Goal: Transaction & Acquisition: Purchase product/service

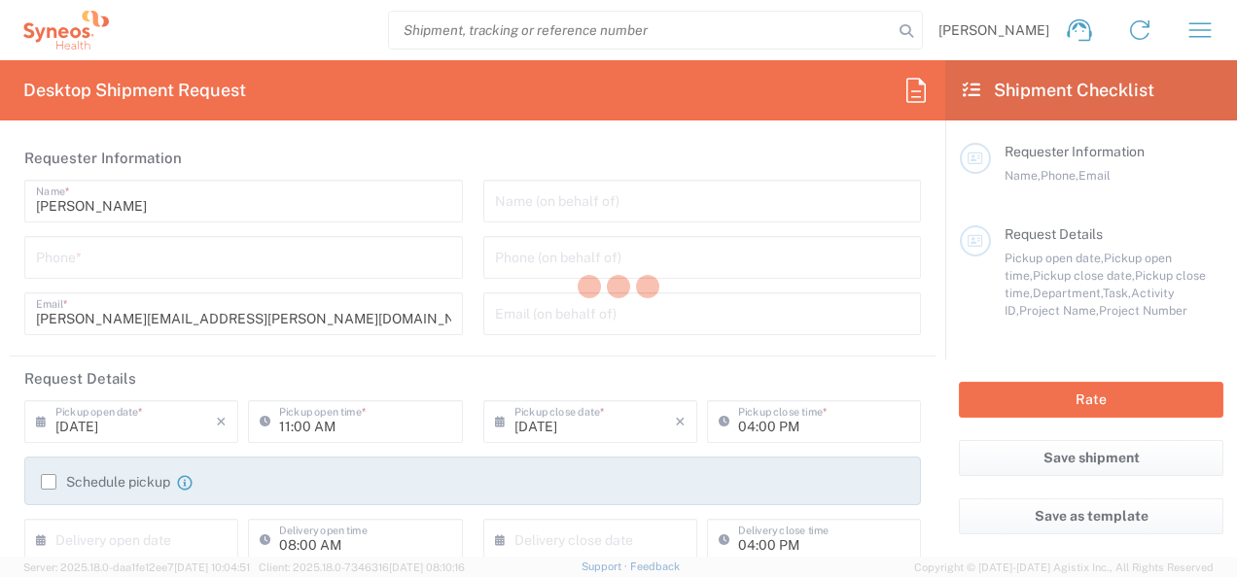
type input "8000"
type input "[US_STATE]"
type input "[GEOGRAPHIC_DATA]"
type input "Syneos Health, LLC-[GEOGRAPHIC_DATA] [GEOGRAPHIC_DATA] [GEOGRAPHIC_DATA]"
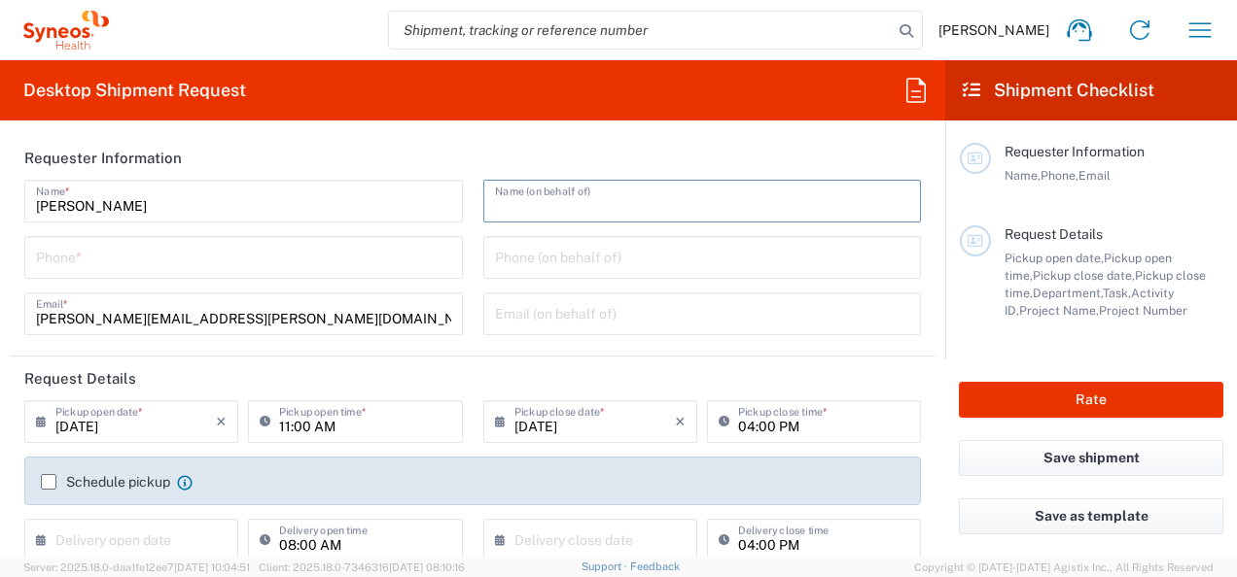
click at [721, 203] on input "text" at bounding box center [702, 200] width 415 height 34
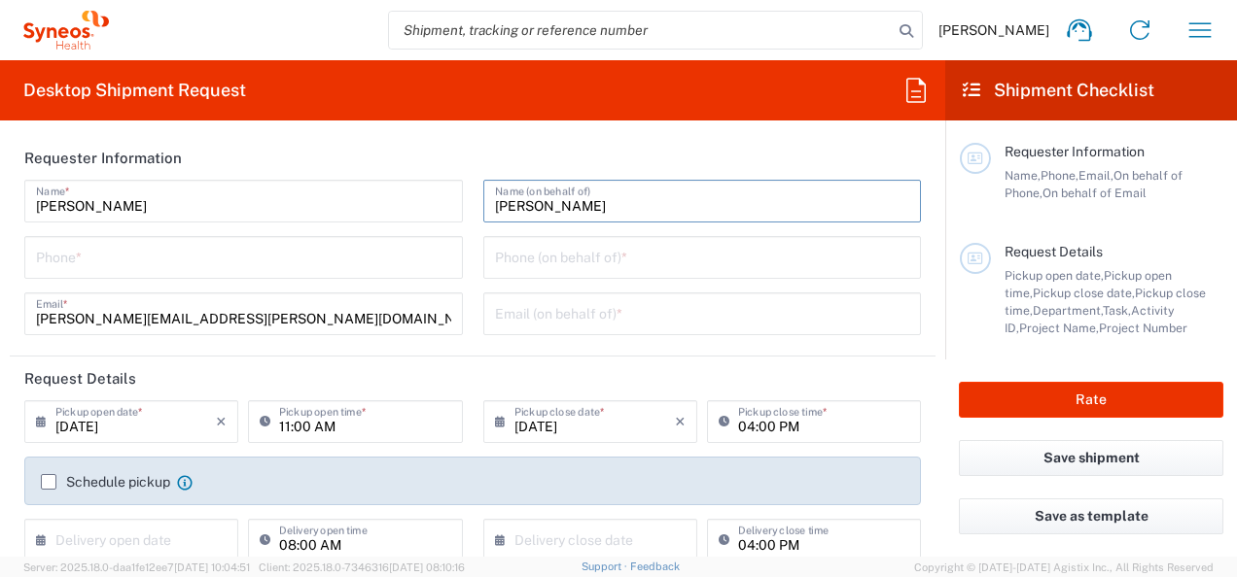
type input "[PERSON_NAME]"
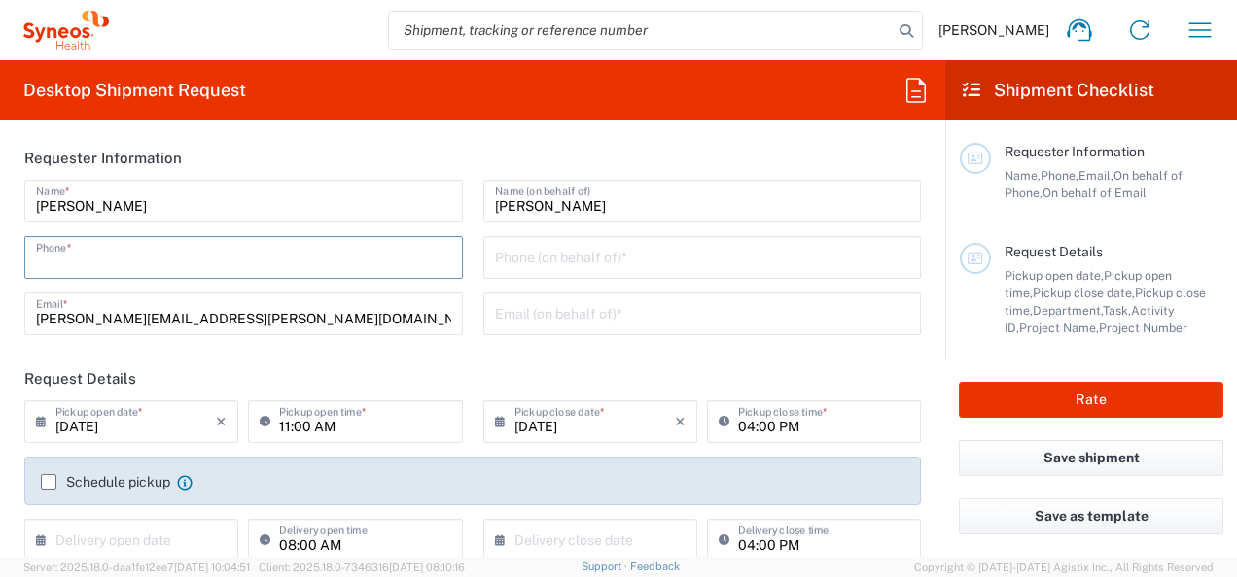
drag, startPoint x: 419, startPoint y: 246, endPoint x: 487, endPoint y: 260, distance: 69.4
click at [419, 246] on input "tel" at bounding box center [243, 256] width 415 height 34
type input "6463615094"
type input "[PERSON_NAME][EMAIL_ADDRESS][PERSON_NAME][DOMAIN_NAME]"
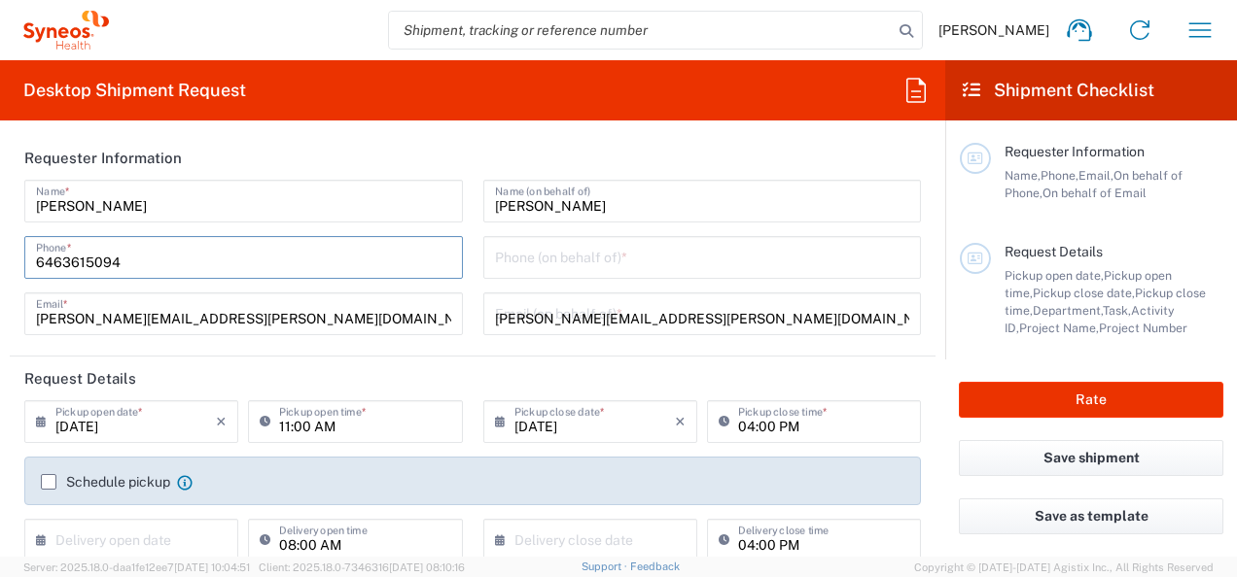
type input "**6183 DEPARTMENTAL EXPENSE"
type input "6183"
type input "Syneos Health"
type input "Apt 2"
type input "6463615094"
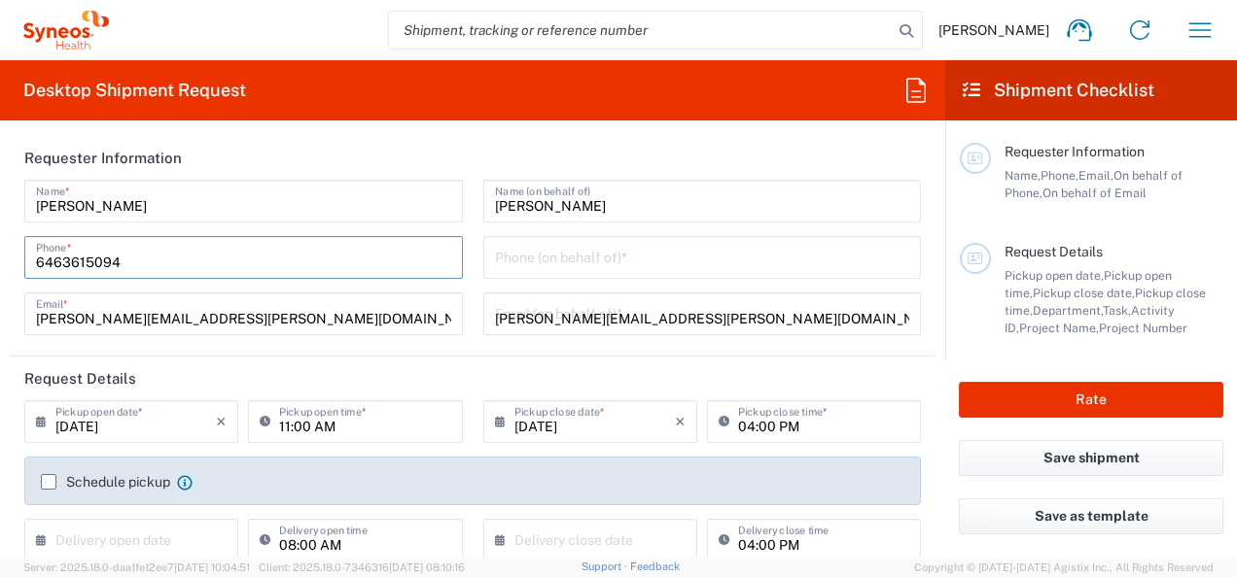
type input "Business (General)"
type input "Syneos Health"
type input "[STREET_ADDRESS]"
type input "[GEOGRAPHIC_DATA]"
type input "[US_STATE]"
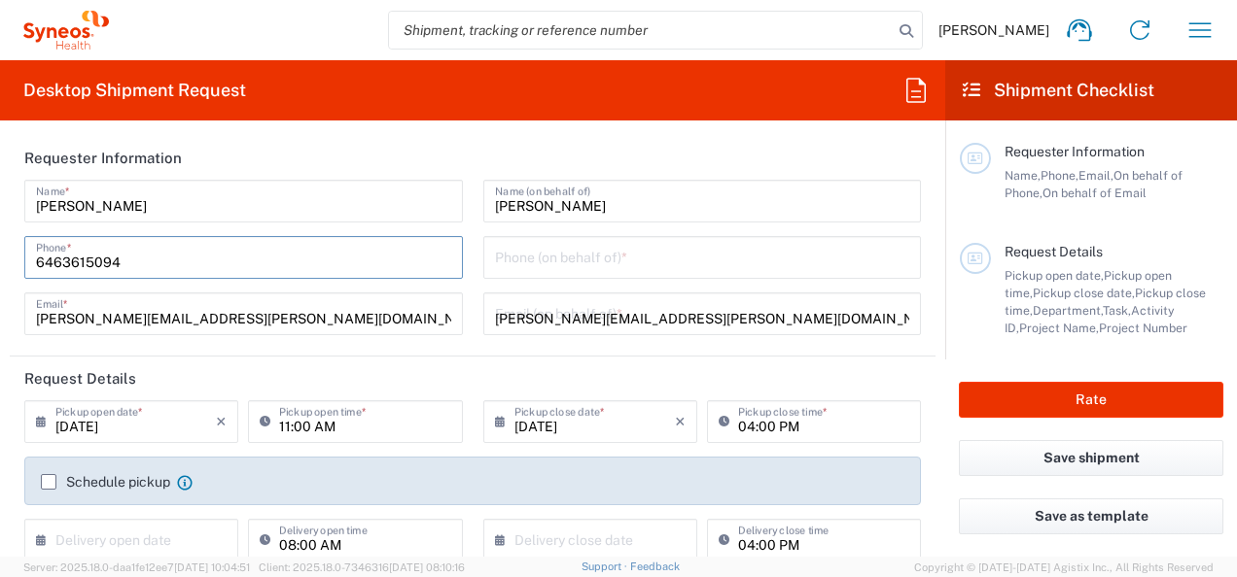
type input "[GEOGRAPHIC_DATA]"
type input "07046"
type input "C/O [PERSON_NAME]"
type input "9083000776"
type input "[PERSON_NAME][EMAIL_ADDRESS][PERSON_NAME][DOMAIN_NAME]"
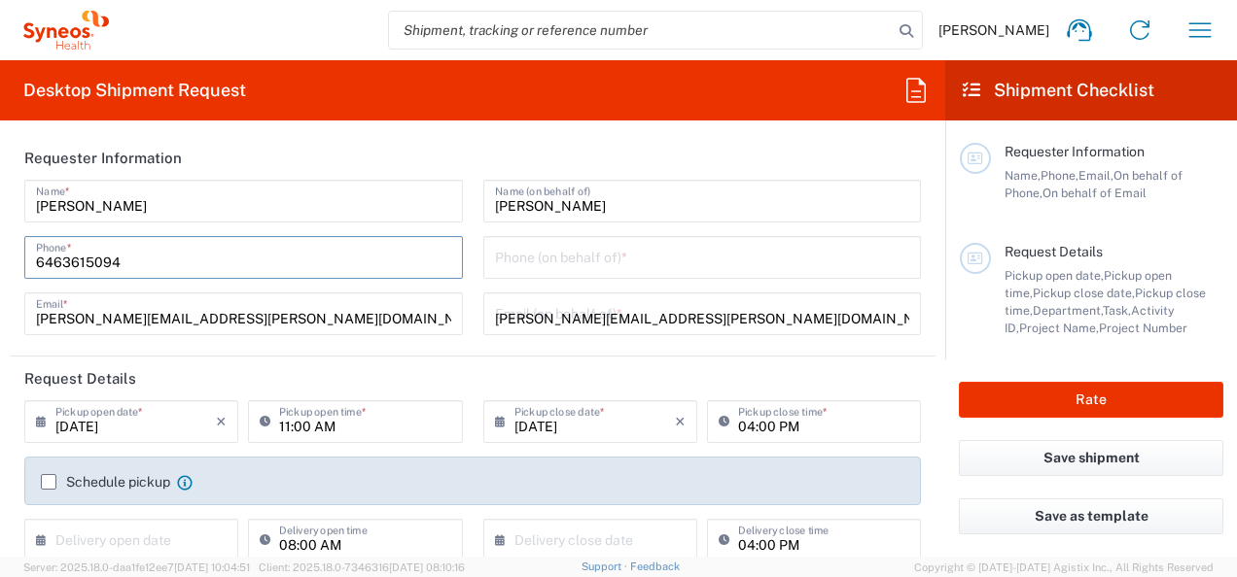
type input "Residential/Home"
type input "1"
type input "13"
type input "11.5"
type input "2.5"
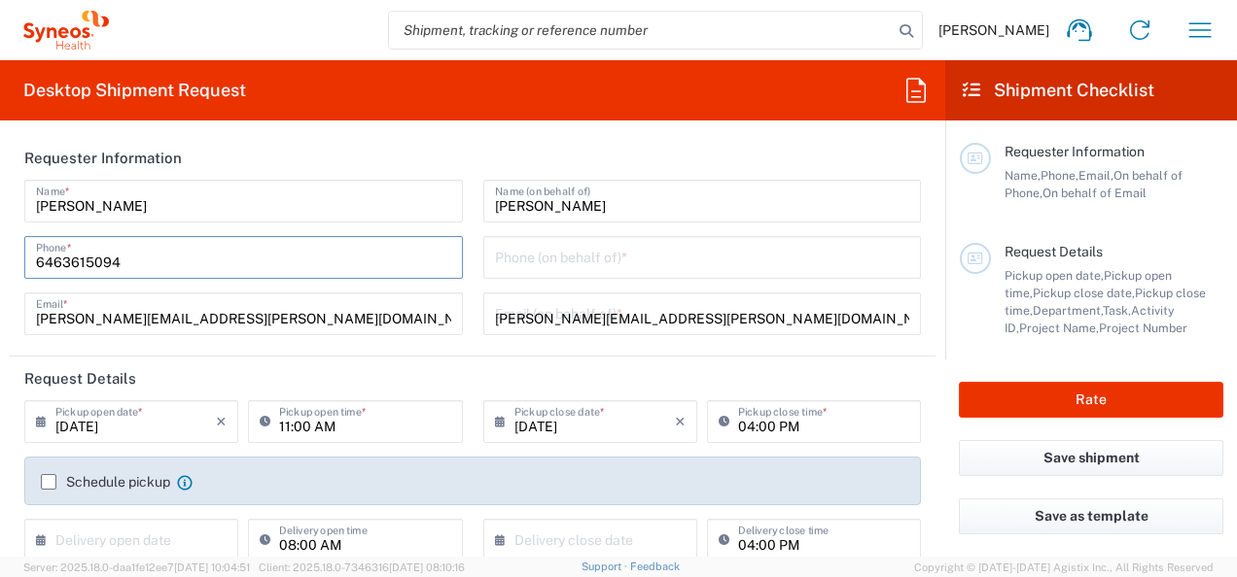
type input "2"
type input "[PERSON_NAME]"
click at [575, 251] on input "tel" at bounding box center [702, 256] width 415 height 34
click at [590, 260] on input "tel" at bounding box center [702, 256] width 415 height 34
click at [590, 260] on input "90" at bounding box center [702, 256] width 415 height 34
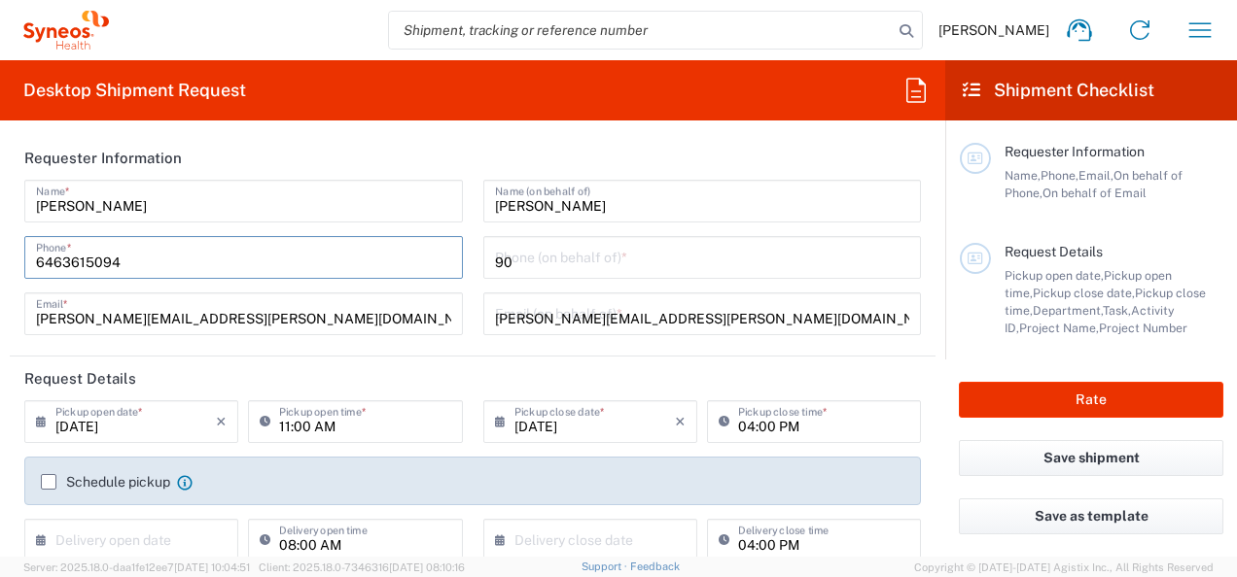
type input "90"
click at [331, 270] on input "6463615094" at bounding box center [243, 256] width 415 height 34
click at [614, 268] on input "90" at bounding box center [702, 256] width 415 height 34
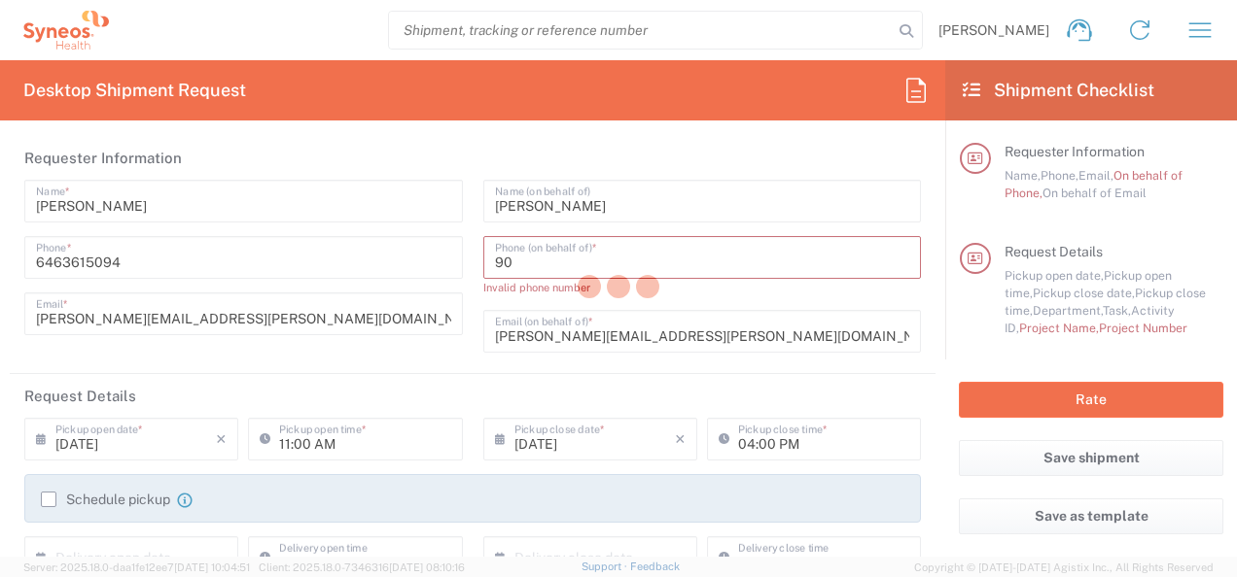
scroll to position [97, 0]
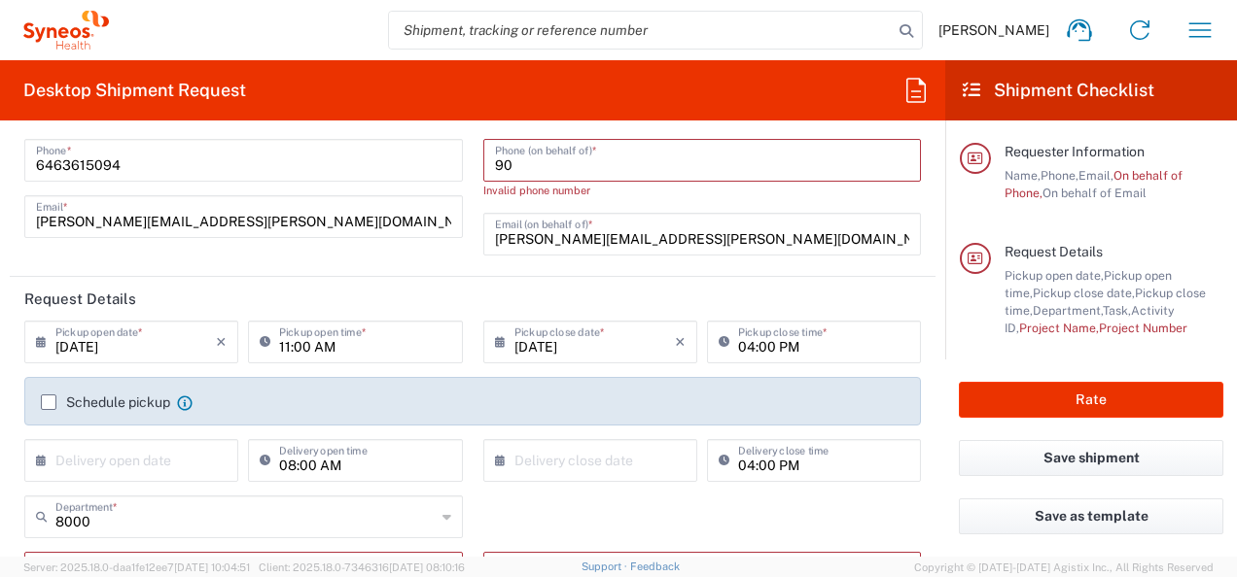
drag, startPoint x: 250, startPoint y: 334, endPoint x: 282, endPoint y: 355, distance: 38.0
click at [250, 334] on div "11:00 AM Pickup open time *" at bounding box center [355, 342] width 214 height 43
click at [384, 348] on input "11:00 AM" at bounding box center [364, 341] width 171 height 34
click at [424, 350] on input "11:00 AM" at bounding box center [364, 341] width 171 height 34
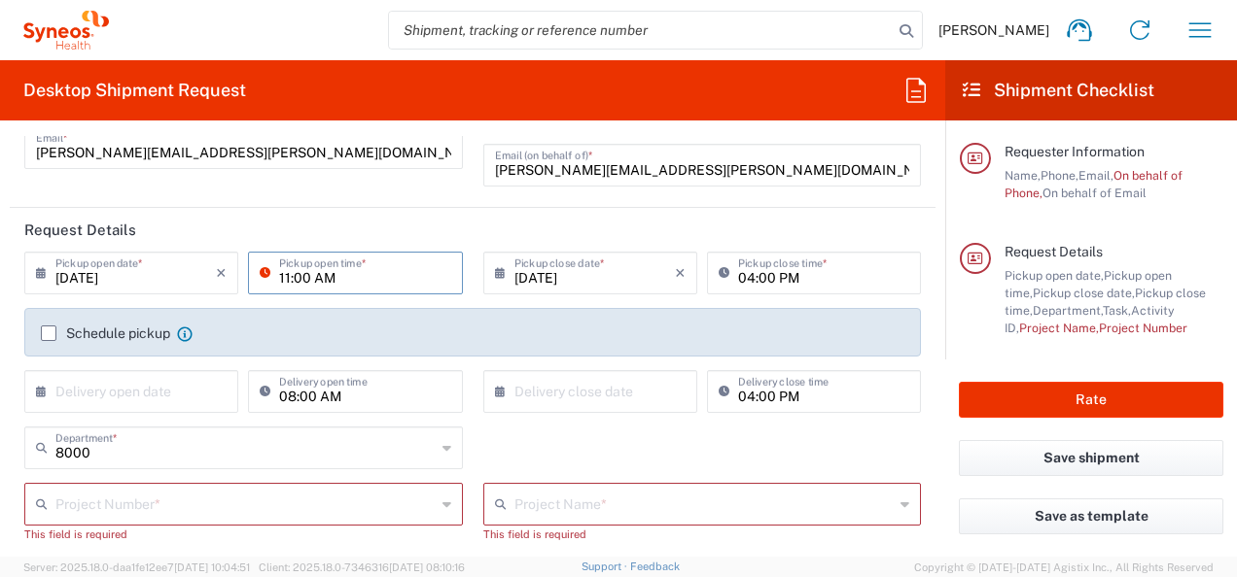
scroll to position [292, 0]
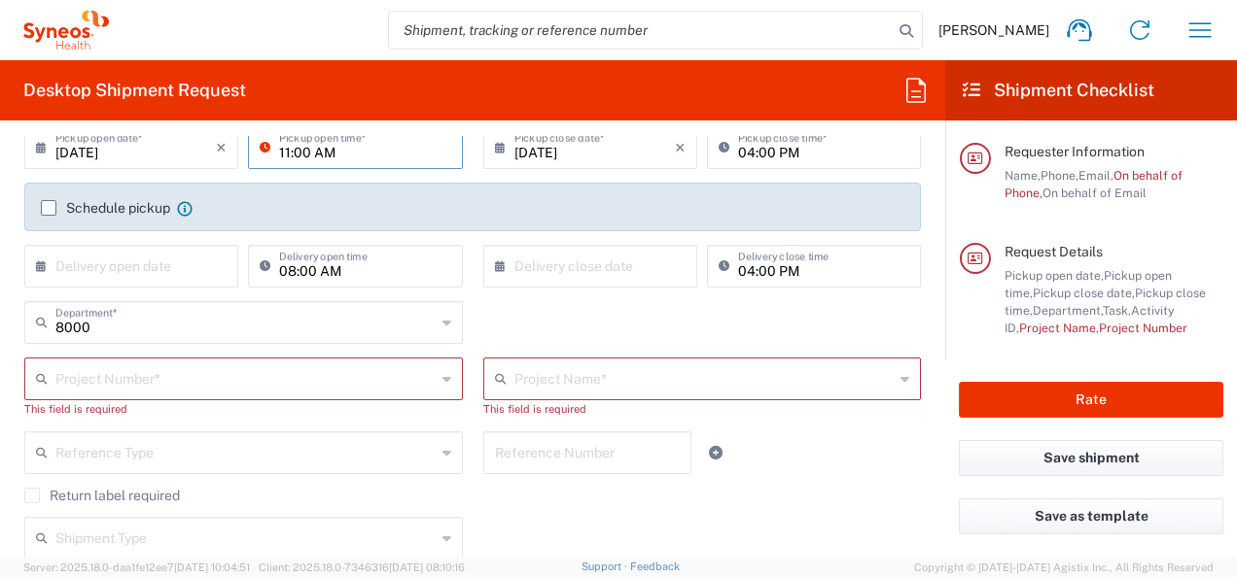
click at [275, 380] on input "text" at bounding box center [245, 378] width 380 height 34
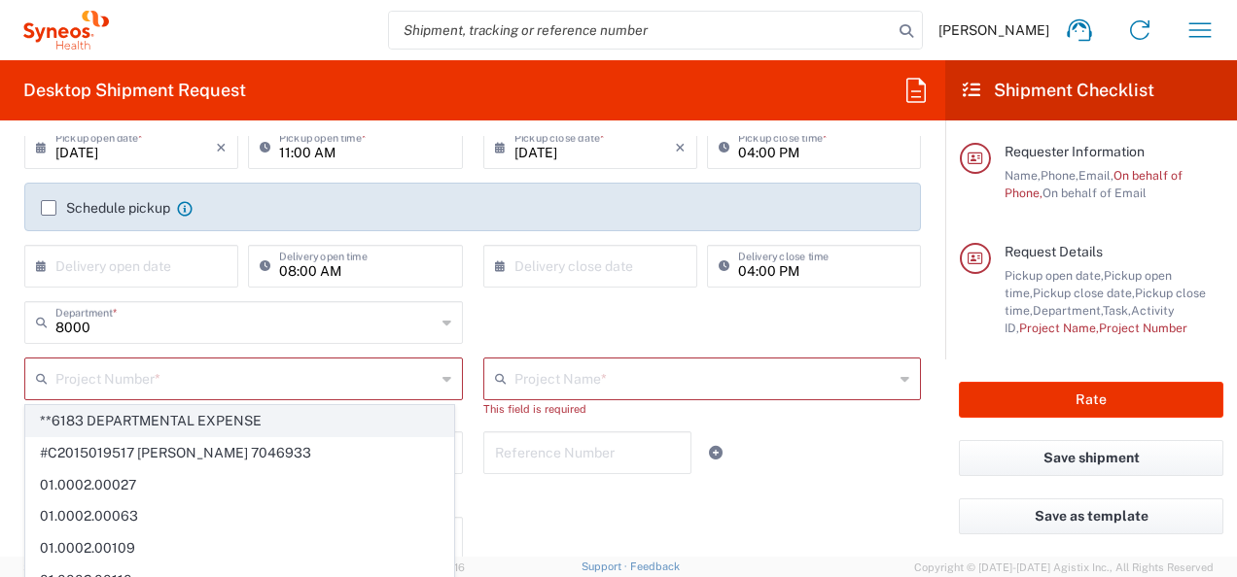
click at [249, 426] on span "**6183 DEPARTMENTAL EXPENSE" at bounding box center [239, 421] width 427 height 30
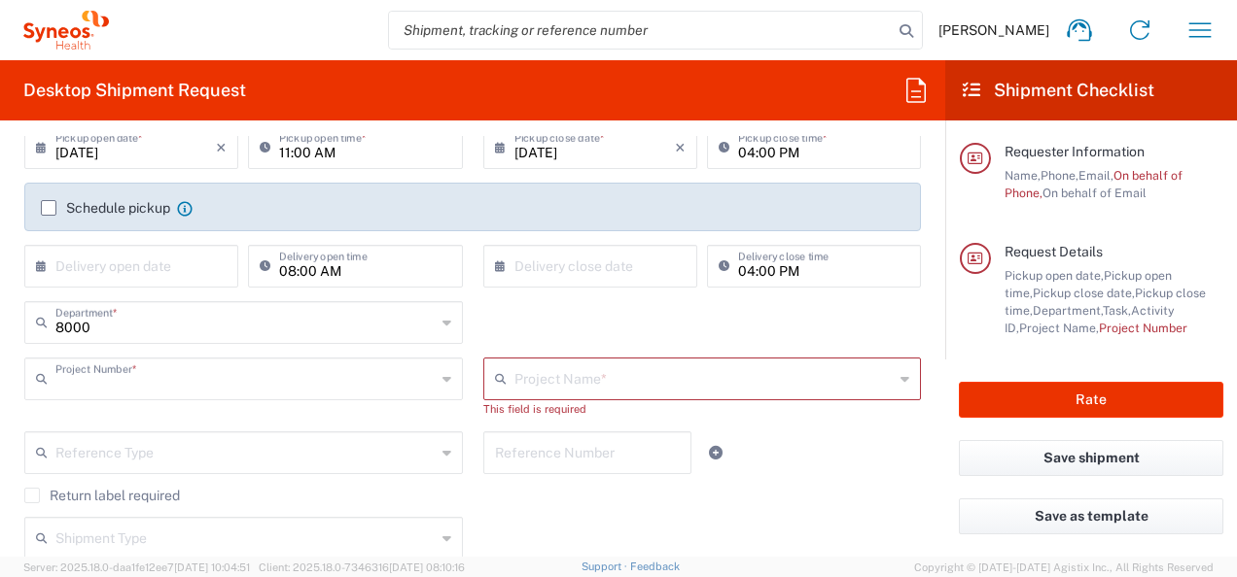
type input "**6183 DEPARTMENTAL EXPENSE"
type input "6183"
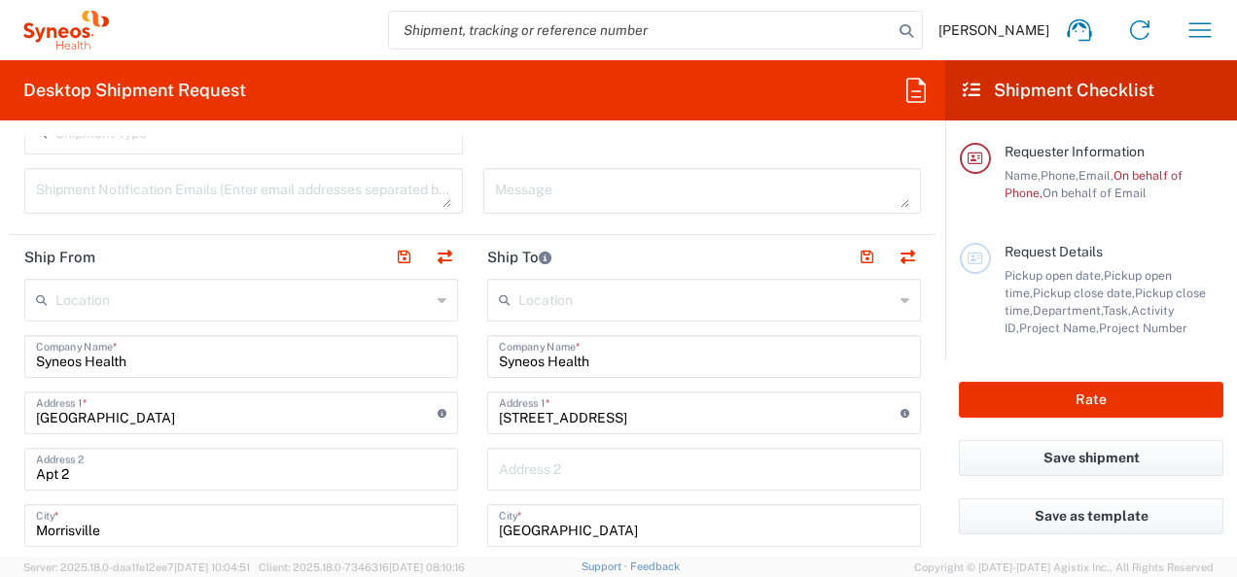
scroll to position [681, 0]
click at [614, 361] on input "Syneos Health" at bounding box center [704, 354] width 410 height 34
drag, startPoint x: 606, startPoint y: 420, endPoint x: 387, endPoint y: 409, distance: 219.0
click at [542, 304] on input "text" at bounding box center [705, 298] width 375 height 34
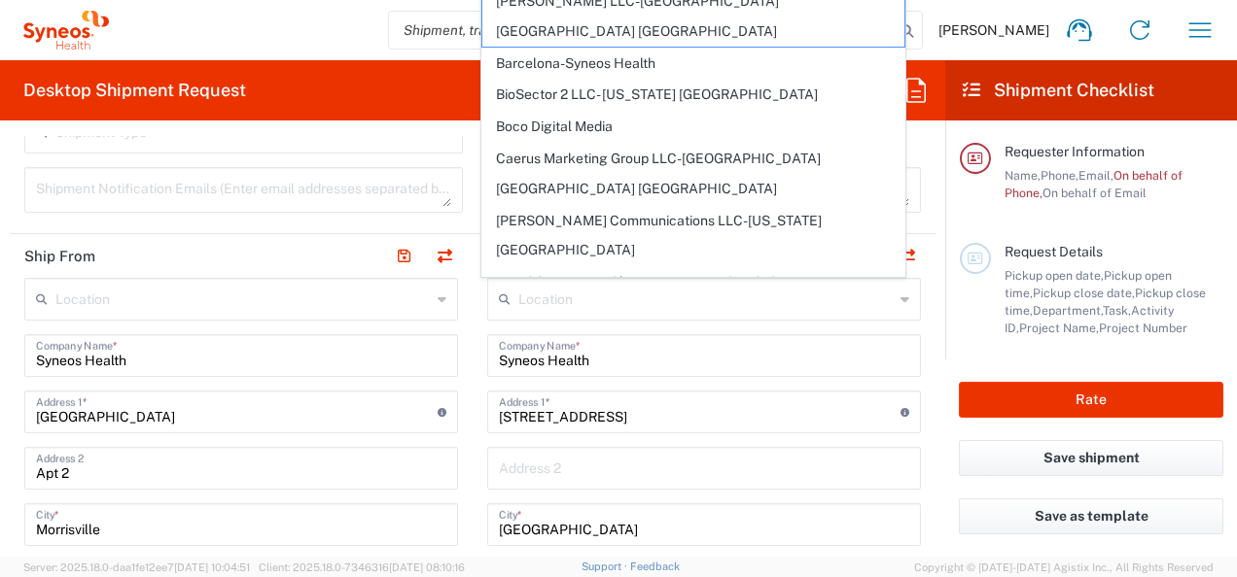
click at [883, 296] on div "Location" at bounding box center [704, 299] width 434 height 43
click at [463, 150] on div "Shipment Type Batch Regular" at bounding box center [244, 139] width 459 height 56
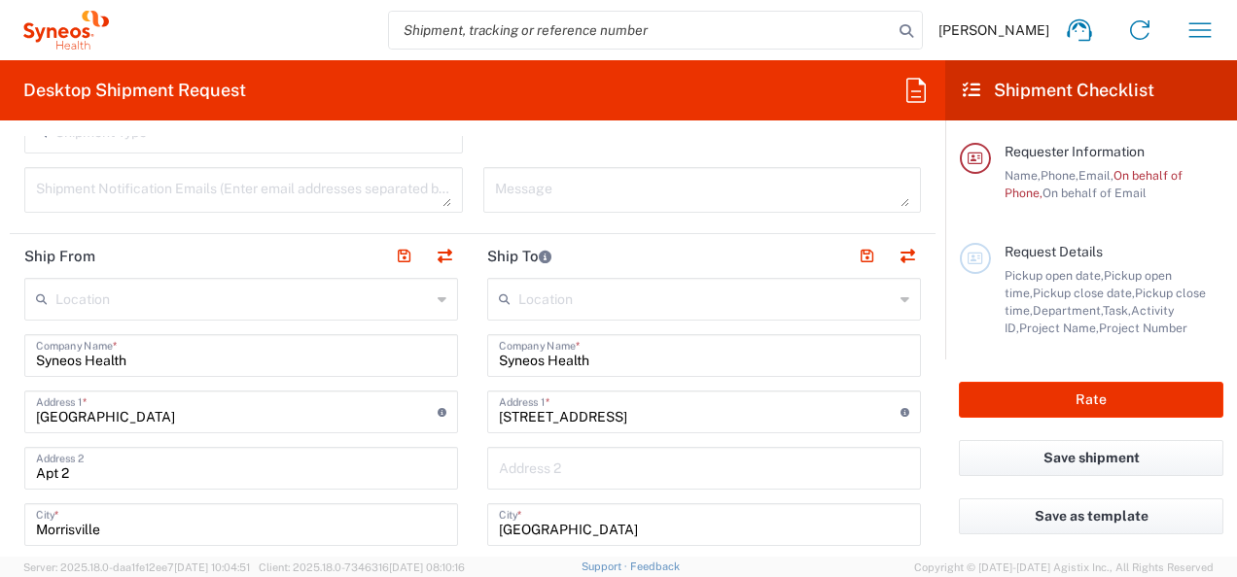
drag, startPoint x: 597, startPoint y: 414, endPoint x: 472, endPoint y: 411, distance: 124.5
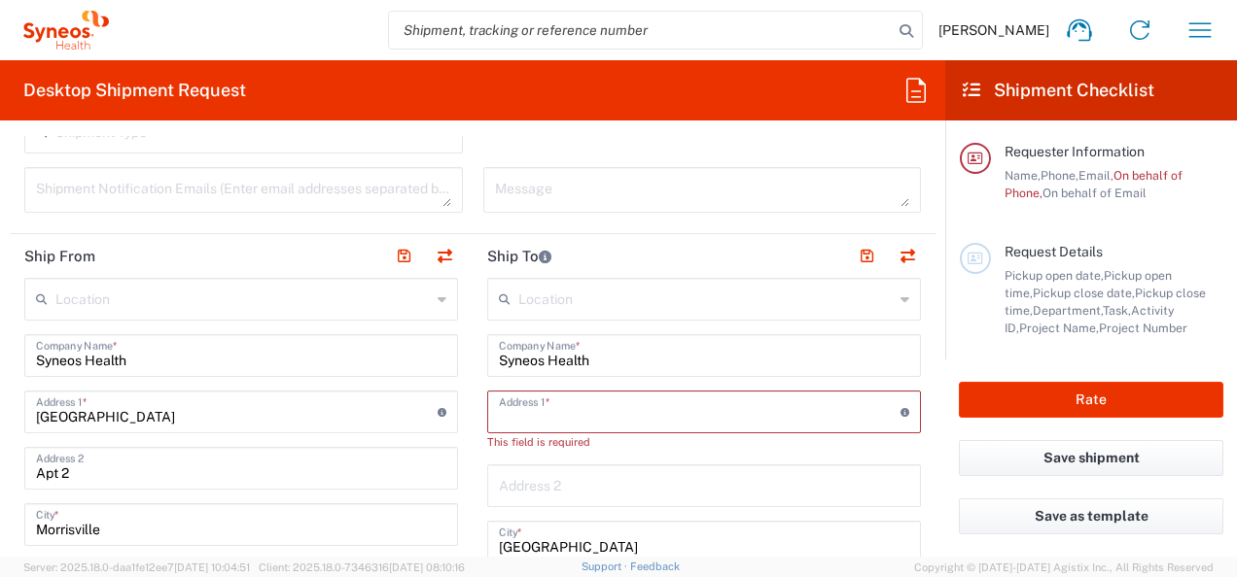
paste input "[STREET_ADDRESS][PERSON_NAME],"
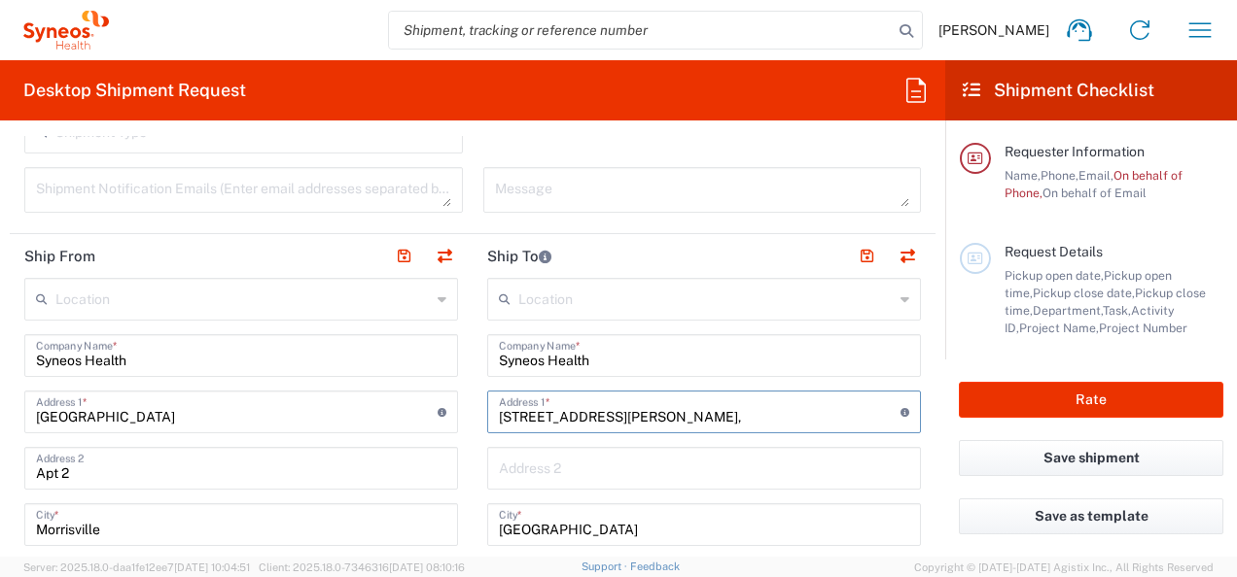
scroll to position [778, 0]
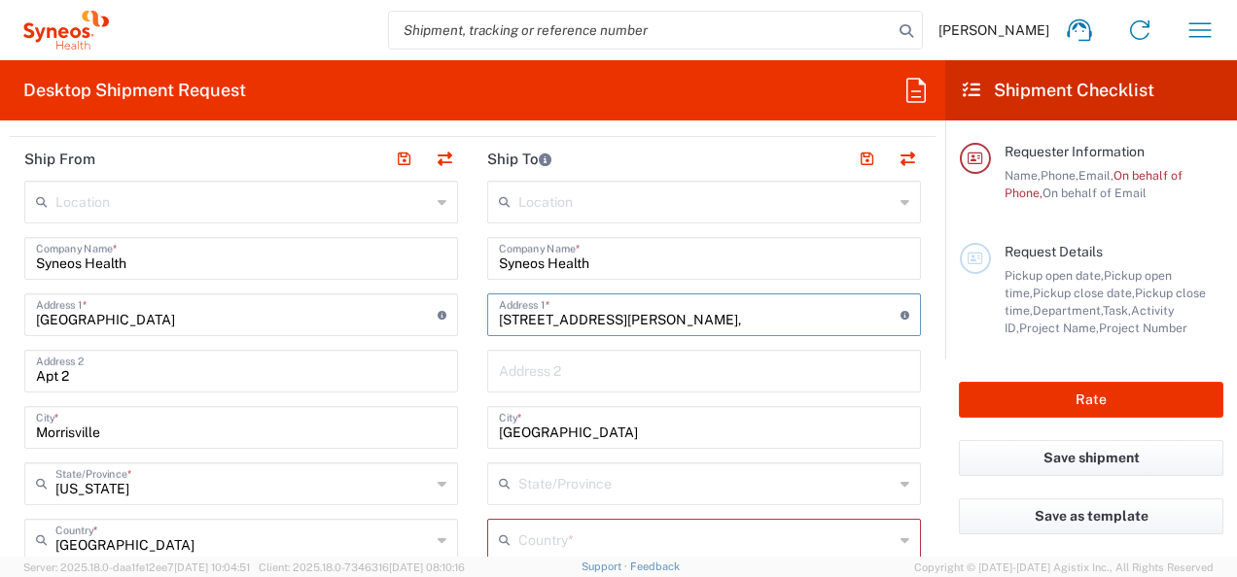
type input "[STREET_ADDRESS][PERSON_NAME],"
drag, startPoint x: 611, startPoint y: 425, endPoint x: 480, endPoint y: 432, distance: 130.5
click at [487, 432] on div "[GEOGRAPHIC_DATA] *" at bounding box center [704, 427] width 434 height 43
paste input "[GEOGRAPHIC_DATA]"
type input "[GEOGRAPHIC_DATA]"
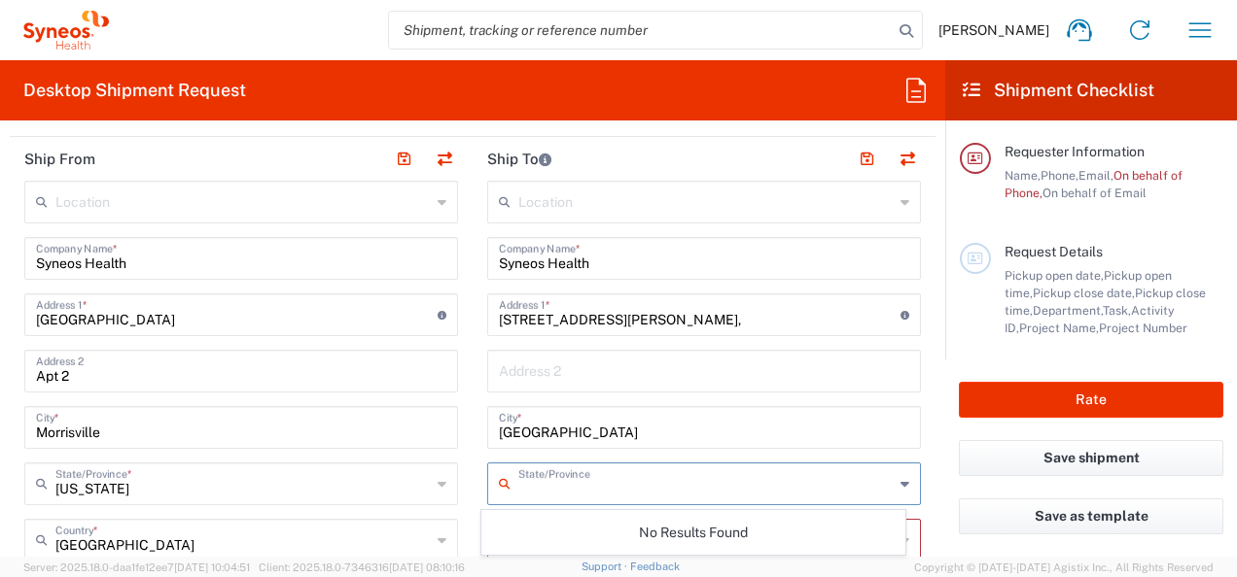
click at [638, 484] on input "text" at bounding box center [705, 483] width 375 height 34
type input "[US_STATE]"
click at [641, 504] on div "[US_STATE][GEOGRAPHIC_DATA]/Province" at bounding box center [704, 484] width 434 height 43
drag, startPoint x: 626, startPoint y: 497, endPoint x: 471, endPoint y: 483, distance: 156.1
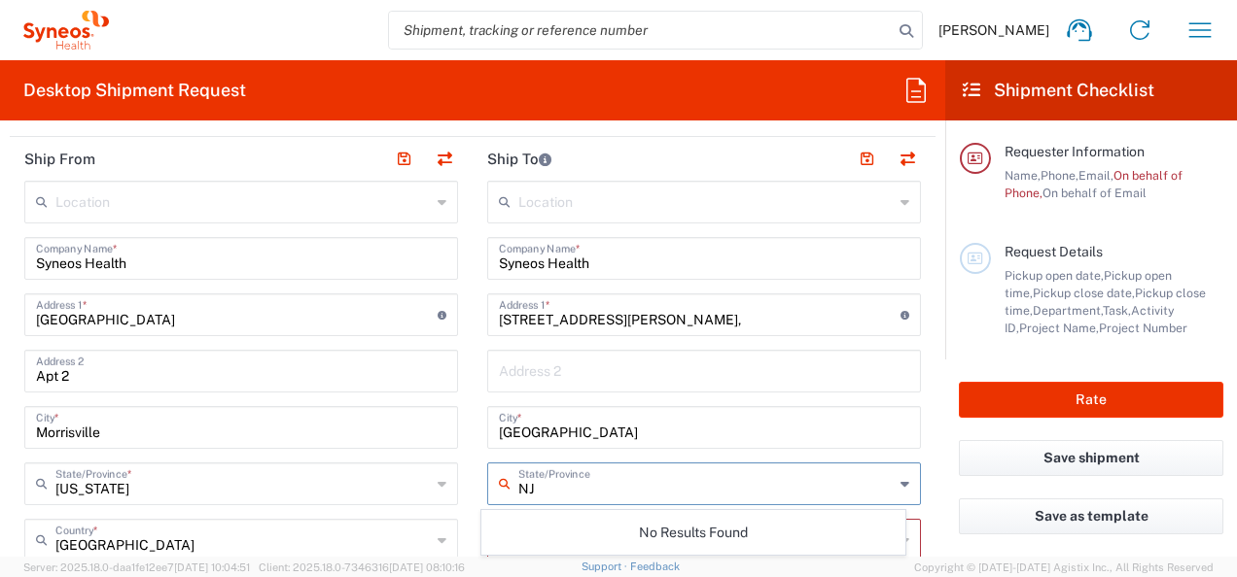
scroll to position [1145, 0]
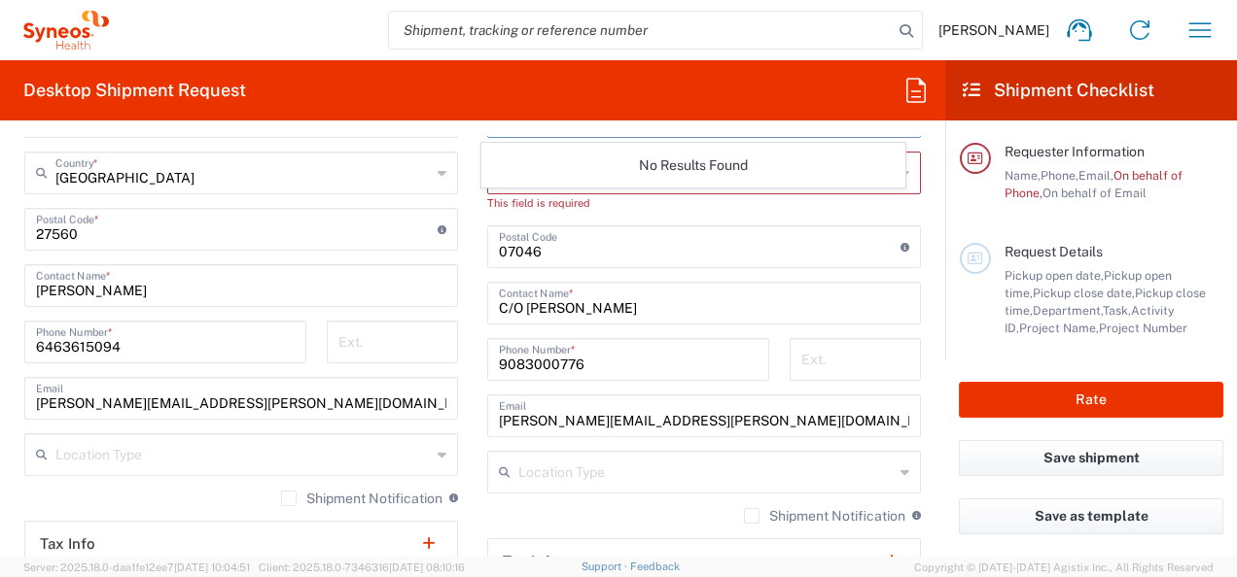
type input "NJ"
click at [637, 511] on div "Shipment Notification If checked, a shipment notification email will be sent to…" at bounding box center [704, 522] width 434 height 31
drag, startPoint x: 706, startPoint y: 417, endPoint x: 443, endPoint y: 402, distance: 263.0
click at [443, 402] on div "Ship From Location [PERSON_NAME] LLC-[GEOGRAPHIC_DATA] [GEOGRAPHIC_DATA] [GEOGR…" at bounding box center [473, 213] width 926 height 886
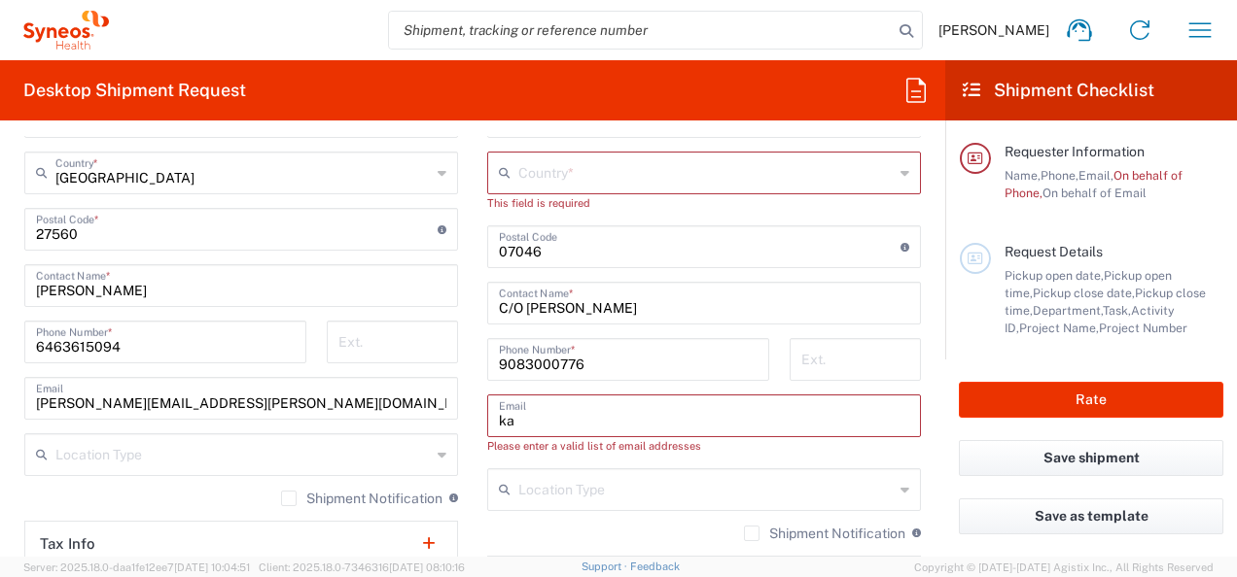
type input "ka"
click at [529, 313] on input "C/O [PERSON_NAME]" at bounding box center [704, 302] width 410 height 34
drag, startPoint x: 519, startPoint y: 309, endPoint x: 682, endPoint y: 312, distance: 163.4
click at [682, 312] on input "C/O [PERSON_NAME]" at bounding box center [704, 302] width 410 height 34
click at [630, 167] on input "text" at bounding box center [705, 172] width 375 height 34
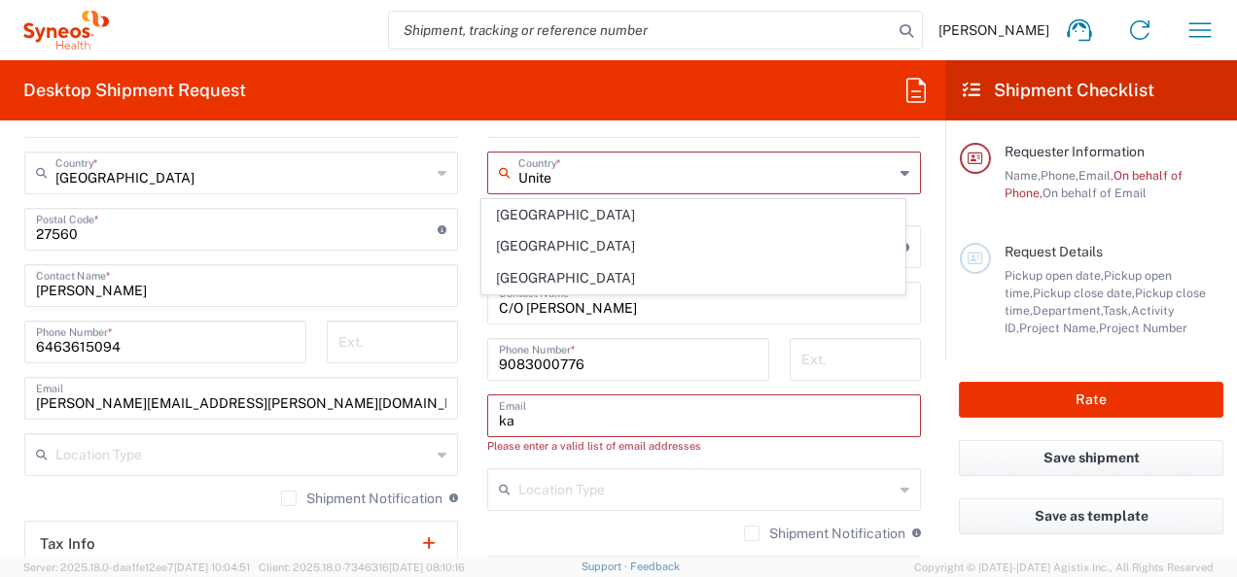
drag, startPoint x: 507, startPoint y: 274, endPoint x: 739, endPoint y: 258, distance: 232.9
click at [507, 274] on span "[GEOGRAPHIC_DATA]" at bounding box center [693, 278] width 423 height 30
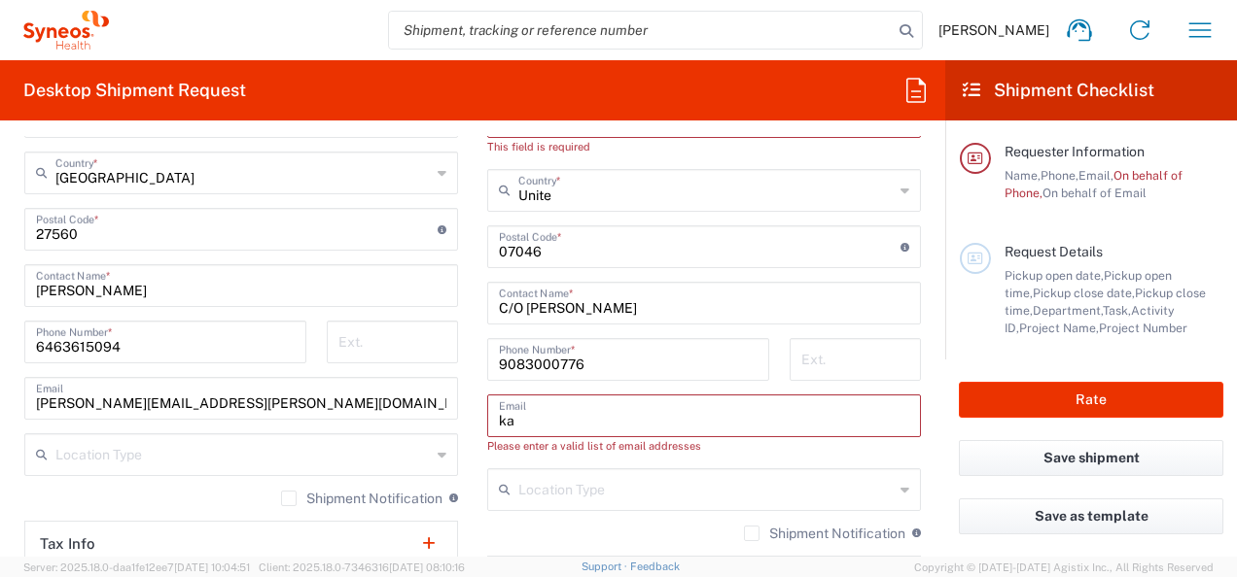
type input "[GEOGRAPHIC_DATA]"
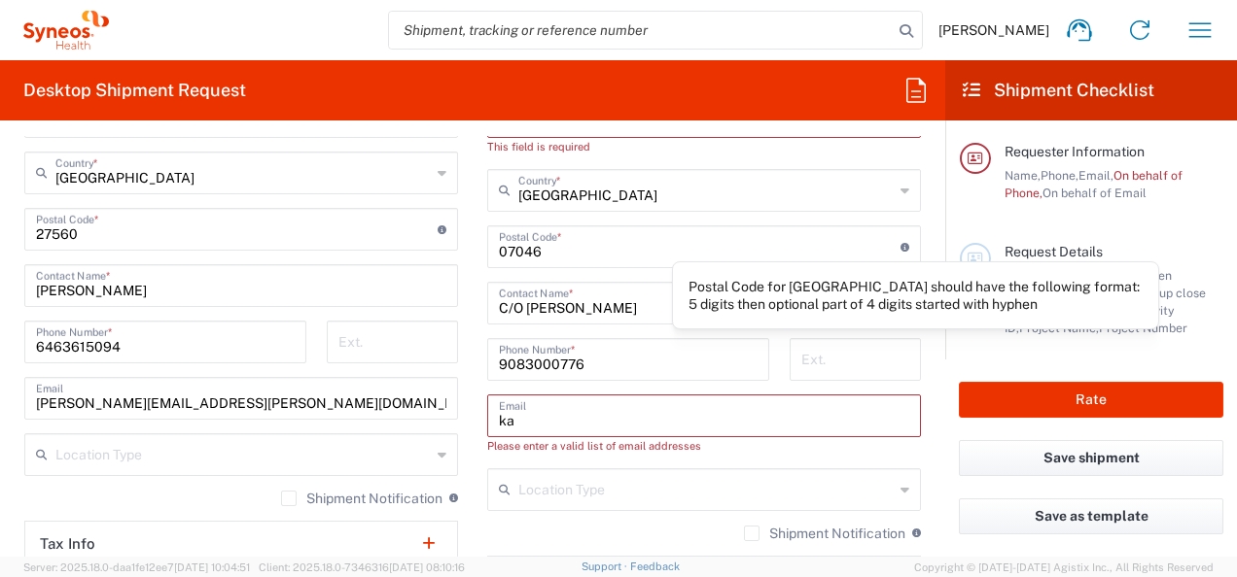
scroll to position [951, 0]
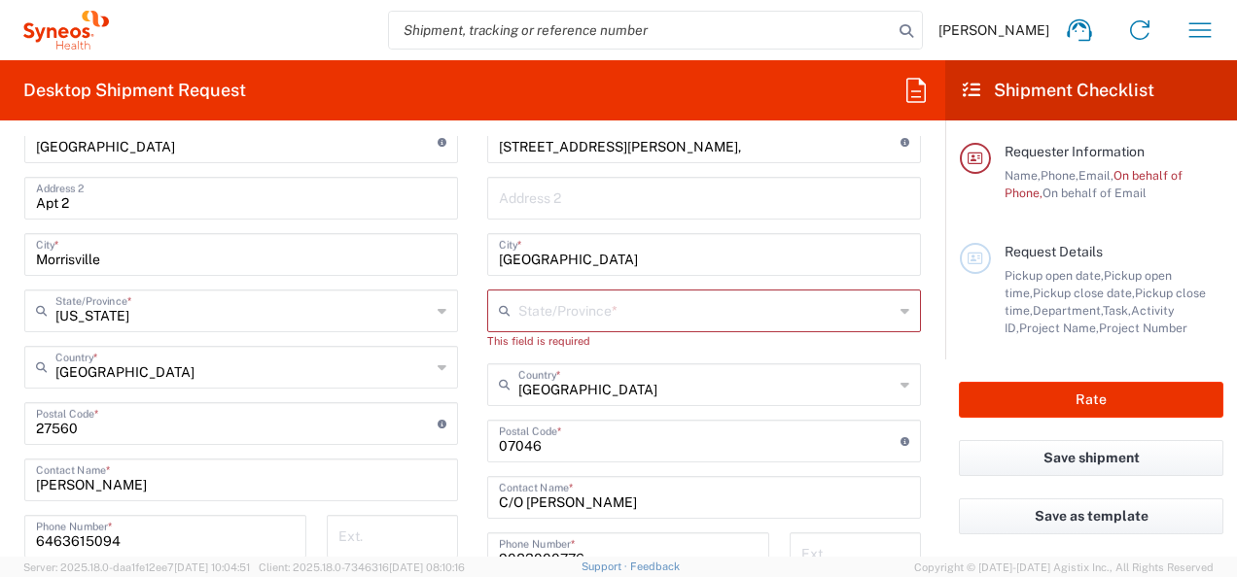
click at [620, 312] on input "text" at bounding box center [705, 310] width 375 height 34
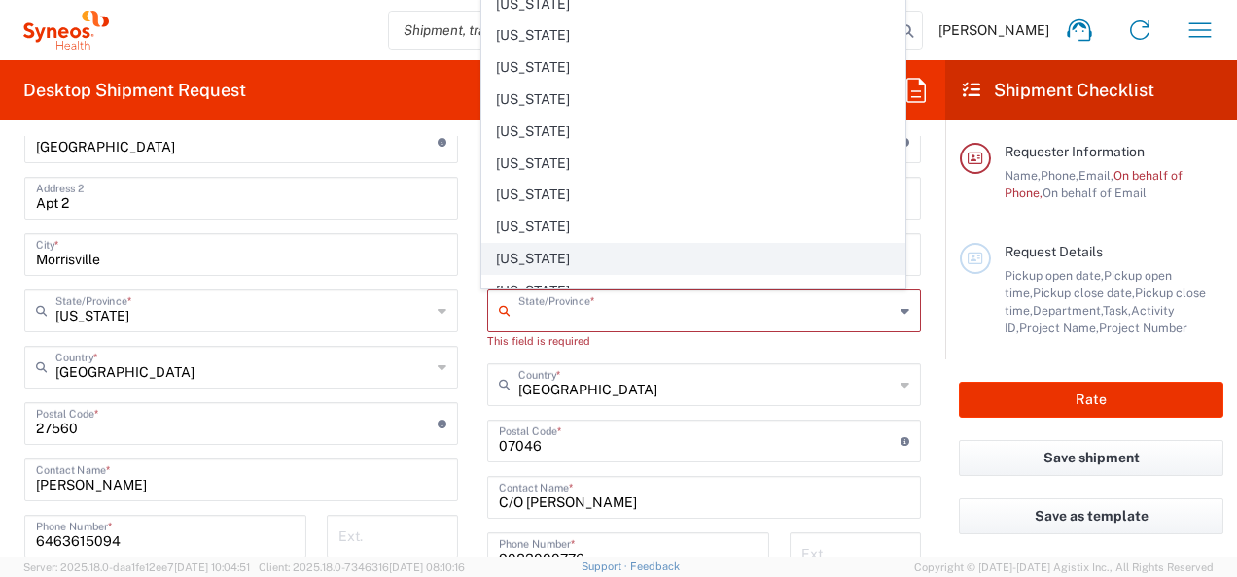
scroll to position [910, 0]
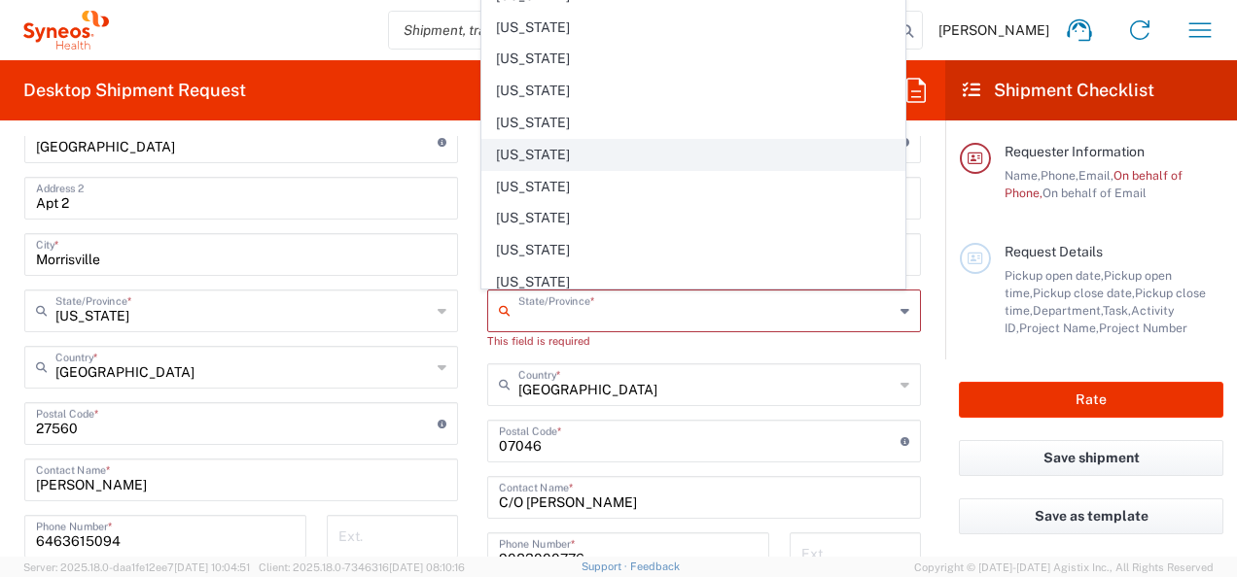
click at [535, 148] on span "[US_STATE]" at bounding box center [693, 155] width 423 height 30
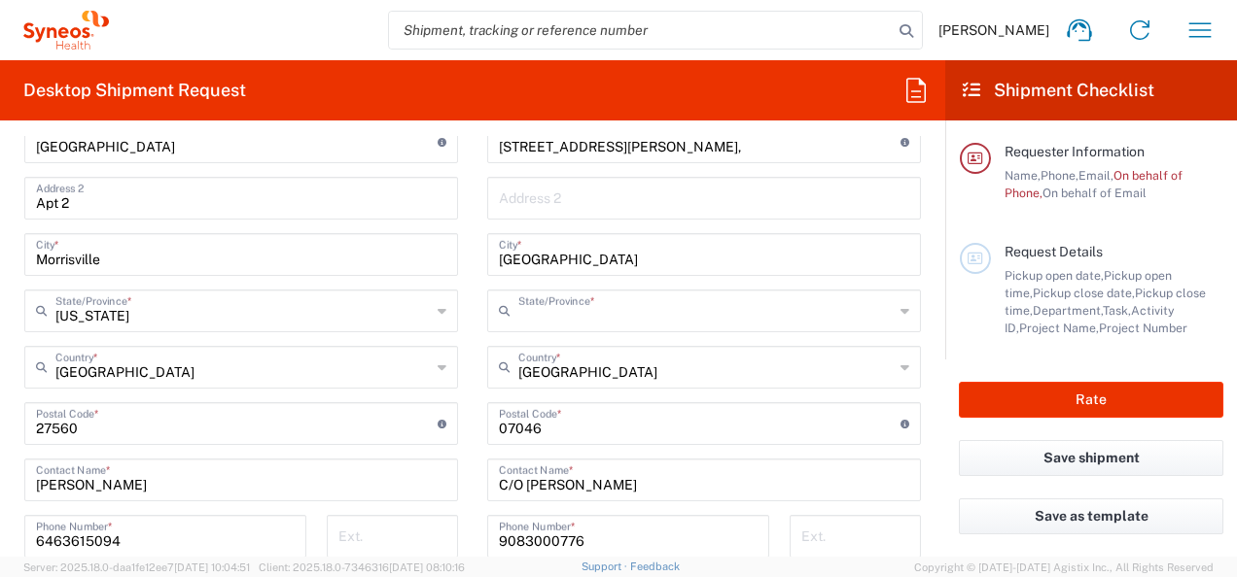
type input "[US_STATE]"
drag, startPoint x: 562, startPoint y: 424, endPoint x: 302, endPoint y: 425, distance: 259.6
click at [299, 427] on div "Ship From Location [PERSON_NAME] LLC-[GEOGRAPHIC_DATA] [GEOGRAPHIC_DATA] [GEOGR…" at bounding box center [473, 407] width 926 height 886
paste input "08852"
type input "08852"
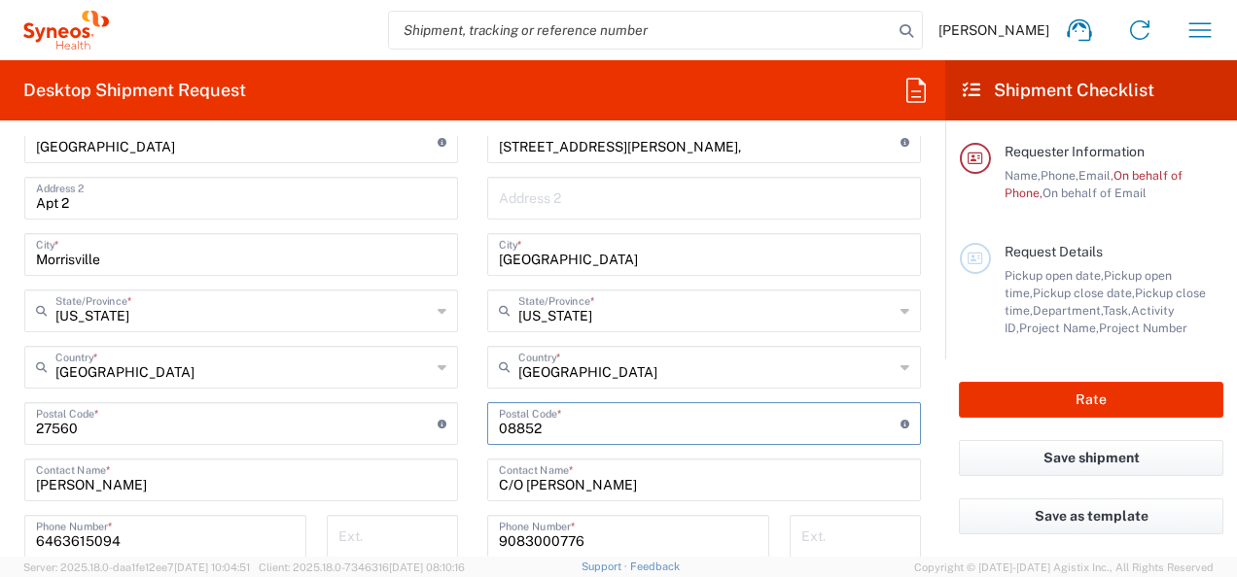
click at [639, 482] on input "C/O [PERSON_NAME]" at bounding box center [704, 479] width 410 height 34
drag, startPoint x: 523, startPoint y: 486, endPoint x: 672, endPoint y: 480, distance: 148.9
click at [672, 480] on input "C/O [PERSON_NAME]" at bounding box center [704, 479] width 410 height 34
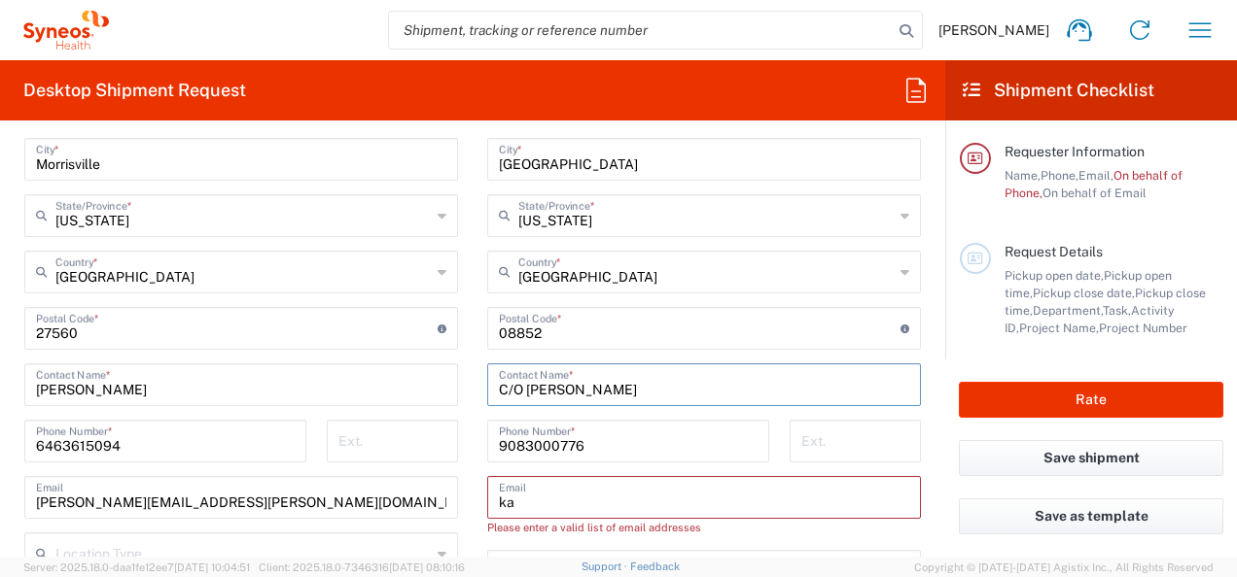
scroll to position [1048, 0]
type input "C/O [PERSON_NAME]"
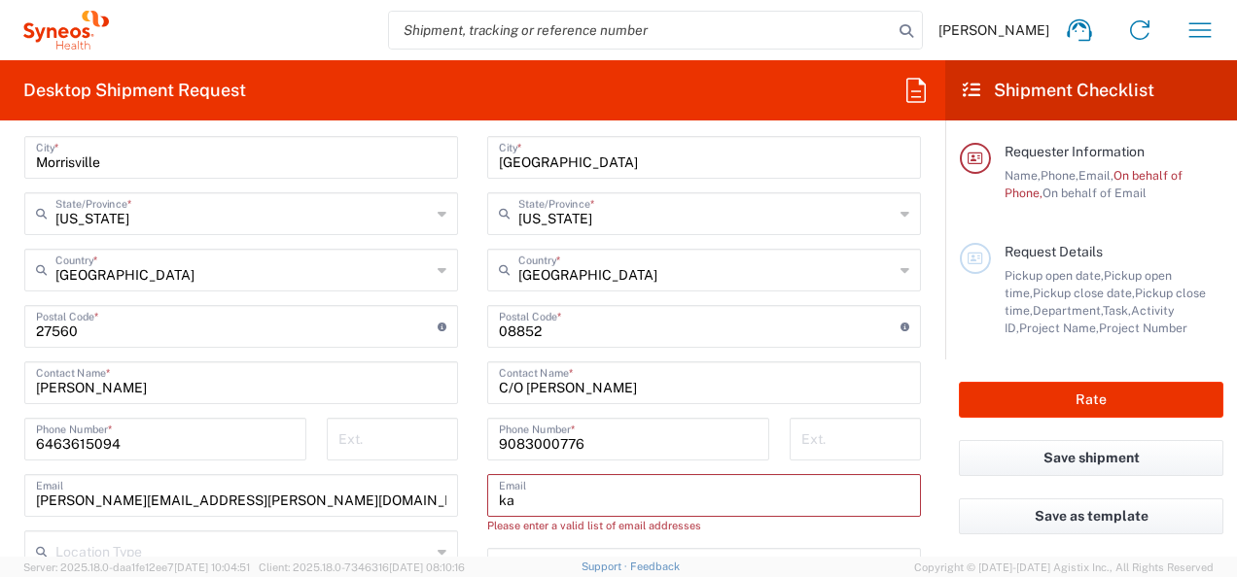
drag, startPoint x: 515, startPoint y: 501, endPoint x: 454, endPoint y: 504, distance: 61.3
click at [454, 504] on div "Ship From Location [PERSON_NAME] LLC-[GEOGRAPHIC_DATA] [GEOGRAPHIC_DATA] [GEOGR…" at bounding box center [473, 310] width 926 height 886
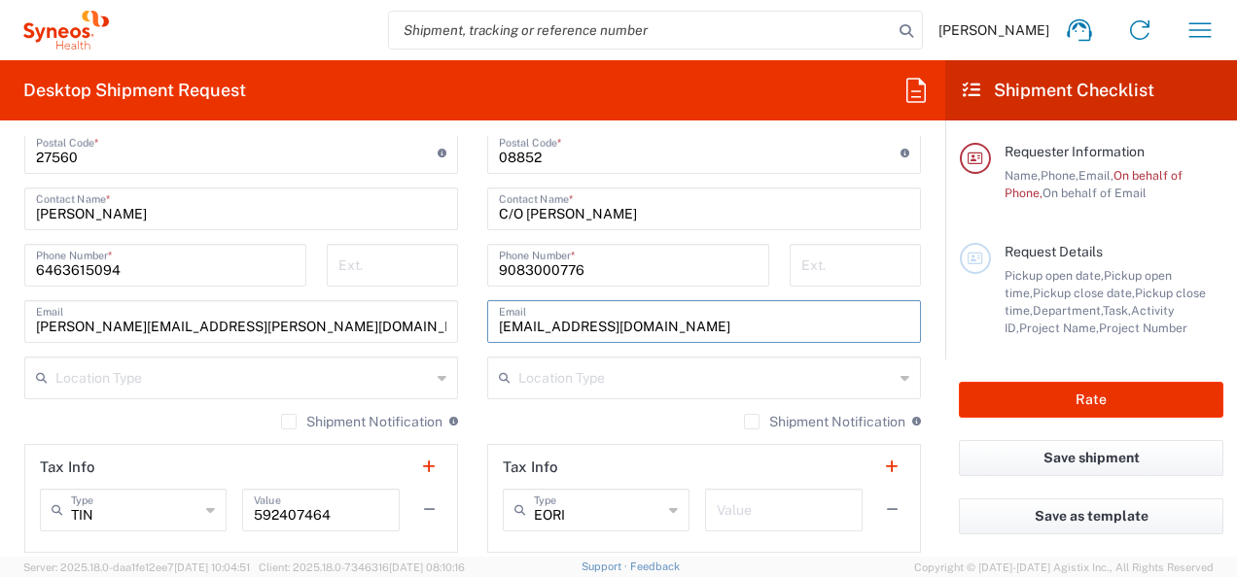
scroll to position [1242, 0]
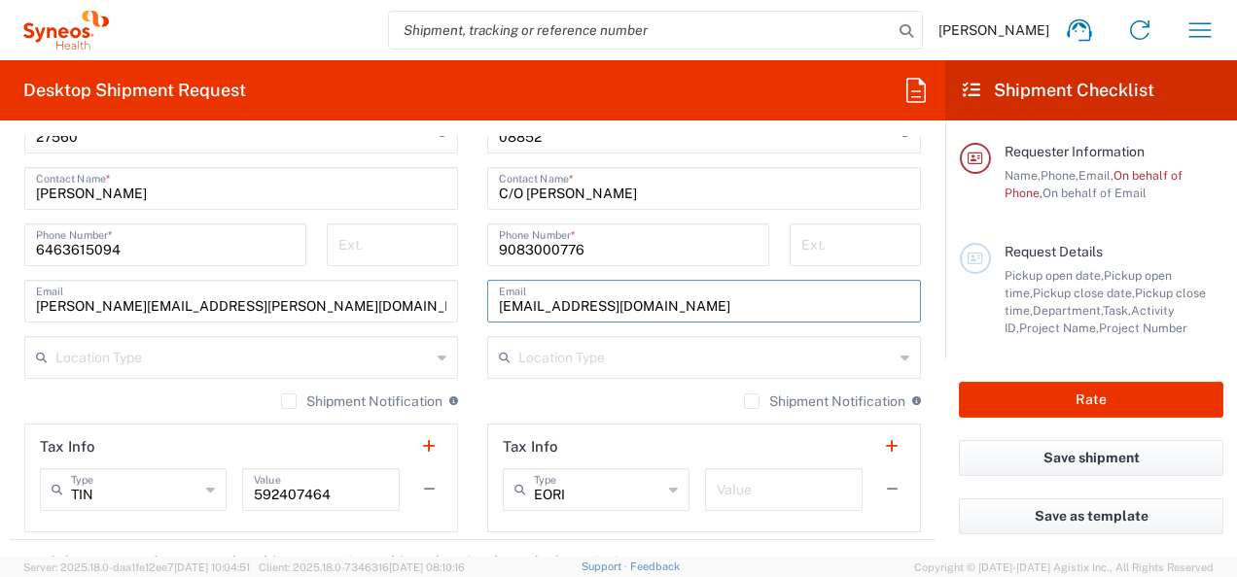
type input "[EMAIL_ADDRESS][DOMAIN_NAME]"
click at [900, 355] on icon at bounding box center [904, 357] width 9 height 31
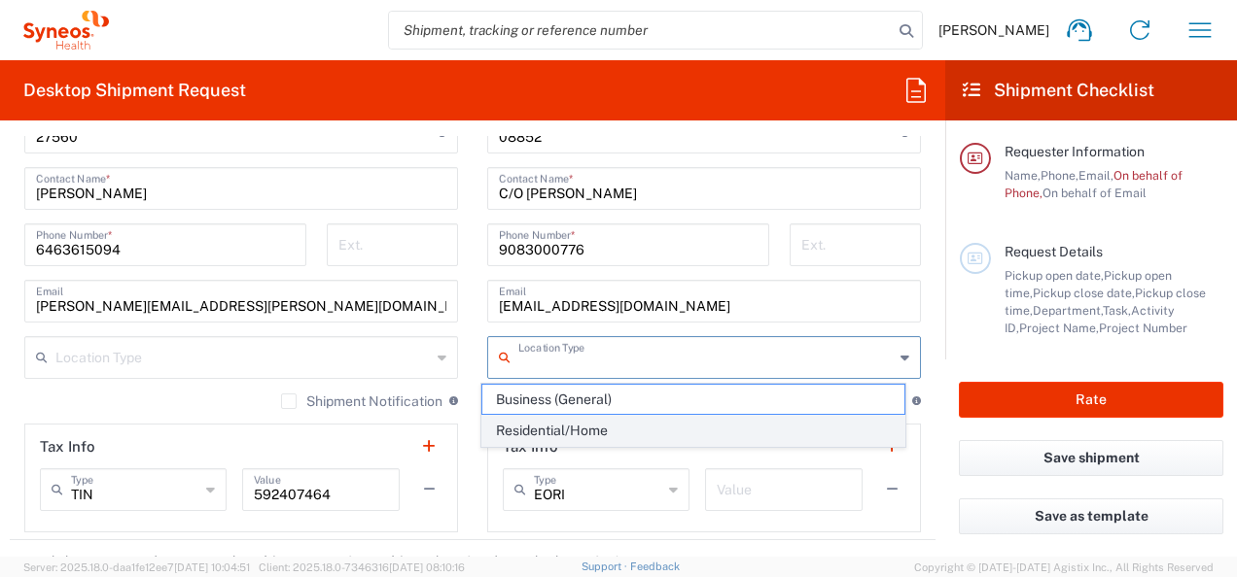
click at [621, 431] on span "Residential/Home" at bounding box center [693, 431] width 423 height 30
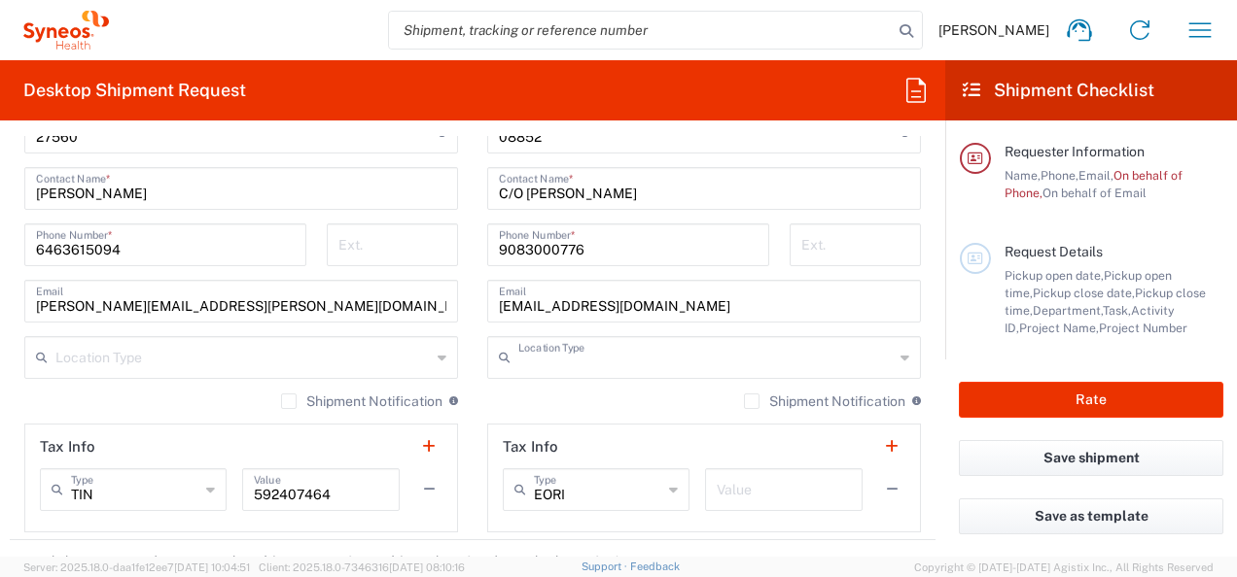
type input "Residential/Home"
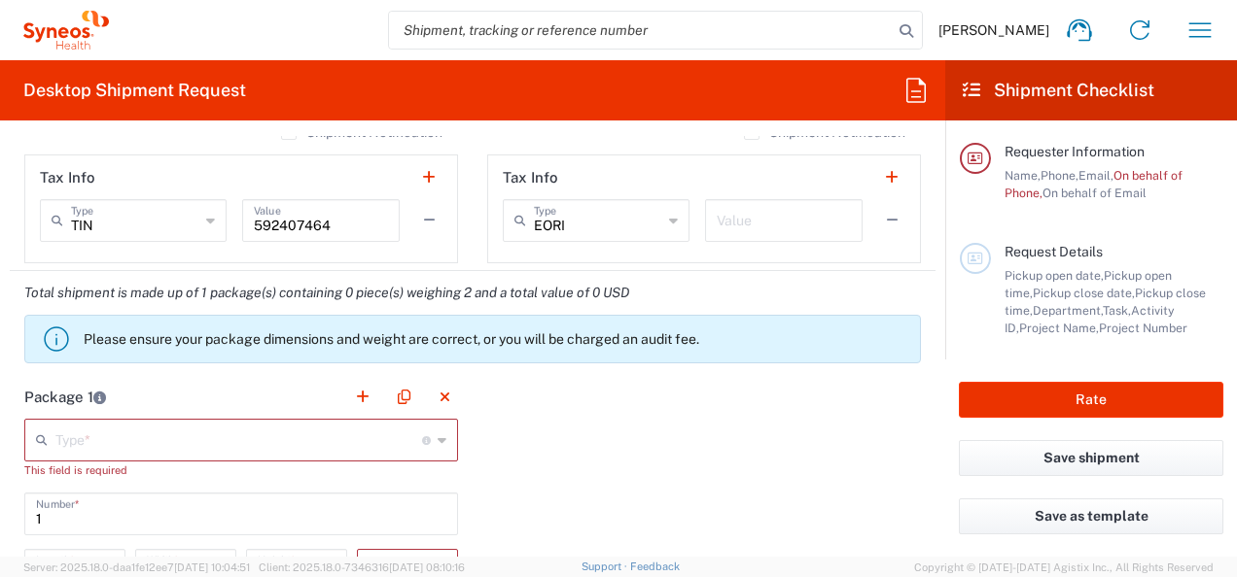
scroll to position [1534, 0]
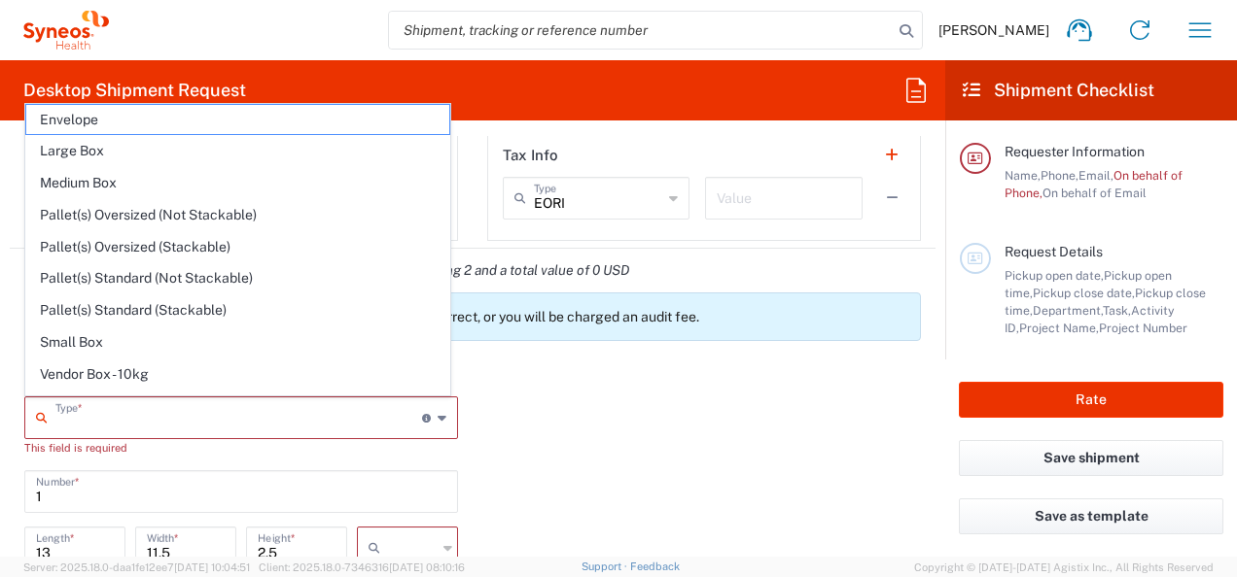
click at [239, 423] on input "text" at bounding box center [238, 417] width 367 height 34
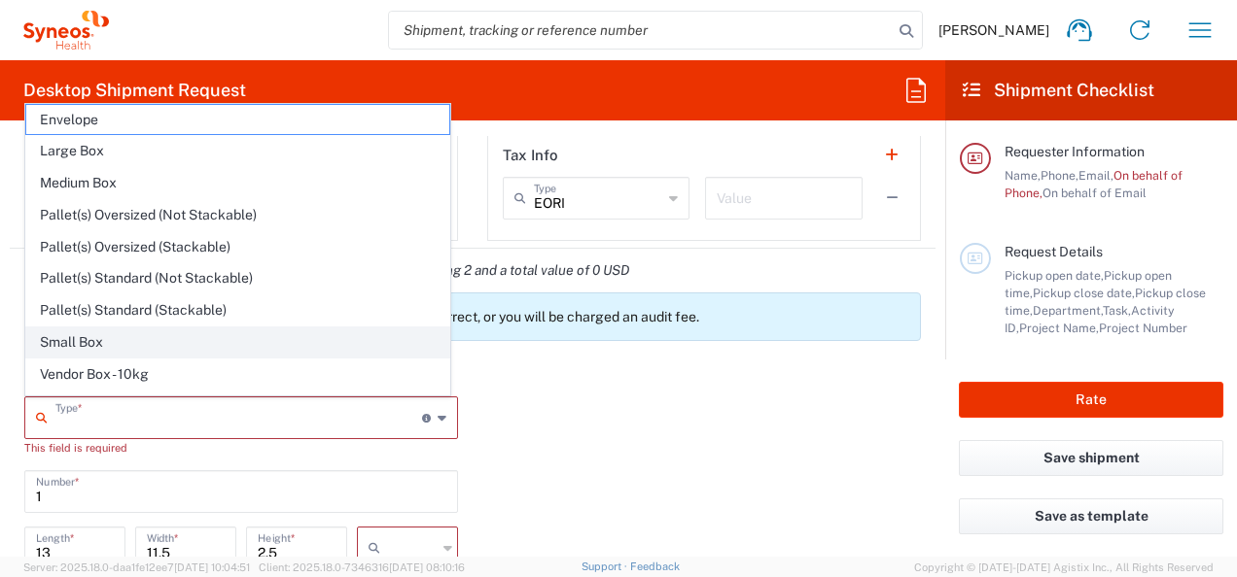
click at [73, 338] on span "Small Box" at bounding box center [237, 343] width 423 height 30
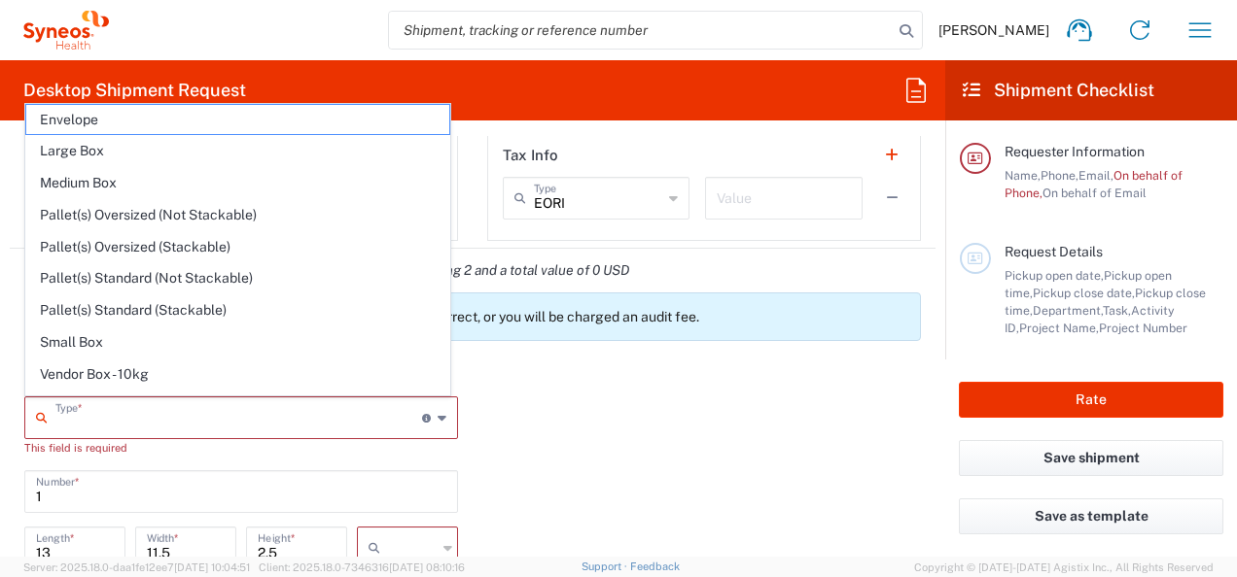
type input "Small Box"
type input "12.25"
type input "11"
type input "1.5"
type input "in"
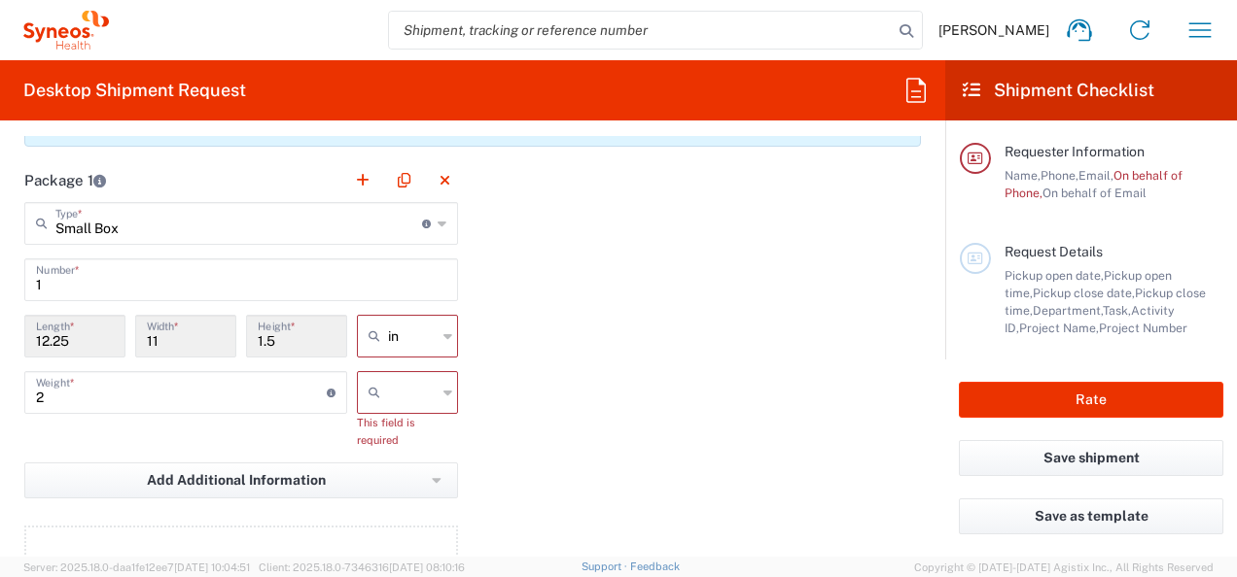
scroll to position [1729, 0]
click at [443, 396] on icon at bounding box center [447, 392] width 9 height 31
click at [398, 468] on span "lbs" at bounding box center [400, 466] width 95 height 30
type input "lbs"
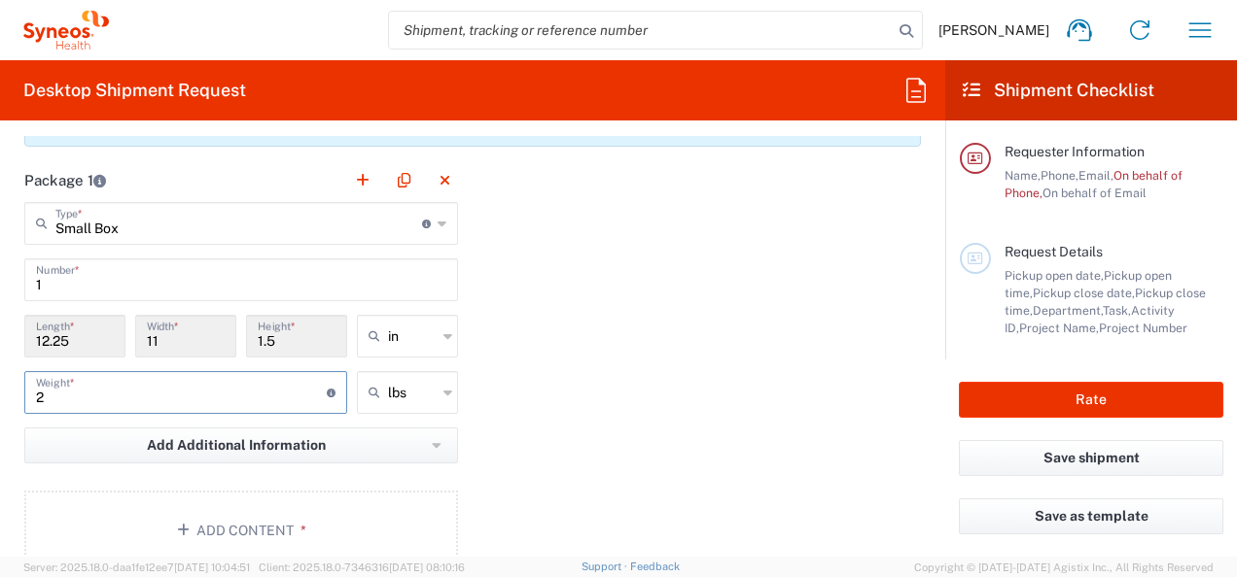
drag, startPoint x: 51, startPoint y: 399, endPoint x: 11, endPoint y: 399, distance: 39.9
click at [11, 399] on main "Small Box Type * Material used to package goods Envelope Large Box Medium Box P…" at bounding box center [241, 389] width 463 height 375
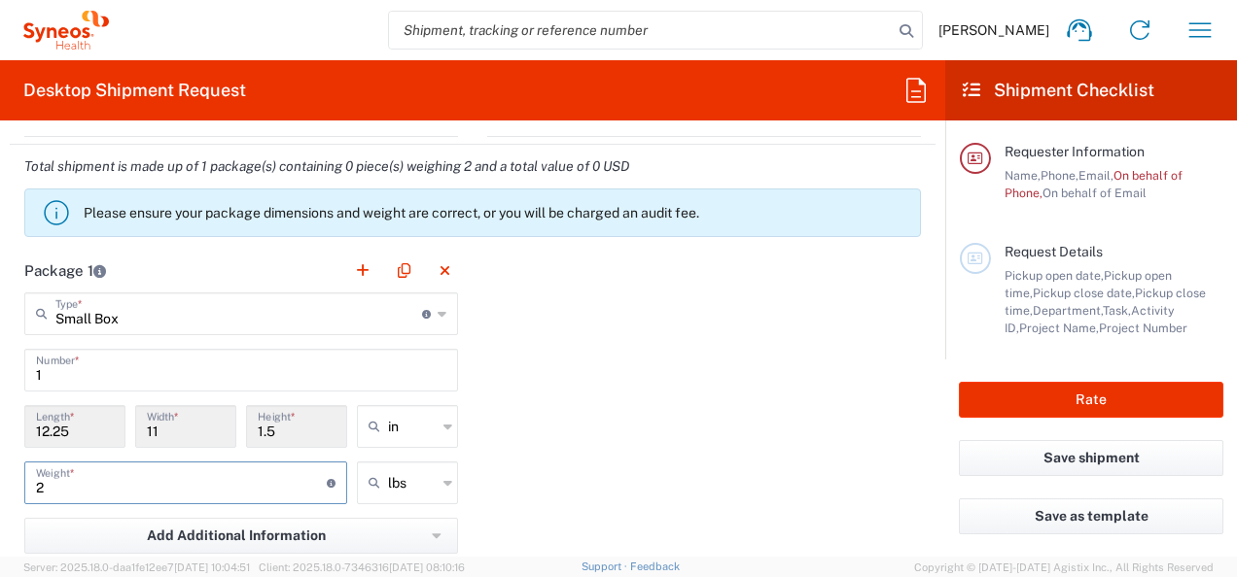
scroll to position [1826, 0]
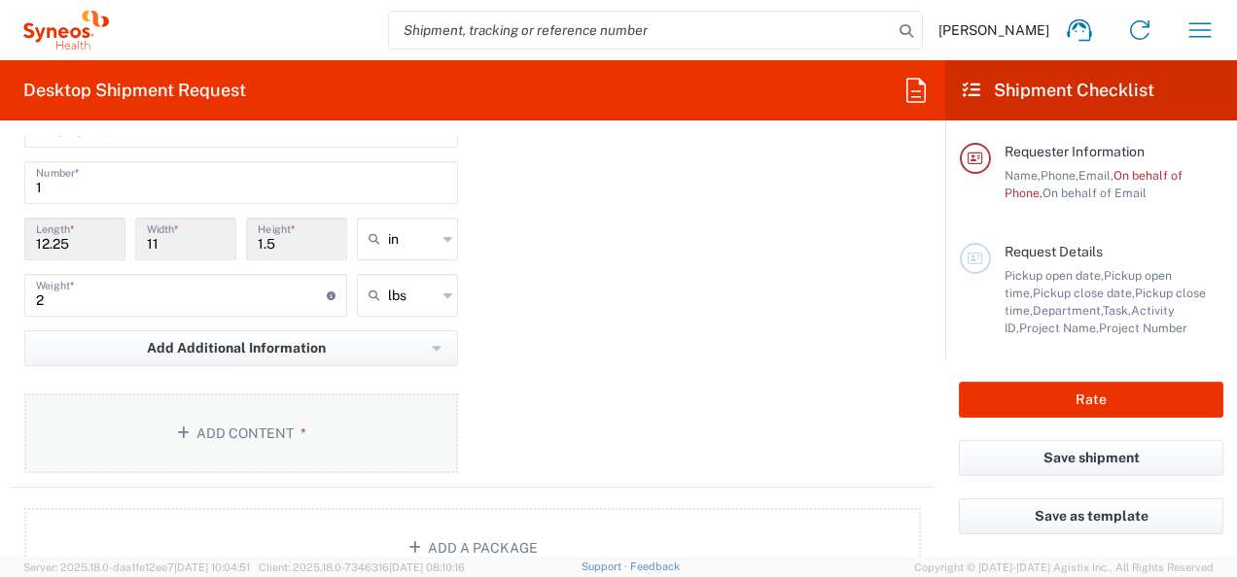
click at [259, 425] on button "Add Content *" at bounding box center [241, 434] width 434 height 80
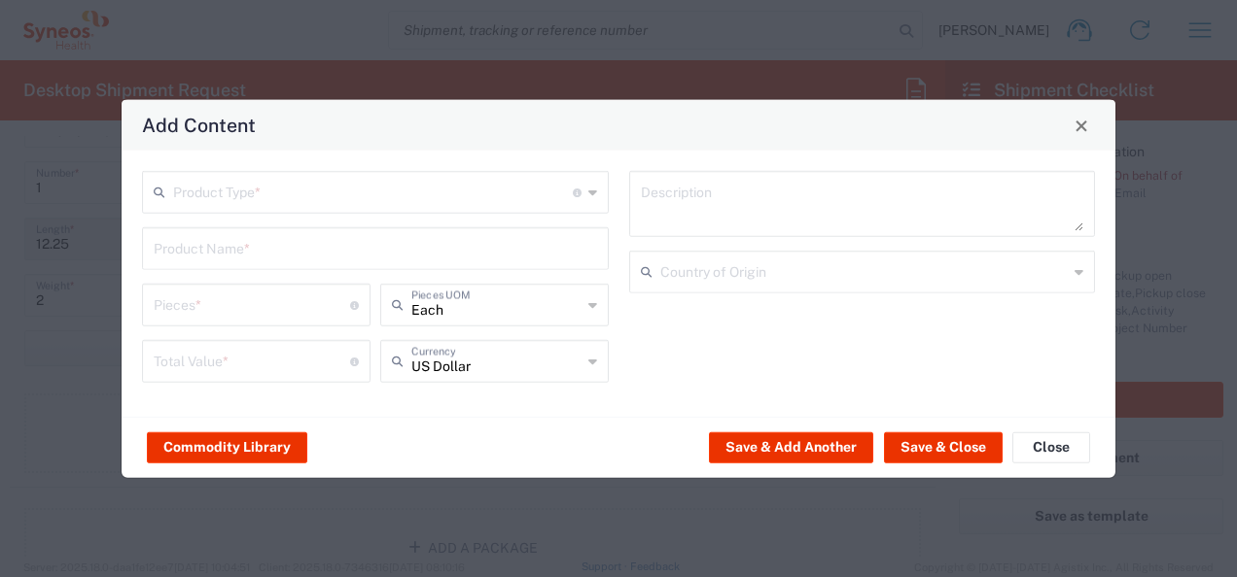
click at [591, 197] on icon at bounding box center [592, 192] width 9 height 31
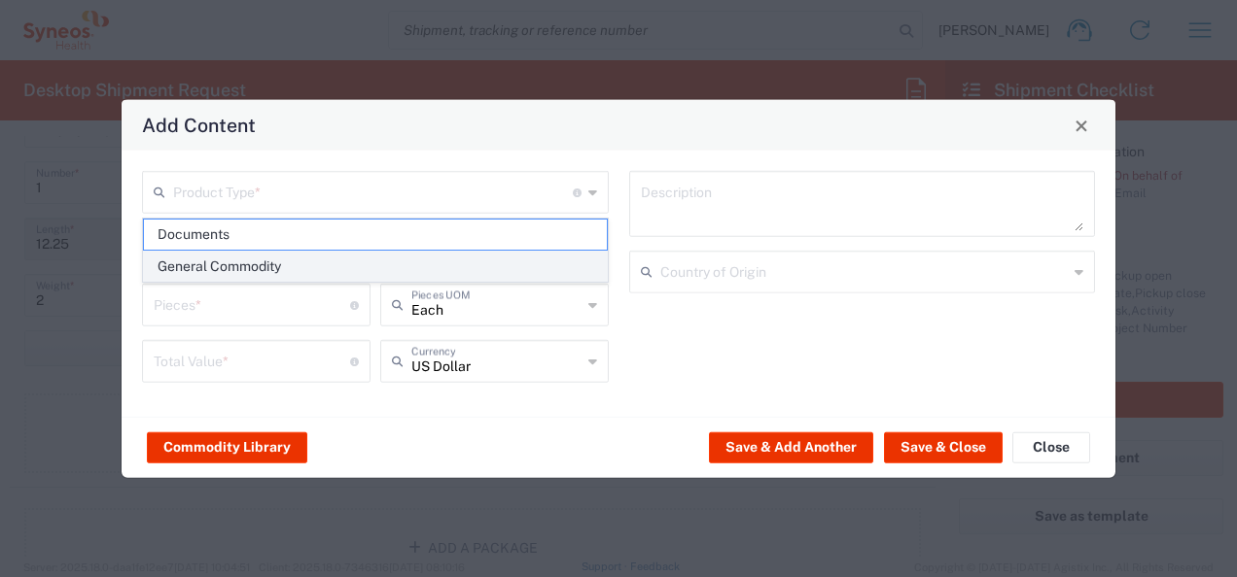
click at [283, 263] on span "General Commodity" at bounding box center [375, 267] width 463 height 30
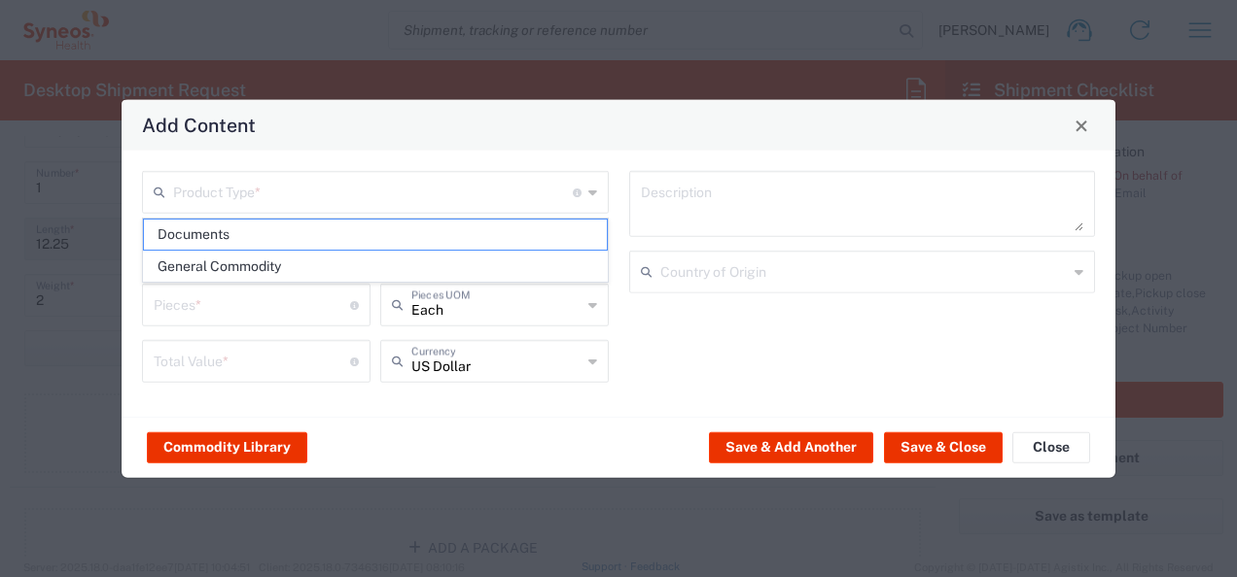
type input "General Commodity"
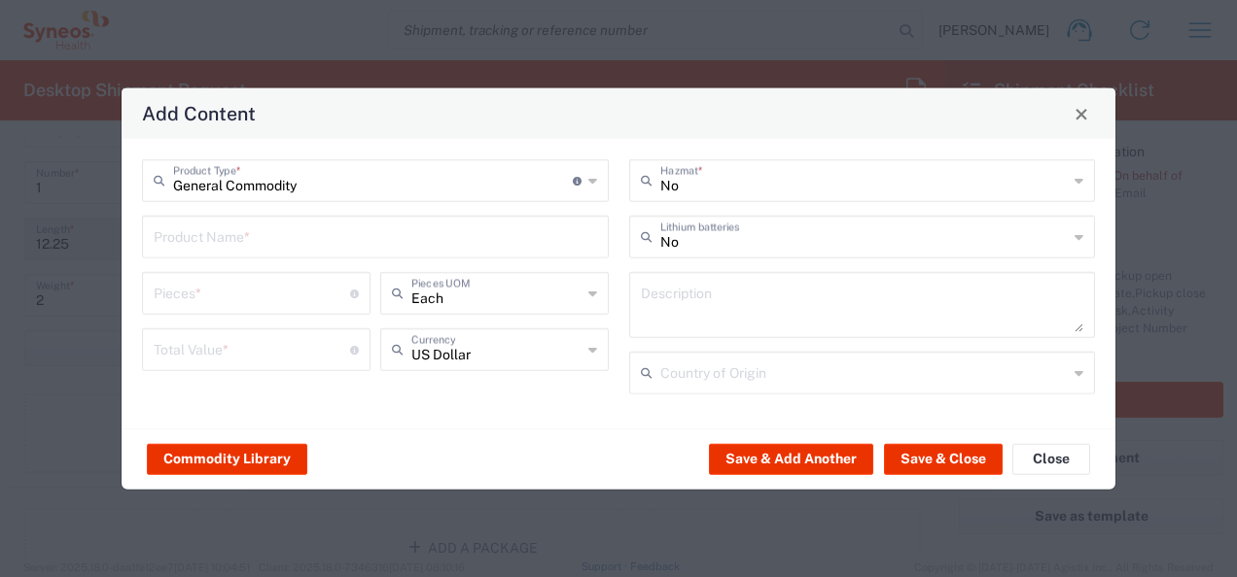
click at [291, 244] on input "text" at bounding box center [375, 236] width 443 height 34
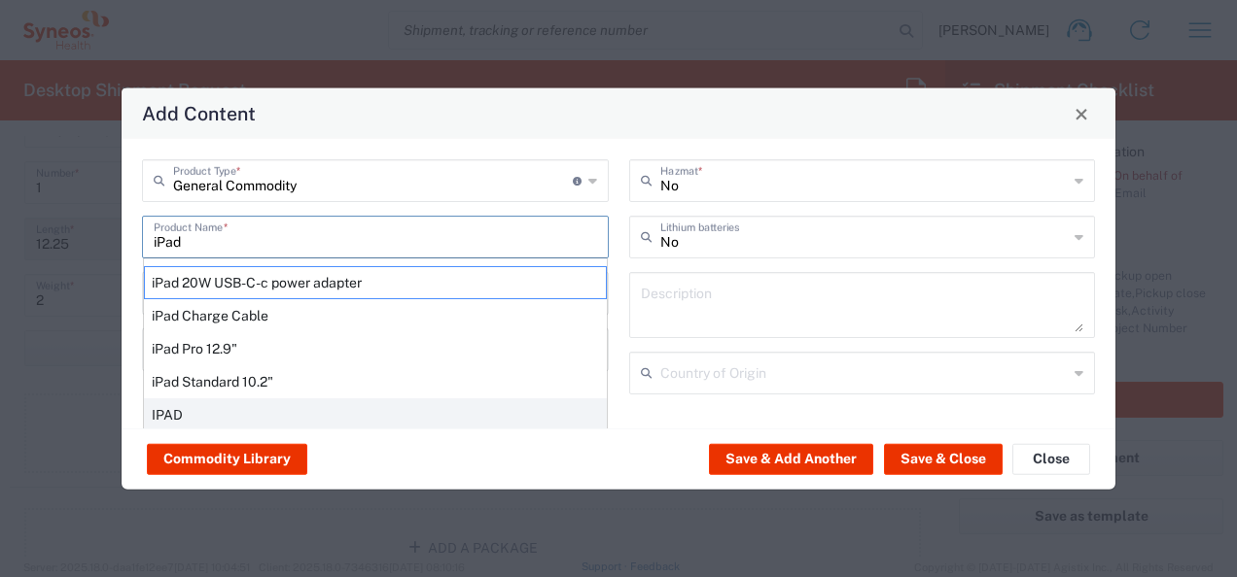
scroll to position [78, 0]
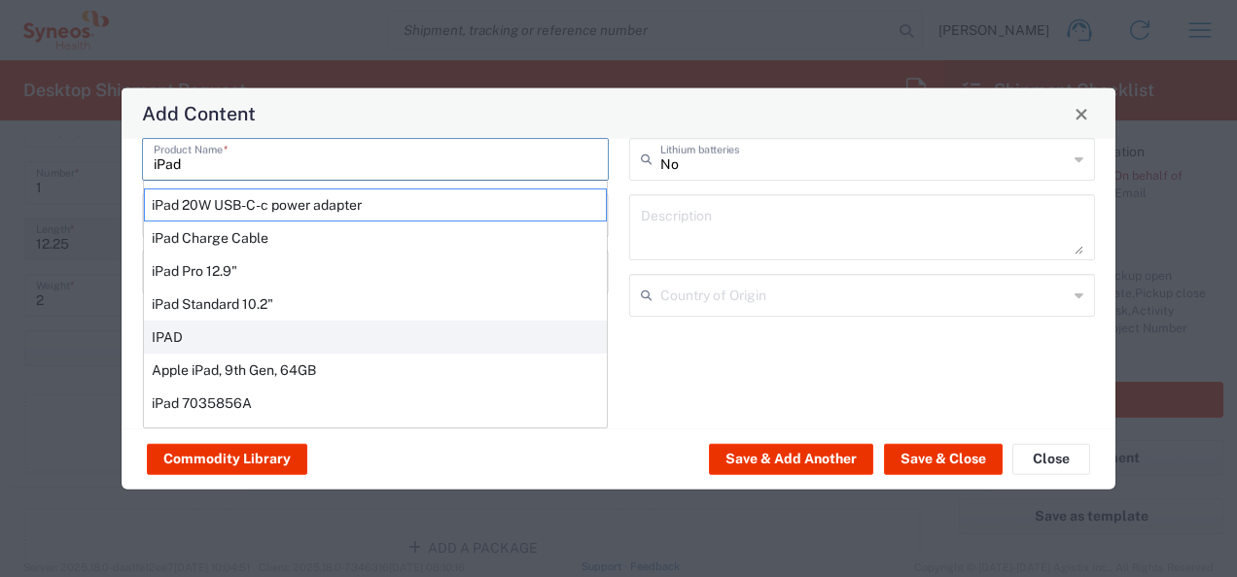
click at [196, 324] on div "IPAD" at bounding box center [375, 337] width 463 height 33
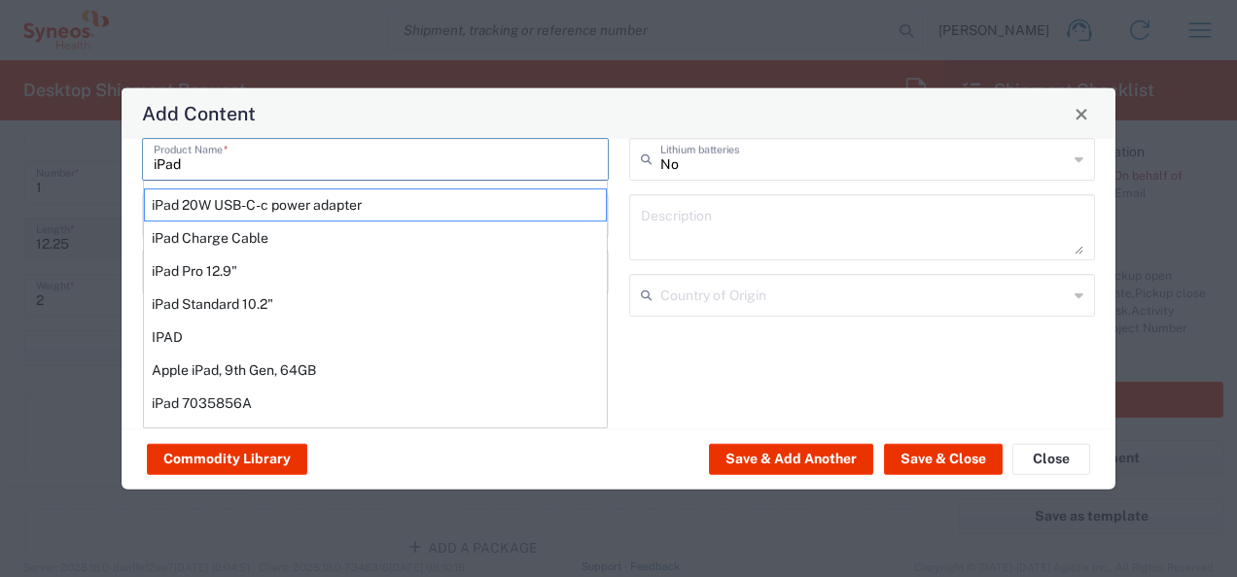
type input "IPAD"
type input "1"
type textarea "TABLET COMPUTER"
type input "[GEOGRAPHIC_DATA]"
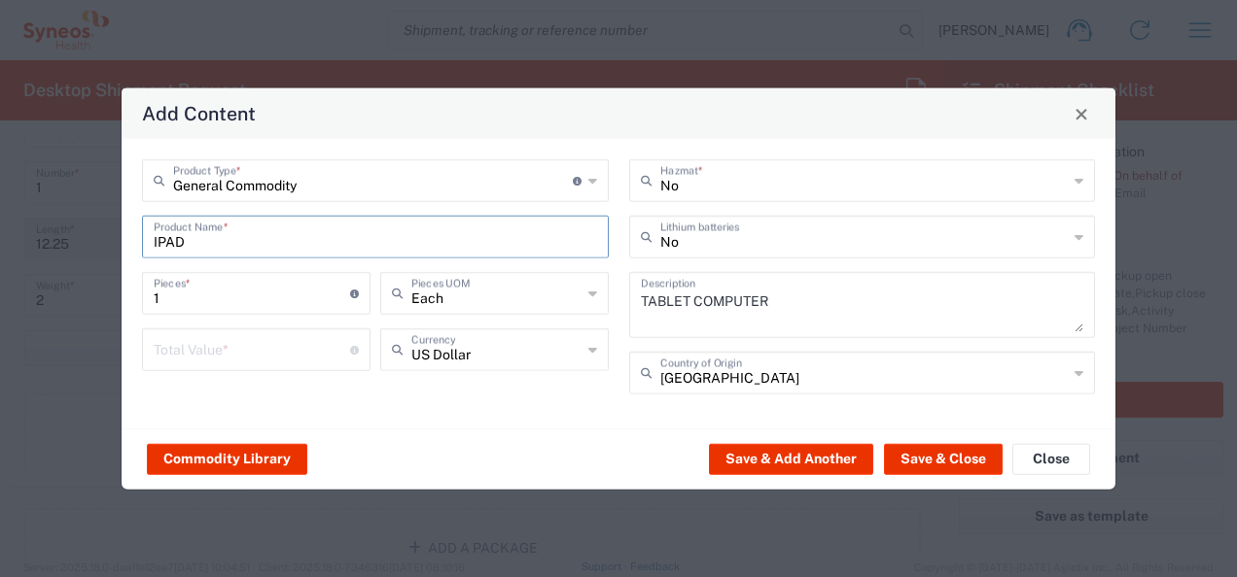
scroll to position [0, 0]
click at [1081, 368] on icon at bounding box center [1078, 373] width 9 height 31
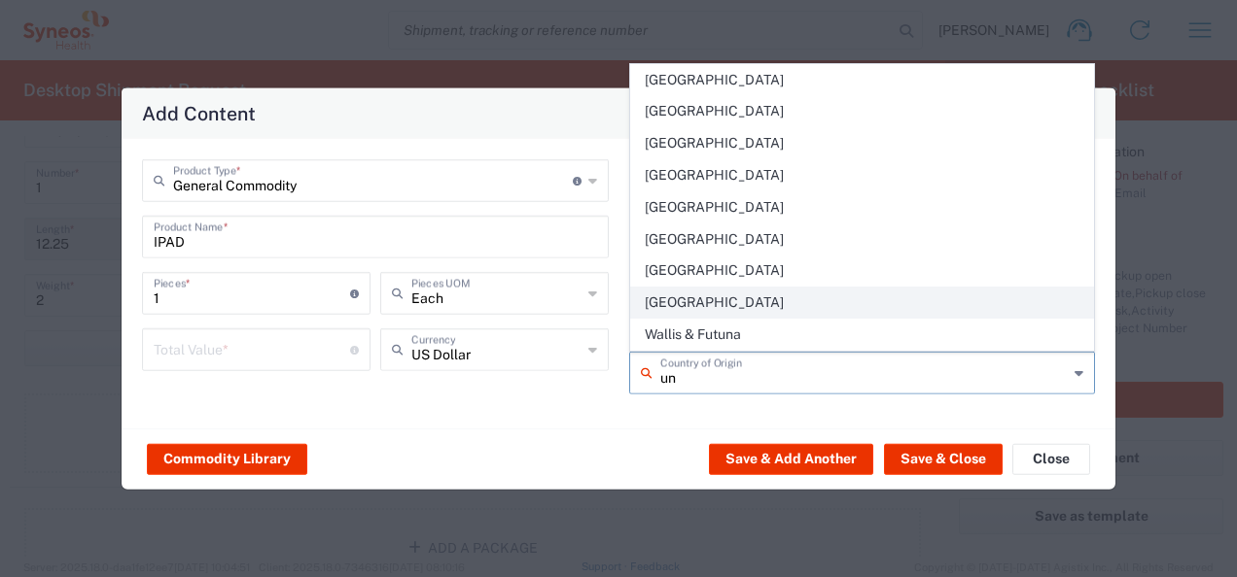
click at [913, 309] on span "[GEOGRAPHIC_DATA]" at bounding box center [862, 303] width 463 height 30
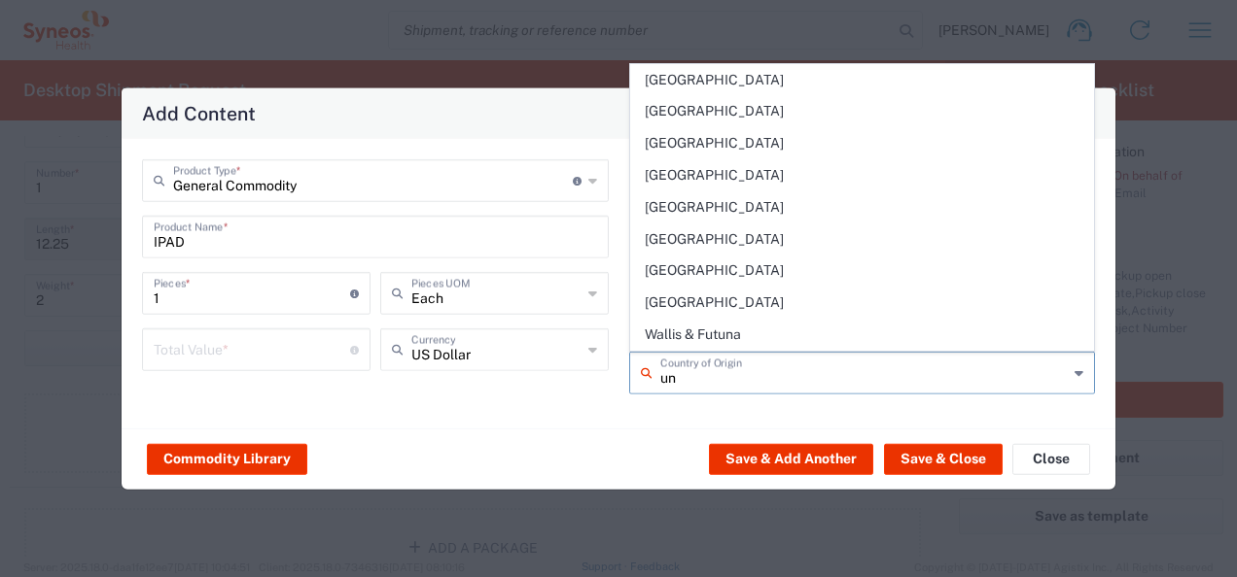
type input "[GEOGRAPHIC_DATA]"
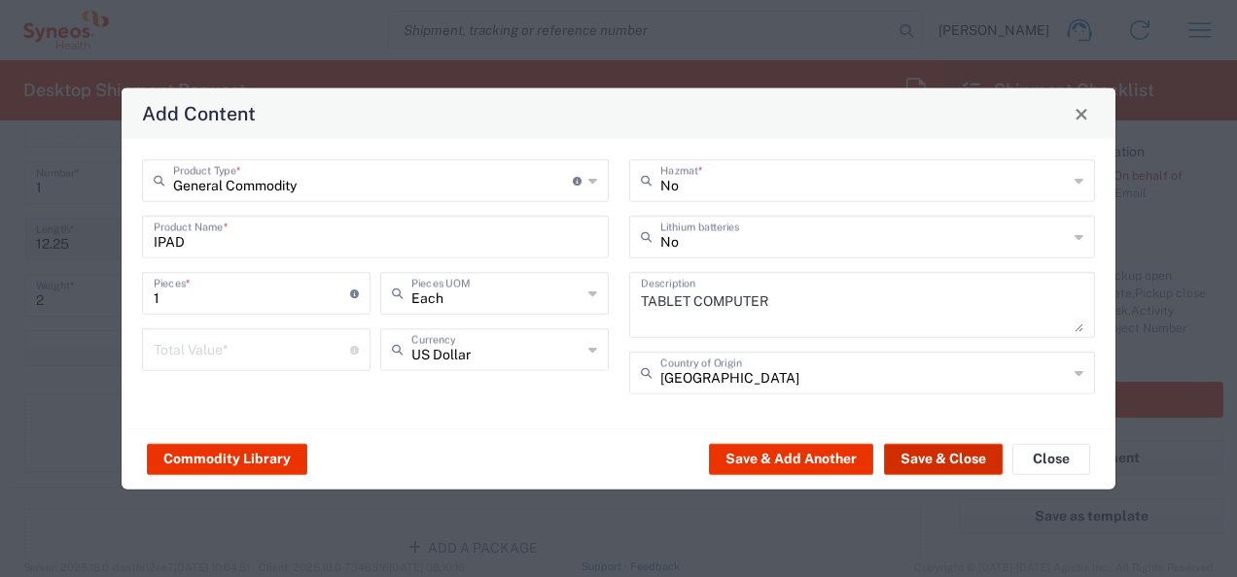
click at [950, 462] on button "Save & Close" at bounding box center [943, 458] width 119 height 31
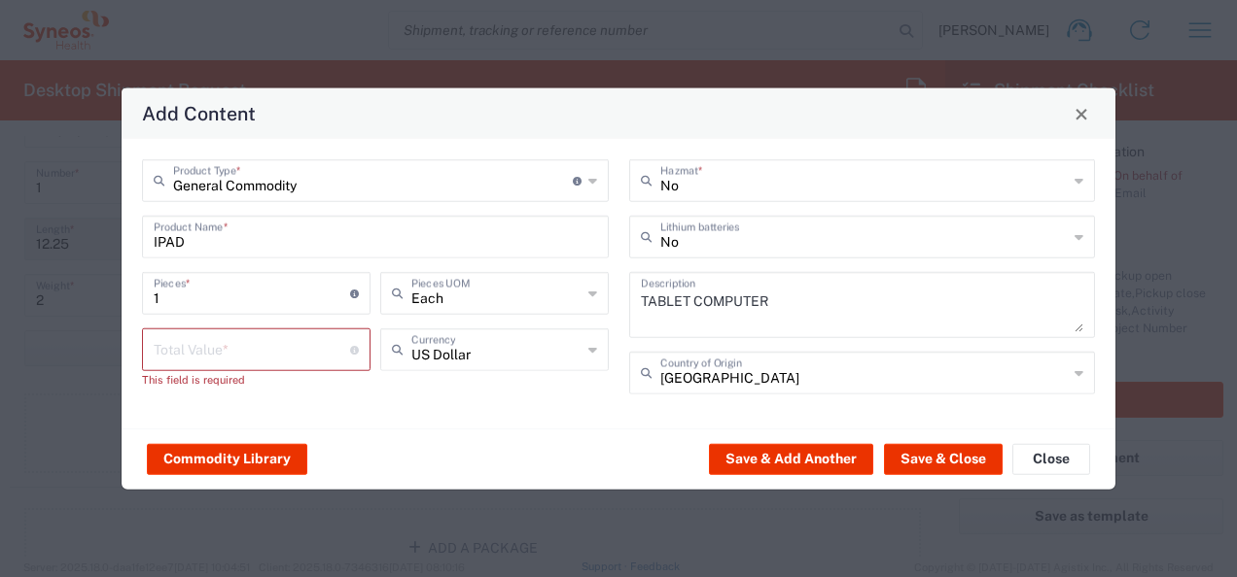
click at [293, 346] on input "number" at bounding box center [252, 349] width 196 height 34
type input "100"
click at [919, 458] on button "Save & Close" at bounding box center [943, 458] width 119 height 31
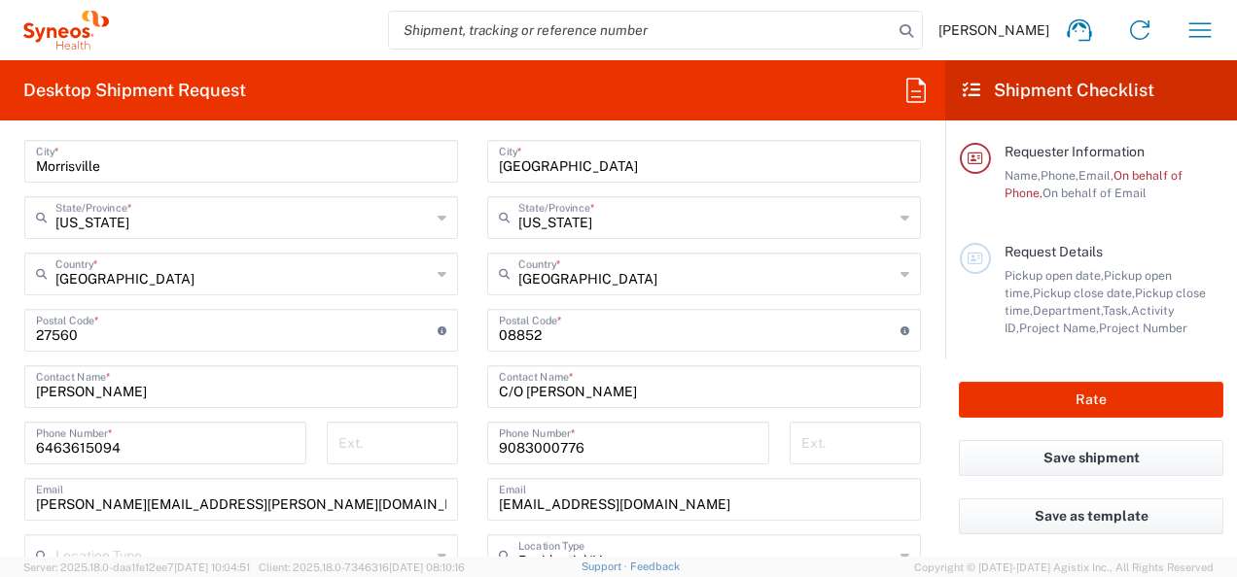
scroll to position [1242, 0]
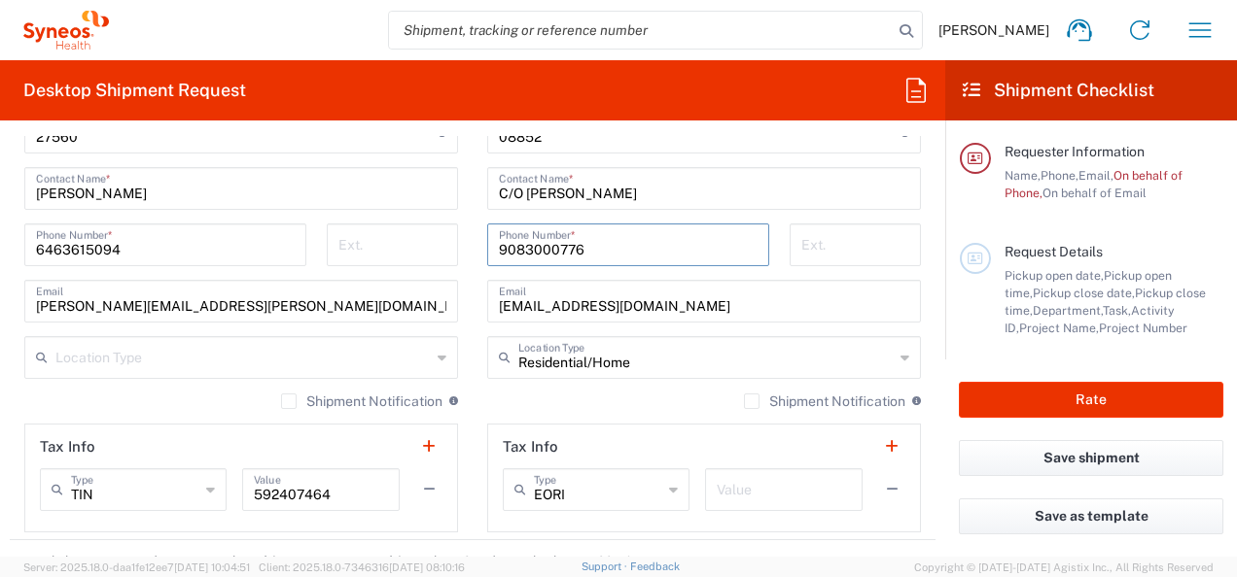
click at [587, 253] on input "9083000776" at bounding box center [628, 244] width 259 height 34
drag, startPoint x: 586, startPoint y: 249, endPoint x: 446, endPoint y: 249, distance: 140.0
click at [446, 249] on div "Ship From Location [PERSON_NAME] LLC-[GEOGRAPHIC_DATA] [GEOGRAPHIC_DATA] [GEOGR…" at bounding box center [473, 106] width 926 height 868
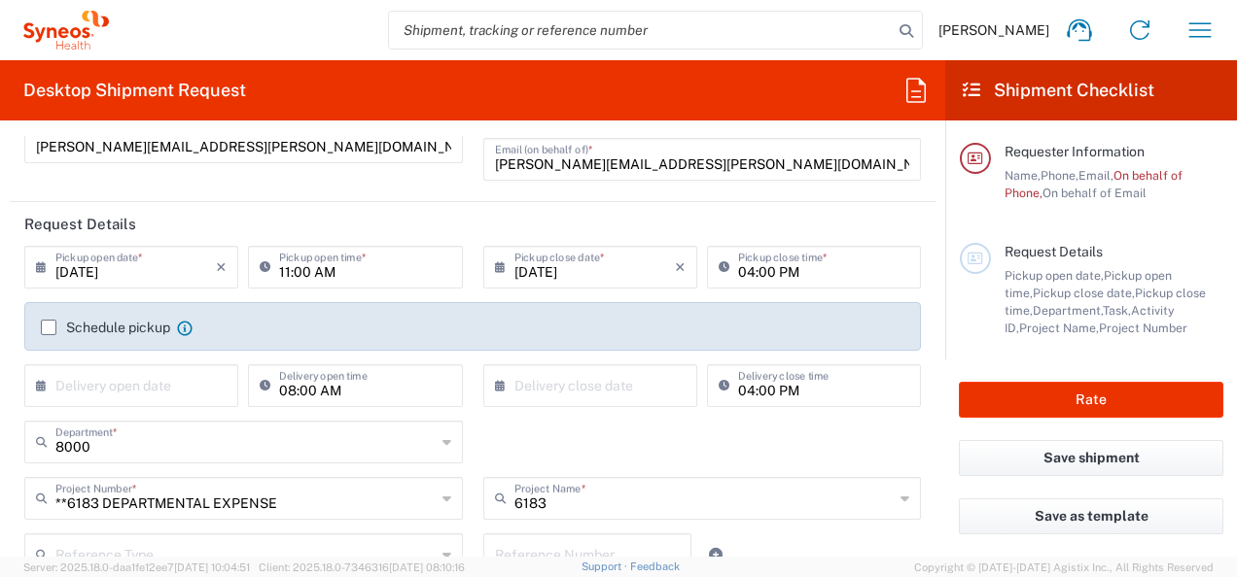
scroll to position [0, 0]
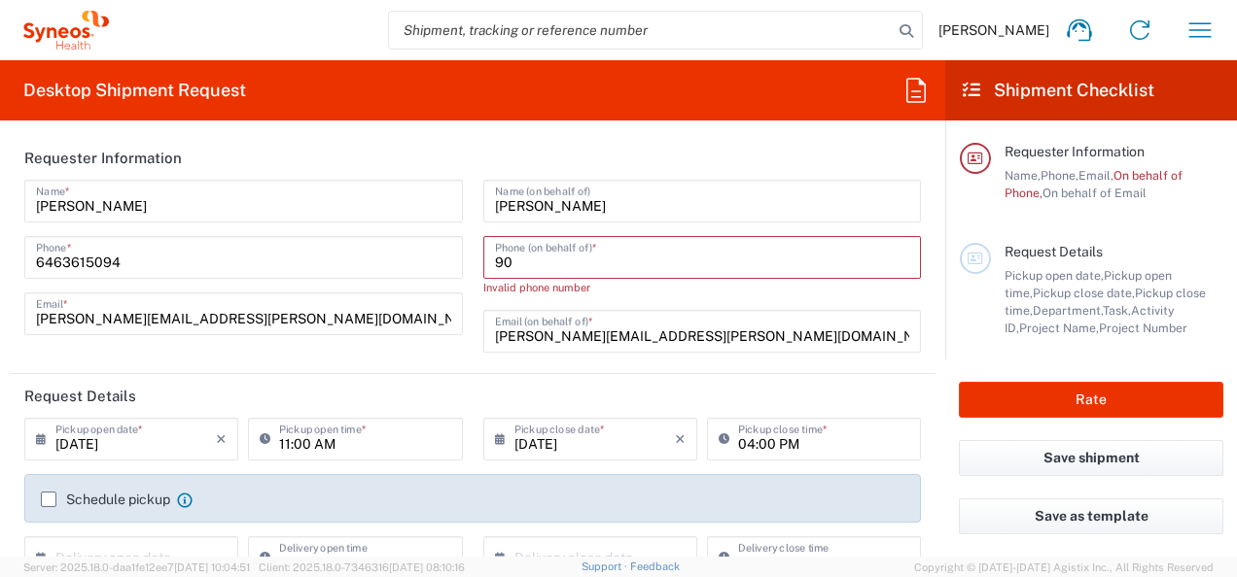
click at [508, 262] on input "90" at bounding box center [702, 256] width 415 height 34
drag, startPoint x: 434, startPoint y: 251, endPoint x: 835, endPoint y: 304, distance: 405.1
click at [433, 251] on div "[PERSON_NAME] Name * [PHONE_NUMBER] Phone * [PERSON_NAME][EMAIL_ADDRESS][PERSON…" at bounding box center [473, 273] width 917 height 187
paste input "83000776"
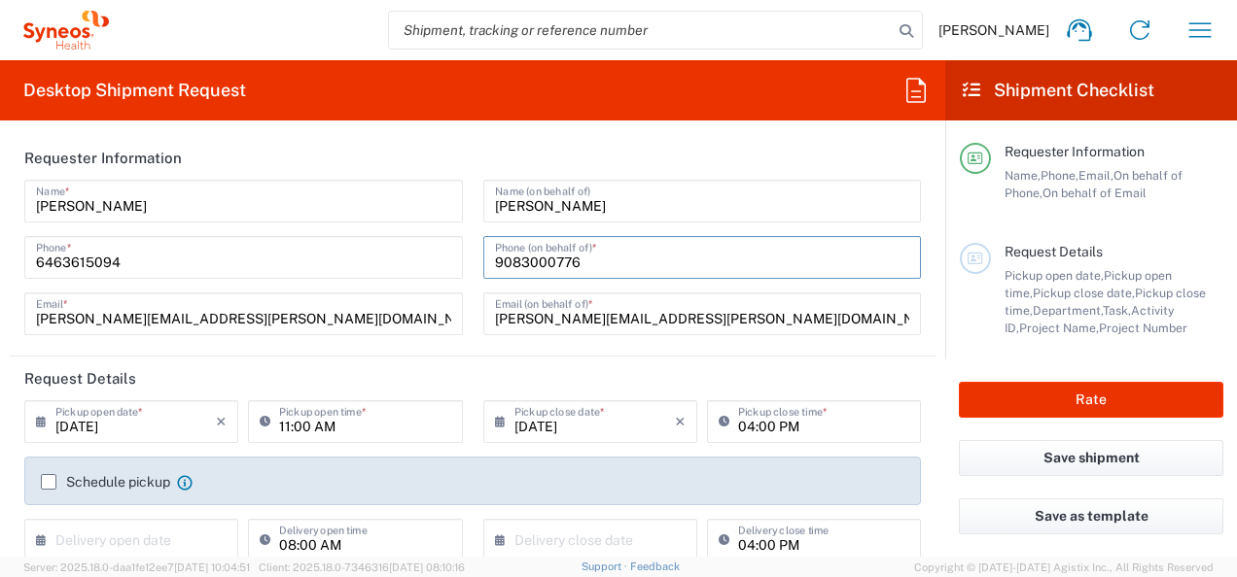
type input "9083000776"
drag, startPoint x: 921, startPoint y: 237, endPoint x: 973, endPoint y: 373, distance: 145.9
click at [920, 236] on form "Requester Information [PERSON_NAME] Name * [PHONE_NUMBER] Phone * [PERSON_NAME]…" at bounding box center [472, 346] width 945 height 421
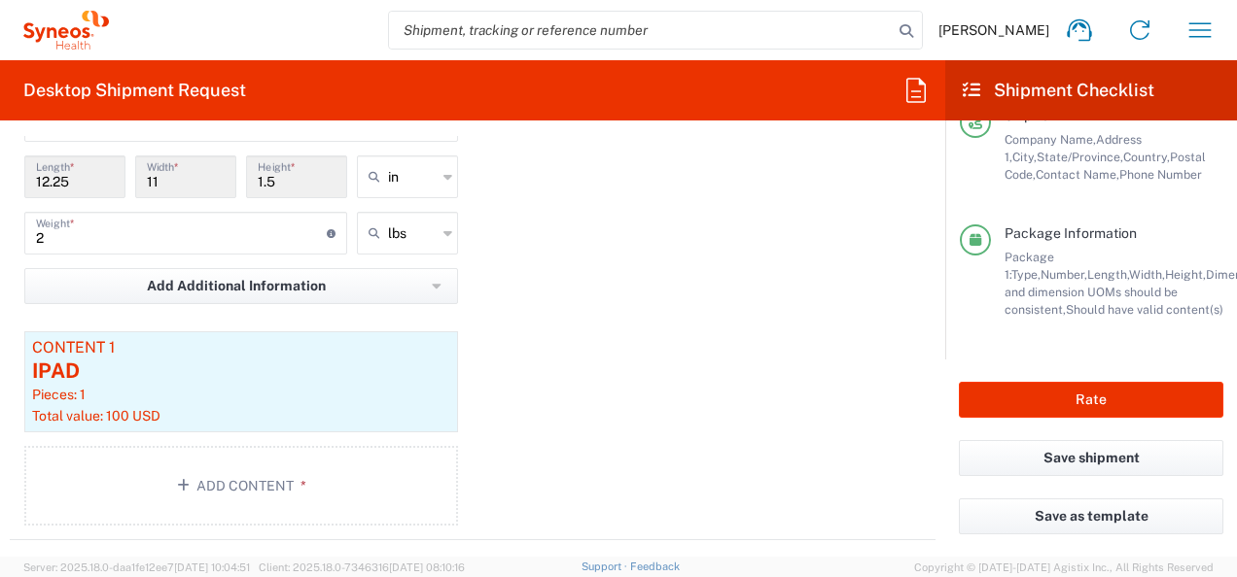
scroll to position [1745, 0]
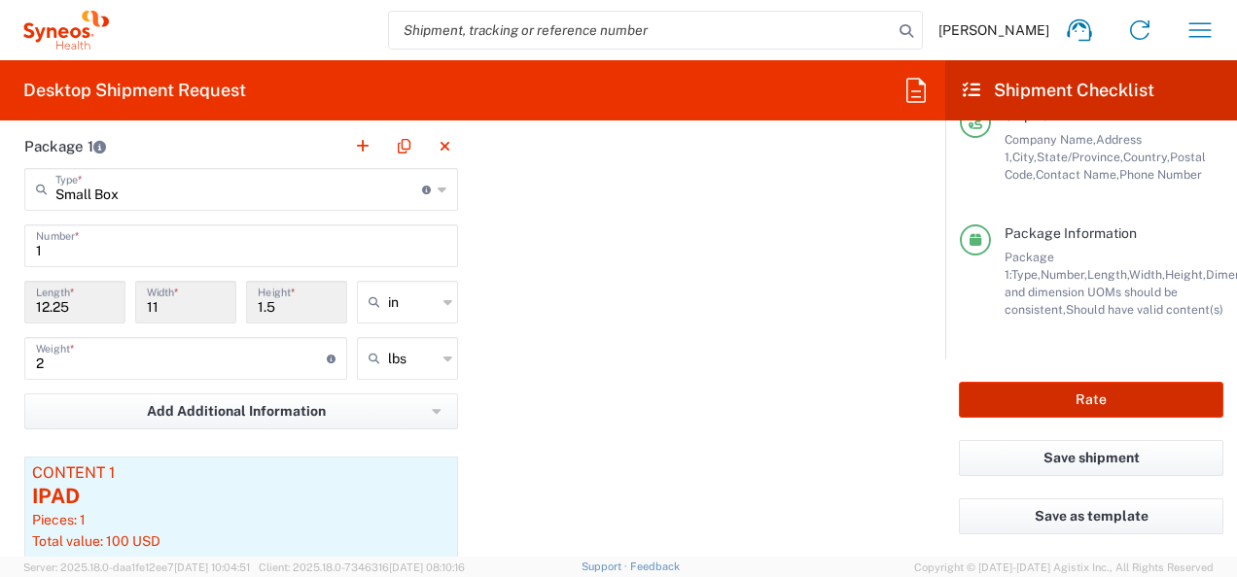
click at [1026, 398] on button "Rate" at bounding box center [1091, 400] width 264 height 36
type input "**6183 DEPARTMENTAL EXPENSE"
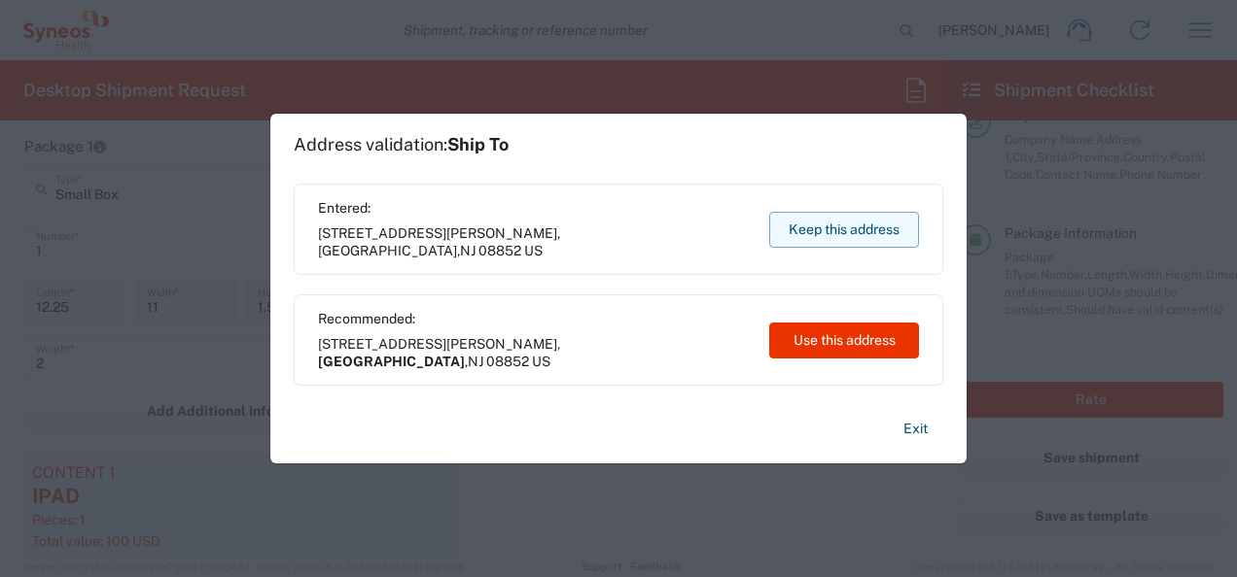
click at [841, 226] on button "Keep this address" at bounding box center [844, 230] width 150 height 36
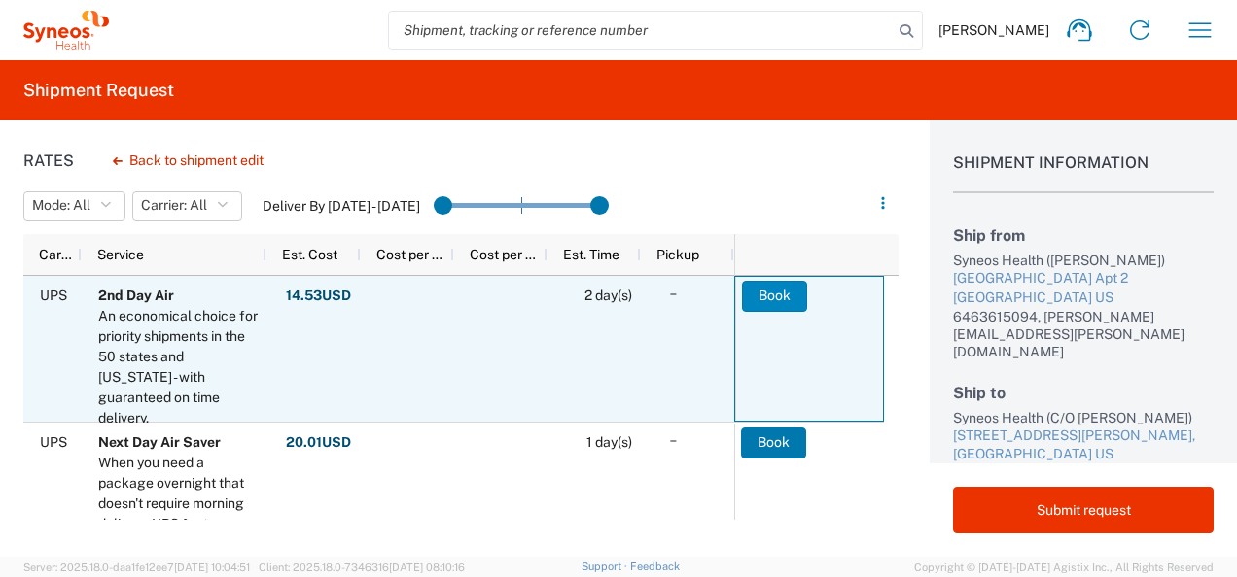
click at [776, 291] on button "Book" at bounding box center [774, 296] width 65 height 31
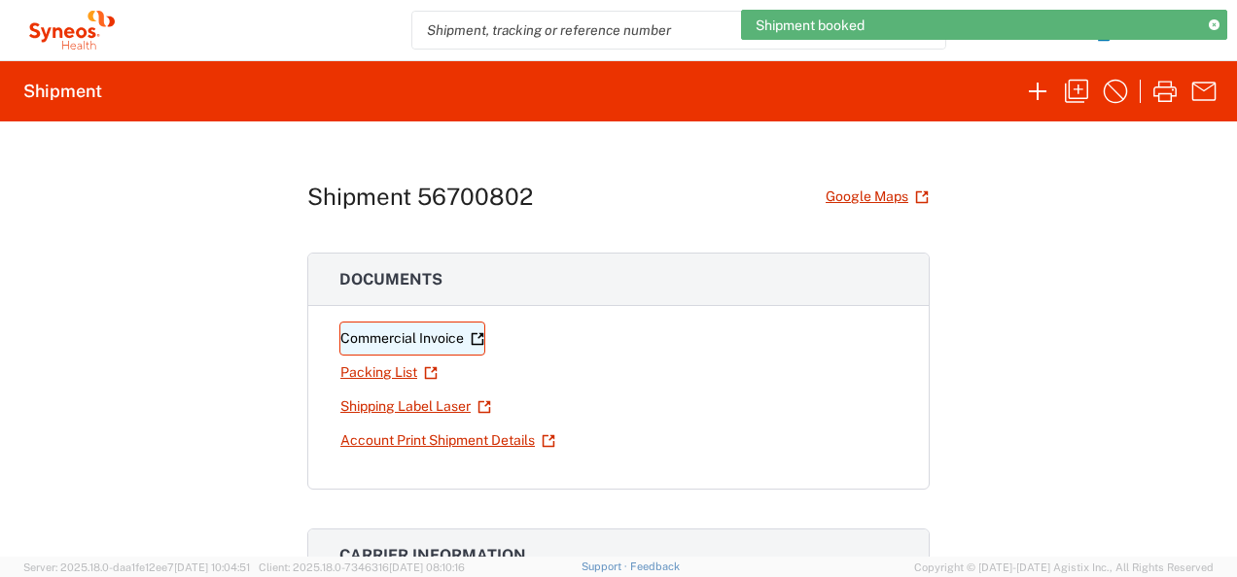
click at [405, 336] on link "Commercial Invoice" at bounding box center [412, 339] width 146 height 34
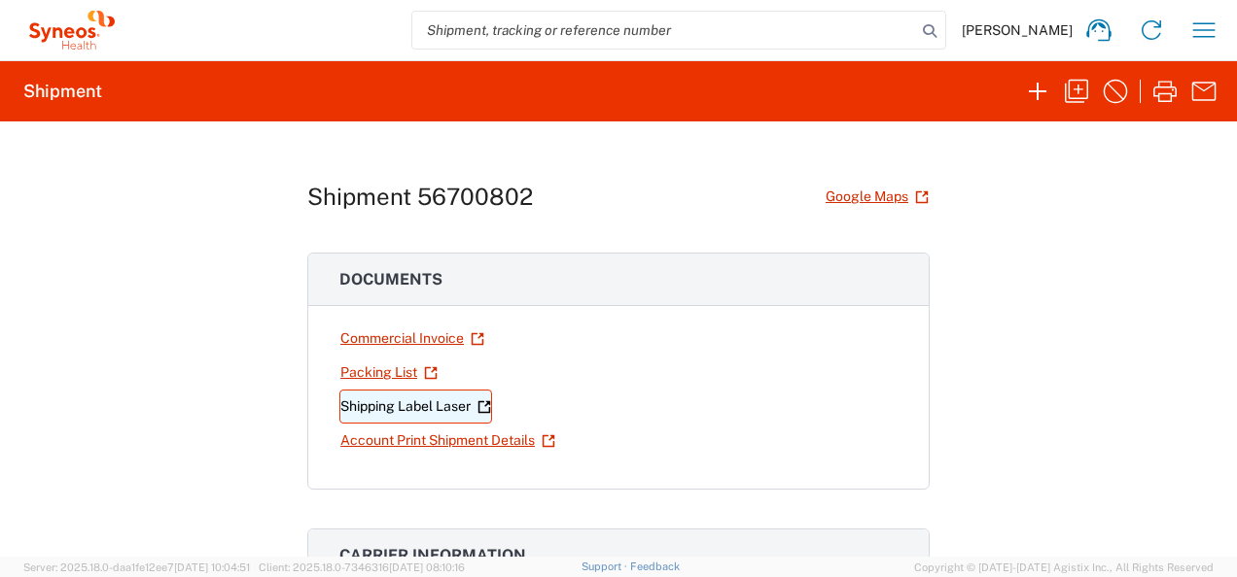
click at [390, 405] on link "Shipping Label Laser" at bounding box center [415, 407] width 153 height 34
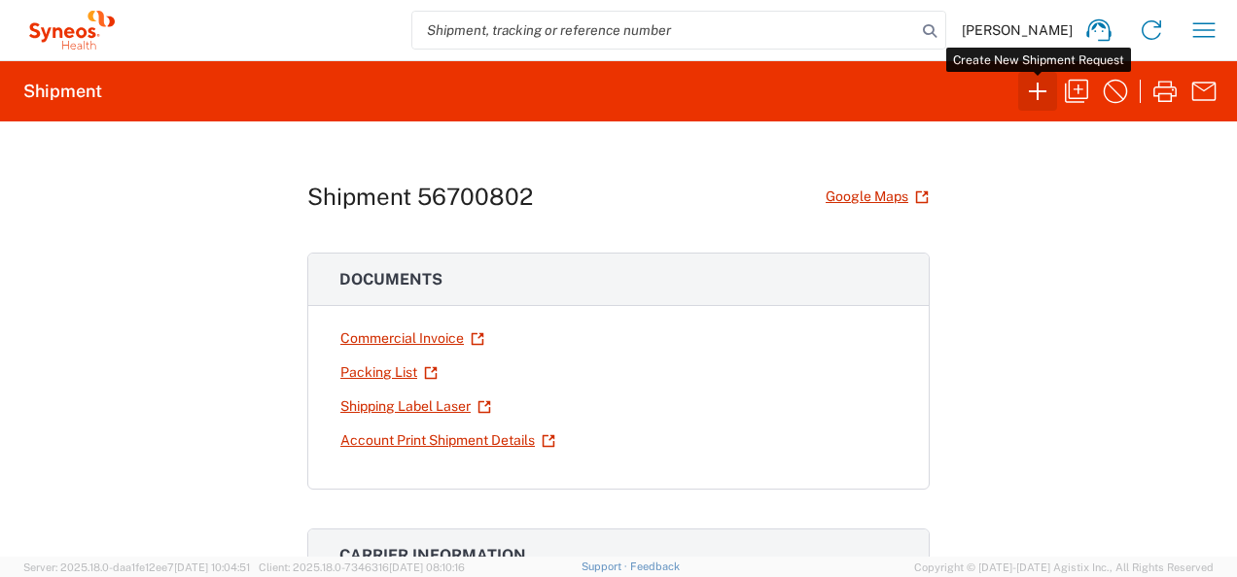
click at [1034, 85] on icon "button" at bounding box center [1037, 91] width 31 height 31
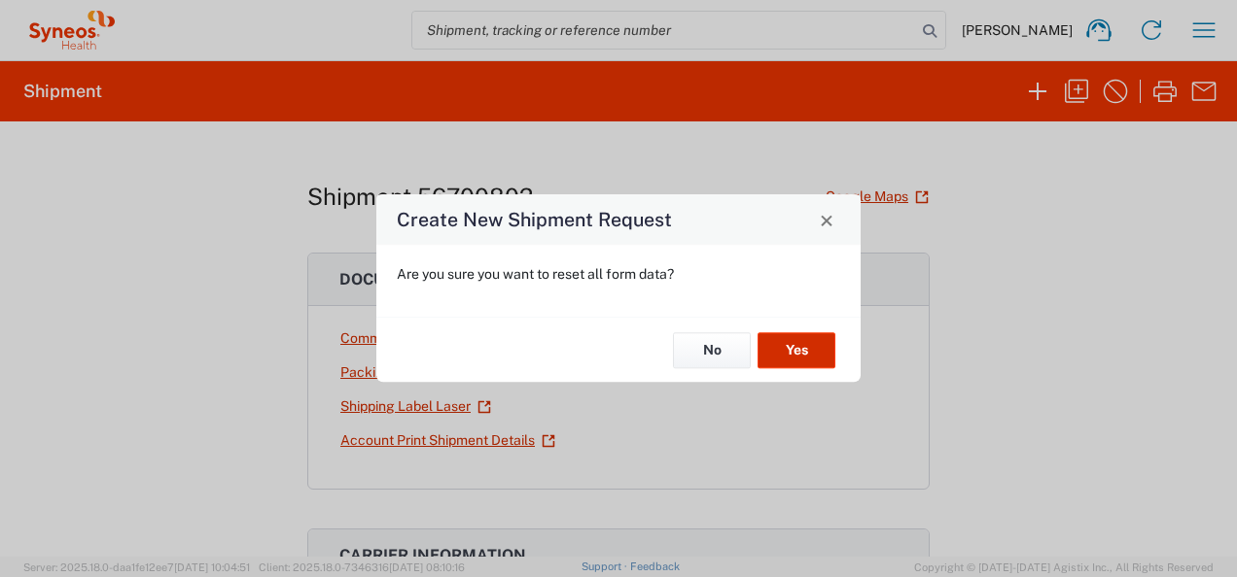
click at [806, 354] on button "Yes" at bounding box center [796, 350] width 78 height 36
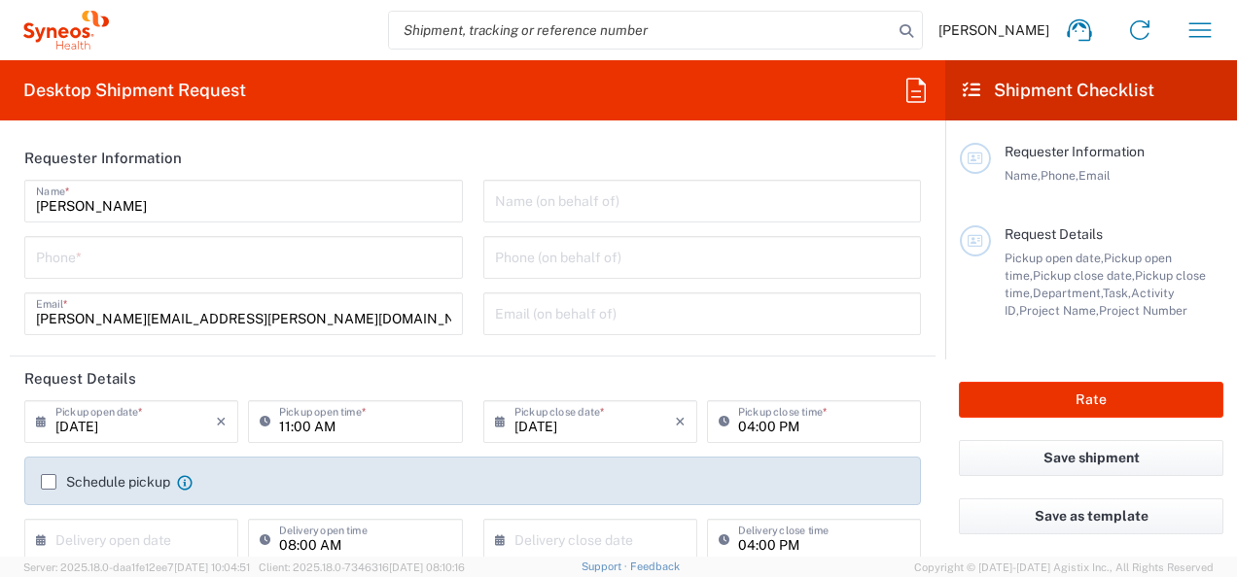
type input "8000"
type input "[US_STATE]"
click at [550, 207] on input "text" at bounding box center [702, 200] width 415 height 34
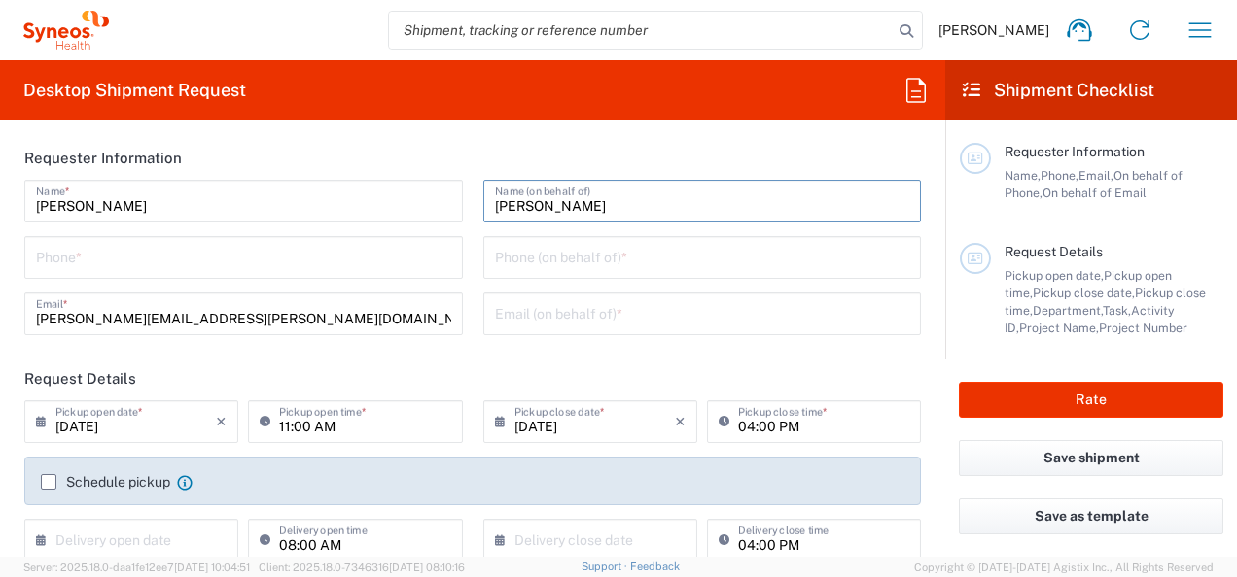
type input "[PERSON_NAME]"
click at [565, 303] on input "text" at bounding box center [702, 313] width 415 height 34
type input "[PERSON_NAME][EMAIL_ADDRESS][PERSON_NAME][DOMAIN_NAME]"
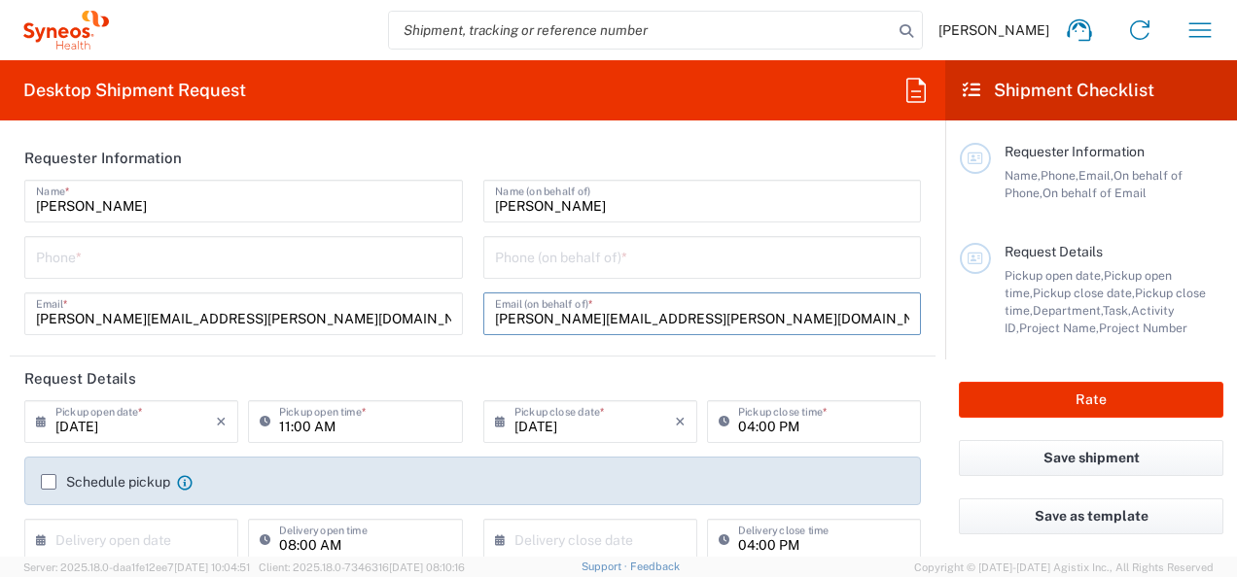
type input "6463615094"
type input "**6183 DEPARTMENTAL EXPENSE"
type input "6183"
type input "Syneos Health"
type input "Apt 2"
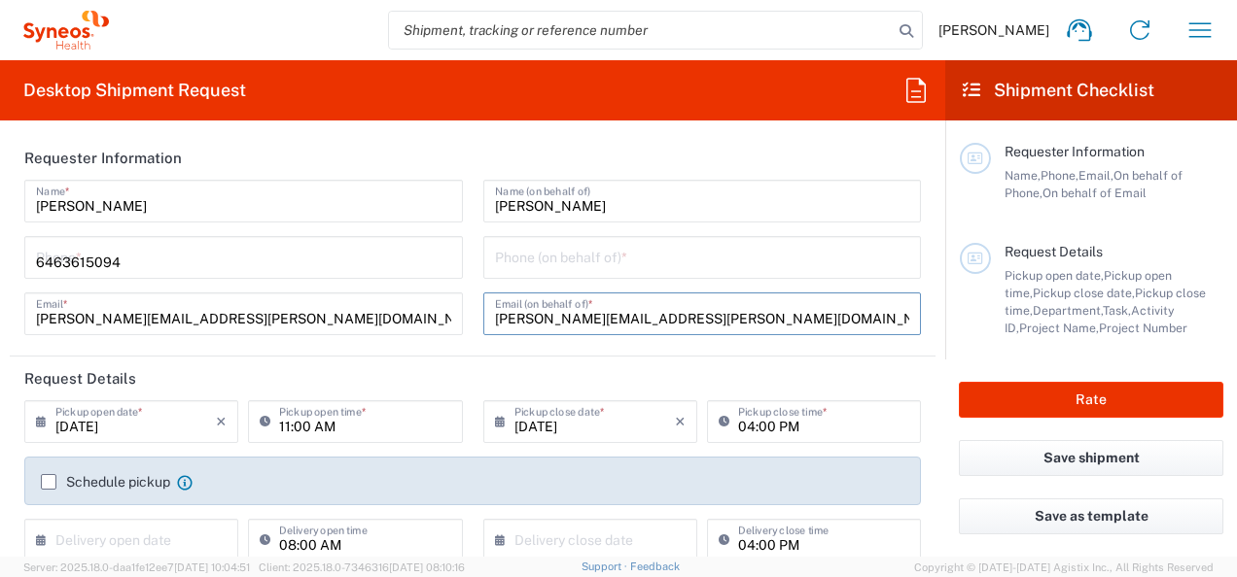
type input "6463615094"
type input "Syneos Health"
type input "[STREET_ADDRESS][PERSON_NAME],"
type input "[GEOGRAPHIC_DATA]"
type input "[US_STATE]"
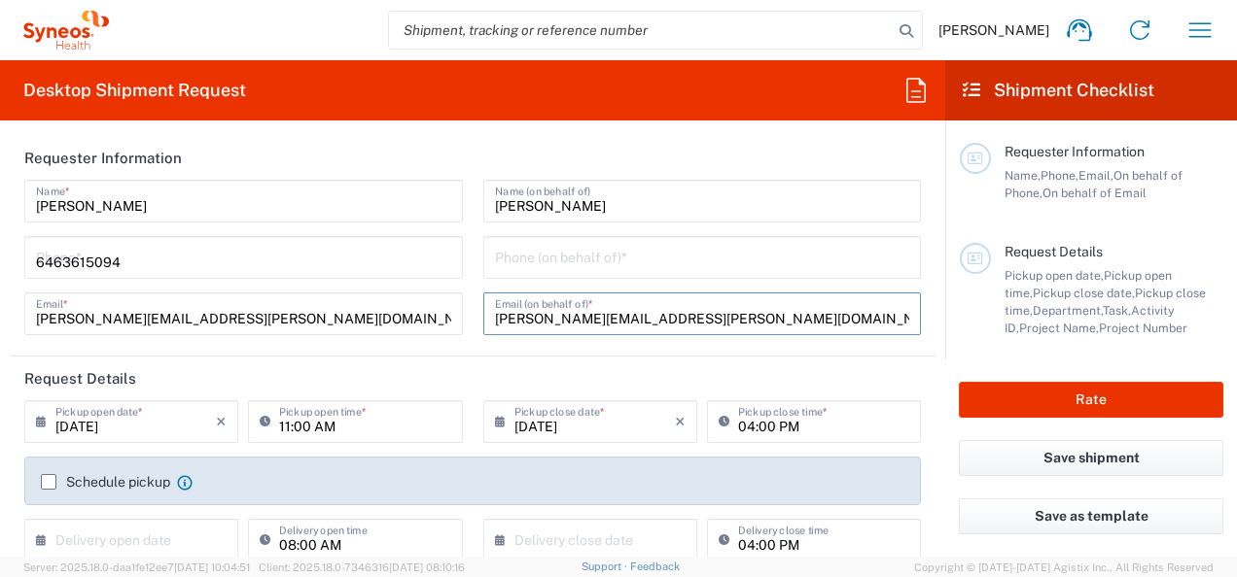
type input "[GEOGRAPHIC_DATA]"
type input "08852"
type input "C/O [PERSON_NAME]"
type input "9083000776"
type input "[EMAIL_ADDRESS][DOMAIN_NAME]"
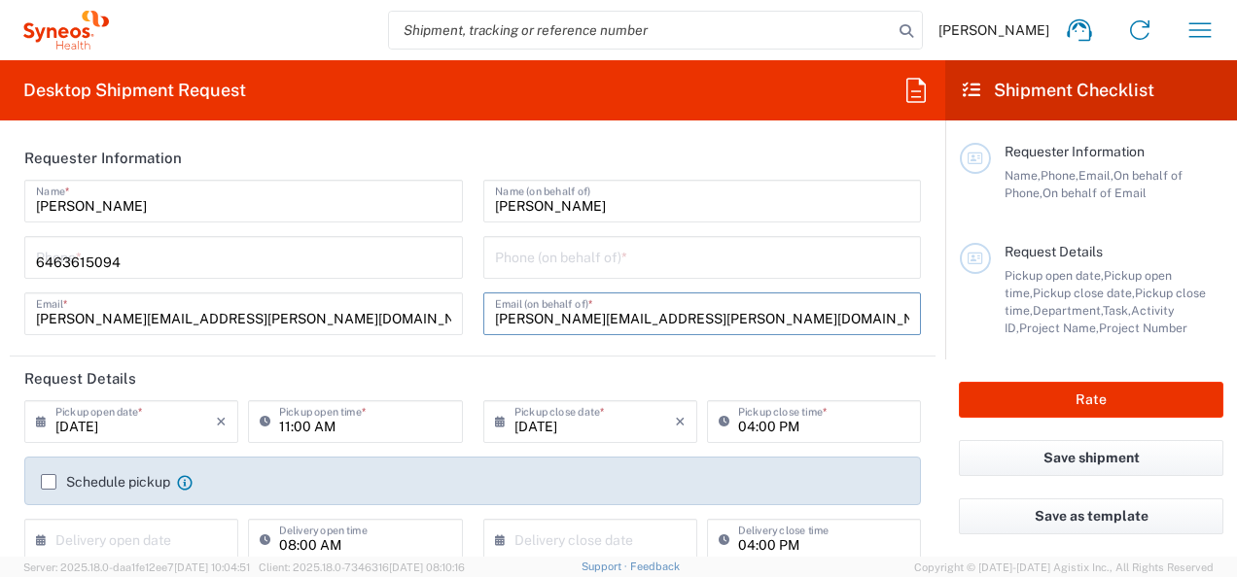
type input "Residential/Home"
type input "Small Box"
type input "1"
type input "12.25"
type input "11"
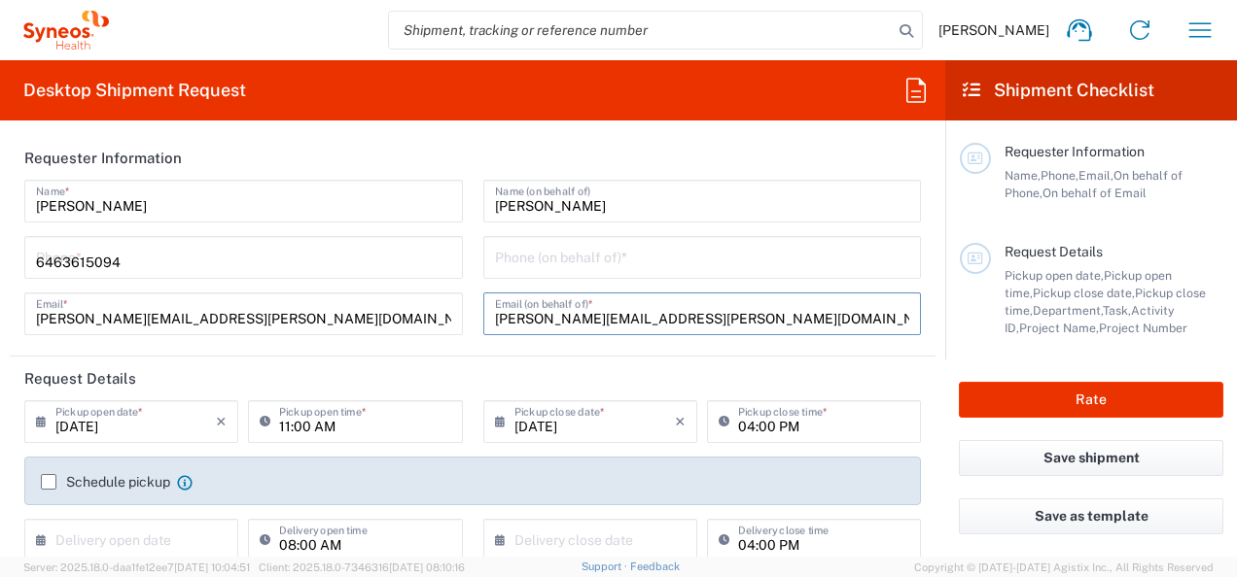
type input "1.5"
type input "in"
type input "2"
type input "lbs"
type input "[PERSON_NAME]"
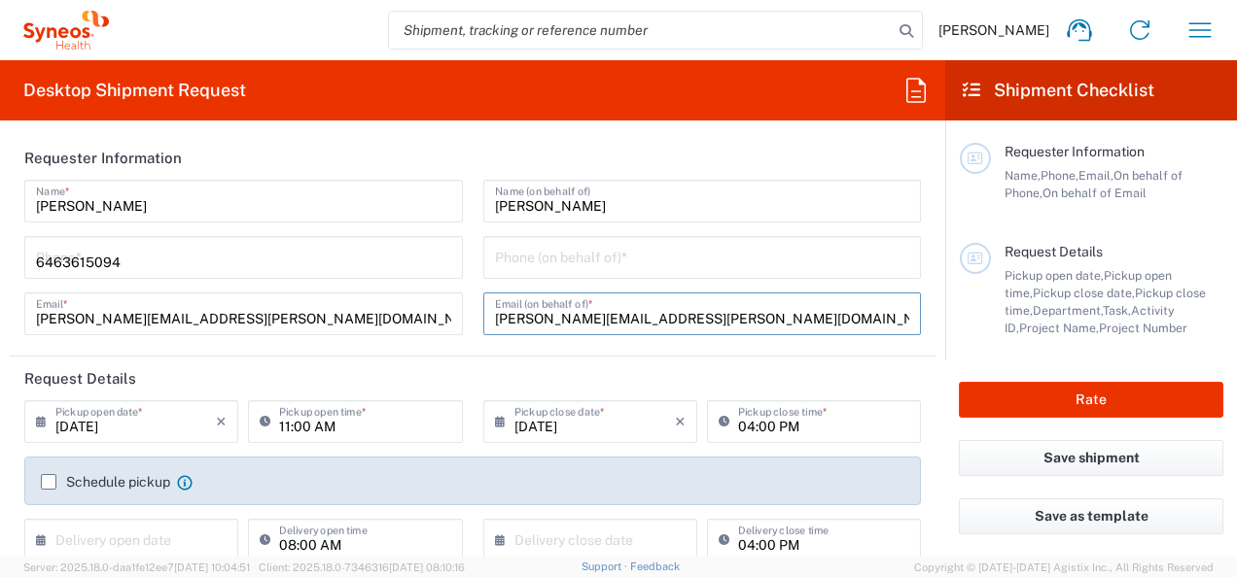
click at [571, 268] on input "tel" at bounding box center [702, 256] width 415 height 34
type input "908"
click at [571, 268] on input "908" at bounding box center [702, 256] width 415 height 34
click at [628, 256] on input "908" at bounding box center [702, 256] width 415 height 34
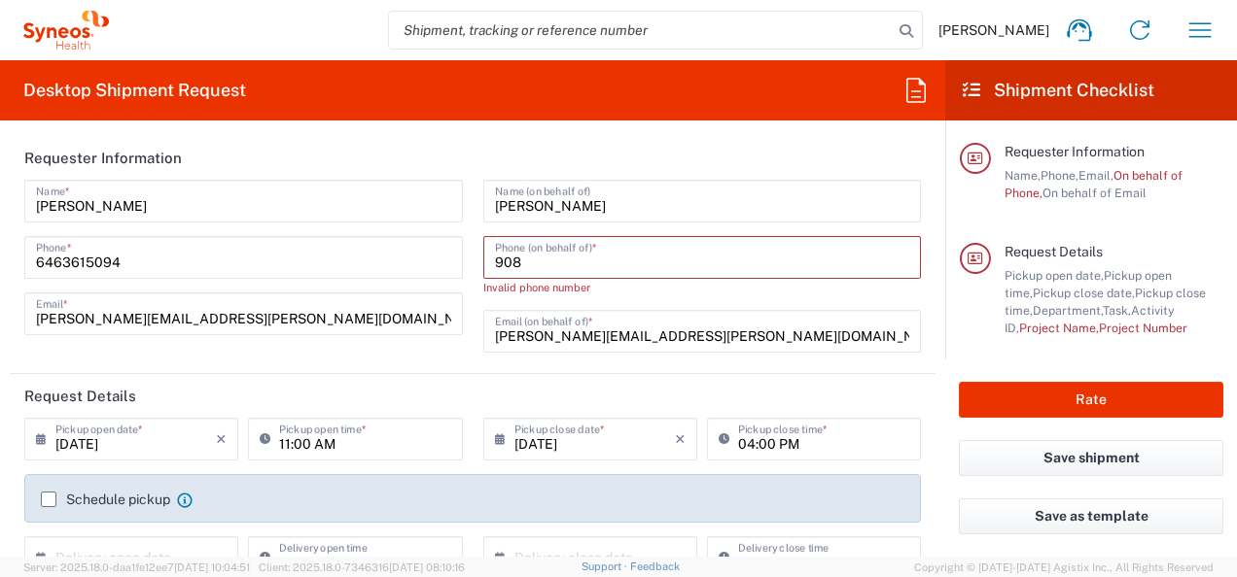
type input "9083000776"
type input "[US_STATE]"
type input "[GEOGRAPHIC_DATA]"
click at [521, 249] on input "9083000776" at bounding box center [702, 256] width 415 height 34
type input "9083000776"
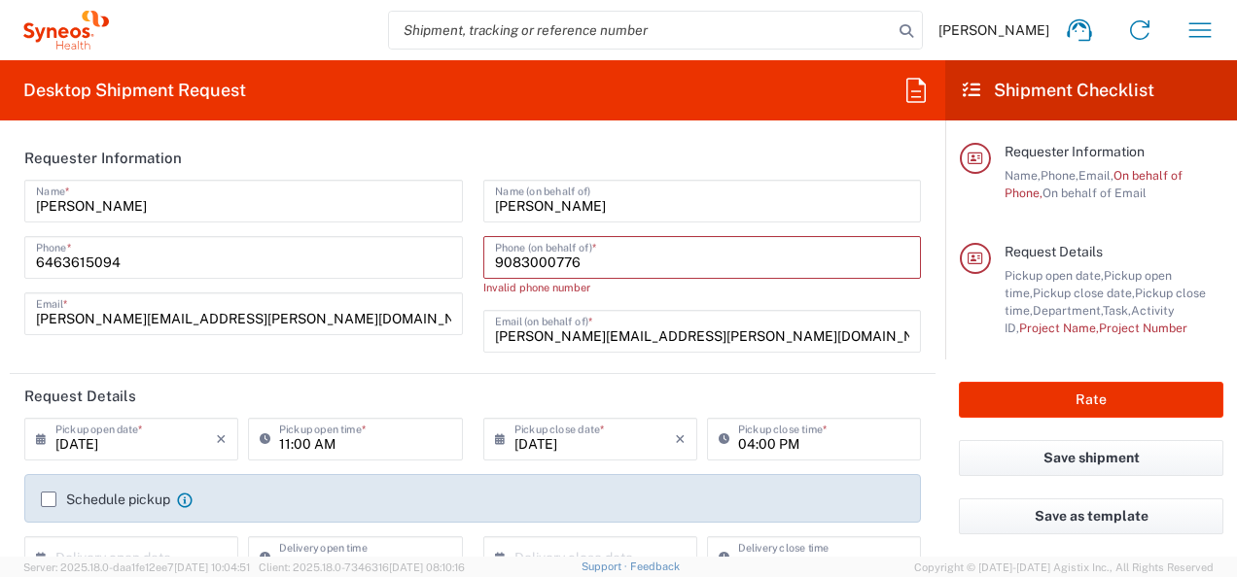
click at [523, 262] on input "9083000776" at bounding box center [702, 256] width 415 height 34
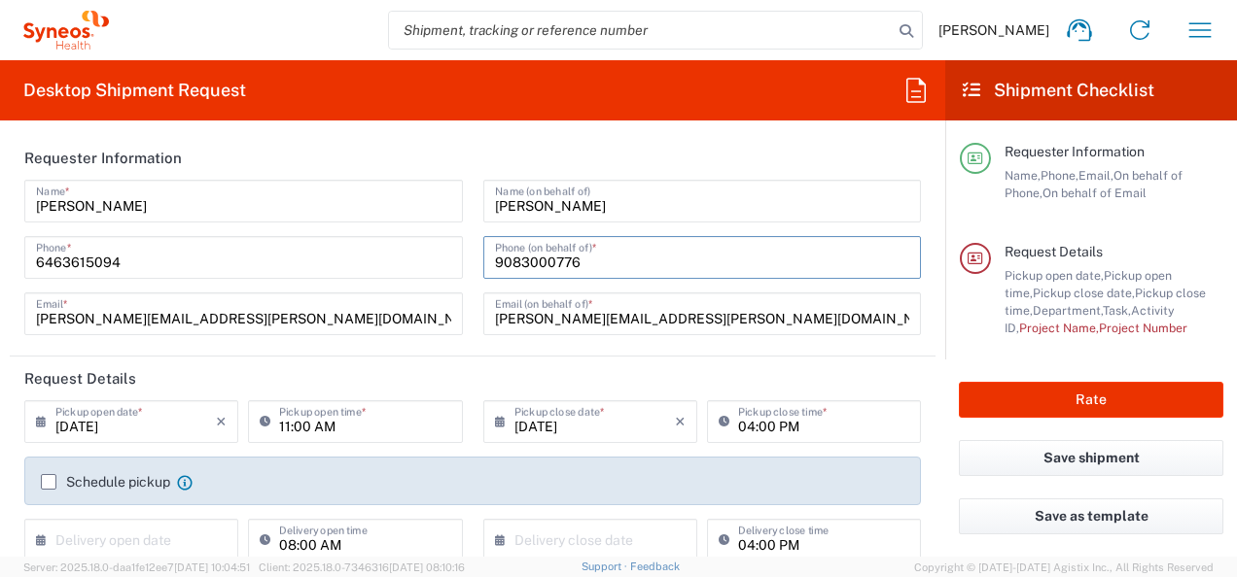
click at [441, 264] on input "6463615094" at bounding box center [243, 256] width 415 height 34
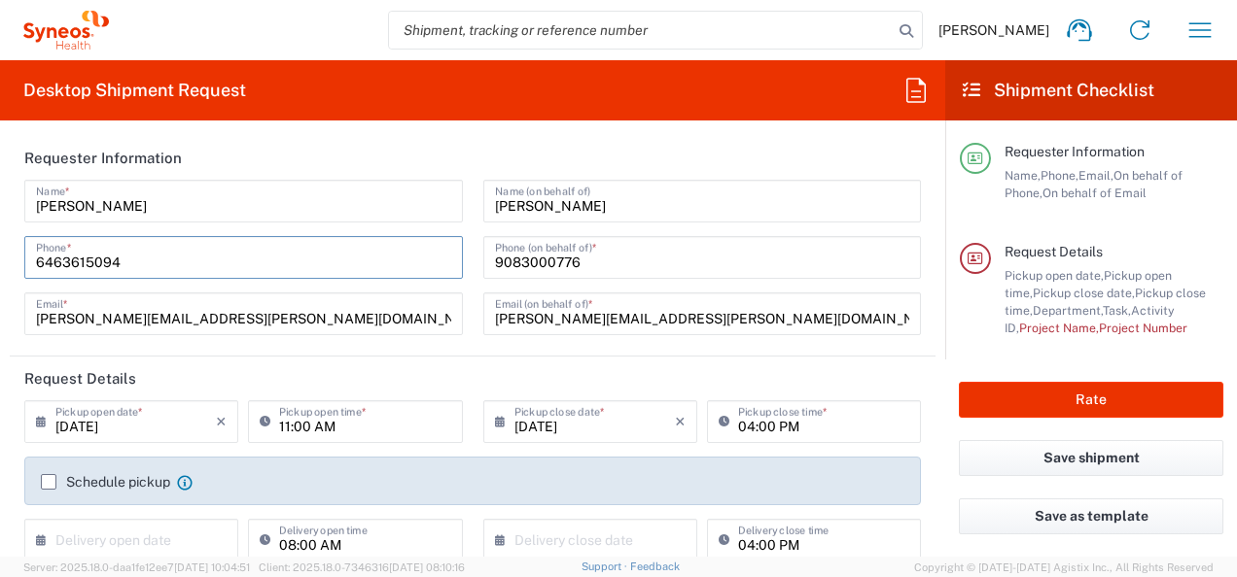
scroll to position [389, 0]
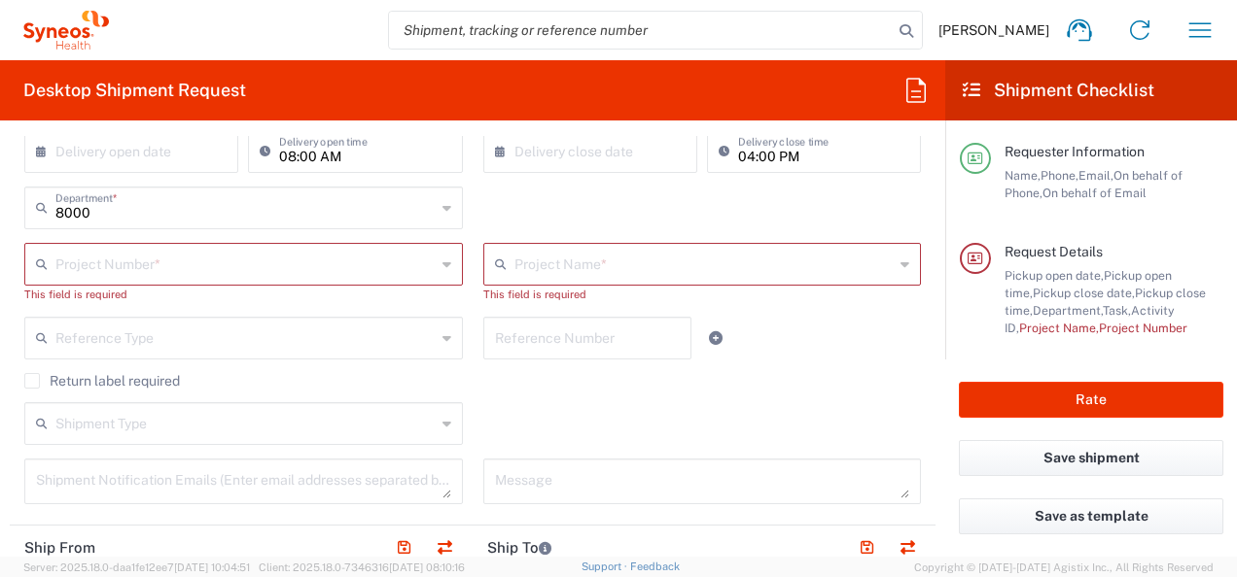
click at [442, 263] on icon at bounding box center [446, 264] width 9 height 31
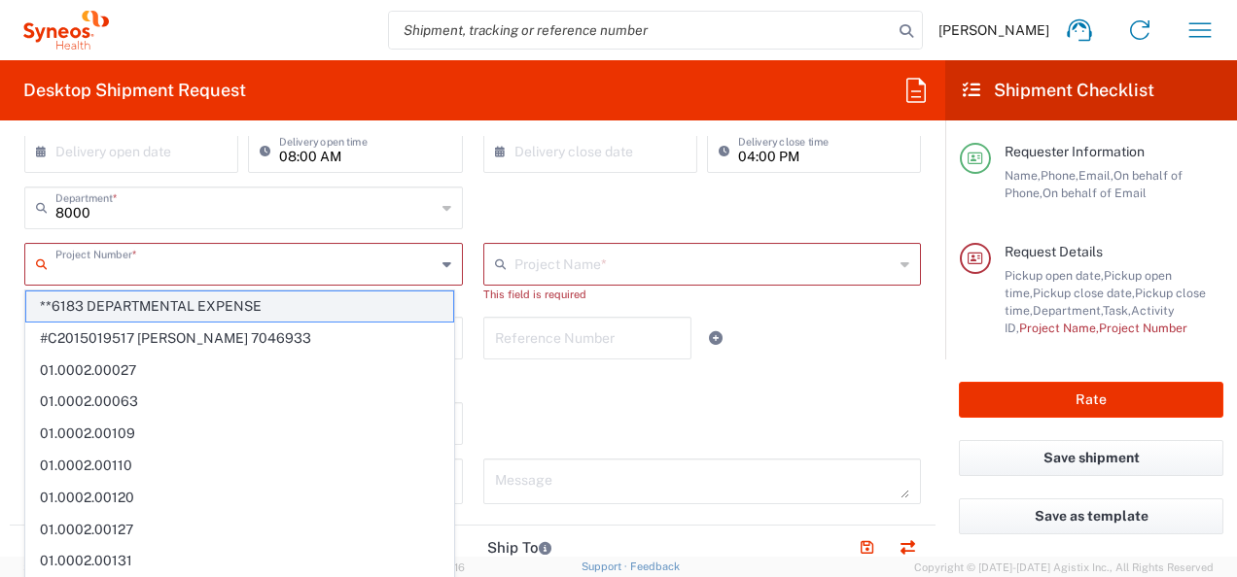
click at [312, 301] on span "**6183 DEPARTMENTAL EXPENSE" at bounding box center [239, 307] width 427 height 30
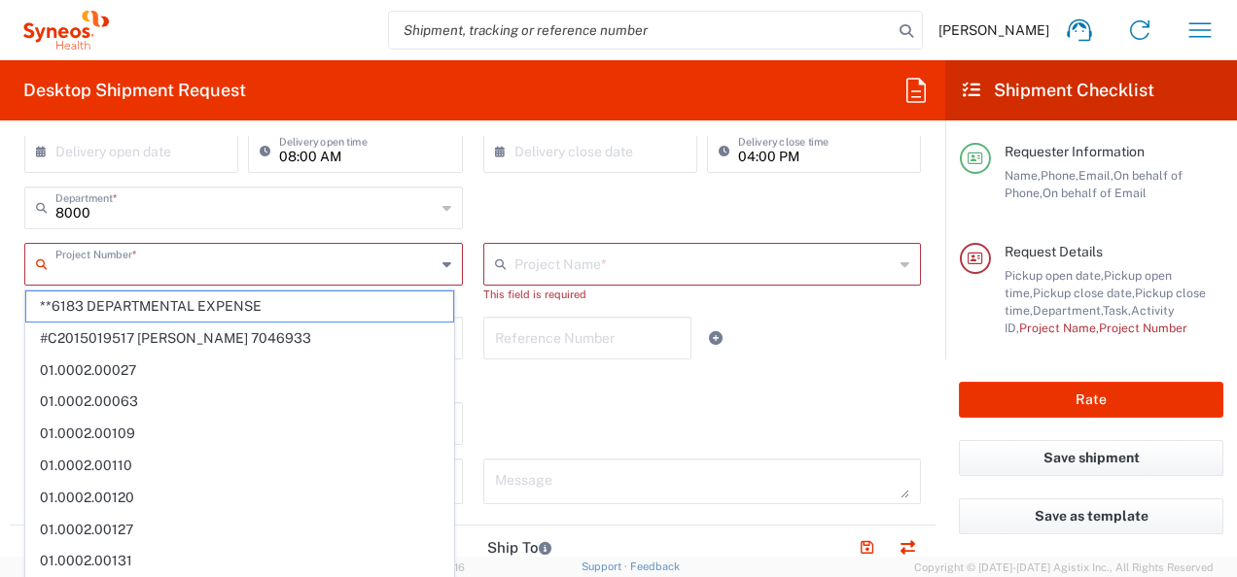
type input "**6183 DEPARTMENTAL EXPENSE"
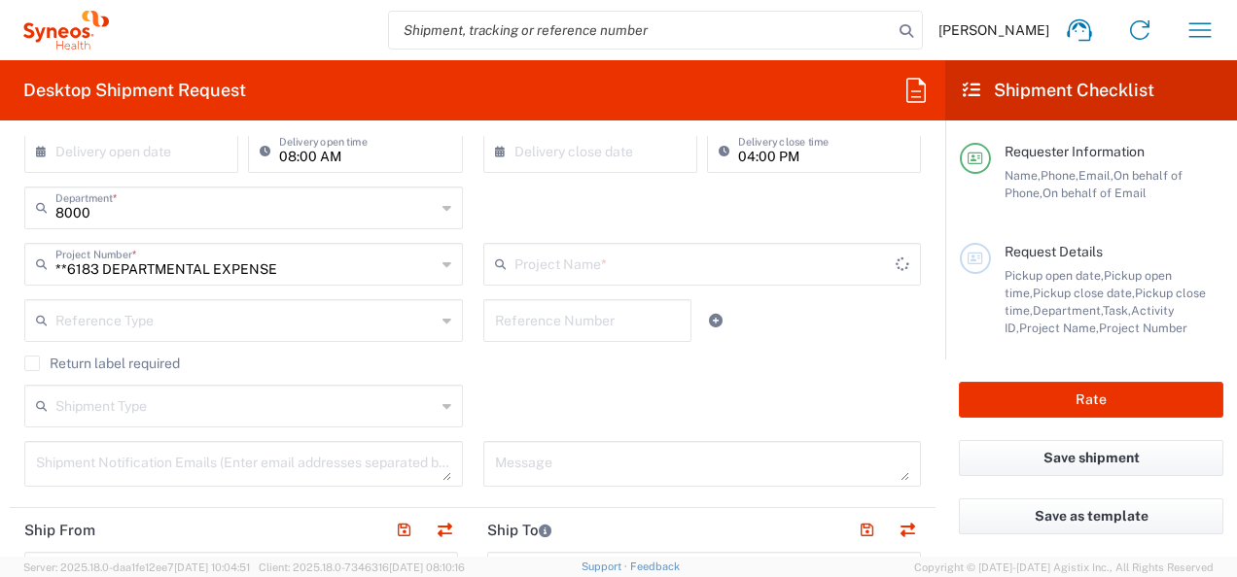
type input "6183"
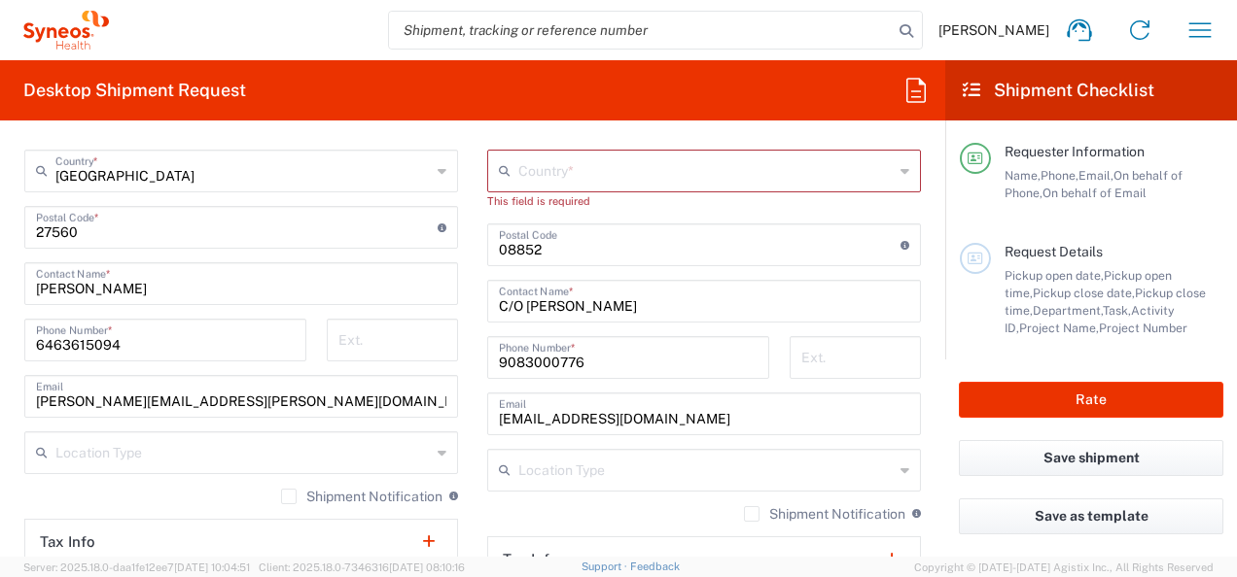
scroll to position [1167, 0]
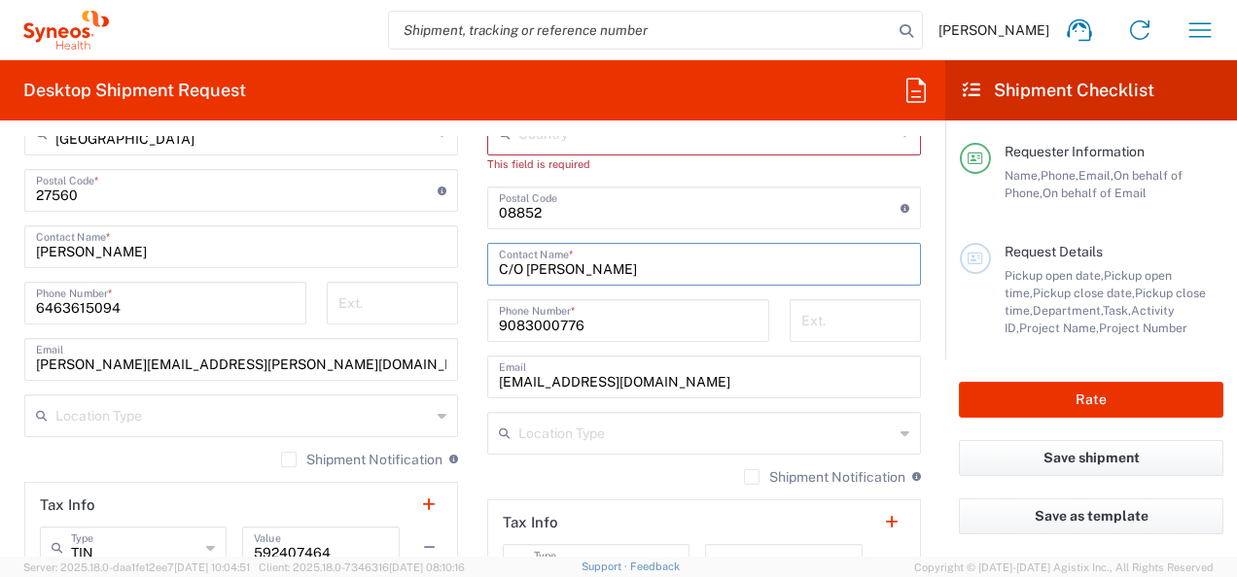
click at [547, 276] on input "C/O [PERSON_NAME]" at bounding box center [704, 263] width 410 height 34
drag, startPoint x: 520, startPoint y: 267, endPoint x: 624, endPoint y: 267, distance: 104.0
click at [624, 267] on input "C/O [PERSON_NAME]" at bounding box center [704, 263] width 410 height 34
paste input "[STREET_ADDRESS][PERSON_NAME]"
type input "C/O [PERSON_NAME]"
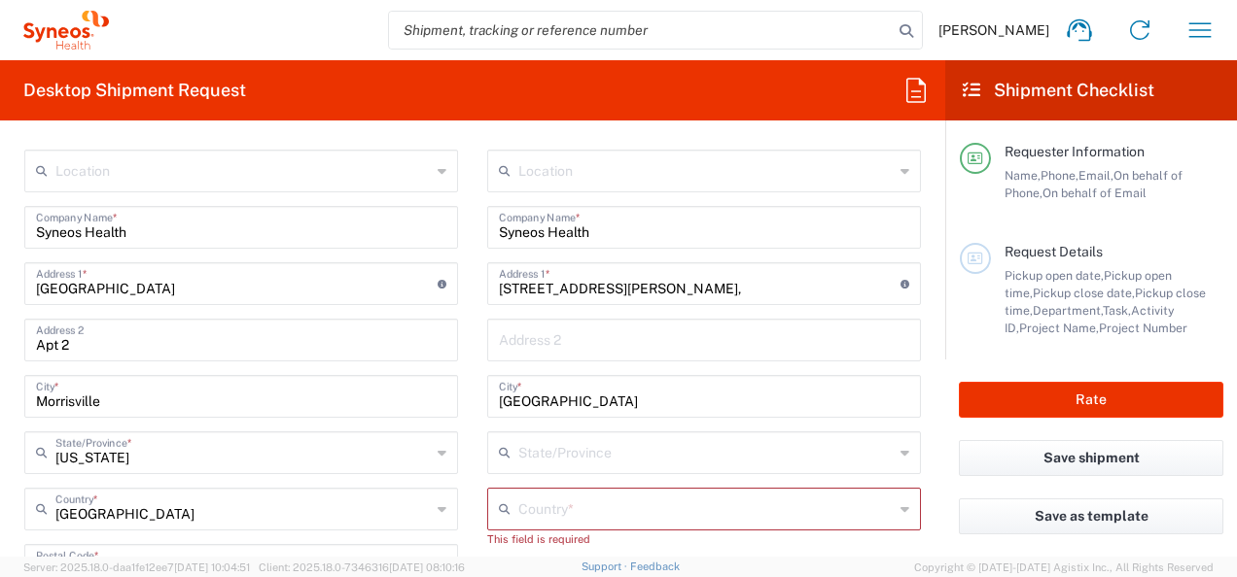
scroll to position [681, 0]
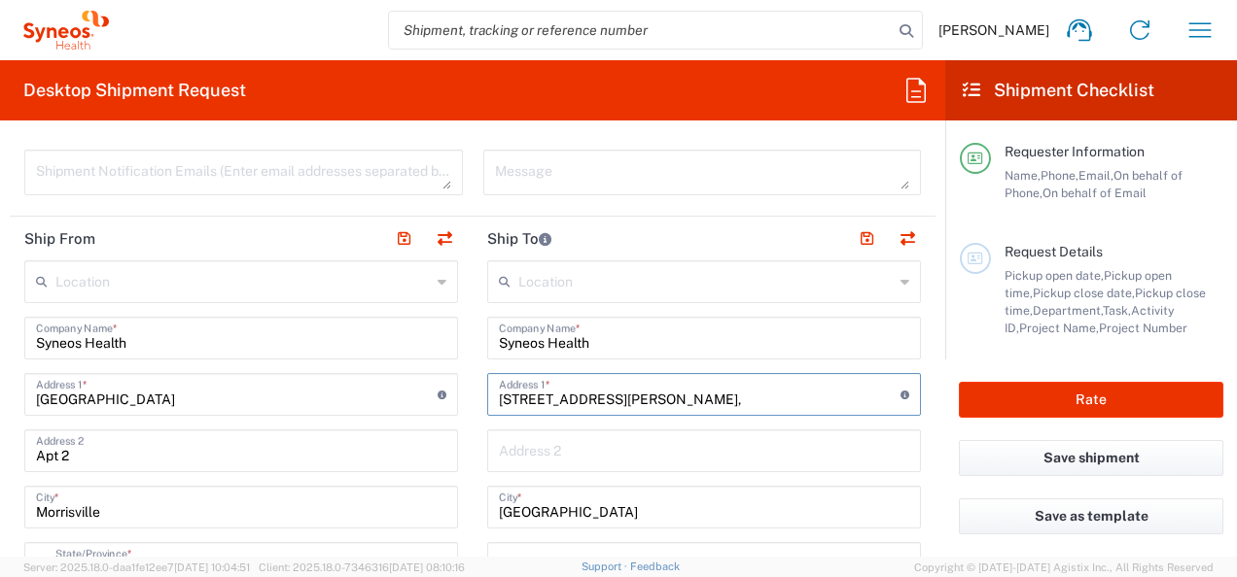
drag, startPoint x: 633, startPoint y: 403, endPoint x: 425, endPoint y: 401, distance: 208.1
paste input "[STREET_ADDRESS][PERSON_NAME]"
type input "[STREET_ADDRESS][PERSON_NAME]"
drag, startPoint x: 655, startPoint y: 514, endPoint x: 417, endPoint y: 509, distance: 238.2
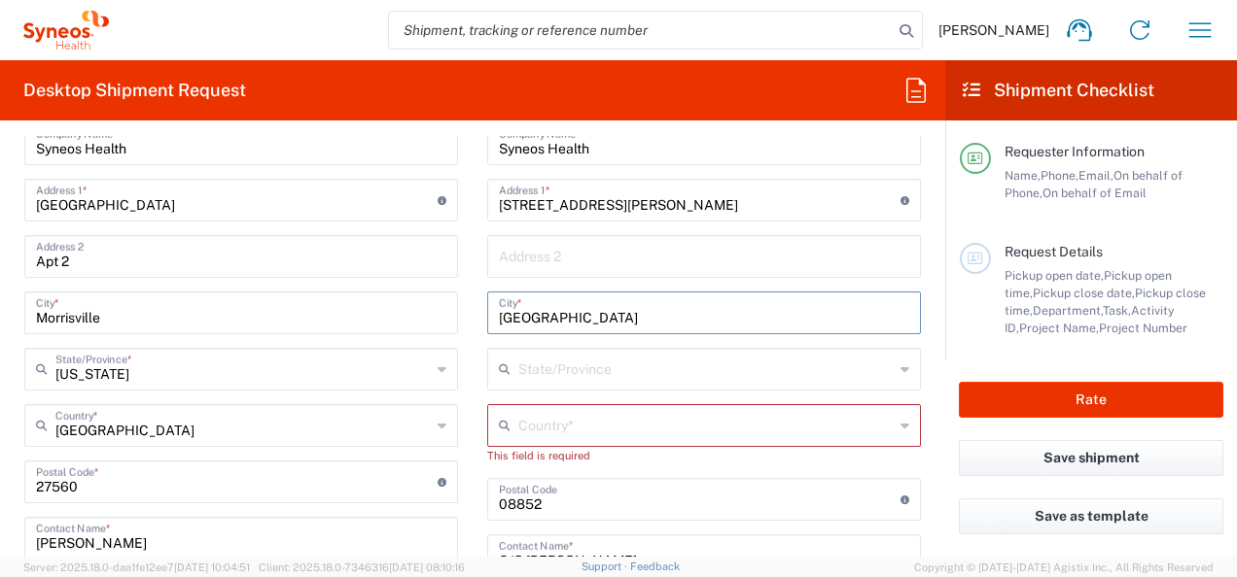
type input "[GEOGRAPHIC_DATA]"
drag, startPoint x: 565, startPoint y: 376, endPoint x: 677, endPoint y: 358, distance: 113.3
click at [565, 376] on input "text" at bounding box center [705, 368] width 375 height 34
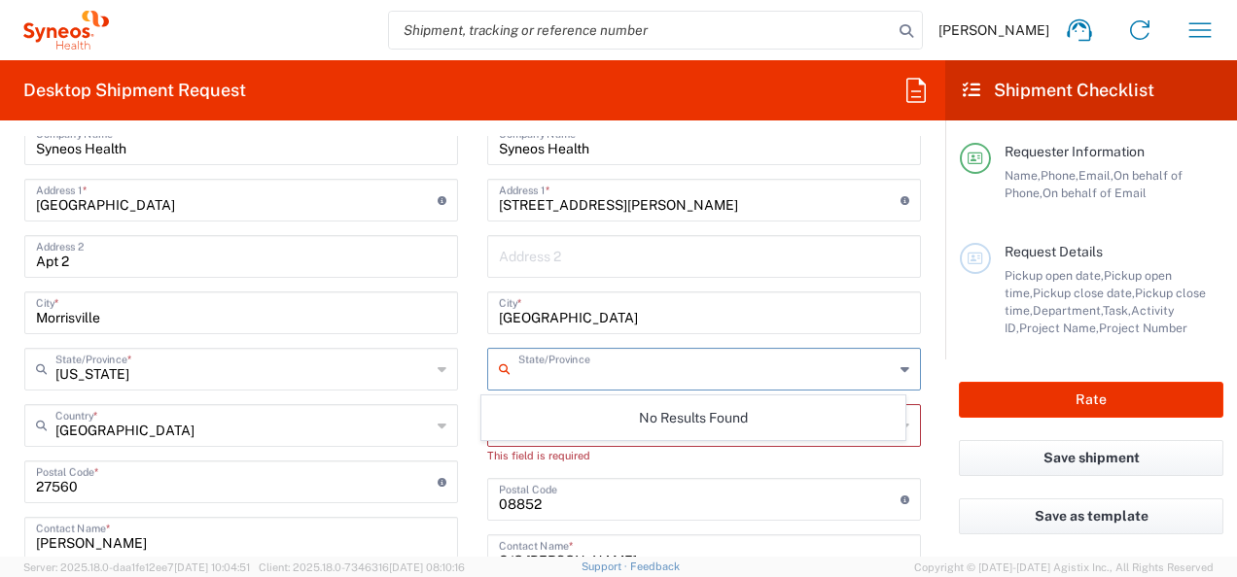
click at [518, 372] on input "text" at bounding box center [705, 368] width 375 height 34
click at [884, 368] on div "State/Province" at bounding box center [704, 369] width 434 height 43
click at [900, 372] on icon at bounding box center [904, 369] width 9 height 31
click at [565, 367] on input "text" at bounding box center [705, 368] width 375 height 34
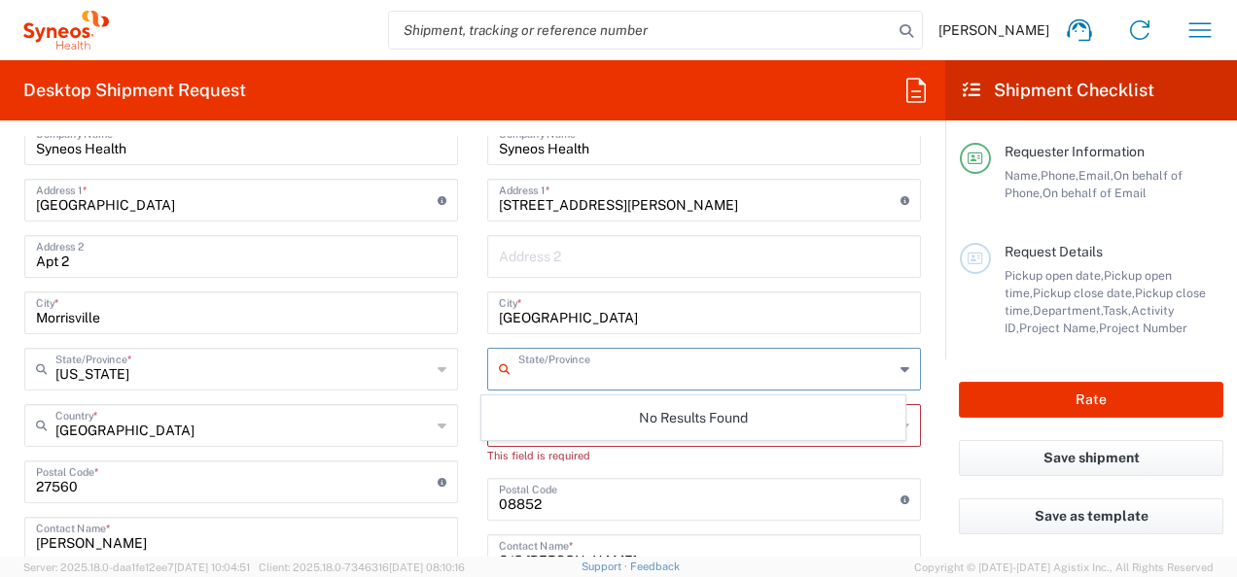
click at [534, 376] on input "text" at bounding box center [705, 368] width 375 height 34
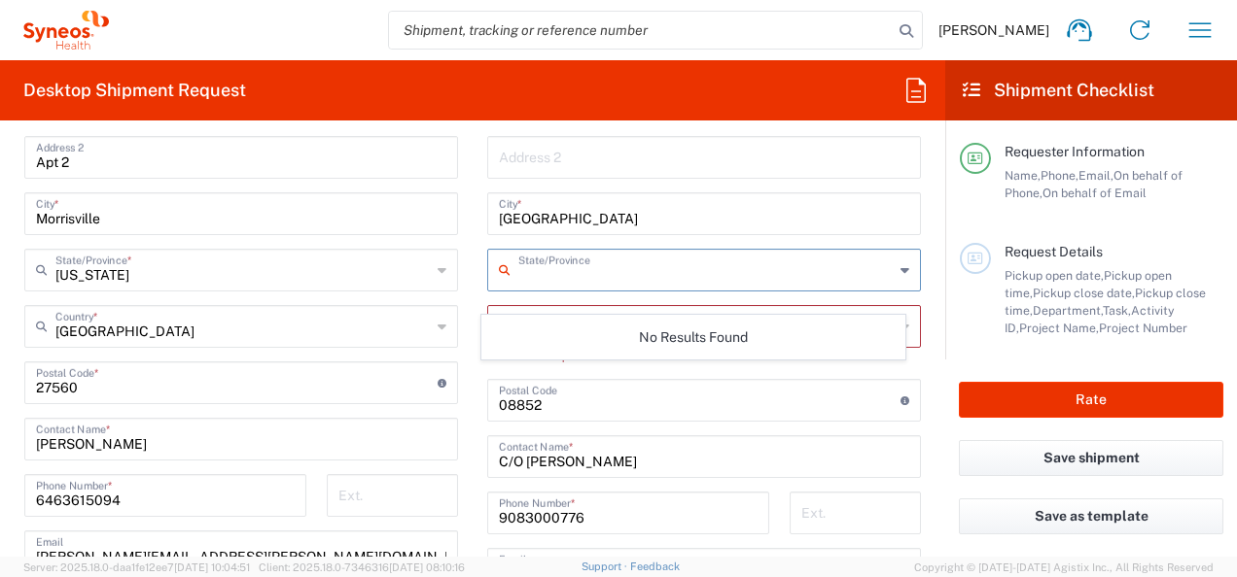
scroll to position [951, 0]
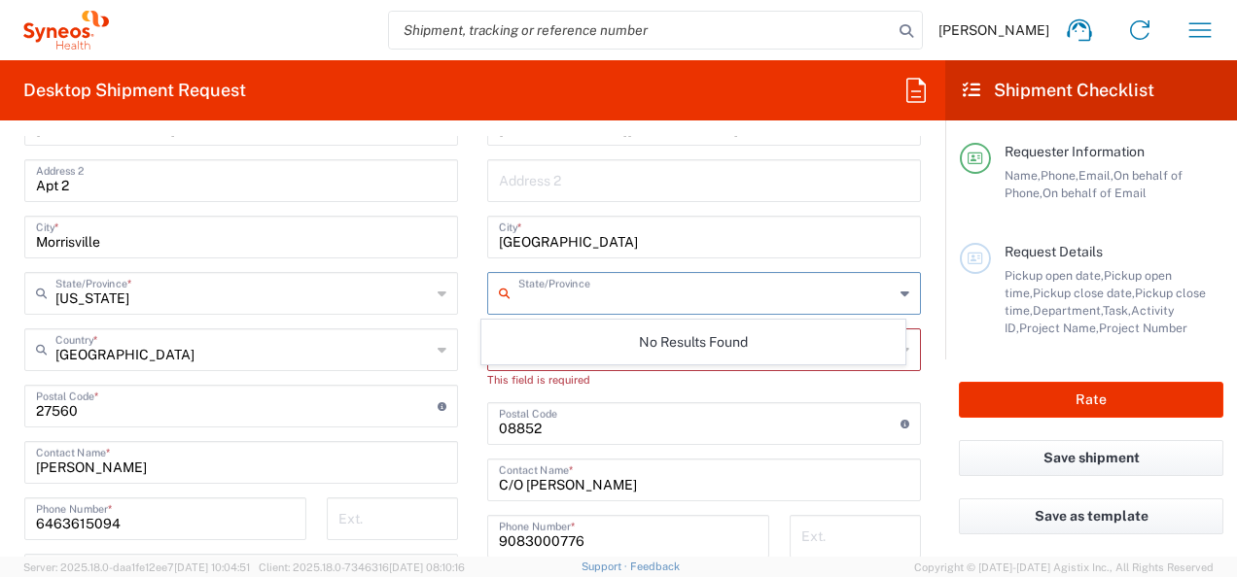
click at [573, 288] on input "text" at bounding box center [705, 292] width 375 height 34
click at [900, 294] on icon at bounding box center [904, 293] width 9 height 31
click at [710, 302] on input "text" at bounding box center [705, 292] width 375 height 34
click at [715, 302] on input "New" at bounding box center [705, 292] width 375 height 34
type input "New"
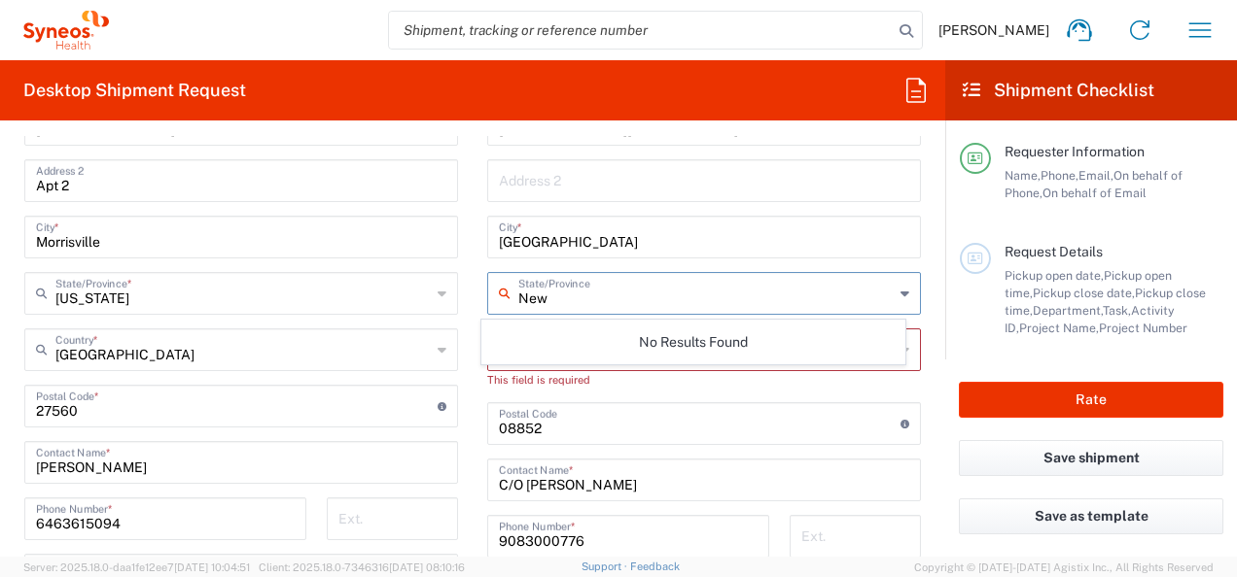
click at [591, 234] on input "[GEOGRAPHIC_DATA]" at bounding box center [704, 236] width 410 height 34
click at [584, 295] on input "text" at bounding box center [705, 292] width 375 height 34
click at [655, 308] on input "[US_STATE]" at bounding box center [705, 292] width 375 height 34
type input "[US_STATE]"
click at [792, 352] on div "No Results Found" at bounding box center [693, 342] width 425 height 45
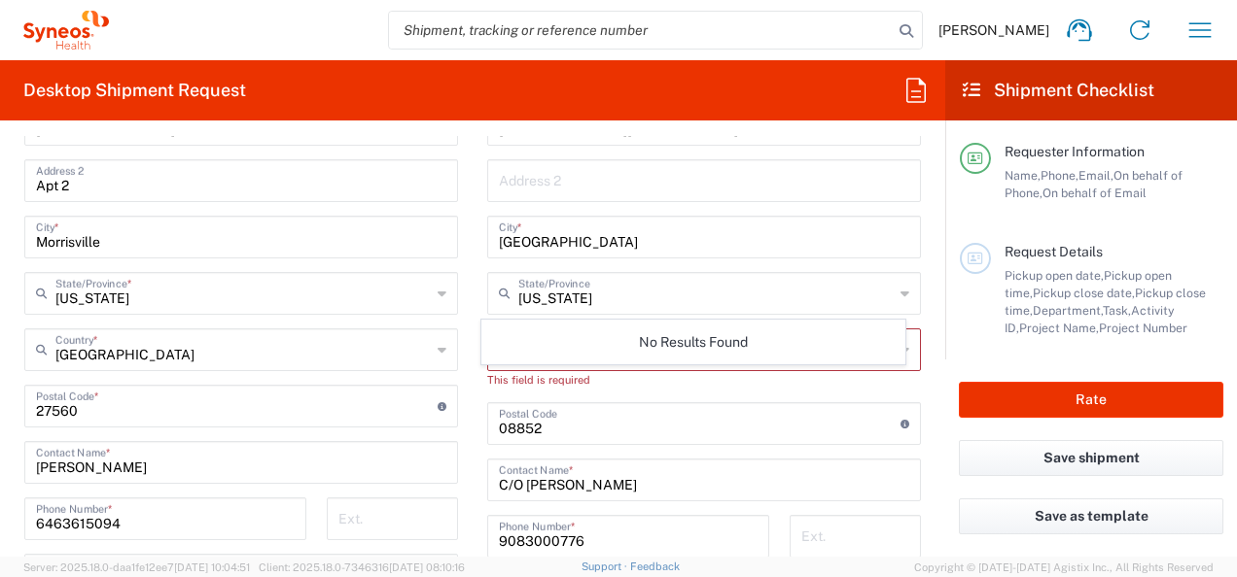
click at [914, 372] on main "Location [PERSON_NAME] LLC-[GEOGRAPHIC_DATA] [GEOGRAPHIC_DATA] [GEOGRAPHIC_DATA…" at bounding box center [703, 407] width 463 height 834
click at [654, 355] on input "text" at bounding box center [705, 349] width 375 height 34
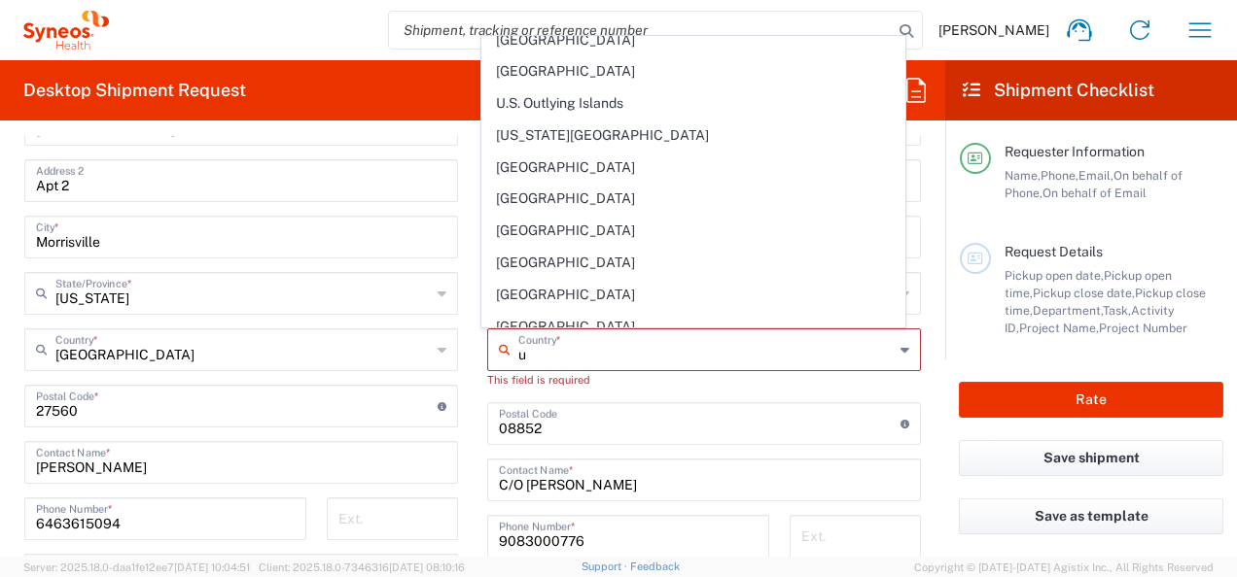
scroll to position [2139, 0]
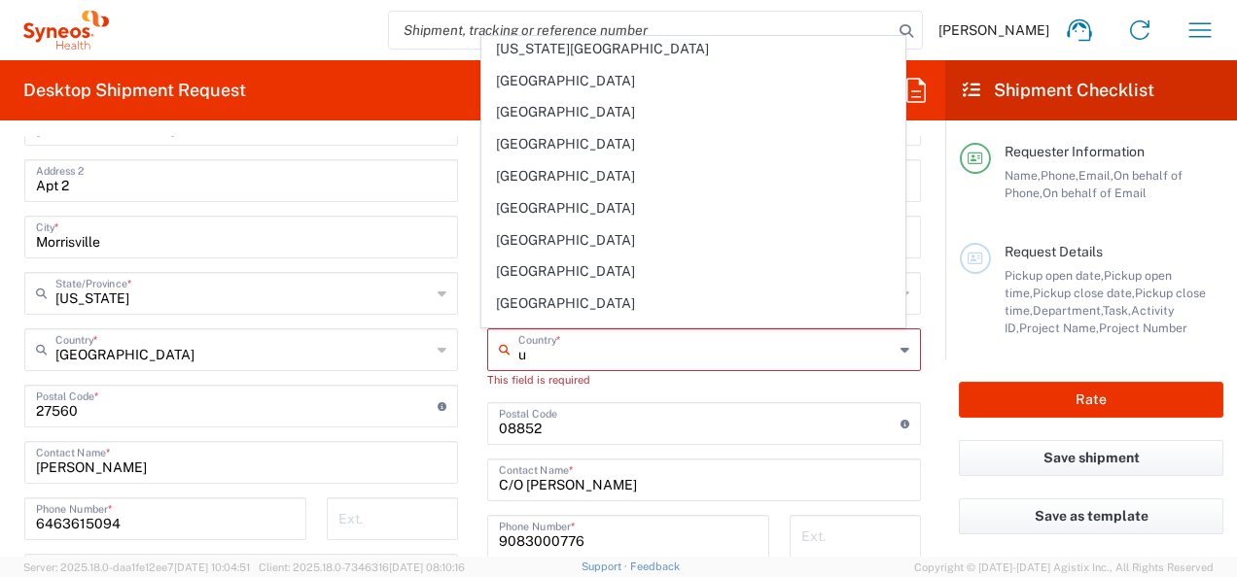
click at [509, 196] on span "[GEOGRAPHIC_DATA]" at bounding box center [693, 208] width 423 height 30
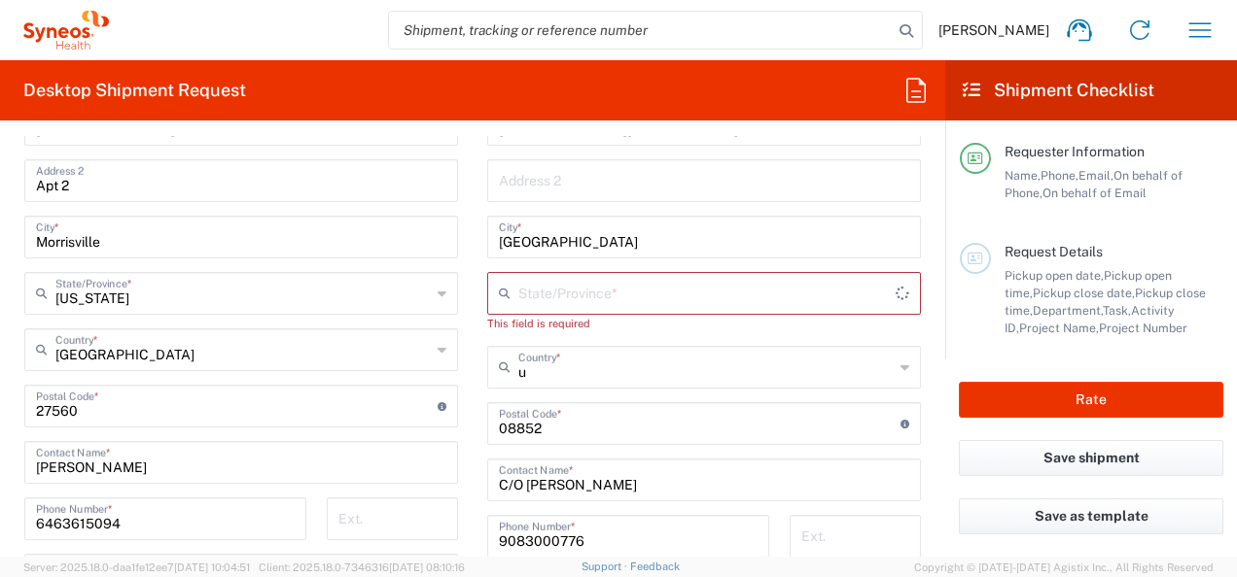
type input "[GEOGRAPHIC_DATA]"
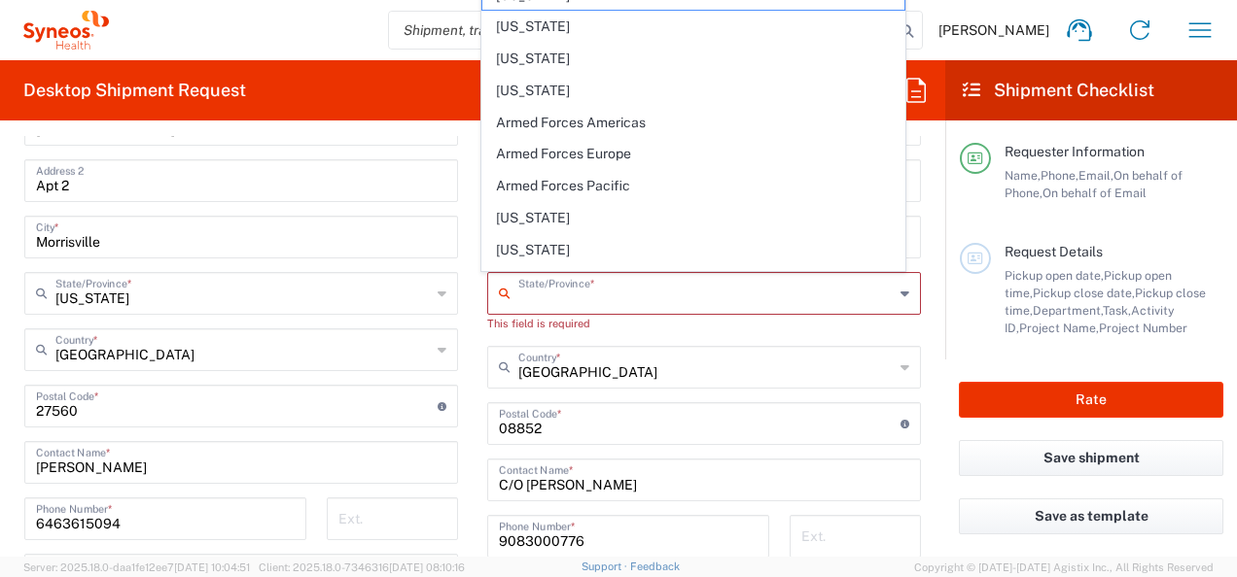
click at [606, 286] on input "text" at bounding box center [705, 292] width 375 height 34
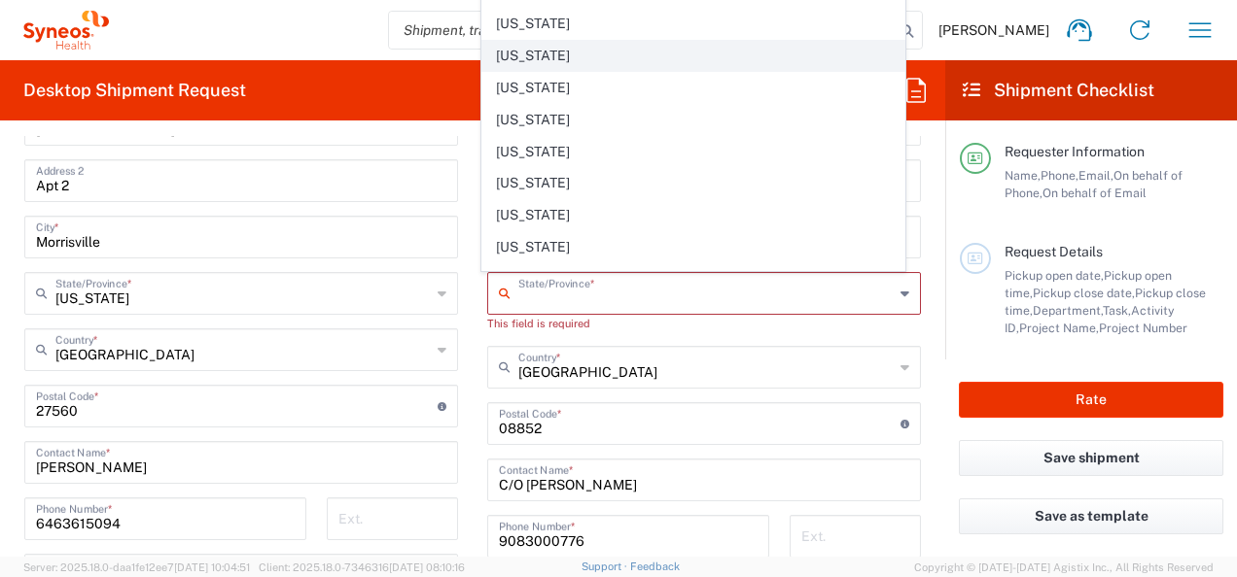
scroll to position [972, 0]
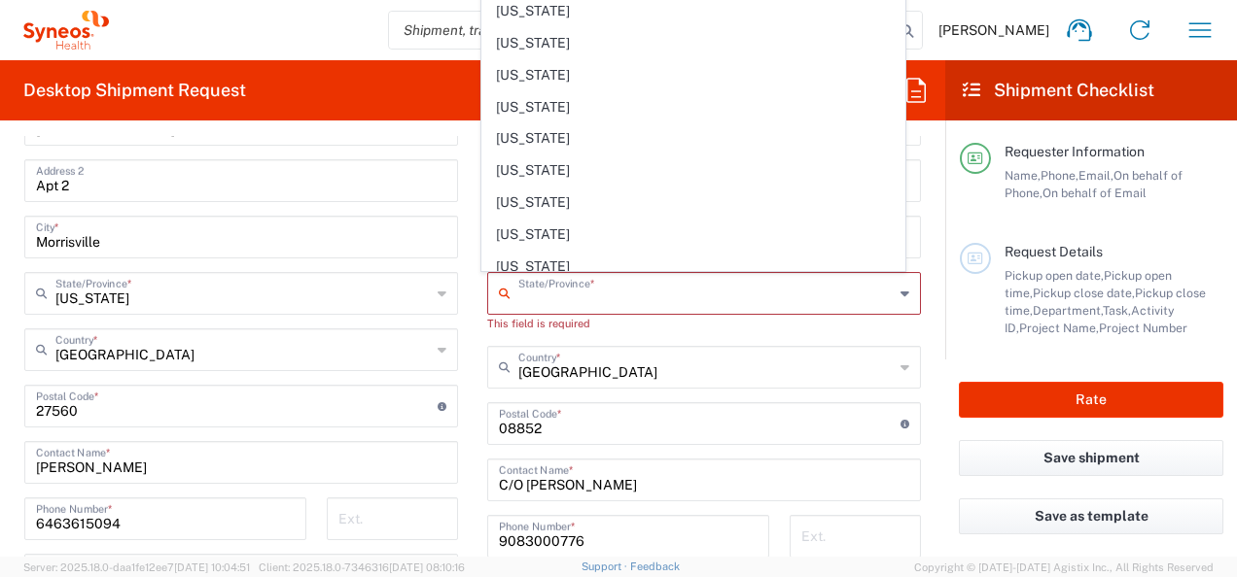
drag, startPoint x: 533, startPoint y: 75, endPoint x: 844, endPoint y: 460, distance: 495.0
click at [533, 74] on span "[US_STATE]" at bounding box center [693, 75] width 423 height 30
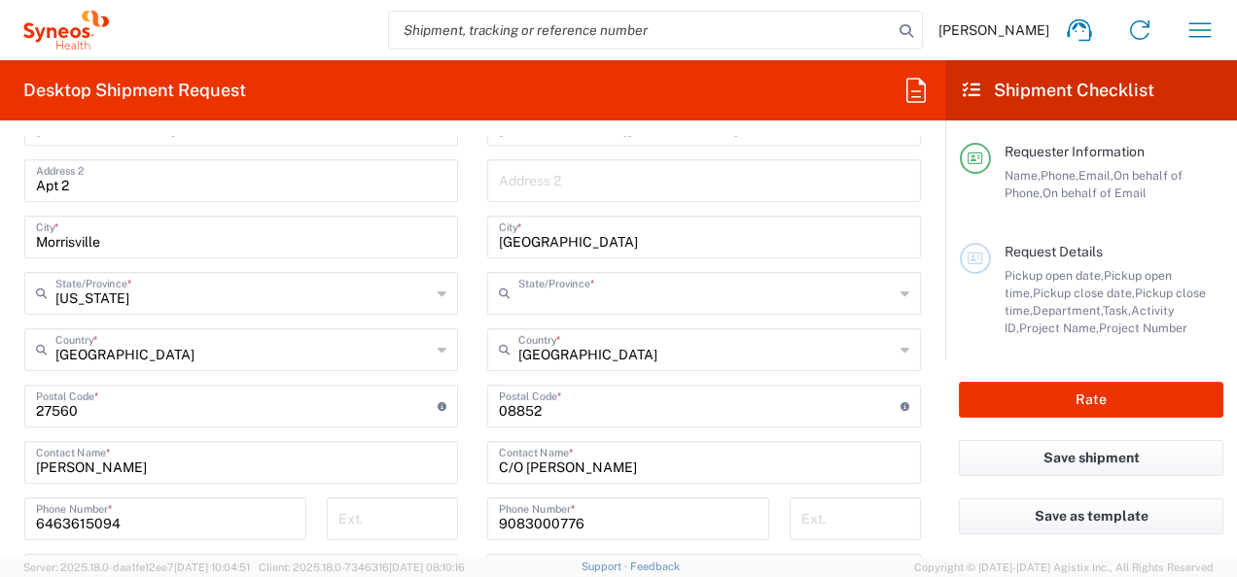
type input "[US_STATE]"
click at [561, 413] on input "undefined" at bounding box center [700, 405] width 402 height 34
drag, startPoint x: 561, startPoint y: 413, endPoint x: 437, endPoint y: 418, distance: 124.5
click at [437, 418] on div "Ship From Location [PERSON_NAME] LLC-[GEOGRAPHIC_DATA] [GEOGRAPHIC_DATA] [GEOGR…" at bounding box center [473, 381] width 926 height 868
paste input "08833"
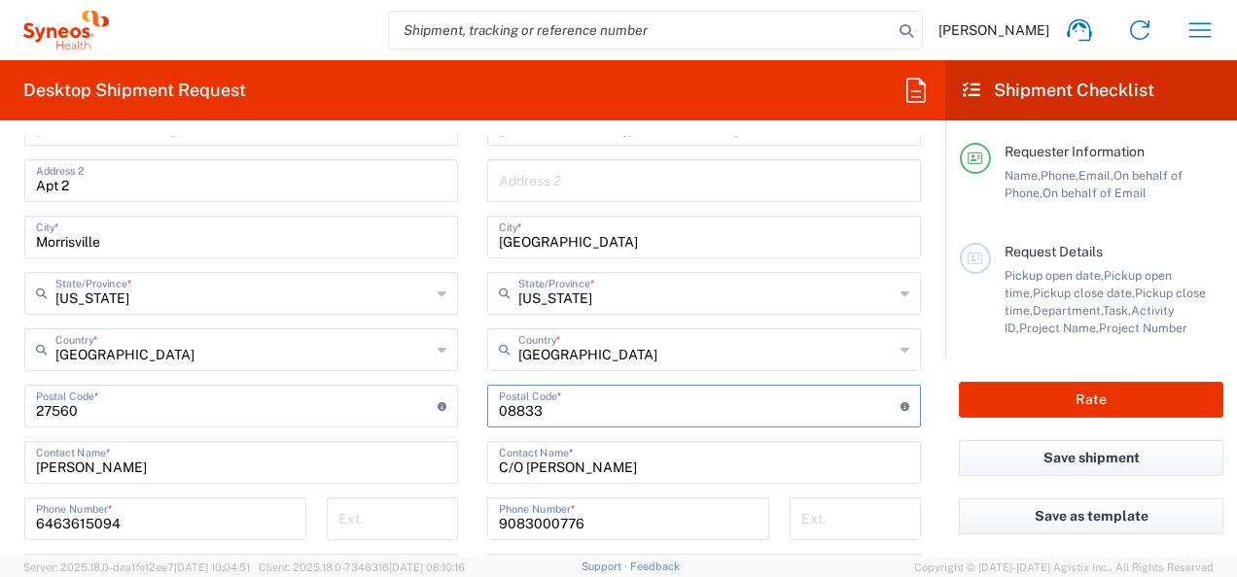
type input "08833"
drag, startPoint x: 517, startPoint y: 461, endPoint x: 622, endPoint y: 458, distance: 105.0
click at [622, 458] on input "C/O [PERSON_NAME]" at bounding box center [704, 461] width 410 height 34
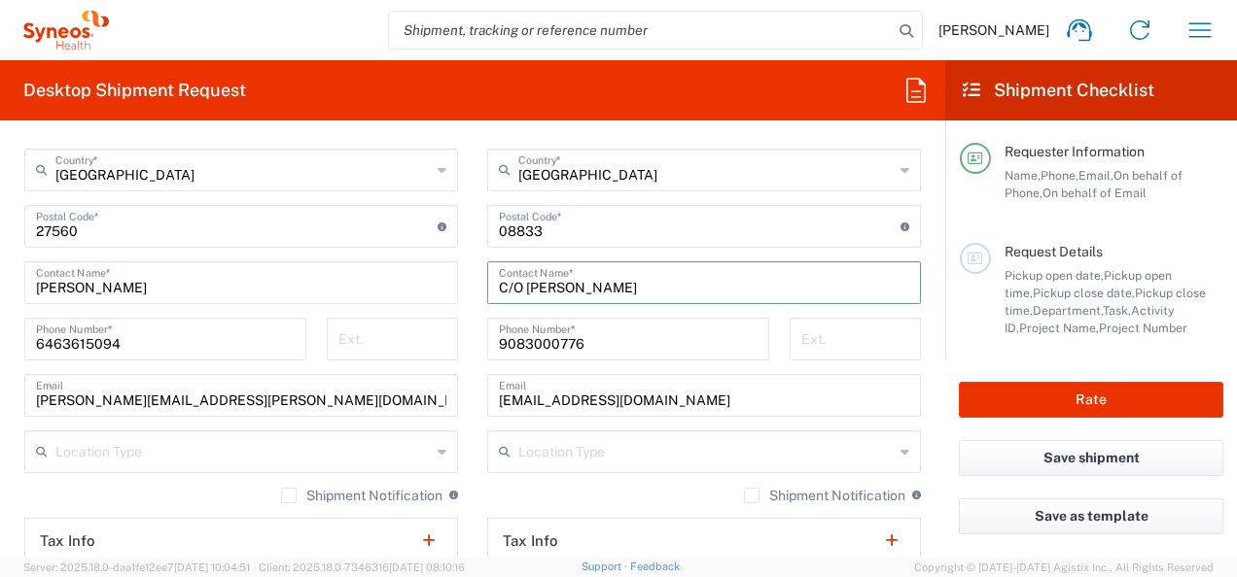
scroll to position [1145, 0]
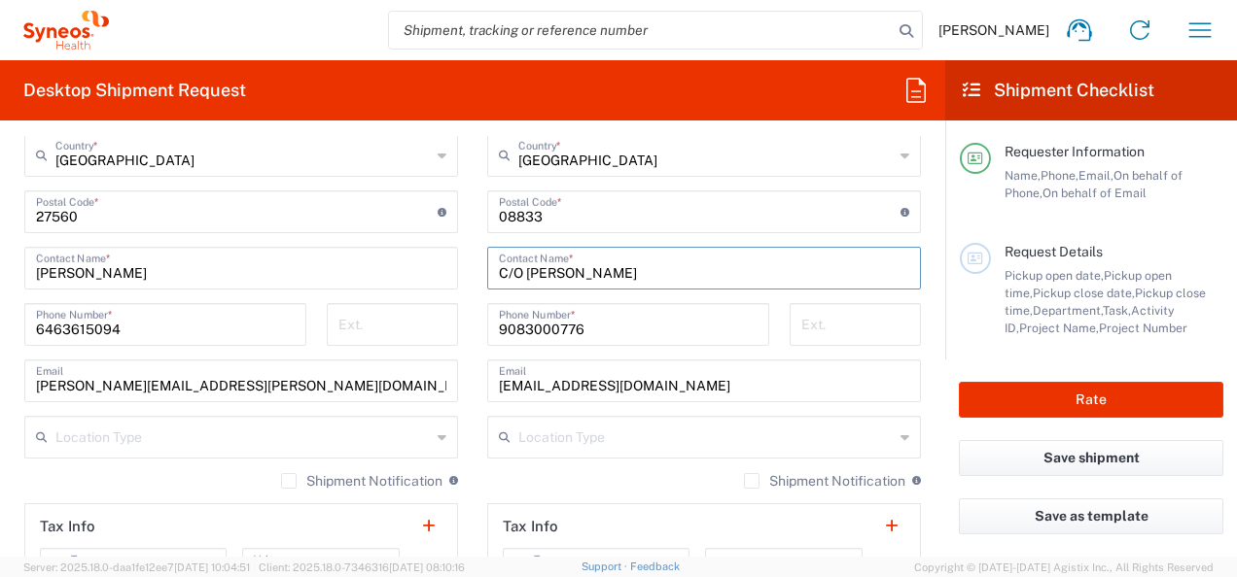
type input "C/O [PERSON_NAME]"
click at [576, 388] on input "[EMAIL_ADDRESS][DOMAIN_NAME]" at bounding box center [704, 380] width 410 height 34
click at [578, 387] on input "[EMAIL_ADDRESS][DOMAIN_NAME]" at bounding box center [704, 380] width 410 height 34
click at [577, 387] on input "[EMAIL_ADDRESS][DOMAIN_NAME]" at bounding box center [704, 380] width 410 height 34
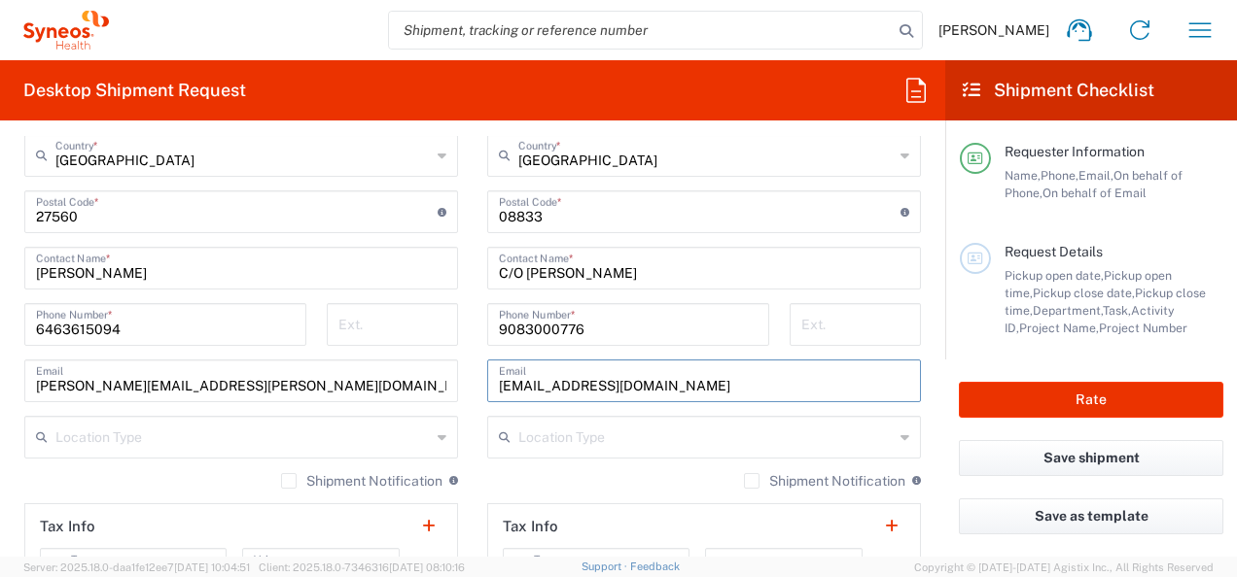
drag, startPoint x: 577, startPoint y: 387, endPoint x: 479, endPoint y: 387, distance: 98.2
click at [479, 387] on main "Location [PERSON_NAME] LLC-[GEOGRAPHIC_DATA] [GEOGRAPHIC_DATA] [GEOGRAPHIC_DATA…" at bounding box center [703, 204] width 463 height 817
type input "[PERSON_NAME][EMAIL_ADDRESS][PERSON_NAME][DOMAIN_NAME]"
click at [900, 435] on icon at bounding box center [904, 437] width 9 height 31
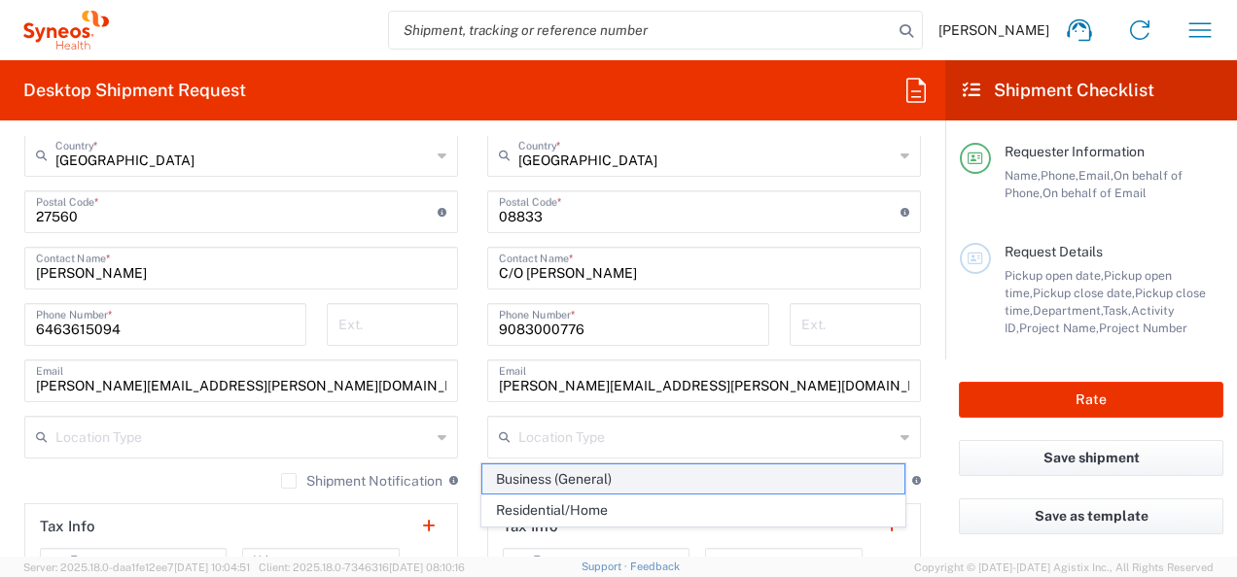
click at [594, 473] on span "Business (General)" at bounding box center [693, 480] width 423 height 30
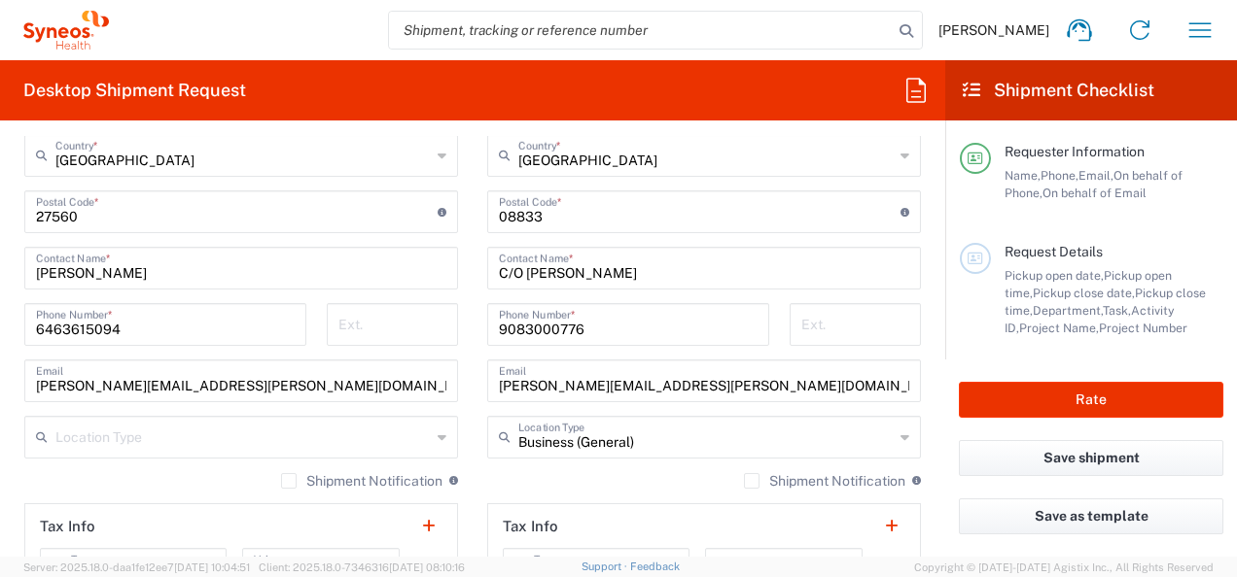
click at [885, 434] on div "Business (General) Location Type" at bounding box center [704, 437] width 434 height 43
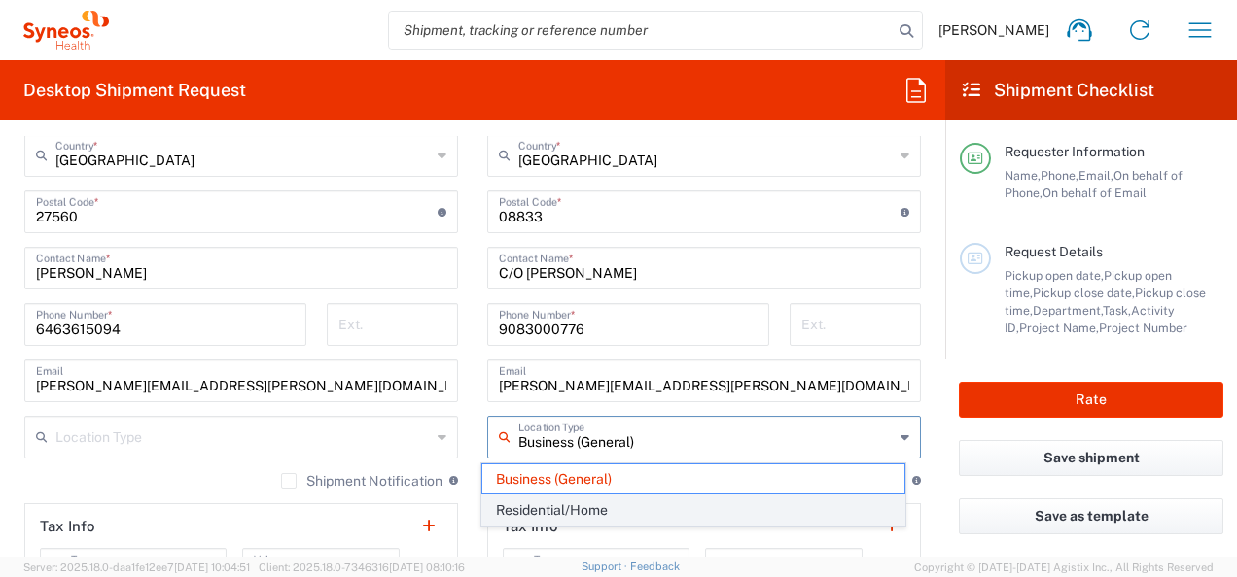
click at [615, 504] on span "Residential/Home" at bounding box center [693, 511] width 423 height 30
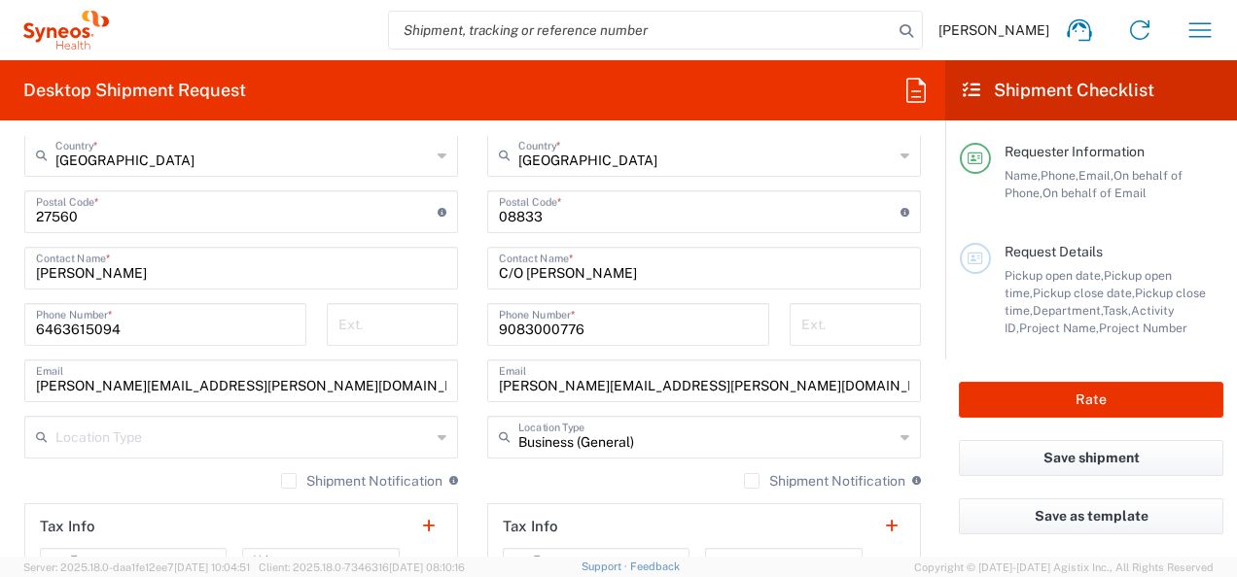
type input "Residential/Home"
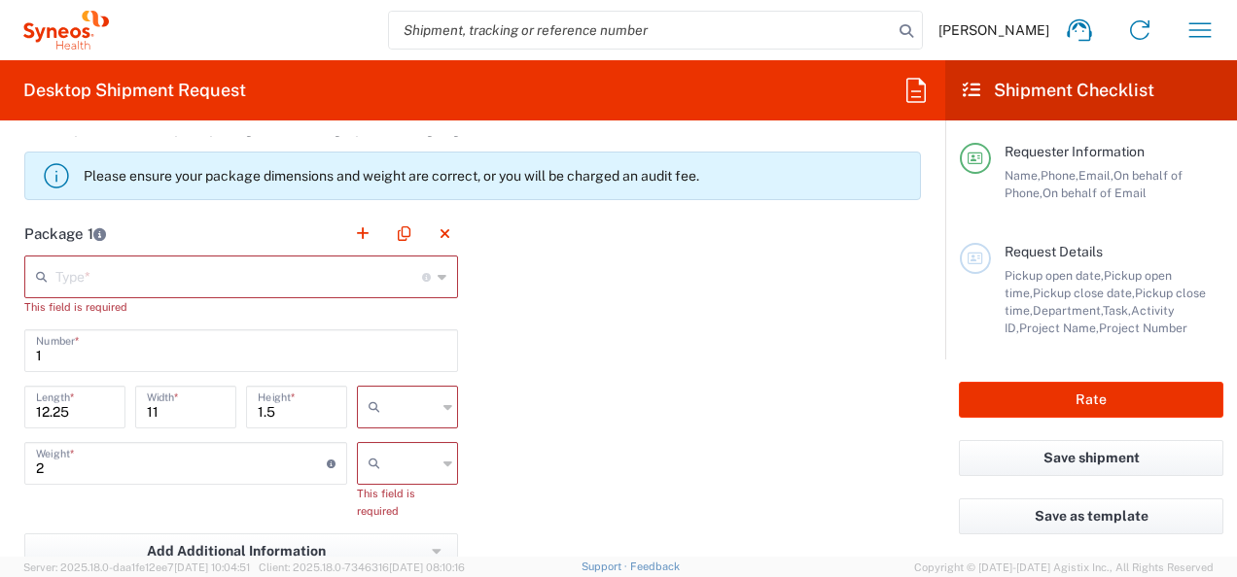
scroll to position [1729, 0]
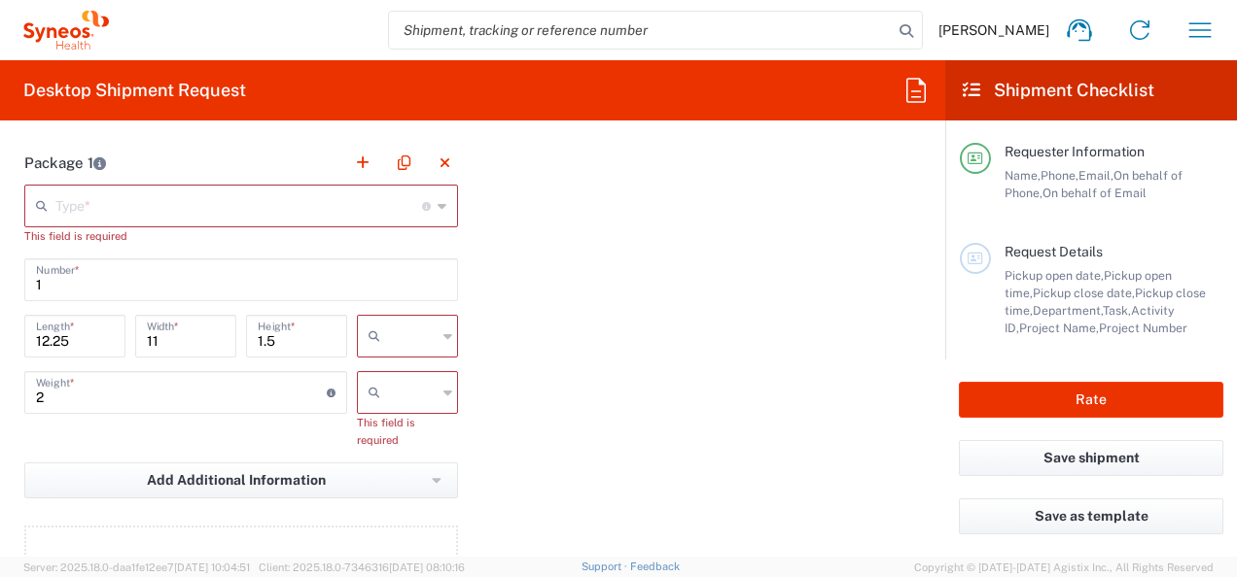
click at [437, 200] on icon at bounding box center [441, 206] width 9 height 31
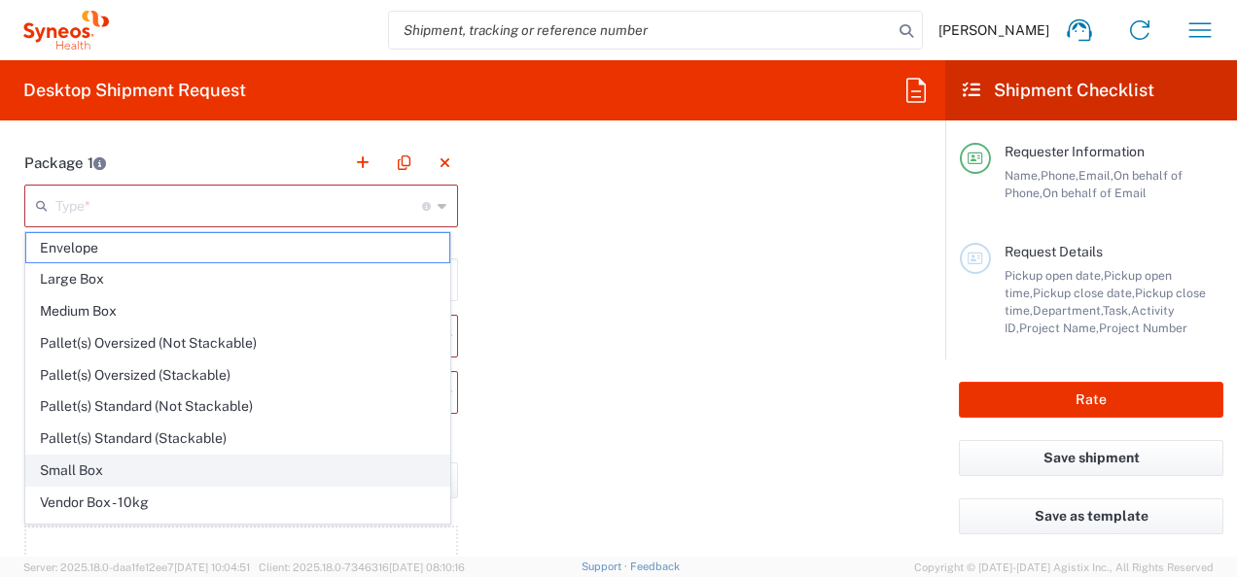
click at [88, 470] on span "Small Box" at bounding box center [237, 471] width 423 height 30
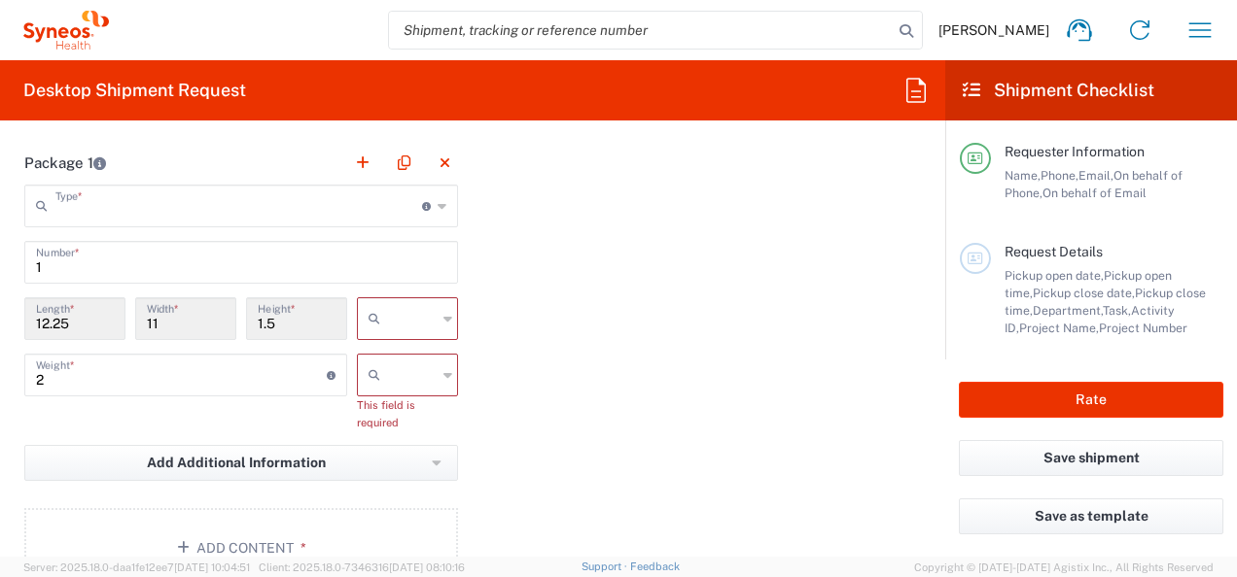
type input "Small Box"
type input "in"
click at [417, 371] on input "text" at bounding box center [412, 375] width 49 height 31
drag, startPoint x: 388, startPoint y: 451, endPoint x: 543, endPoint y: 402, distance: 163.0
click at [388, 451] on span "lbs" at bounding box center [400, 449] width 95 height 30
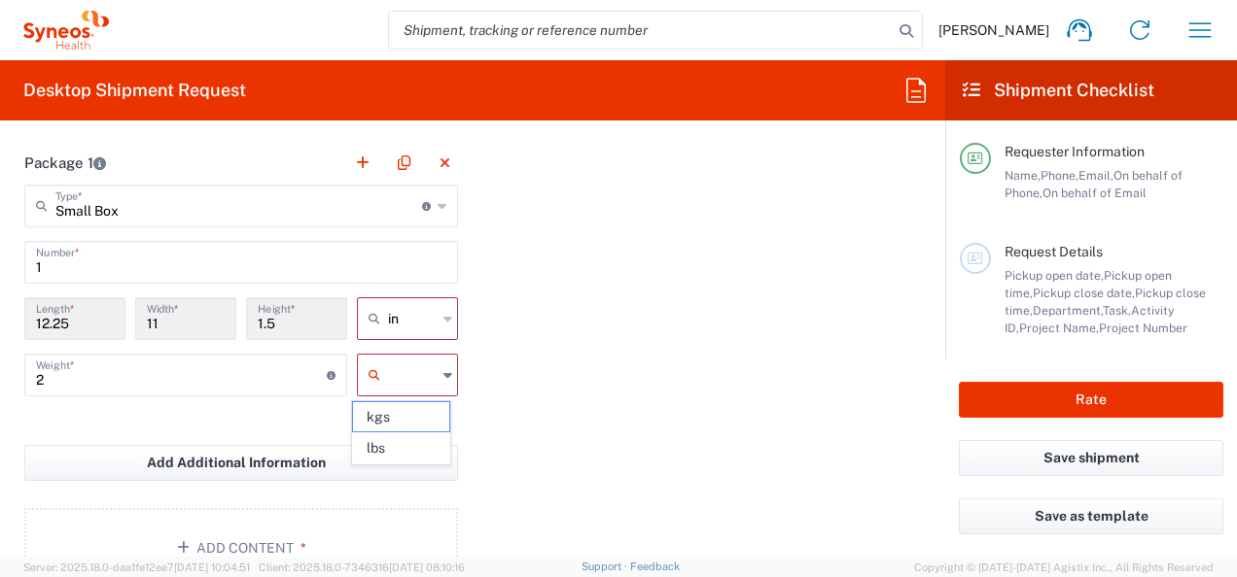
type input "lbs"
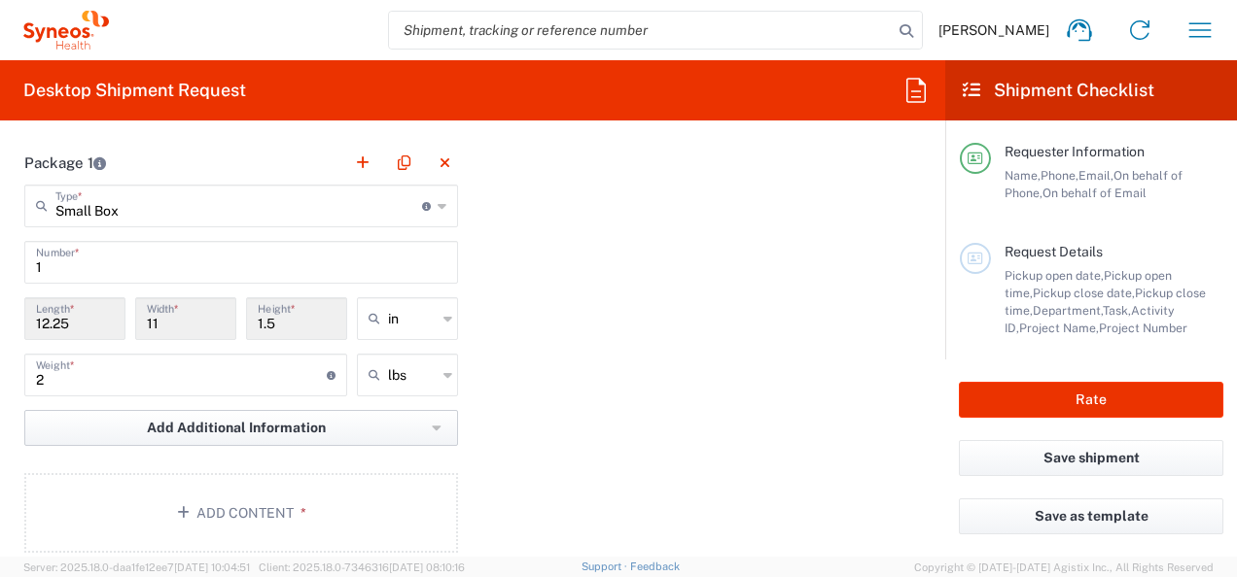
click at [304, 423] on span "Add Additional Information" at bounding box center [236, 428] width 179 height 18
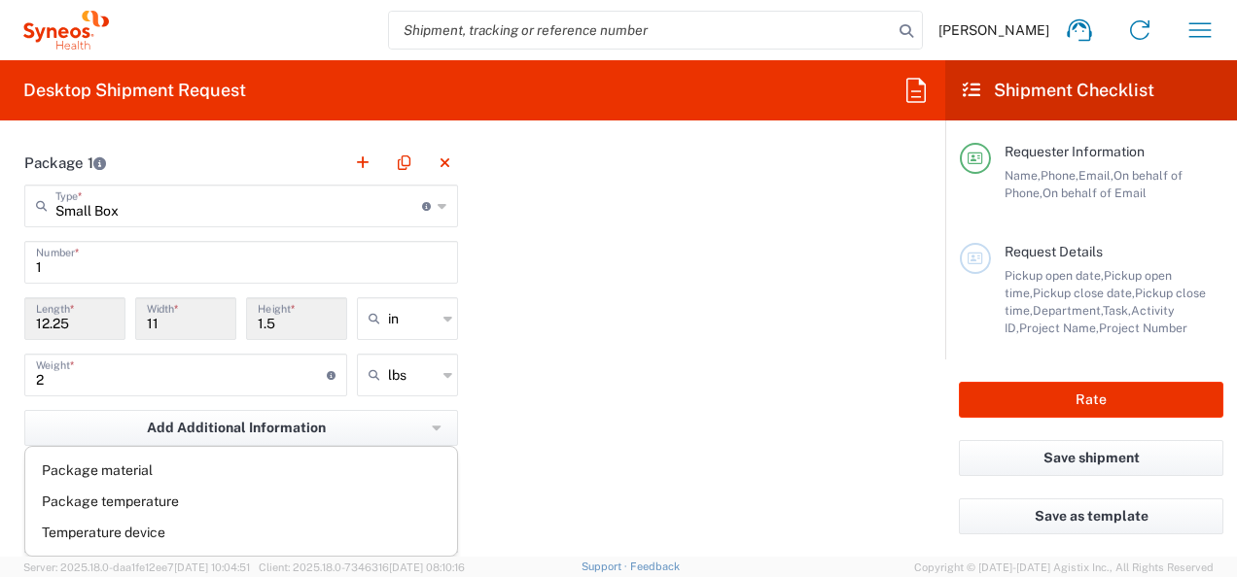
click at [726, 433] on div "Package 1 Small Box Type * Material used to package goods Envelope Large Box Me…" at bounding box center [473, 354] width 926 height 427
click at [291, 500] on button "Add Content *" at bounding box center [241, 513] width 434 height 80
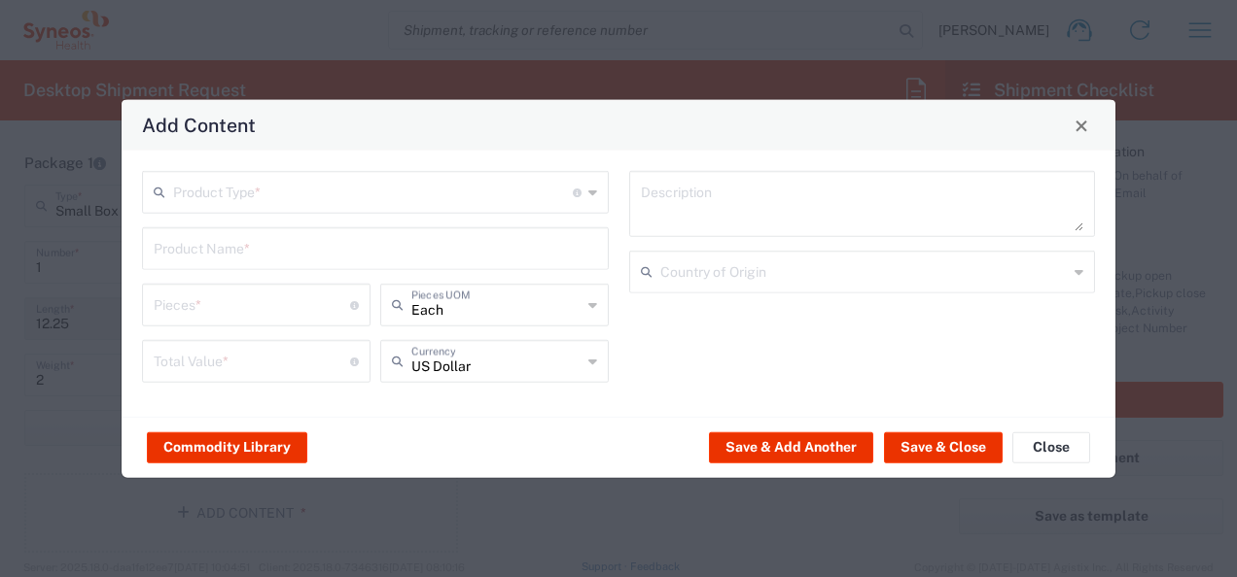
click at [332, 192] on input "text" at bounding box center [373, 191] width 400 height 34
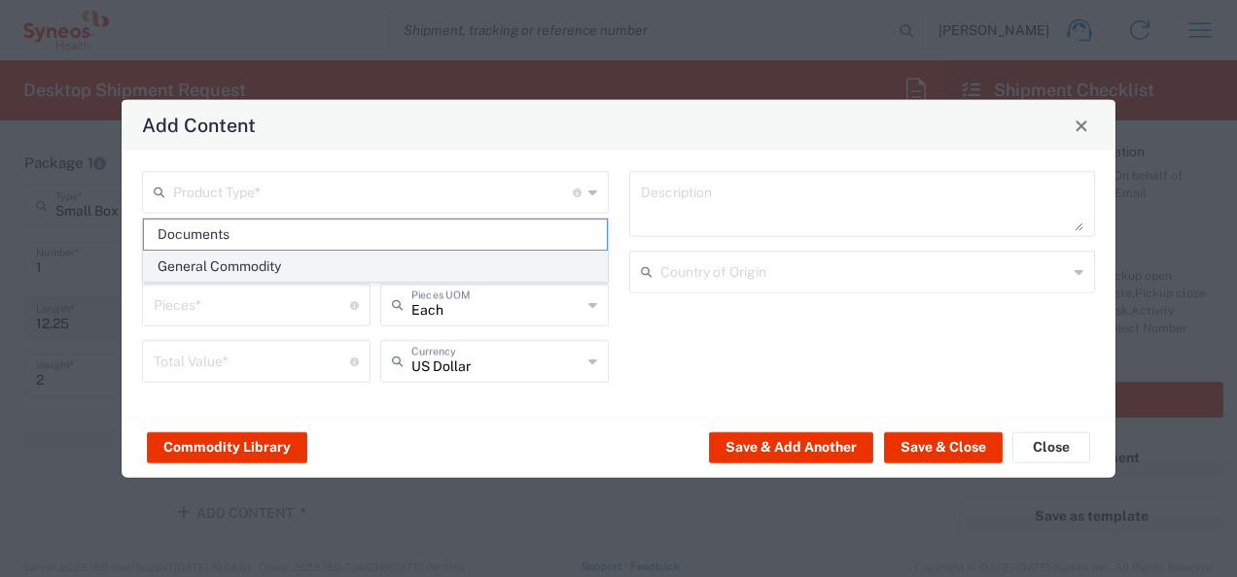
click at [293, 259] on span "General Commodity" at bounding box center [375, 267] width 463 height 30
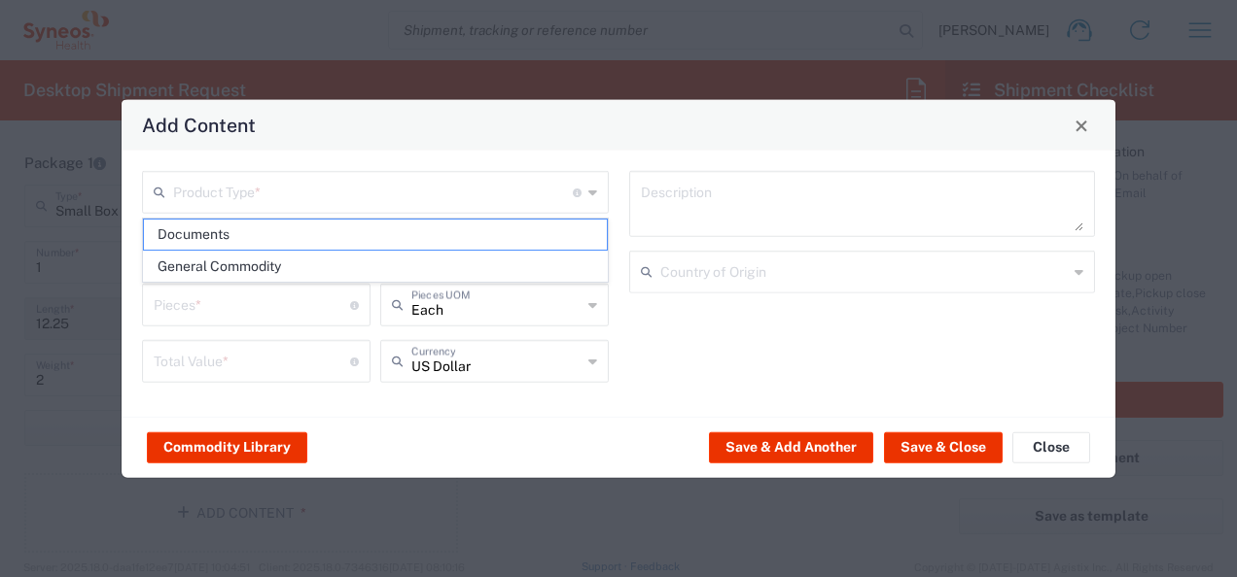
type input "General Commodity"
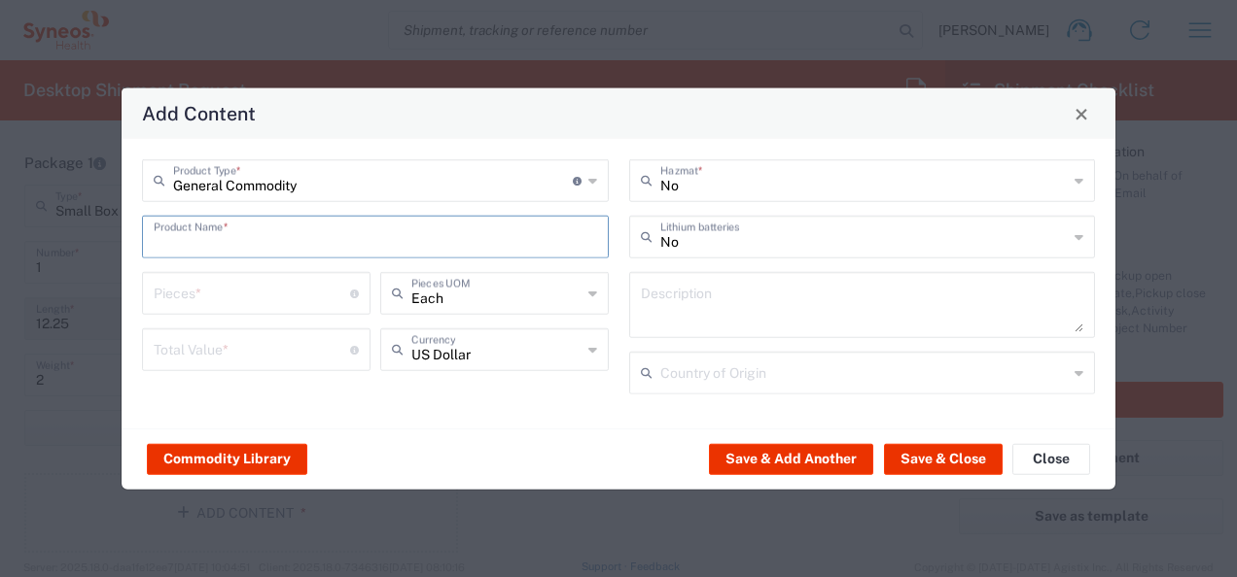
click at [268, 236] on input "text" at bounding box center [375, 236] width 443 height 34
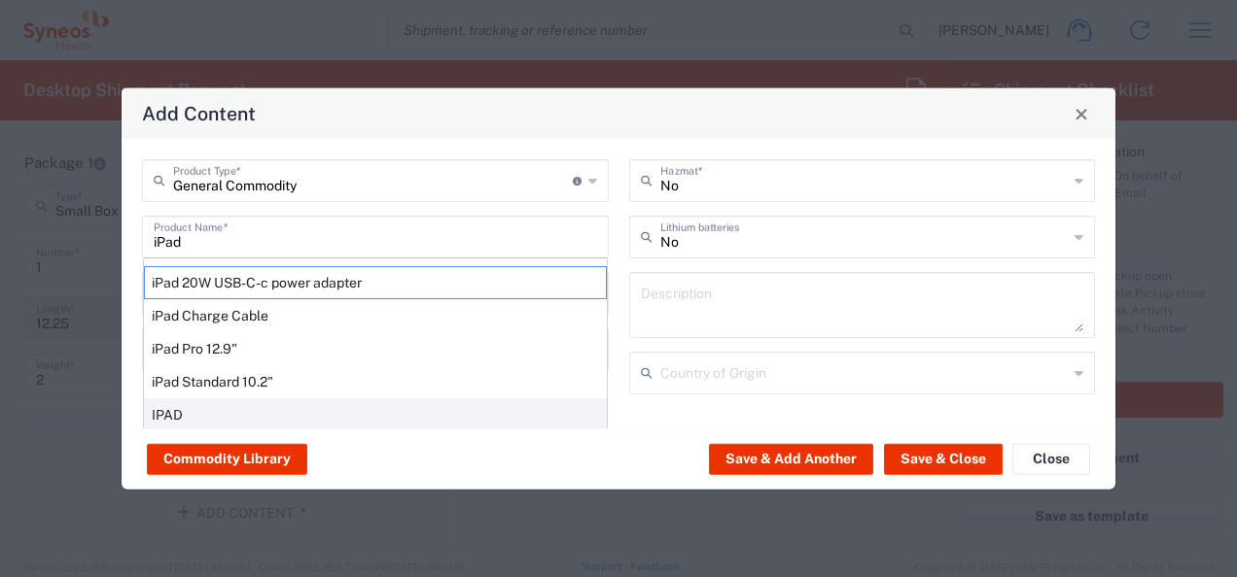
click at [182, 408] on div "IPAD" at bounding box center [375, 415] width 463 height 33
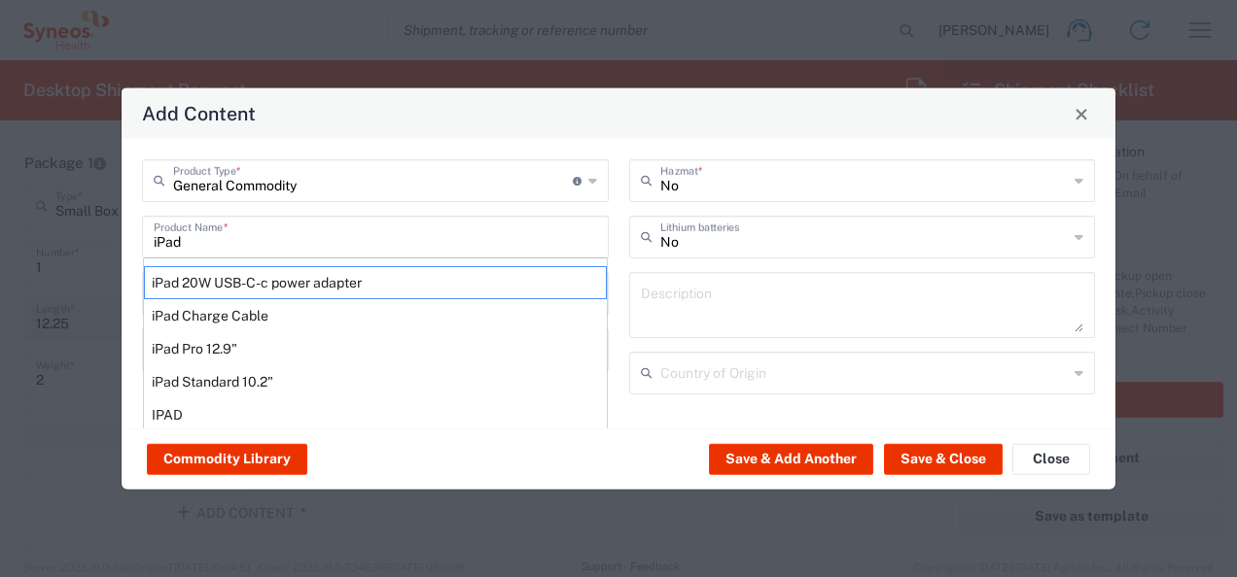
type input "IPAD"
type input "1"
type textarea "TABLET COMPUTER"
type input "[GEOGRAPHIC_DATA]"
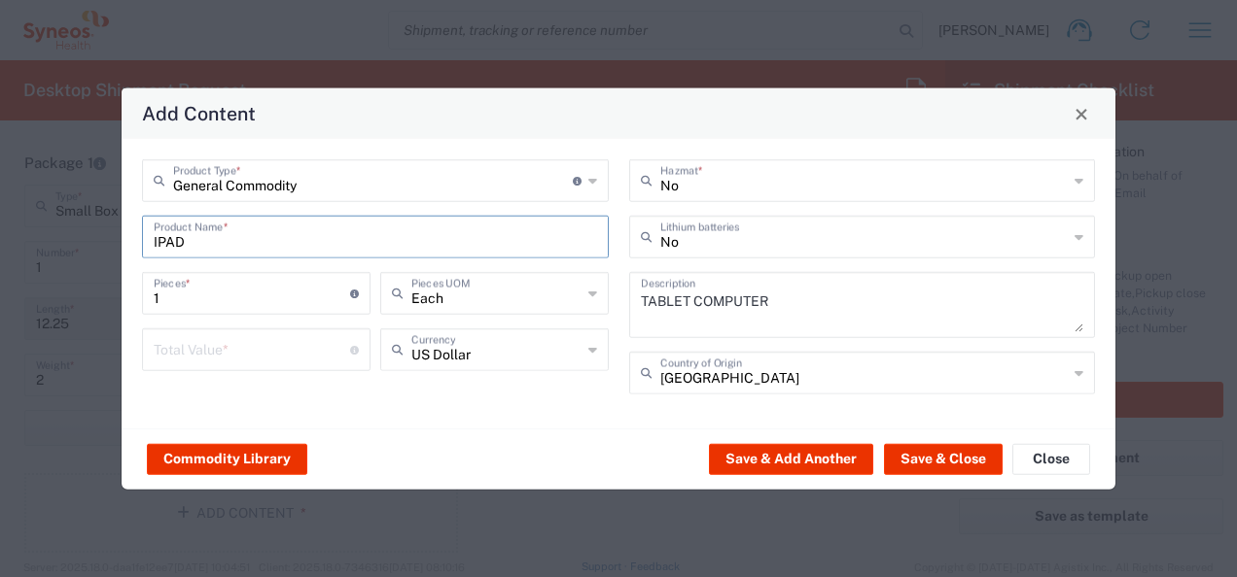
click at [1074, 371] on icon at bounding box center [1078, 373] width 9 height 31
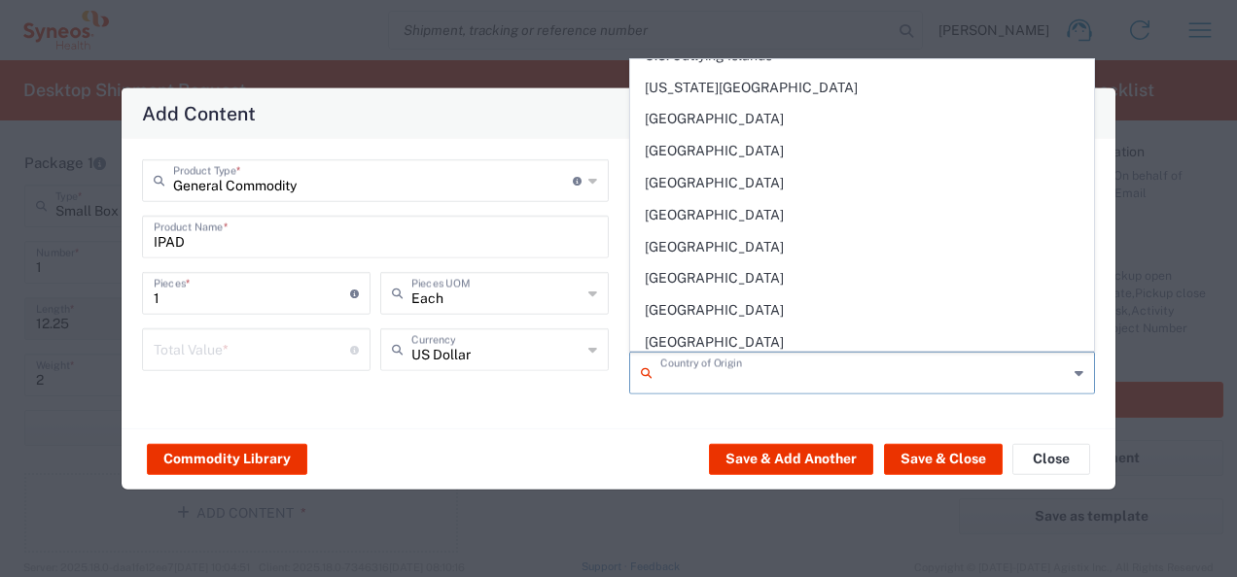
scroll to position [7389, 0]
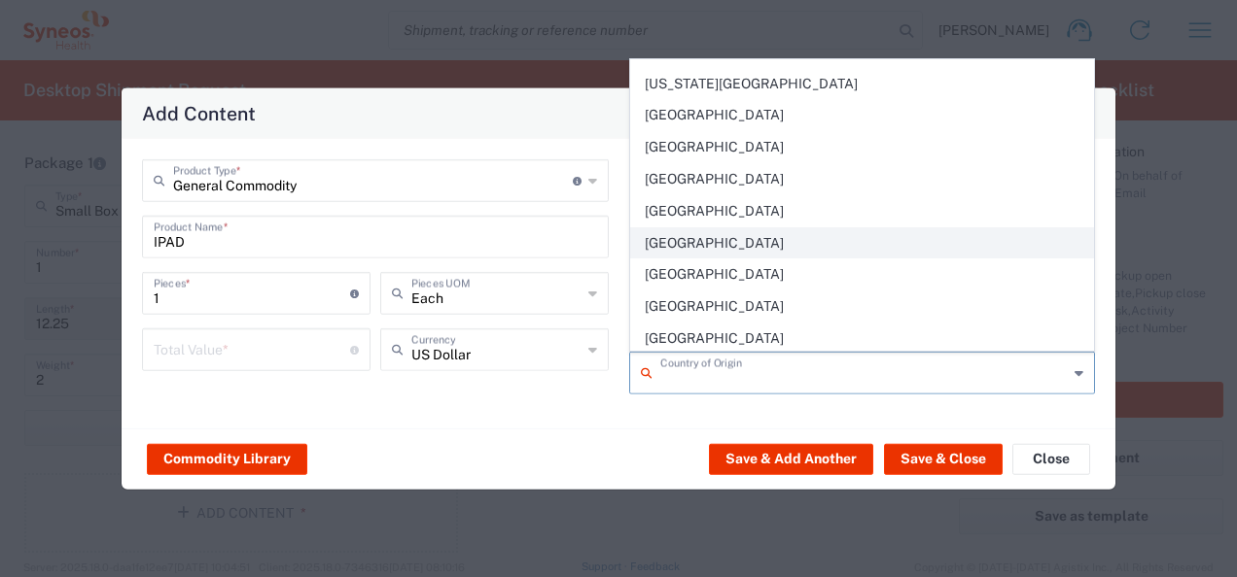
click at [702, 235] on span "[GEOGRAPHIC_DATA]" at bounding box center [862, 243] width 463 height 30
type input "[GEOGRAPHIC_DATA]"
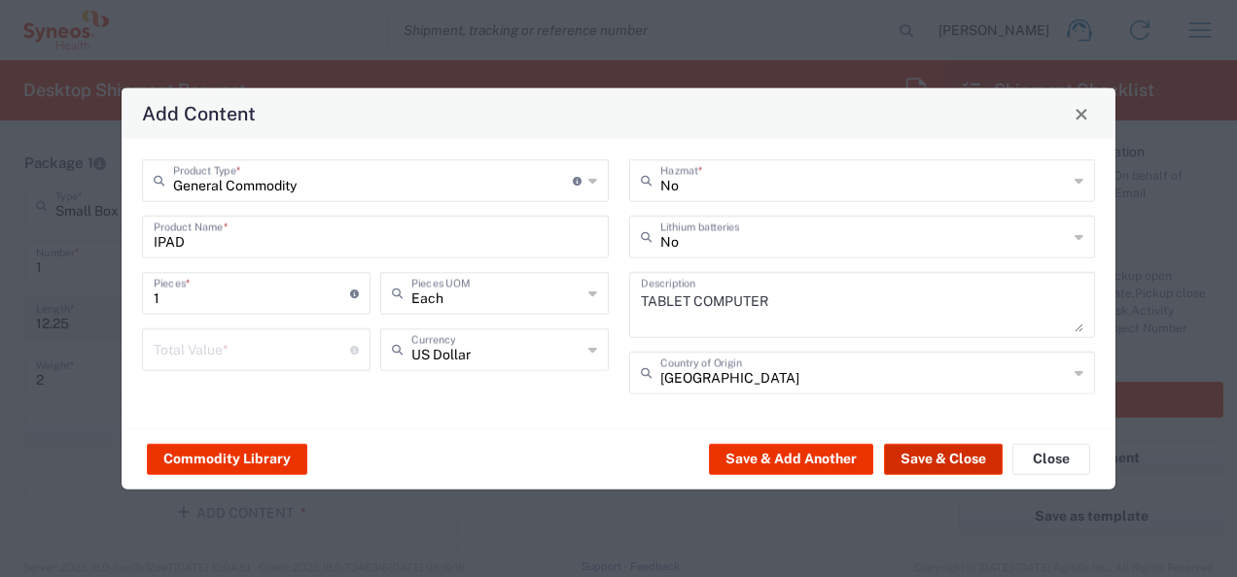
click at [946, 457] on button "Save & Close" at bounding box center [943, 458] width 119 height 31
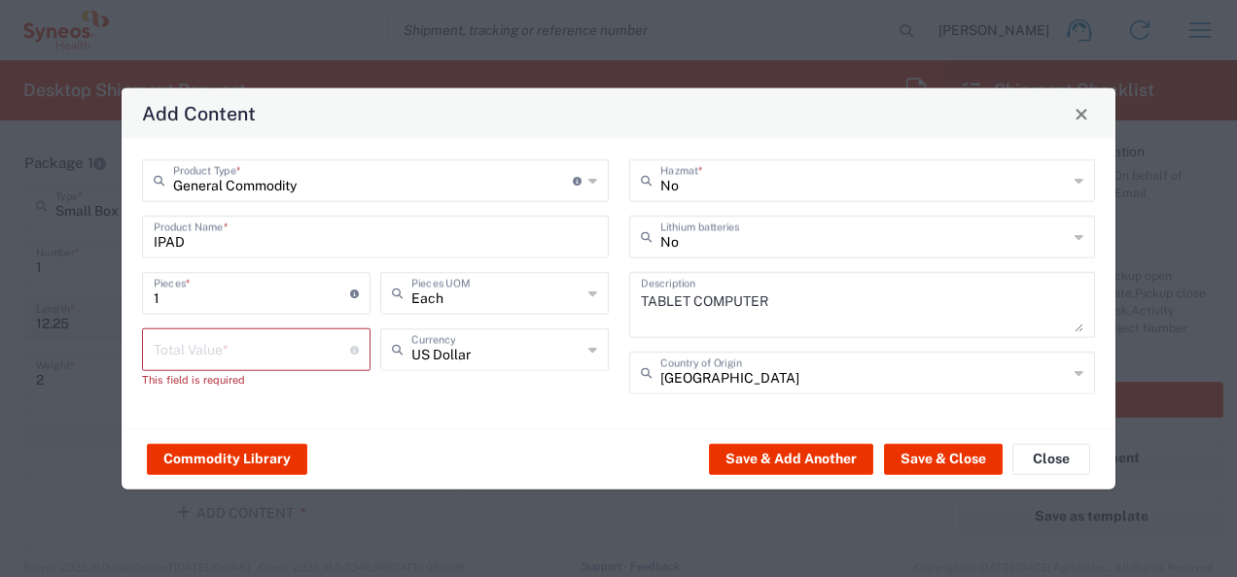
click at [186, 360] on input "number" at bounding box center [252, 349] width 196 height 34
type input "100"
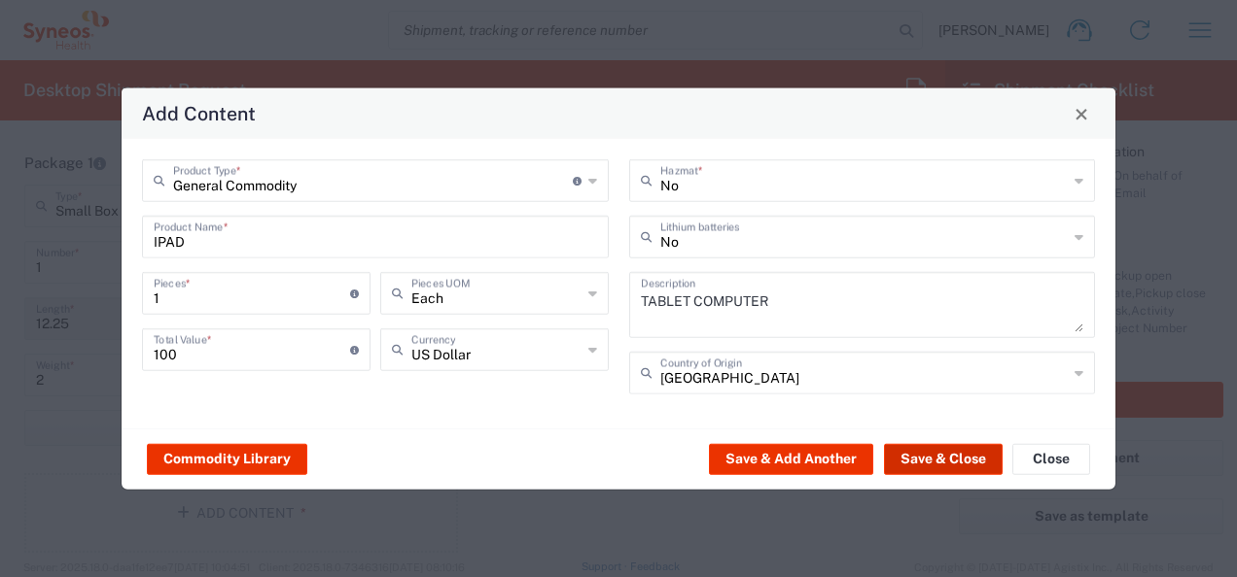
click at [965, 457] on button "Save & Close" at bounding box center [943, 458] width 119 height 31
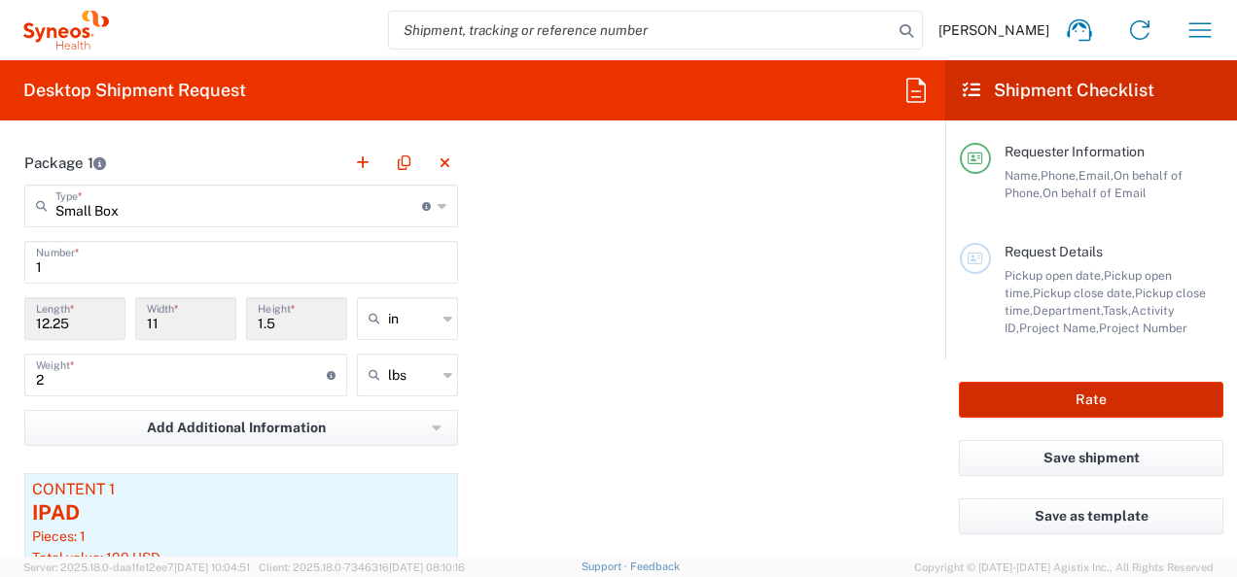
click at [991, 396] on button "Rate" at bounding box center [1091, 400] width 264 height 36
type input "**6183 DEPARTMENTAL EXPENSE"
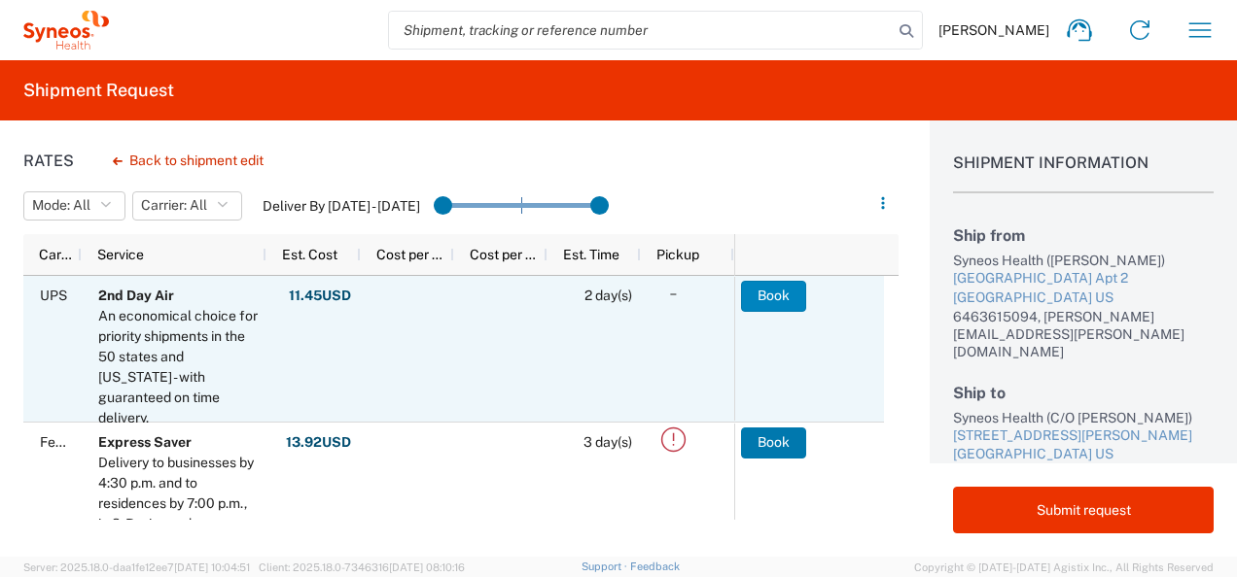
click at [771, 300] on button "Book" at bounding box center [773, 296] width 65 height 31
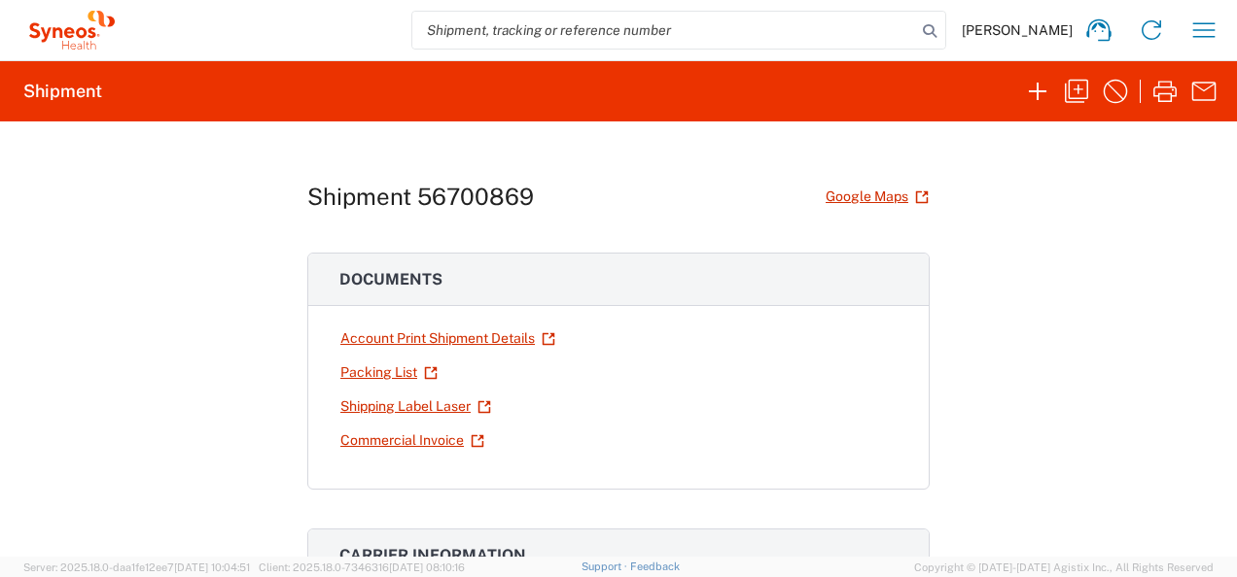
drag, startPoint x: 380, startPoint y: 441, endPoint x: 400, endPoint y: 440, distance: 19.5
click at [380, 442] on link "Commercial Invoice" at bounding box center [412, 441] width 146 height 34
click at [407, 407] on link "Shipping Label Laser" at bounding box center [415, 407] width 153 height 34
click at [1035, 90] on icon "button" at bounding box center [1037, 91] width 31 height 31
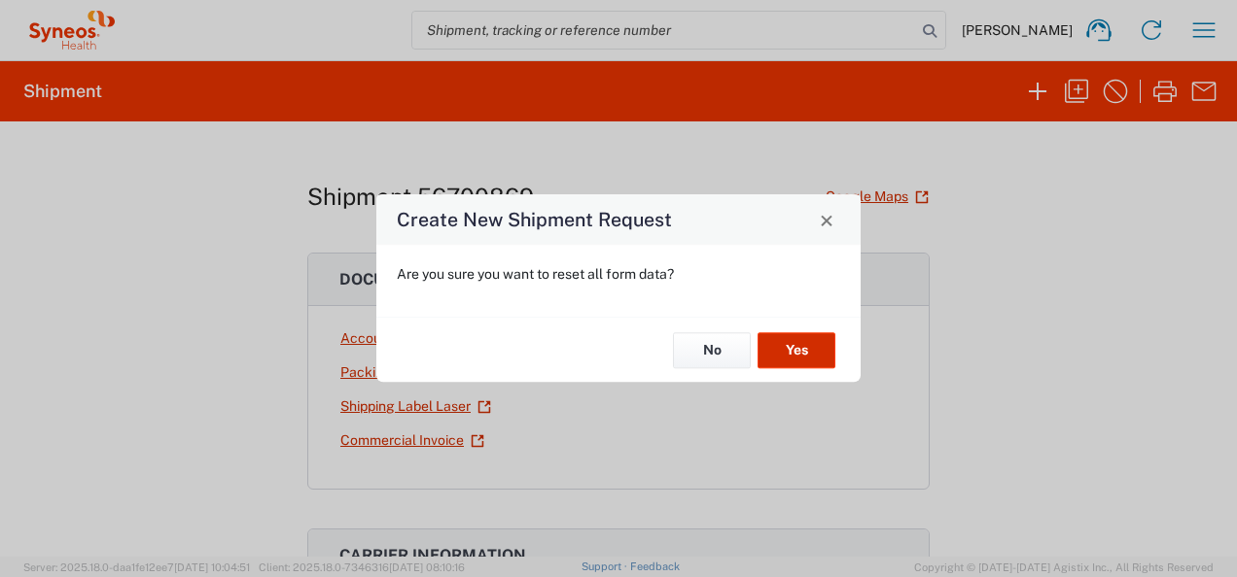
click at [783, 343] on button "Yes" at bounding box center [796, 350] width 78 height 36
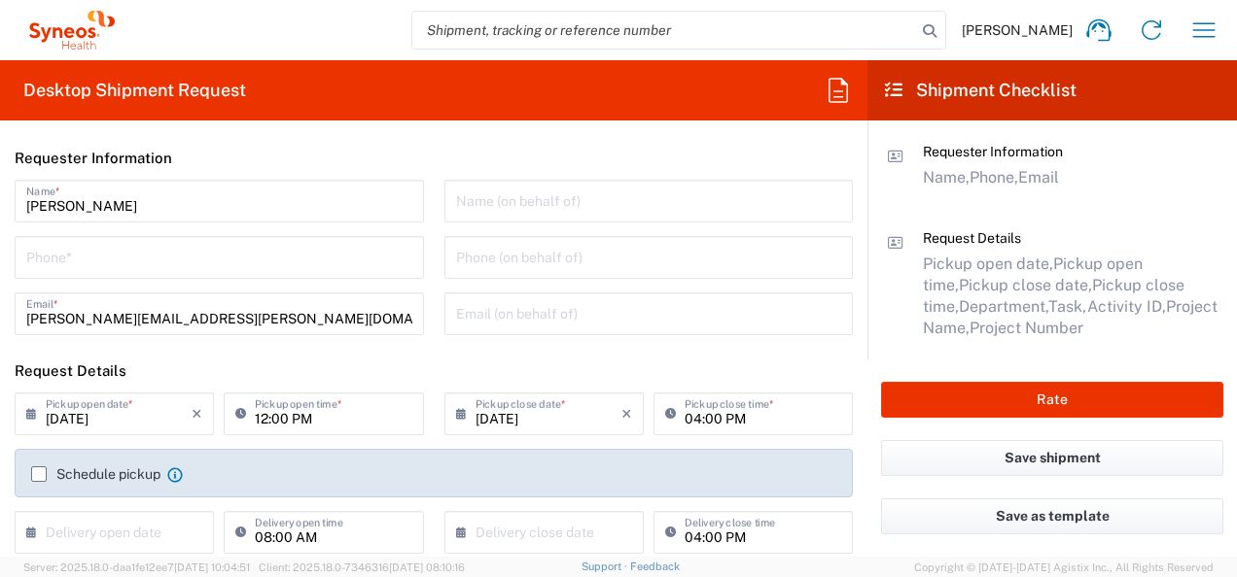
type input "[US_STATE]"
type input "8000"
click at [534, 200] on input "text" at bounding box center [649, 200] width 386 height 34
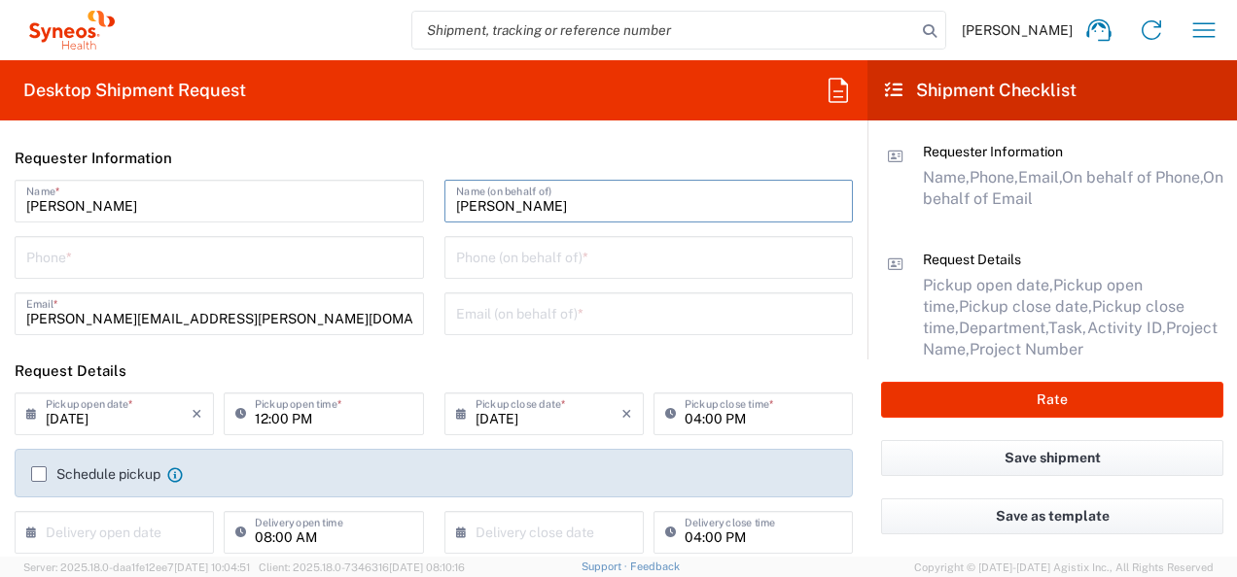
type input "[PERSON_NAME]"
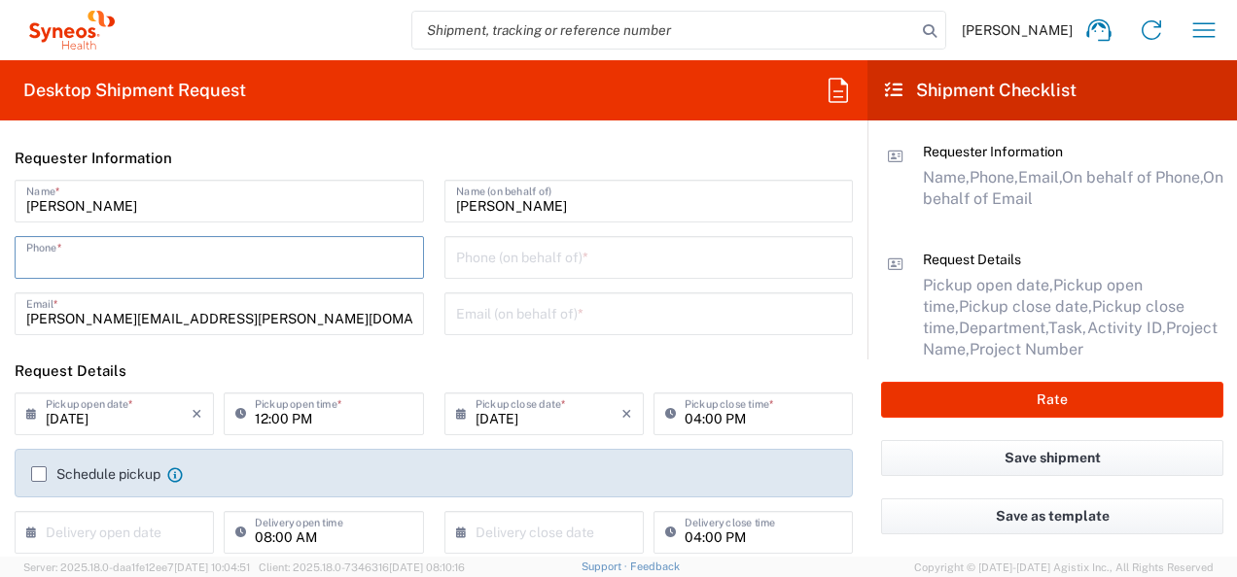
drag, startPoint x: 240, startPoint y: 258, endPoint x: 287, endPoint y: 264, distance: 47.2
click at [240, 258] on input "tel" at bounding box center [219, 256] width 386 height 34
type input "6463615094"
type input "[PERSON_NAME][EMAIL_ADDRESS][PERSON_NAME][DOMAIN_NAME]"
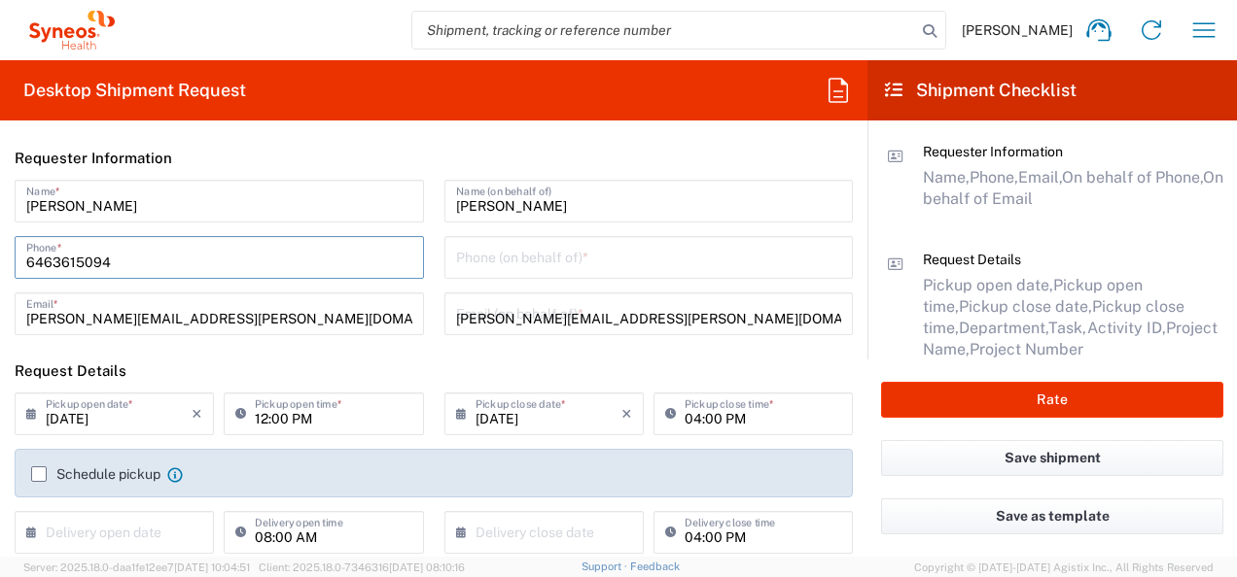
type input "**6183 DEPARTMENTAL EXPENSE"
type input "6183"
type input "Syneos Health"
type input "Apt 2"
type input "6463615094"
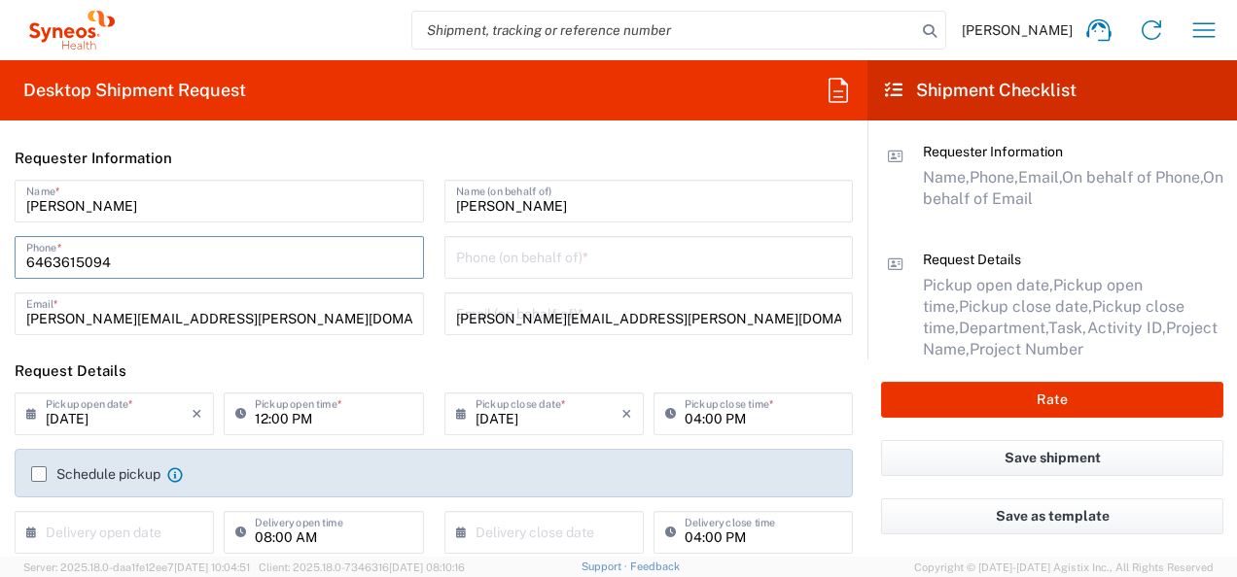
type input "Syneos Health"
type input "[STREET_ADDRESS][PERSON_NAME]"
type input "[GEOGRAPHIC_DATA]"
type input "[US_STATE]"
type input "[GEOGRAPHIC_DATA]"
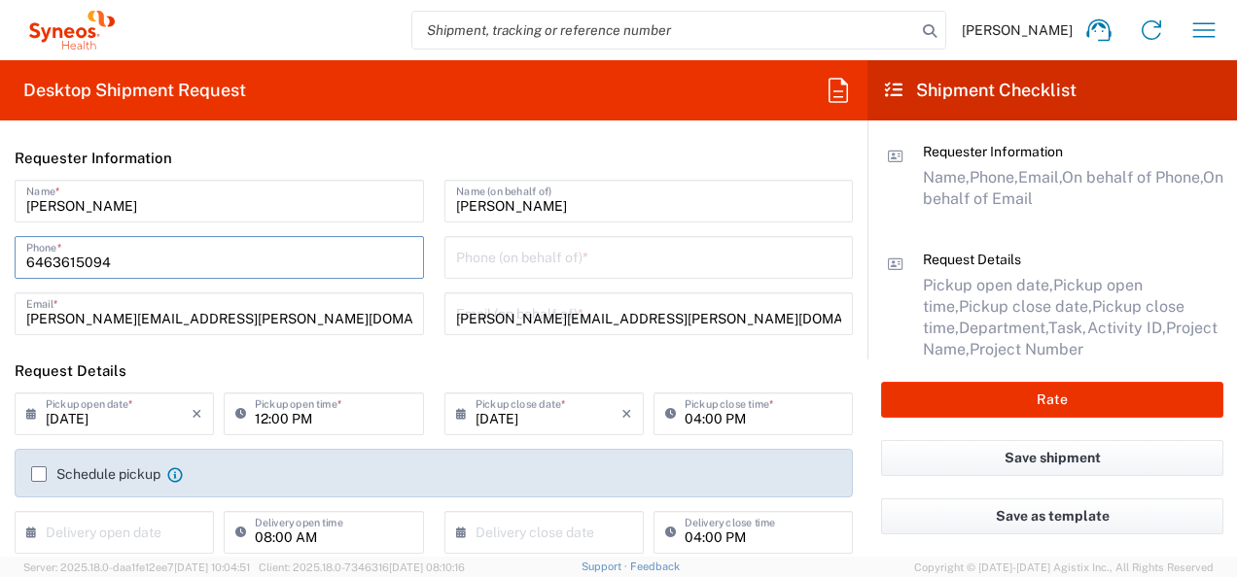
type input "08833"
type input "C/O [PERSON_NAME]"
type input "9083000776"
type input "[PERSON_NAME][EMAIL_ADDRESS][PERSON_NAME][DOMAIN_NAME]"
type input "Residential/Home"
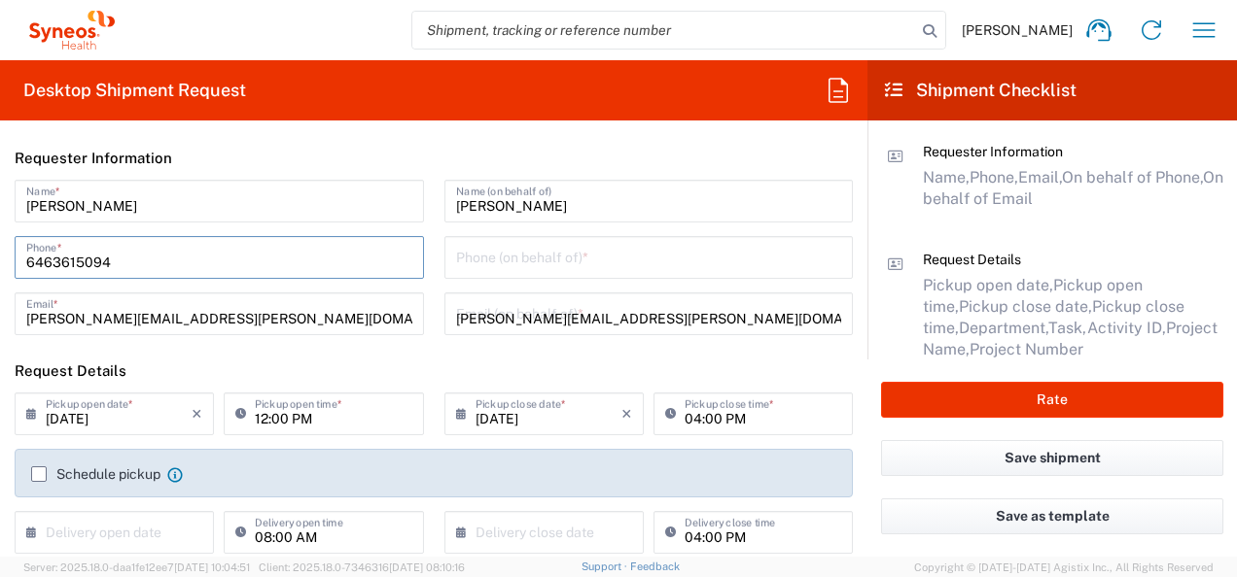
type input "Small Box"
type input "1"
type input "12.25"
type input "11"
type input "1.5"
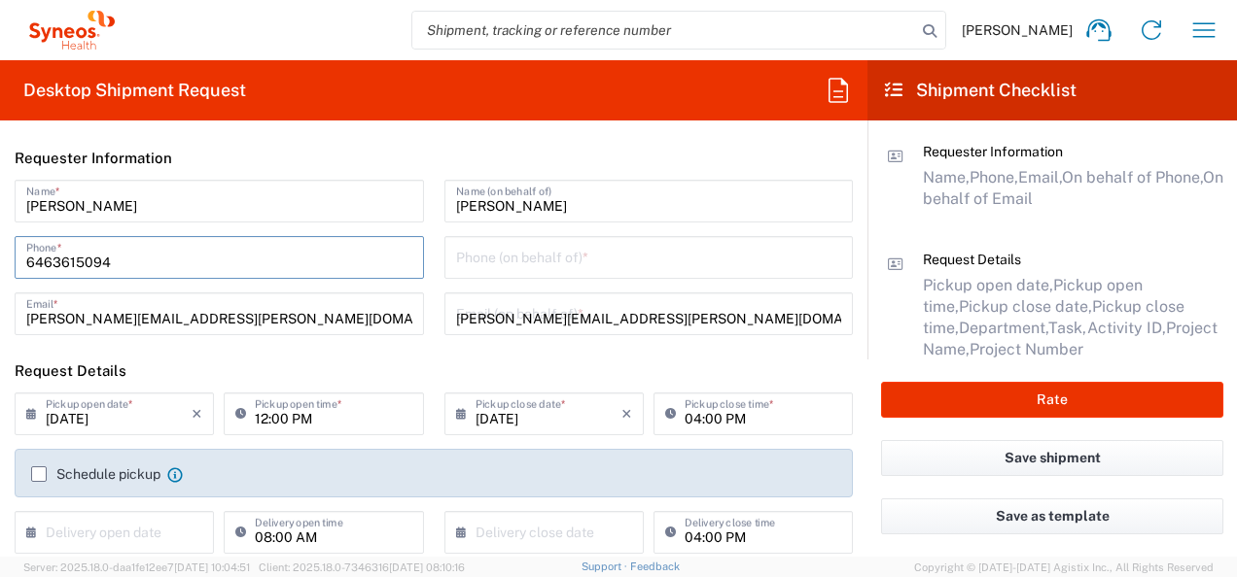
type input "in"
type input "2"
type input "[PERSON_NAME]"
click at [487, 263] on input "tel" at bounding box center [649, 256] width 386 height 34
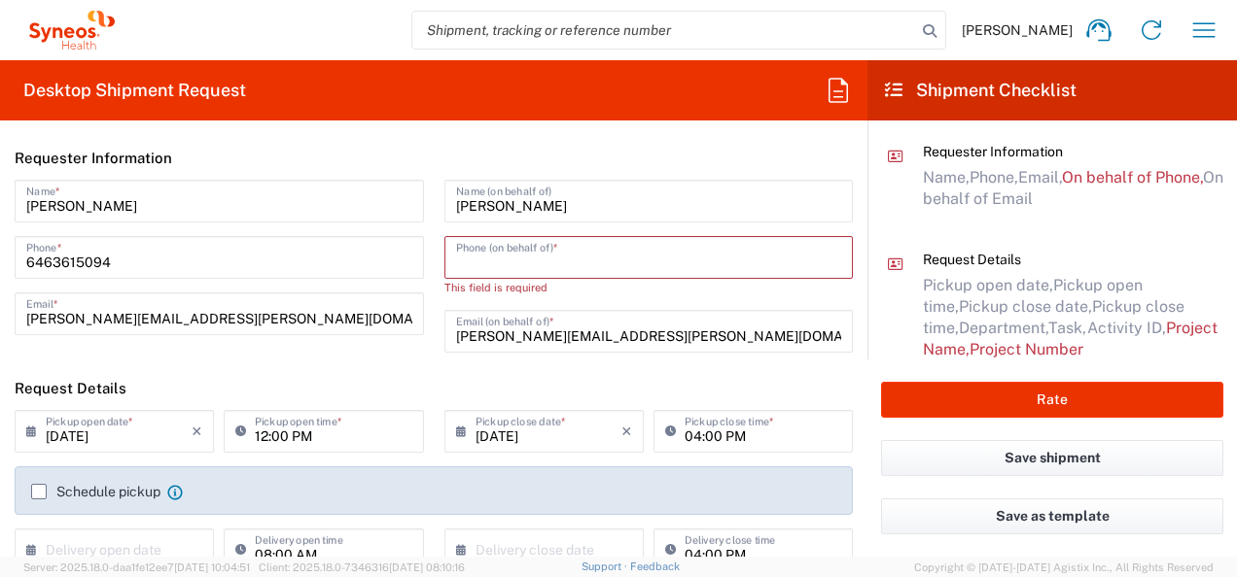
type input "9083000776"
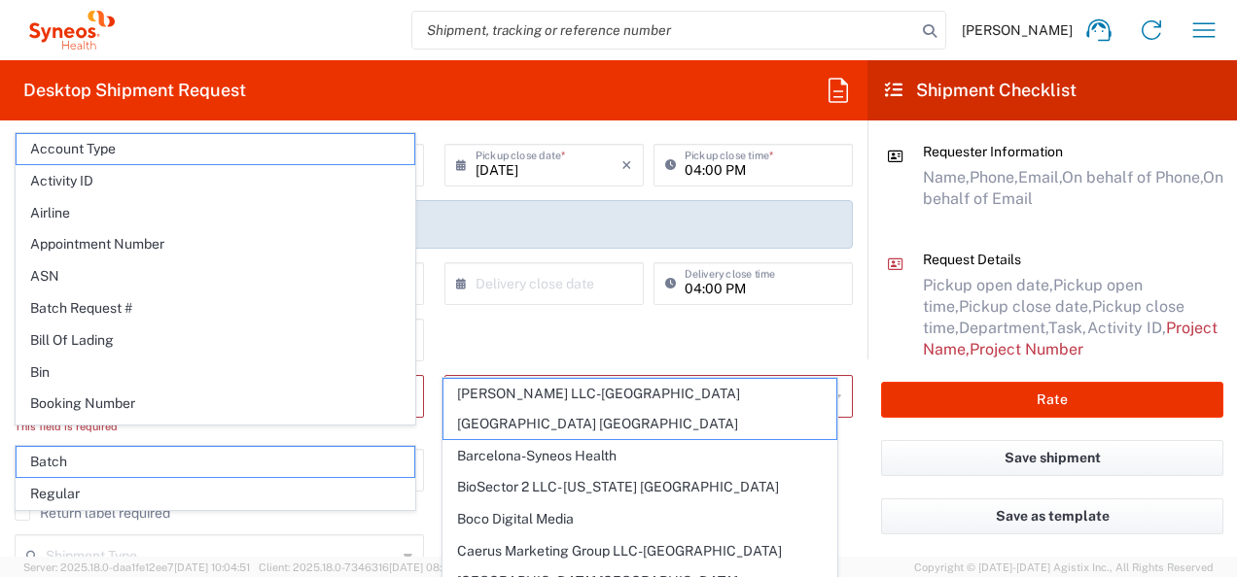
scroll to position [272, 0]
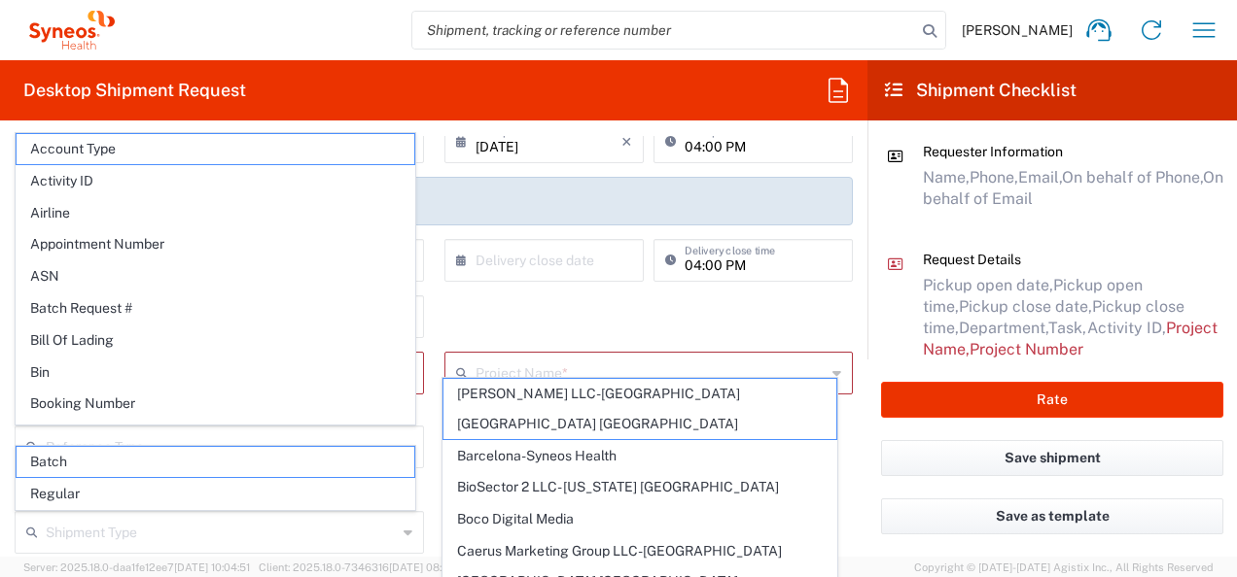
click at [845, 306] on div "8000 Department * 8000 3000 3100 3109 3110 3111 3112 3125 3130 3135 3136 3150 3…" at bounding box center [434, 324] width 858 height 56
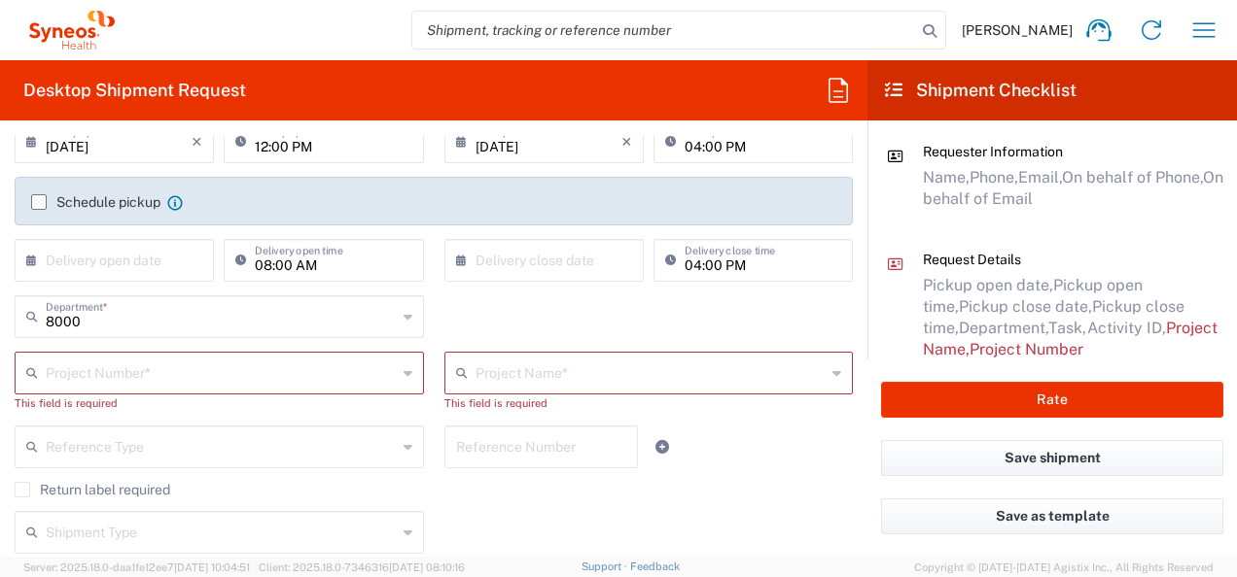
click at [403, 368] on icon at bounding box center [407, 373] width 9 height 31
click at [403, 371] on icon at bounding box center [407, 373] width 9 height 31
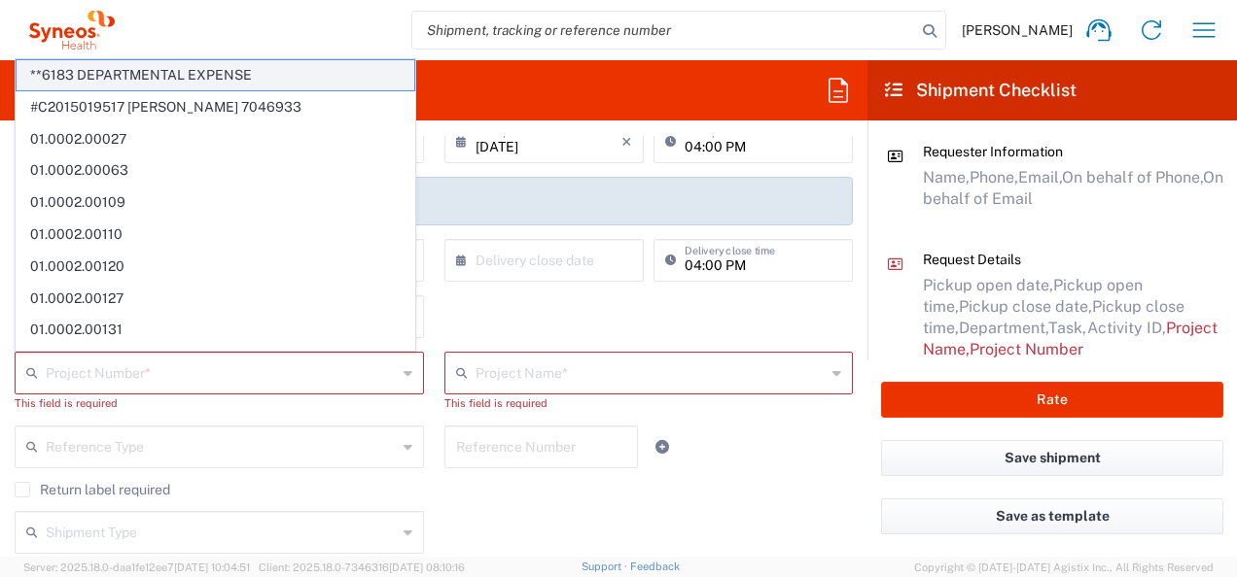
click at [127, 69] on span "**6183 DEPARTMENTAL EXPENSE" at bounding box center [216, 75] width 398 height 30
type input "**6183 DEPARTMENTAL EXPENSE"
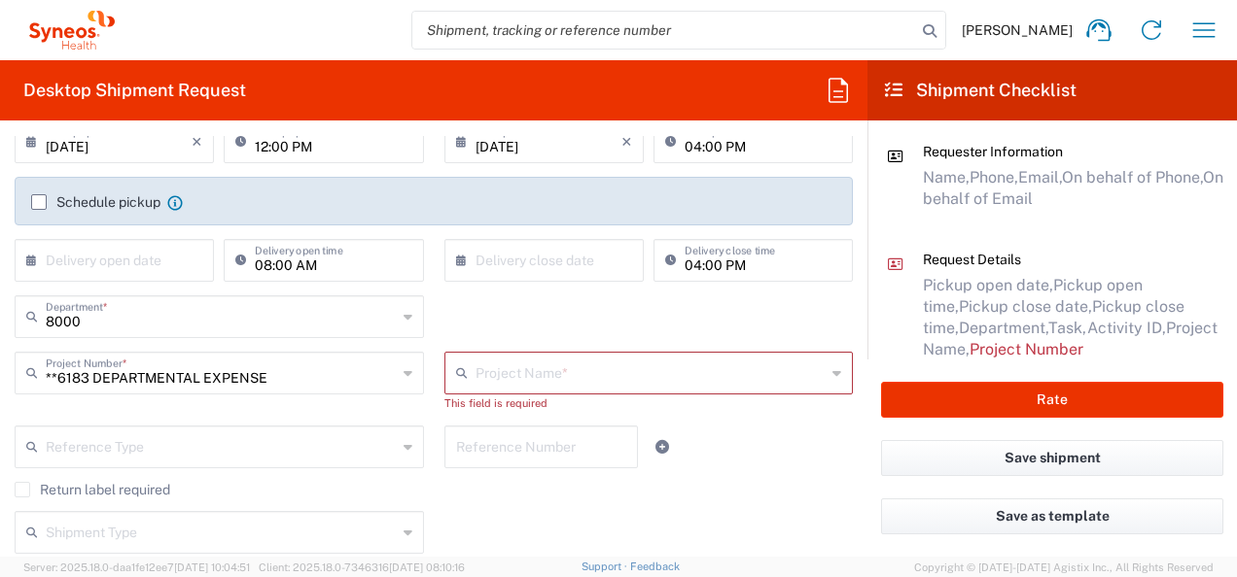
type input "6183"
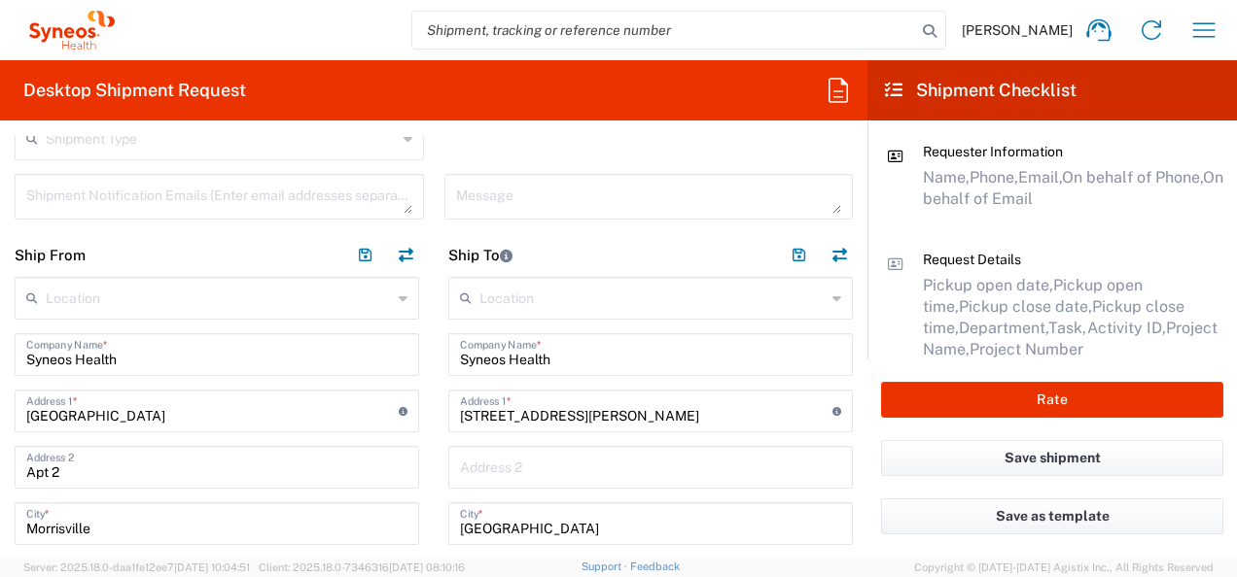
scroll to position [661, 0]
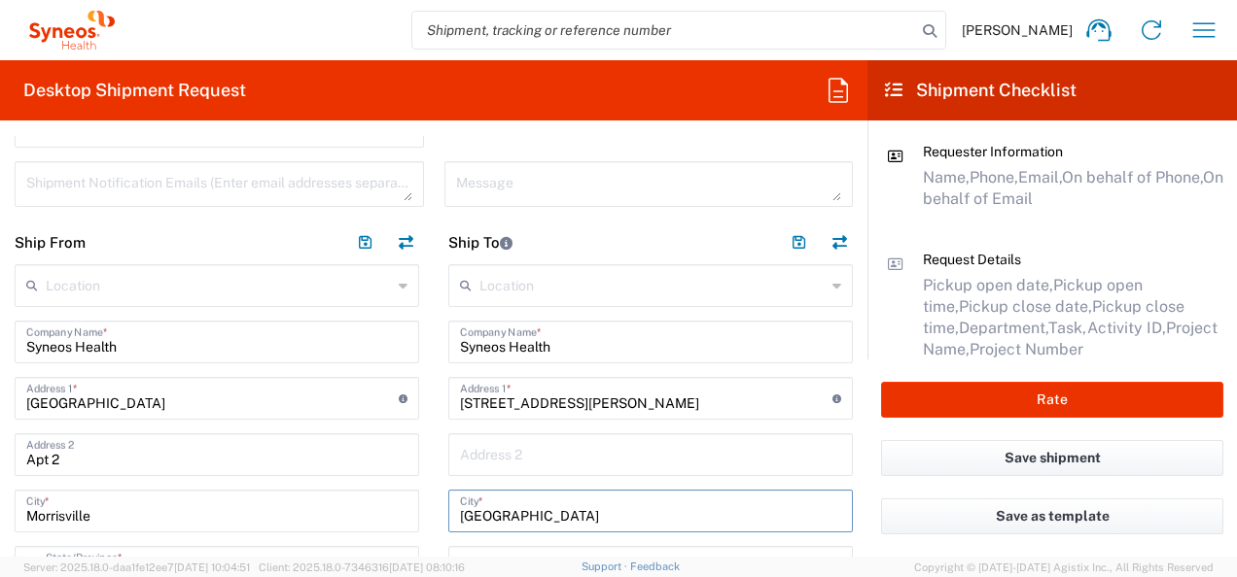
drag, startPoint x: 534, startPoint y: 512, endPoint x: 387, endPoint y: 507, distance: 146.9
paste input "[GEOGRAPHIC_DATA]"
type input "[GEOGRAPHIC_DATA]"
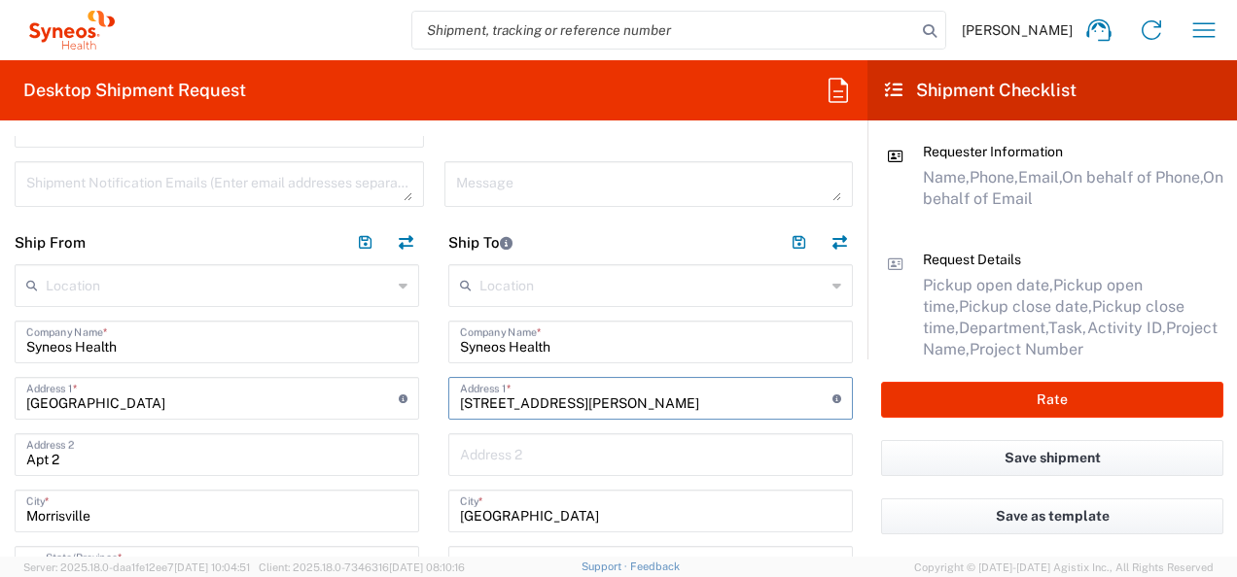
drag, startPoint x: 570, startPoint y: 399, endPoint x: 400, endPoint y: 402, distance: 170.2
paste input "[STREET_ADDRESS][PERSON_NAME]"
type input "[STREET_ADDRESS][PERSON_NAME]"
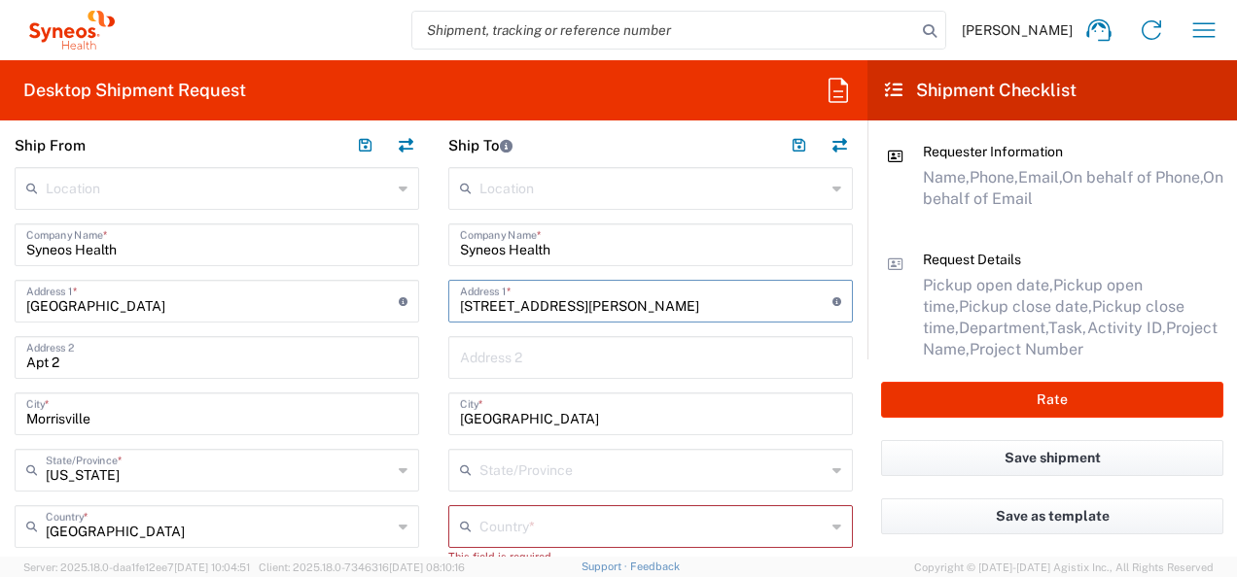
scroll to position [953, 0]
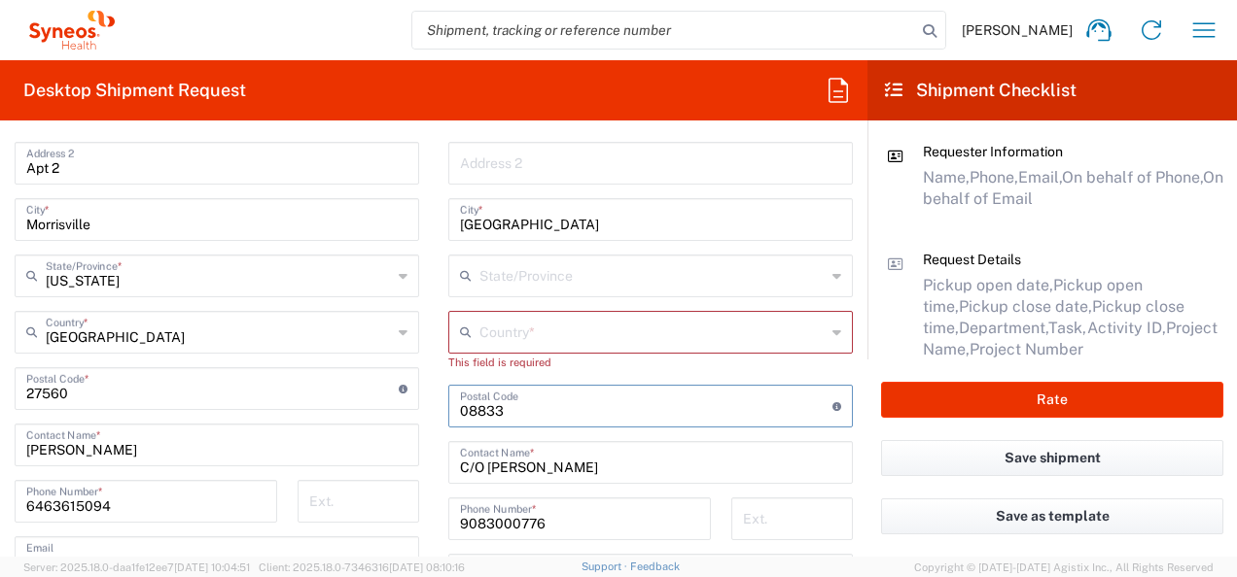
drag, startPoint x: 520, startPoint y: 410, endPoint x: 340, endPoint y: 411, distance: 179.9
click at [340, 411] on div "Ship From Location [PERSON_NAME] LLC-[GEOGRAPHIC_DATA] [GEOGRAPHIC_DATA] [GEOGR…" at bounding box center [433, 363] width 867 height 869
paste input "13210"
type input "13210"
click at [508, 276] on input "text" at bounding box center [652, 275] width 346 height 34
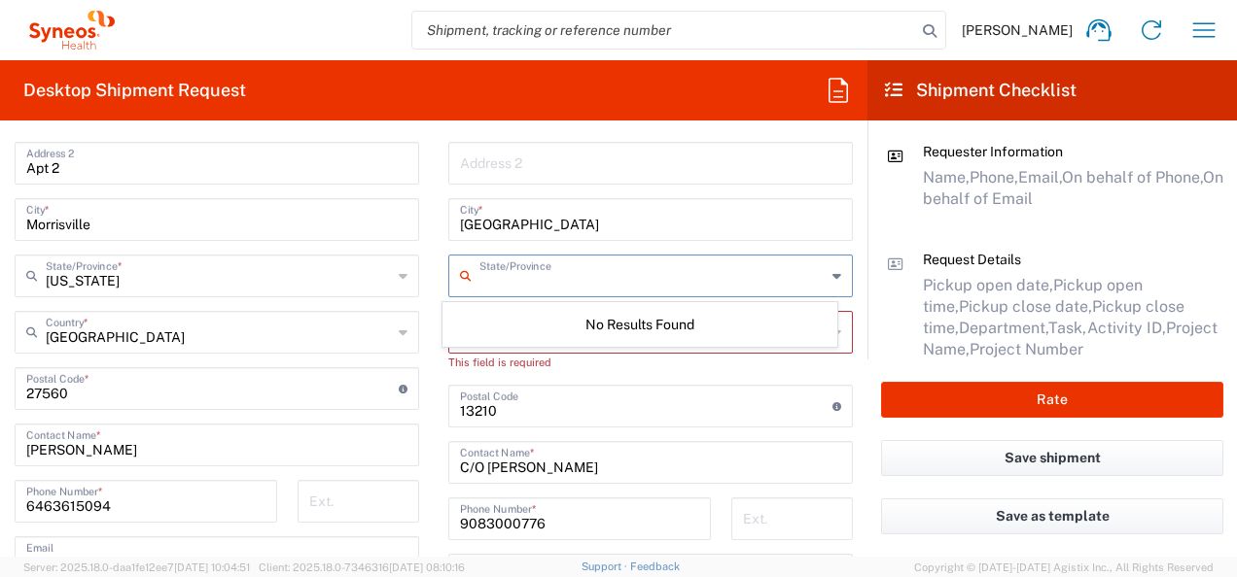
drag, startPoint x: 487, startPoint y: 337, endPoint x: 505, endPoint y: 311, distance: 31.5
click at [487, 337] on div "No Results Found" at bounding box center [640, 324] width 396 height 45
click at [504, 313] on div "No Results Found" at bounding box center [640, 324] width 396 height 45
click at [569, 341] on div "No Results Found" at bounding box center [640, 324] width 396 height 45
click at [622, 372] on div "Location [PERSON_NAME] LLC-[GEOGRAPHIC_DATA] [GEOGRAPHIC_DATA] [GEOGRAPHIC_DATA…" at bounding box center [650, 385] width 404 height 825
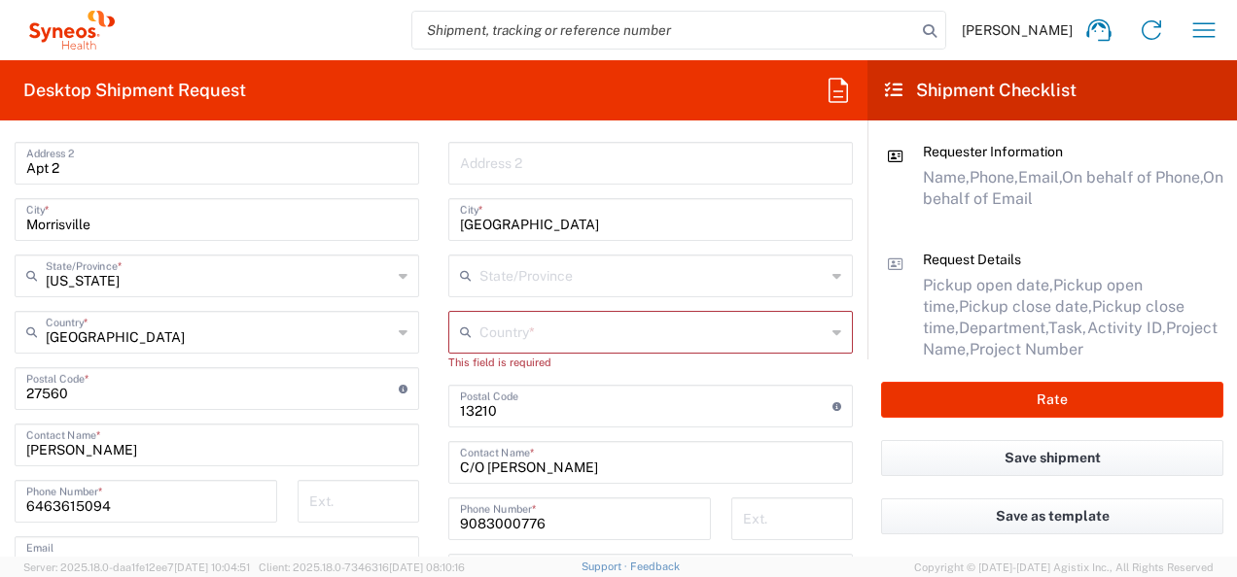
click at [521, 322] on input "text" at bounding box center [652, 331] width 346 height 34
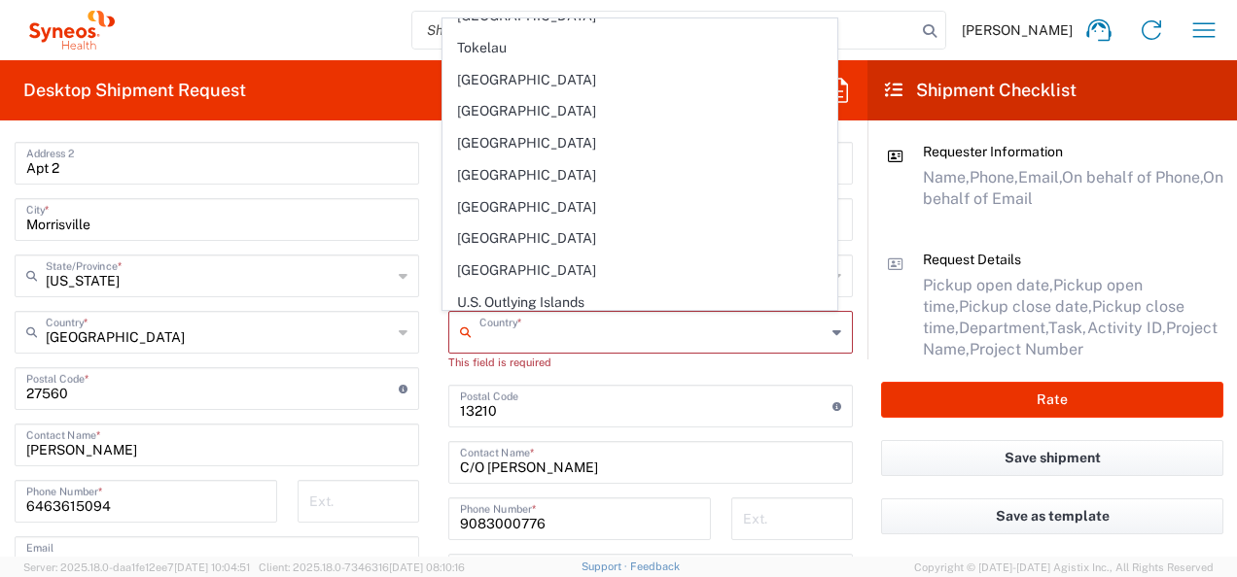
scroll to position [7292, 0]
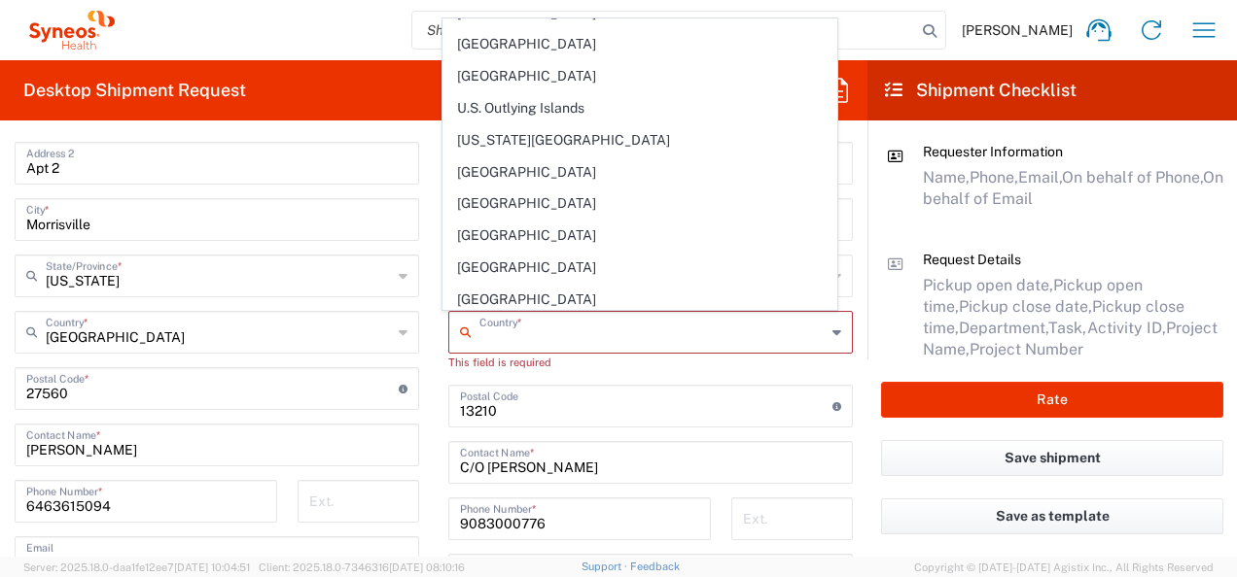
click at [509, 296] on span "[GEOGRAPHIC_DATA]" at bounding box center [640, 300] width 394 height 30
type input "[GEOGRAPHIC_DATA]"
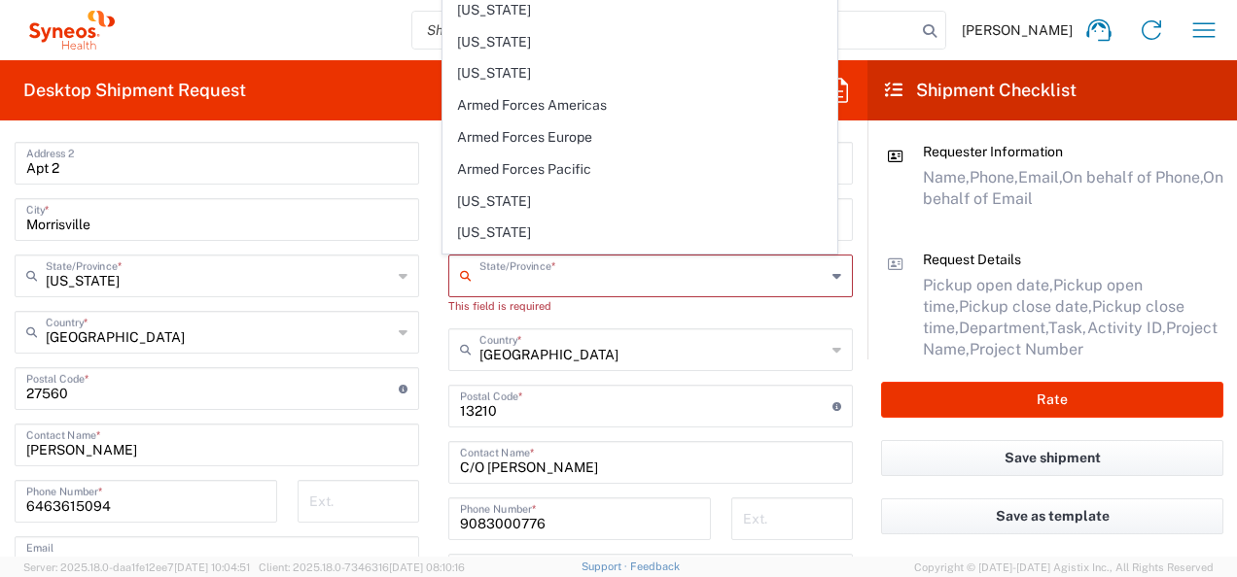
click at [599, 274] on input "text" at bounding box center [652, 275] width 346 height 34
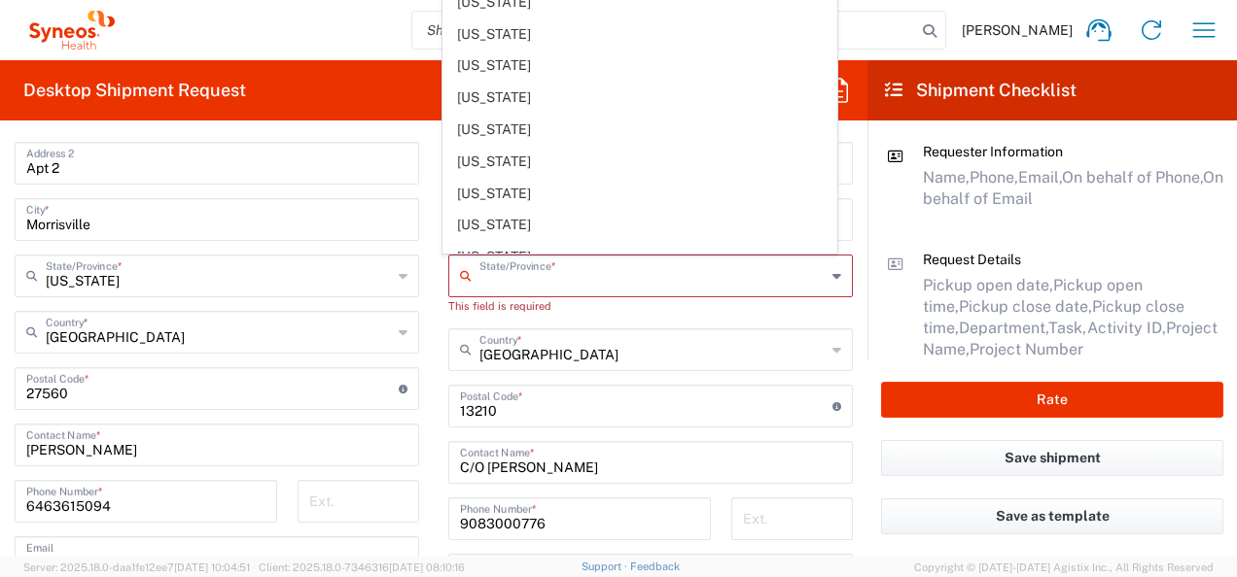
scroll to position [972, 0]
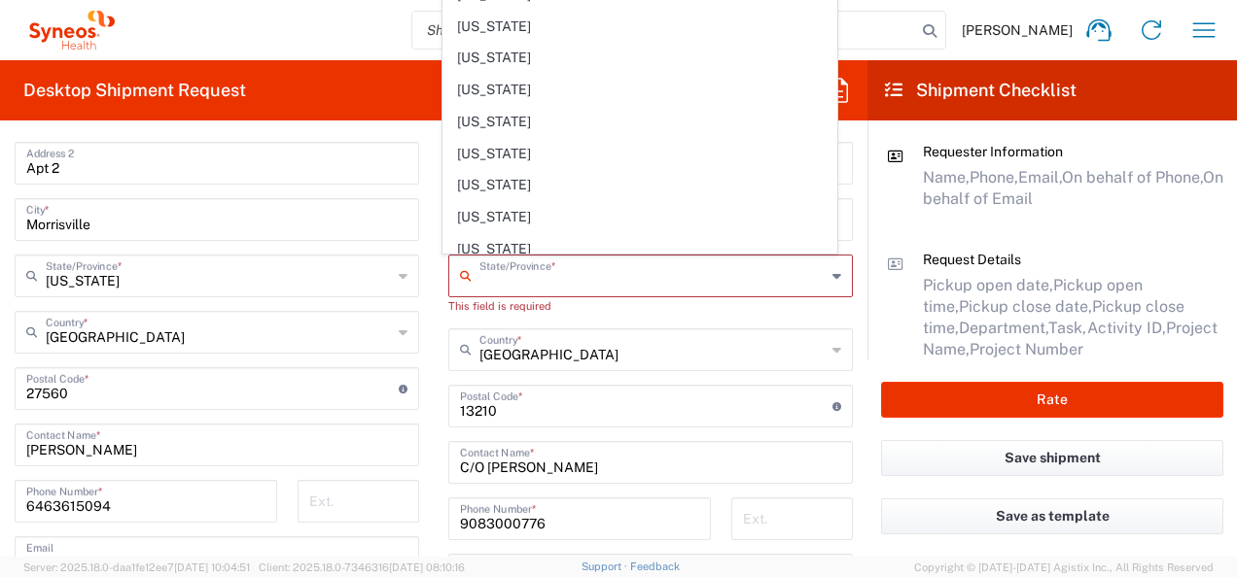
drag, startPoint x: 499, startPoint y: 52, endPoint x: 671, endPoint y: 234, distance: 250.3
click at [499, 52] on span "[US_STATE]" at bounding box center [640, 58] width 394 height 30
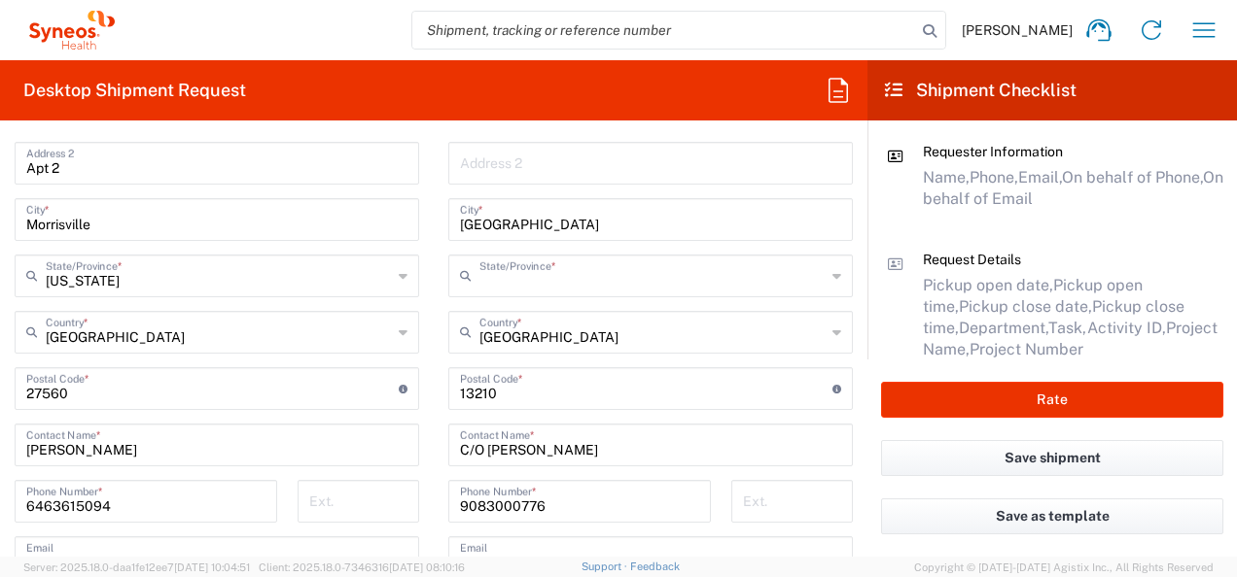
type input "[US_STATE]"
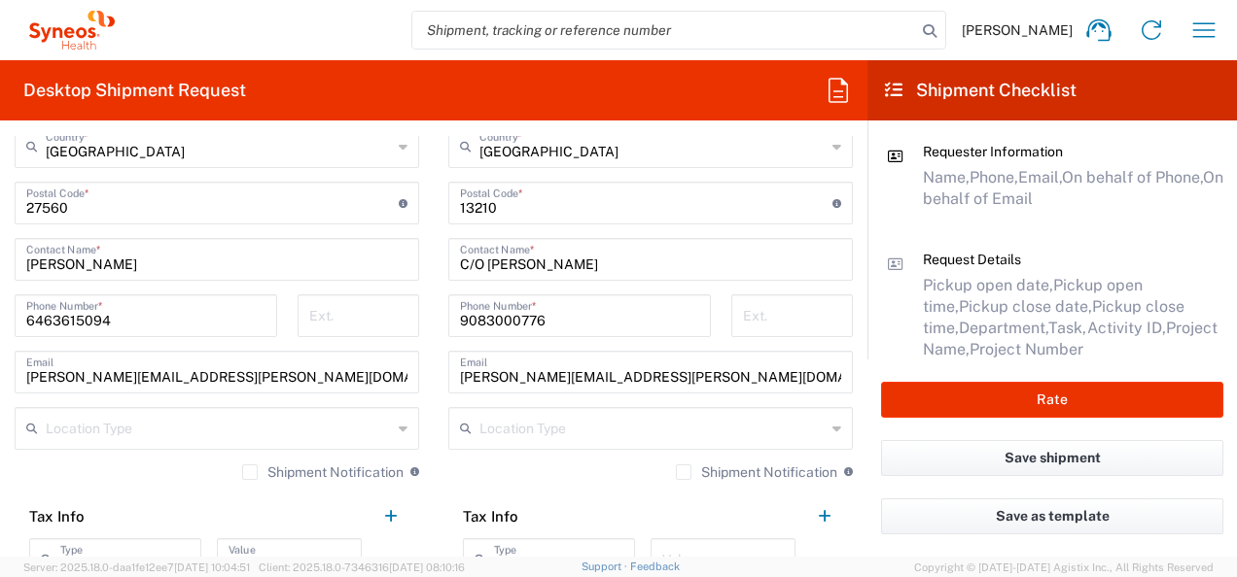
scroll to position [1147, 0]
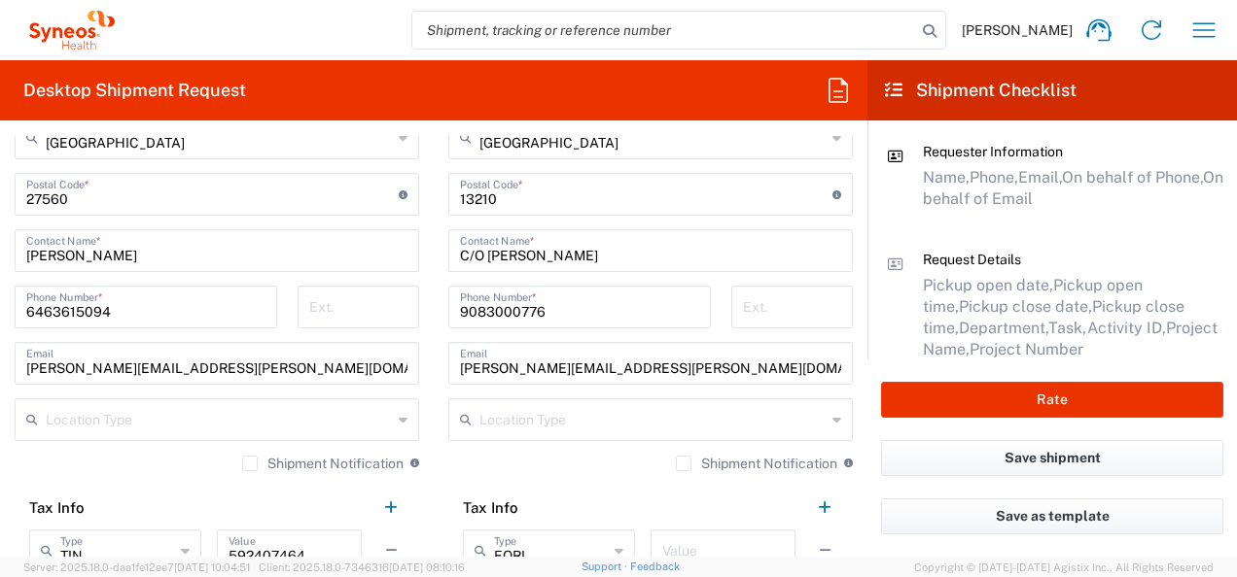
click at [484, 258] on input "C/O [PERSON_NAME]" at bounding box center [650, 249] width 381 height 34
drag, startPoint x: 575, startPoint y: 257, endPoint x: 592, endPoint y: 259, distance: 17.6
click at [592, 259] on input "C/O [PERSON_NAME]" at bounding box center [650, 249] width 381 height 34
type input "C/O Cem Aral"
click at [531, 366] on input "[PERSON_NAME][EMAIL_ADDRESS][PERSON_NAME][DOMAIN_NAME]" at bounding box center [650, 362] width 381 height 34
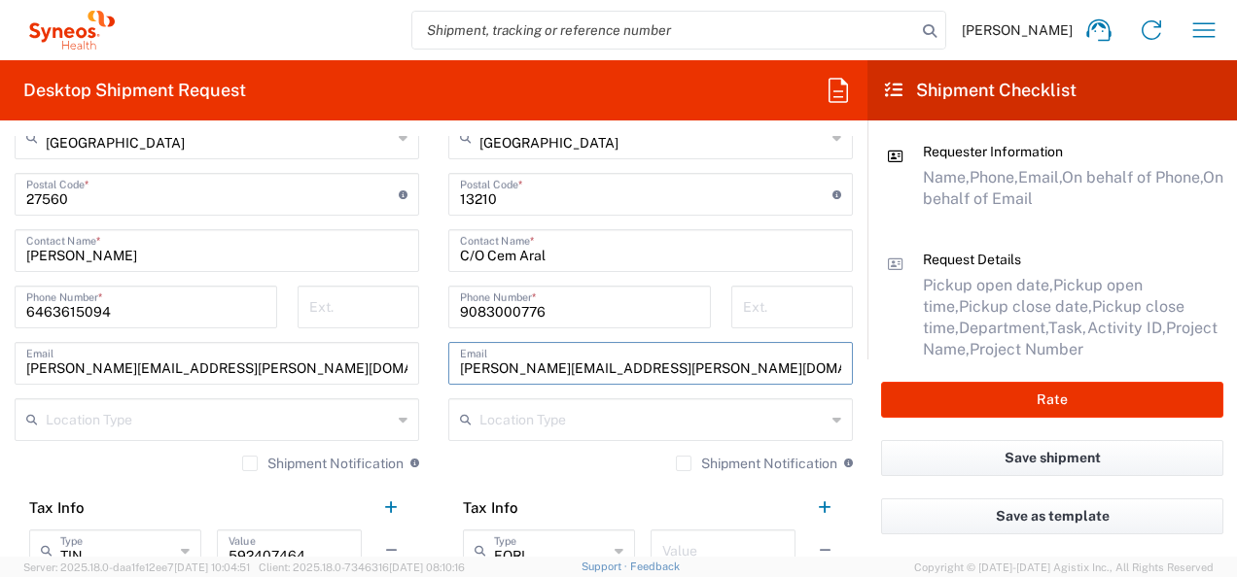
drag, startPoint x: 402, startPoint y: 358, endPoint x: 383, endPoint y: 358, distance: 19.4
click at [383, 358] on div "Ship From Location [PERSON_NAME] LLC-[GEOGRAPHIC_DATA] [GEOGRAPHIC_DATA] [GEOGR…" at bounding box center [433, 161] width 867 height 852
type input "[EMAIL_ADDRESS][DOMAIN_NAME]"
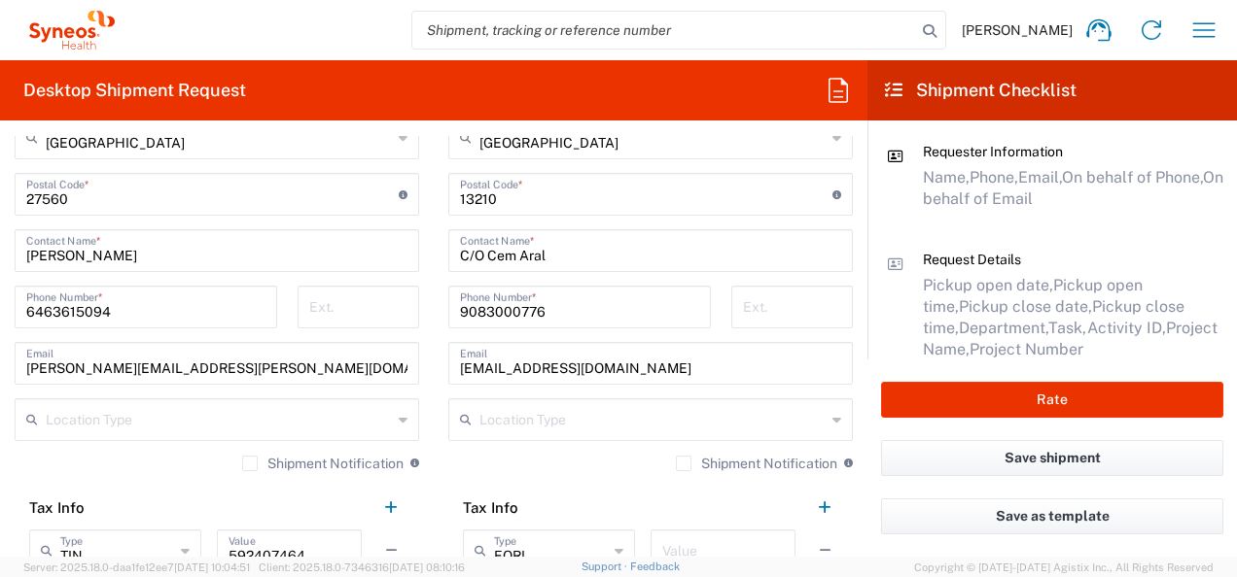
drag, startPoint x: 820, startPoint y: 423, endPoint x: 564, endPoint y: 431, distance: 255.8
click at [832, 423] on icon at bounding box center [836, 419] width 9 height 31
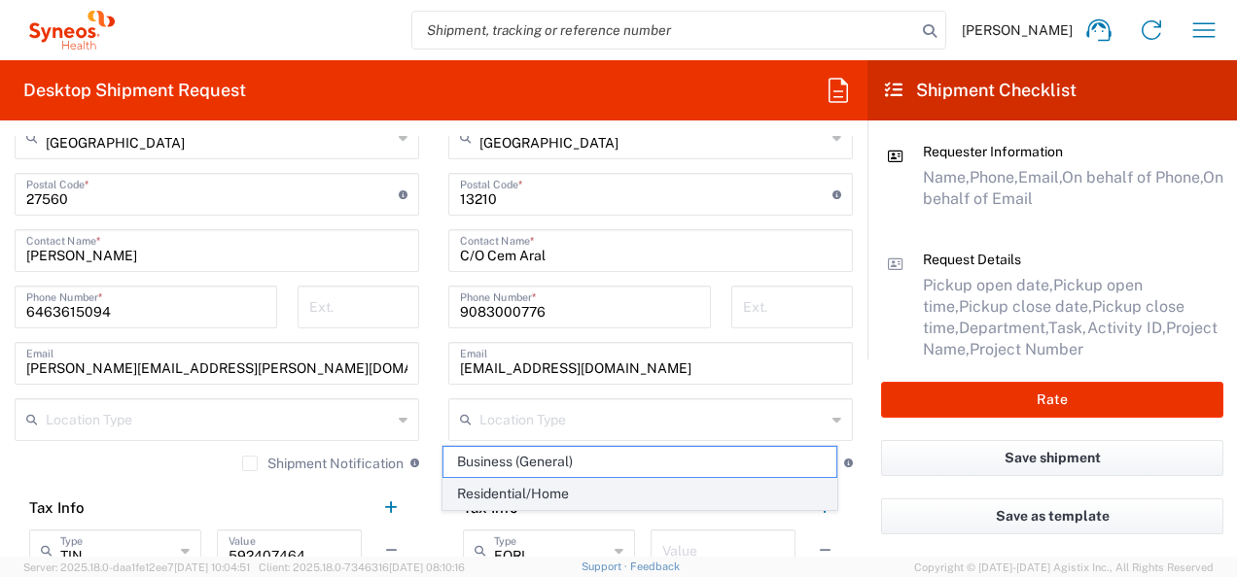
click at [579, 492] on span "Residential/Home" at bounding box center [640, 494] width 394 height 30
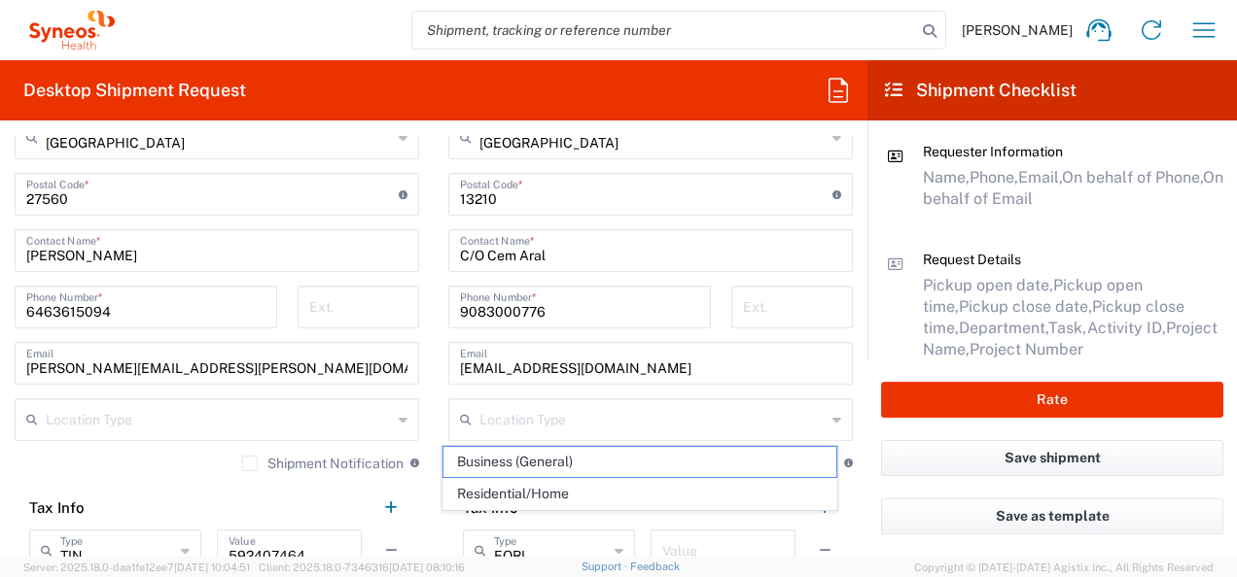
type input "Residential/Home"
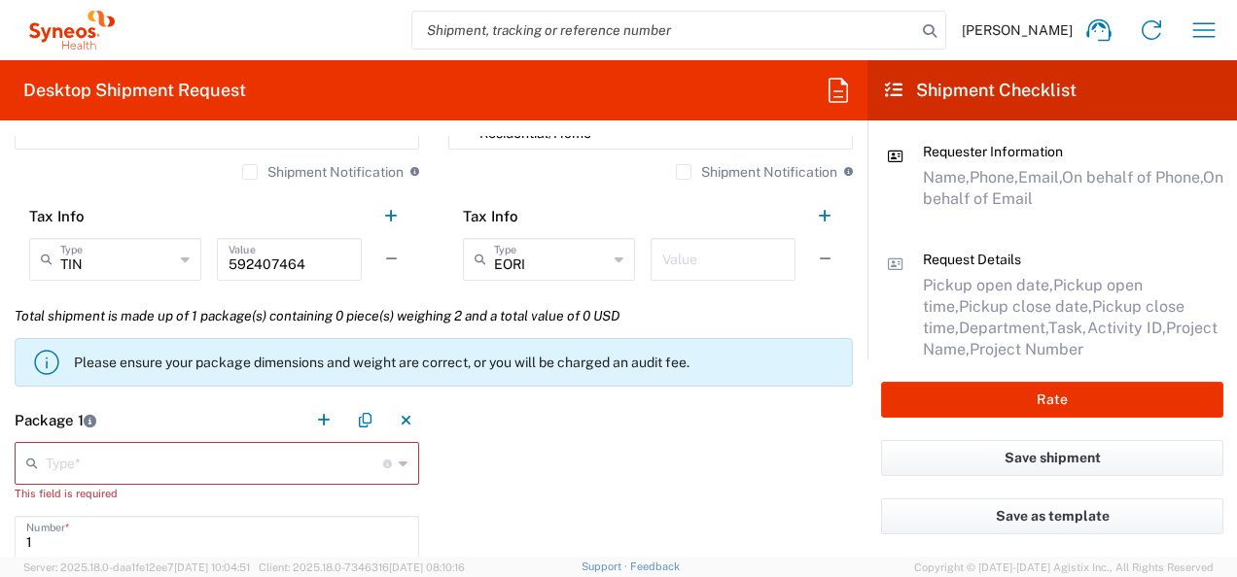
scroll to position [1536, 0]
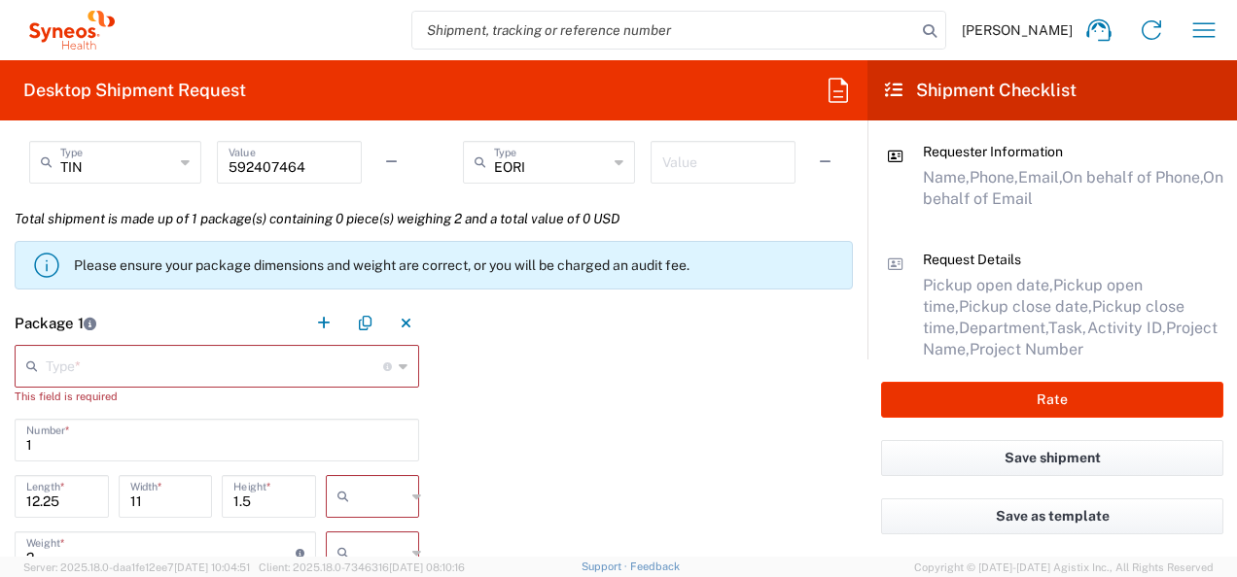
click at [399, 368] on icon at bounding box center [403, 366] width 9 height 31
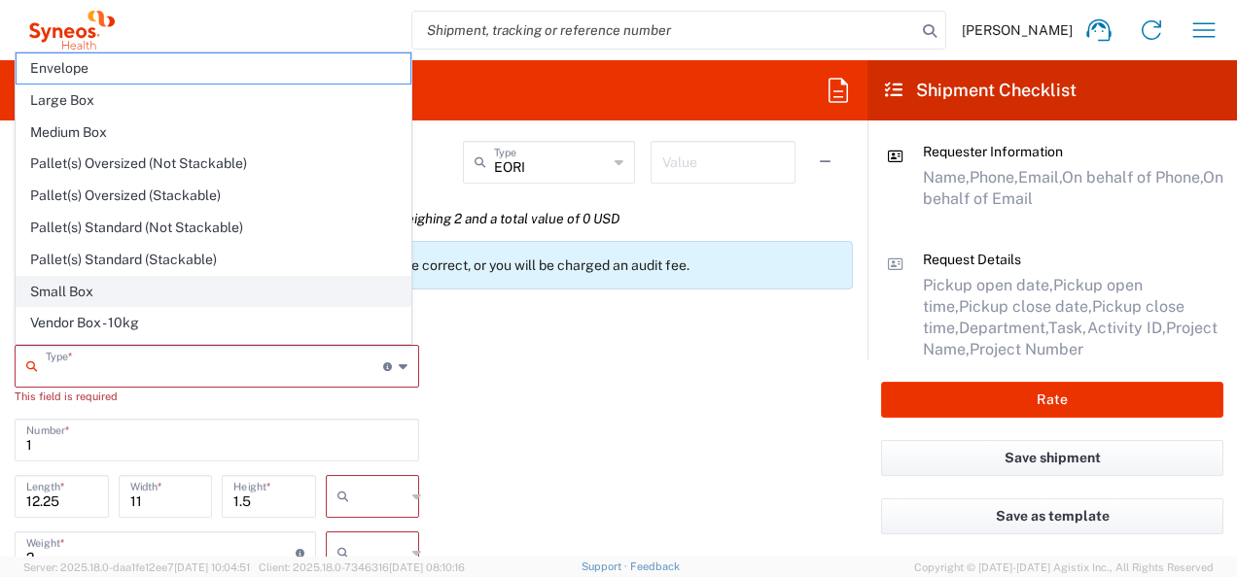
click at [78, 290] on span "Small Box" at bounding box center [214, 292] width 394 height 30
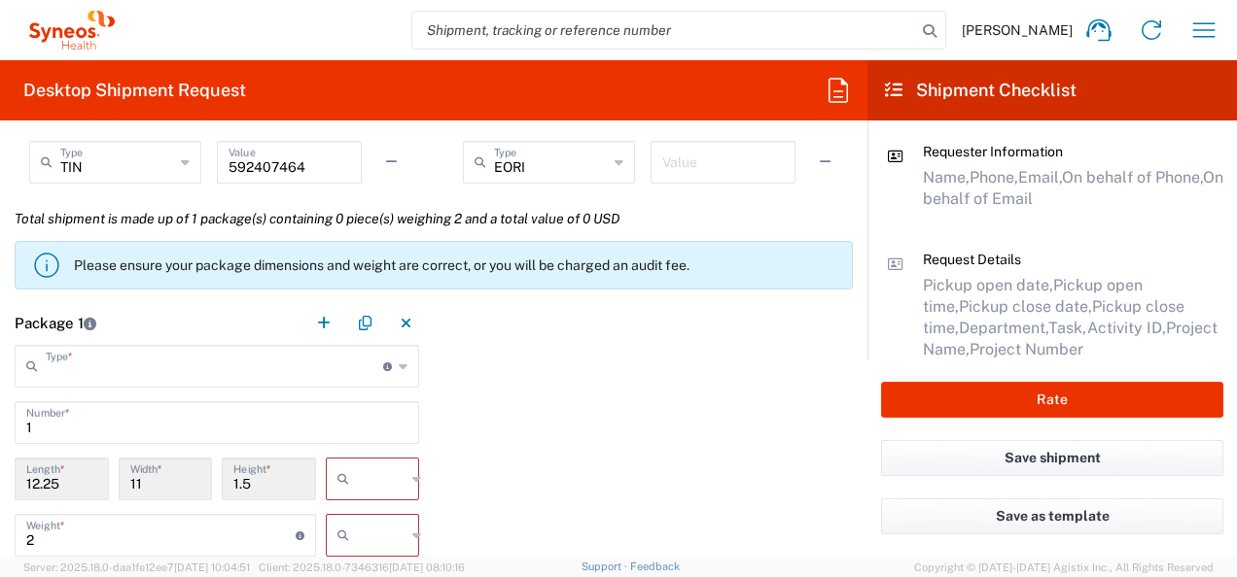
type input "Small Box"
type input "in"
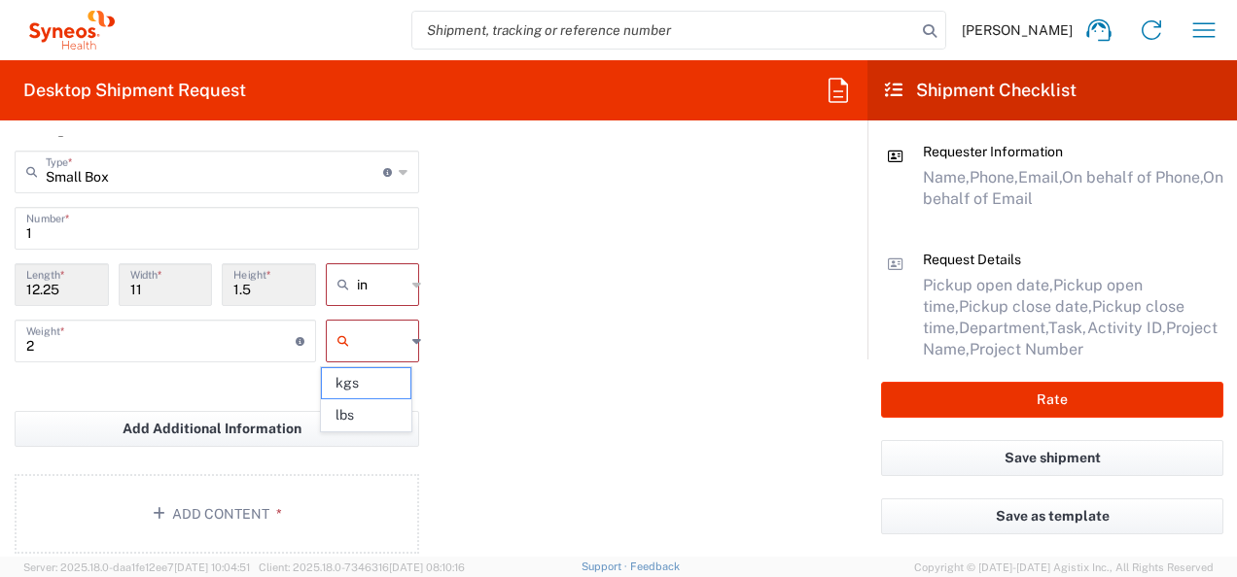
click at [369, 344] on input "text" at bounding box center [381, 341] width 49 height 31
click at [359, 416] on span "lbs" at bounding box center [366, 416] width 88 height 30
type input "lbs"
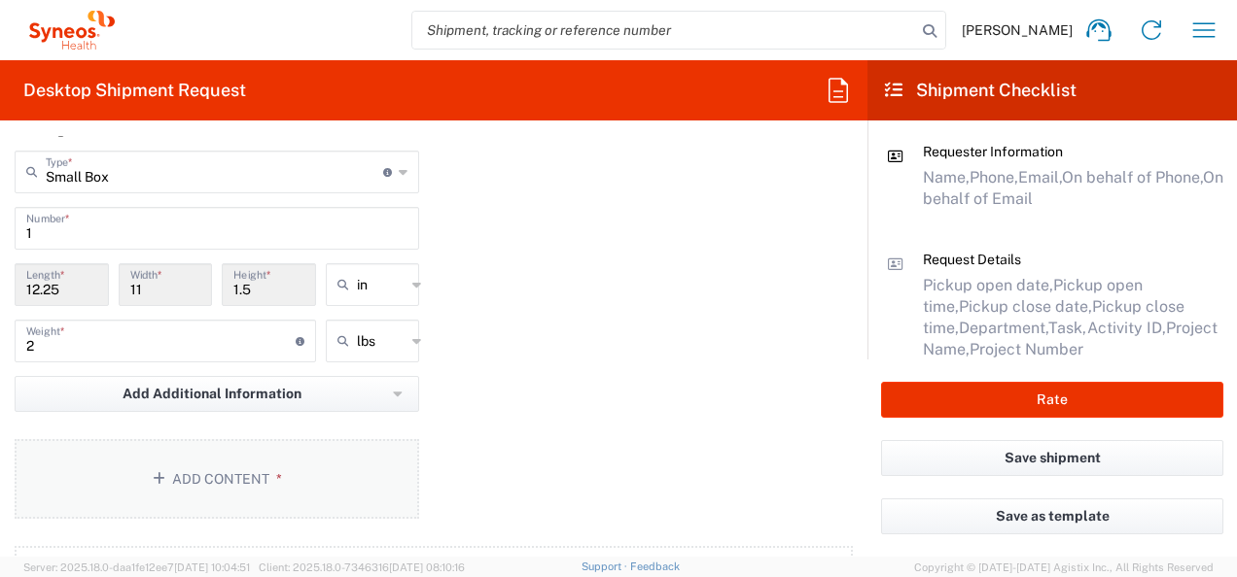
click at [262, 467] on button "Add Content *" at bounding box center [217, 479] width 404 height 80
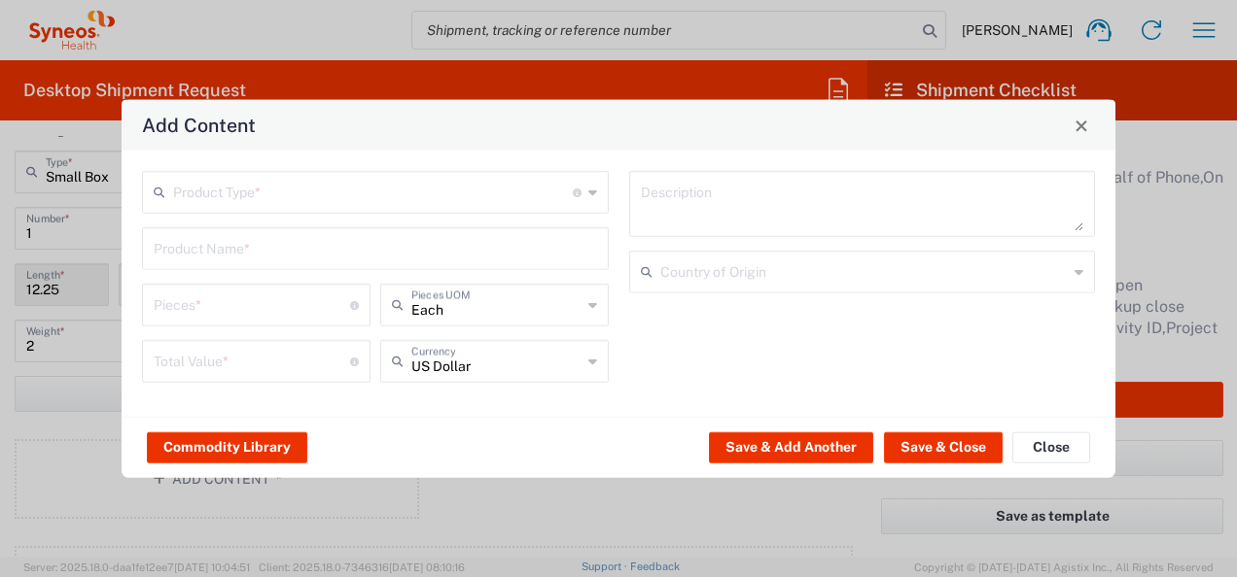
click at [599, 192] on div "Product Type * Document: Paper document generated internally by Syneos, a clien…" at bounding box center [375, 192] width 467 height 43
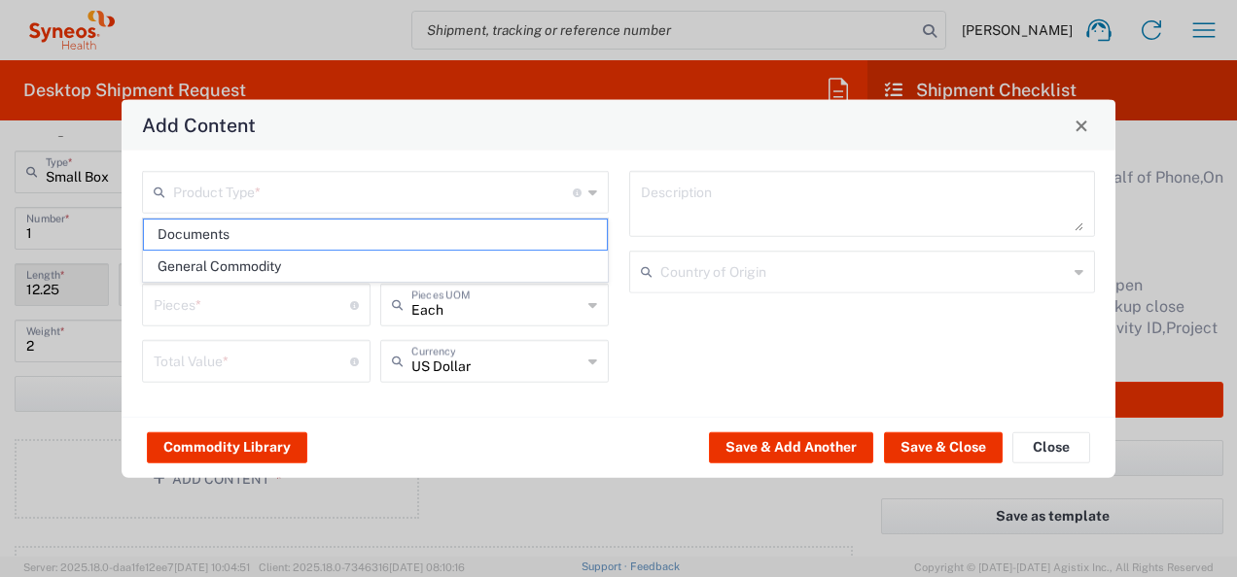
click at [594, 190] on icon at bounding box center [592, 192] width 9 height 31
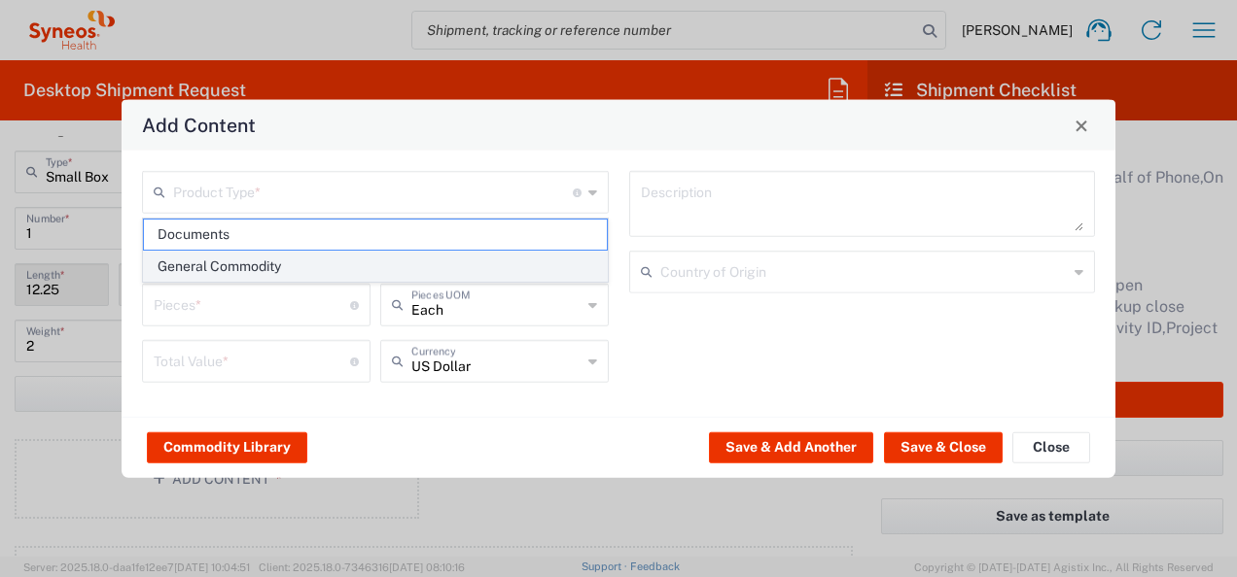
click at [314, 268] on span "General Commodity" at bounding box center [375, 267] width 463 height 30
type input "General Commodity"
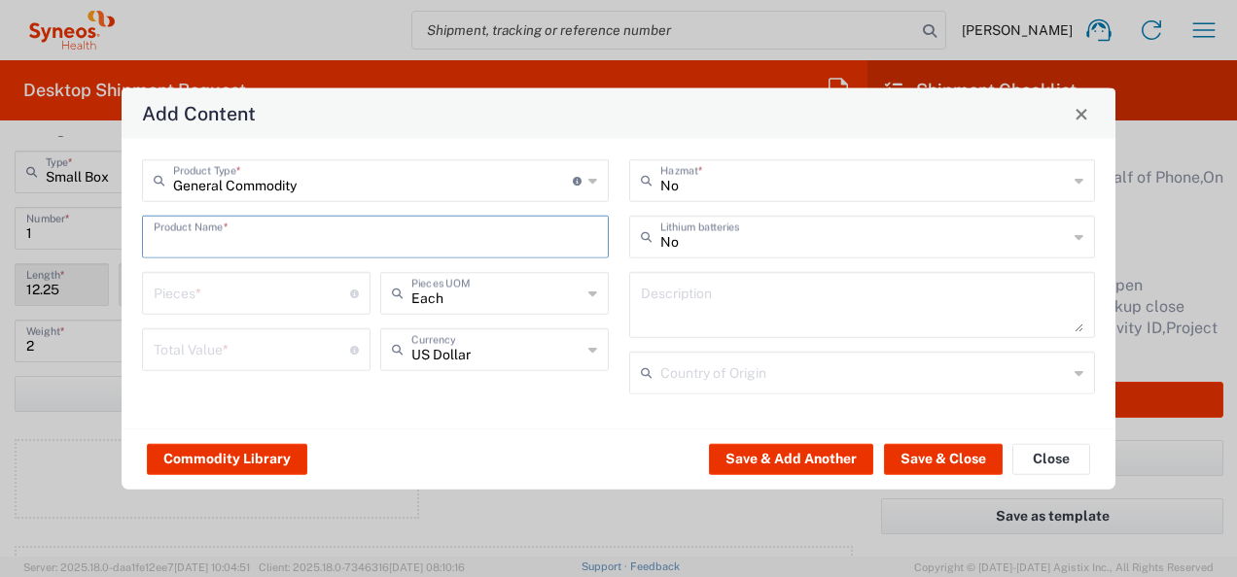
click at [273, 227] on input "text" at bounding box center [375, 236] width 443 height 34
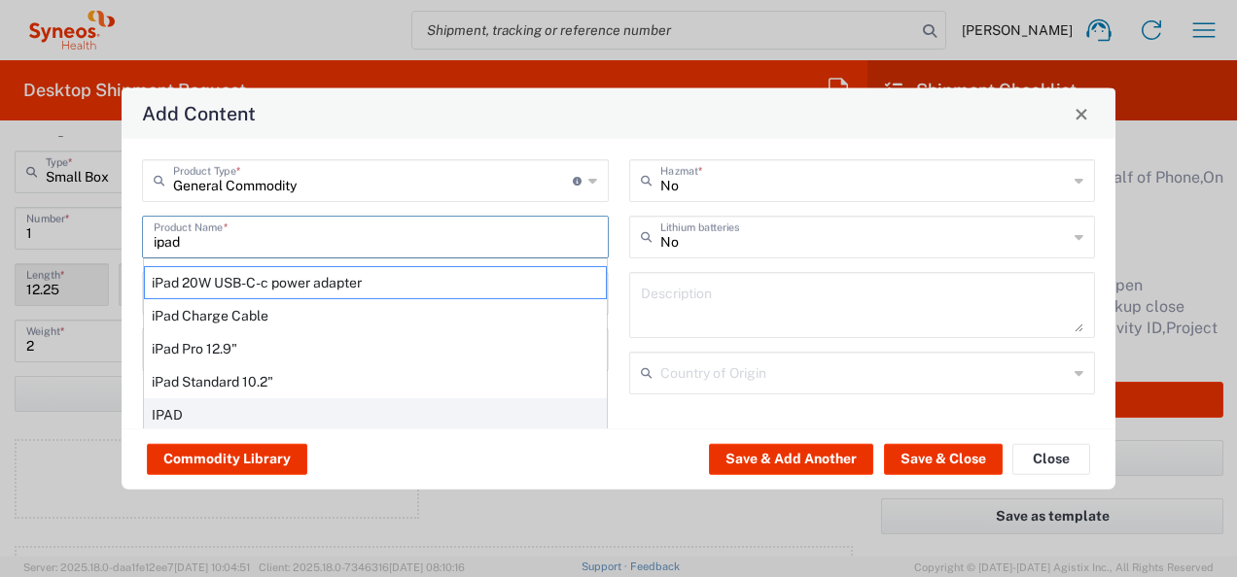
click at [184, 414] on div "IPAD" at bounding box center [375, 415] width 463 height 33
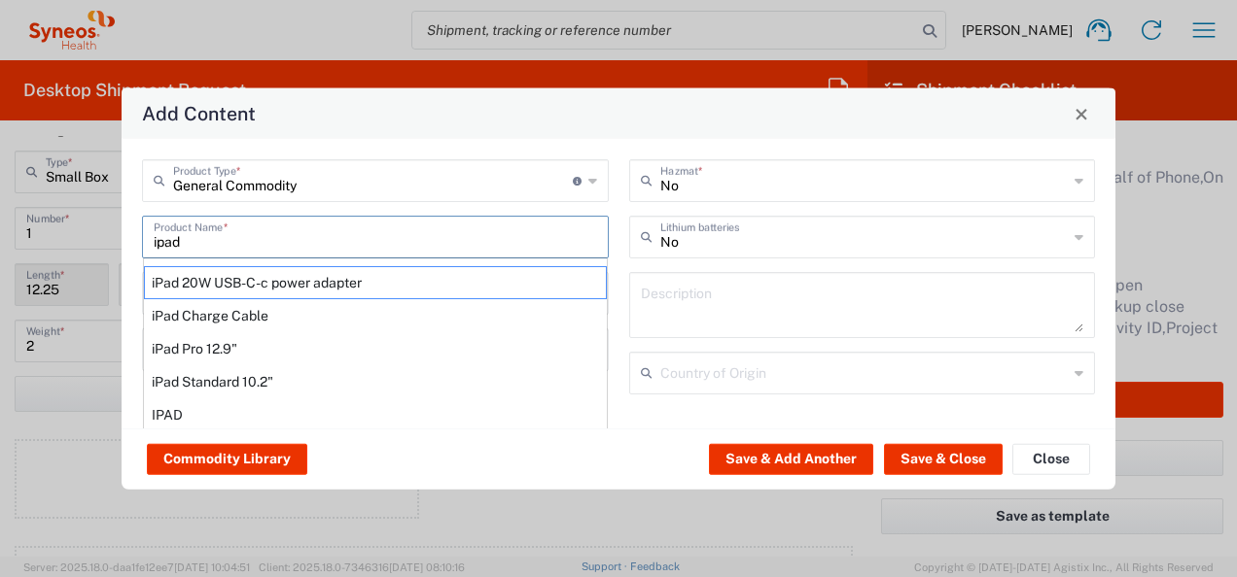
type input "IPAD"
type input "1"
type textarea "TABLET COMPUTER"
type input "[GEOGRAPHIC_DATA]"
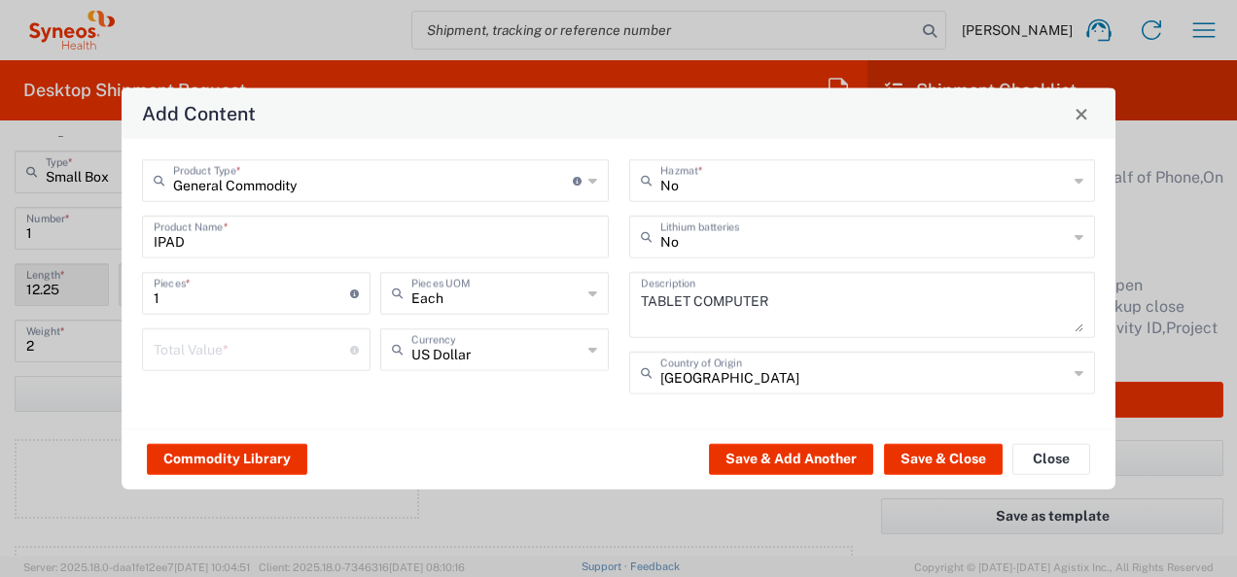
click at [1081, 368] on icon at bounding box center [1078, 373] width 9 height 31
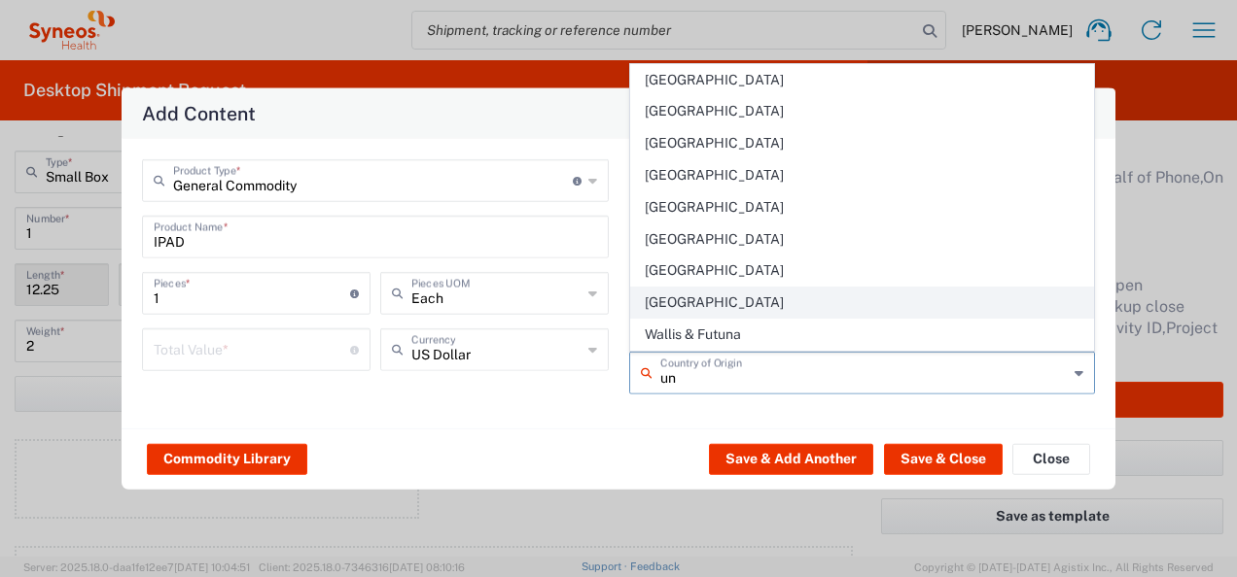
click at [693, 302] on span "[GEOGRAPHIC_DATA]" at bounding box center [862, 303] width 463 height 30
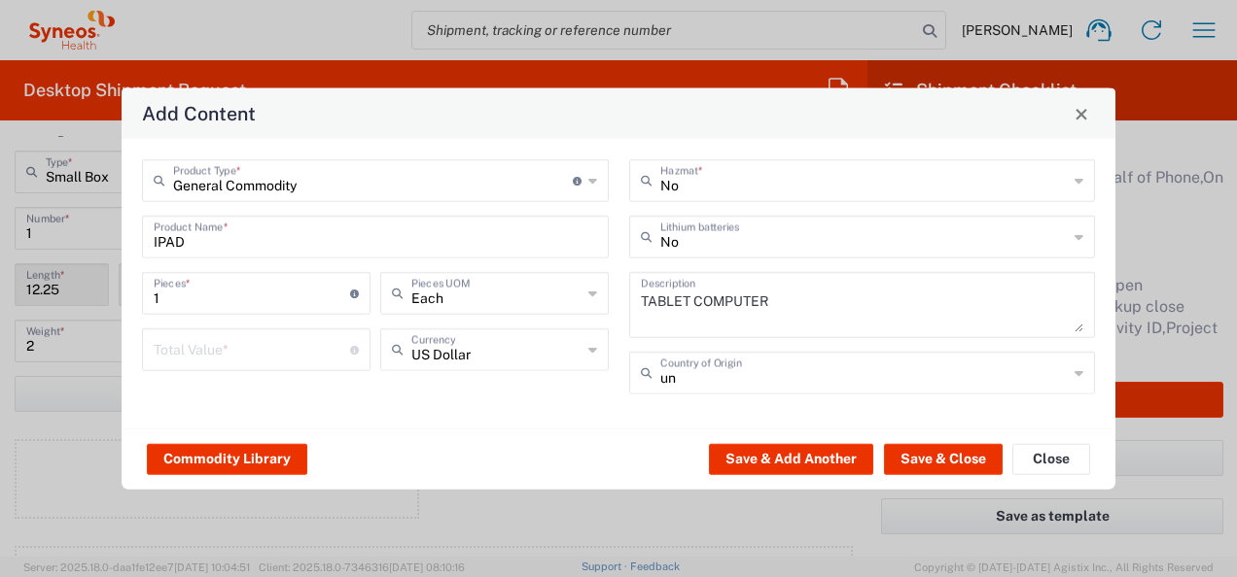
type input "[GEOGRAPHIC_DATA]"
click at [253, 348] on input "number" at bounding box center [252, 349] width 196 height 34
type input "100"
click at [915, 449] on button "Save & Close" at bounding box center [943, 458] width 119 height 31
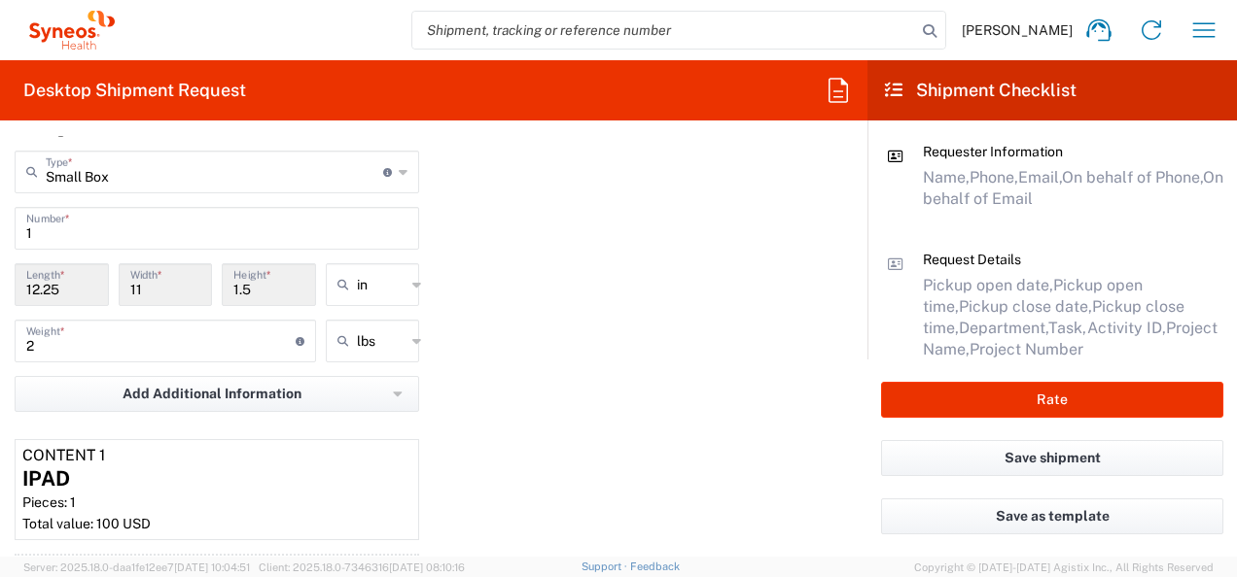
click at [1062, 381] on div "Rate" at bounding box center [1051, 400] width 369 height 81
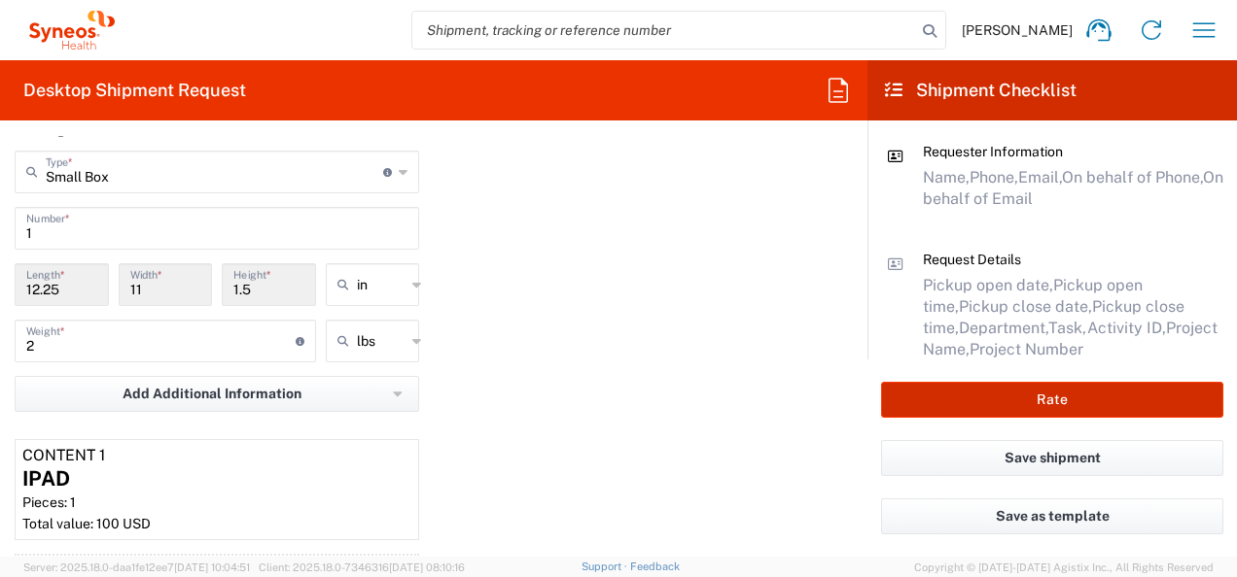
click at [1054, 395] on button "Rate" at bounding box center [1052, 400] width 342 height 36
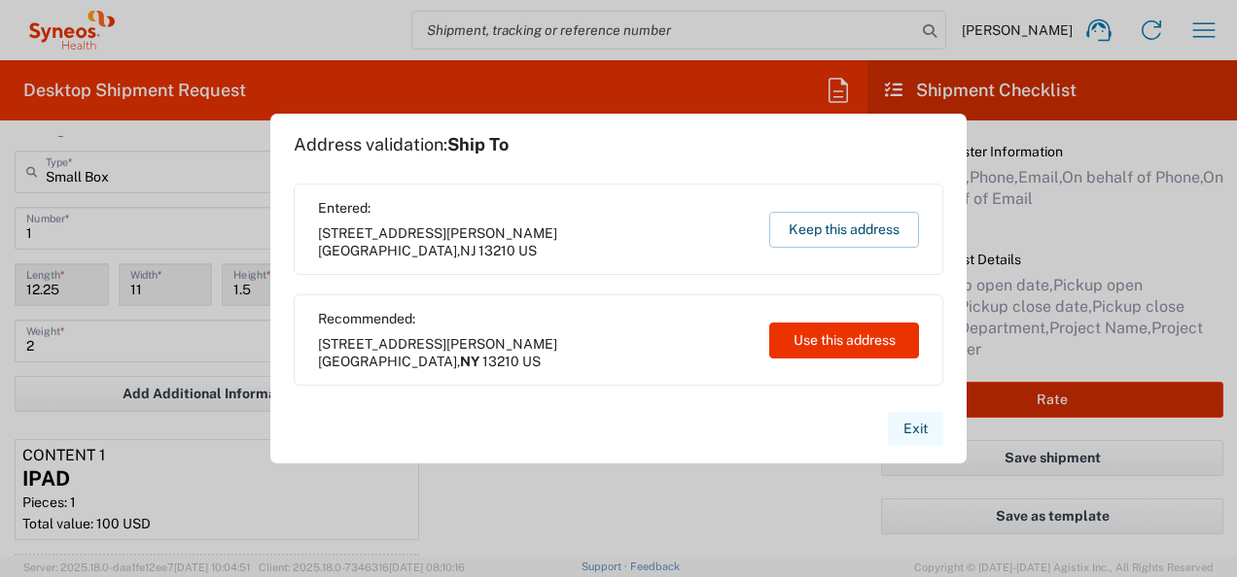
type input "**6183 DEPARTMENTAL EXPENSE"
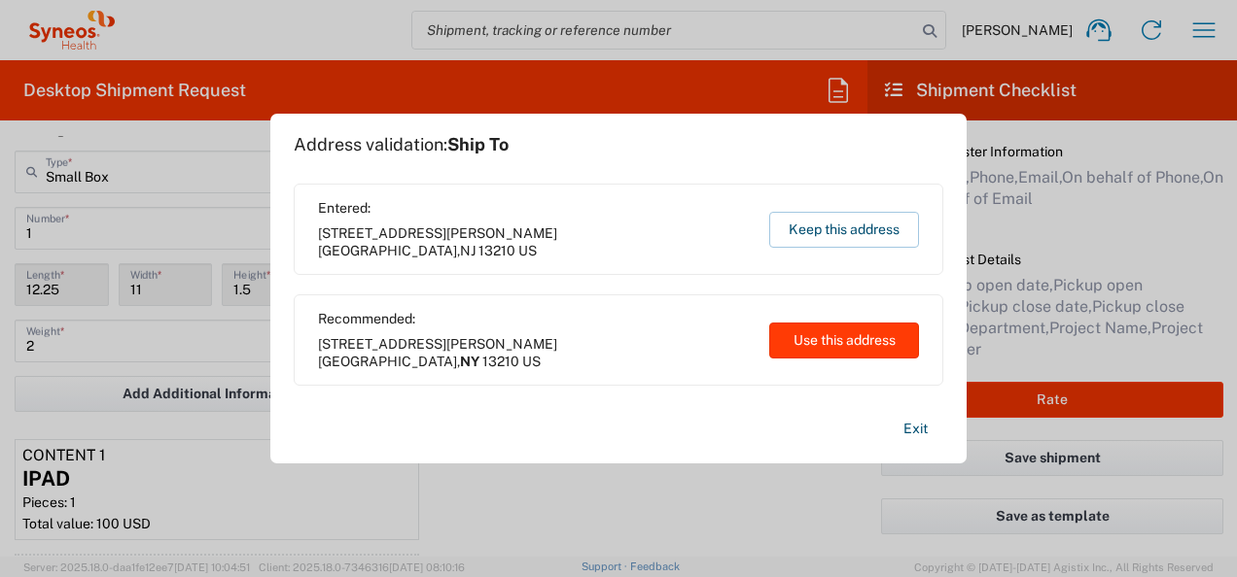
click at [847, 344] on button "Use this address" at bounding box center [844, 341] width 150 height 36
type input "[US_STATE]"
type input "[GEOGRAPHIC_DATA]"
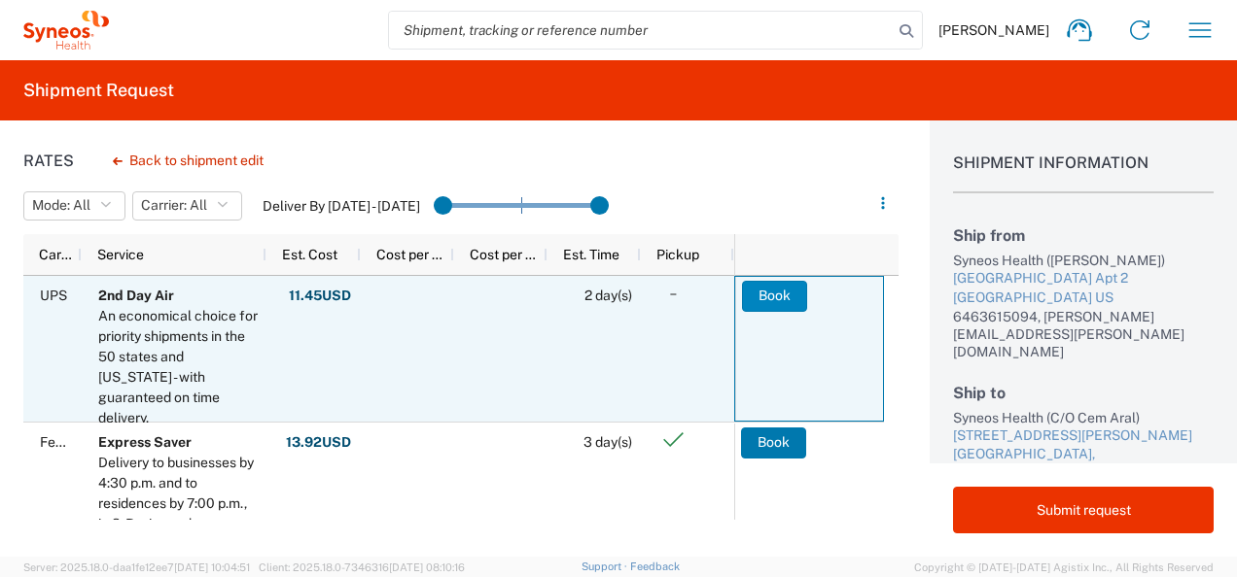
click at [788, 284] on button "Book" at bounding box center [774, 296] width 65 height 31
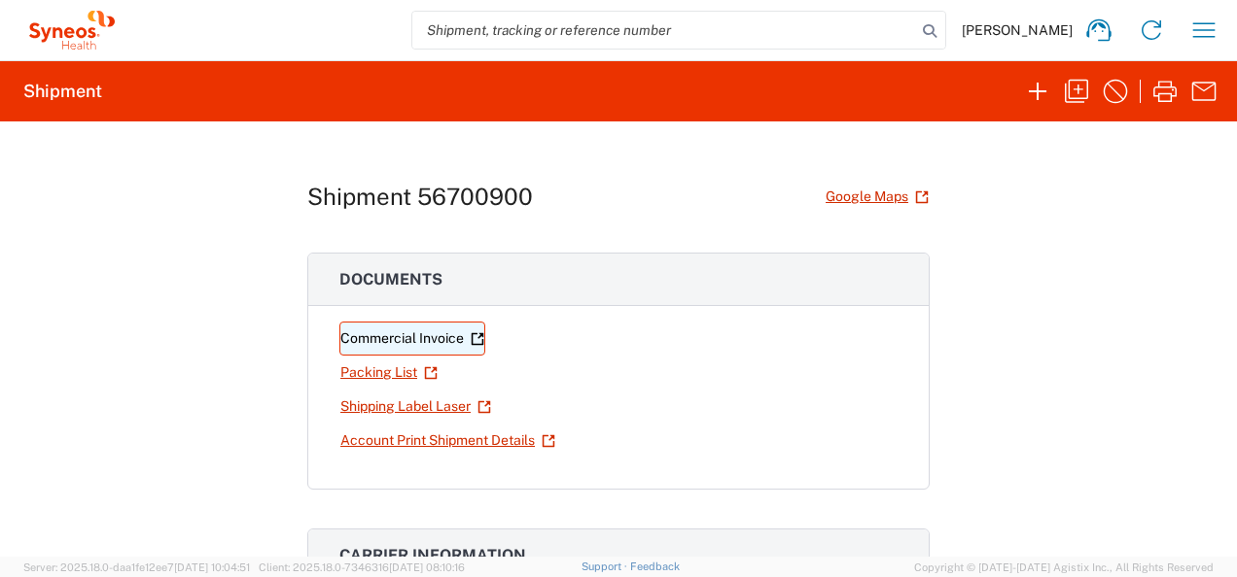
click at [413, 332] on link "Commercial Invoice" at bounding box center [412, 339] width 146 height 34
drag, startPoint x: 402, startPoint y: 406, endPoint x: 426, endPoint y: 403, distance: 24.5
click at [402, 406] on link "Shipping Label Laser" at bounding box center [415, 407] width 153 height 34
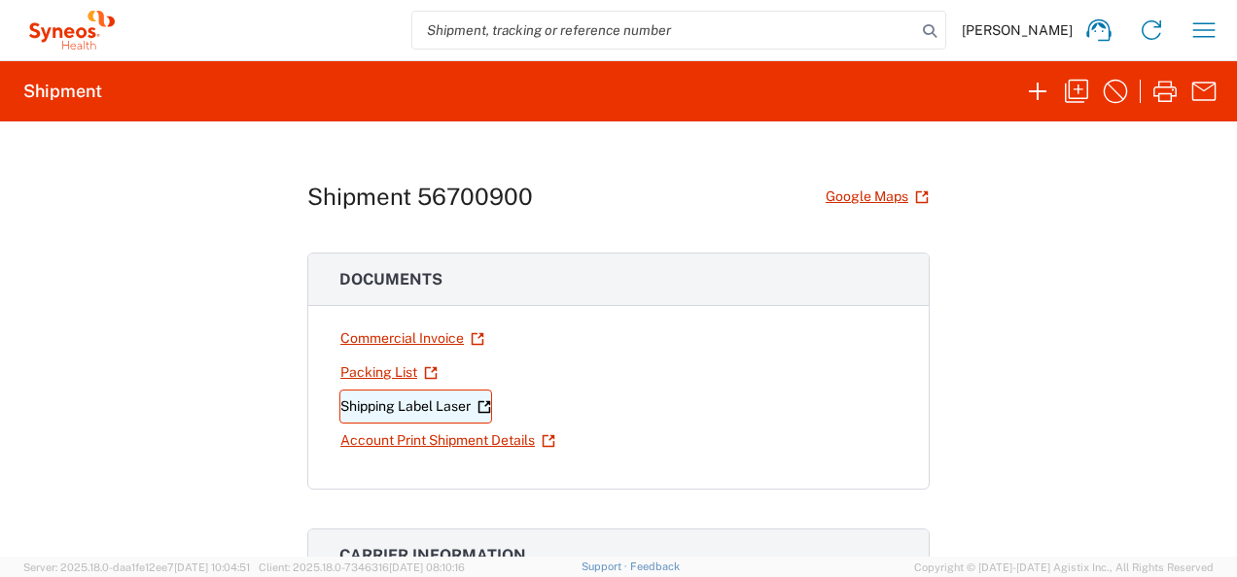
click at [399, 405] on link "Shipping Label Laser" at bounding box center [415, 407] width 153 height 34
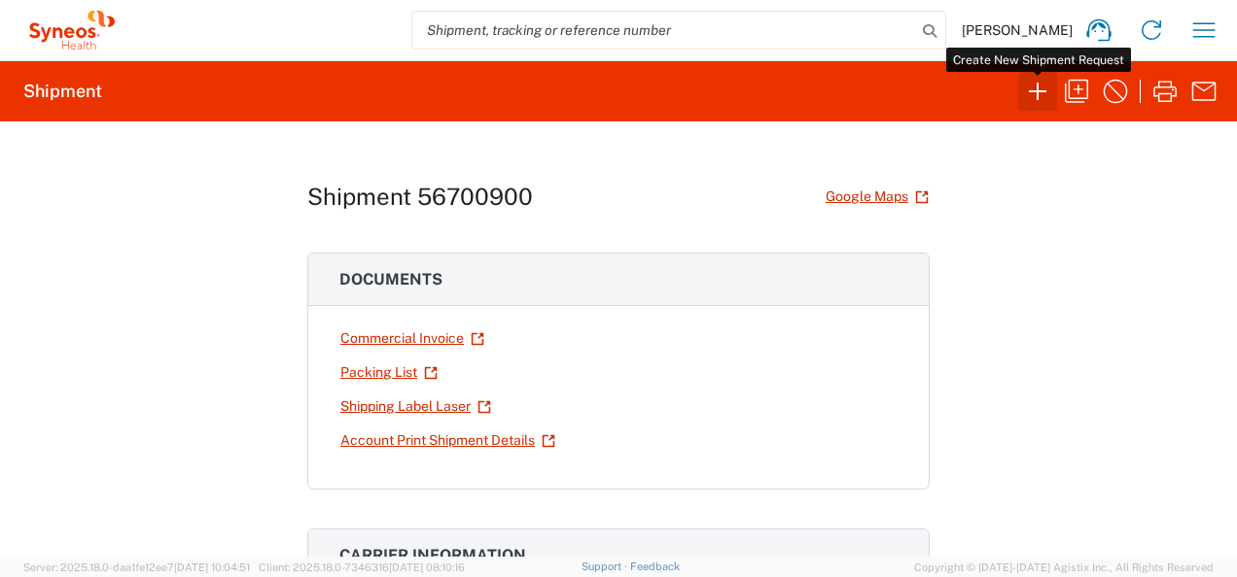
click at [1037, 88] on icon "button" at bounding box center [1037, 91] width 17 height 17
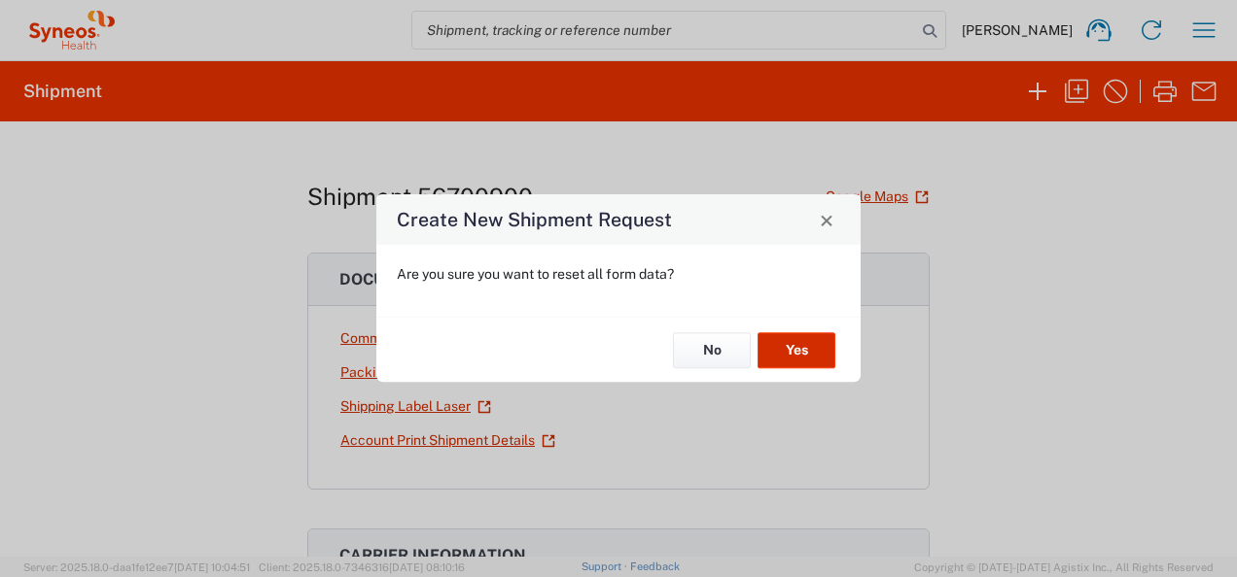
click at [802, 345] on button "Yes" at bounding box center [796, 350] width 78 height 36
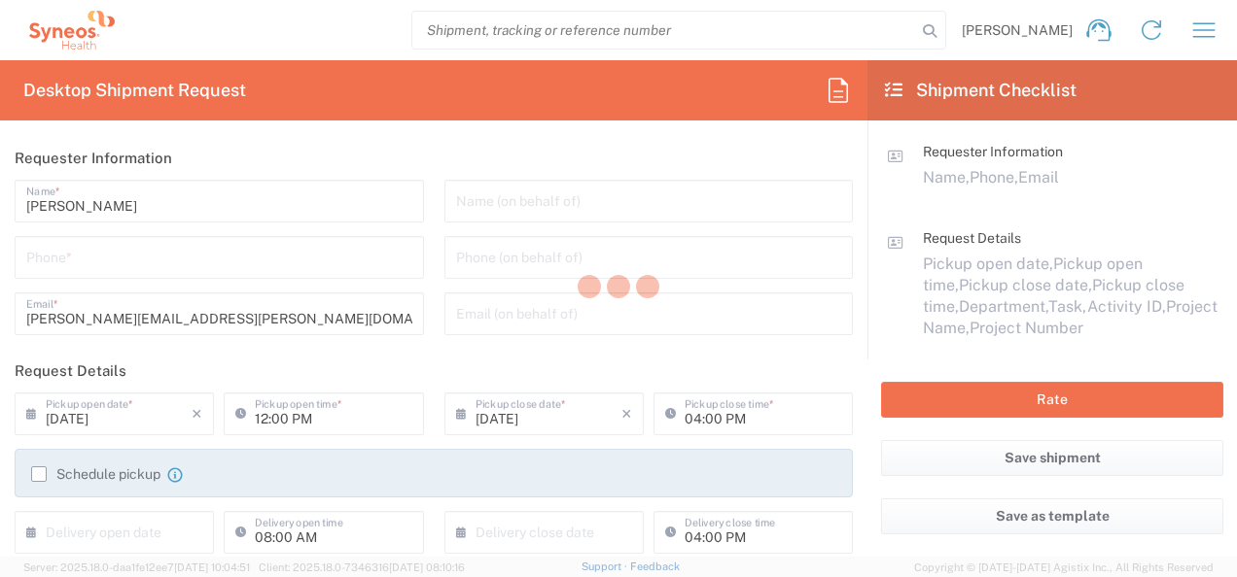
type input "[US_STATE]"
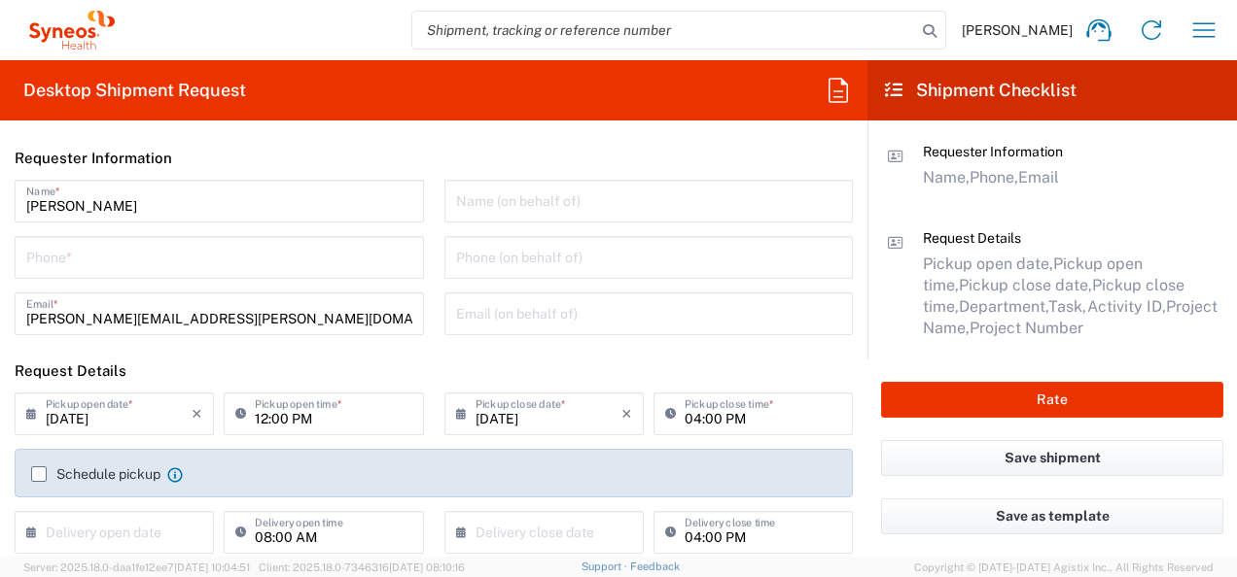
type input "8000"
drag, startPoint x: 194, startPoint y: 248, endPoint x: 175, endPoint y: 264, distance: 25.5
click at [194, 248] on input "tel" at bounding box center [219, 256] width 386 height 34
type input "6463615094"
type input "[PERSON_NAME]"
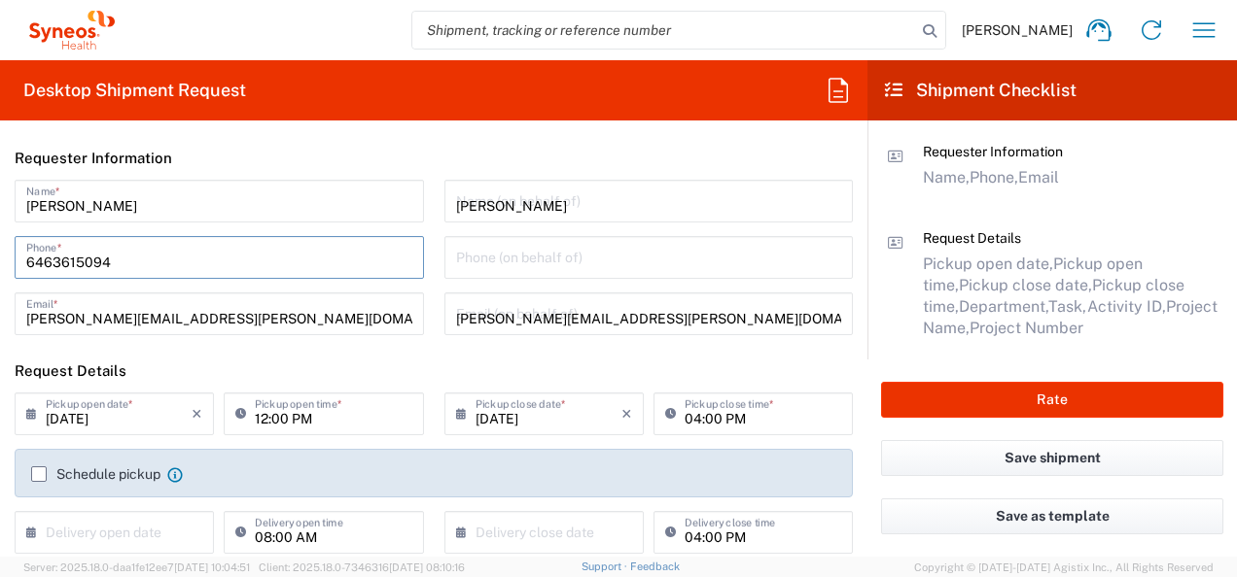
click at [417, 297] on div "[PERSON_NAME] Name * [PHONE_NUMBER] Phone * [PERSON_NAME][EMAIL_ADDRESS][PERSON…" at bounding box center [434, 264] width 858 height 169
click at [563, 275] on div "Phone (on behalf of)" at bounding box center [648, 257] width 409 height 43
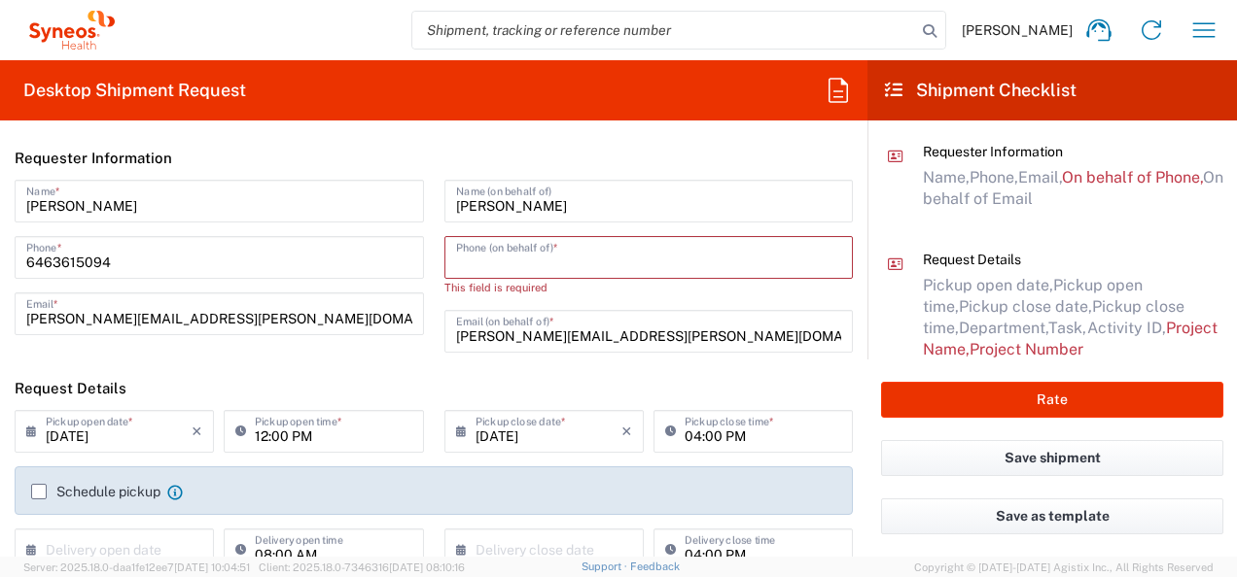
scroll to position [778, 0]
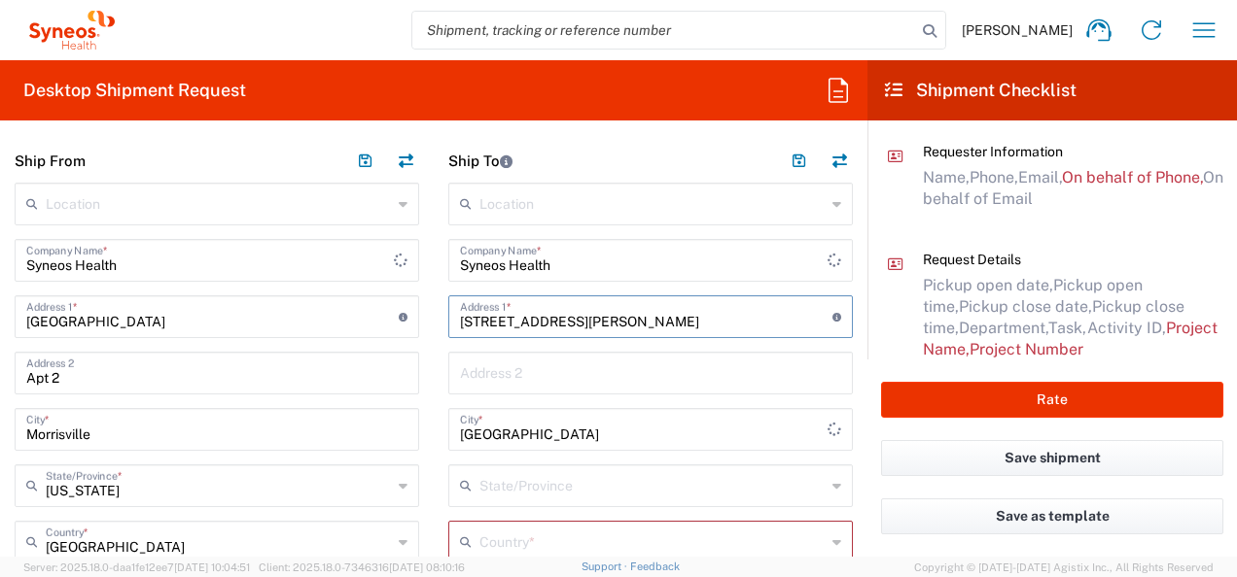
drag, startPoint x: 439, startPoint y: 227, endPoint x: 585, endPoint y: 316, distance: 171.1
click at [585, 316] on input "[STREET_ADDRESS][PERSON_NAME]" at bounding box center [646, 315] width 372 height 34
drag, startPoint x: 585, startPoint y: 316, endPoint x: 326, endPoint y: 316, distance: 259.6
click at [326, 316] on div "Ship From Location [PERSON_NAME] LLC-[GEOGRAPHIC_DATA] [GEOGRAPHIC_DATA] [GEOGR…" at bounding box center [433, 573] width 867 height 869
paste input "[STREET_ADDRESS]"
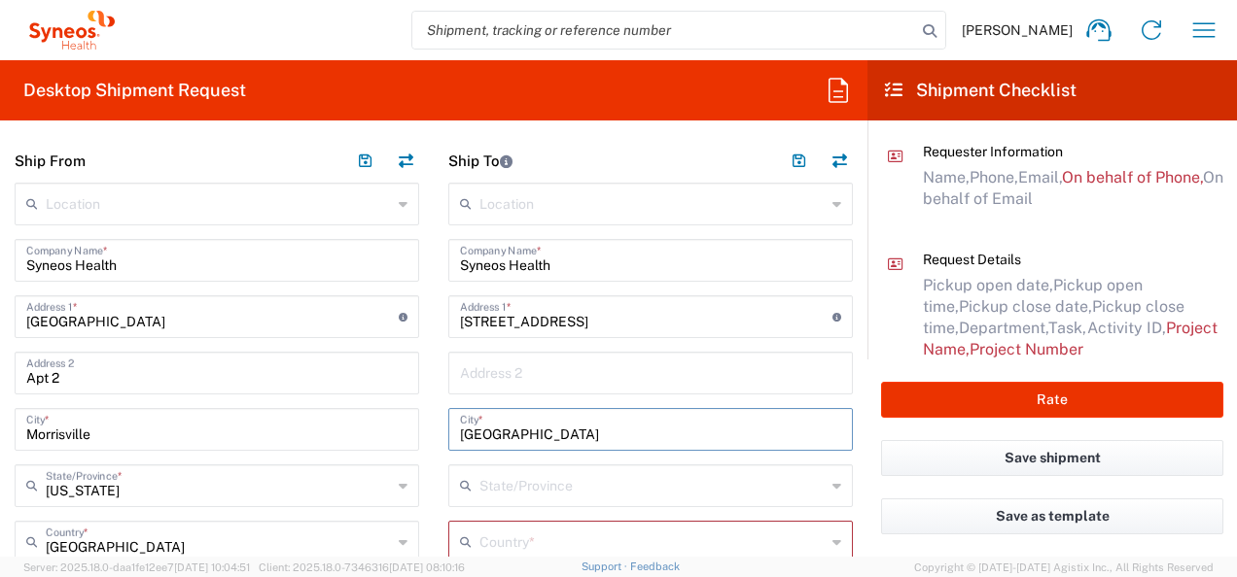
drag, startPoint x: 542, startPoint y: 434, endPoint x: 352, endPoint y: 426, distance: 190.7
click at [352, 426] on div "Ship From Location [PERSON_NAME] LLC-[GEOGRAPHIC_DATA] [GEOGRAPHIC_DATA] [GEOGR…" at bounding box center [433, 573] width 867 height 869
paste input "[GEOGRAPHIC_DATA], [GEOGRAPHIC_DATA]"
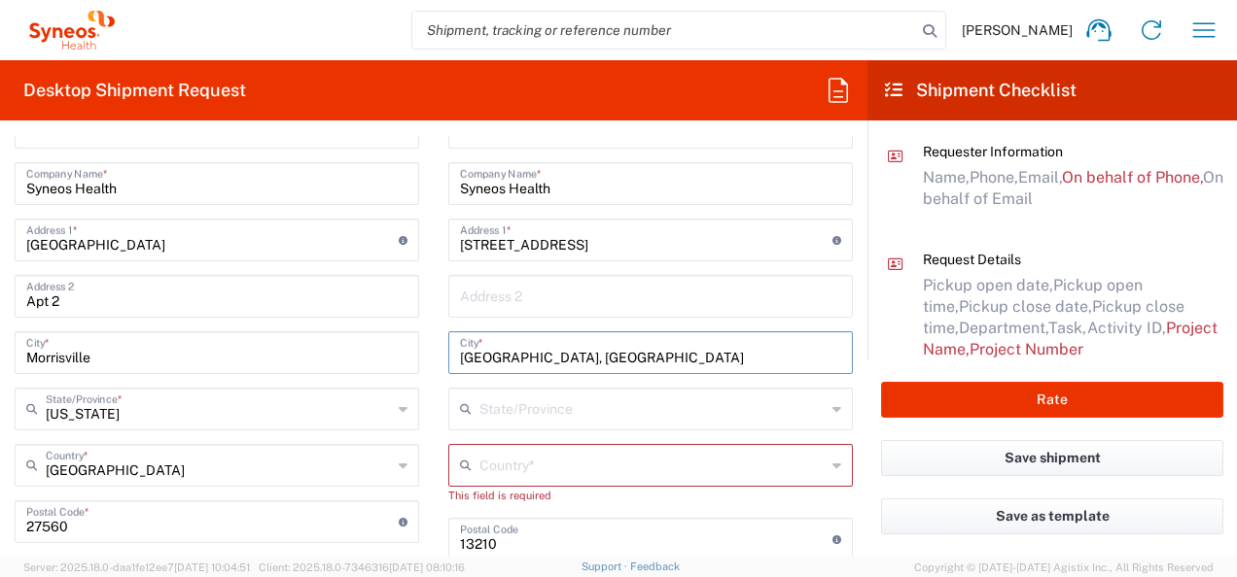
scroll to position [875, 0]
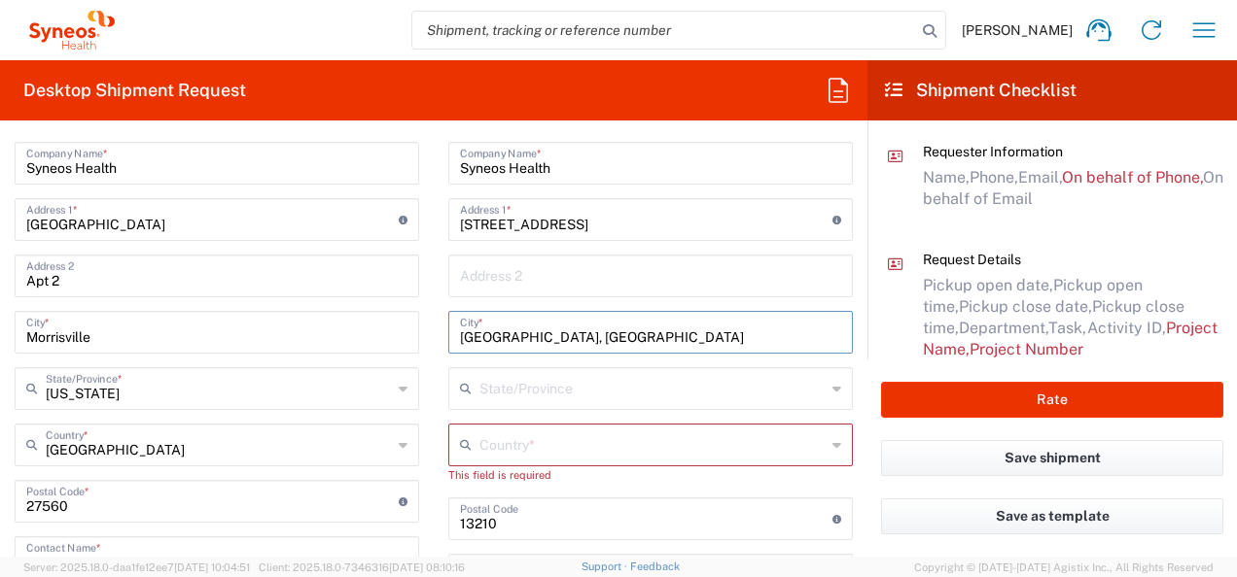
click at [528, 439] on input "text" at bounding box center [652, 444] width 346 height 34
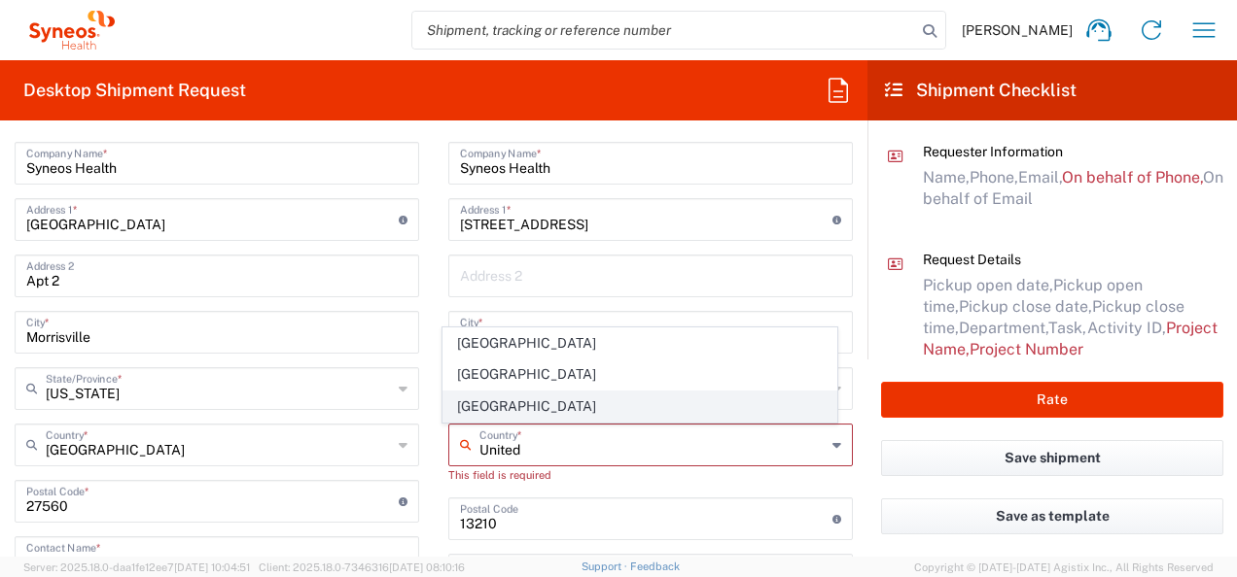
drag, startPoint x: 538, startPoint y: 449, endPoint x: 495, endPoint y: 406, distance: 60.5
click at [538, 449] on input "United" at bounding box center [652, 444] width 346 height 34
click at [488, 400] on span "[GEOGRAPHIC_DATA]" at bounding box center [640, 407] width 394 height 30
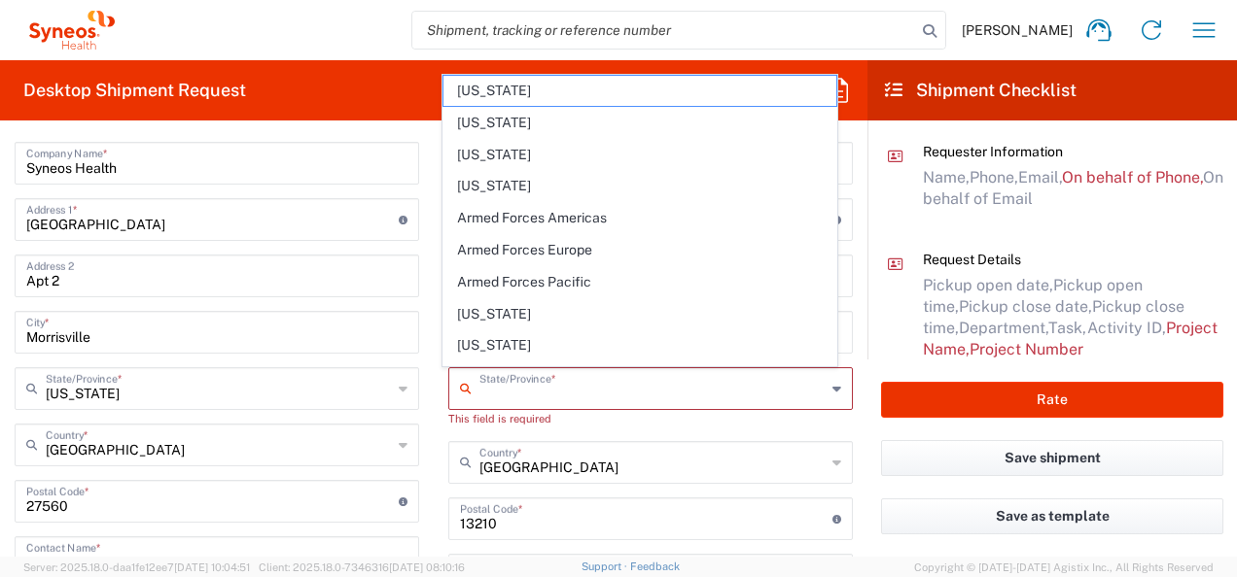
click at [552, 387] on input "text" at bounding box center [652, 387] width 346 height 34
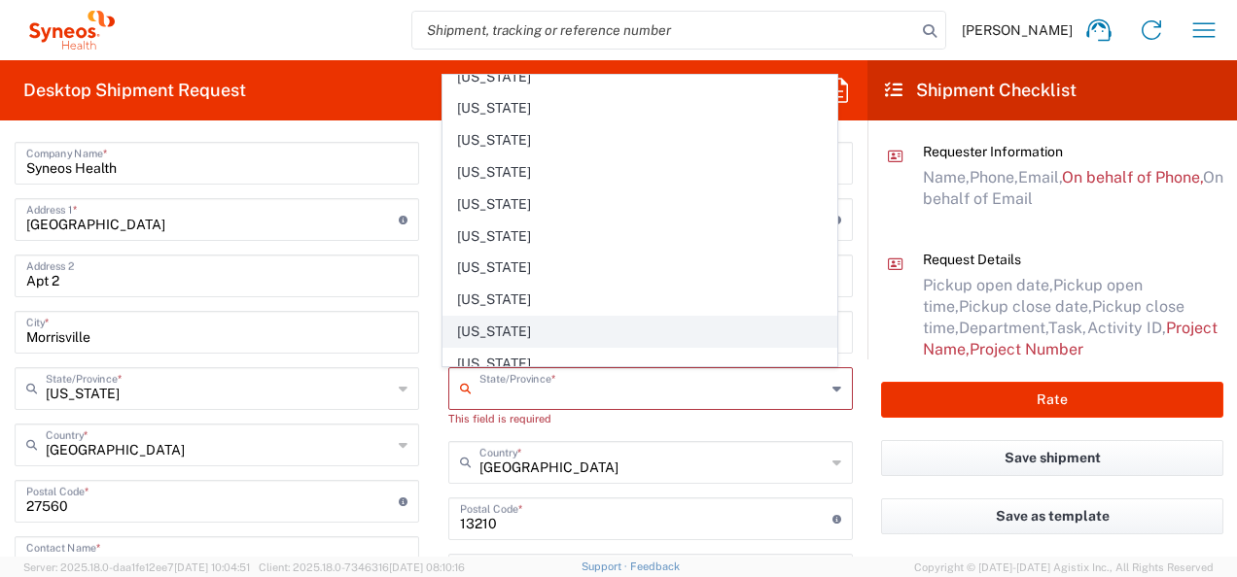
click at [469, 325] on span "[US_STATE]" at bounding box center [640, 332] width 394 height 30
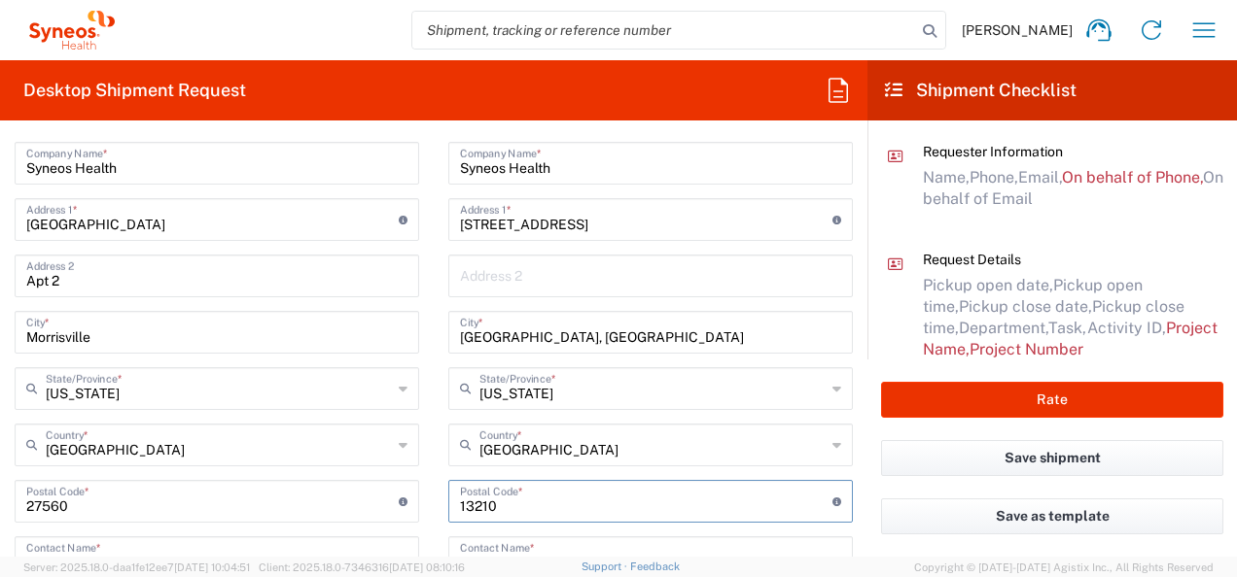
drag, startPoint x: 511, startPoint y: 499, endPoint x: 446, endPoint y: 506, distance: 65.5
click at [448, 506] on div "Postal Code * Postal Code for [GEOGRAPHIC_DATA] should have the following forma…" at bounding box center [650, 501] width 404 height 43
paste input "11370"
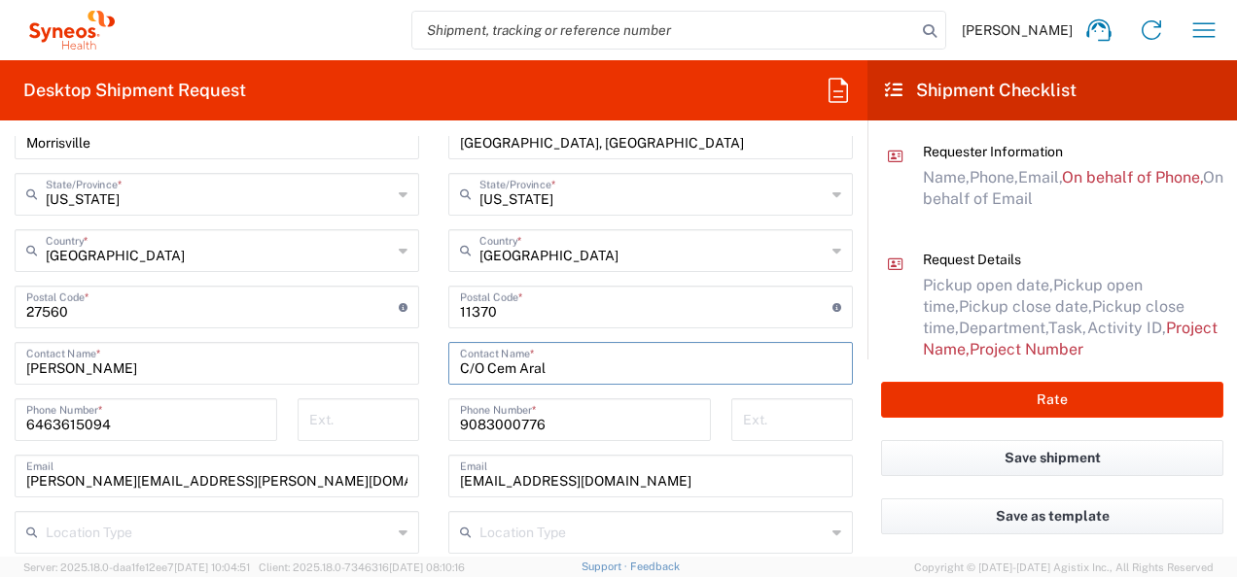
drag, startPoint x: 483, startPoint y: 364, endPoint x: 577, endPoint y: 352, distance: 95.0
click at [577, 352] on input "C/O Cem Aral" at bounding box center [650, 362] width 381 height 34
click at [568, 365] on input "C/O [PERSON_NAME]" at bounding box center [650, 362] width 381 height 34
drag, startPoint x: 506, startPoint y: 484, endPoint x: 417, endPoint y: 475, distance: 88.9
click at [417, 475] on div "Ship From Location [PERSON_NAME] LLC-[GEOGRAPHIC_DATA] [GEOGRAPHIC_DATA] [GEOGR…" at bounding box center [433, 273] width 867 height 852
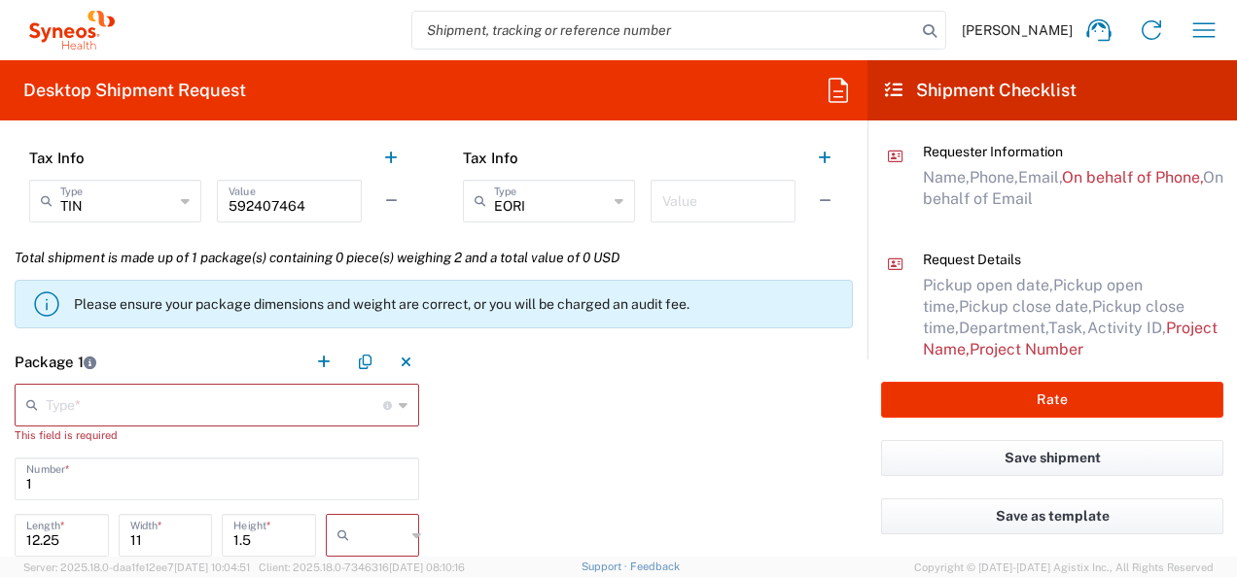
scroll to position [1556, 0]
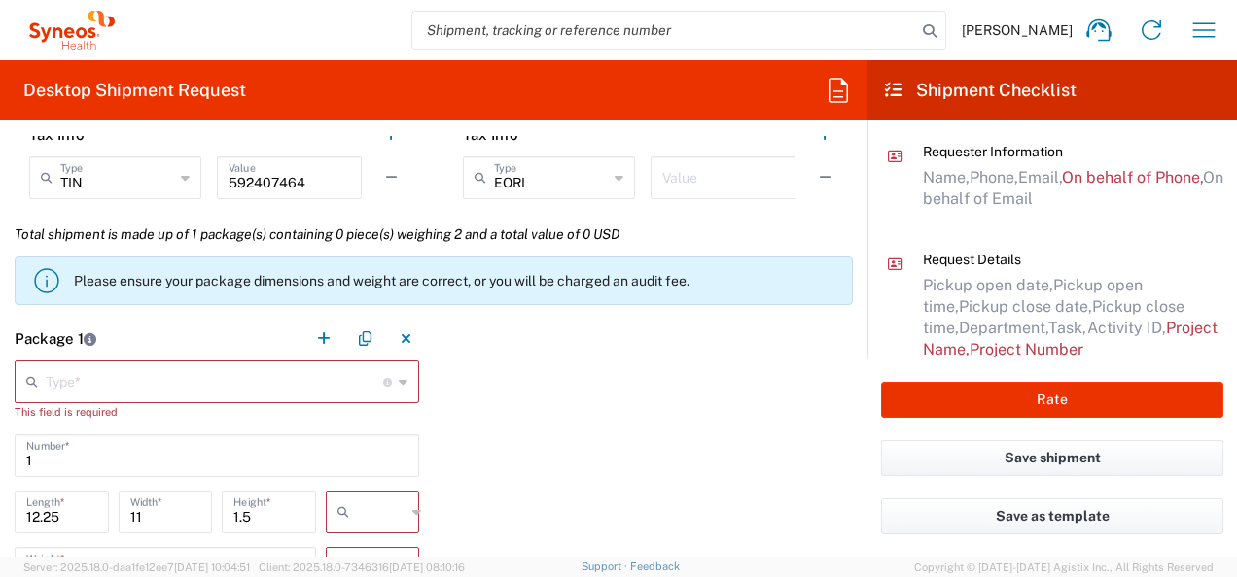
click at [399, 381] on icon at bounding box center [403, 382] width 9 height 31
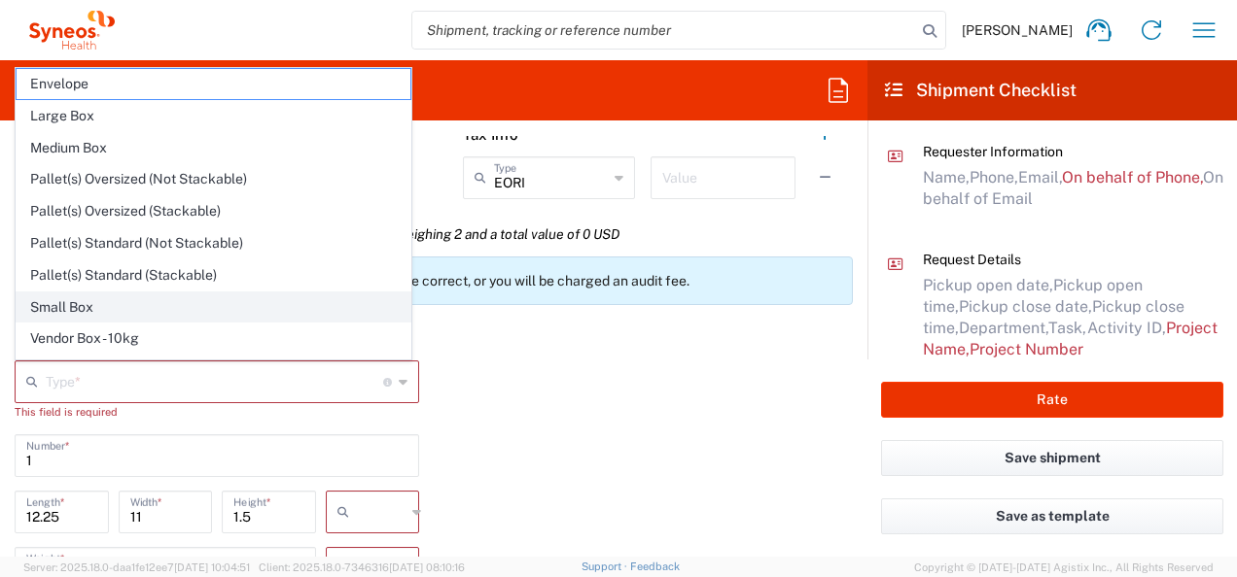
click at [127, 298] on span "Small Box" at bounding box center [214, 308] width 394 height 30
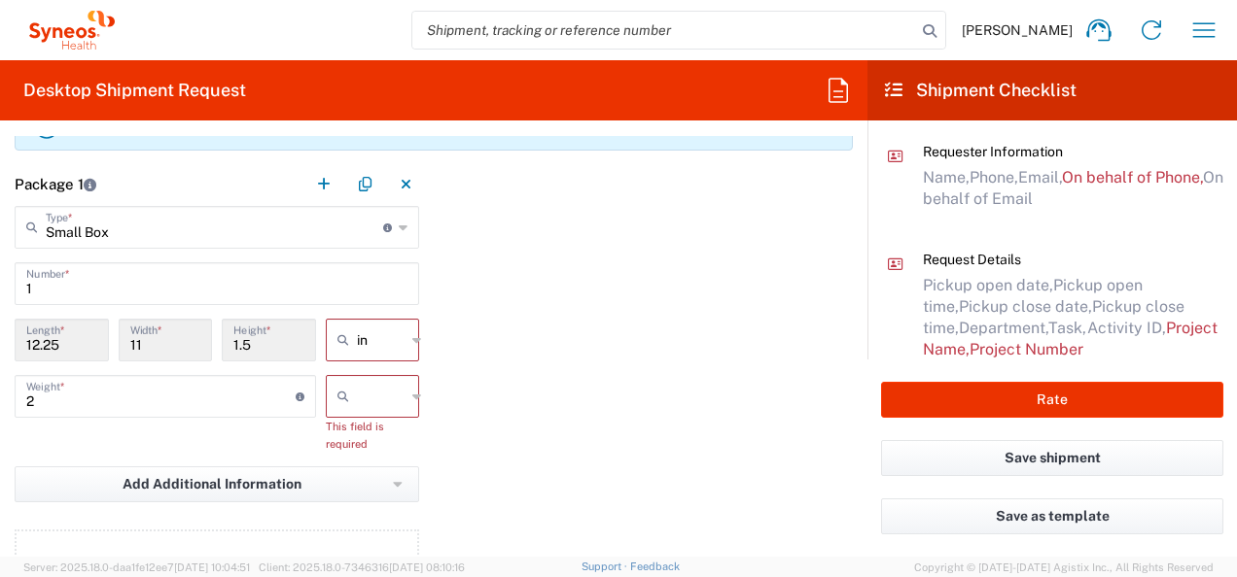
scroll to position [1750, 0]
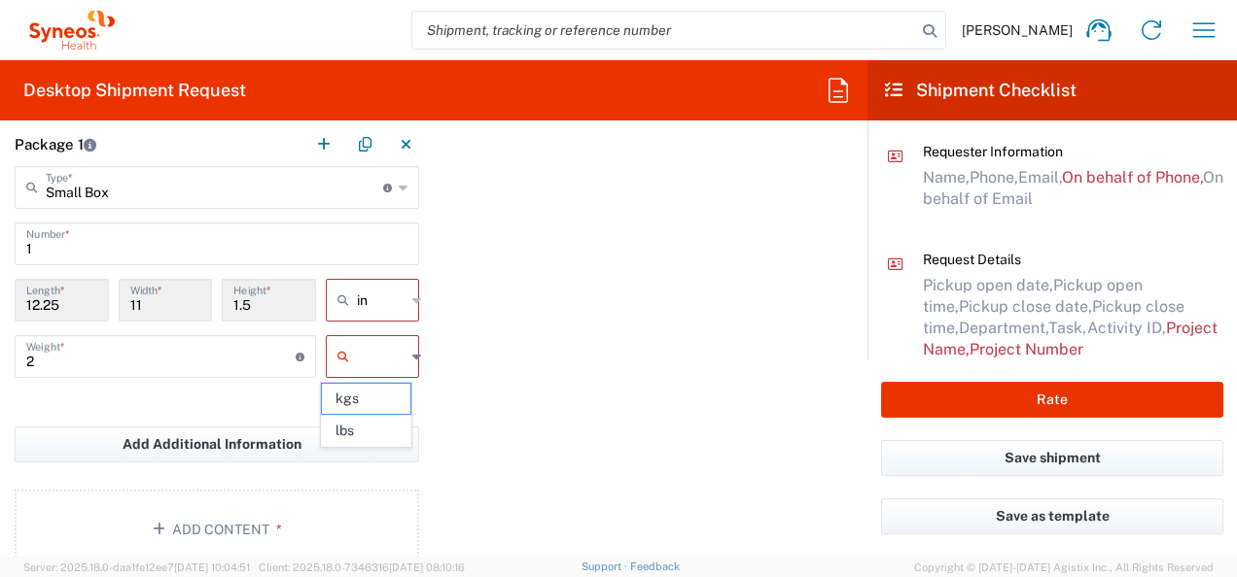
click at [361, 359] on input "text" at bounding box center [381, 356] width 49 height 31
click at [355, 432] on span "lbs" at bounding box center [366, 431] width 88 height 30
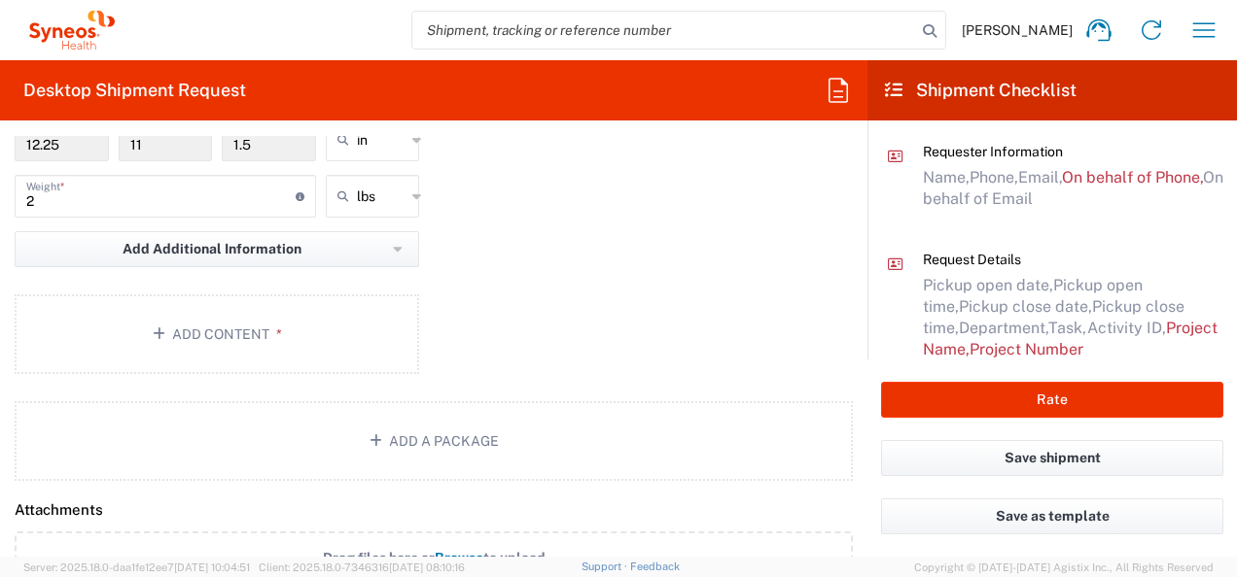
scroll to position [1944, 0]
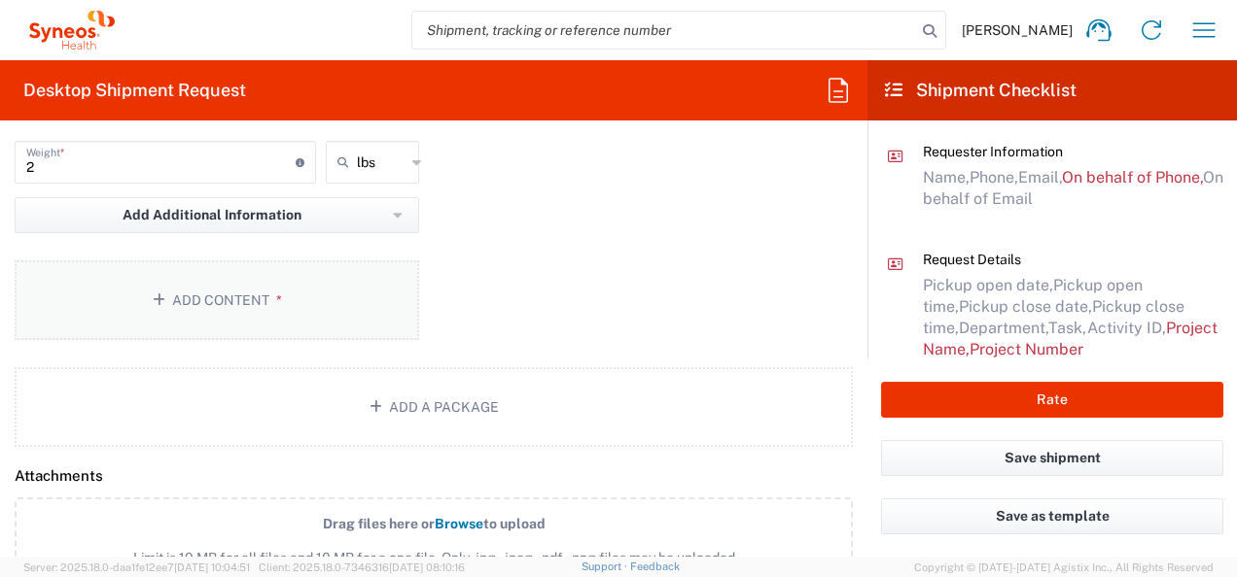
click at [176, 307] on button "Add Content *" at bounding box center [217, 301] width 404 height 80
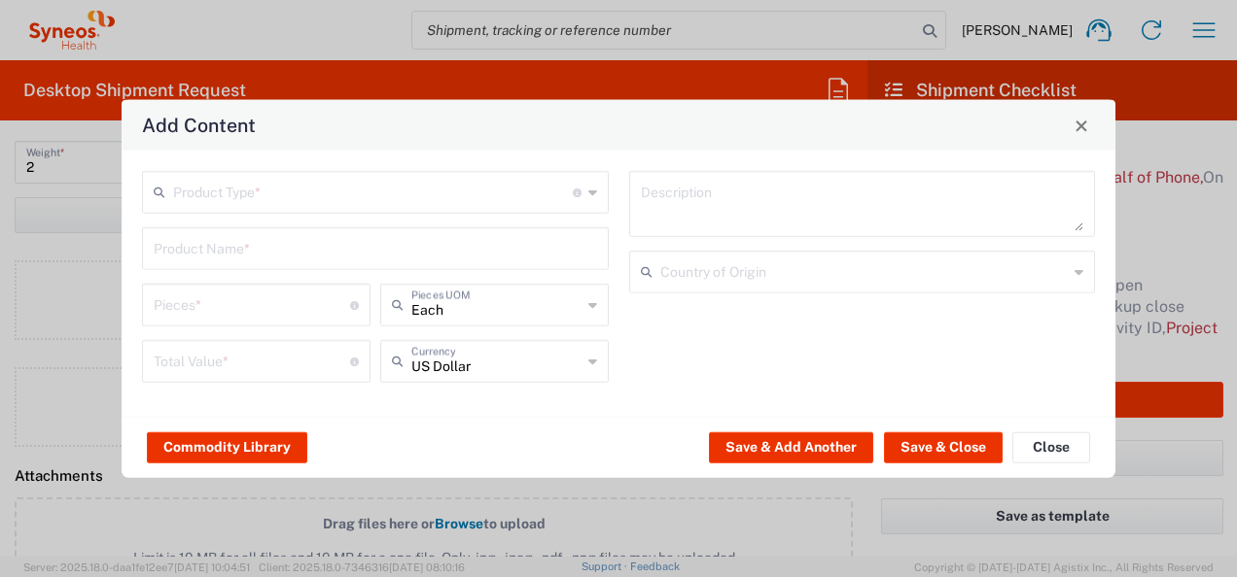
click at [323, 195] on input "text" at bounding box center [373, 191] width 400 height 34
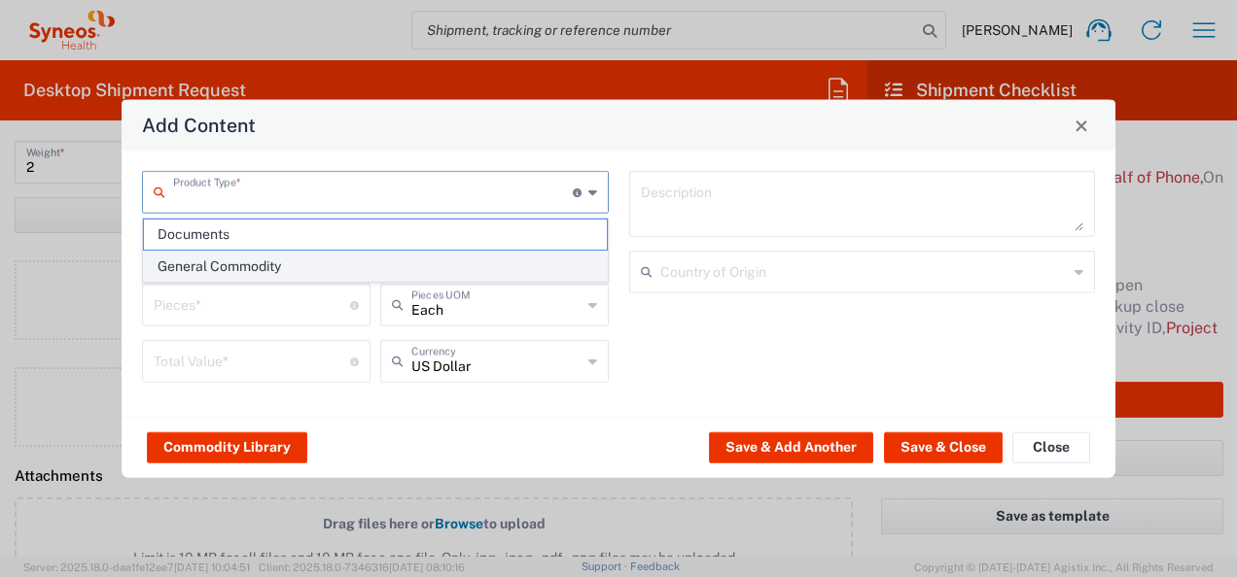
click at [262, 272] on span "General Commodity" at bounding box center [375, 267] width 463 height 30
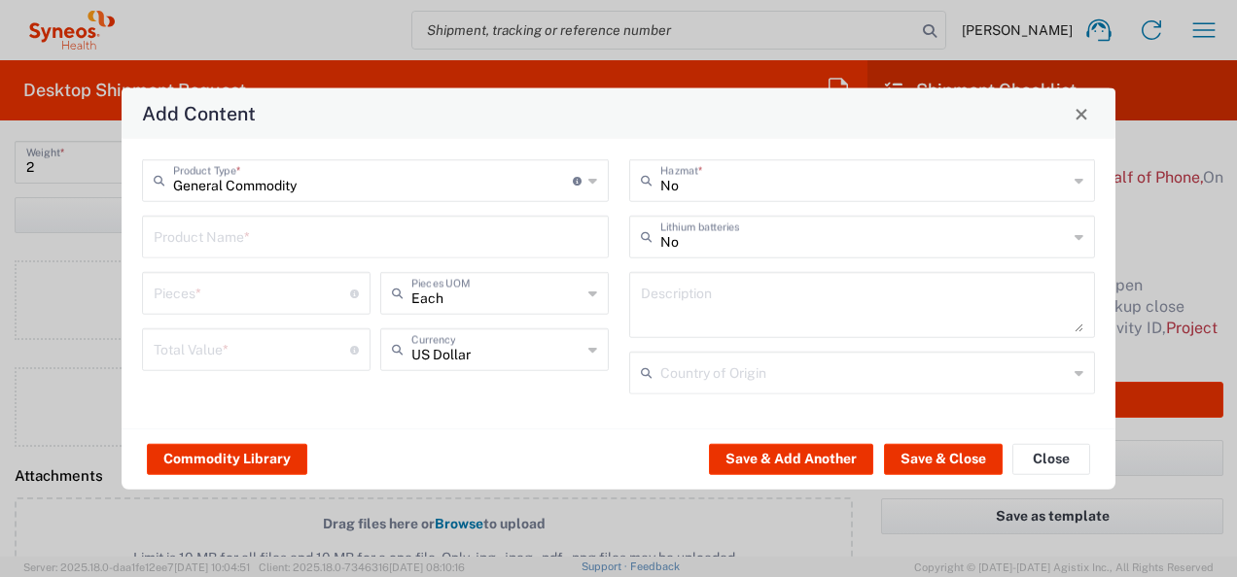
click at [266, 237] on input "text" at bounding box center [375, 236] width 443 height 34
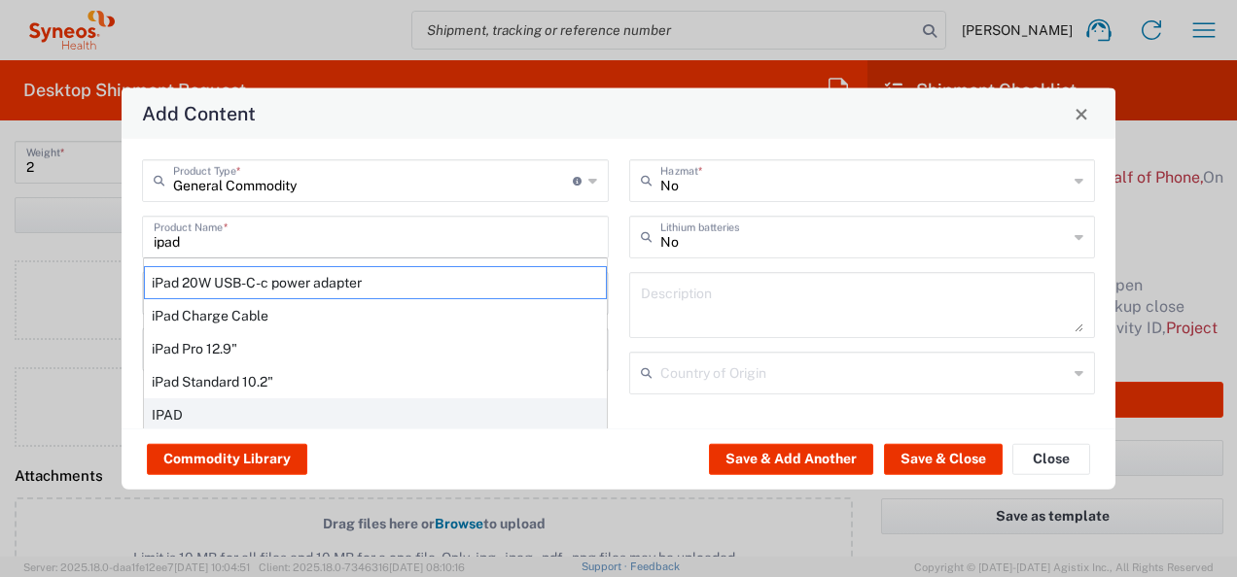
click at [163, 409] on div "IPAD" at bounding box center [375, 415] width 463 height 33
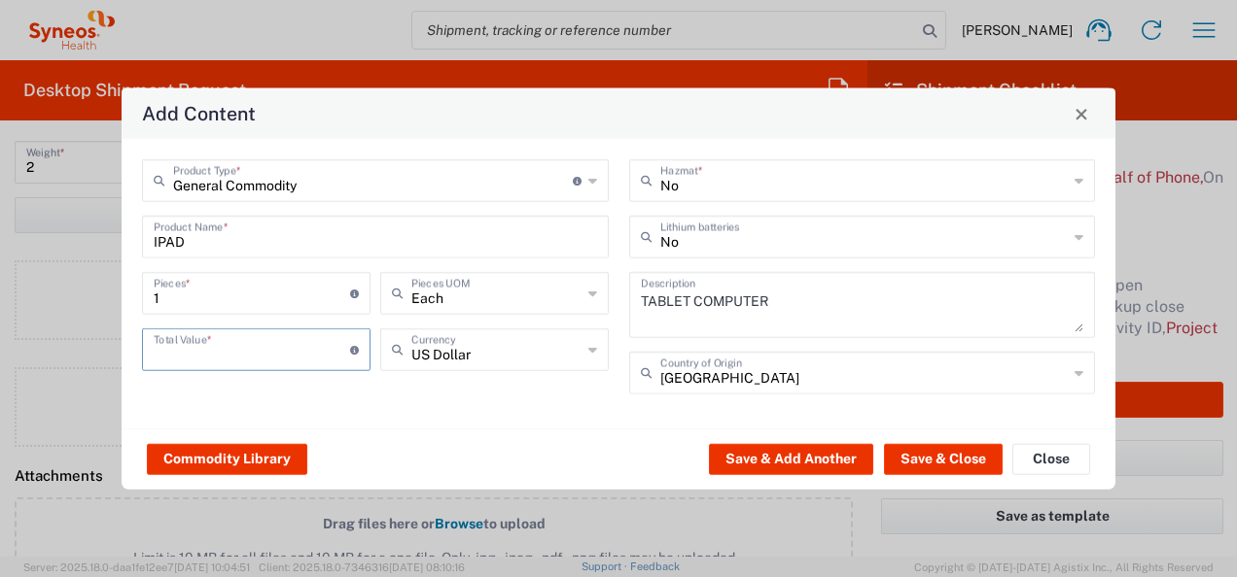
click at [265, 351] on input "number" at bounding box center [252, 349] width 196 height 34
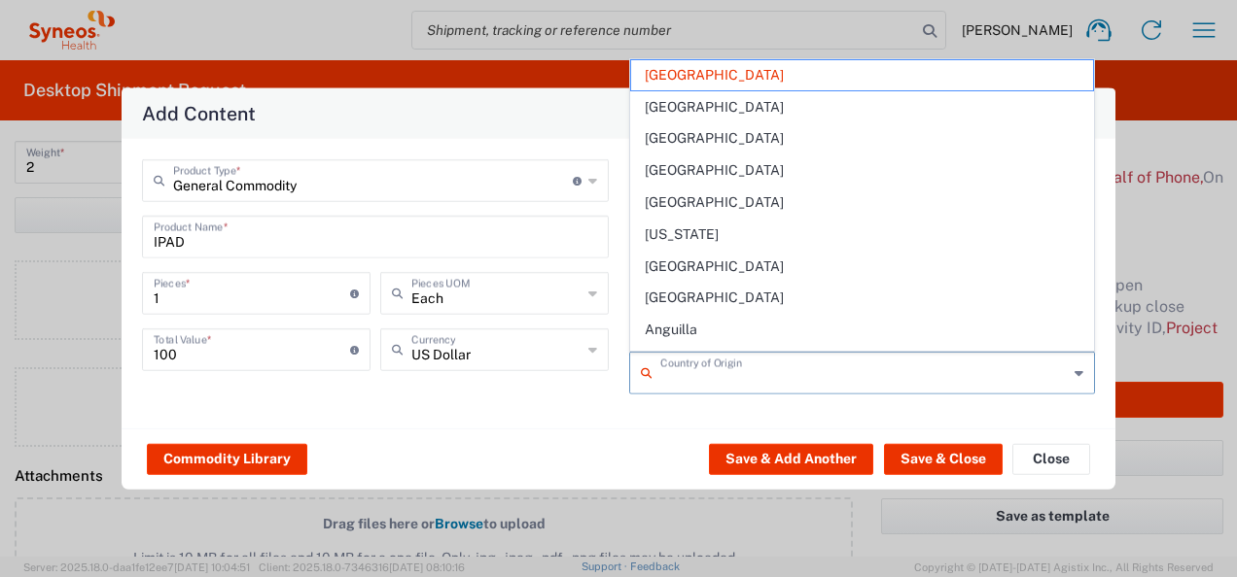
click at [861, 379] on input "text" at bounding box center [864, 372] width 408 height 34
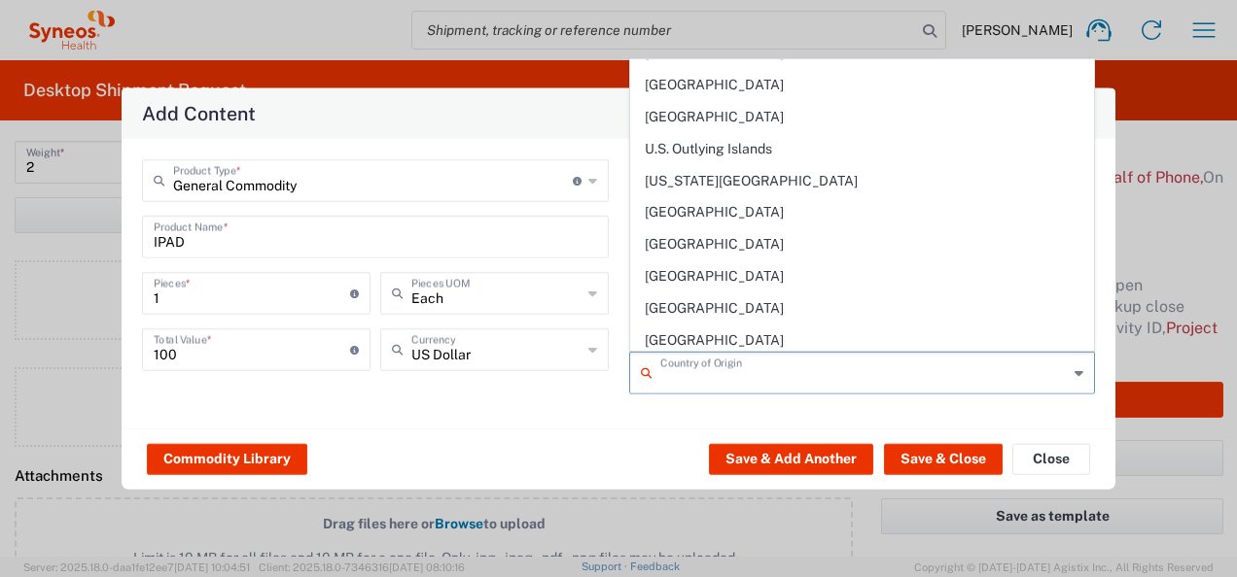
scroll to position [7389, 0]
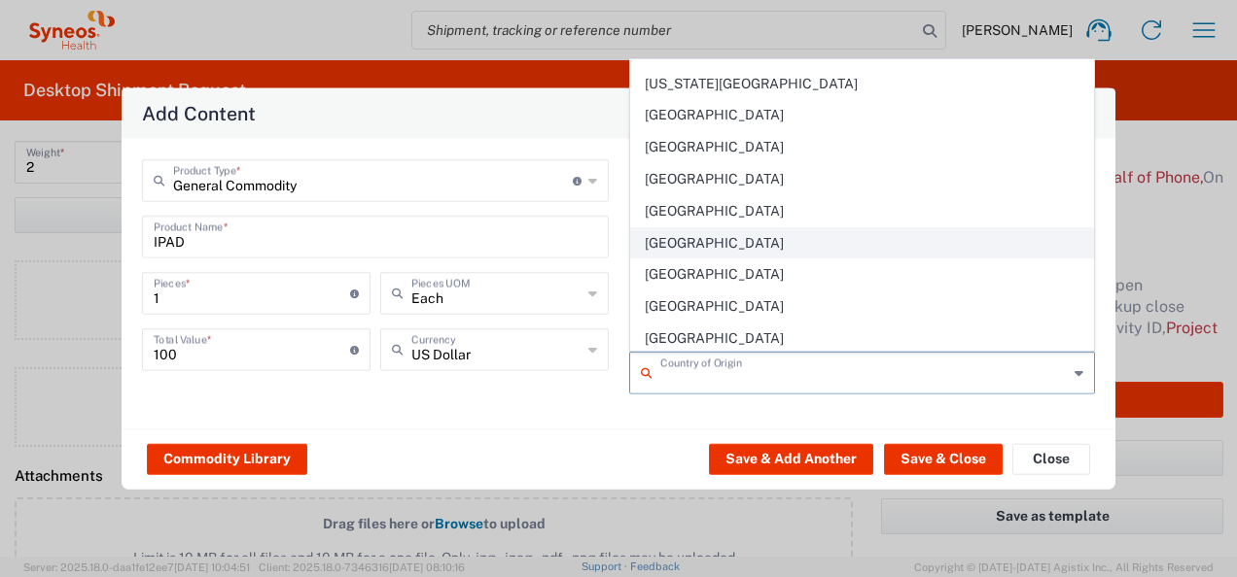
click at [703, 239] on span "[GEOGRAPHIC_DATA]" at bounding box center [862, 243] width 463 height 30
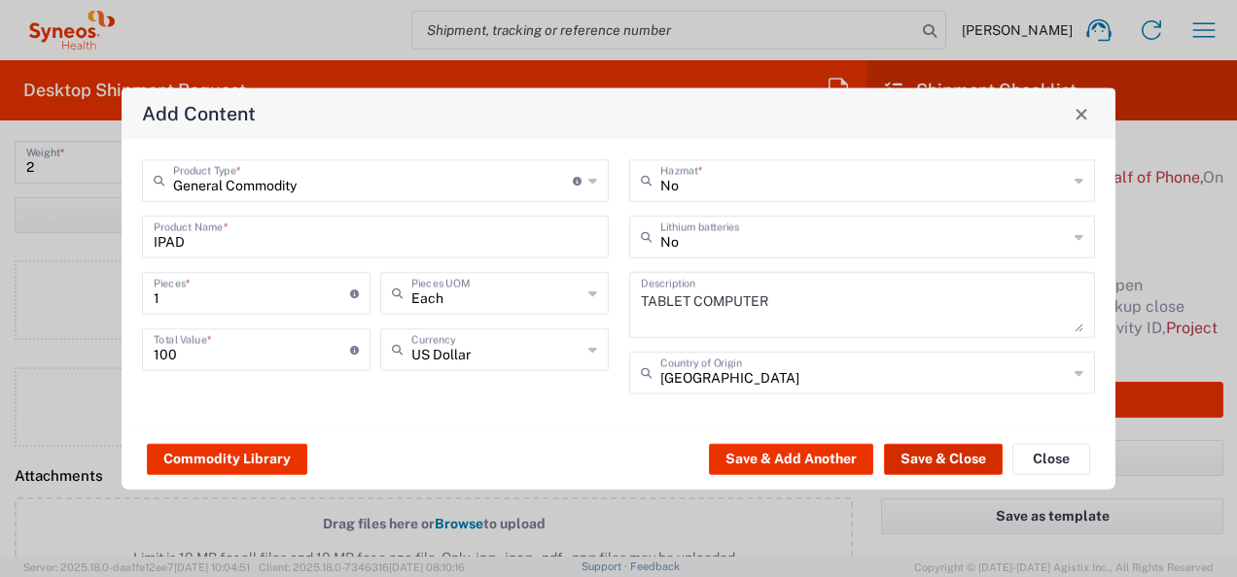
click at [936, 456] on button "Save & Close" at bounding box center [943, 458] width 119 height 31
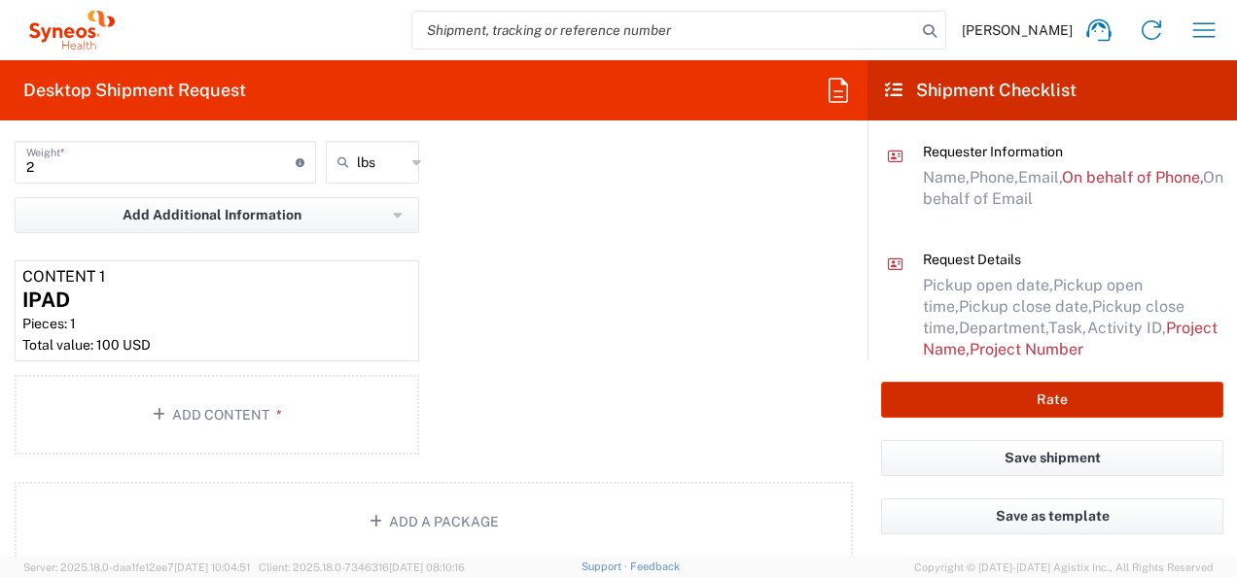
click at [1003, 392] on button "Rate" at bounding box center [1052, 400] width 342 height 36
click at [1032, 404] on button "Rate" at bounding box center [1052, 400] width 342 height 36
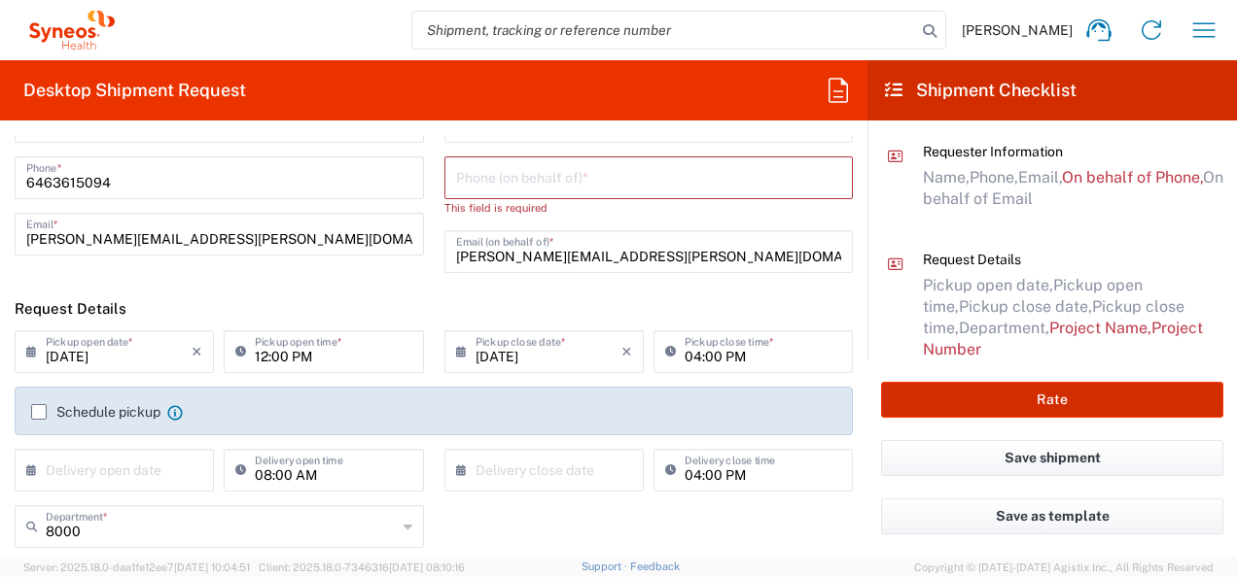
scroll to position [0, 0]
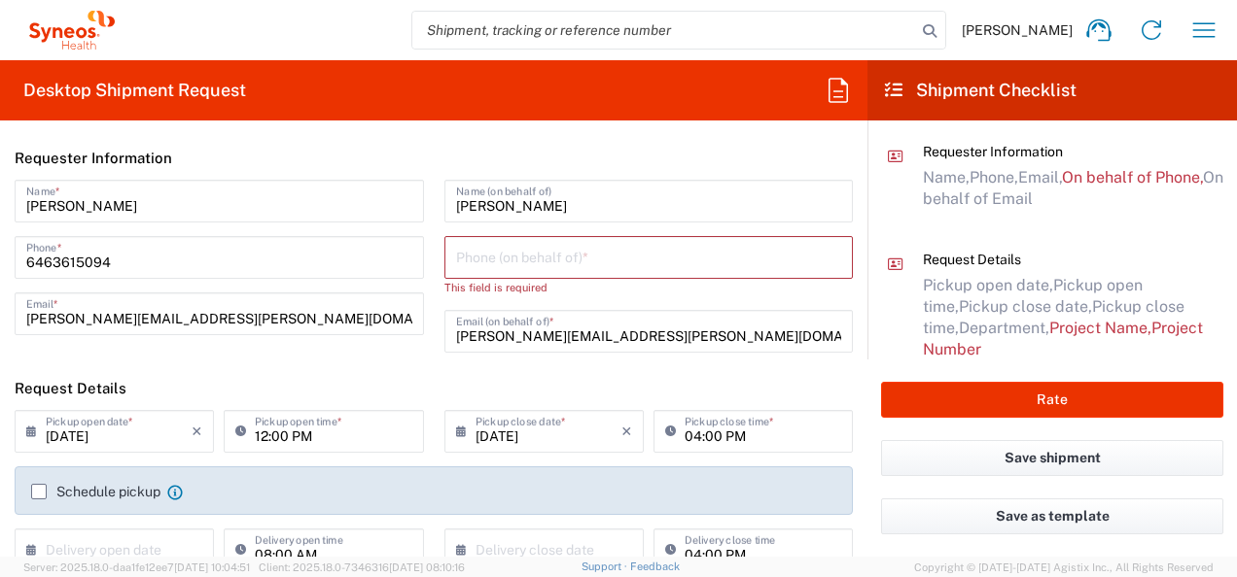
click at [525, 262] on input "tel" at bounding box center [649, 256] width 386 height 34
click at [265, 375] on header "Request Details" at bounding box center [433, 389] width 867 height 44
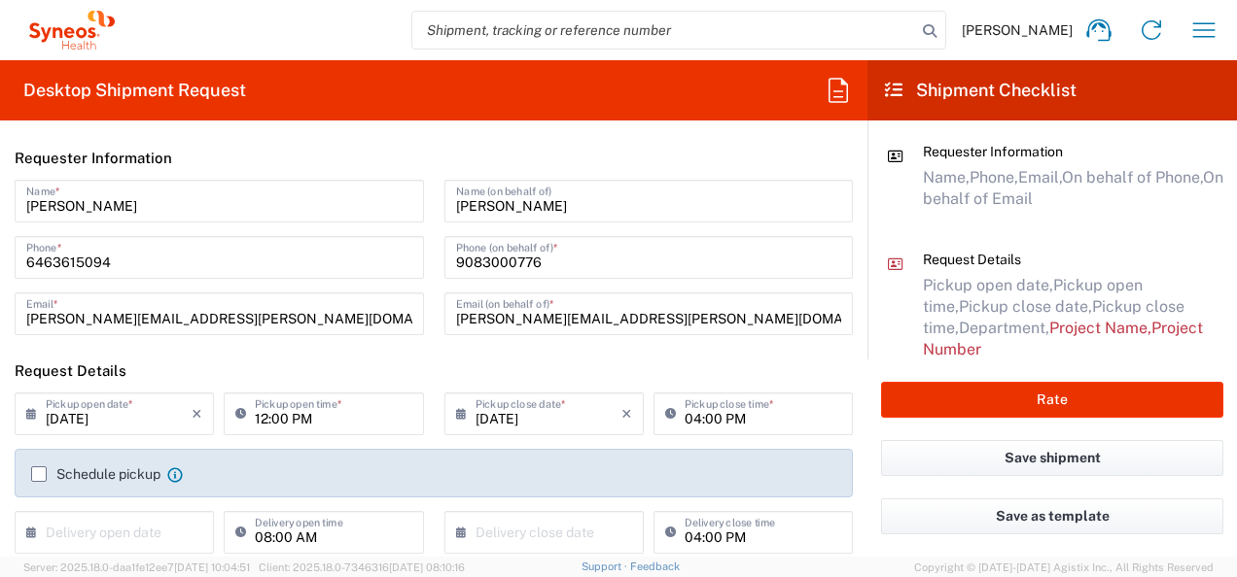
scroll to position [292, 0]
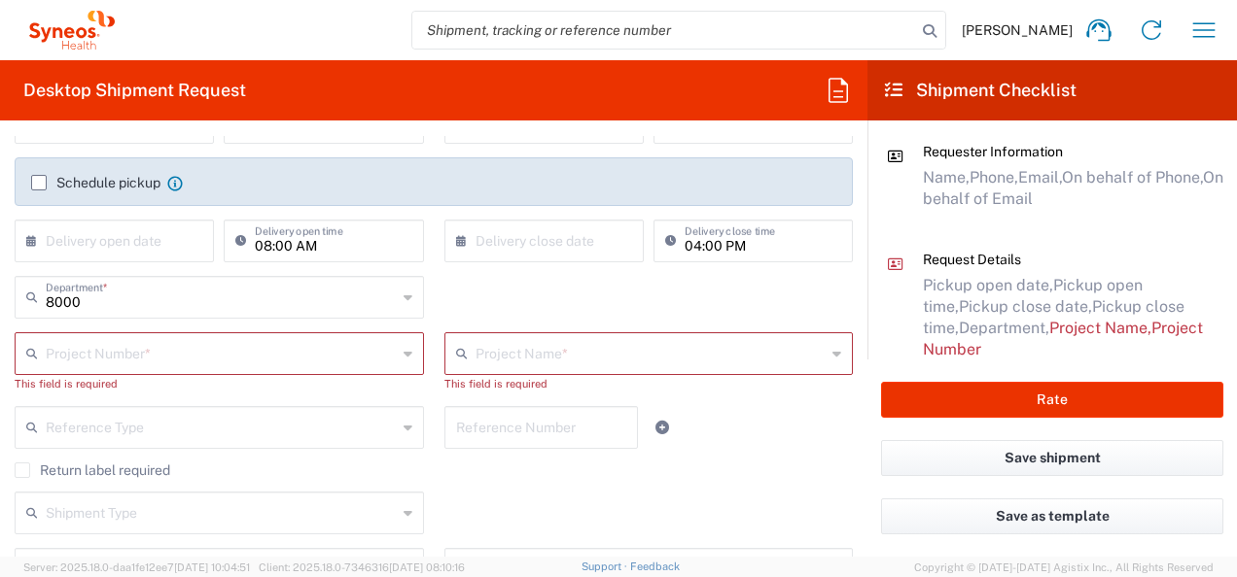
click at [307, 355] on input "text" at bounding box center [221, 352] width 351 height 34
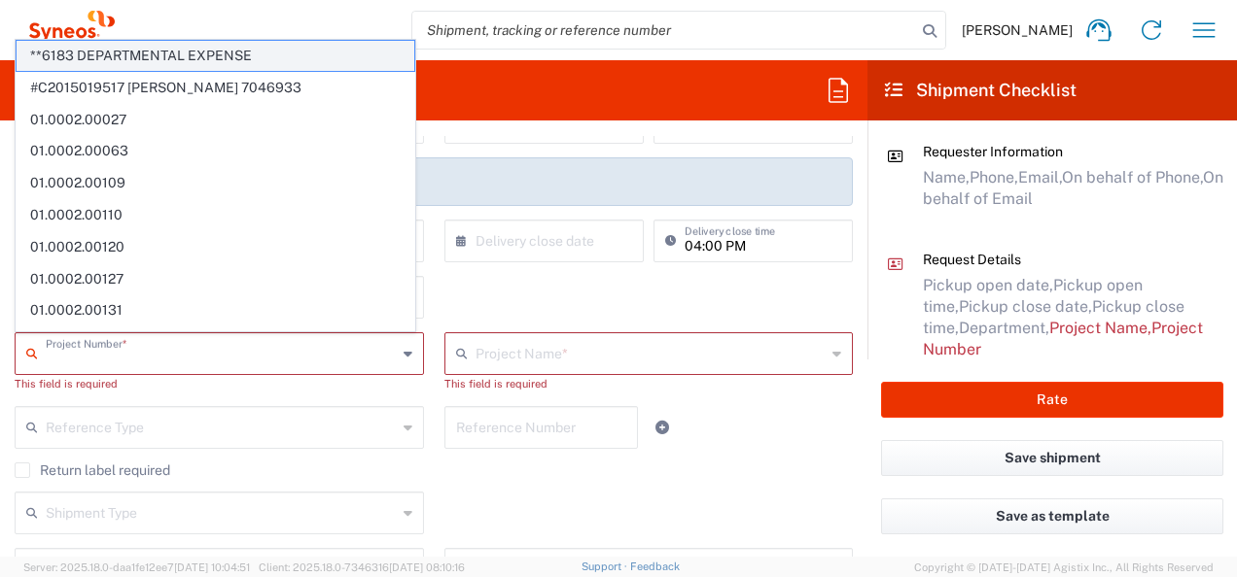
click at [234, 48] on span "**6183 DEPARTMENTAL EXPENSE" at bounding box center [216, 56] width 398 height 30
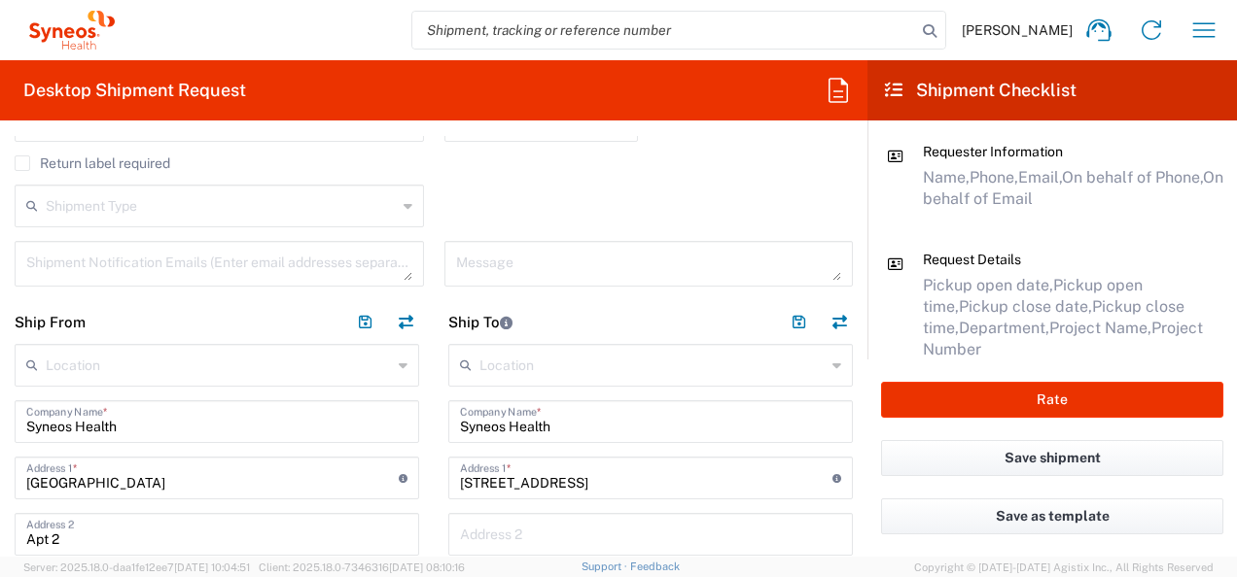
scroll to position [583, 0]
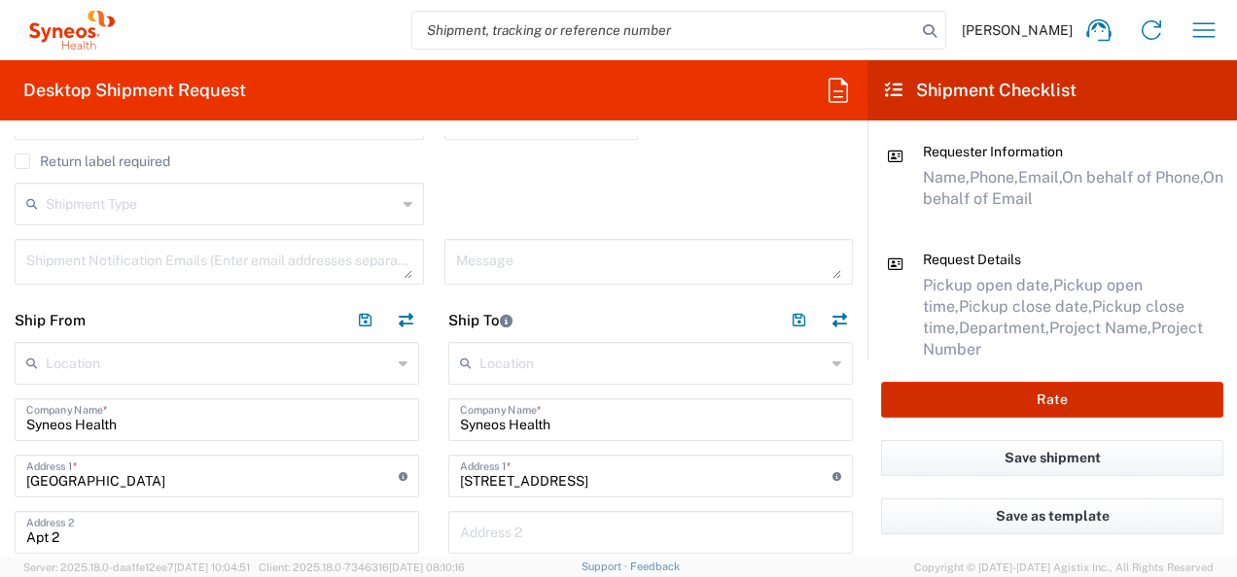
click at [962, 389] on button "Rate" at bounding box center [1052, 400] width 342 height 36
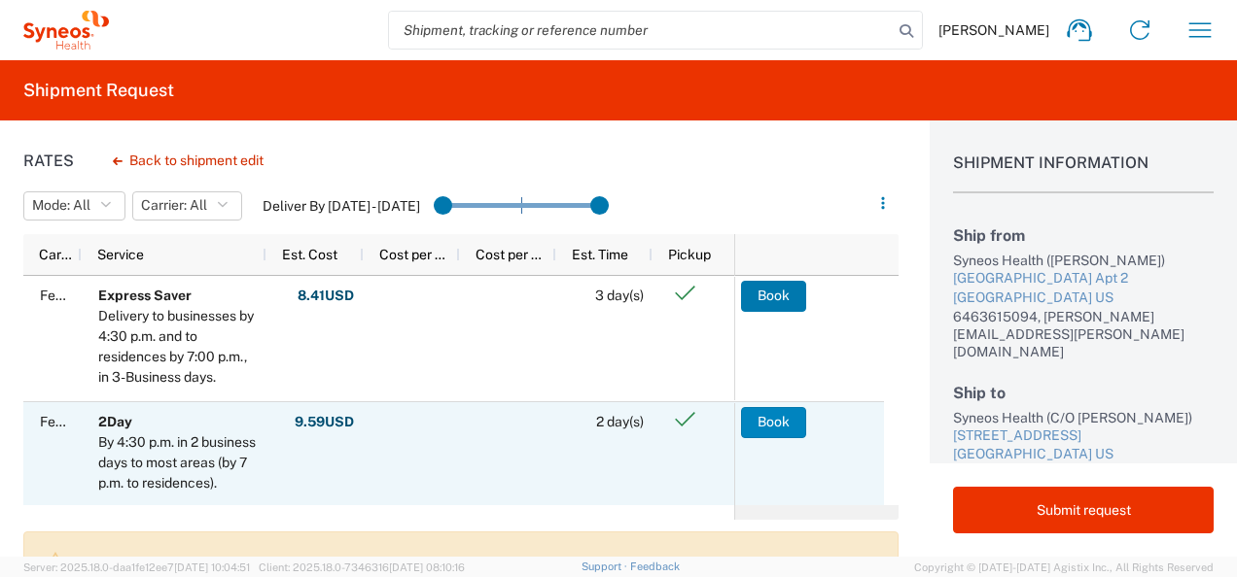
click at [774, 422] on button "Book" at bounding box center [773, 422] width 65 height 31
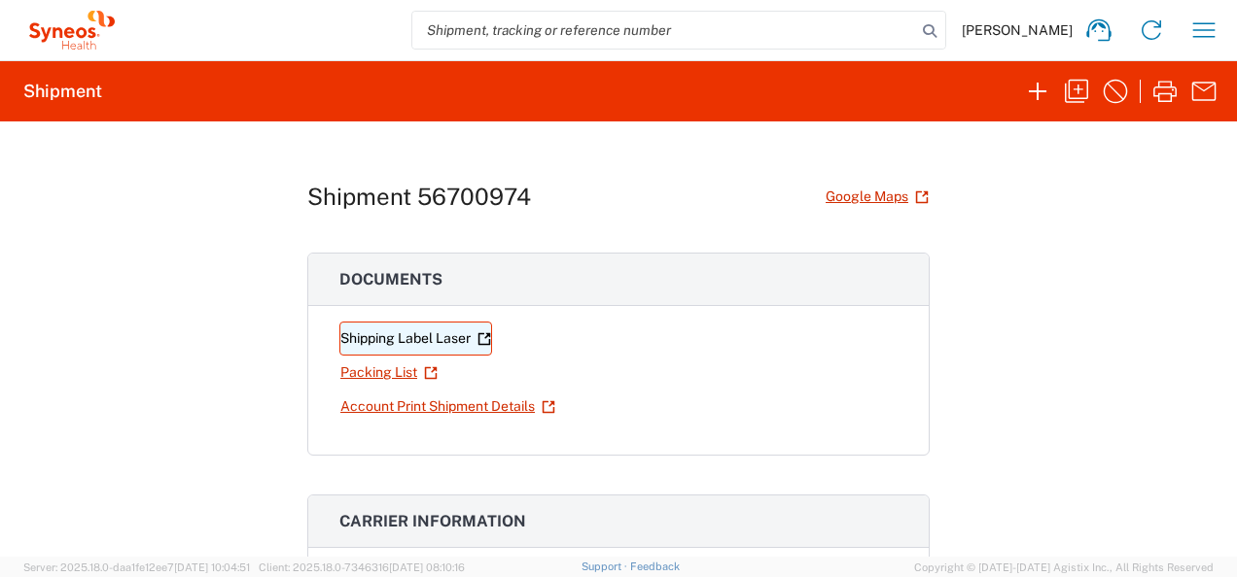
click at [404, 339] on link "Shipping Label Laser" at bounding box center [415, 339] width 153 height 34
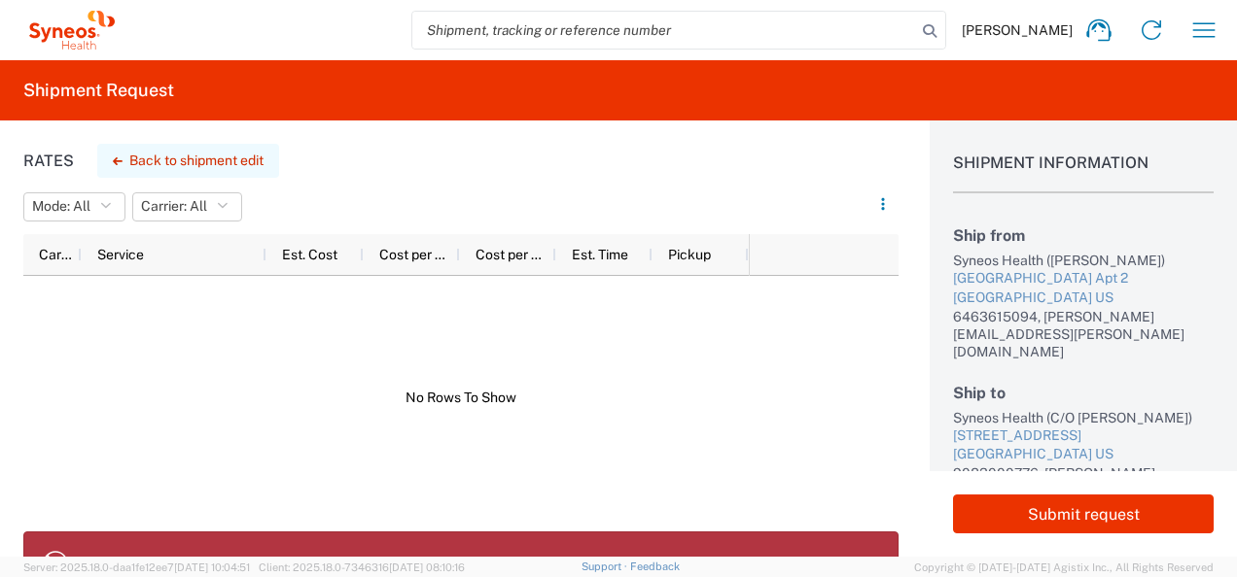
click at [186, 157] on button "Back to shipment edit" at bounding box center [188, 161] width 182 height 34
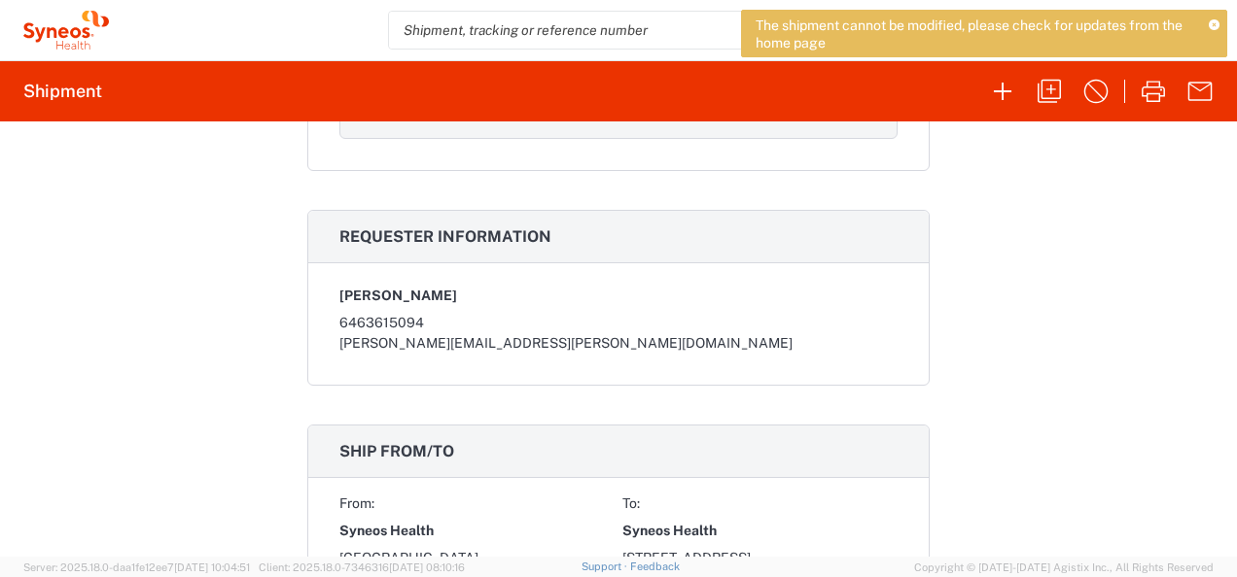
scroll to position [681, 0]
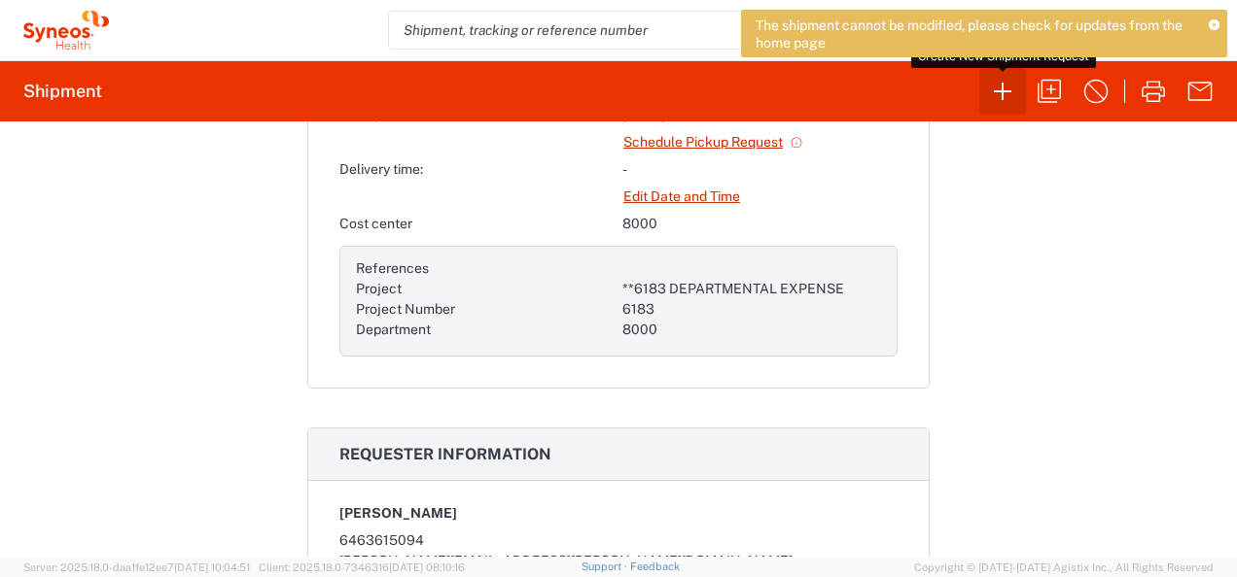
click at [1001, 95] on icon "button" at bounding box center [1002, 91] width 31 height 31
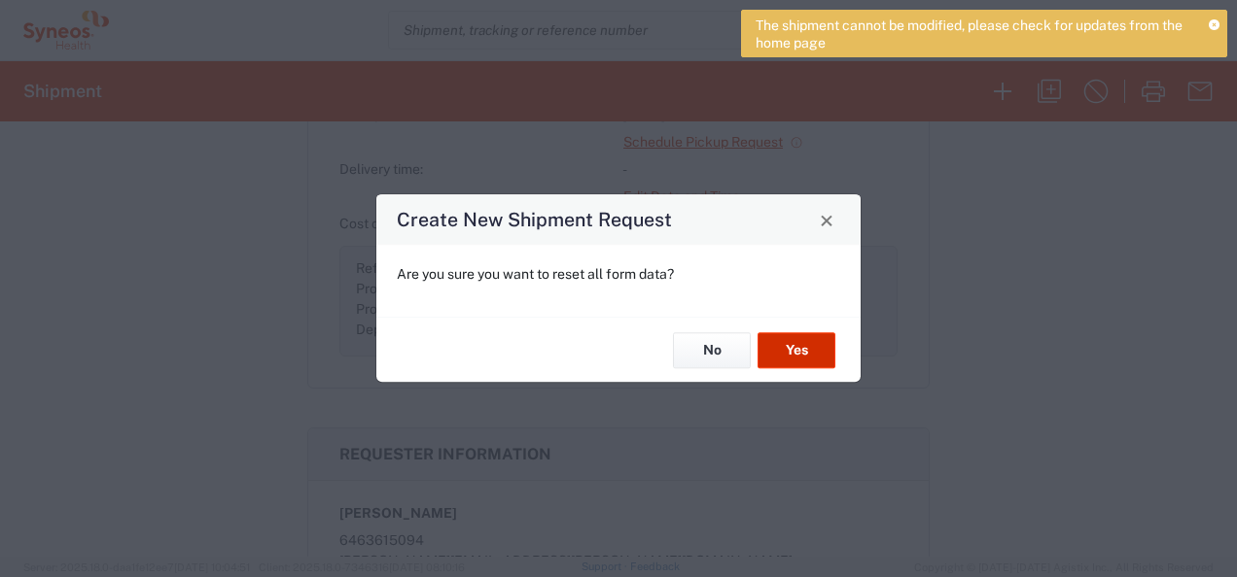
click at [809, 351] on button "Yes" at bounding box center [796, 350] width 78 height 36
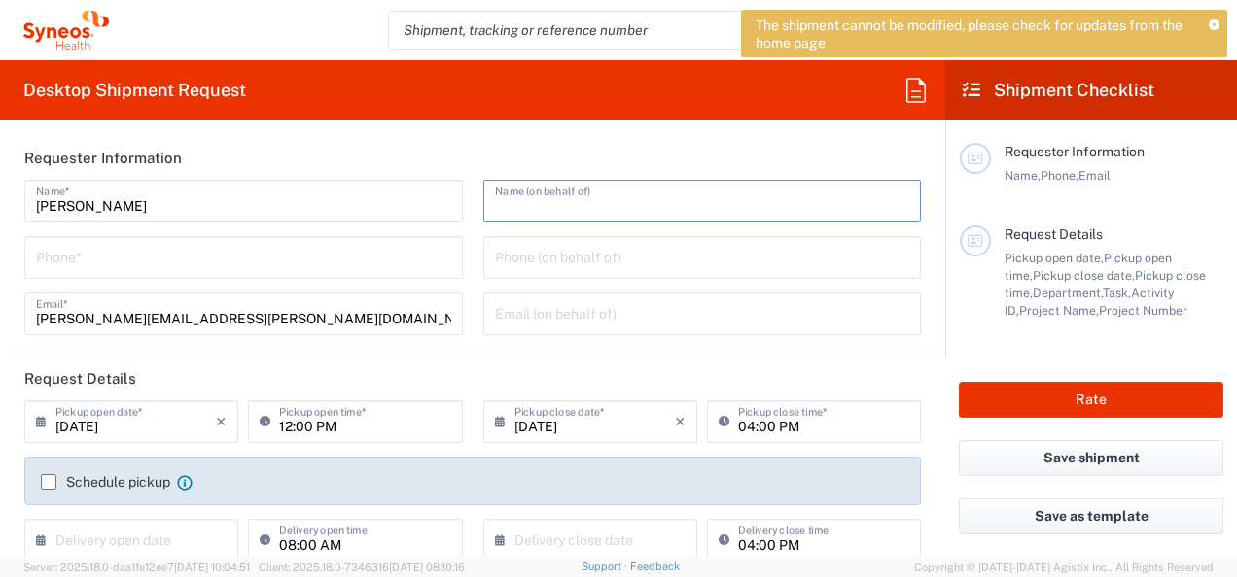
drag, startPoint x: 545, startPoint y: 203, endPoint x: 622, endPoint y: 207, distance: 76.9
click at [546, 203] on input "text" at bounding box center [702, 200] width 415 height 34
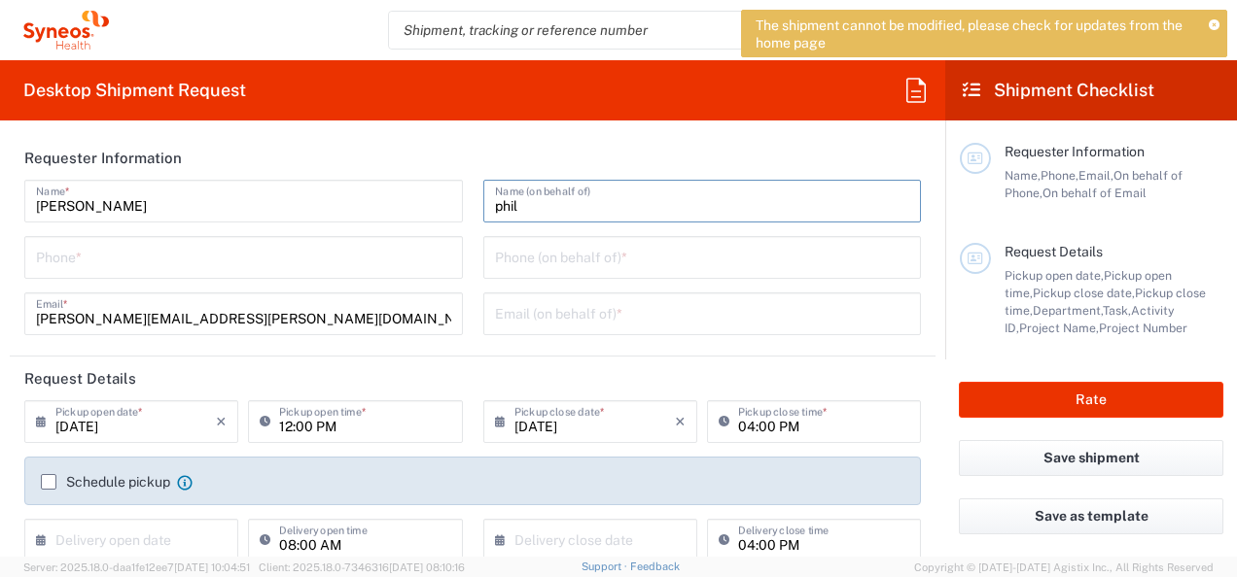
drag, startPoint x: 517, startPoint y: 207, endPoint x: 383, endPoint y: 210, distance: 134.2
click at [383, 210] on div "[PERSON_NAME] Name * Phone * [PERSON_NAME][EMAIL_ADDRESS][PERSON_NAME][DOMAIN_N…" at bounding box center [473, 264] width 917 height 169
drag, startPoint x: 258, startPoint y: 260, endPoint x: 74, endPoint y: 290, distance: 186.2
click at [258, 260] on input "tel" at bounding box center [243, 256] width 415 height 34
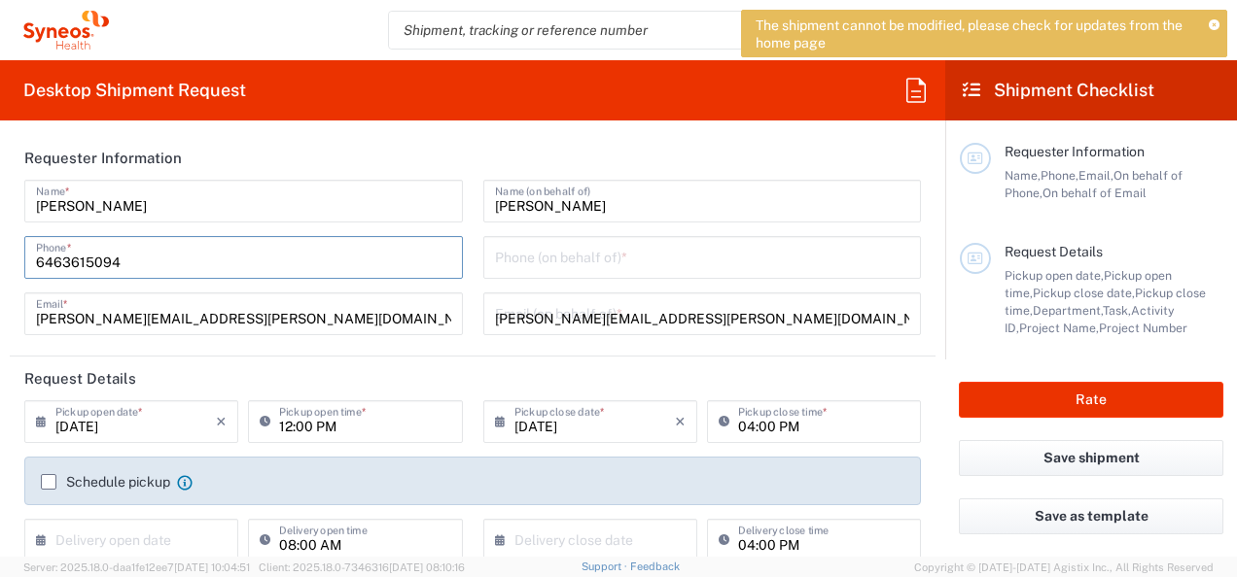
click at [515, 262] on input "tel" at bounding box center [702, 256] width 415 height 34
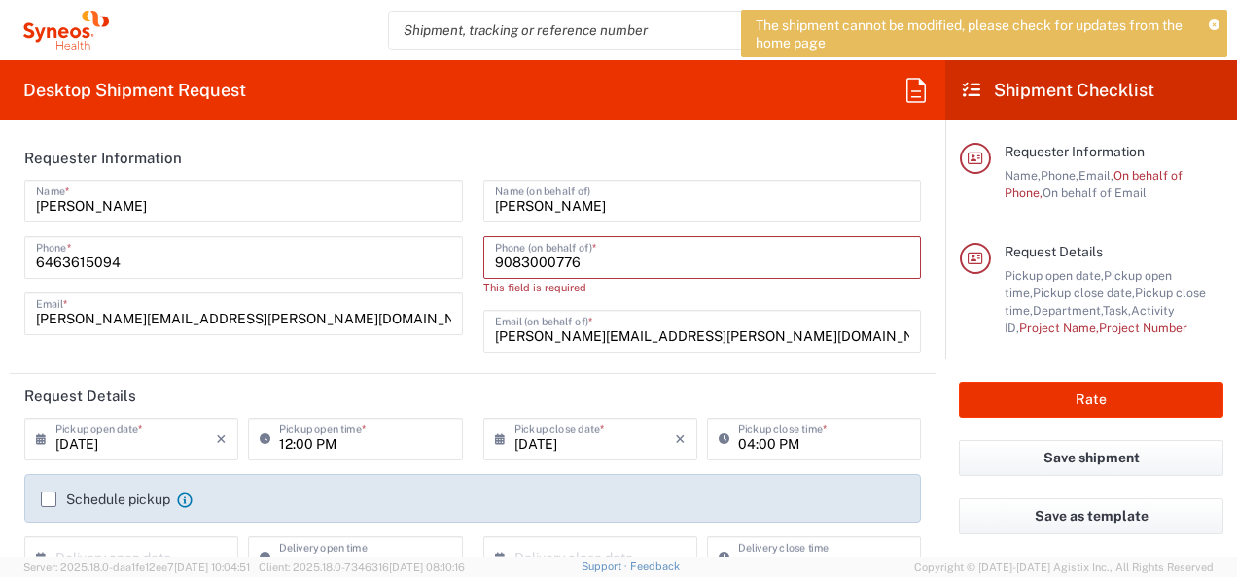
click at [226, 288] on div "[PERSON_NAME] Name * [PHONE_NUMBER] Phone * [PERSON_NAME][EMAIL_ADDRESS][PERSON…" at bounding box center [244, 273] width 459 height 187
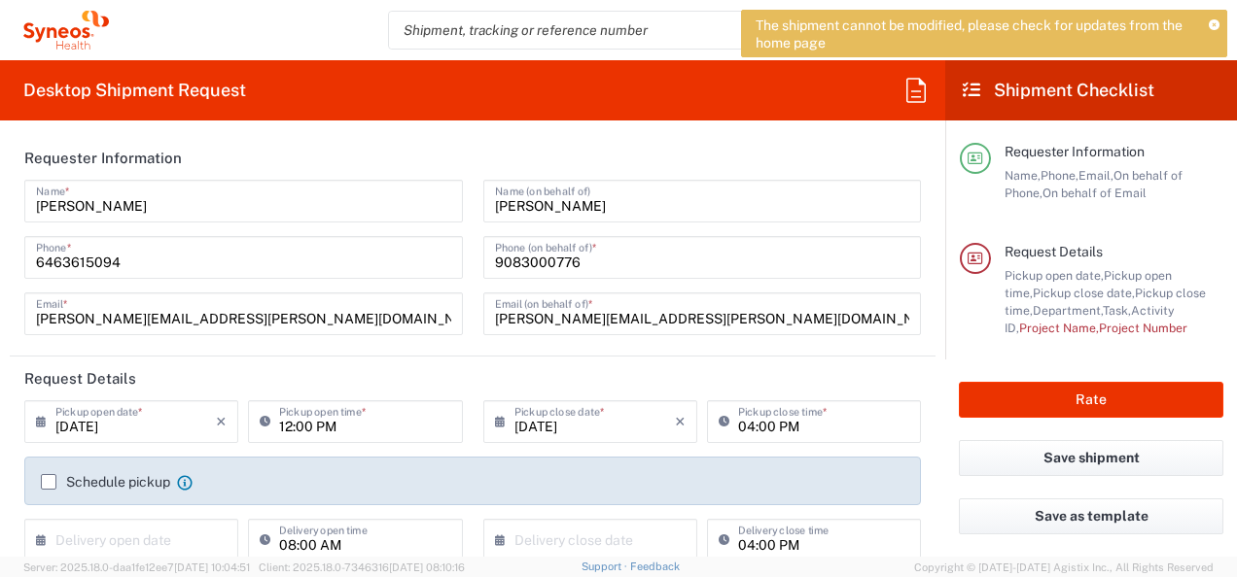
scroll to position [389, 0]
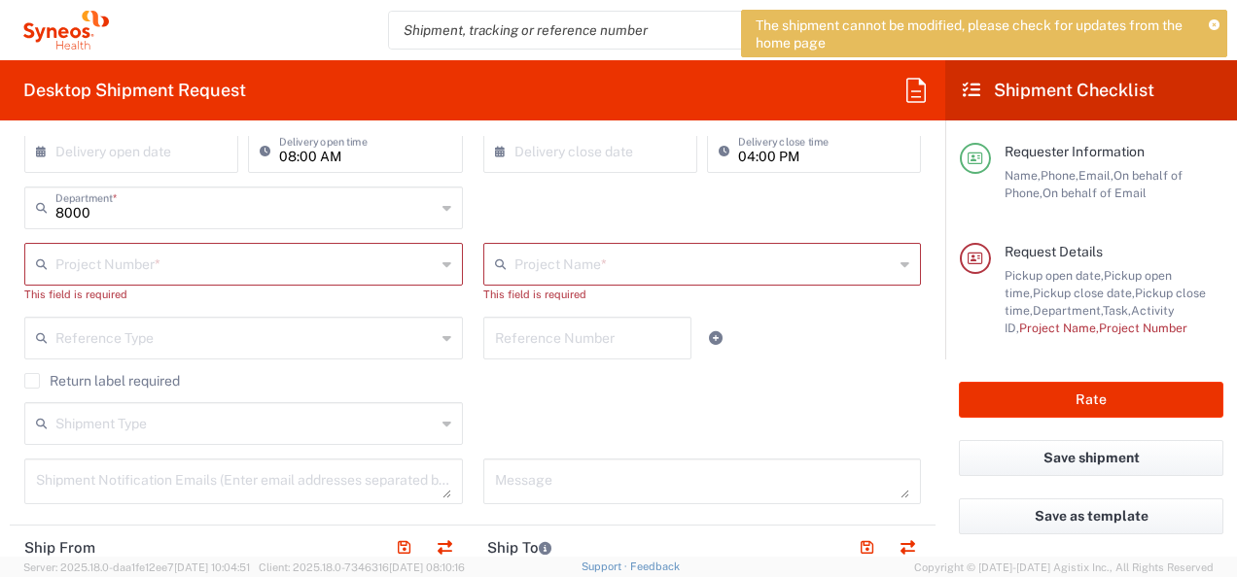
click at [442, 264] on icon at bounding box center [446, 264] width 9 height 31
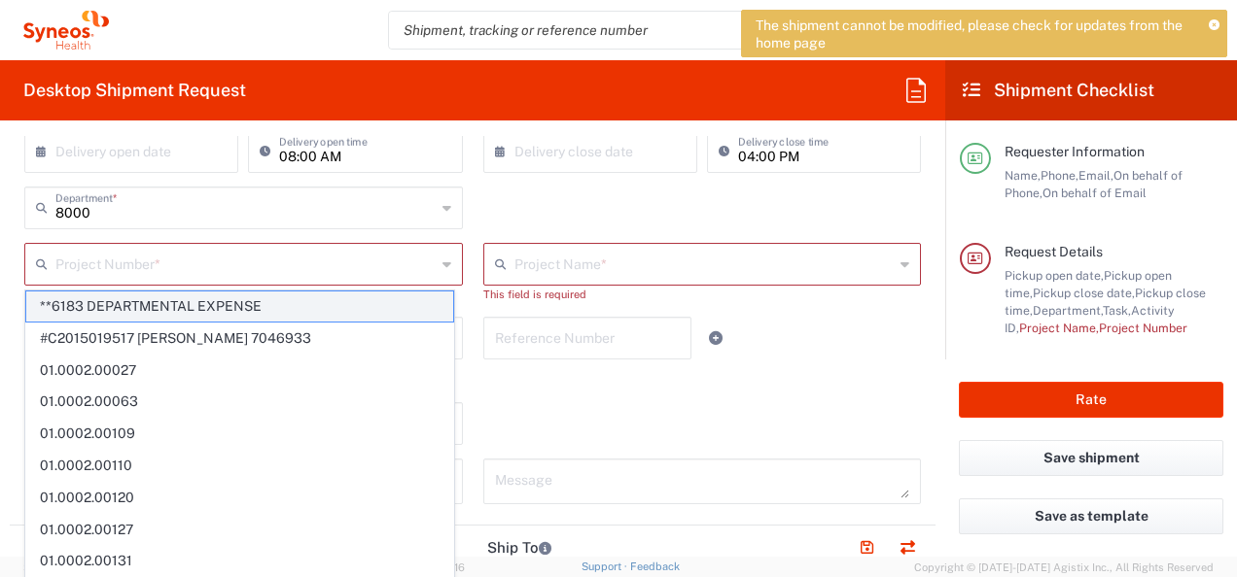
click at [216, 303] on span "**6183 DEPARTMENTAL EXPENSE" at bounding box center [239, 307] width 427 height 30
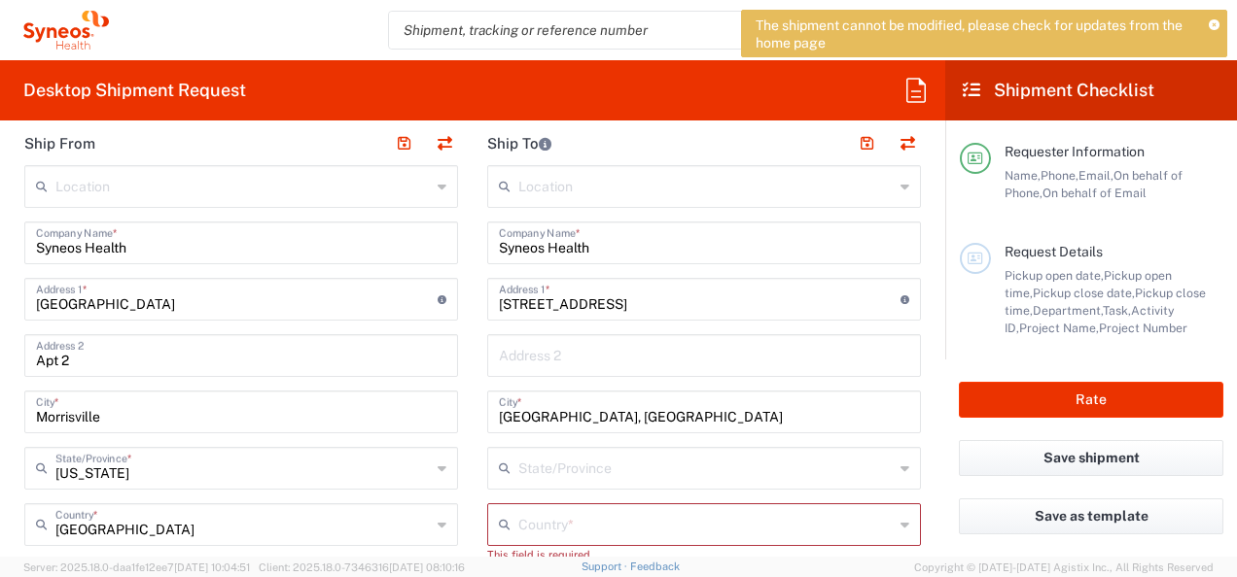
scroll to position [778, 0]
drag, startPoint x: 605, startPoint y: 299, endPoint x: 458, endPoint y: 309, distance: 147.1
click at [458, 309] on div "Ship From Location [PERSON_NAME] LLC-[GEOGRAPHIC_DATA] [GEOGRAPHIC_DATA] [GEOGR…" at bounding box center [473, 563] width 926 height 886
paste input "[STREET_ADDRESS][PERSON_NAME],"
click at [677, 418] on input "[GEOGRAPHIC_DATA], [GEOGRAPHIC_DATA]" at bounding box center [704, 409] width 410 height 34
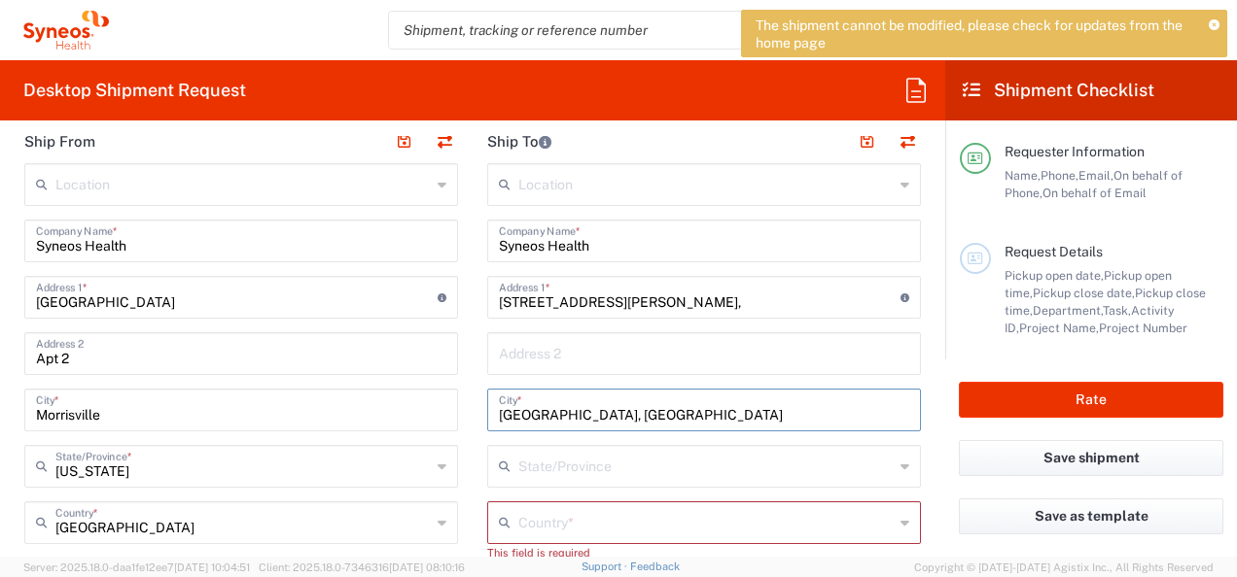
drag, startPoint x: 673, startPoint y: 414, endPoint x: 484, endPoint y: 407, distance: 188.7
click at [487, 407] on div "[GEOGRAPHIC_DATA], [GEOGRAPHIC_DATA] *" at bounding box center [704, 410] width 434 height 43
paste input "[PERSON_NAME]"
drag, startPoint x: 547, startPoint y: 530, endPoint x: 604, endPoint y: 517, distance: 57.8
click at [547, 530] on input "text" at bounding box center [705, 522] width 375 height 34
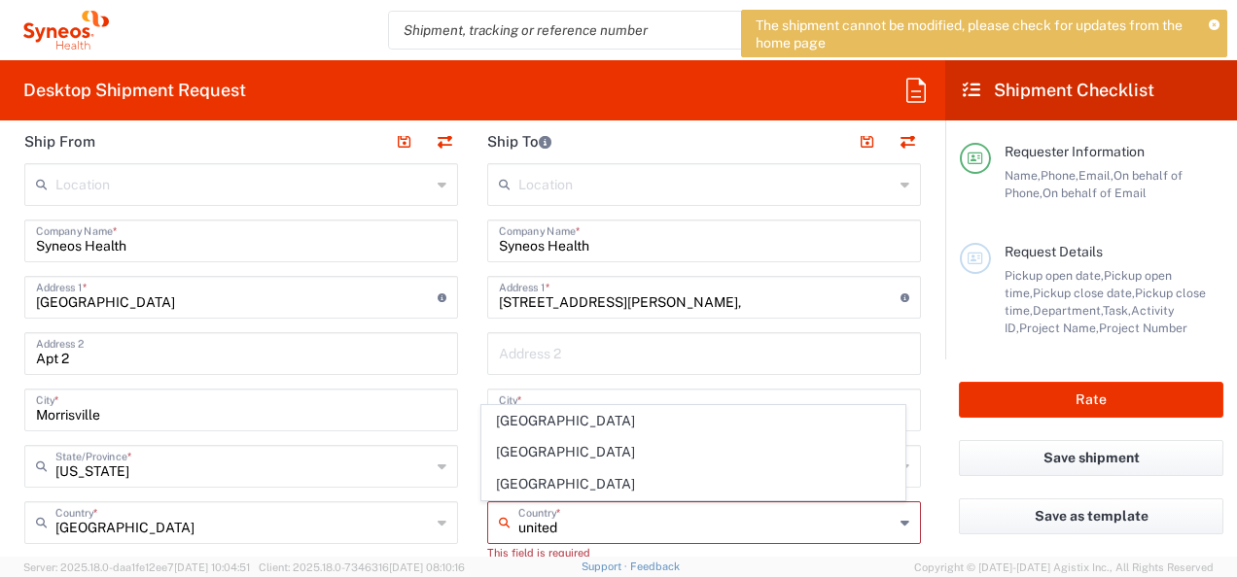
click at [519, 528] on input "united" at bounding box center [705, 522] width 375 height 34
click at [495, 480] on span "[GEOGRAPHIC_DATA]" at bounding box center [693, 485] width 423 height 30
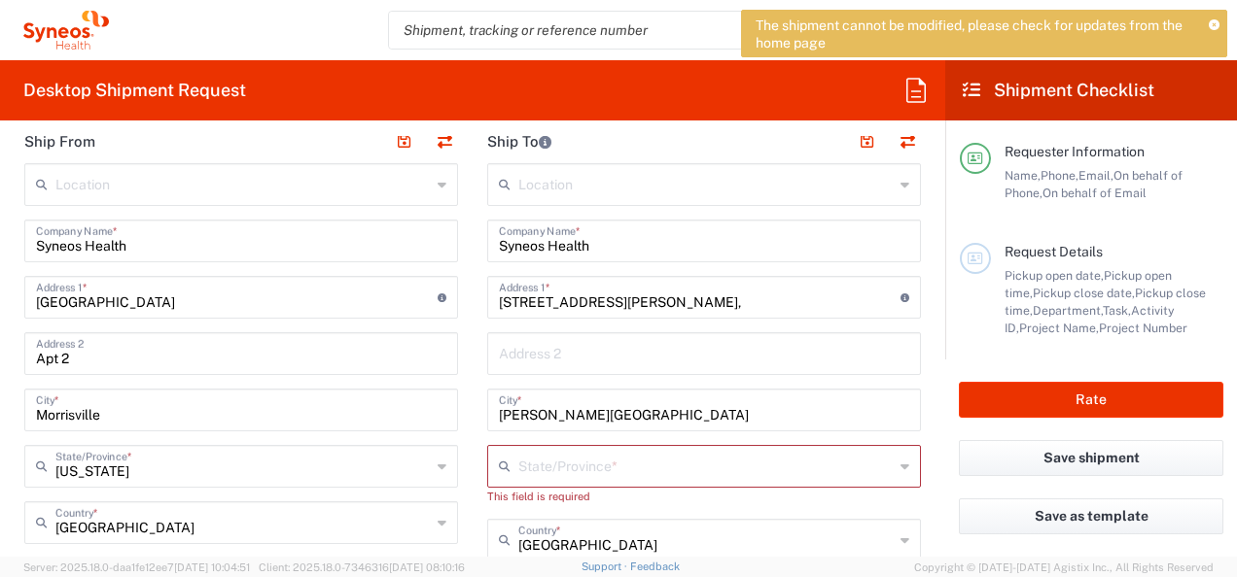
drag, startPoint x: 565, startPoint y: 469, endPoint x: 567, endPoint y: 457, distance: 11.8
click at [565, 469] on input "text" at bounding box center [705, 465] width 375 height 34
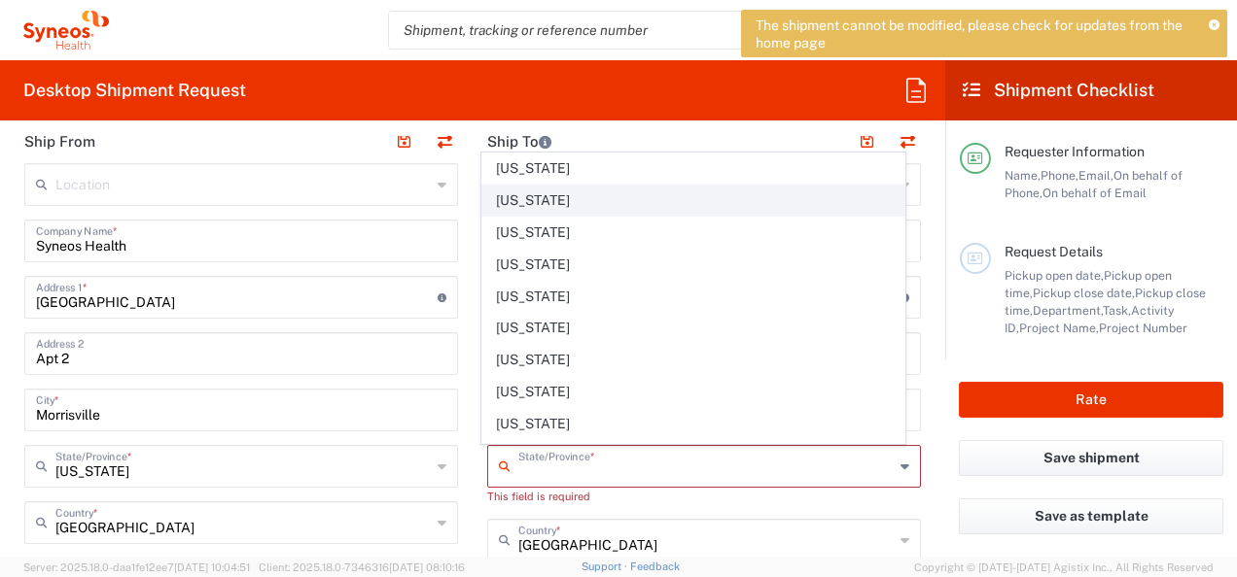
scroll to position [972, 0]
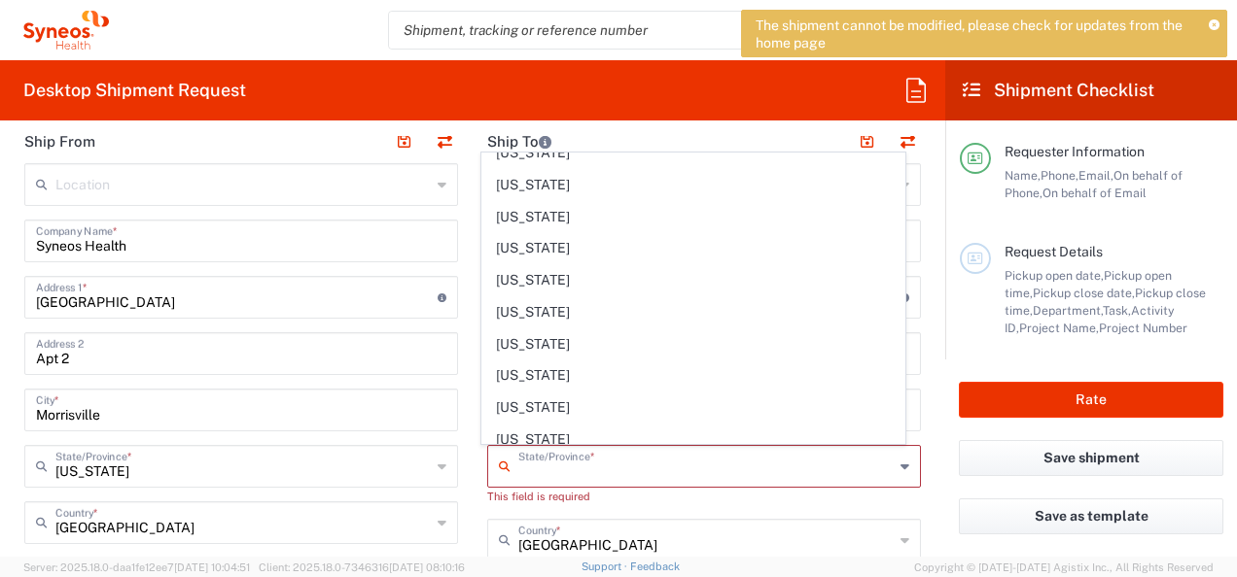
drag, startPoint x: 507, startPoint y: 303, endPoint x: 819, endPoint y: 449, distance: 343.6
click at [508, 303] on span "[US_STATE]" at bounding box center [693, 312] width 423 height 30
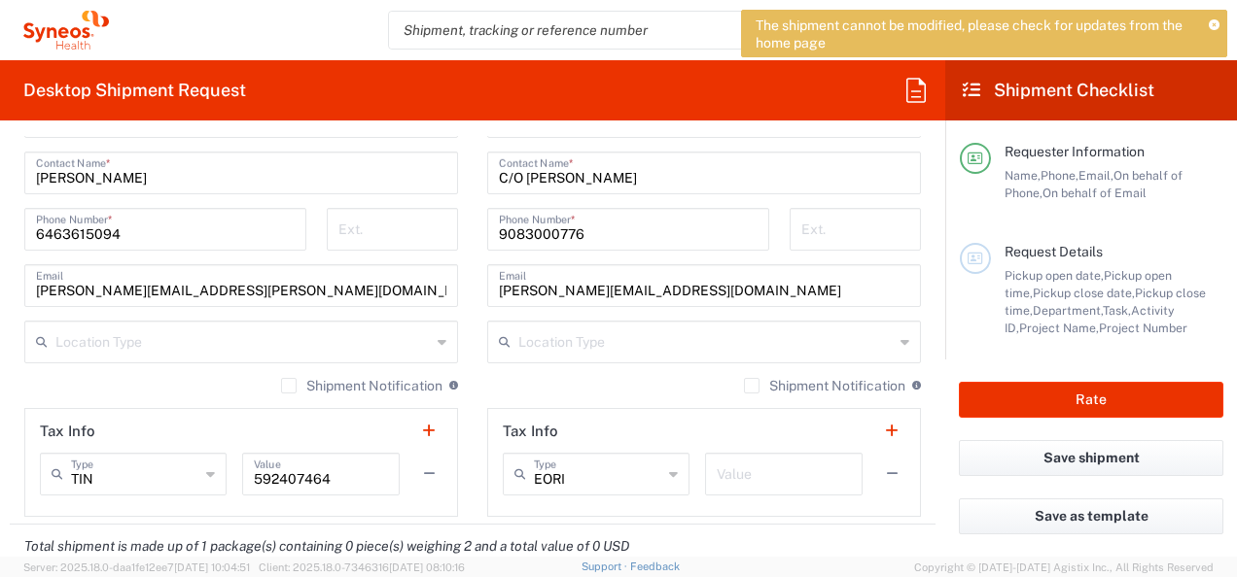
scroll to position [1259, 0]
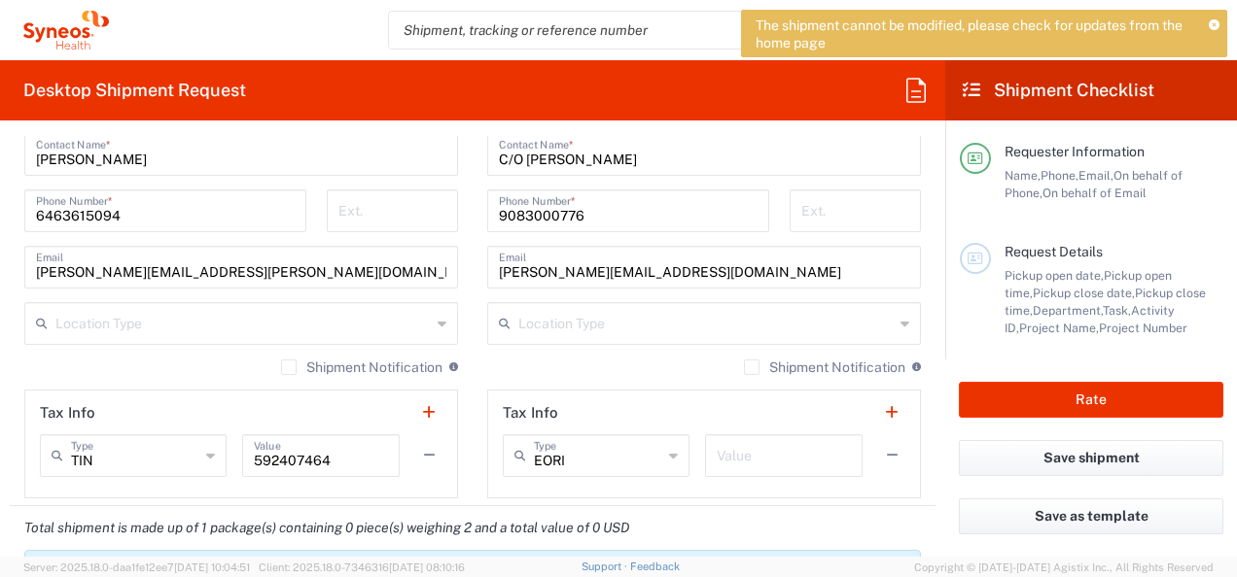
click at [900, 320] on icon at bounding box center [904, 323] width 9 height 31
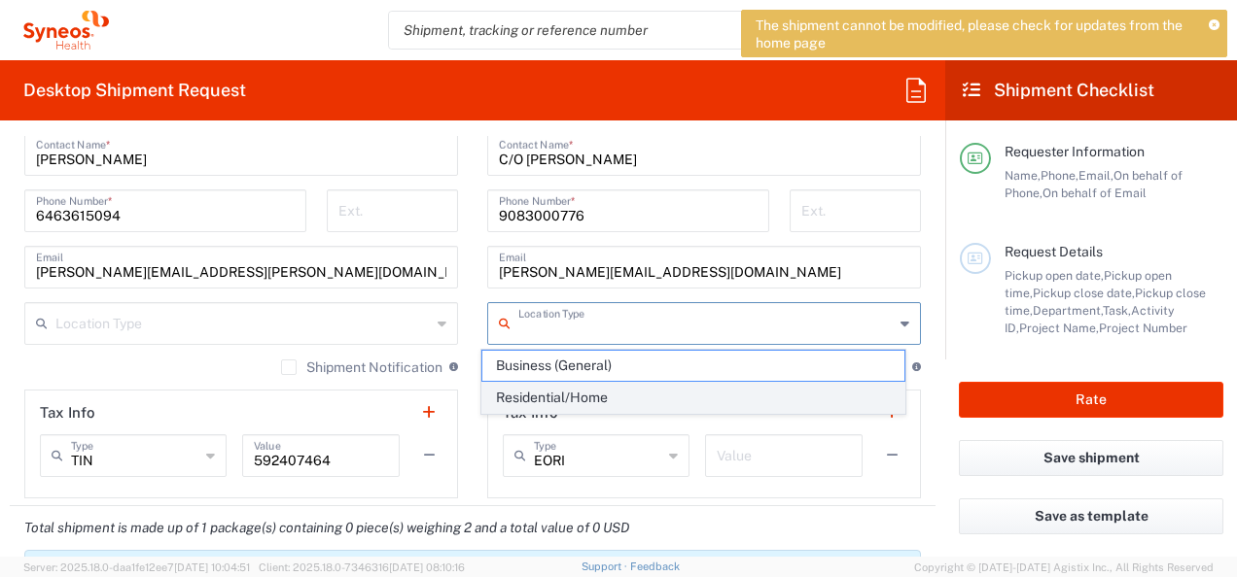
click at [619, 402] on span "Residential/Home" at bounding box center [693, 398] width 423 height 30
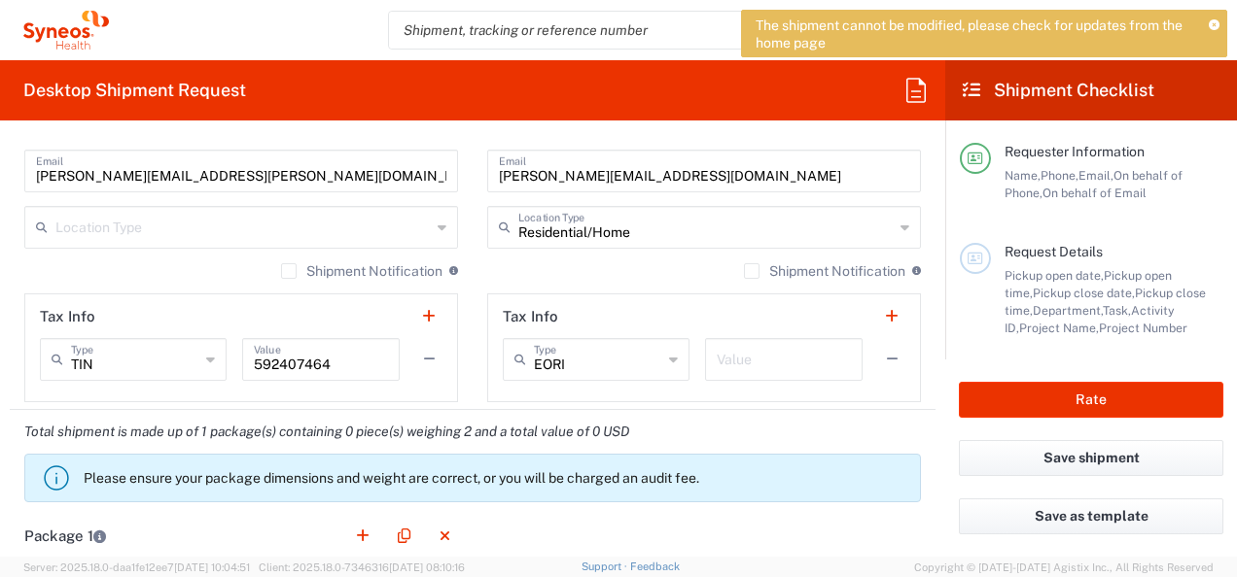
scroll to position [1453, 0]
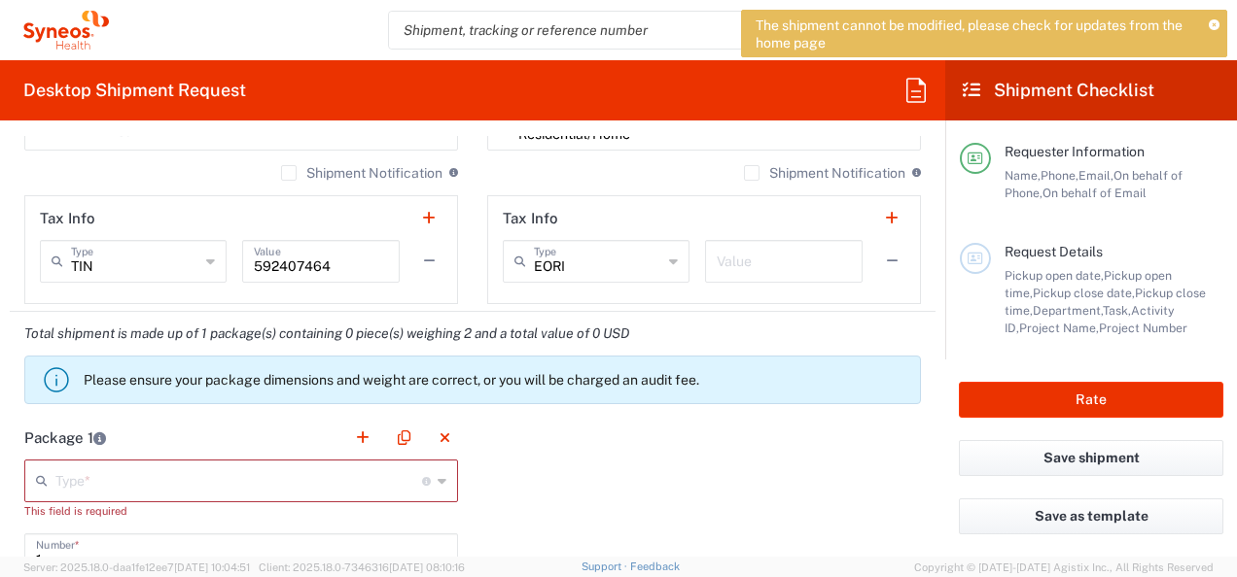
click at [437, 479] on icon at bounding box center [441, 481] width 9 height 31
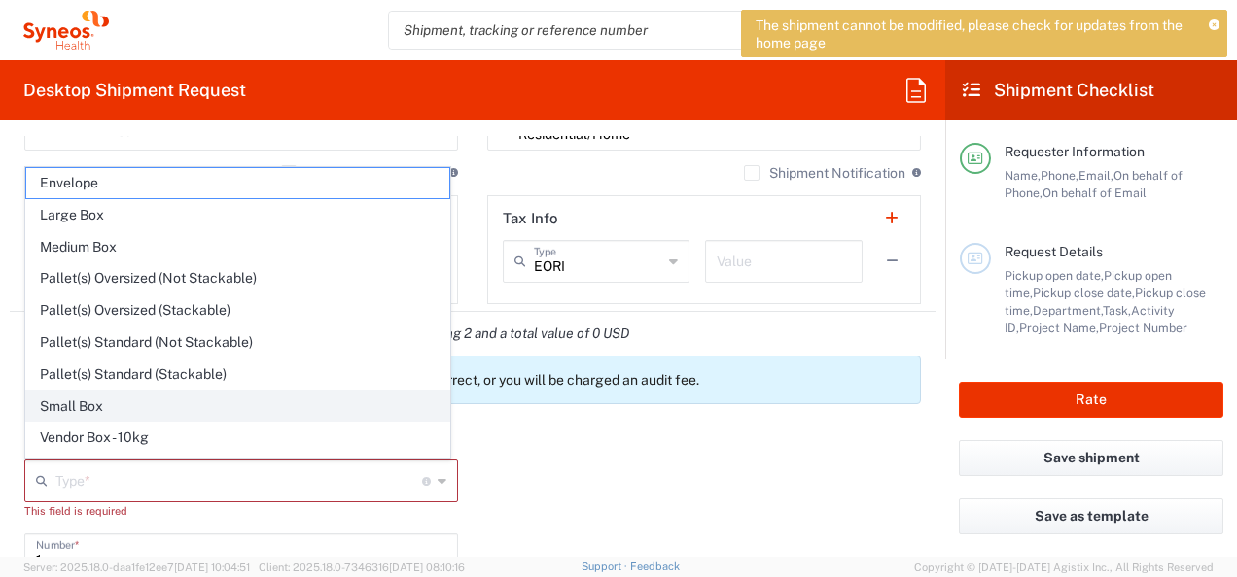
click at [164, 400] on span "Small Box" at bounding box center [237, 407] width 423 height 30
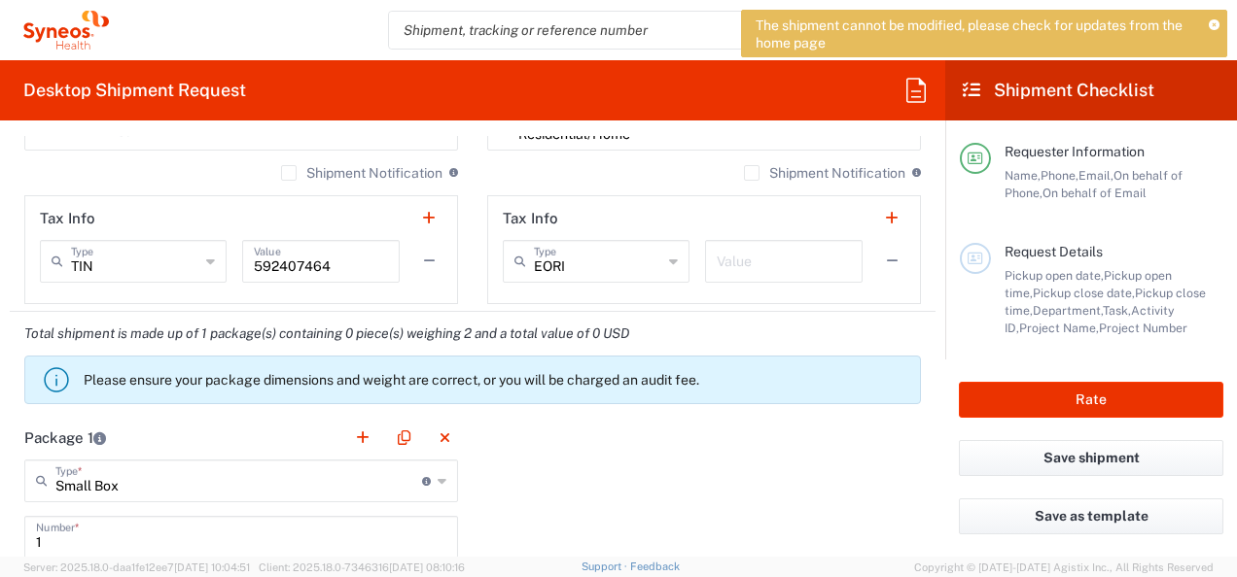
scroll to position [1745, 0]
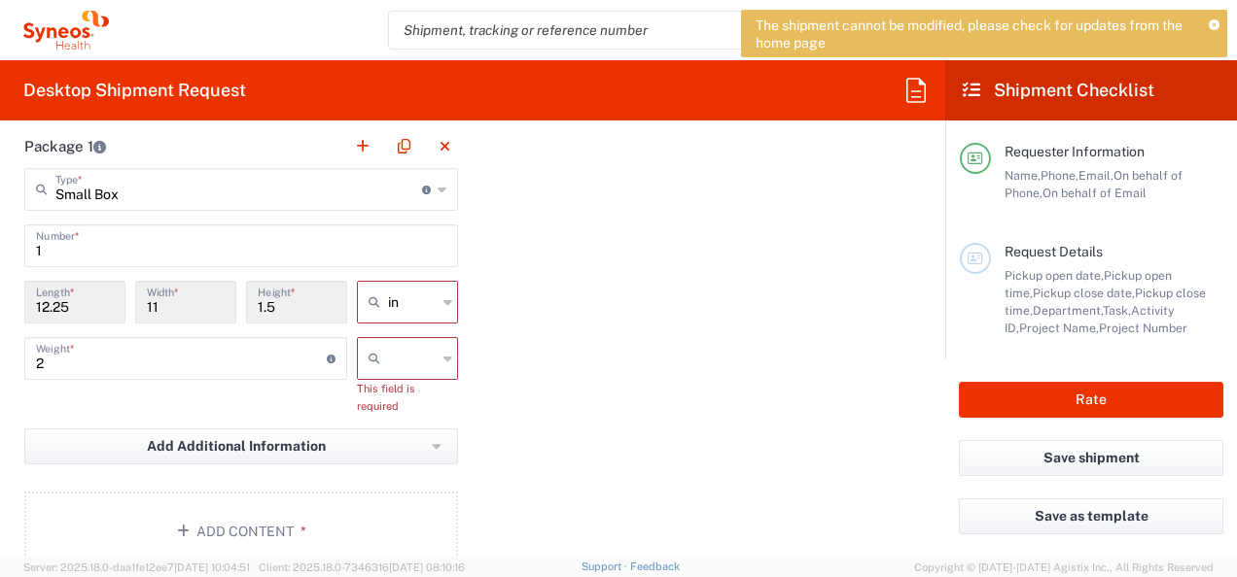
click at [437, 367] on div at bounding box center [407, 358] width 101 height 43
click at [378, 425] on span "lbs" at bounding box center [400, 433] width 95 height 30
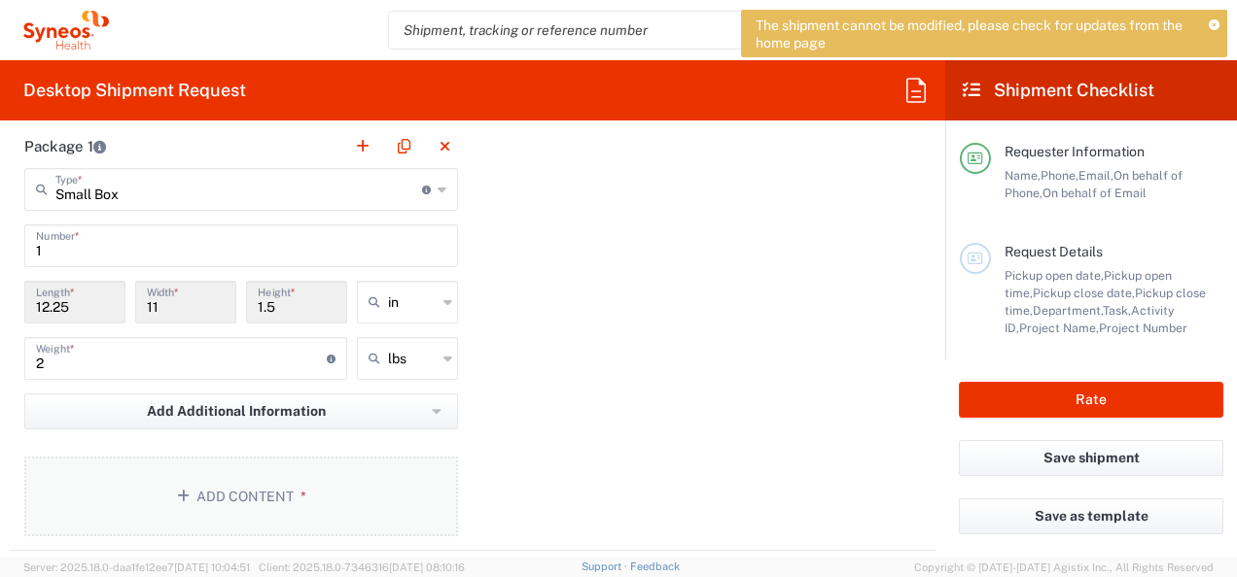
click at [235, 486] on button "Add Content *" at bounding box center [241, 497] width 434 height 80
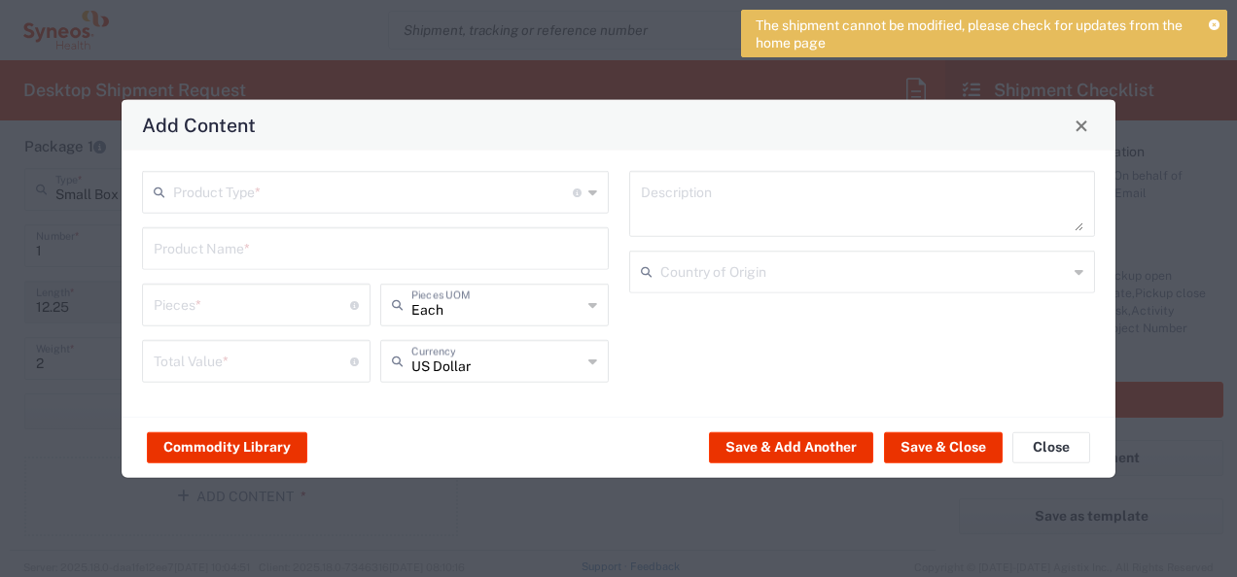
click at [291, 183] on input "text" at bounding box center [373, 191] width 400 height 34
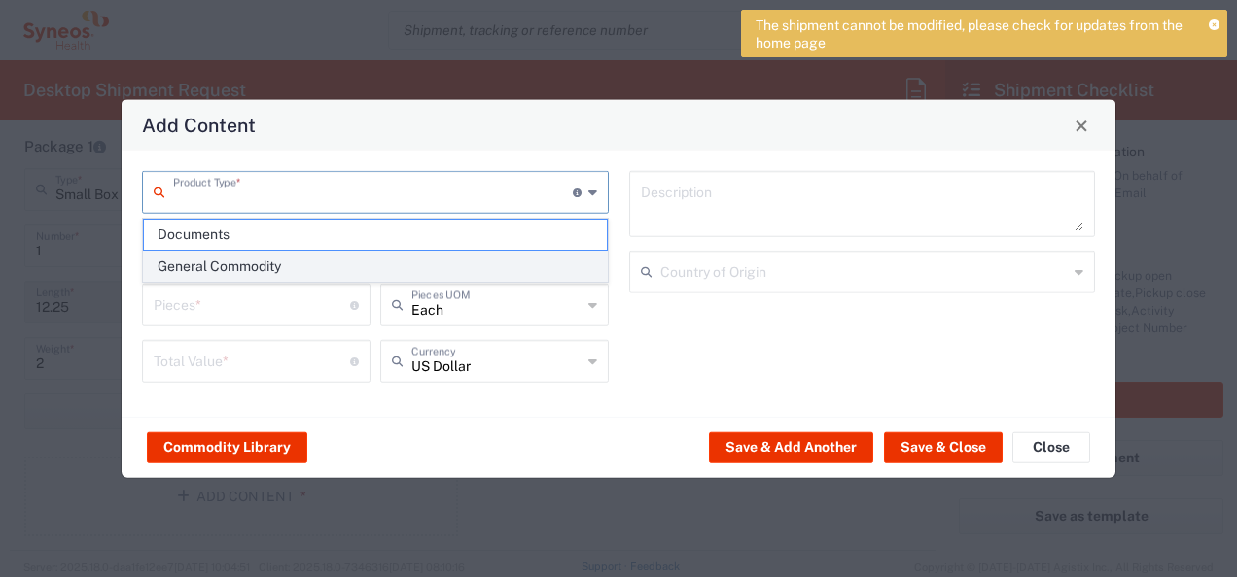
click at [283, 264] on span "General Commodity" at bounding box center [375, 267] width 463 height 30
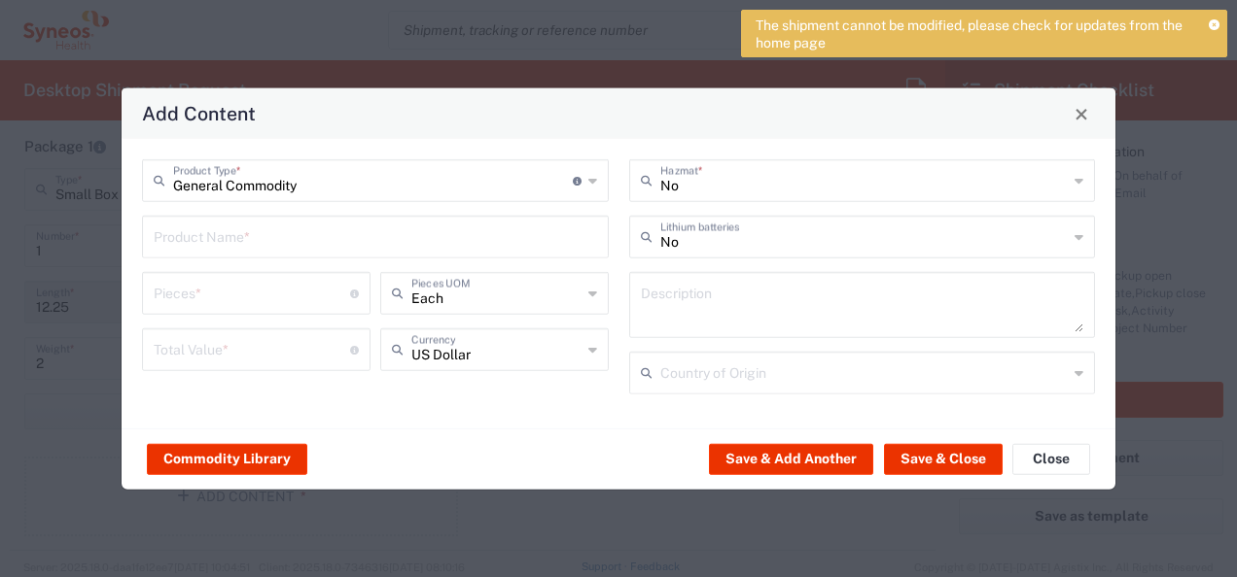
click at [256, 234] on input "text" at bounding box center [375, 236] width 443 height 34
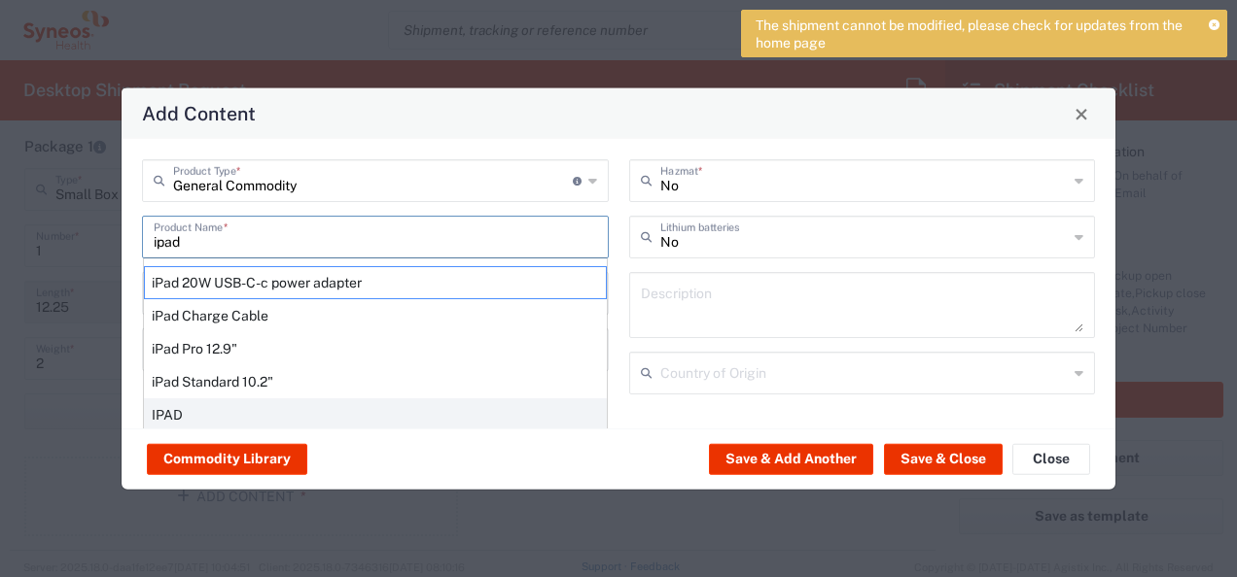
click at [172, 414] on div "IPAD" at bounding box center [375, 415] width 463 height 33
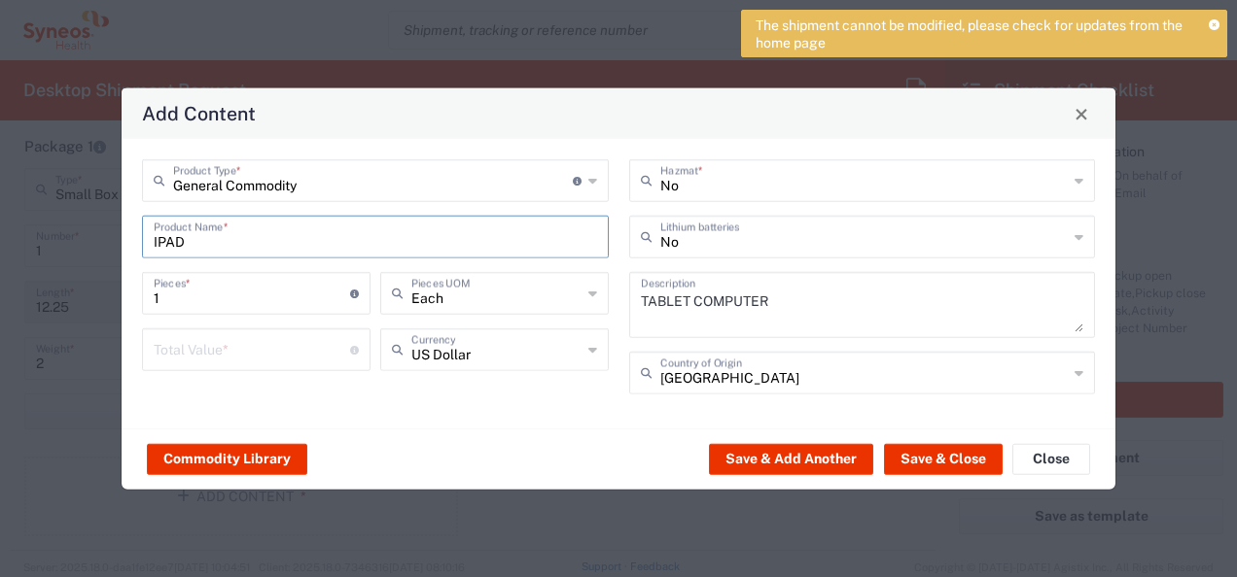
click at [311, 346] on input "number" at bounding box center [252, 349] width 196 height 34
drag, startPoint x: 1077, startPoint y: 372, endPoint x: 1010, endPoint y: 372, distance: 67.1
click at [1077, 372] on icon at bounding box center [1078, 373] width 9 height 31
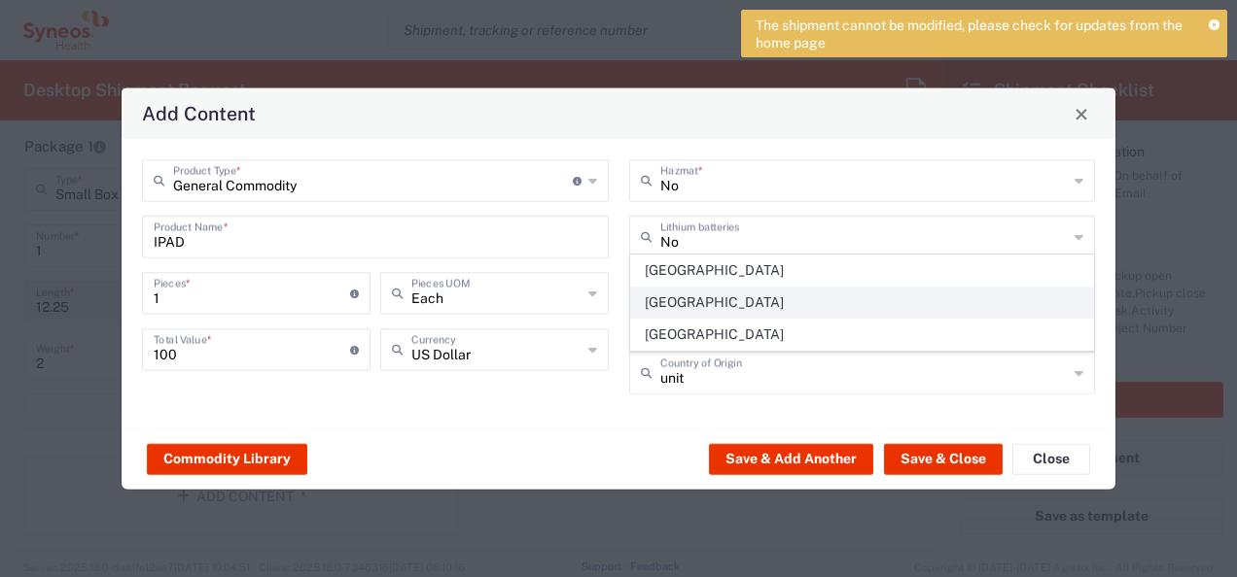
click at [847, 315] on span "[GEOGRAPHIC_DATA]" at bounding box center [862, 303] width 463 height 30
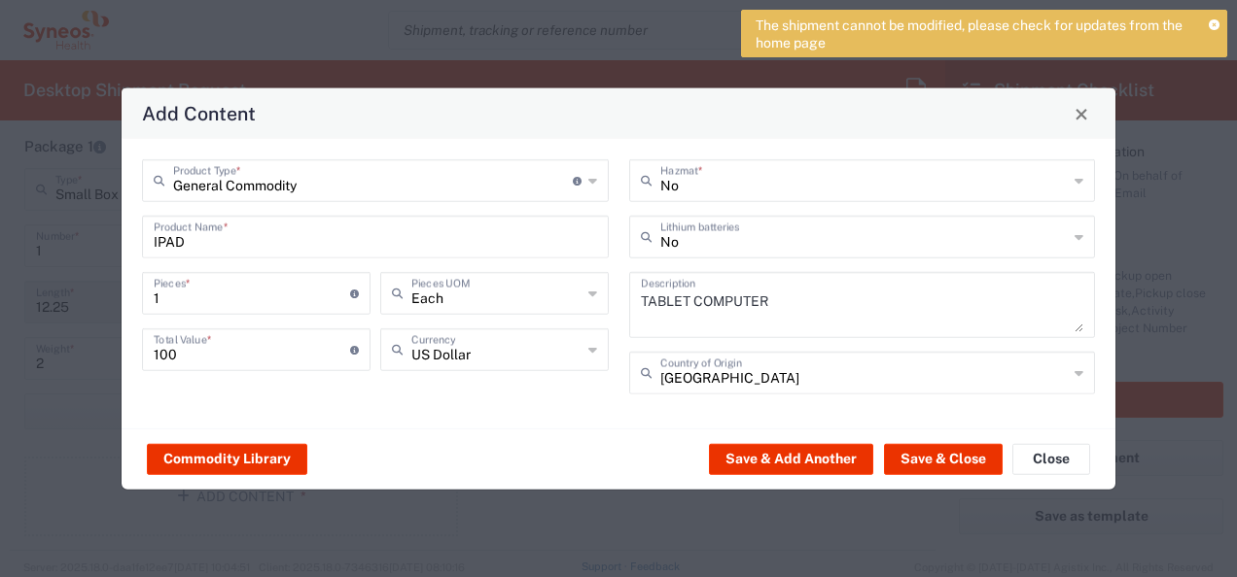
click at [788, 367] on input "[GEOGRAPHIC_DATA]" at bounding box center [864, 372] width 408 height 34
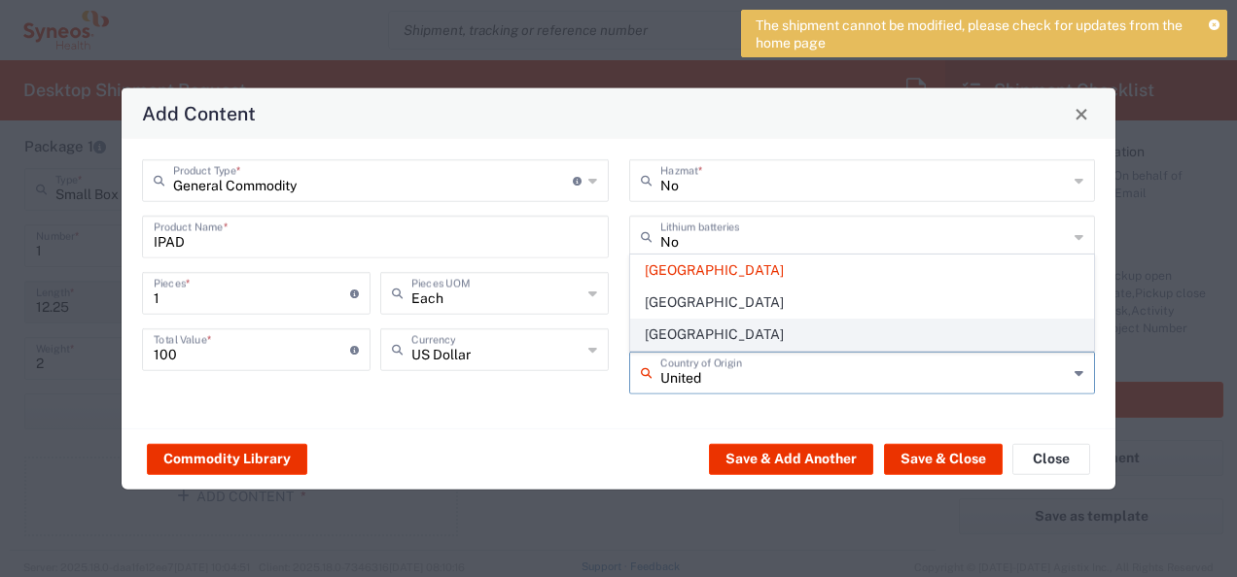
click at [709, 336] on span "[GEOGRAPHIC_DATA]" at bounding box center [862, 335] width 463 height 30
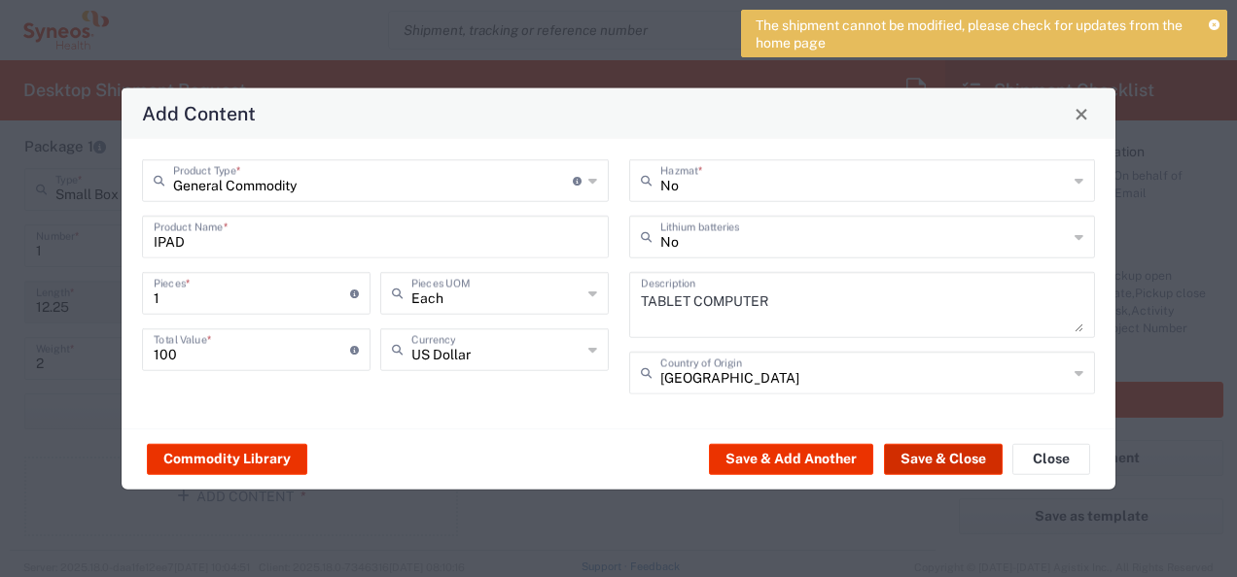
click at [939, 451] on button "Save & Close" at bounding box center [943, 458] width 119 height 31
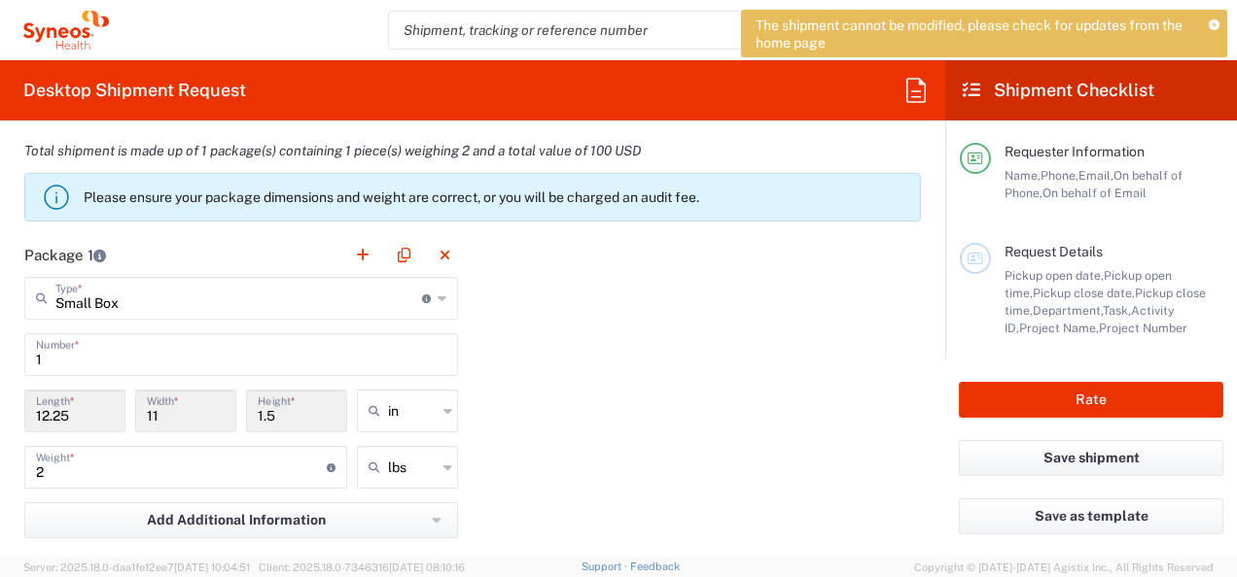
scroll to position [1551, 0]
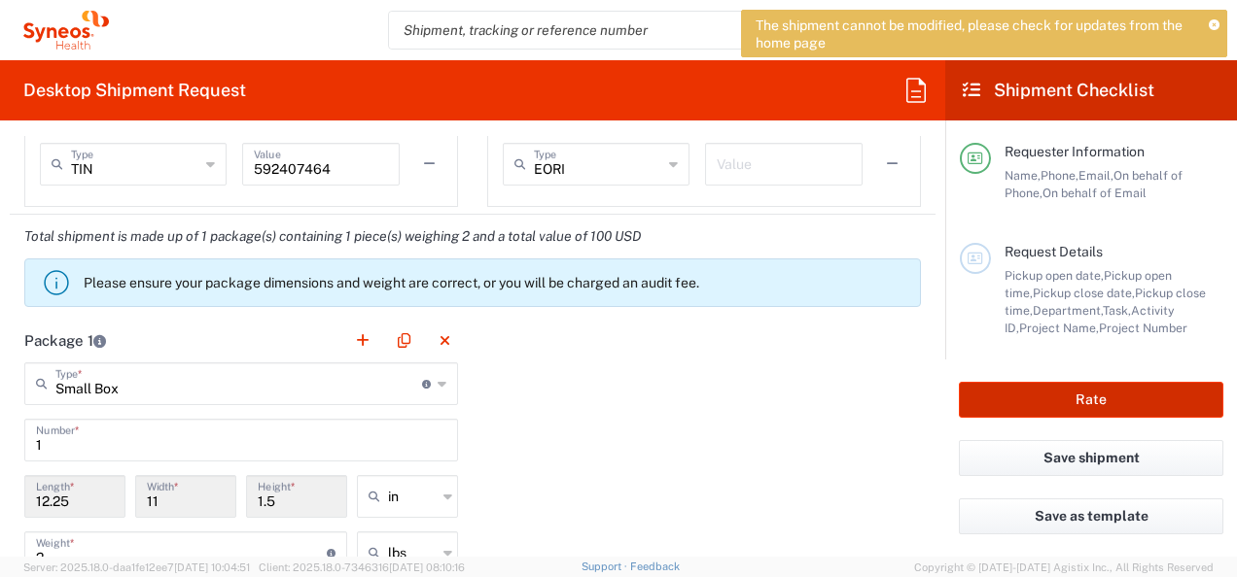
click at [1040, 387] on button "Rate" at bounding box center [1091, 400] width 264 height 36
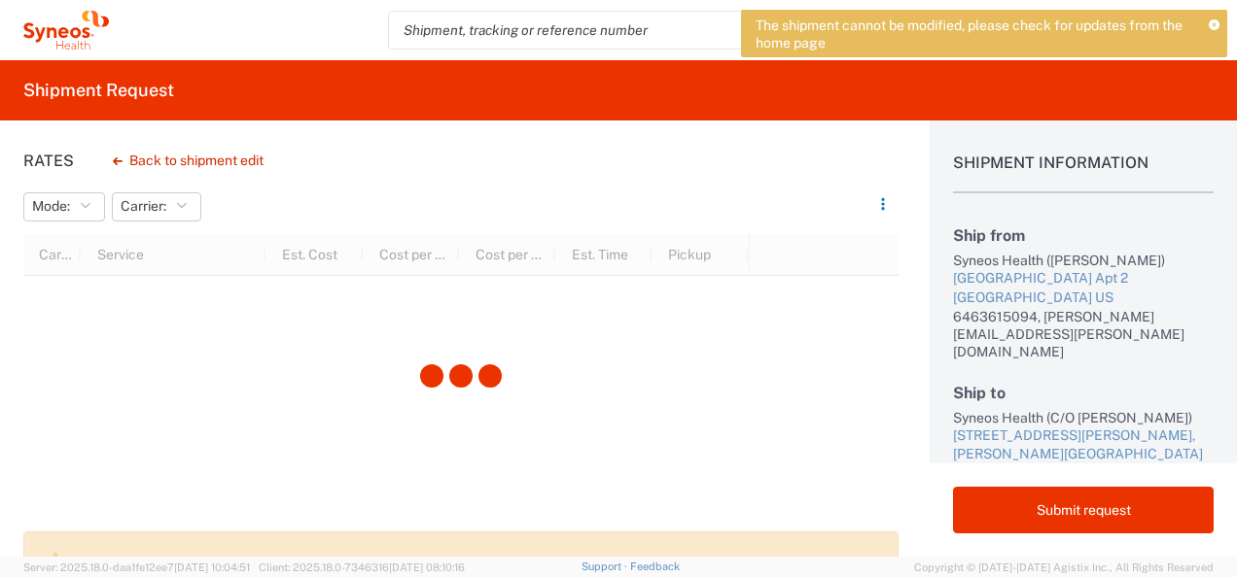
click at [1211, 21] on icon at bounding box center [1213, 25] width 11 height 11
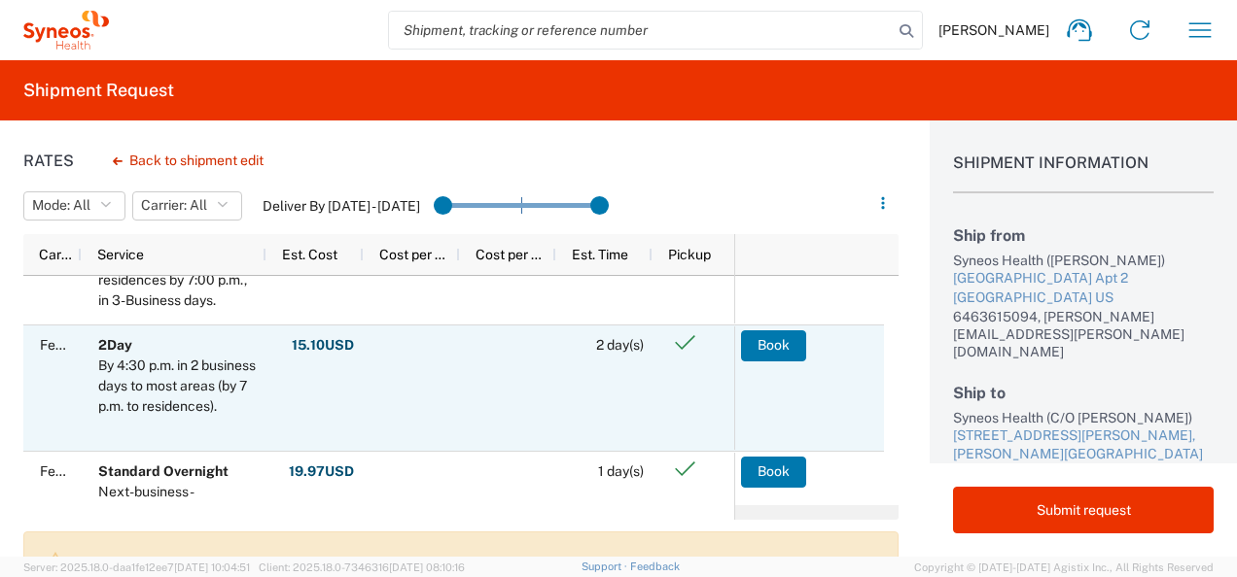
scroll to position [97, 0]
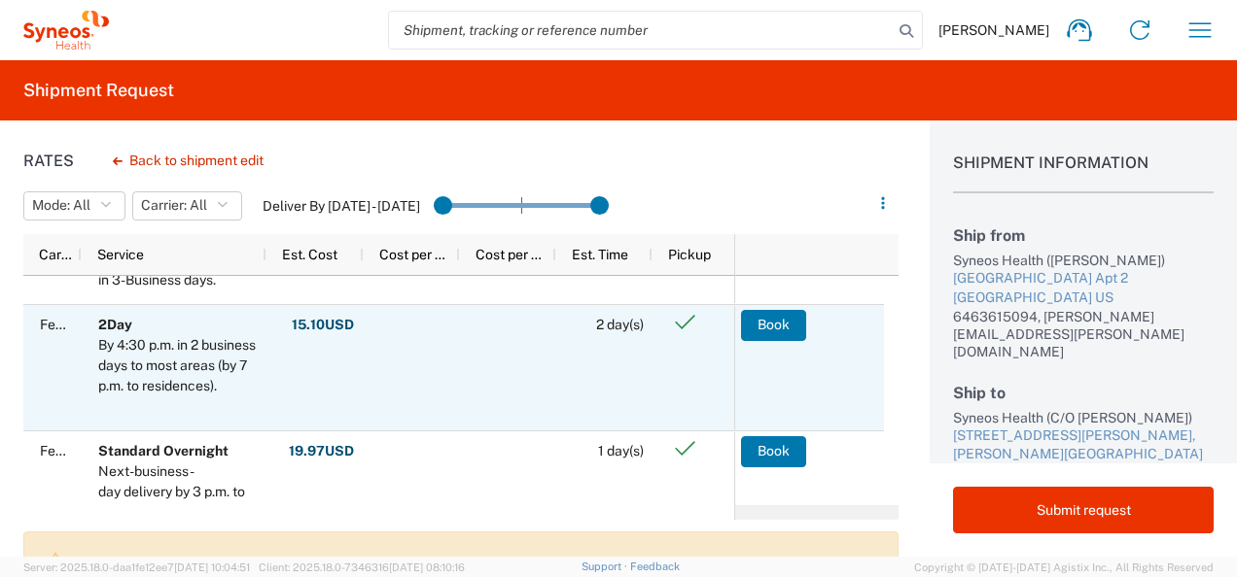
click at [782, 317] on button "Book" at bounding box center [773, 325] width 65 height 31
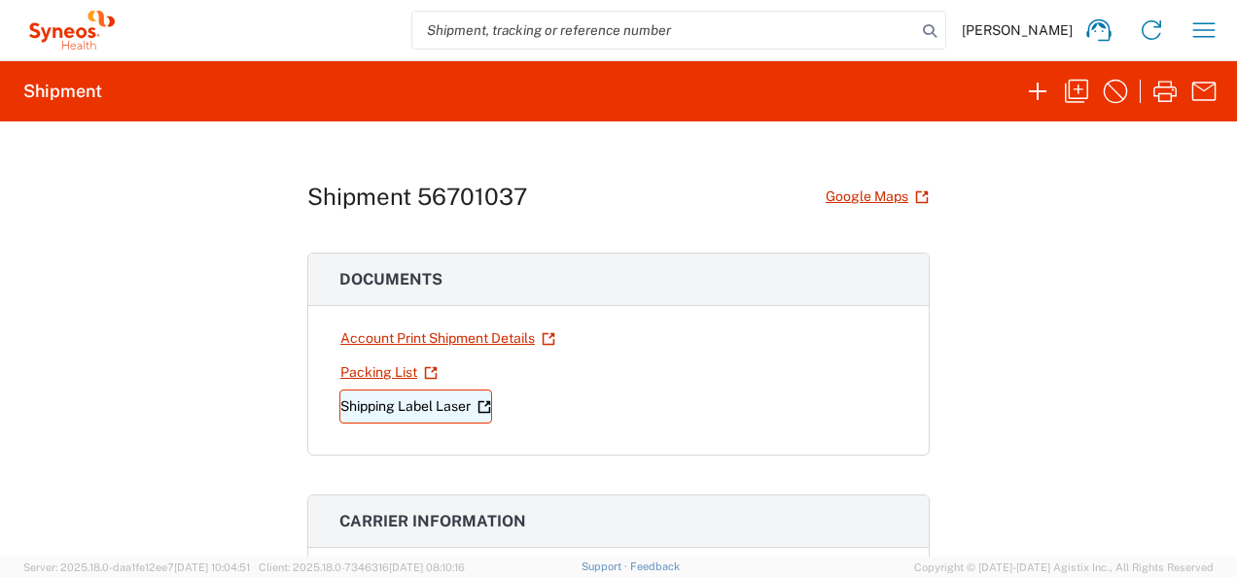
click at [440, 406] on link "Shipping Label Laser" at bounding box center [415, 407] width 153 height 34
click at [1035, 30] on span "[PERSON_NAME]" at bounding box center [1017, 29] width 111 height 17
click at [1035, 34] on span "[PERSON_NAME]" at bounding box center [1017, 29] width 111 height 17
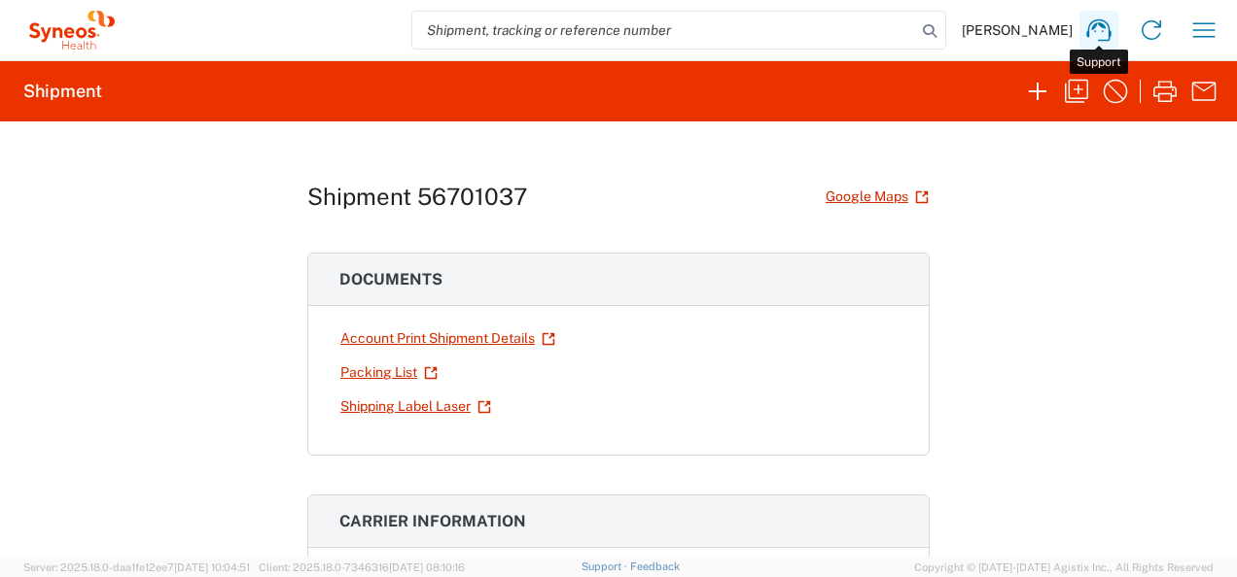
click at [1098, 34] on icon at bounding box center [1098, 30] width 31 height 31
click at [1206, 28] on icon "button" at bounding box center [1203, 30] width 31 height 31
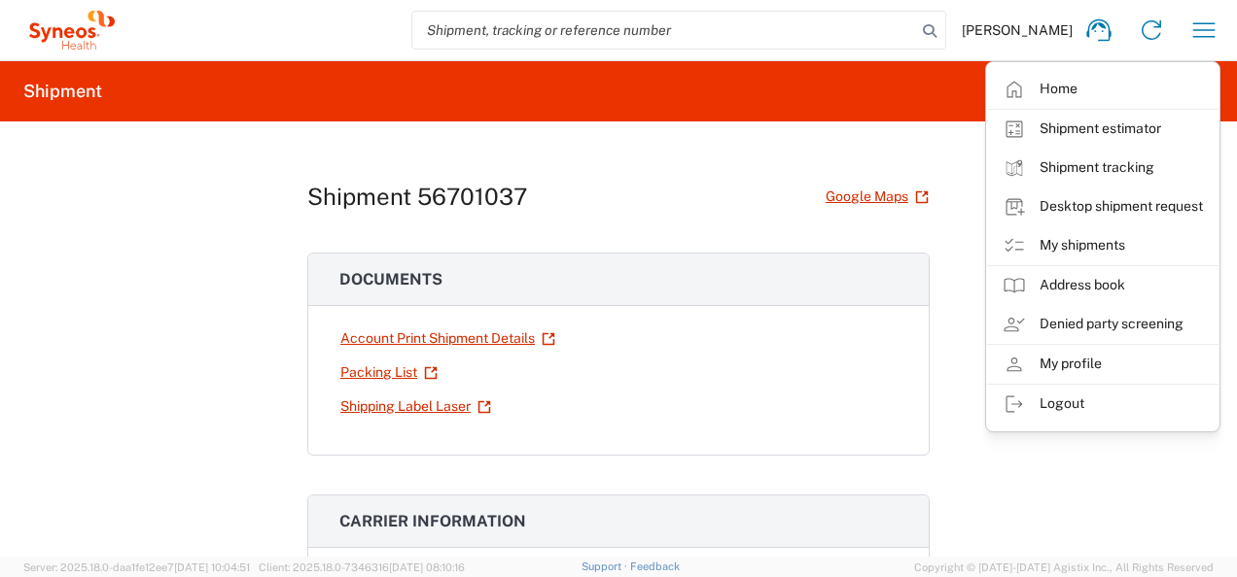
click at [1076, 239] on link "My shipments" at bounding box center [1102, 246] width 231 height 39
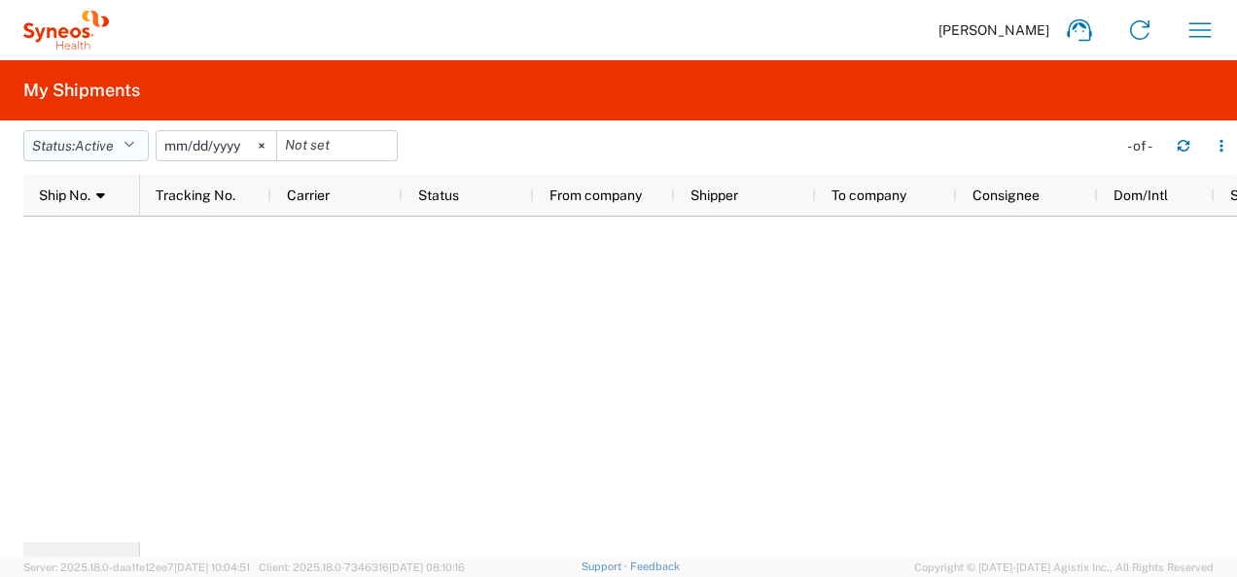
click at [134, 142] on icon "button" at bounding box center [128, 146] width 11 height 14
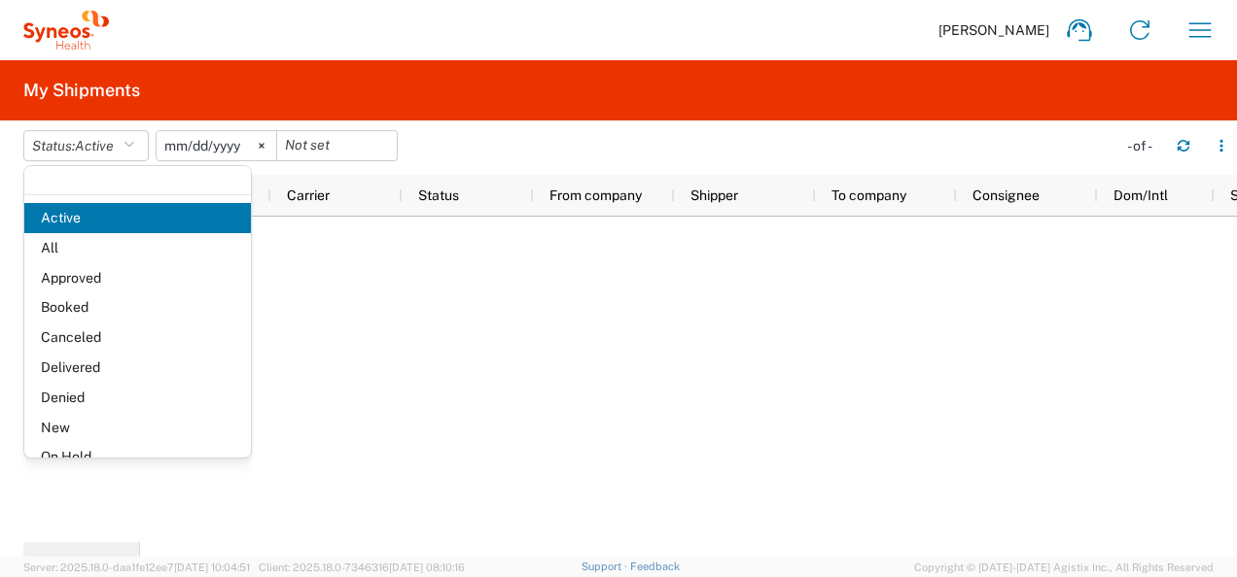
click at [276, 145] on svg-icon at bounding box center [261, 145] width 29 height 29
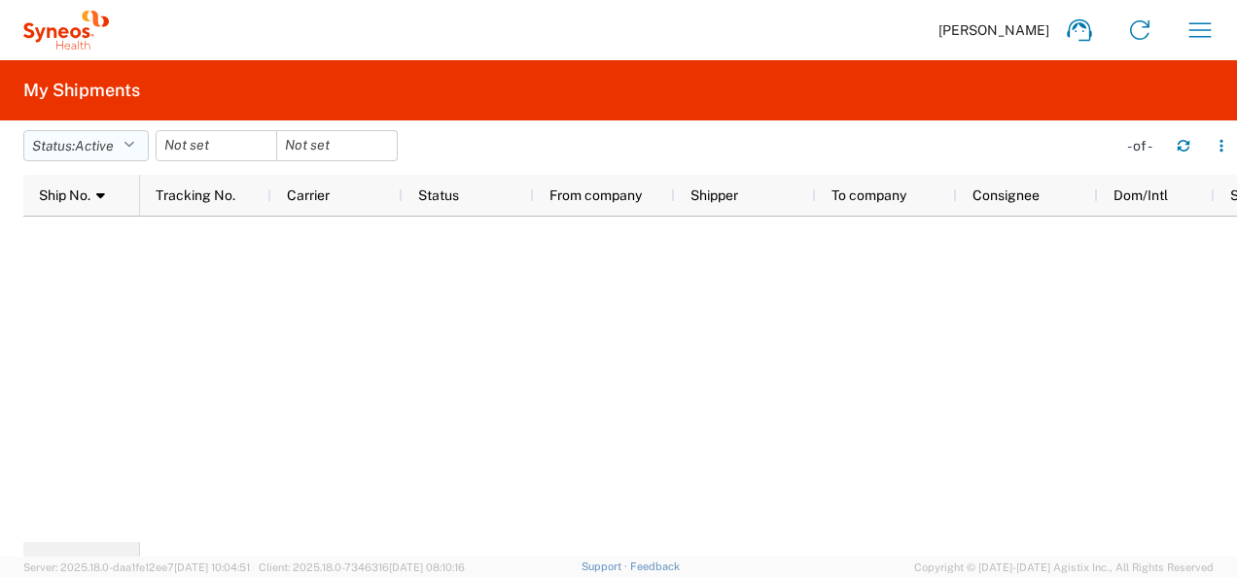
click at [132, 147] on icon "button" at bounding box center [128, 146] width 11 height 14
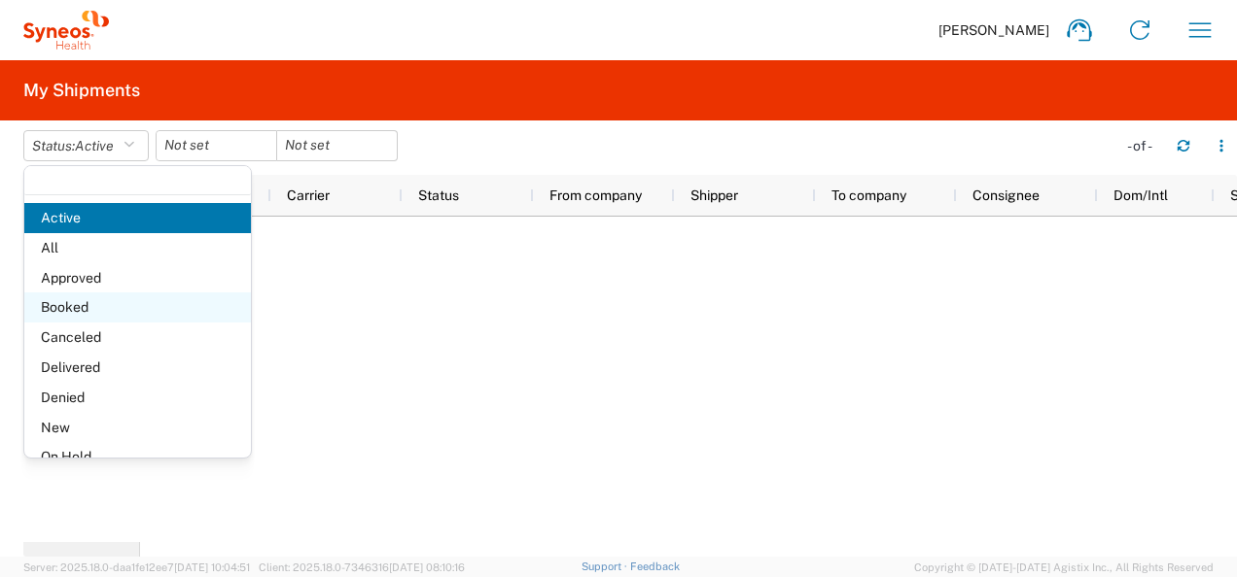
click at [76, 310] on span "Booked" at bounding box center [137, 308] width 227 height 30
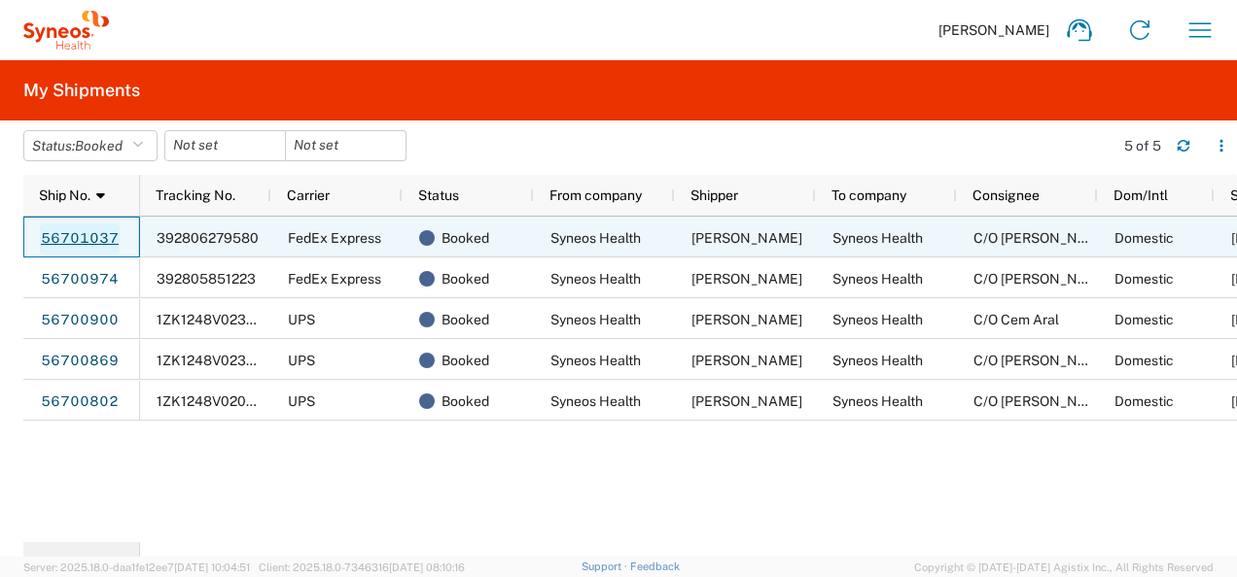
click at [94, 230] on link "56701037" at bounding box center [80, 239] width 80 height 31
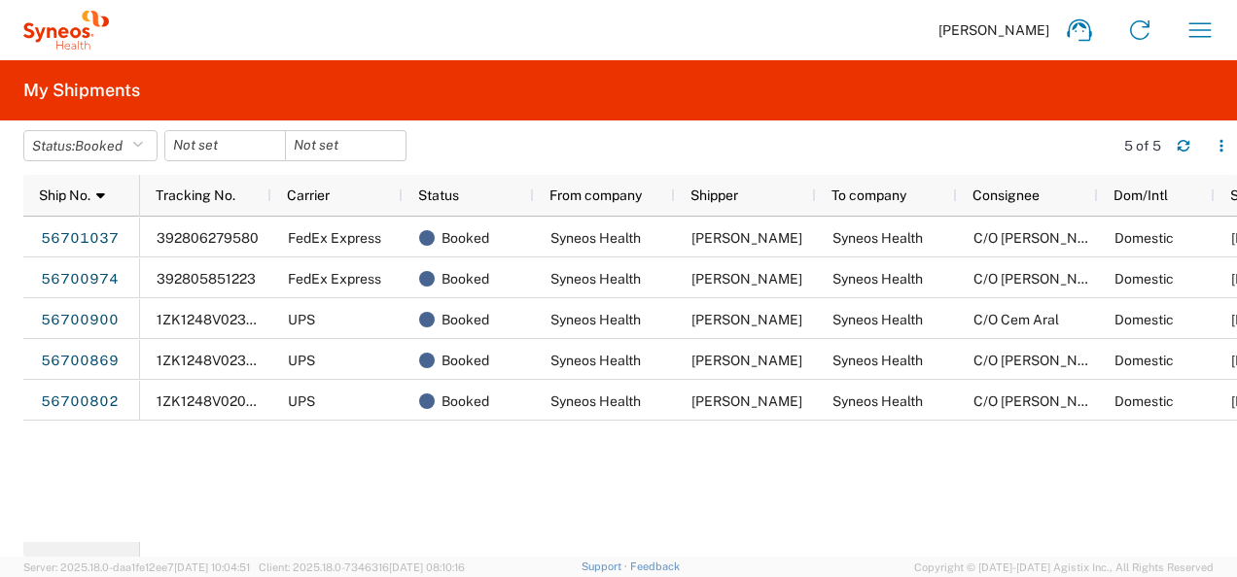
scroll to position [0, 94]
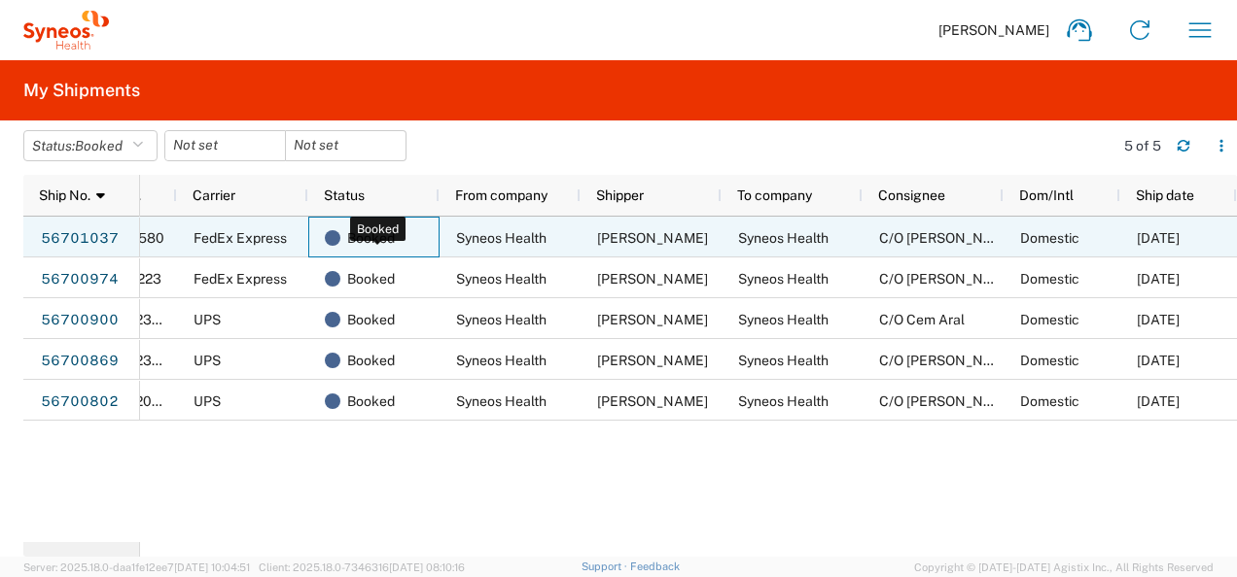
drag, startPoint x: 377, startPoint y: 232, endPoint x: 327, endPoint y: 238, distance: 50.9
click at [327, 238] on span at bounding box center [333, 238] width 16 height 16
click at [336, 233] on span at bounding box center [333, 238] width 16 height 16
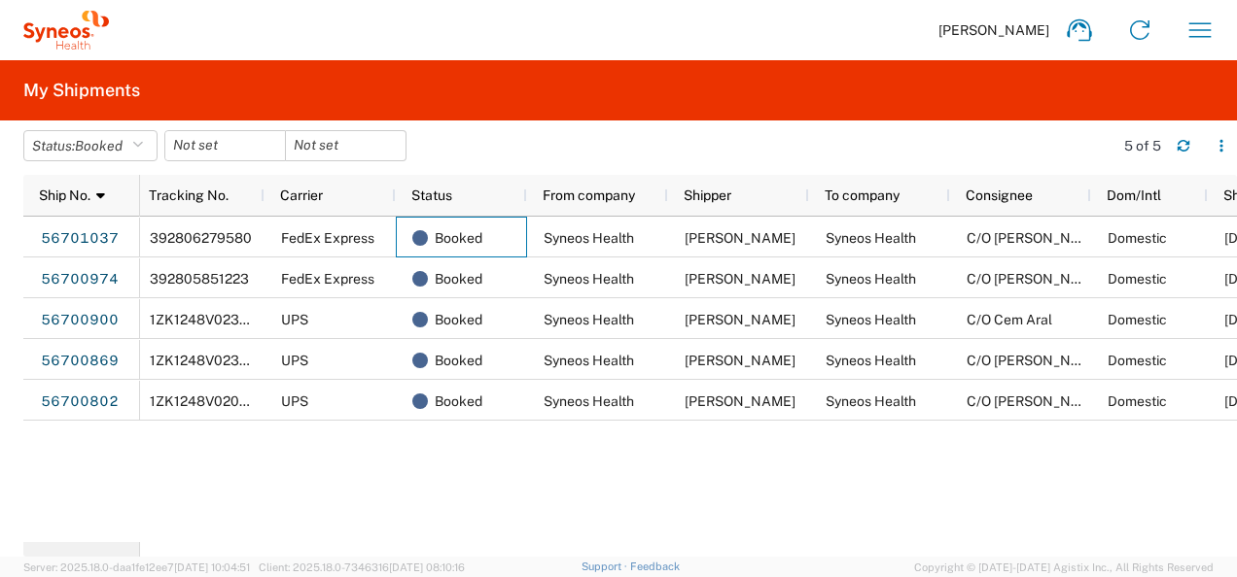
scroll to position [0, 0]
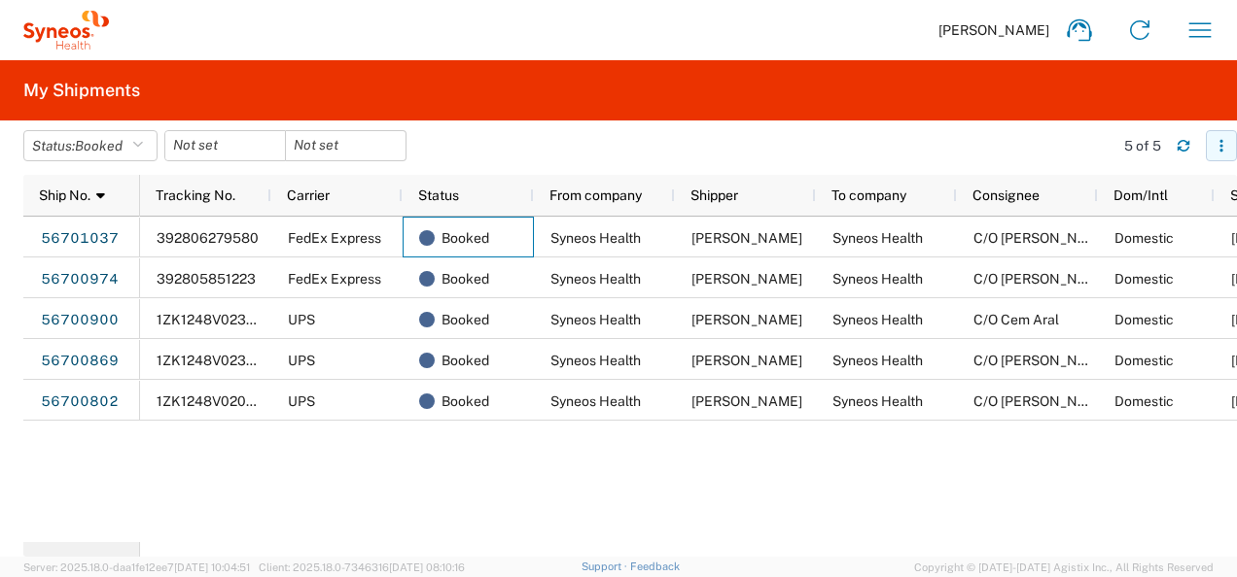
click at [1224, 137] on button "button" at bounding box center [1221, 145] width 31 height 31
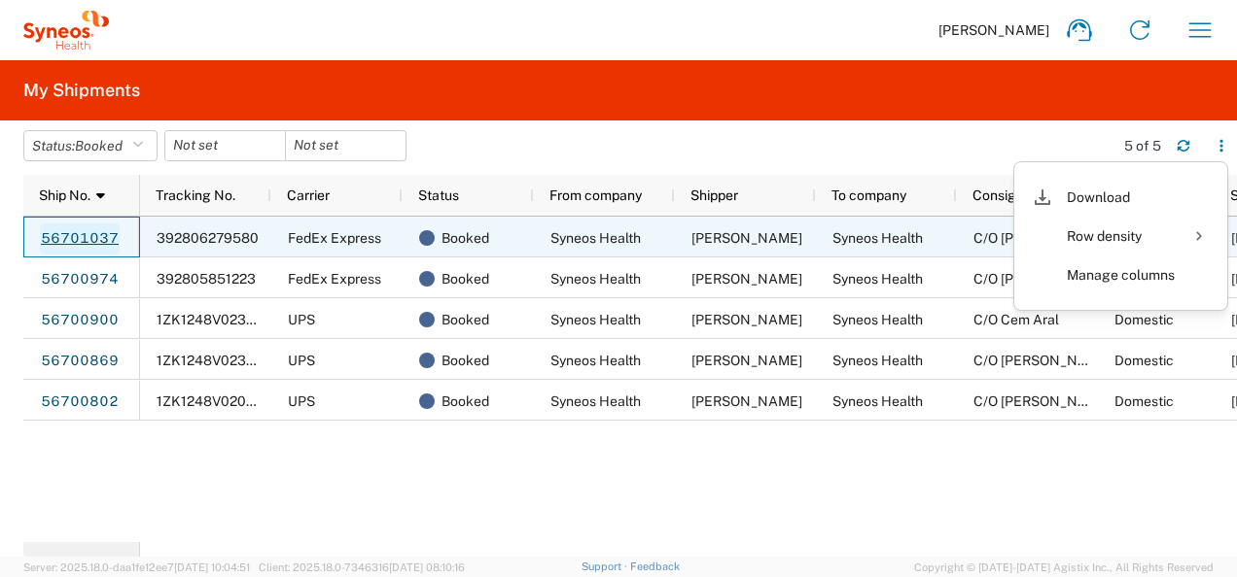
click at [87, 236] on link "56701037" at bounding box center [80, 239] width 80 height 31
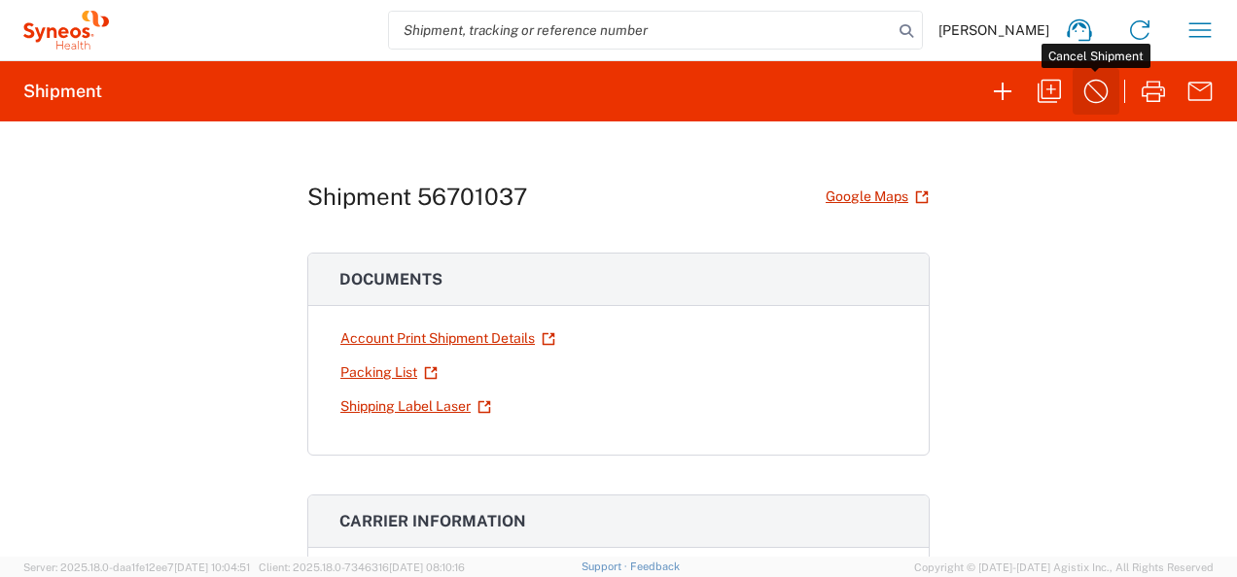
click at [1098, 89] on icon "button" at bounding box center [1095, 91] width 31 height 31
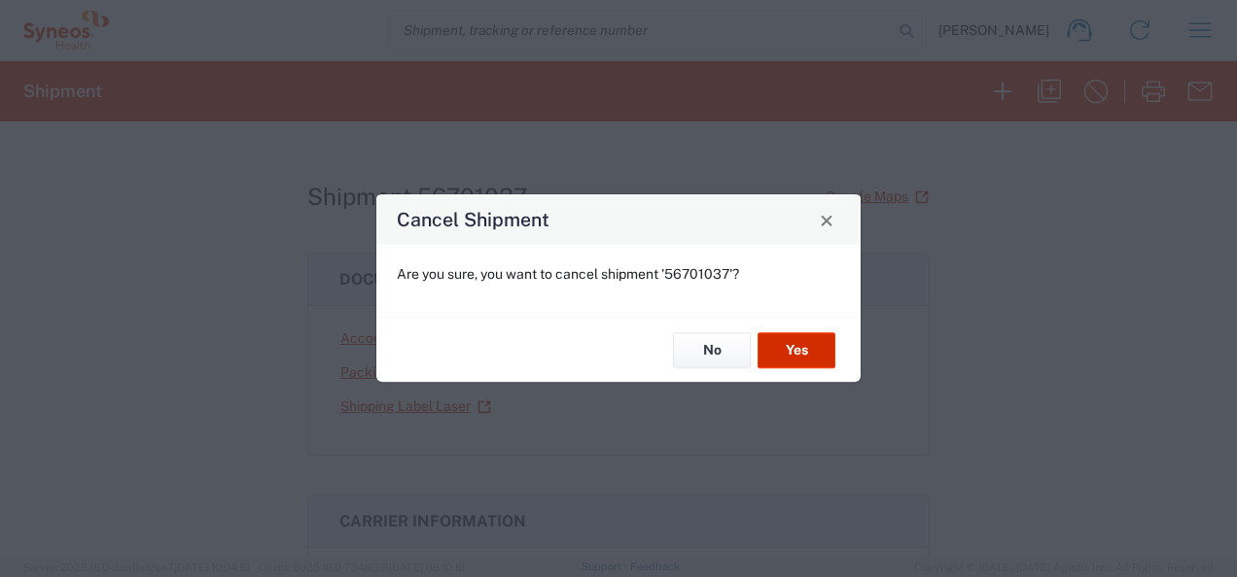
click at [807, 351] on button "Yes" at bounding box center [796, 350] width 78 height 36
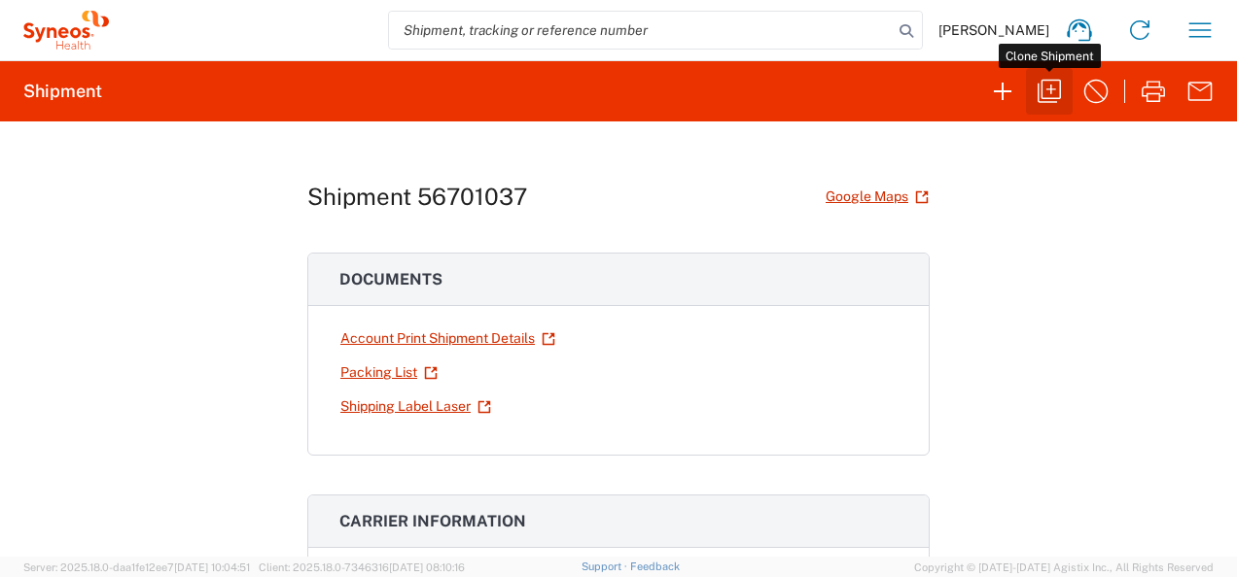
click at [1054, 90] on icon "button" at bounding box center [1048, 91] width 31 height 31
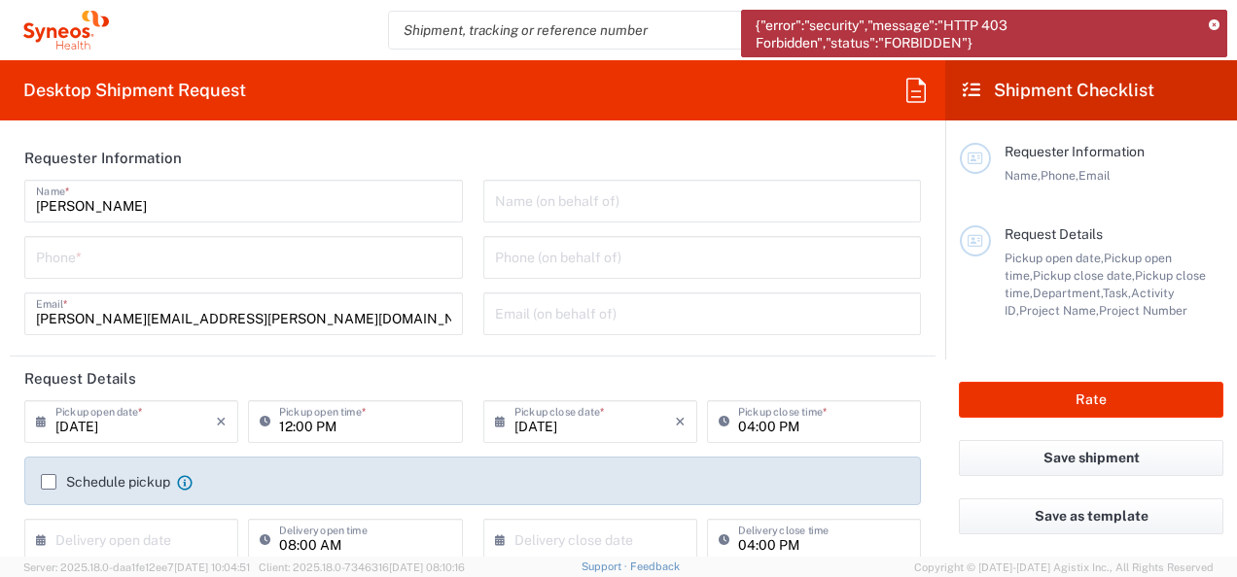
drag, startPoint x: 507, startPoint y: 193, endPoint x: 729, endPoint y: 185, distance: 222.8
click at [507, 193] on input "text" at bounding box center [702, 200] width 415 height 34
click at [1212, 20] on icon at bounding box center [1213, 25] width 11 height 11
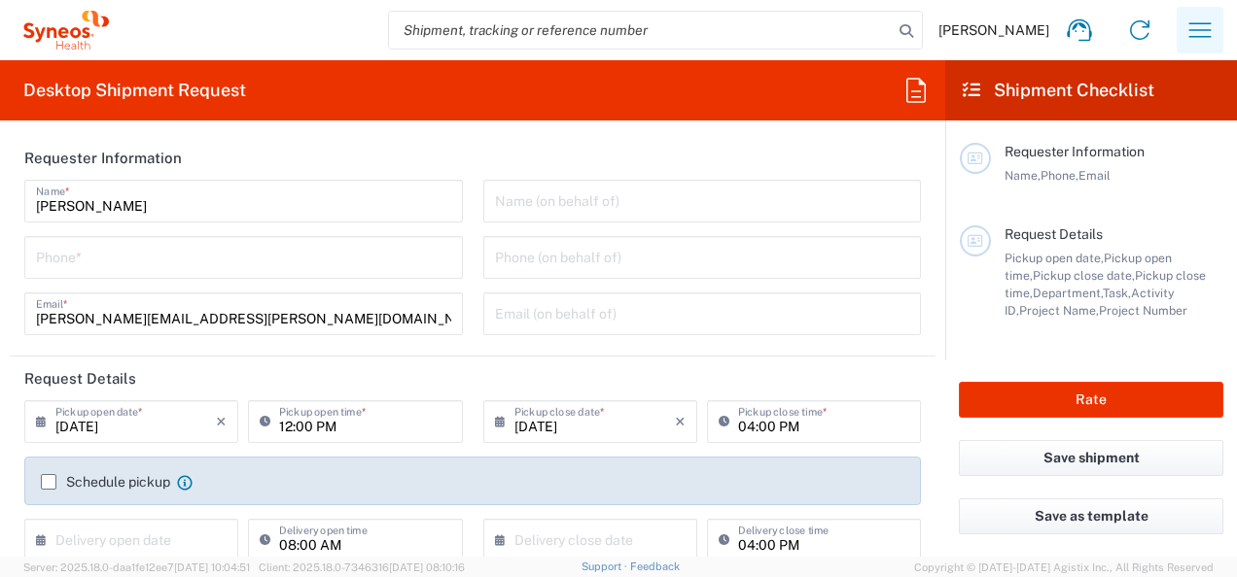
click at [1197, 26] on icon "button" at bounding box center [1199, 30] width 31 height 31
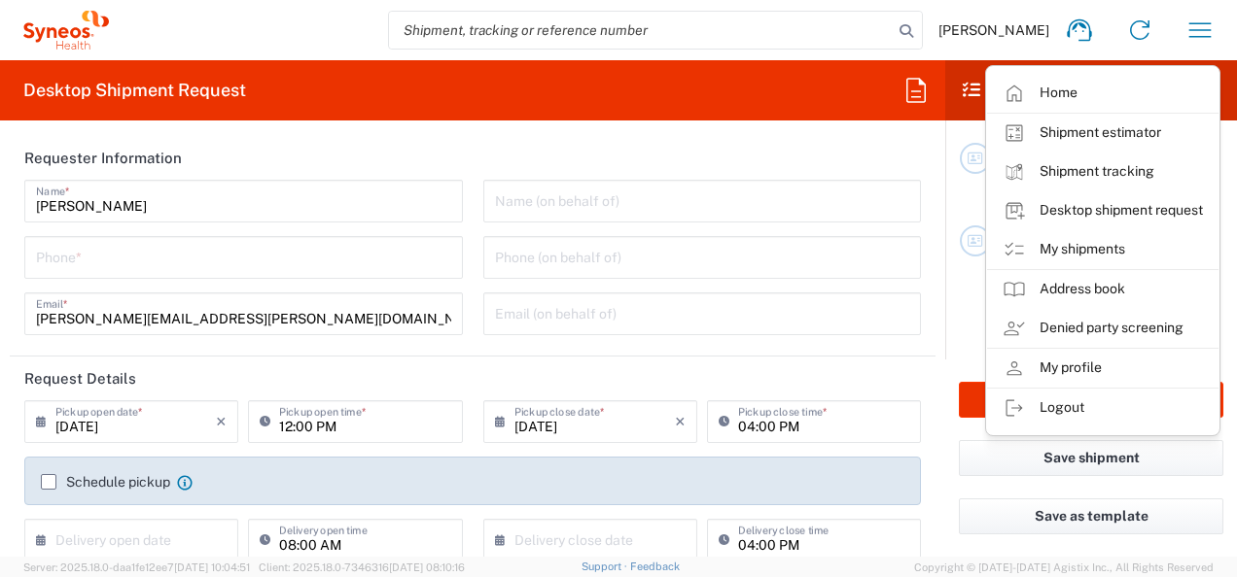
drag, startPoint x: 738, startPoint y: 86, endPoint x: 811, endPoint y: 82, distance: 73.0
click at [738, 86] on agx-form-header "Desktop Shipment Request" at bounding box center [472, 90] width 945 height 60
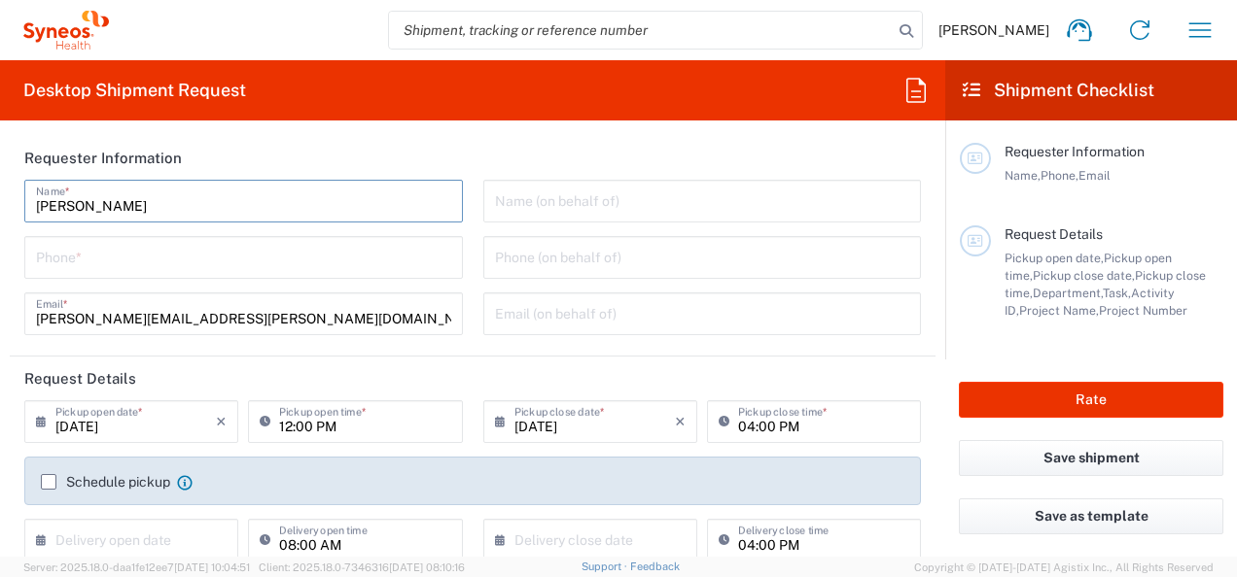
click at [249, 206] on input "[PERSON_NAME]" at bounding box center [243, 200] width 415 height 34
click at [542, 207] on input "text" at bounding box center [702, 200] width 415 height 34
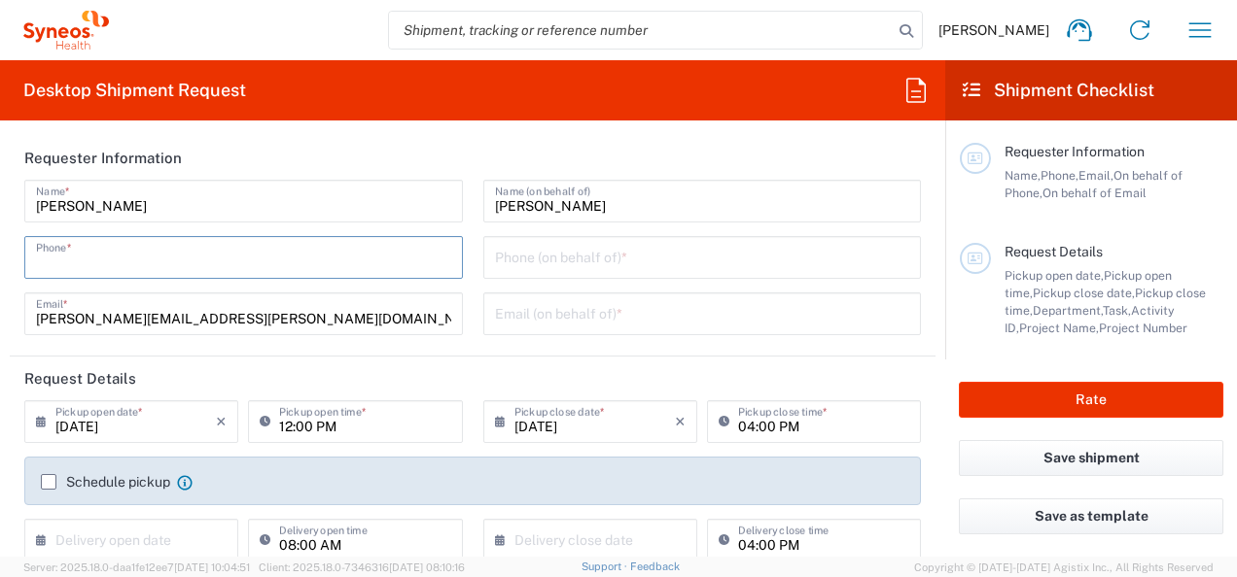
click at [250, 266] on input "tel" at bounding box center [243, 256] width 415 height 34
click at [637, 257] on input "tel" at bounding box center [702, 256] width 415 height 34
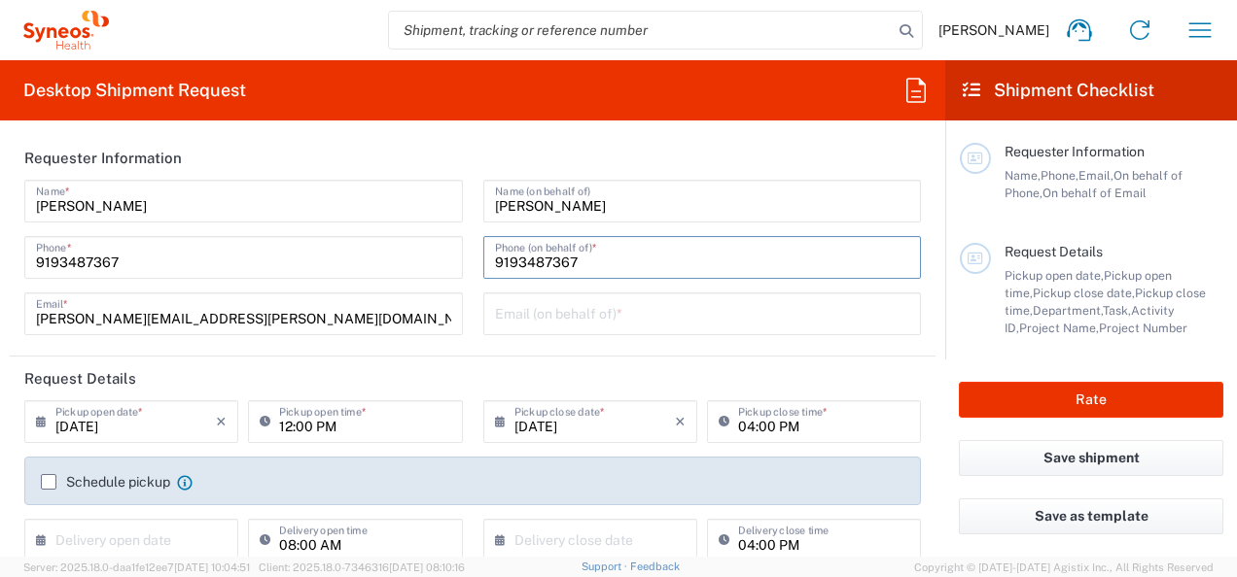
click at [567, 306] on input "text" at bounding box center [702, 313] width 415 height 34
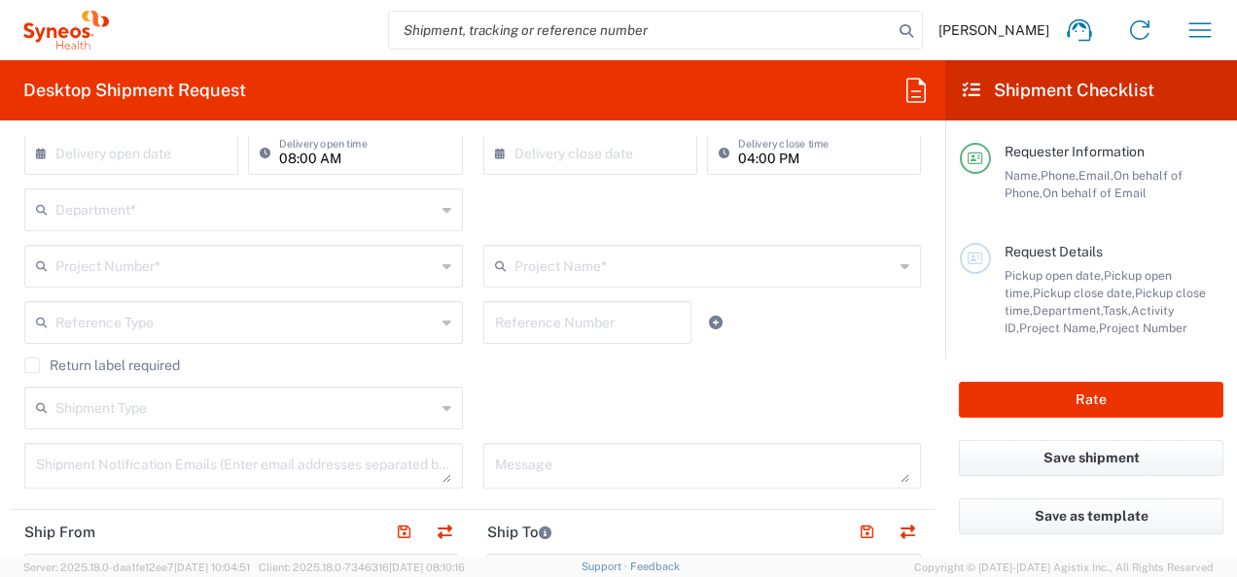
scroll to position [389, 0]
click at [442, 201] on icon at bounding box center [446, 207] width 9 height 31
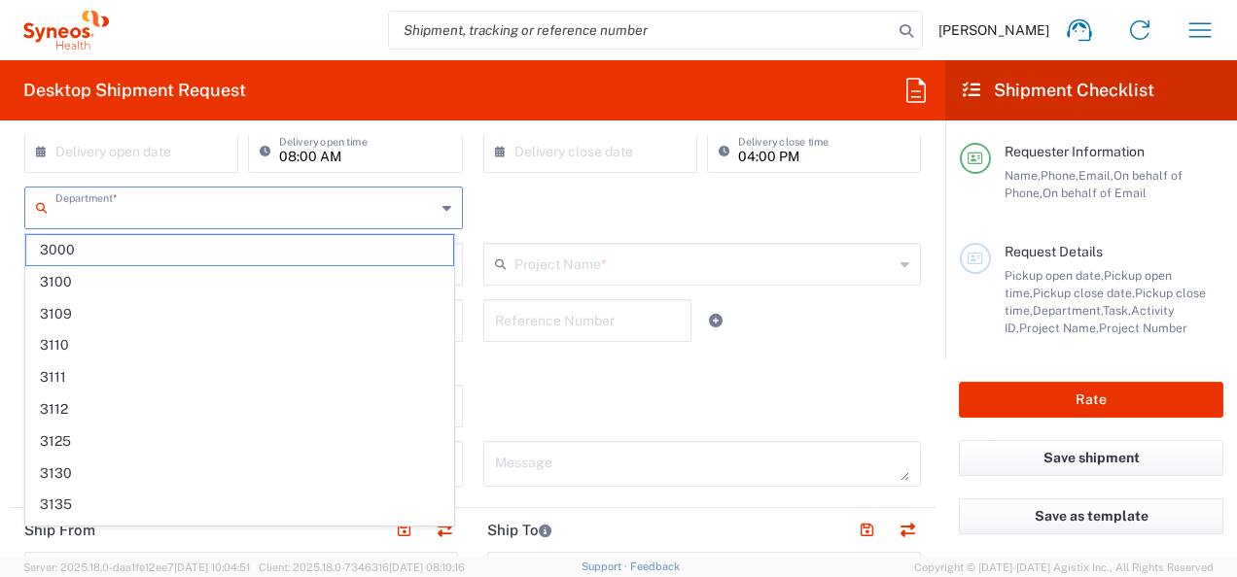
click at [538, 218] on div "Department * 3000 3100 3109 3110 3111 3112 3125 3130 3135 3136 3150 3155 3165 3…" at bounding box center [473, 215] width 917 height 56
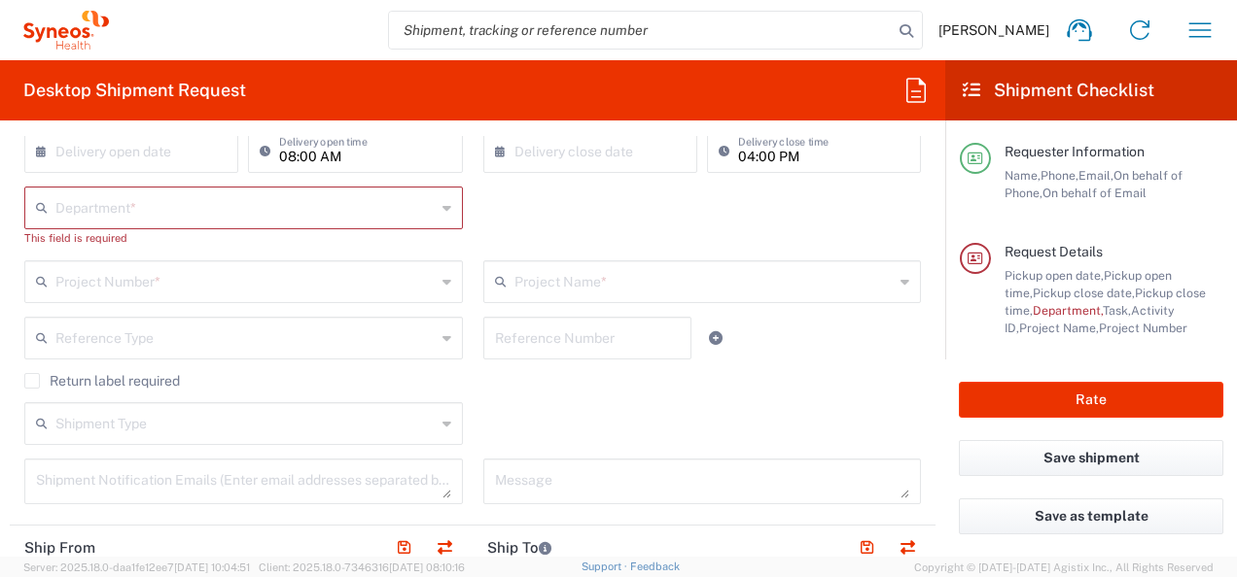
click at [442, 206] on icon at bounding box center [446, 207] width 9 height 31
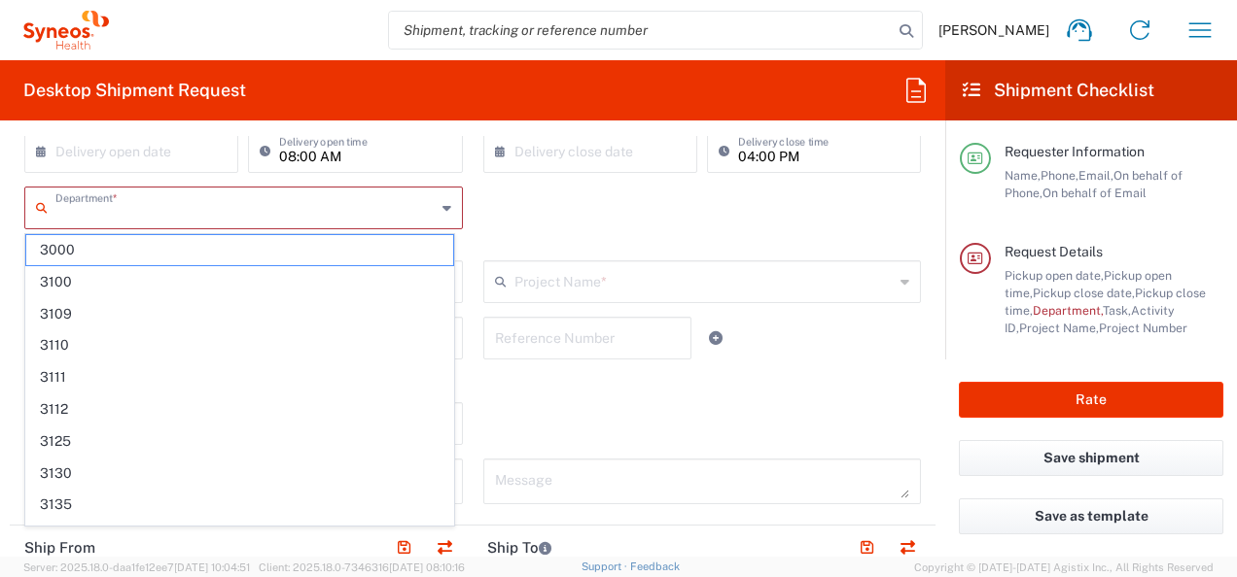
click at [746, 208] on div "Department * 3000 3100 3109 3110 3111 3112 3125 3130 3135 3136 3150 3155 3165 3…" at bounding box center [473, 224] width 917 height 74
click at [164, 206] on input "text" at bounding box center [245, 207] width 380 height 34
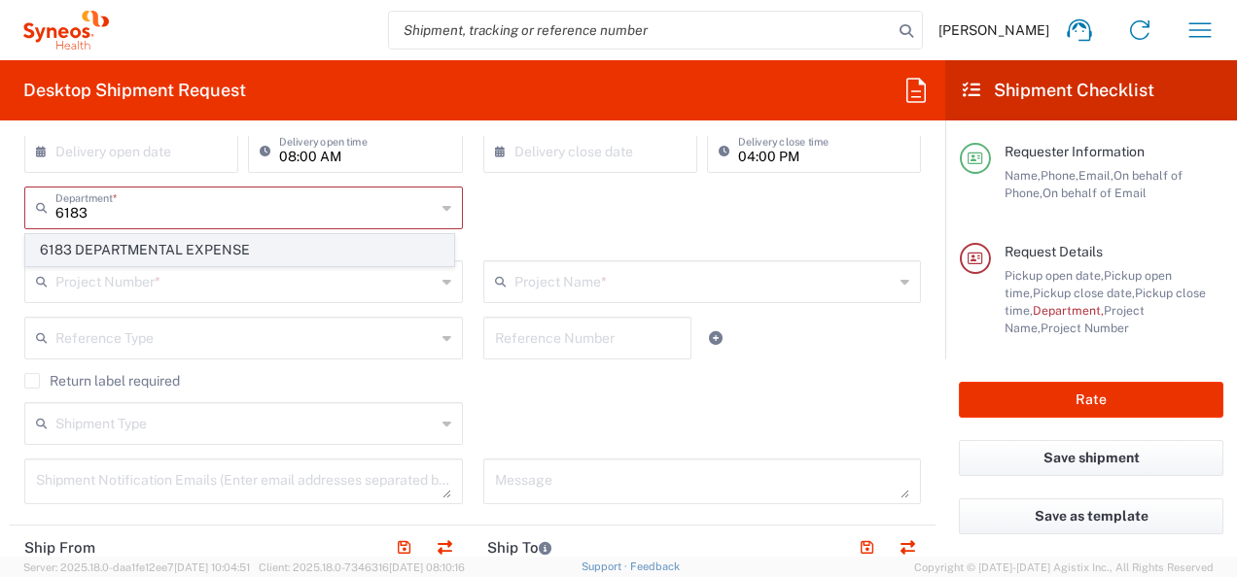
click at [189, 247] on span "6183 DEPARTMENTAL EXPENSE" at bounding box center [239, 250] width 427 height 30
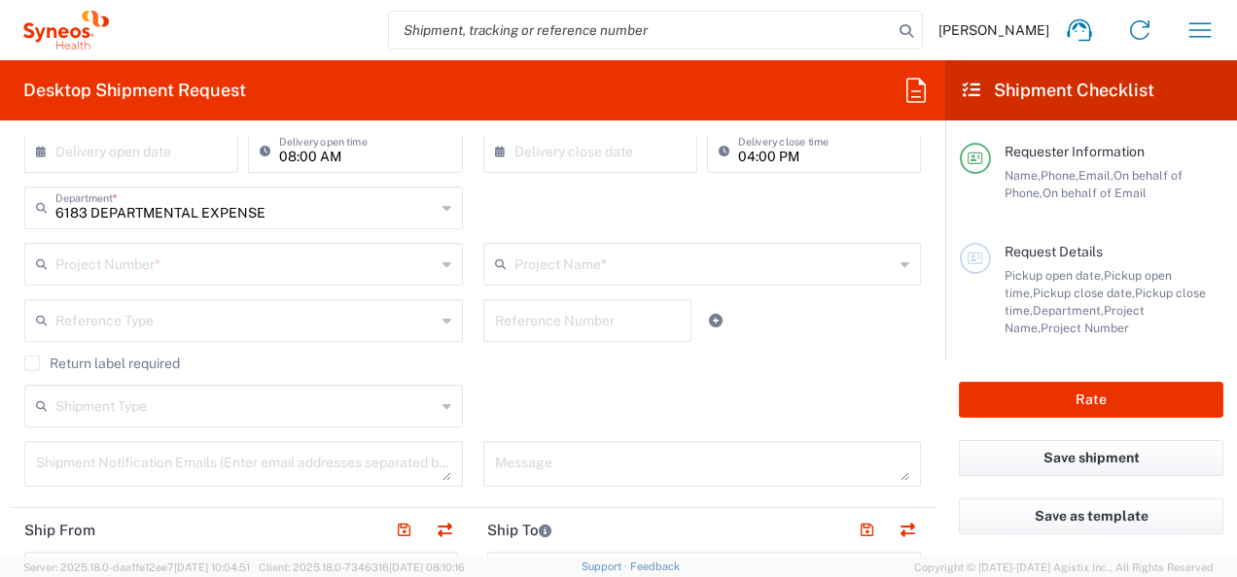
click at [545, 269] on input "text" at bounding box center [704, 263] width 380 height 34
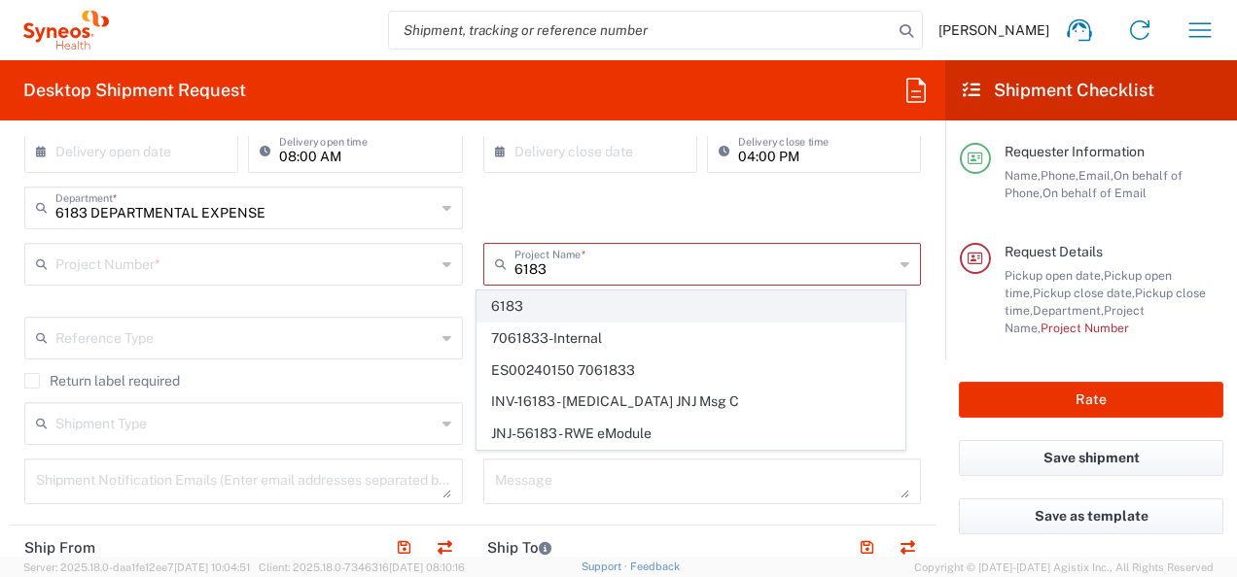
click at [506, 307] on span "6183" at bounding box center [690, 307] width 427 height 30
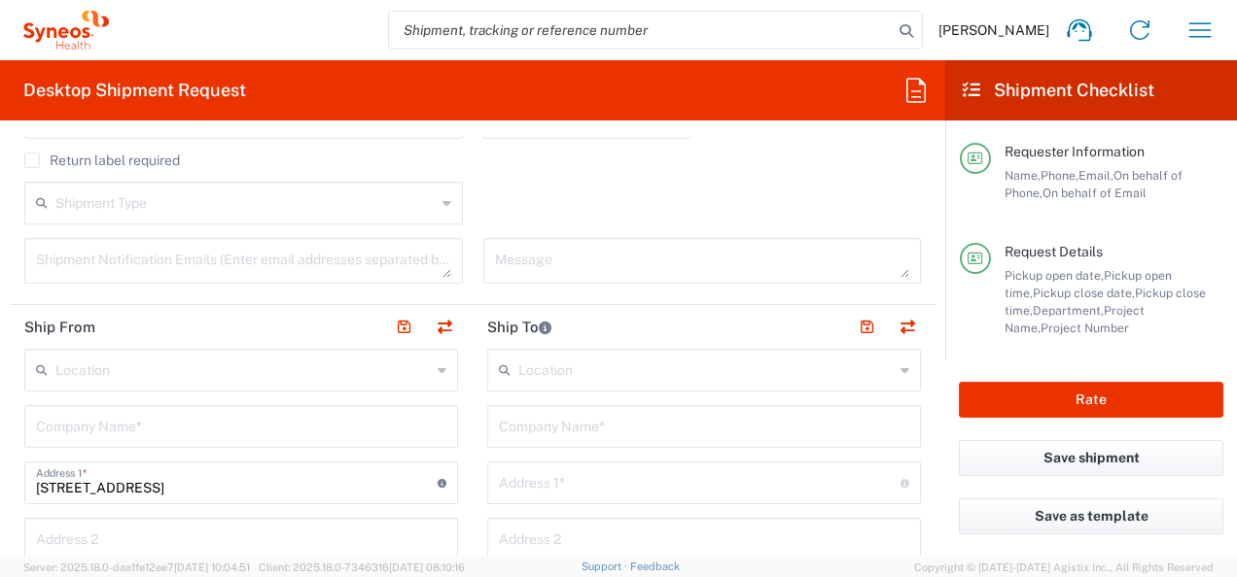
scroll to position [583, 0]
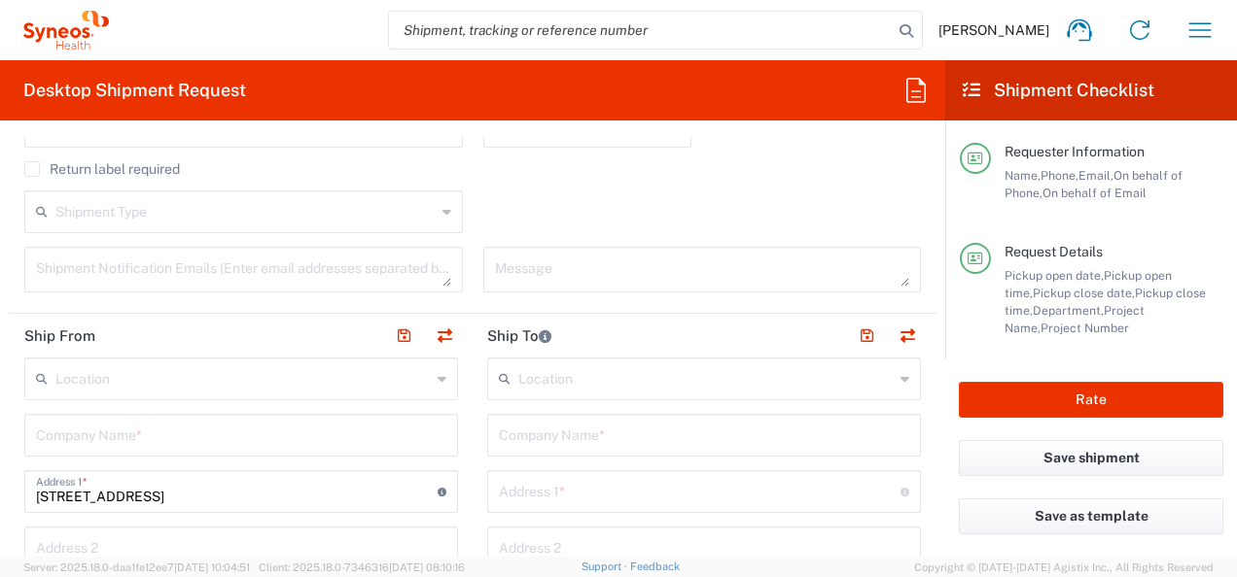
click at [214, 437] on input "text" at bounding box center [241, 434] width 410 height 34
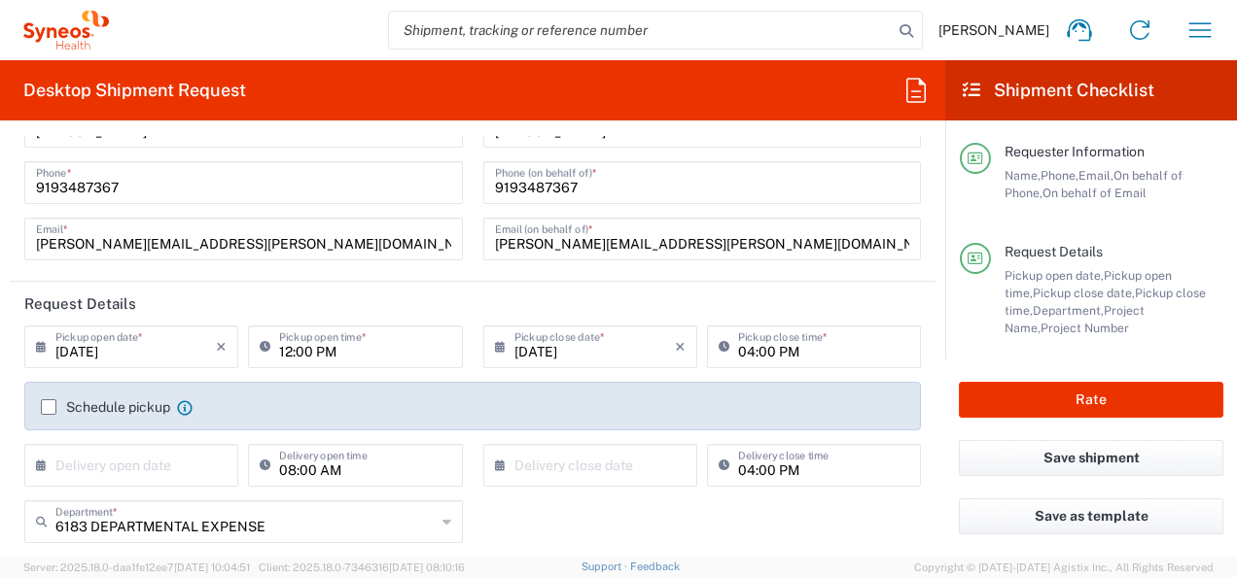
scroll to position [0, 0]
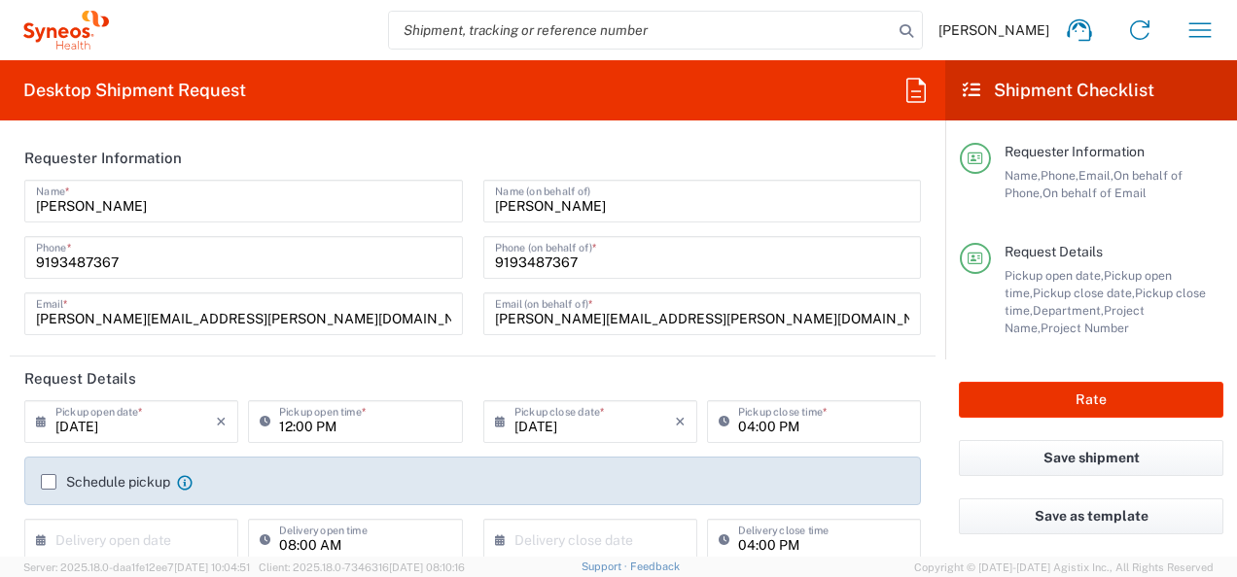
click at [911, 94] on icon at bounding box center [915, 90] width 31 height 31
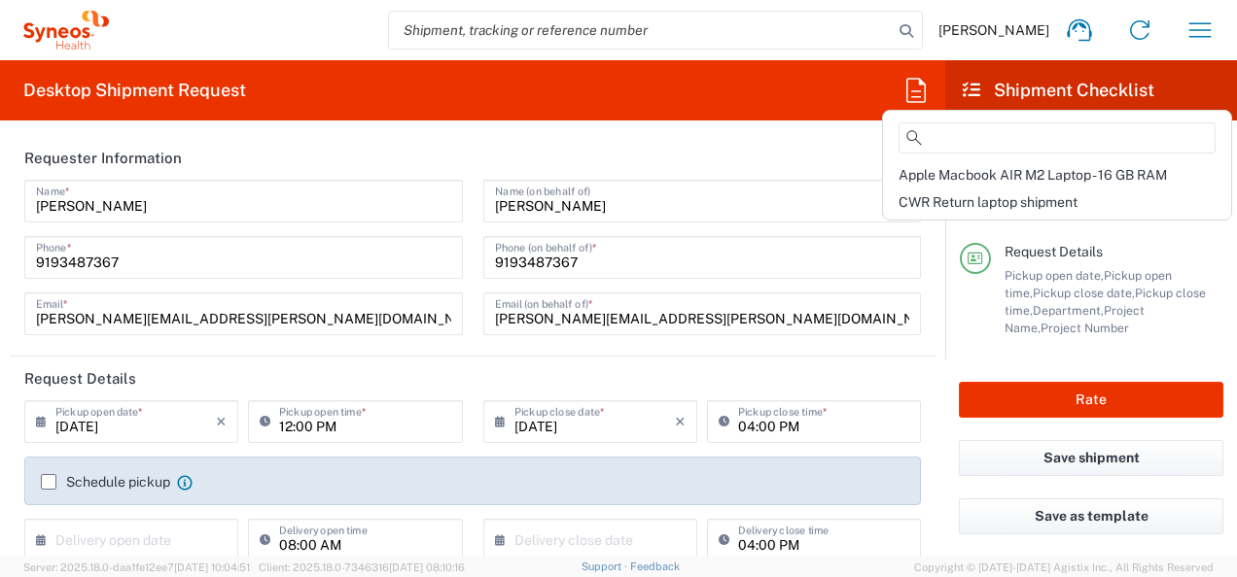
click at [797, 27] on input "search" at bounding box center [641, 30] width 504 height 37
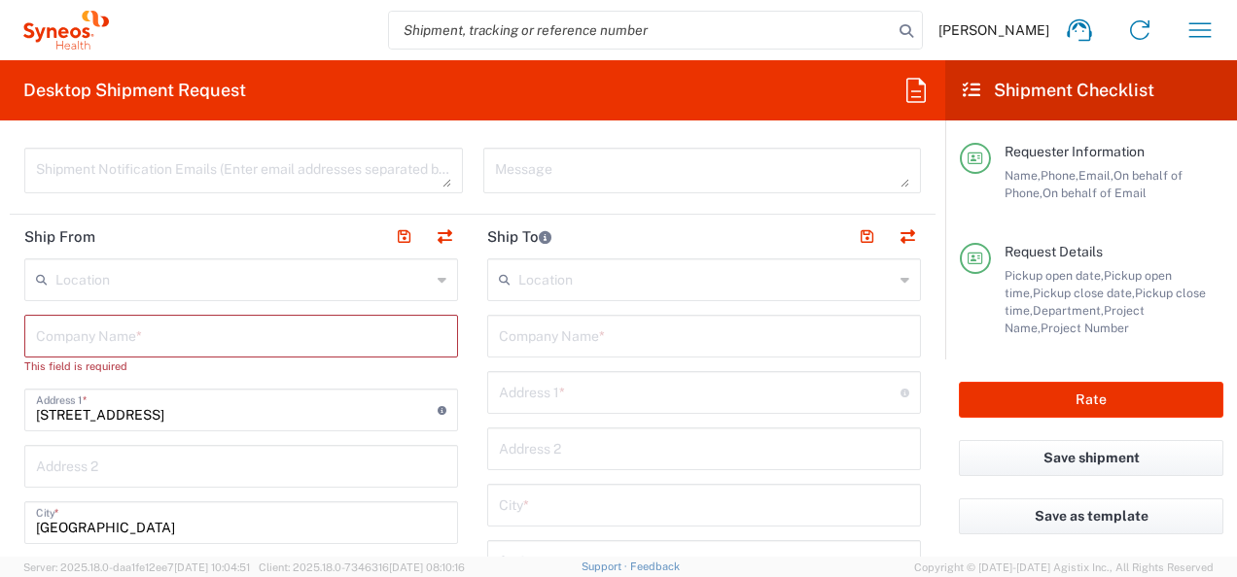
scroll to position [778, 0]
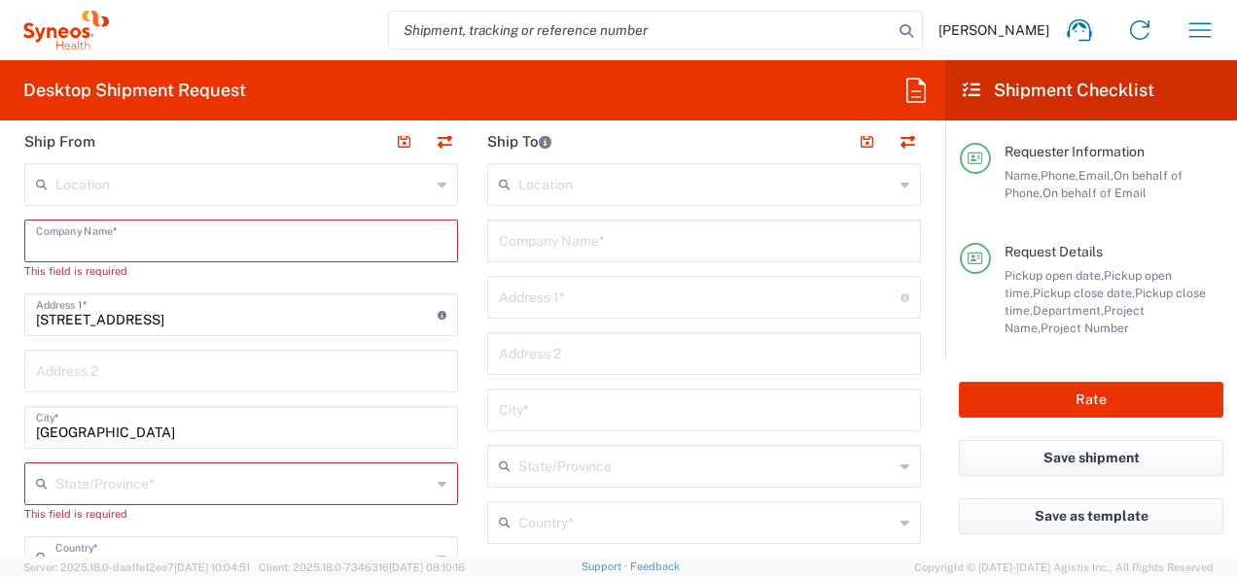
click at [126, 250] on input "text" at bounding box center [241, 240] width 410 height 34
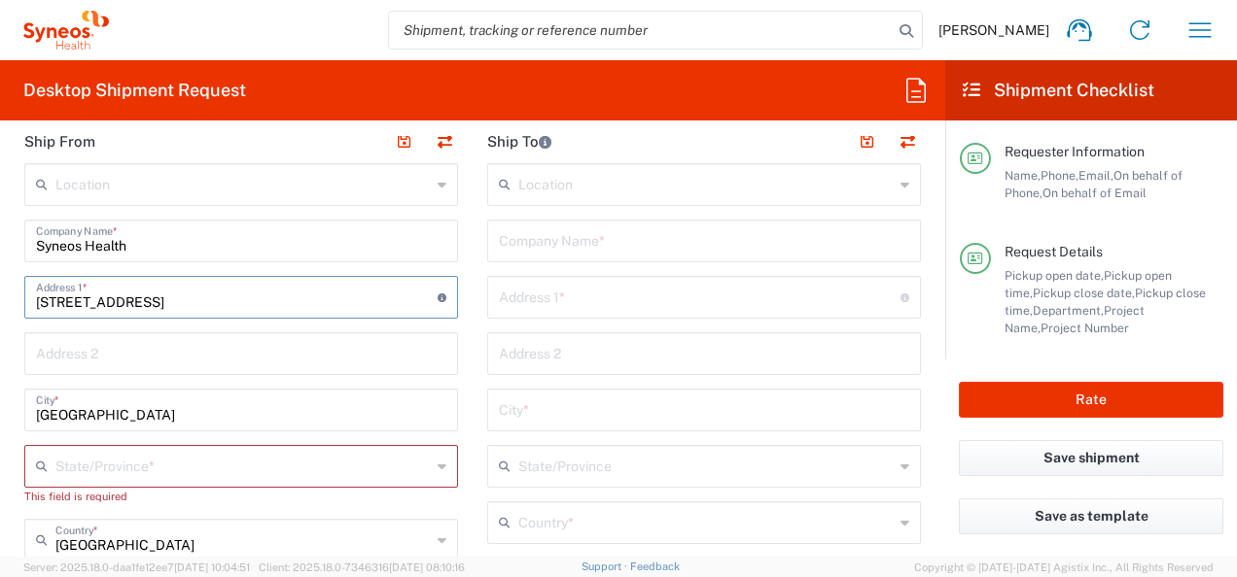
drag, startPoint x: 208, startPoint y: 297, endPoint x: -4, endPoint y: 296, distance: 211.9
click at [0, 296] on html "[PERSON_NAME] Home Shipment estimator Shipment tracking Desktop shipment reques…" at bounding box center [618, 288] width 1237 height 577
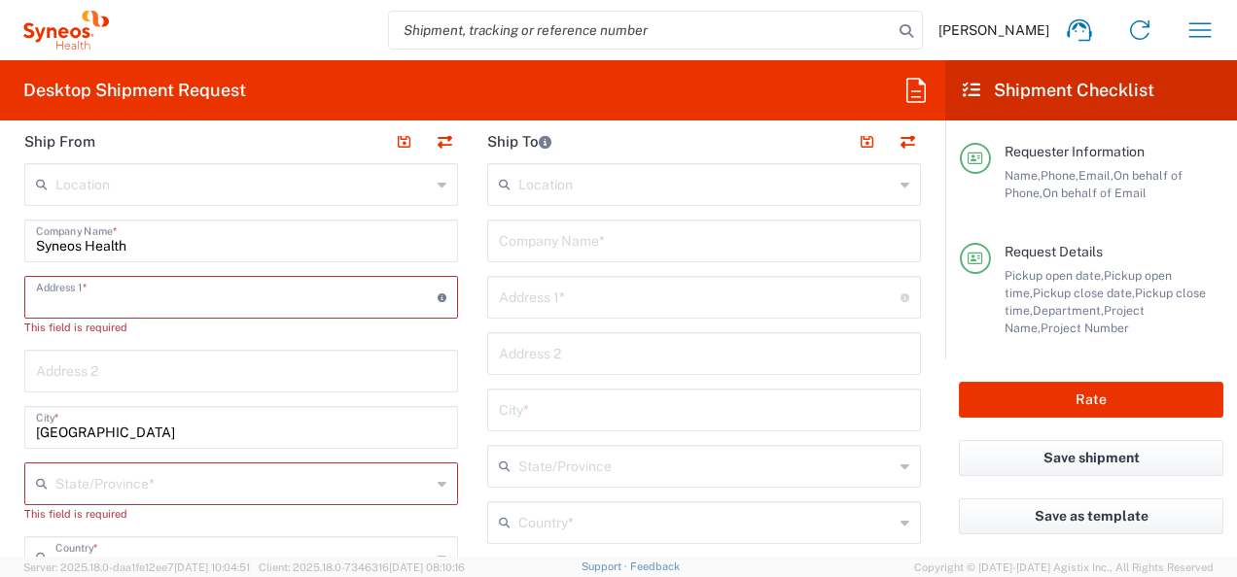
click at [52, 298] on input "text" at bounding box center [237, 296] width 402 height 34
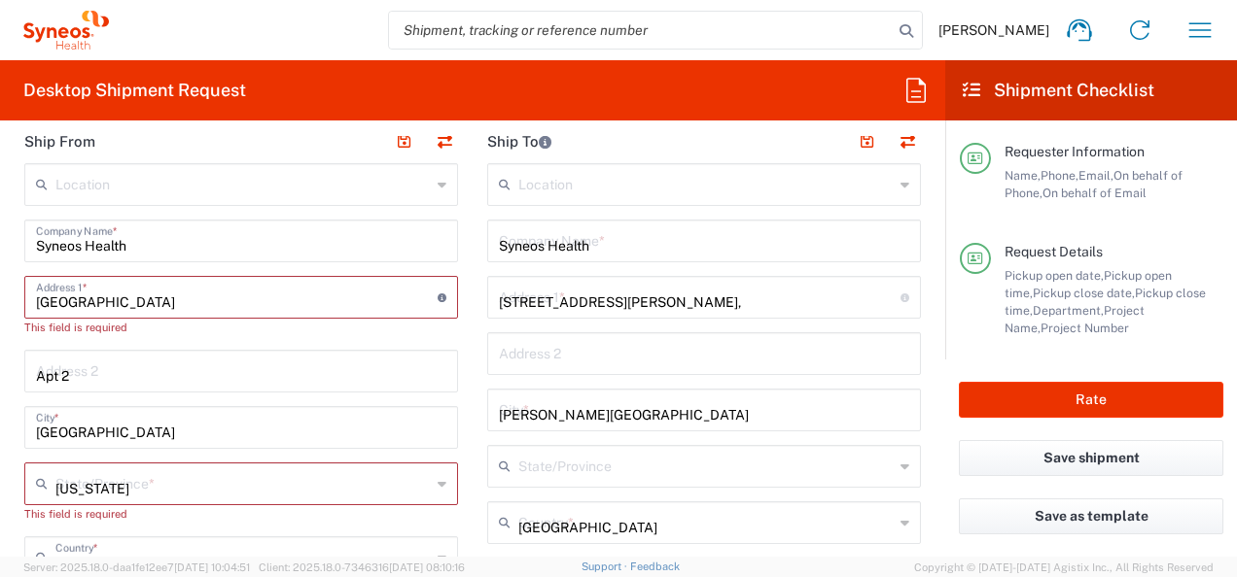
click at [433, 304] on div "Ship From Location [PERSON_NAME] LLC-[GEOGRAPHIC_DATA] [GEOGRAPHIC_DATA] [GEOGR…" at bounding box center [473, 554] width 926 height 868
click at [658, 298] on input "[STREET_ADDRESS][PERSON_NAME]," at bounding box center [700, 296] width 402 height 34
click at [0, 367] on html "[PERSON_NAME] Home Shipment estimator Shipment tracking Desktop shipment reques…" at bounding box center [618, 288] width 1237 height 577
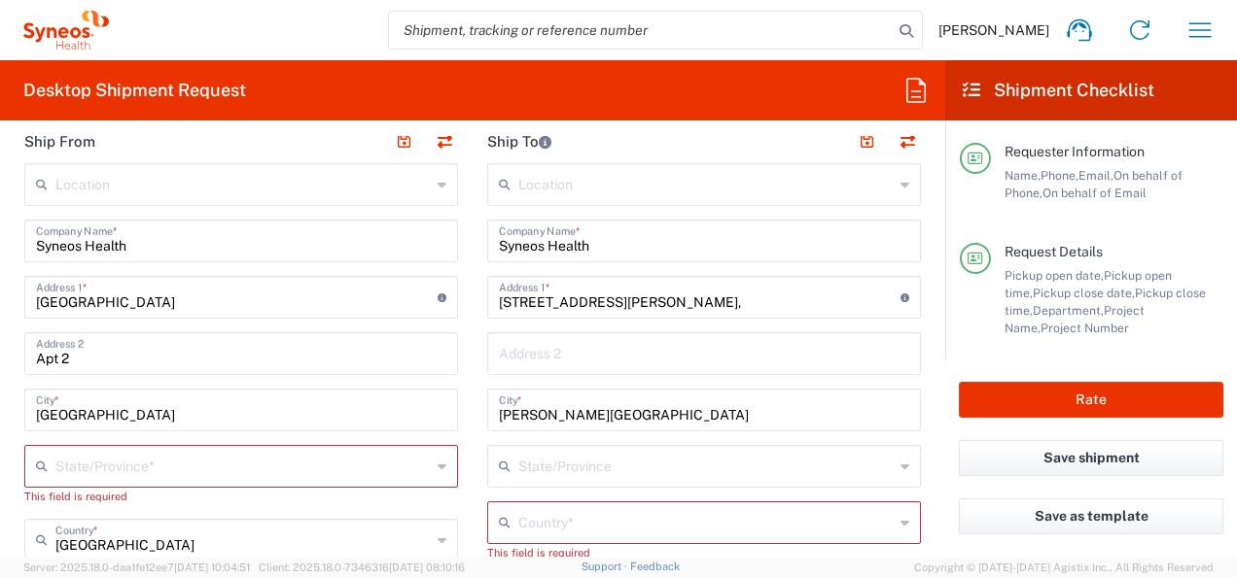
click at [102, 373] on agx-block-ui "[PERSON_NAME] Home Shipment estimator Shipment tracking Desktop shipment reques…" at bounding box center [618, 288] width 1237 height 577
drag, startPoint x: 94, startPoint y: 359, endPoint x: -4, endPoint y: 354, distance: 98.3
click at [0, 354] on html "[PERSON_NAME] Home Shipment estimator Shipment tracking Desktop shipment reques…" at bounding box center [618, 288] width 1237 height 577
drag, startPoint x: 109, startPoint y: 411, endPoint x: 0, endPoint y: 410, distance: 108.9
click at [0, 410] on html "[PERSON_NAME] Home Shipment estimator Shipment tracking Desktop shipment reques…" at bounding box center [618, 288] width 1237 height 577
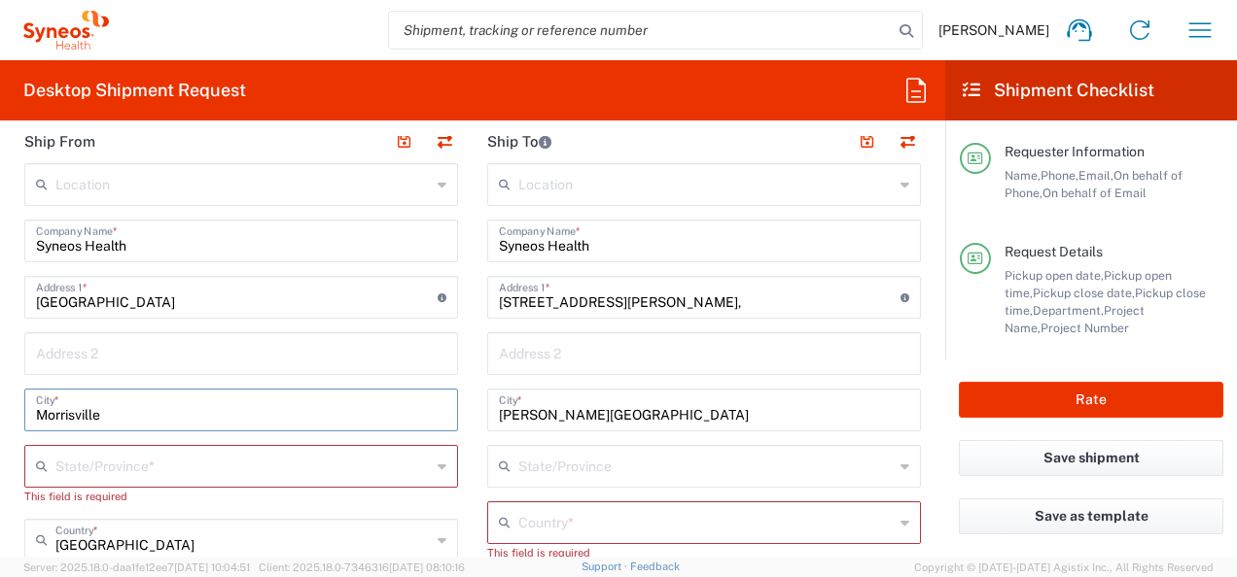
click at [87, 458] on input "text" at bounding box center [242, 465] width 375 height 34
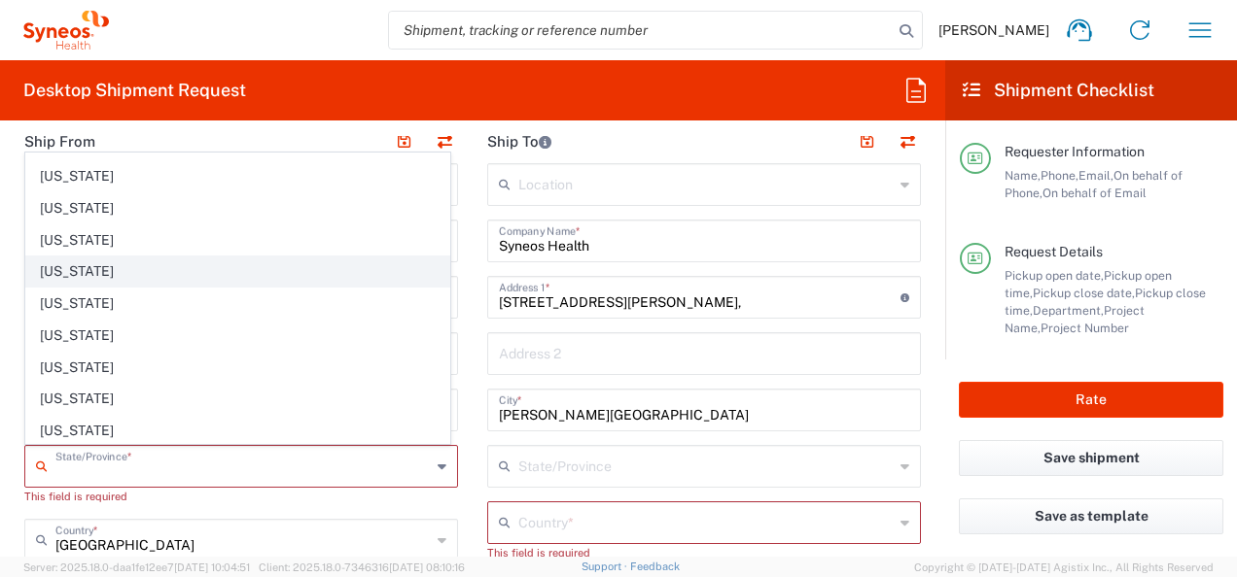
scroll to position [972, 0]
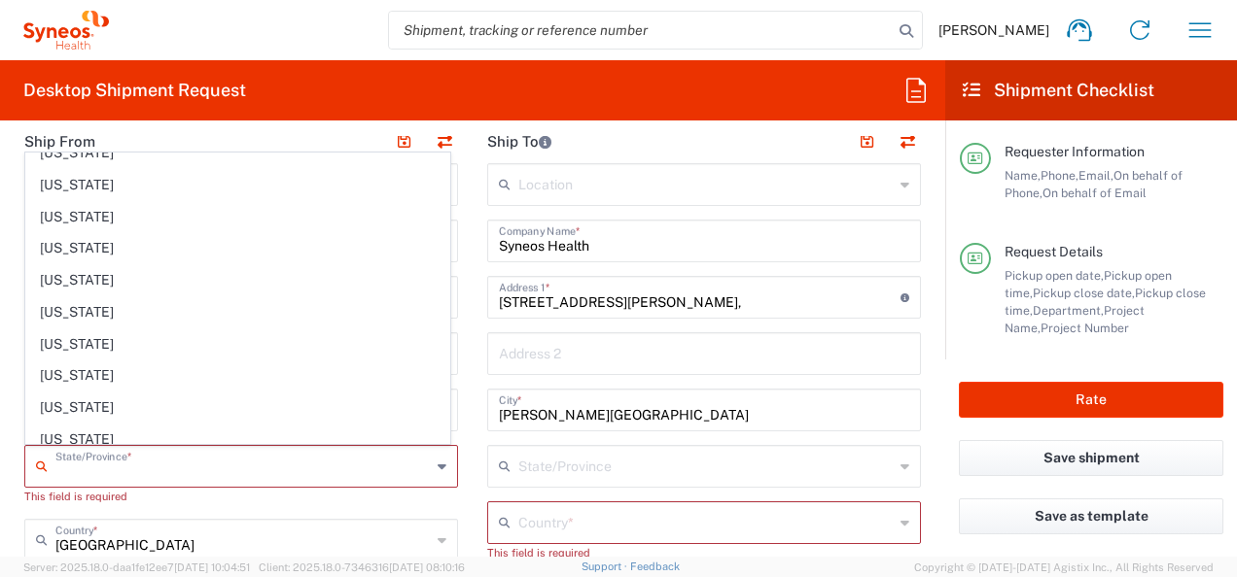
drag, startPoint x: 57, startPoint y: 335, endPoint x: 170, endPoint y: 441, distance: 154.8
click at [57, 335] on span "[US_STATE]" at bounding box center [237, 345] width 423 height 30
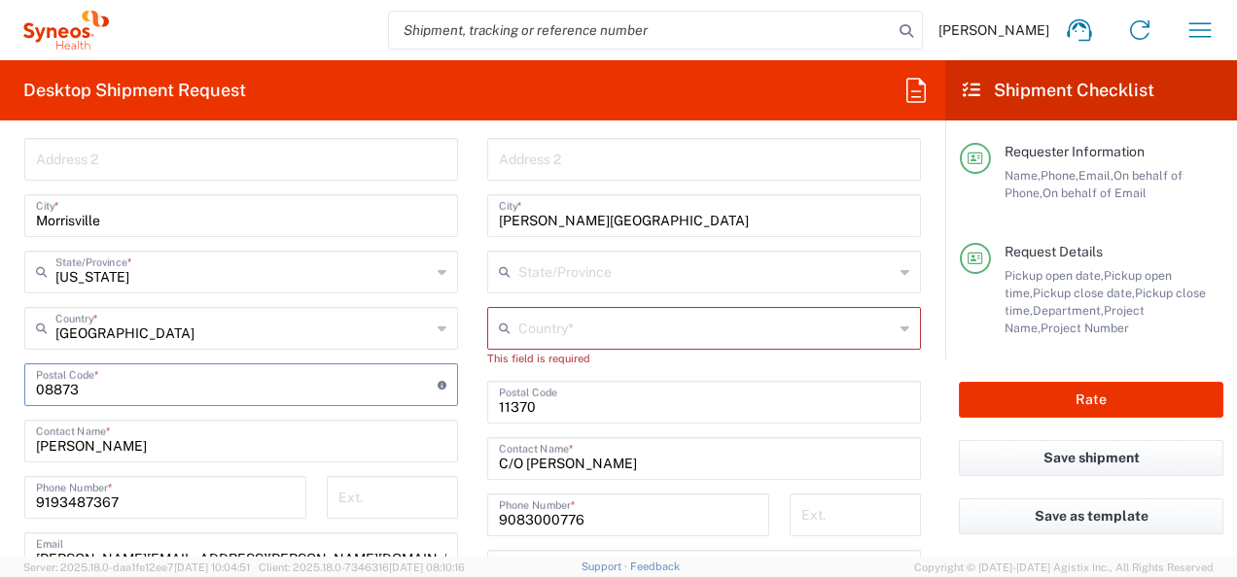
drag, startPoint x: 107, startPoint y: 394, endPoint x: -4, endPoint y: 382, distance: 111.4
click at [0, 382] on html "[PERSON_NAME] Home Shipment estimator Shipment tracking Desktop shipment reques…" at bounding box center [618, 288] width 1237 height 577
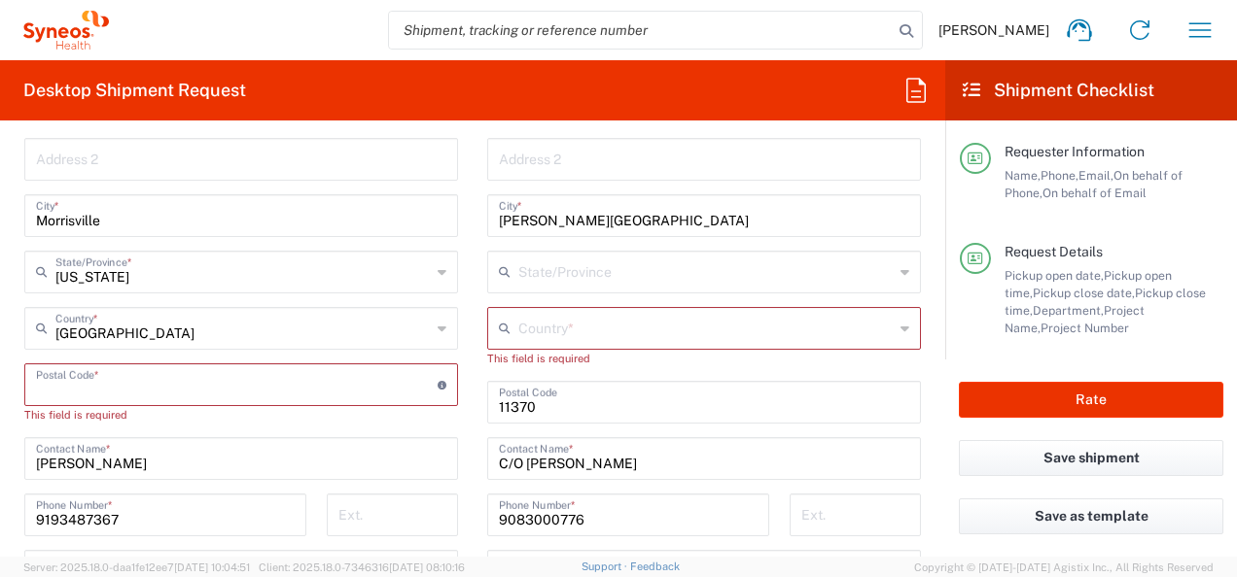
click at [76, 388] on input "undefined" at bounding box center [237, 384] width 402 height 34
paste input "27560"
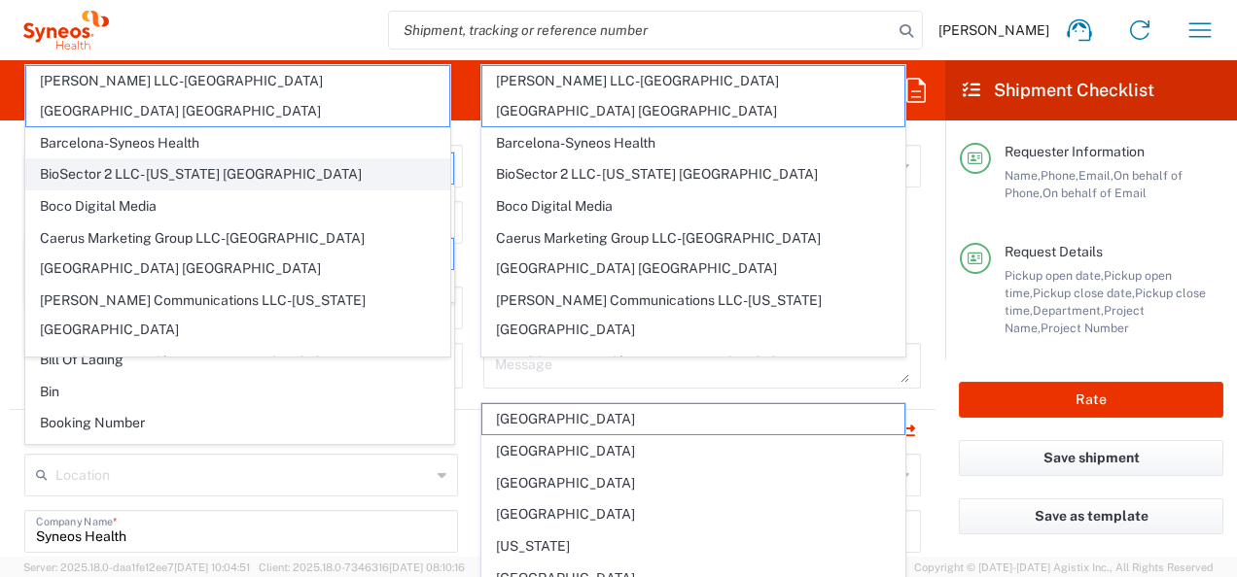
scroll to position [583, 0]
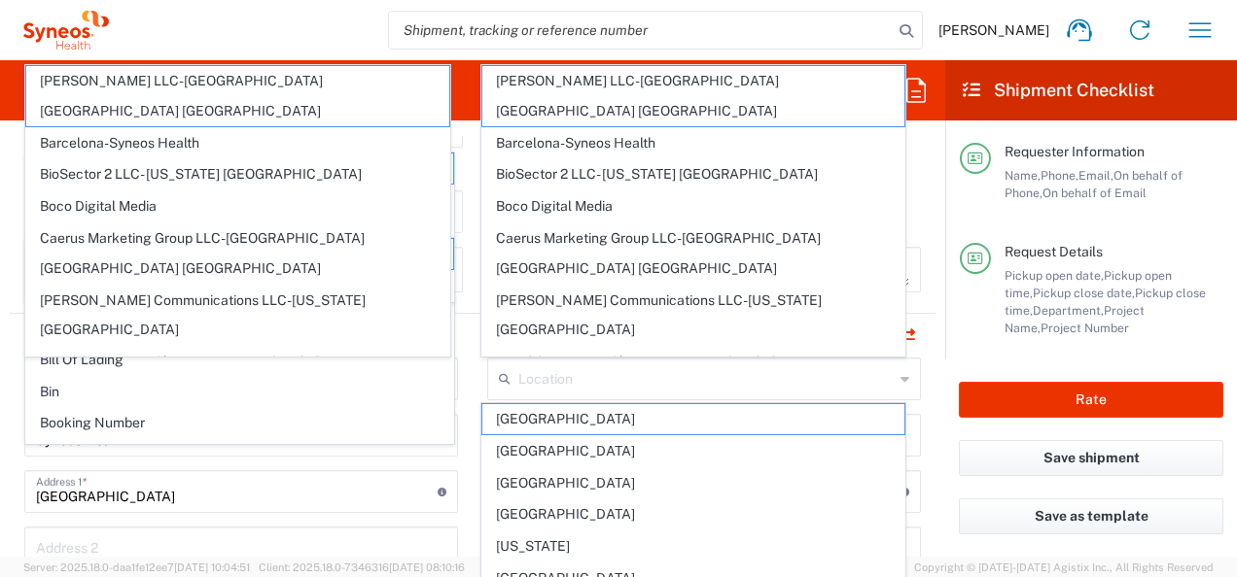
drag, startPoint x: 907, startPoint y: 341, endPoint x: 927, endPoint y: 298, distance: 47.0
click at [909, 341] on header "Ship To" at bounding box center [703, 336] width 463 height 44
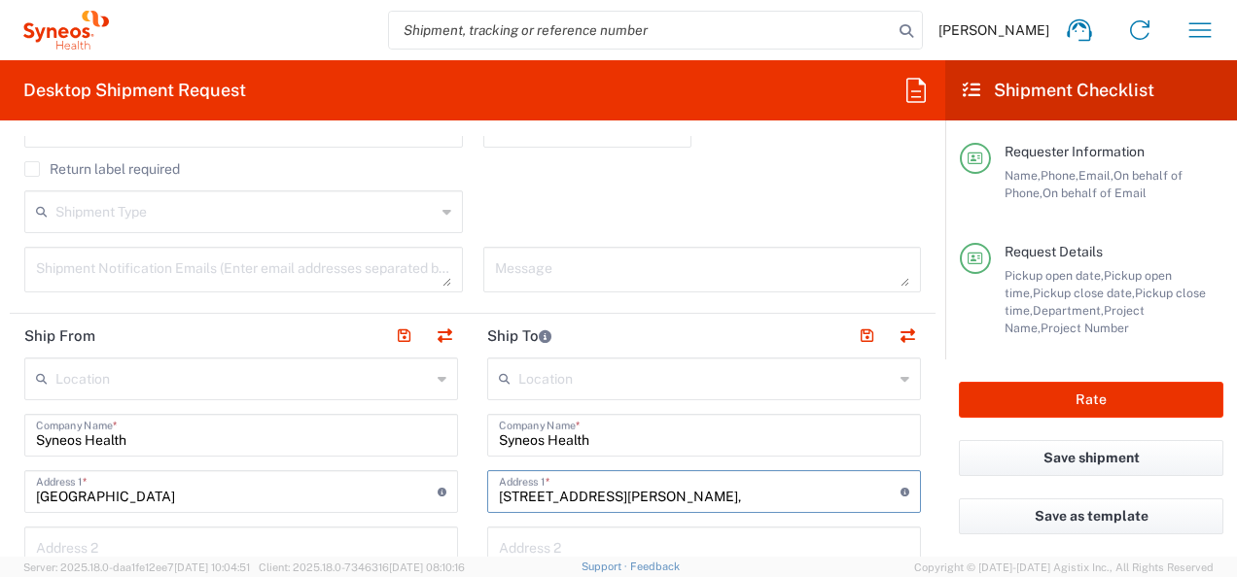
drag, startPoint x: 627, startPoint y: 492, endPoint x: 476, endPoint y: 500, distance: 150.9
paste input "27560"
drag, startPoint x: 553, startPoint y: 496, endPoint x: 456, endPoint y: 502, distance: 97.4
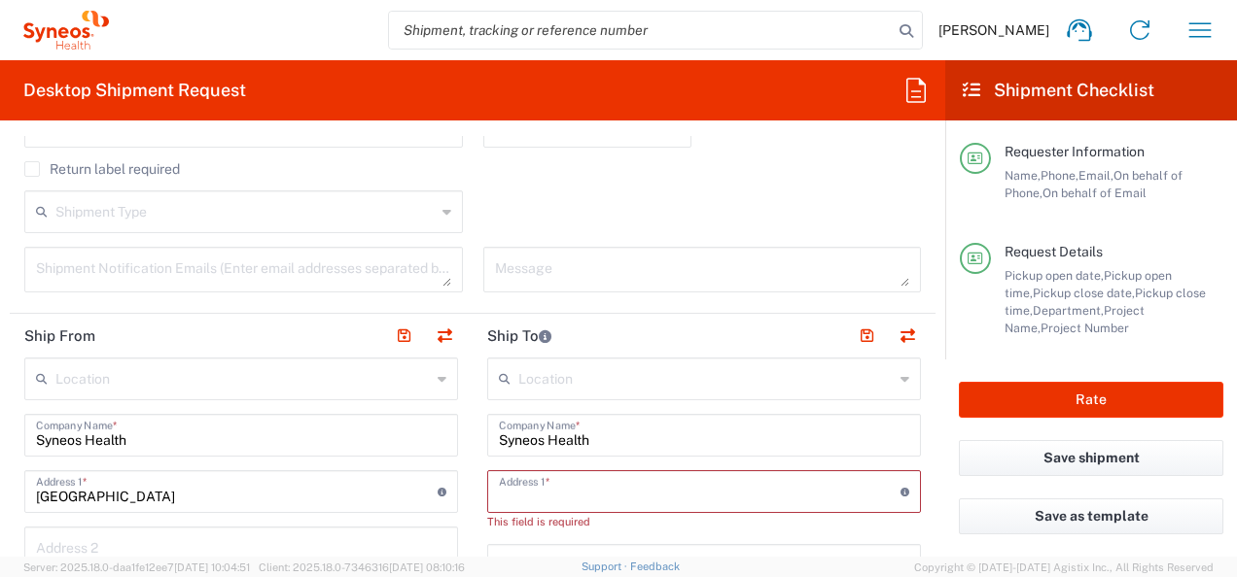
paste input "[STREET_ADDRESS][PERSON_NAME]"
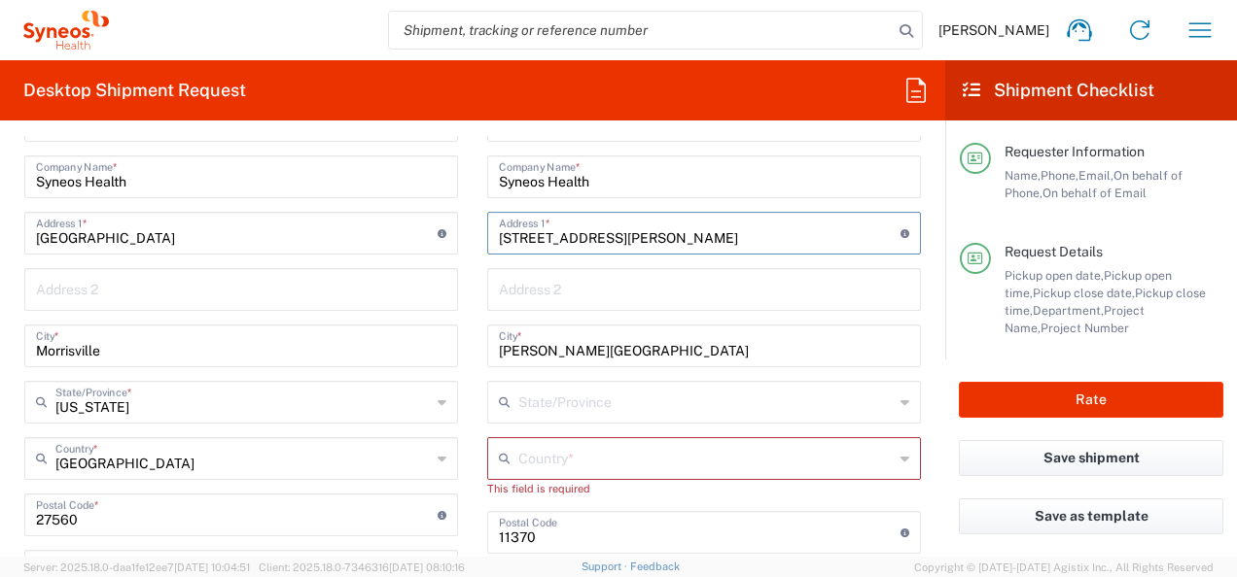
scroll to position [875, 0]
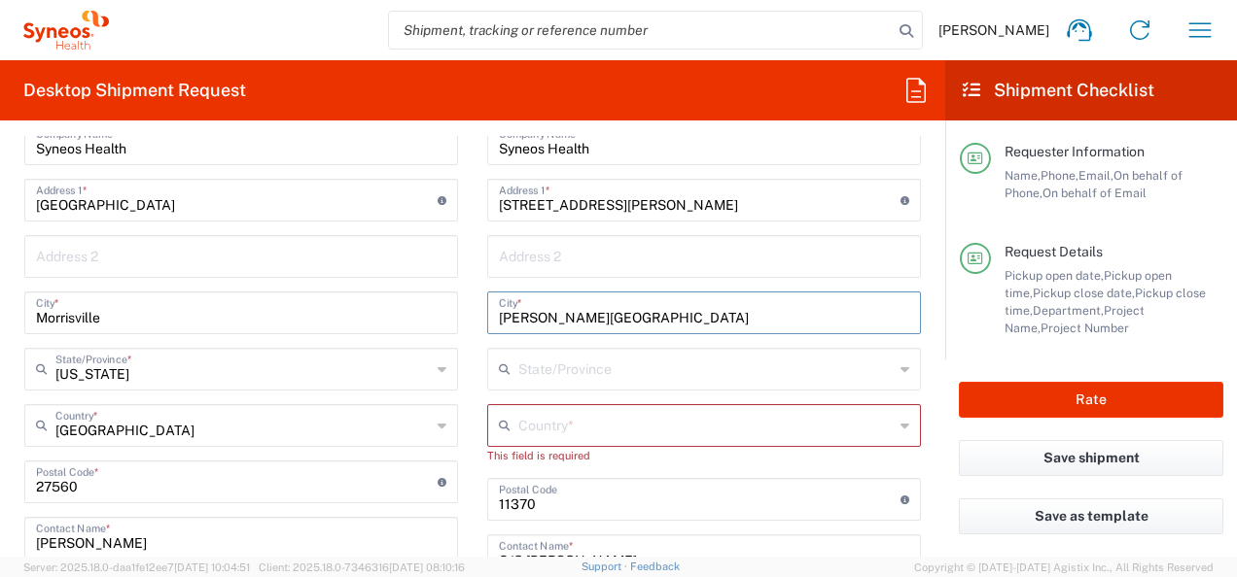
drag, startPoint x: 616, startPoint y: 324, endPoint x: 437, endPoint y: 317, distance: 179.0
click at [437, 317] on div "Ship From Location [PERSON_NAME] LLC-[GEOGRAPHIC_DATA] [GEOGRAPHIC_DATA] [GEOGR…" at bounding box center [473, 465] width 926 height 886
click at [551, 425] on input "text" at bounding box center [705, 424] width 375 height 34
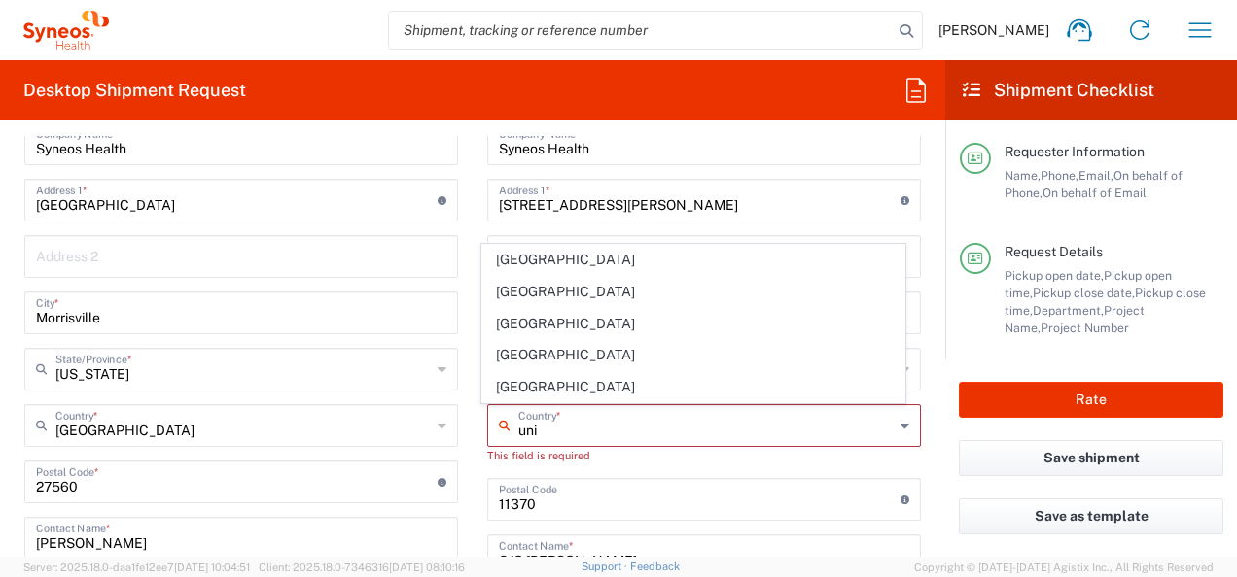
scroll to position [0, 0]
drag, startPoint x: 526, startPoint y: 380, endPoint x: 650, endPoint y: 387, distance: 124.6
click at [526, 380] on span "[GEOGRAPHIC_DATA]" at bounding box center [693, 387] width 423 height 30
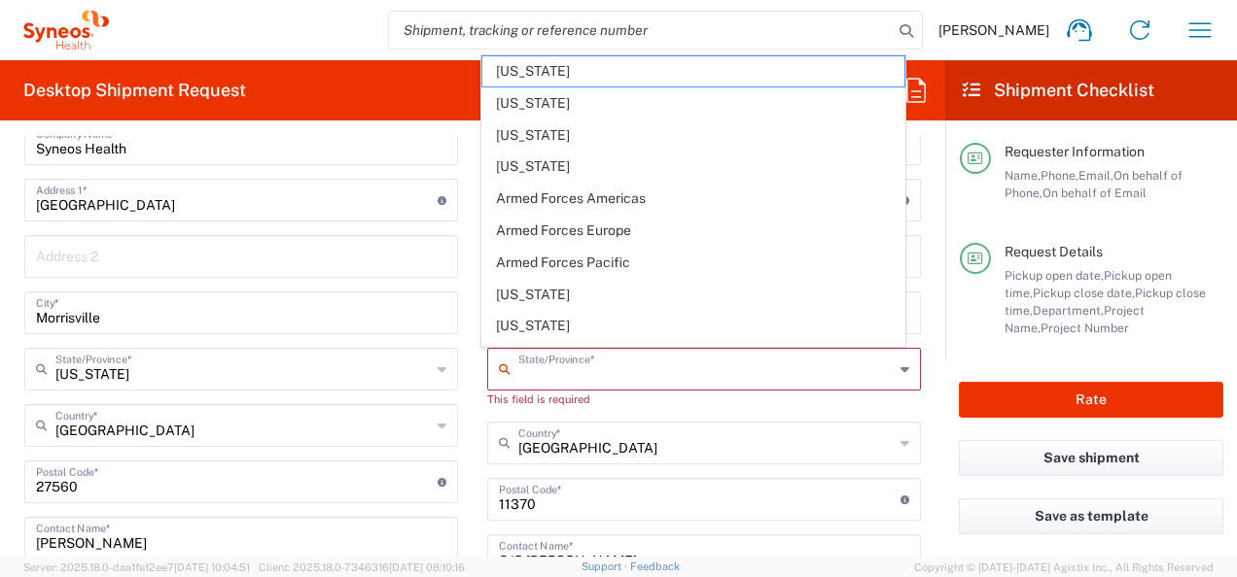
click at [550, 371] on input "text" at bounding box center [705, 368] width 375 height 34
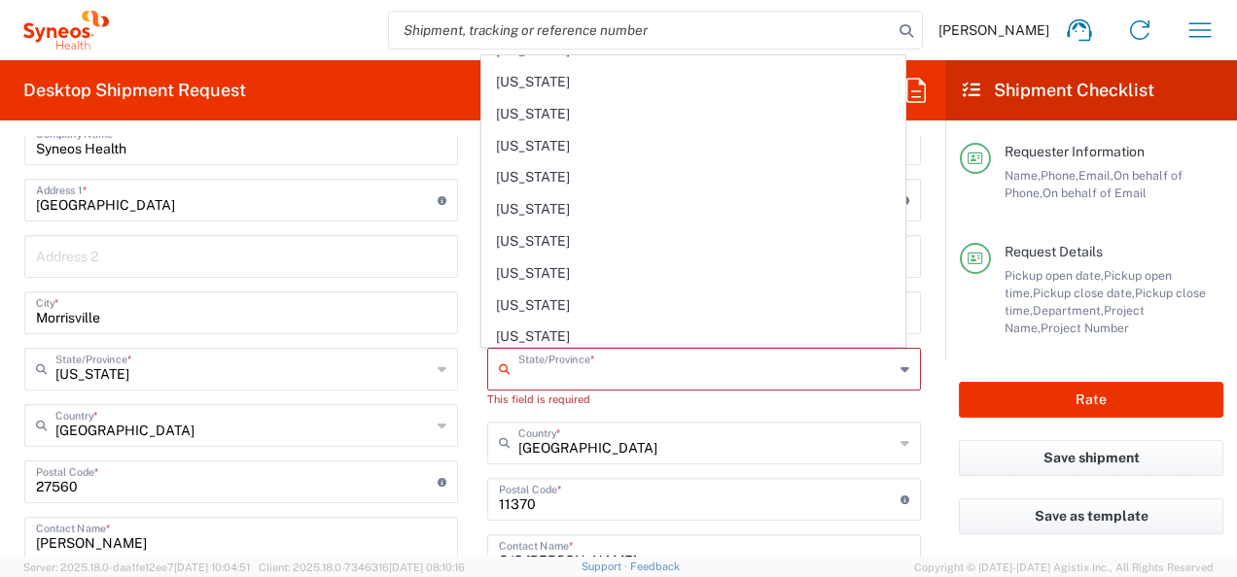
scroll to position [1069, 0]
drag, startPoint x: 529, startPoint y: 111, endPoint x: 609, endPoint y: 163, distance: 95.5
click at [529, 111] on span "[US_STATE]" at bounding box center [693, 118] width 423 height 30
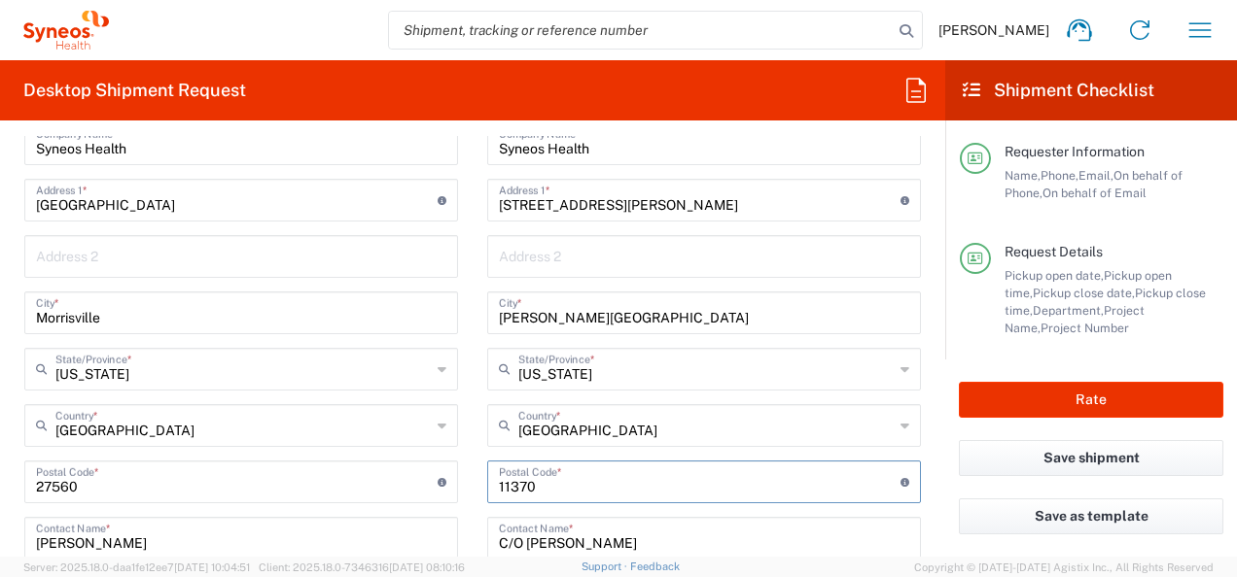
drag, startPoint x: 543, startPoint y: 493, endPoint x: 444, endPoint y: 497, distance: 99.2
click at [444, 497] on div "Ship From Location [PERSON_NAME] LLC-[GEOGRAPHIC_DATA] [GEOGRAPHIC_DATA] [GEOGR…" at bounding box center [473, 456] width 926 height 868
paste input "11577"
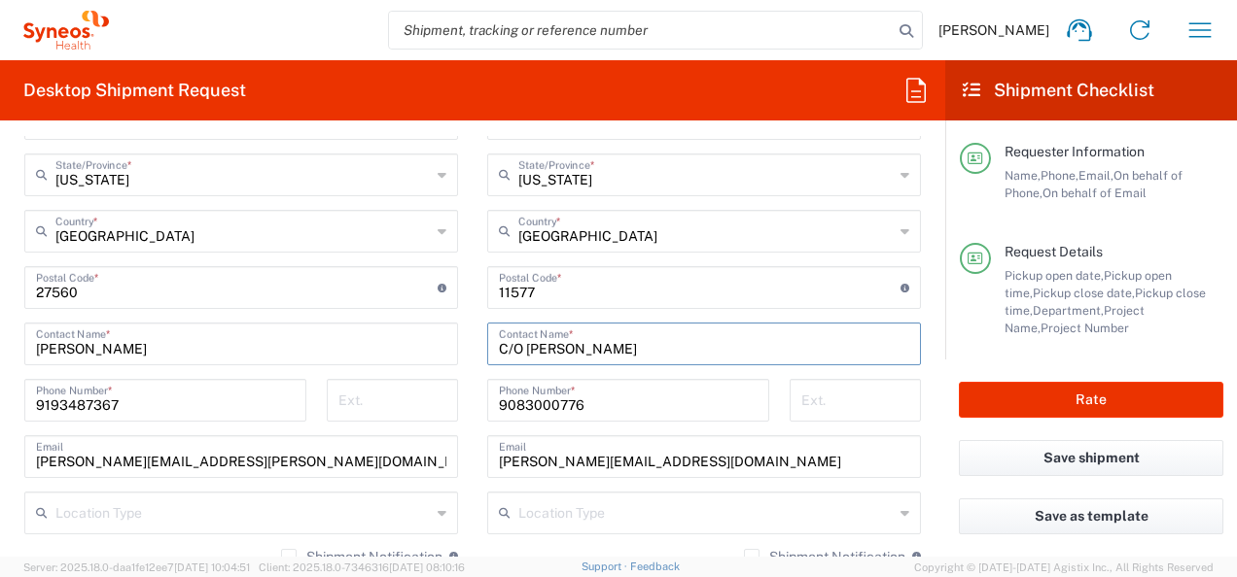
drag, startPoint x: 628, startPoint y: 348, endPoint x: 519, endPoint y: 340, distance: 109.2
click at [519, 340] on input "C/O [PERSON_NAME]" at bounding box center [704, 343] width 410 height 34
paste input "[PERSON_NAME]"
drag, startPoint x: 581, startPoint y: 460, endPoint x: 476, endPoint y: 469, distance: 105.4
click at [476, 469] on main "Location [PERSON_NAME] LLC-[GEOGRAPHIC_DATA] [GEOGRAPHIC_DATA] [GEOGRAPHIC_DATA…" at bounding box center [703, 280] width 463 height 817
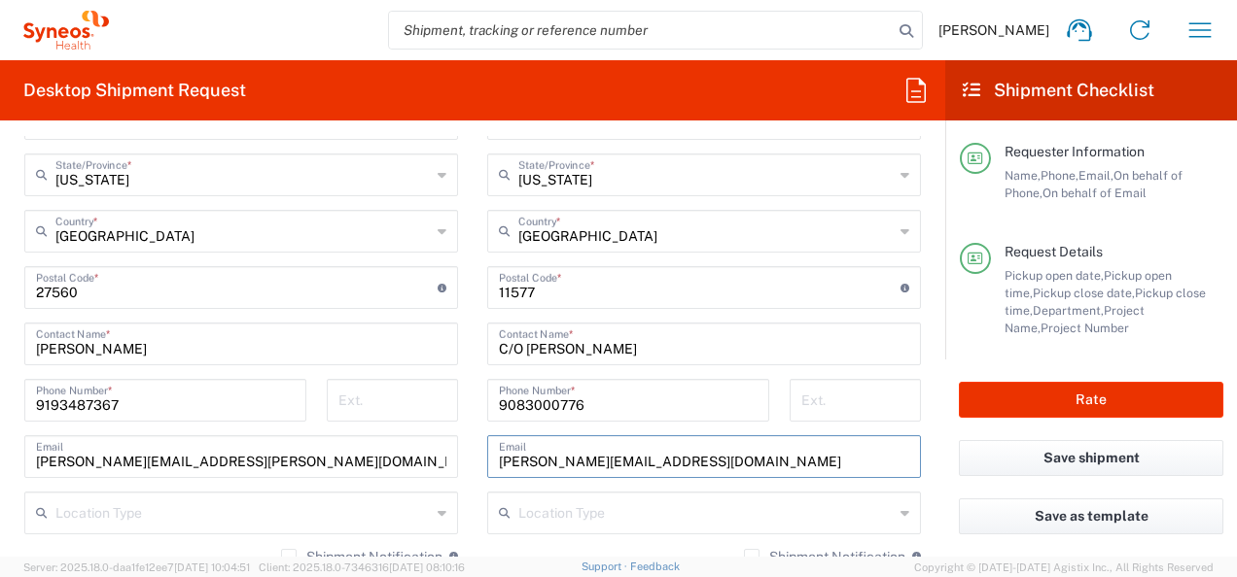
paste input "[PERSON_NAME]"
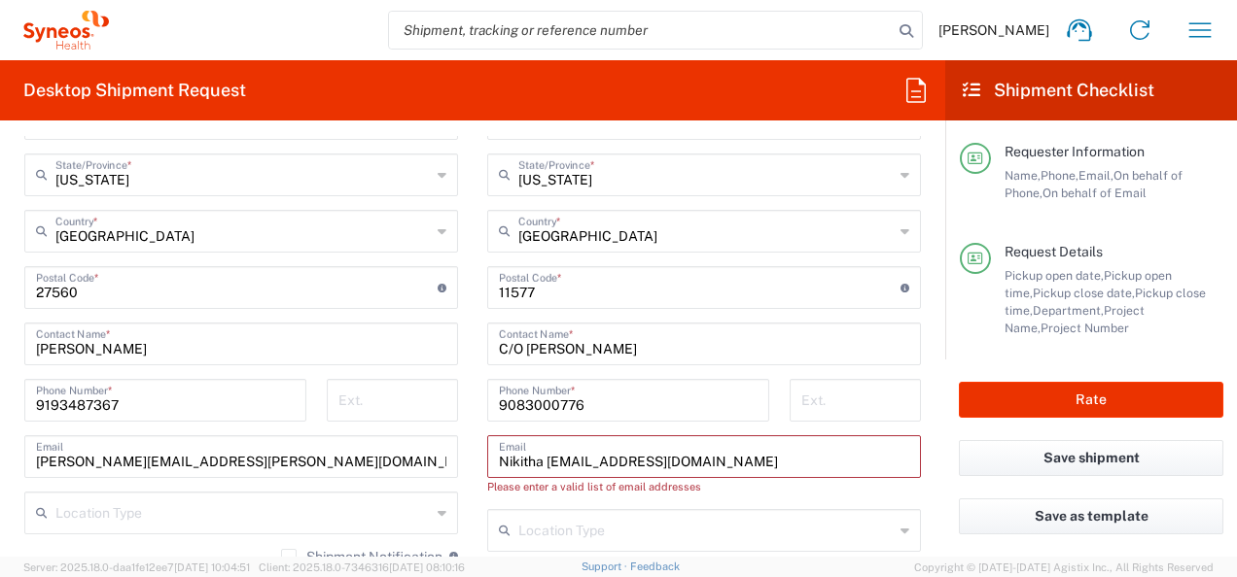
click at [503, 459] on input "Nikitha [EMAIL_ADDRESS][DOMAIN_NAME]" at bounding box center [704, 455] width 410 height 34
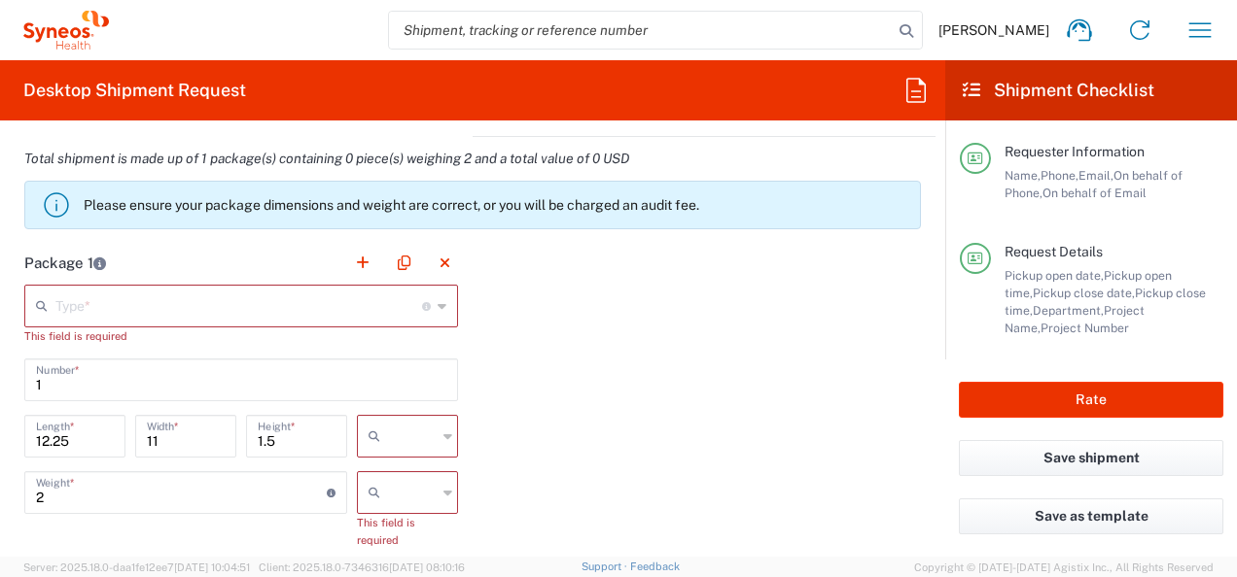
scroll to position [1653, 0]
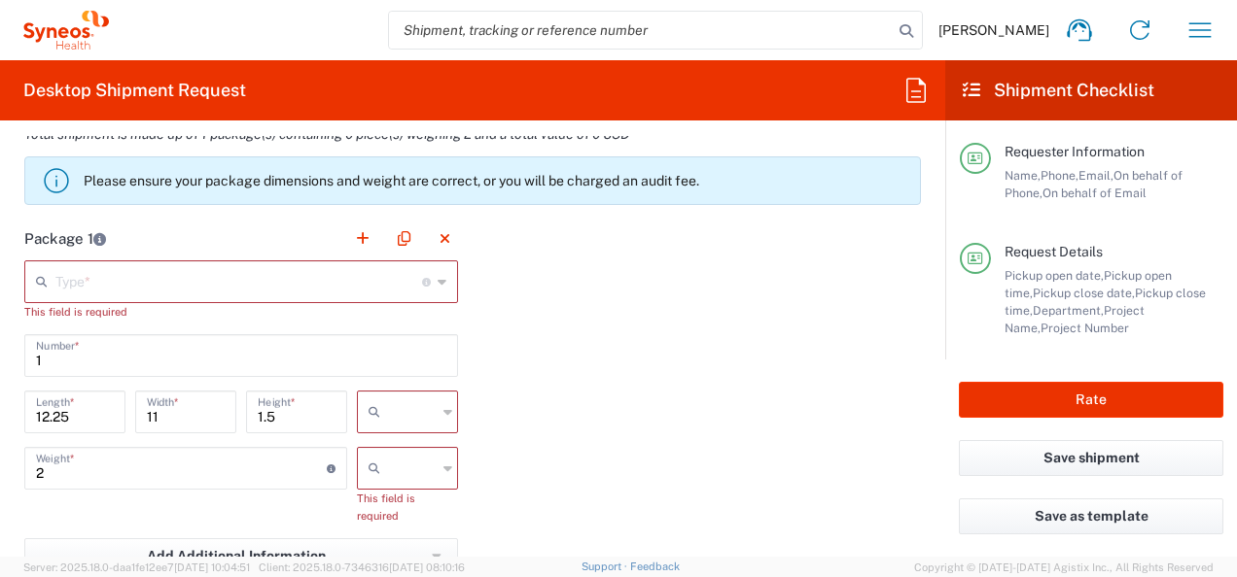
drag, startPoint x: 430, startPoint y: 281, endPoint x: 281, endPoint y: 302, distance: 150.3
click at [429, 281] on div "Type * Material used to package goods" at bounding box center [241, 282] width 434 height 43
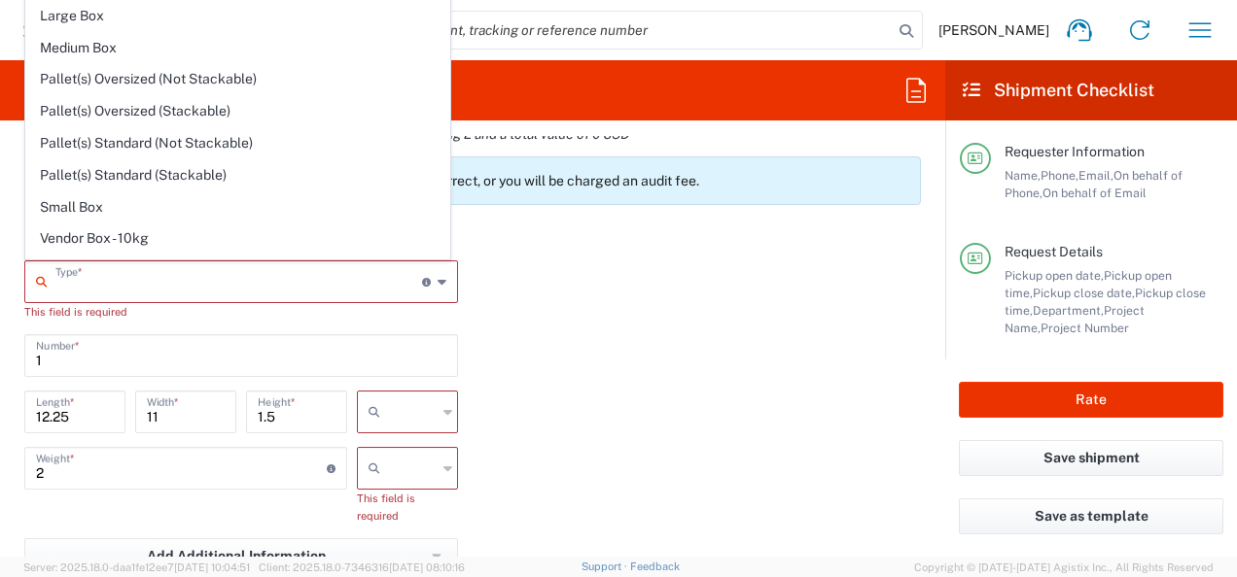
drag, startPoint x: 122, startPoint y: 201, endPoint x: 241, endPoint y: 219, distance: 119.9
click at [122, 200] on span "Small Box" at bounding box center [237, 207] width 423 height 30
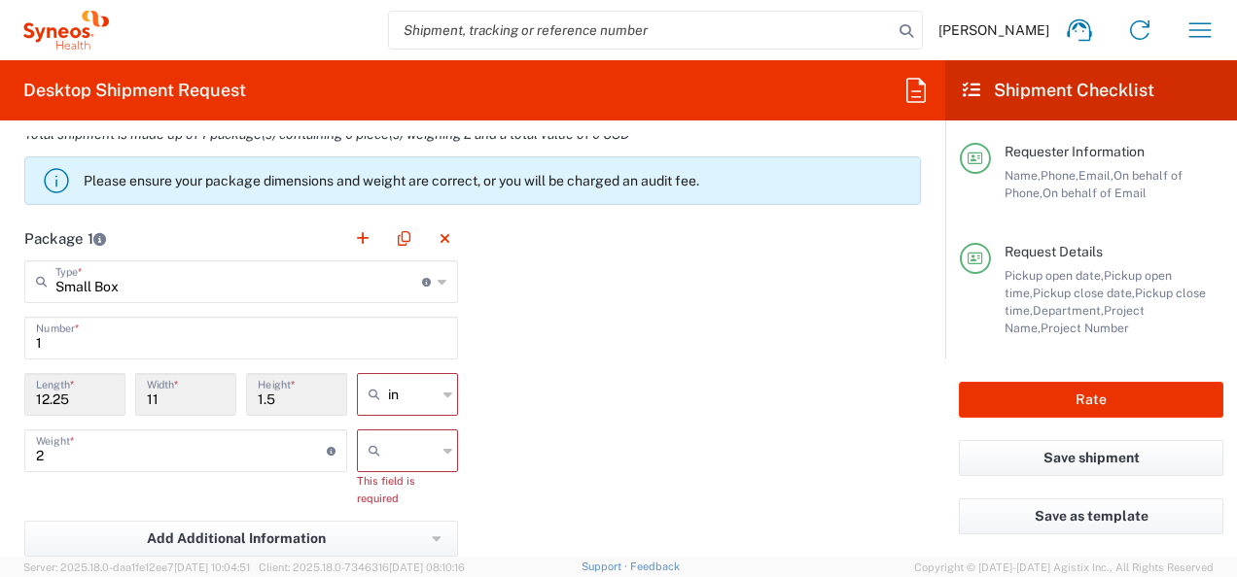
click at [443, 451] on icon at bounding box center [447, 451] width 9 height 31
click at [402, 516] on span "lbs" at bounding box center [400, 525] width 95 height 30
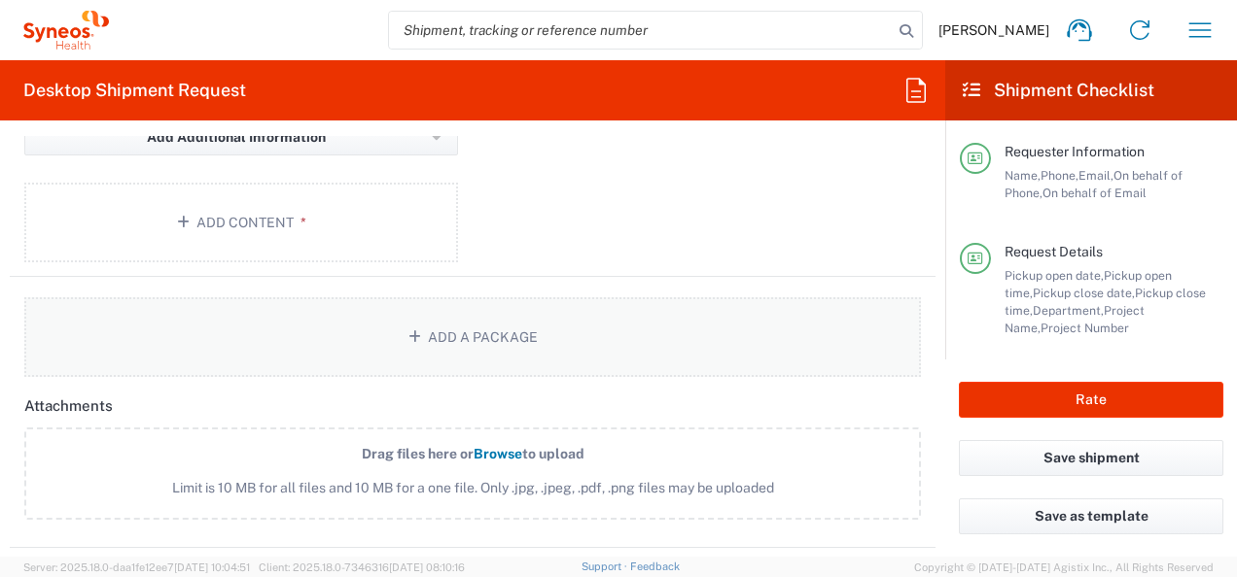
scroll to position [2042, 0]
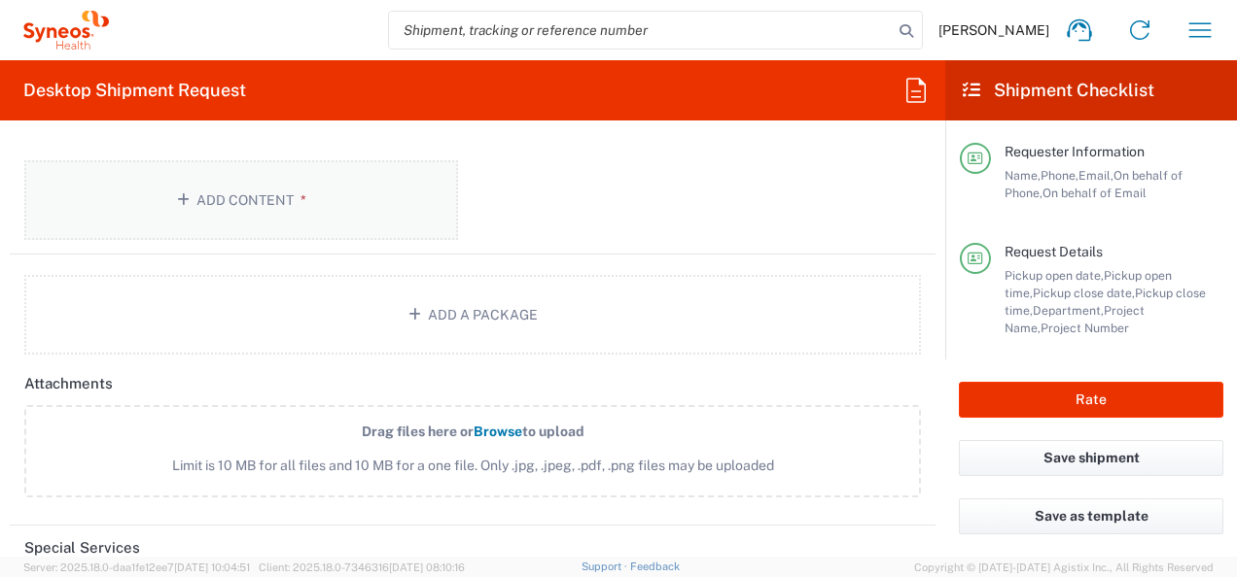
click at [238, 186] on button "Add Content *" at bounding box center [241, 200] width 434 height 80
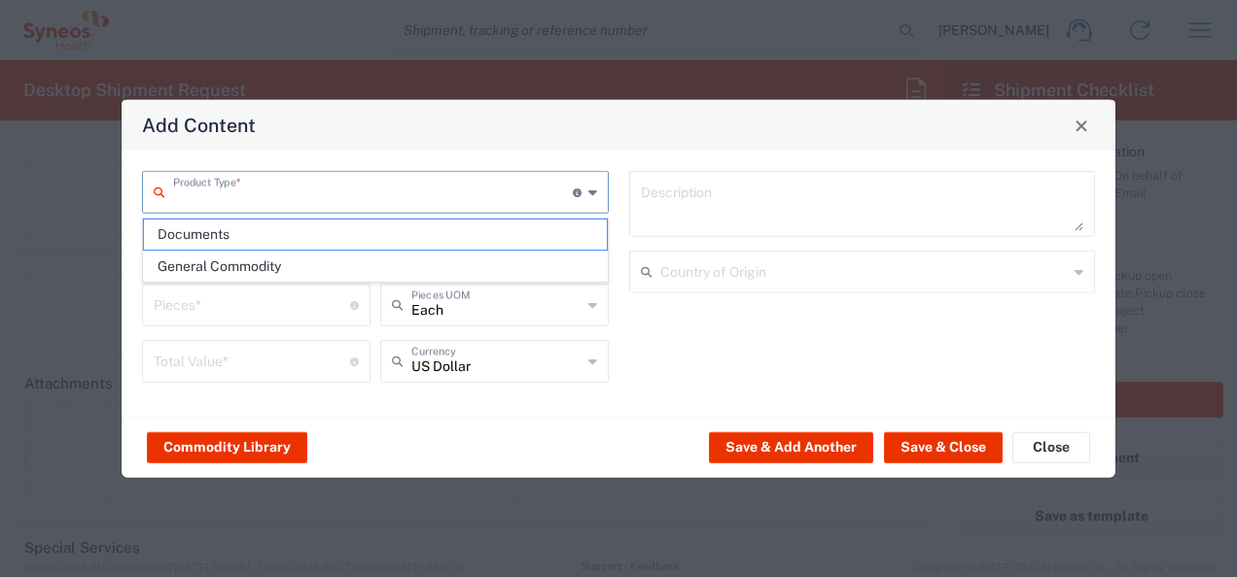
click at [257, 190] on input "text" at bounding box center [373, 191] width 400 height 34
click at [227, 268] on span "General Commodity" at bounding box center [375, 267] width 463 height 30
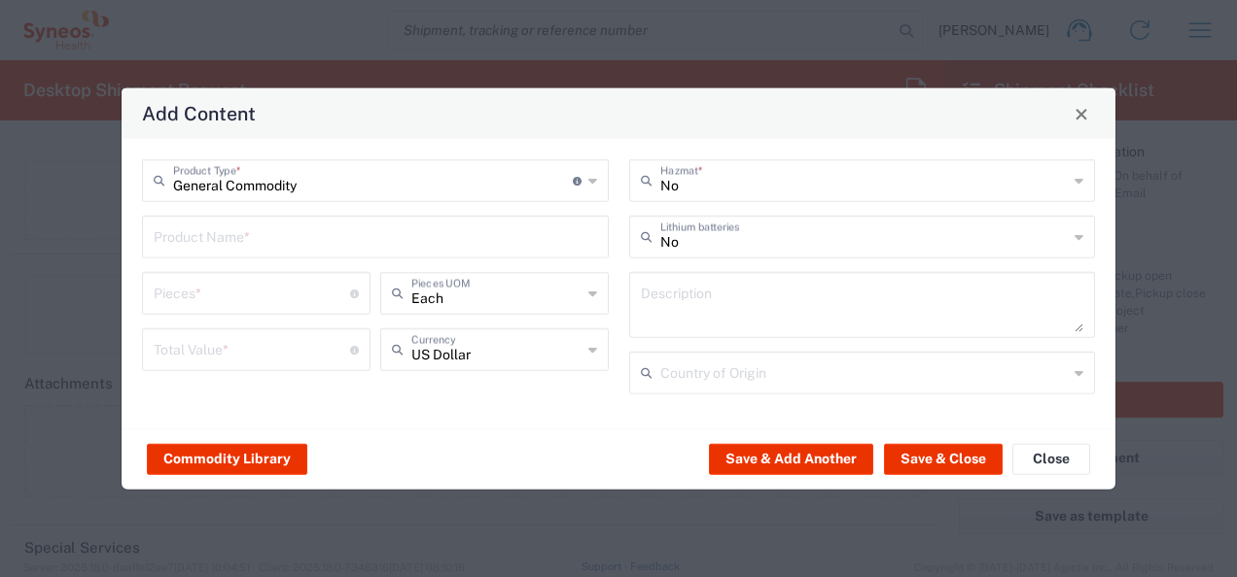
drag, startPoint x: 196, startPoint y: 236, endPoint x: 272, endPoint y: 262, distance: 80.2
click at [197, 236] on input "text" at bounding box center [375, 236] width 443 height 34
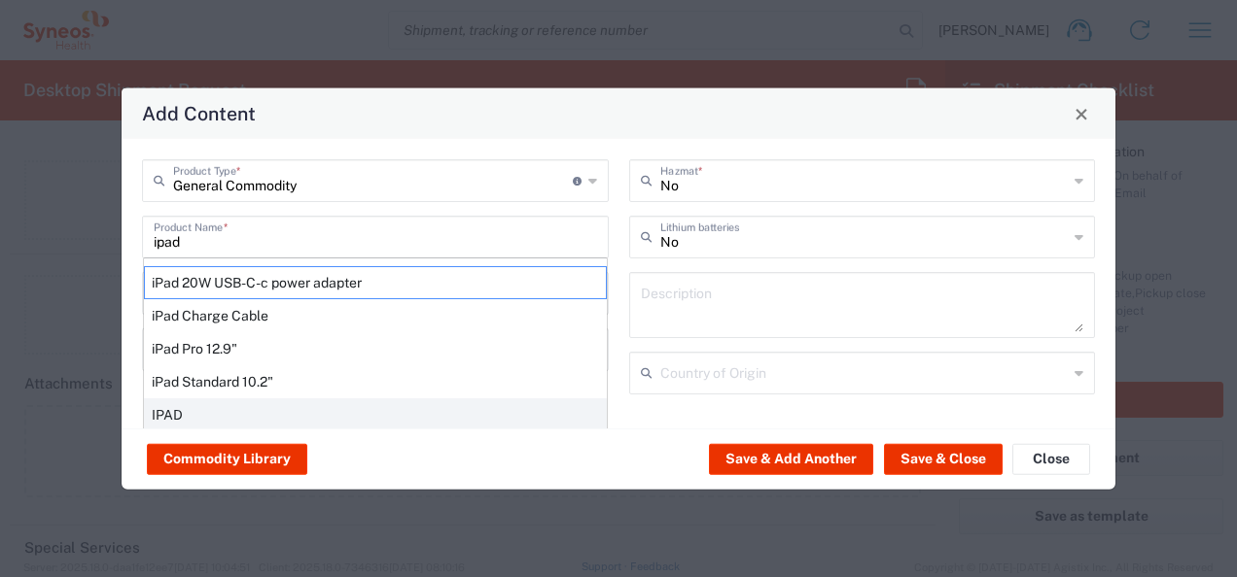
click at [197, 401] on div "IPAD" at bounding box center [375, 415] width 463 height 33
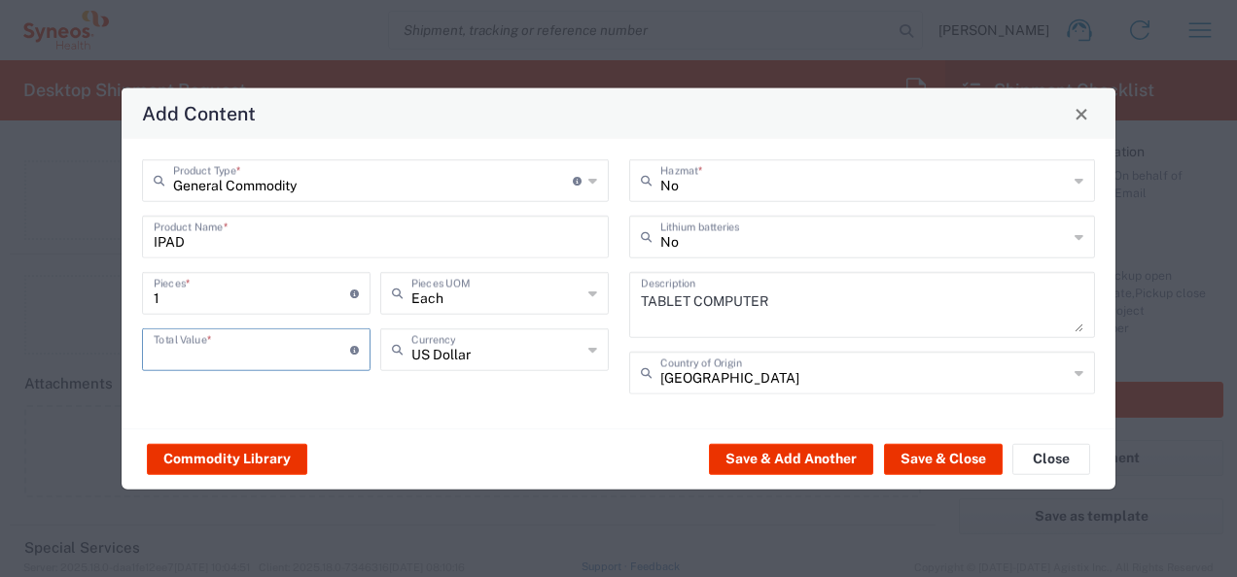
click at [236, 350] on input "number" at bounding box center [252, 349] width 196 height 34
click at [790, 368] on input "text" at bounding box center [864, 372] width 408 height 34
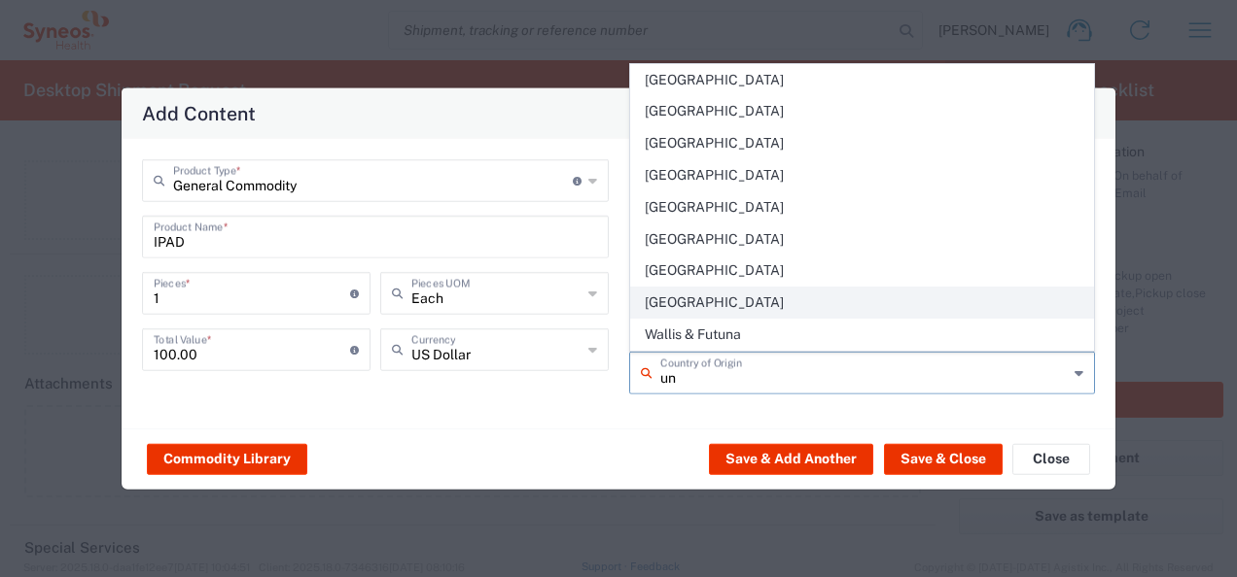
click at [780, 302] on span "[GEOGRAPHIC_DATA]" at bounding box center [862, 303] width 463 height 30
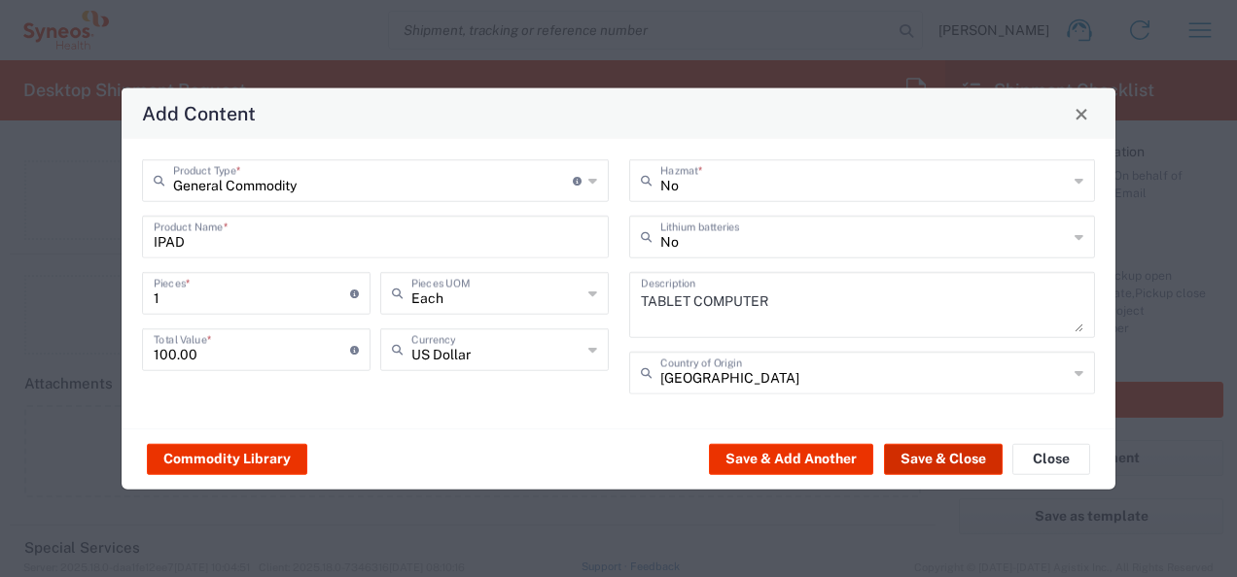
click at [927, 455] on button "Save & Close" at bounding box center [943, 458] width 119 height 31
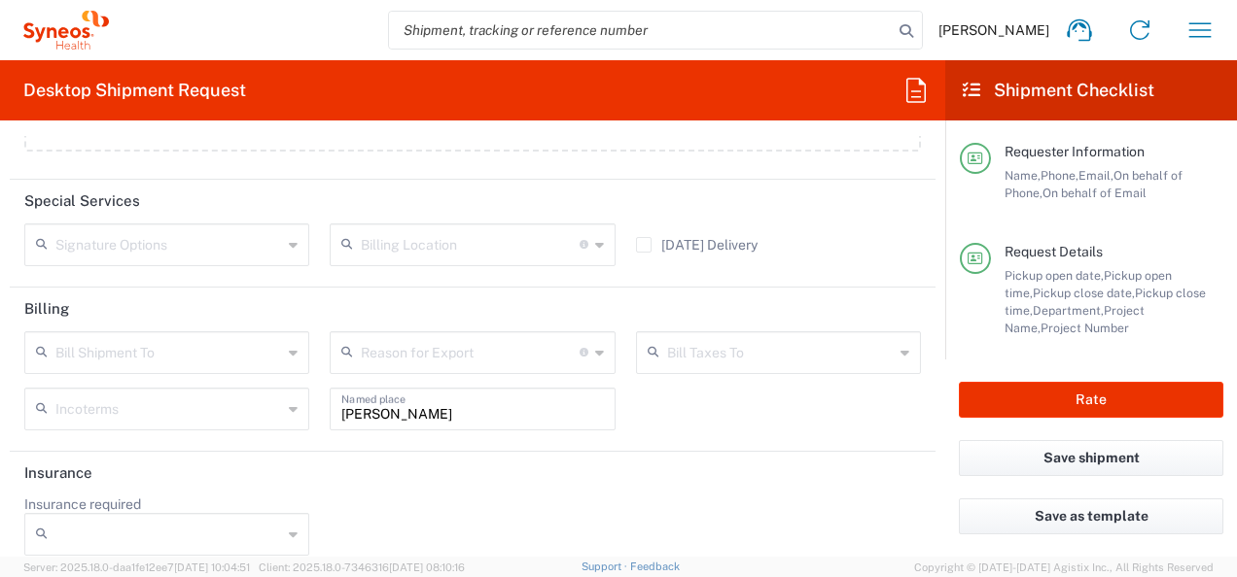
scroll to position [2523, 0]
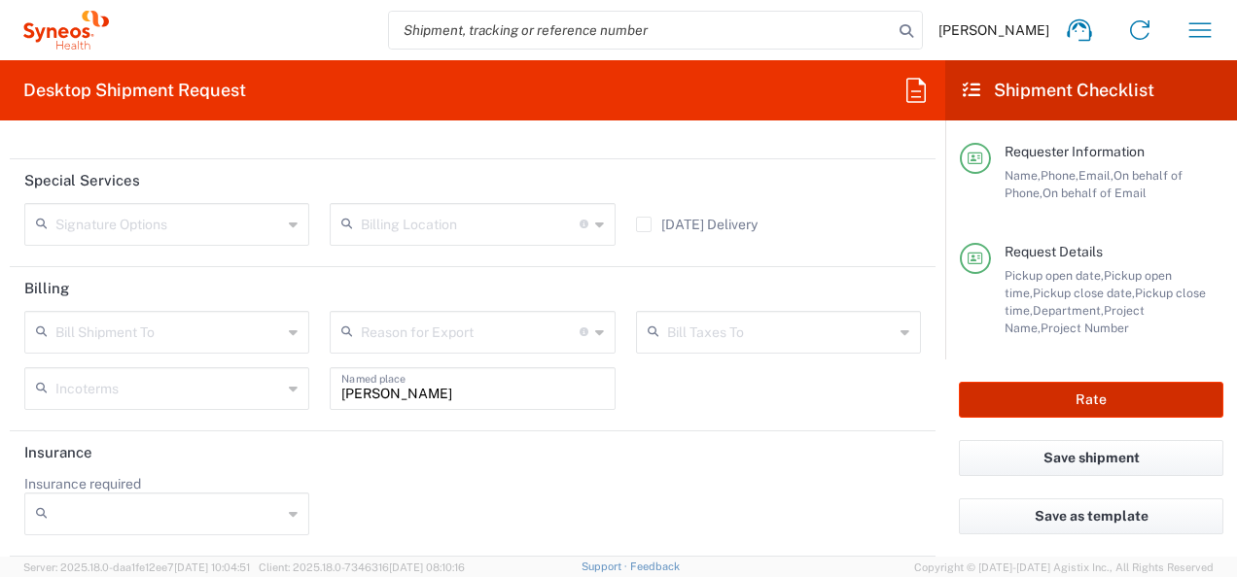
click at [1006, 389] on button "Rate" at bounding box center [1091, 400] width 264 height 36
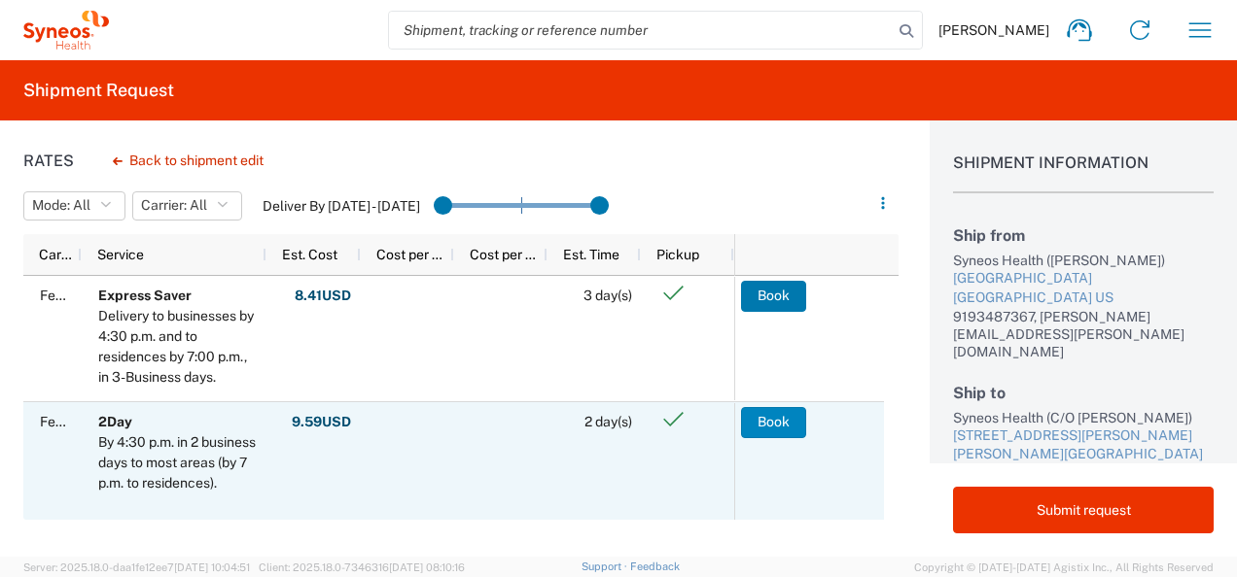
click at [774, 424] on button "Book" at bounding box center [773, 422] width 65 height 31
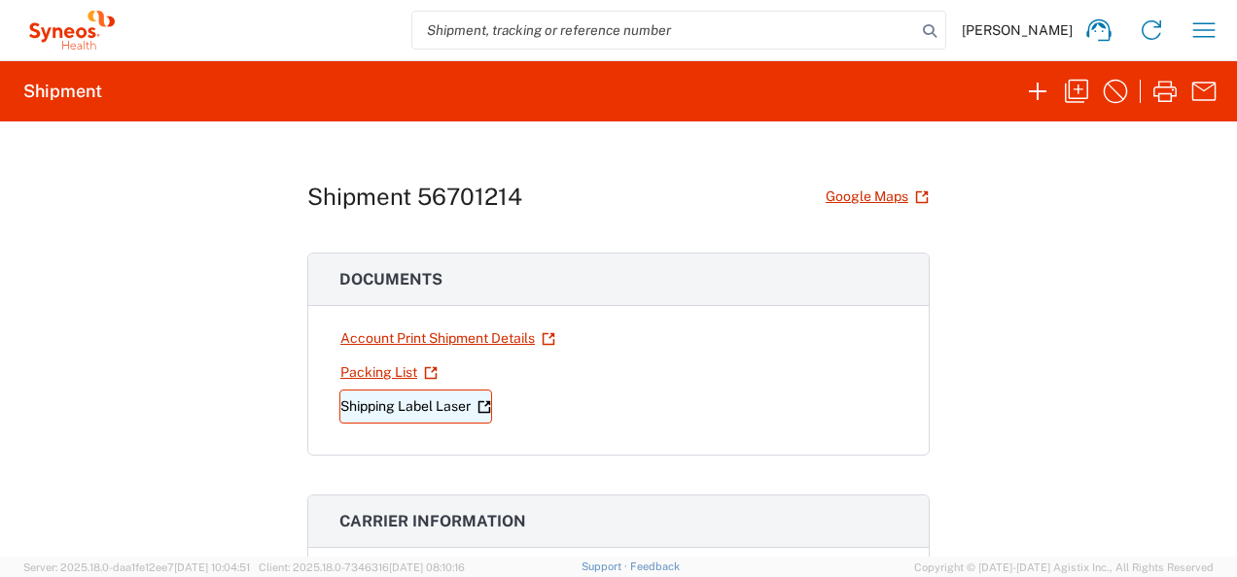
click at [427, 408] on link "Shipping Label Laser" at bounding box center [415, 407] width 153 height 34
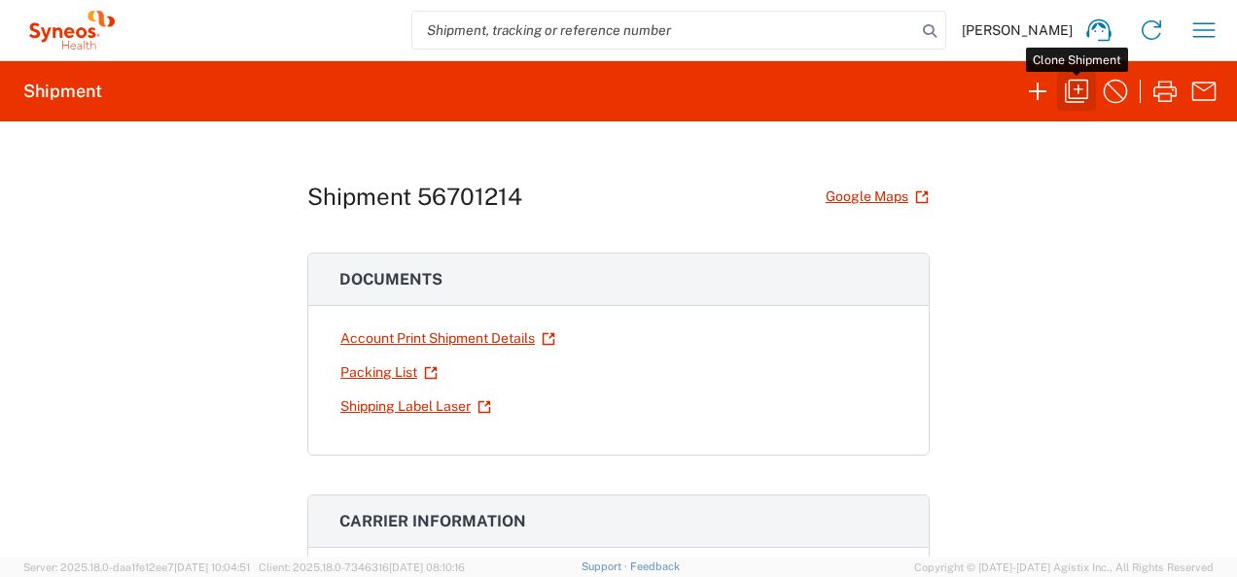
click at [1075, 89] on icon "button" at bounding box center [1076, 91] width 23 height 23
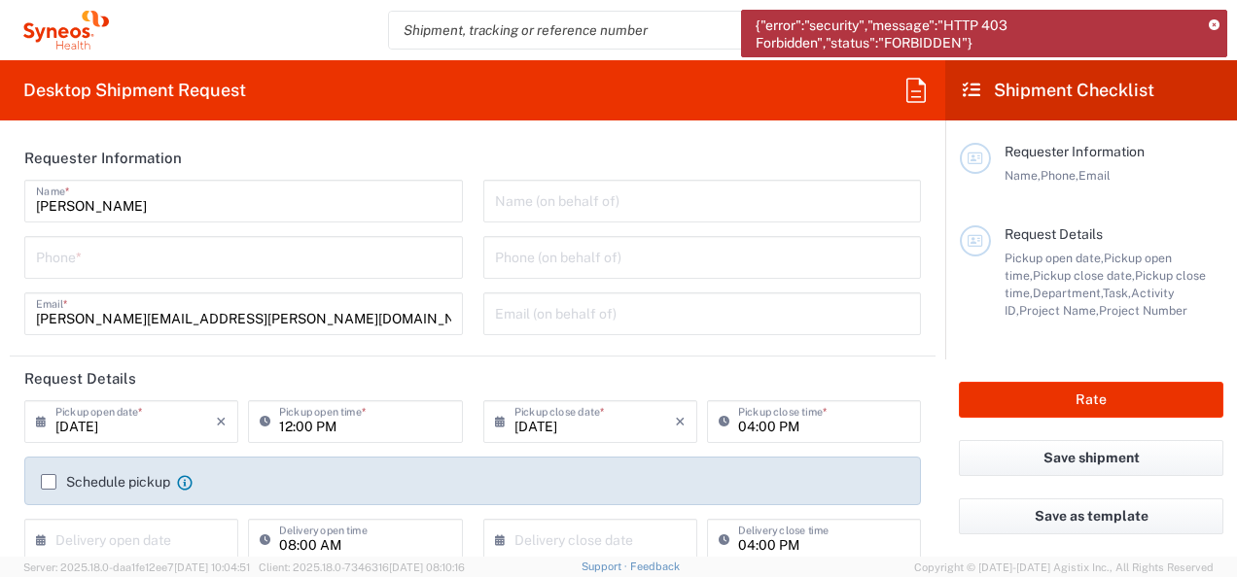
click at [1214, 21] on icon at bounding box center [1213, 25] width 11 height 11
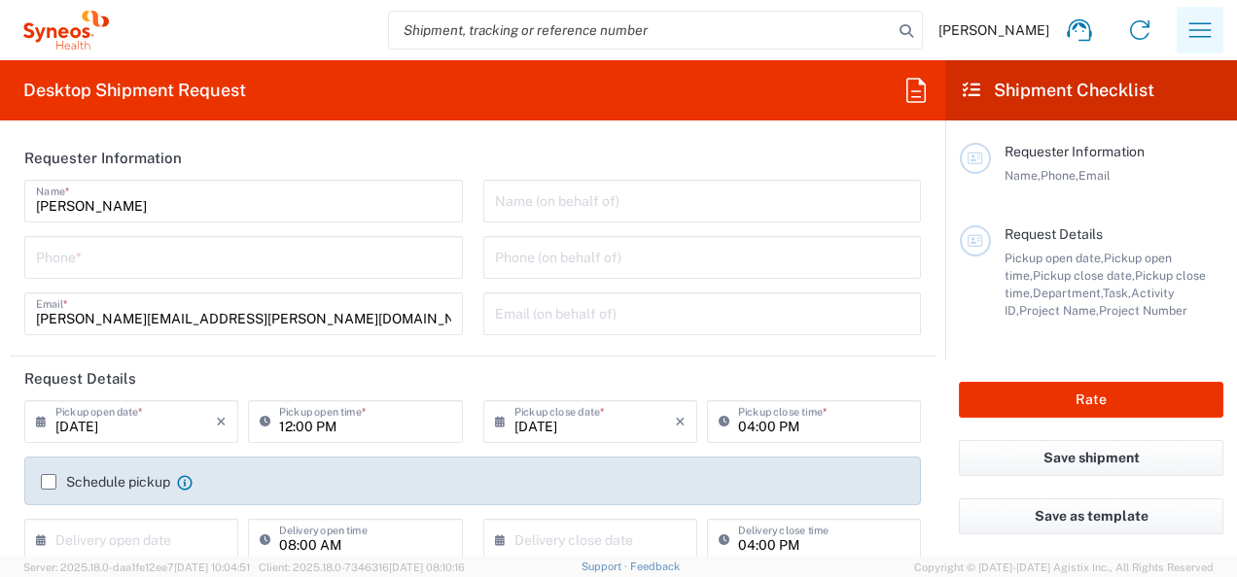
click at [1191, 32] on icon "button" at bounding box center [1199, 30] width 31 height 31
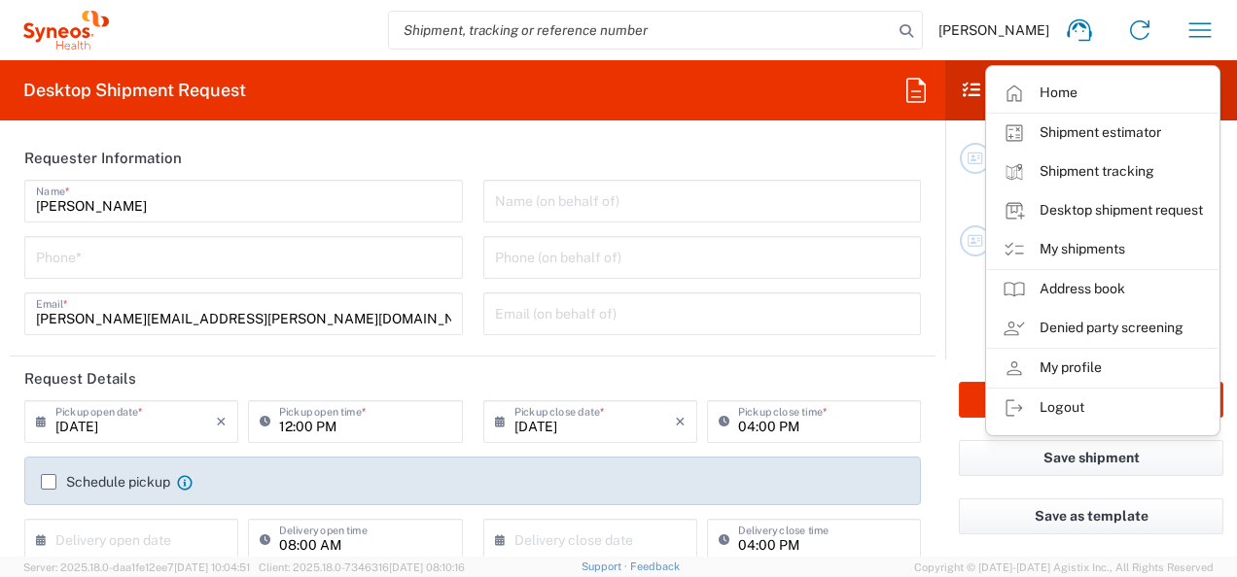
drag, startPoint x: 1092, startPoint y: 206, endPoint x: 831, endPoint y: 209, distance: 260.6
click at [1092, 206] on link "Desktop shipment request" at bounding box center [1102, 211] width 231 height 39
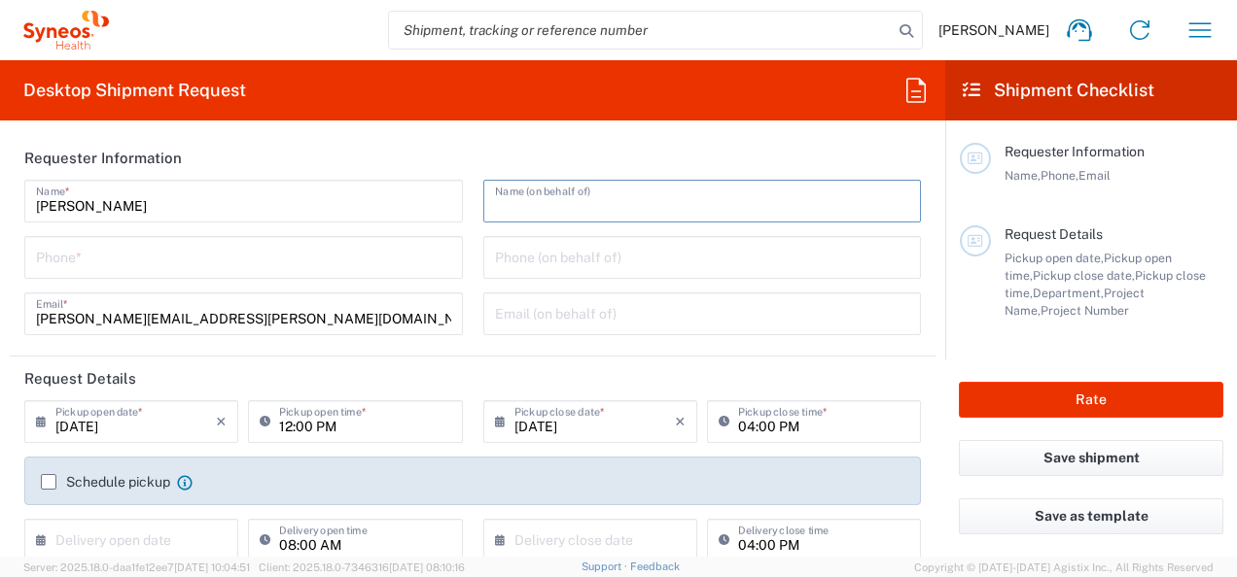
click at [539, 200] on input "text" at bounding box center [702, 200] width 415 height 34
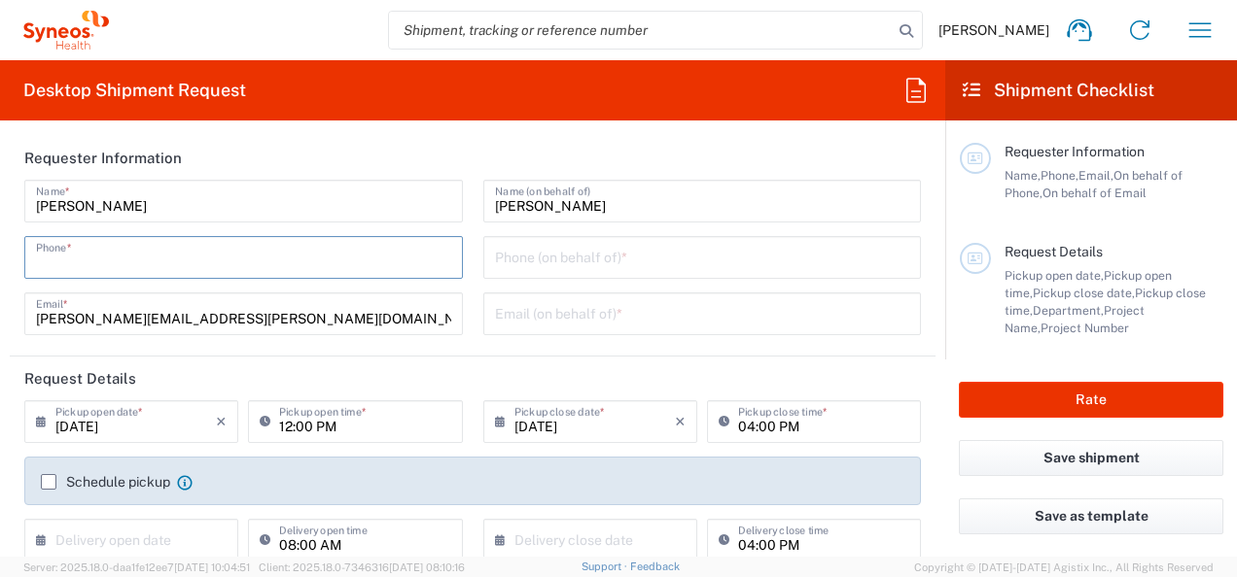
click at [304, 262] on input "tel" at bounding box center [243, 256] width 415 height 34
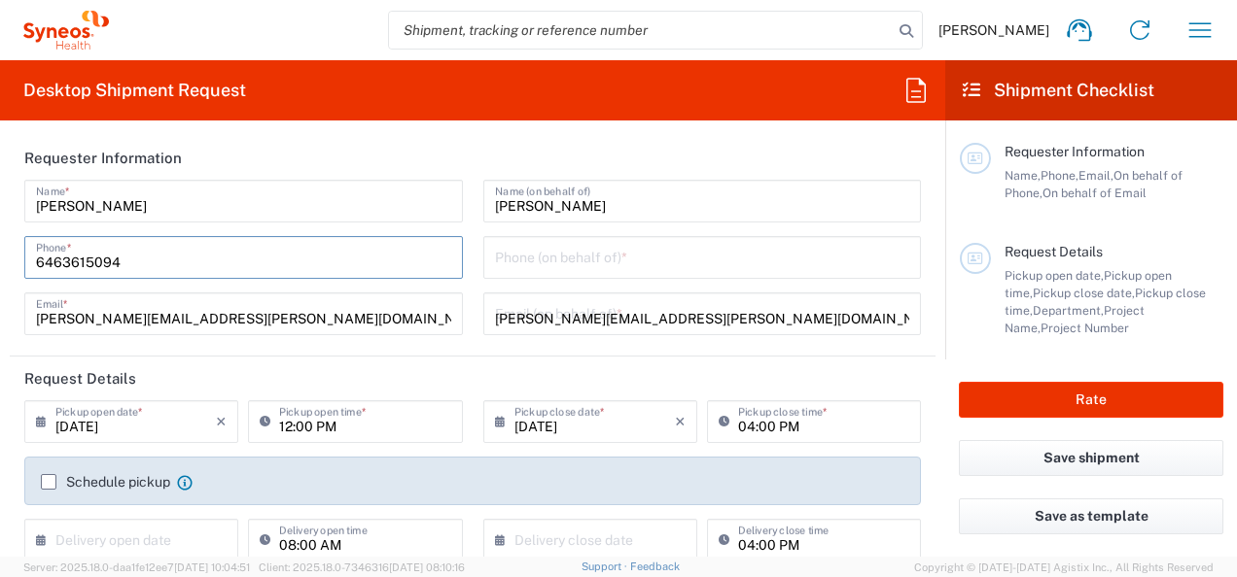
click at [577, 264] on input "tel" at bounding box center [702, 256] width 415 height 34
click at [589, 255] on input "tel" at bounding box center [702, 256] width 415 height 34
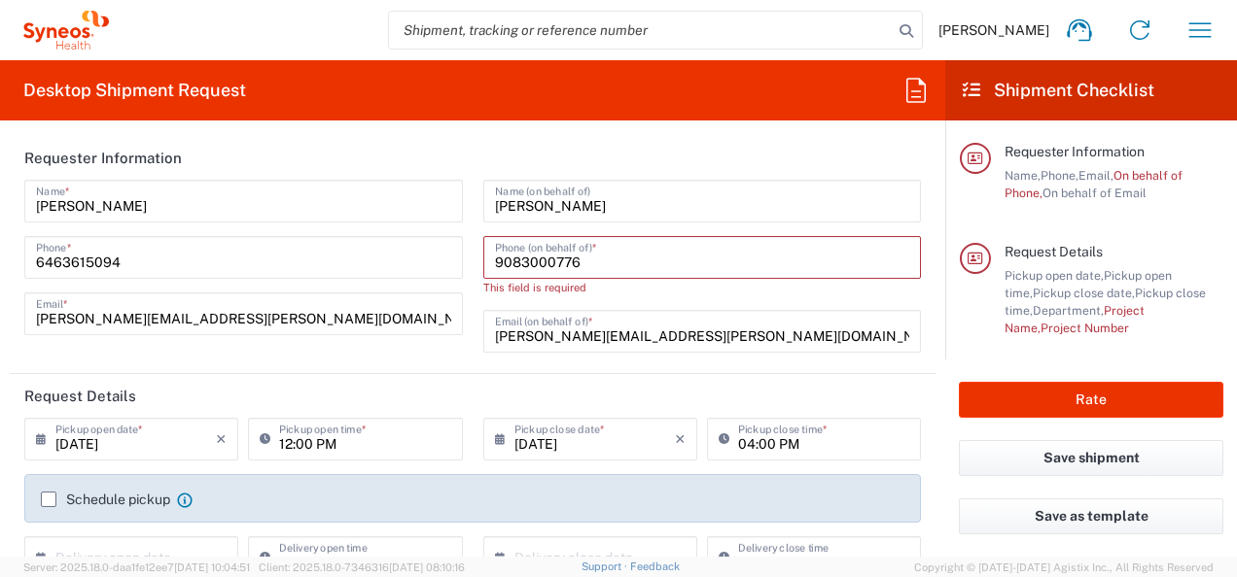
click at [291, 276] on div "[PHONE_NUMBER] Phone *" at bounding box center [243, 257] width 438 height 43
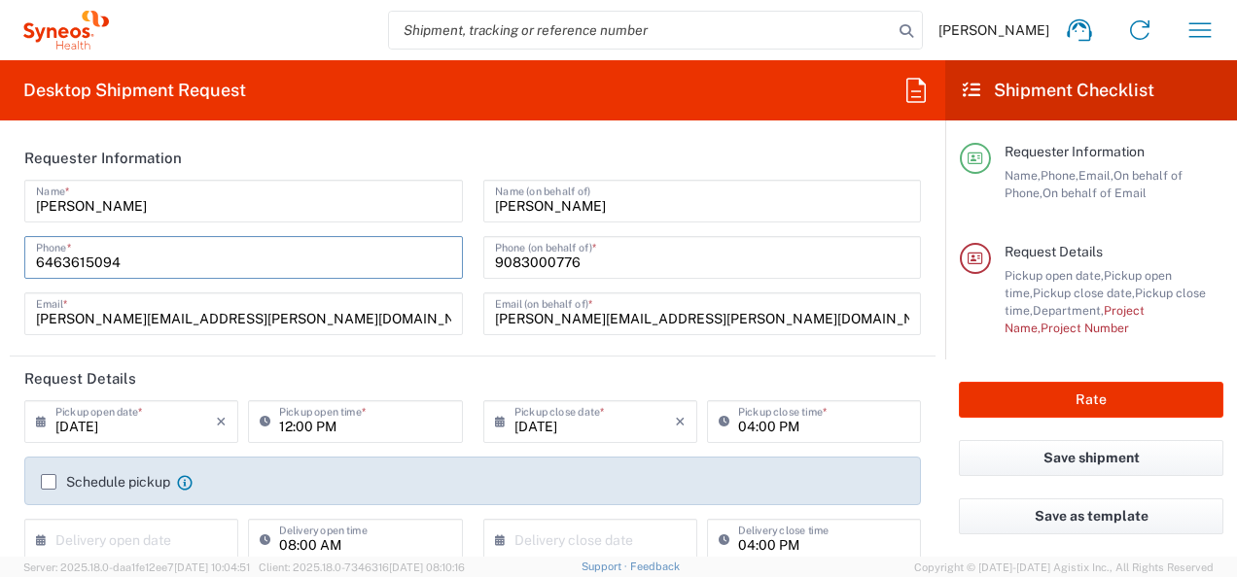
scroll to position [389, 0]
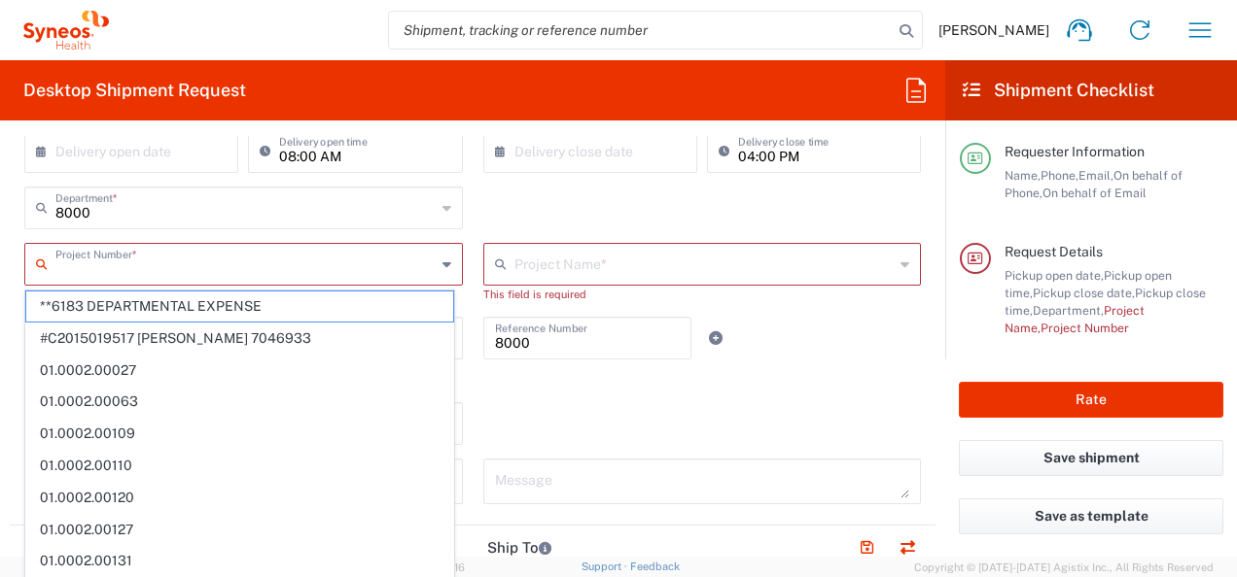
click at [374, 264] on input "text" at bounding box center [245, 263] width 380 height 34
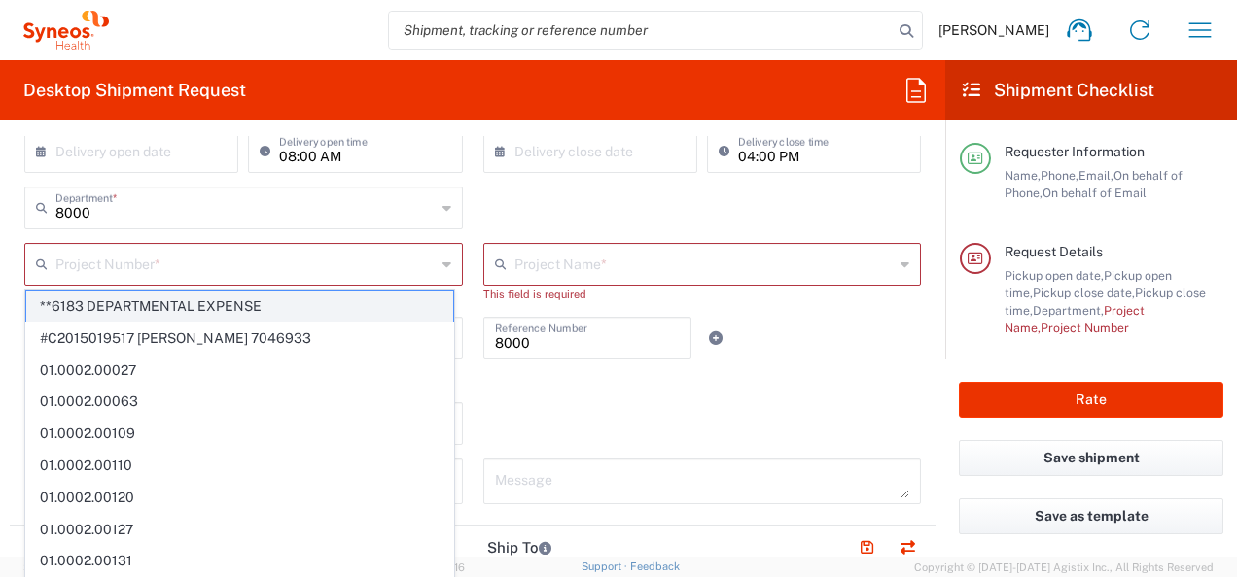
click at [277, 310] on span "**6183 DEPARTMENTAL EXPENSE" at bounding box center [239, 307] width 427 height 30
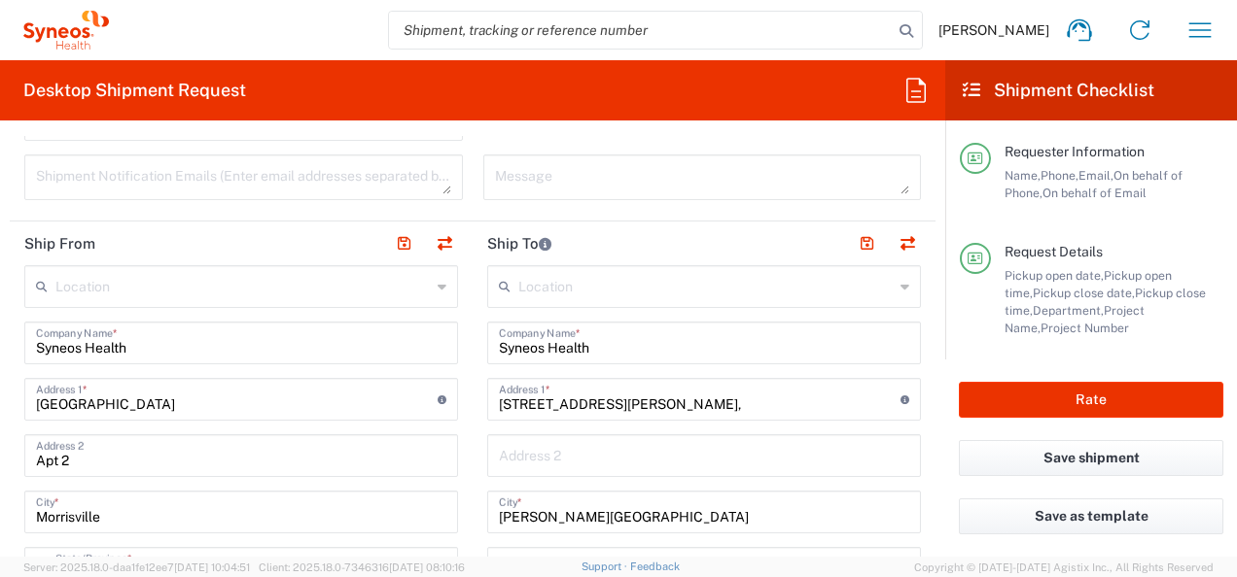
scroll to position [681, 0]
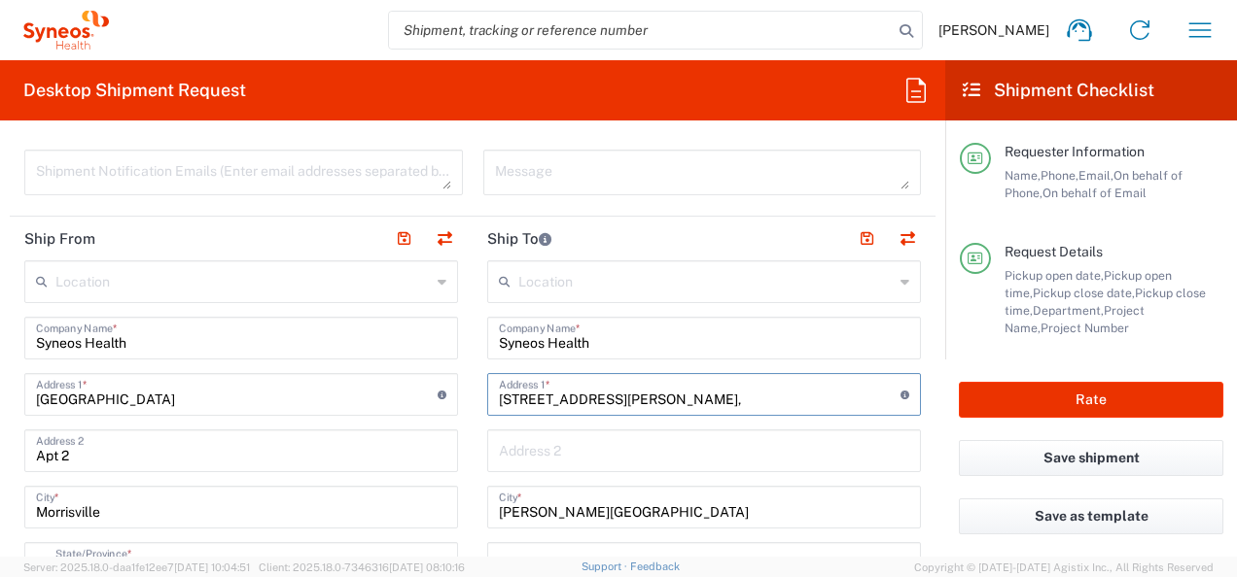
drag, startPoint x: 636, startPoint y: 396, endPoint x: 457, endPoint y: 402, distance: 179.0
paste input "[STREET_ADDRESS]"
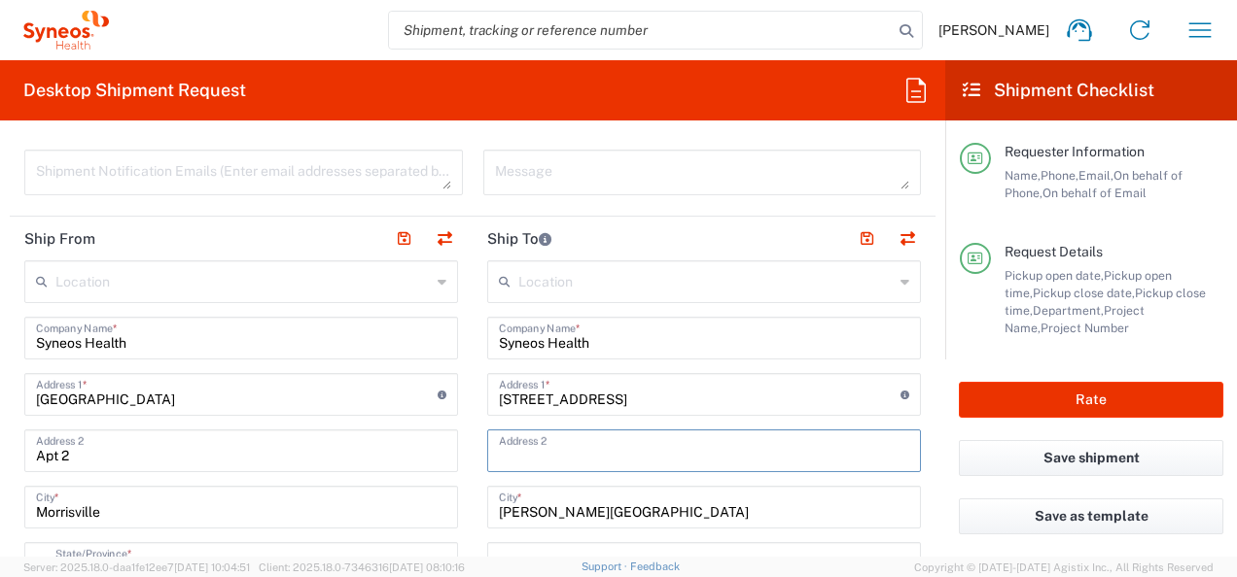
click at [532, 446] on input "text" at bounding box center [704, 450] width 410 height 34
drag, startPoint x: 643, startPoint y: 508, endPoint x: 427, endPoint y: 508, distance: 215.8
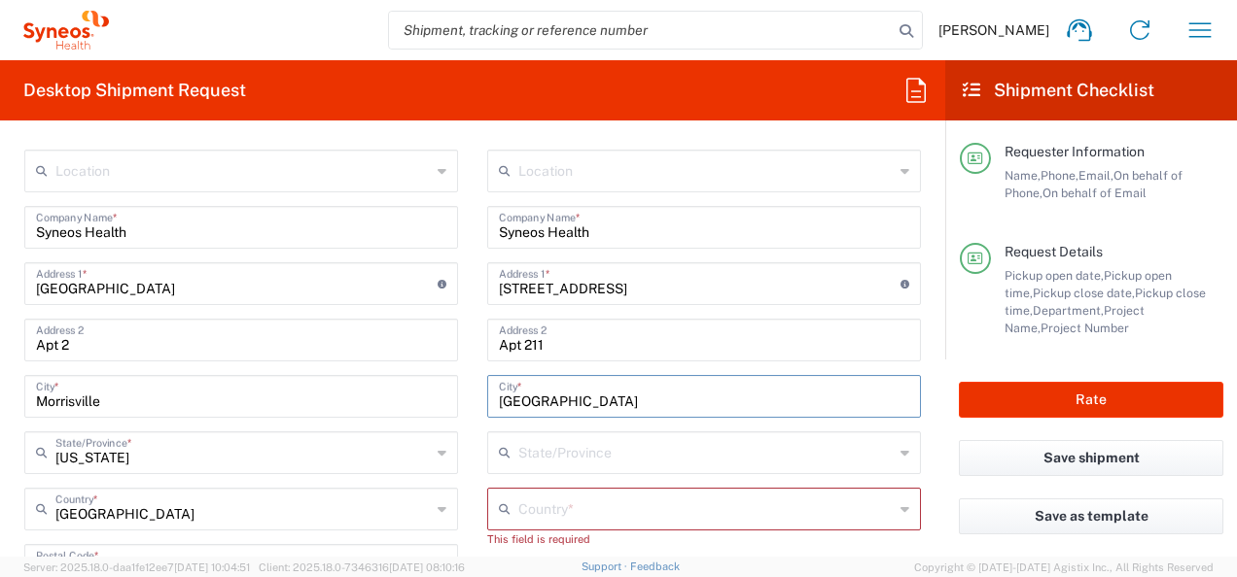
scroll to position [875, 0]
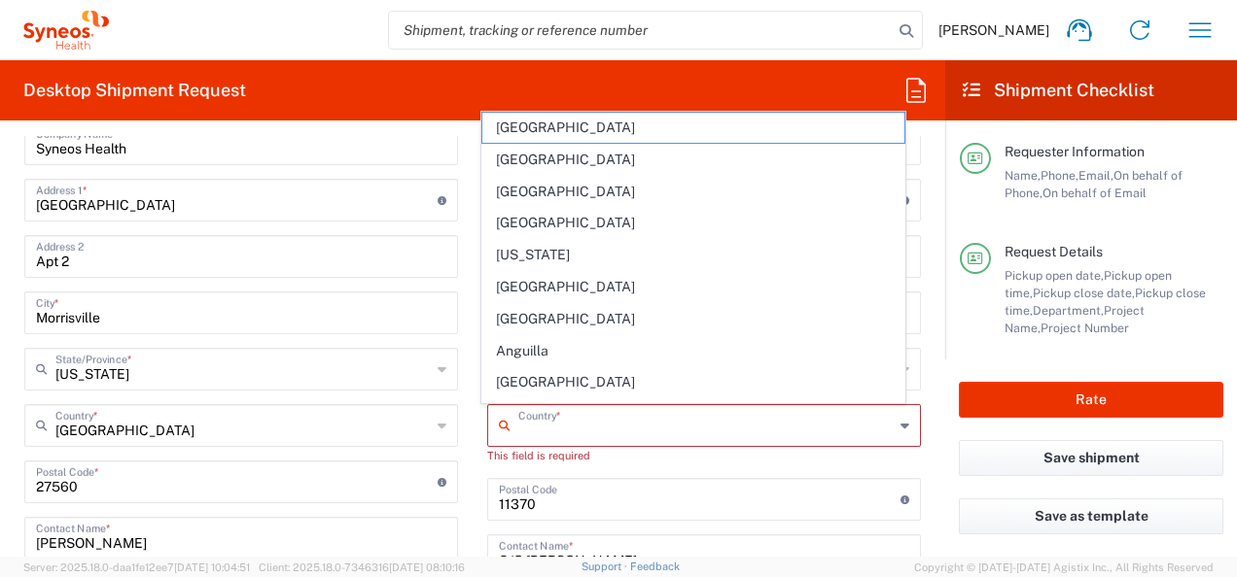
click at [525, 415] on input "text" at bounding box center [705, 424] width 375 height 34
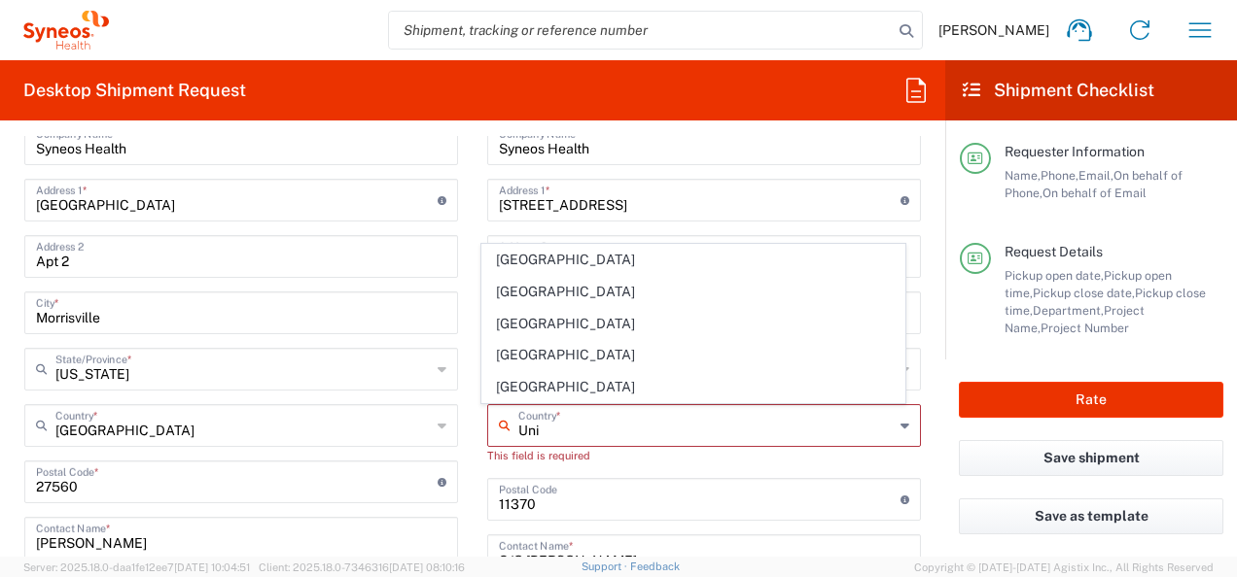
drag, startPoint x: 517, startPoint y: 380, endPoint x: 547, endPoint y: 379, distance: 30.2
click at [517, 380] on span "[GEOGRAPHIC_DATA]" at bounding box center [693, 387] width 423 height 30
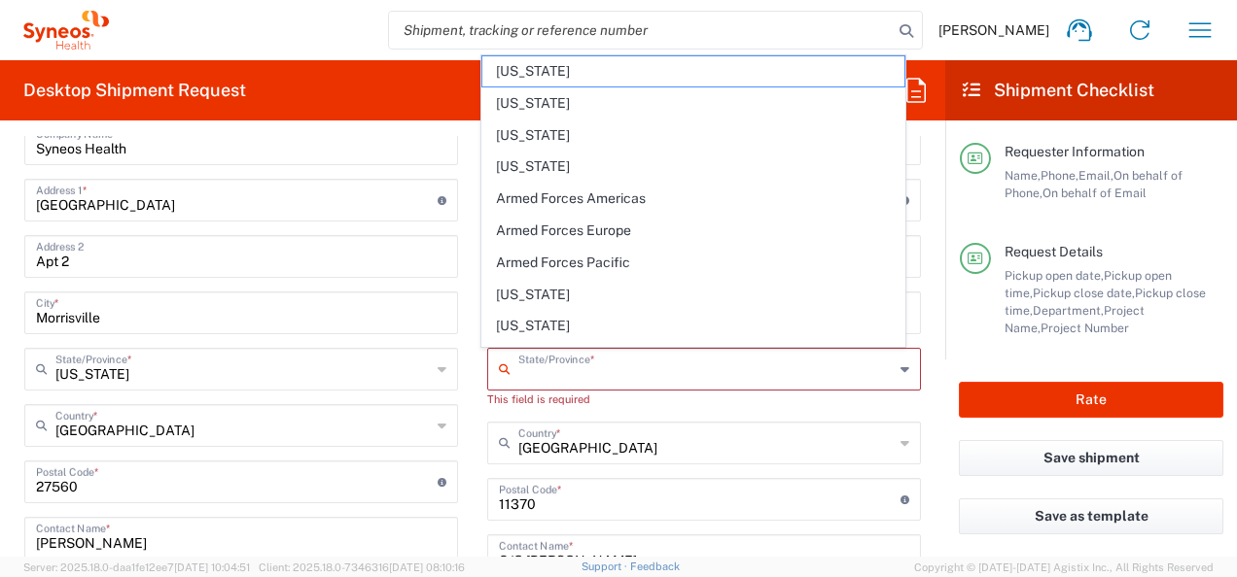
click at [545, 366] on input "text" at bounding box center [705, 368] width 375 height 34
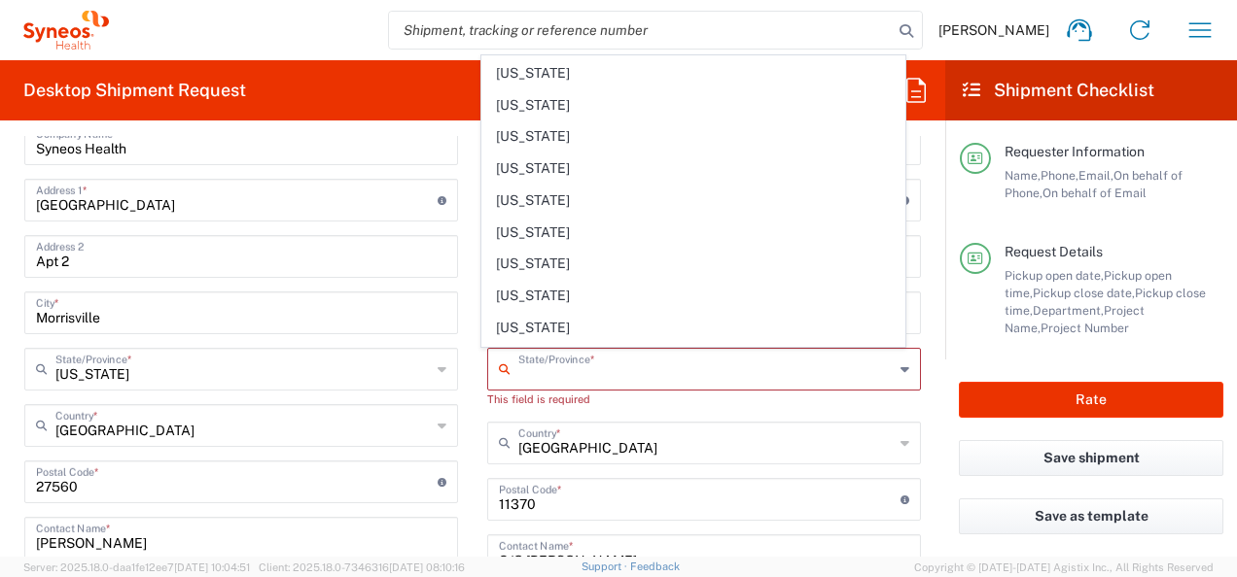
scroll to position [1069, 0]
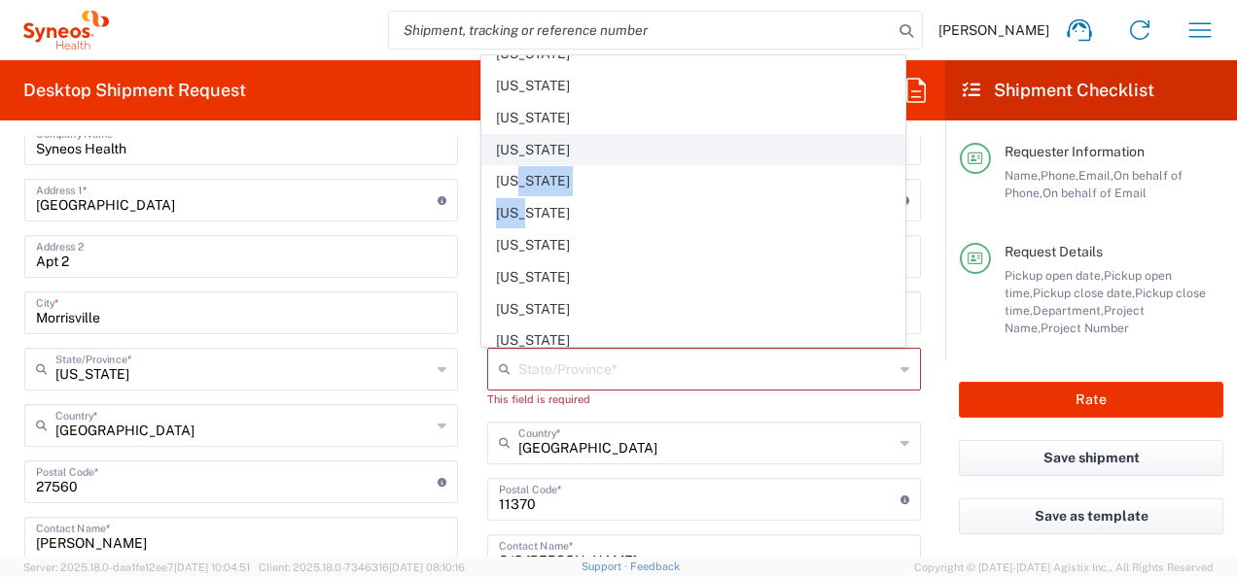
drag, startPoint x: 519, startPoint y: 178, endPoint x: 577, endPoint y: 143, distance: 67.2
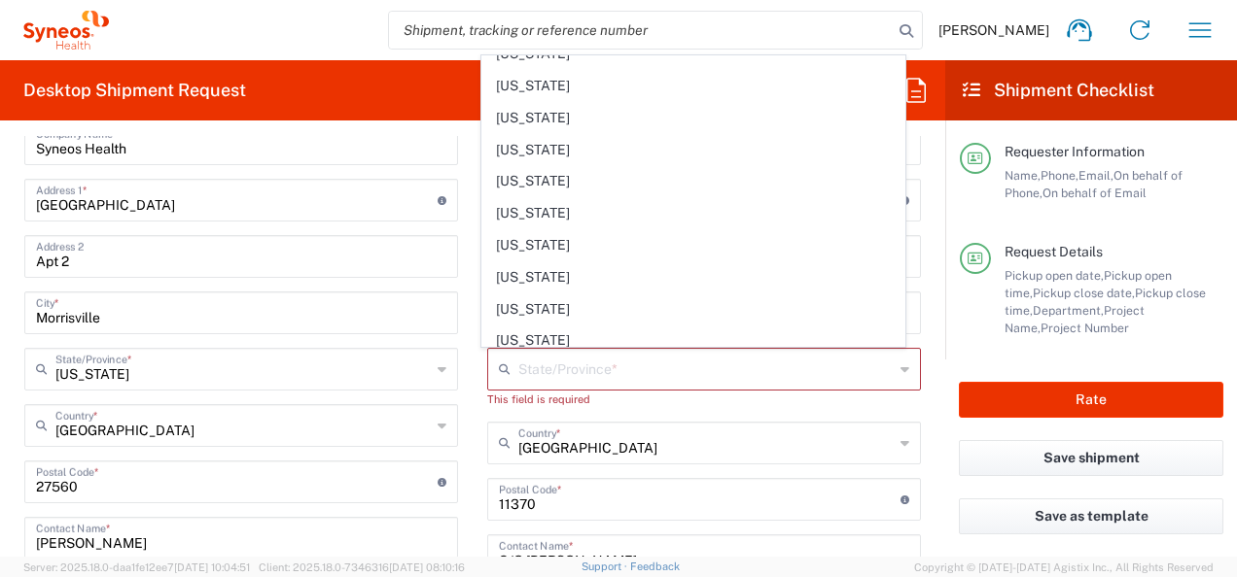
drag, startPoint x: 577, startPoint y: 143, endPoint x: 561, endPoint y: 153, distance: 18.3
click at [542, 141] on span "[US_STATE]" at bounding box center [693, 150] width 423 height 30
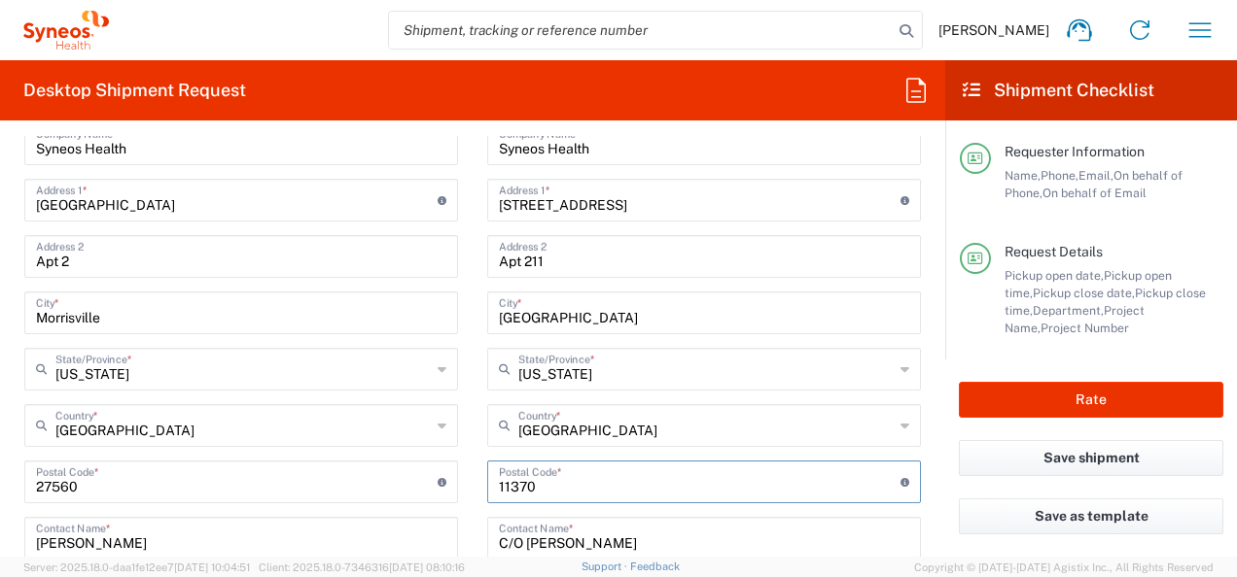
drag, startPoint x: 552, startPoint y: 490, endPoint x: 666, endPoint y: 475, distance: 114.7
click at [459, 492] on div "Ship From Location [PERSON_NAME] LLC-[GEOGRAPHIC_DATA] [GEOGRAPHIC_DATA] [GEOGR…" at bounding box center [473, 456] width 926 height 868
paste input "27516"
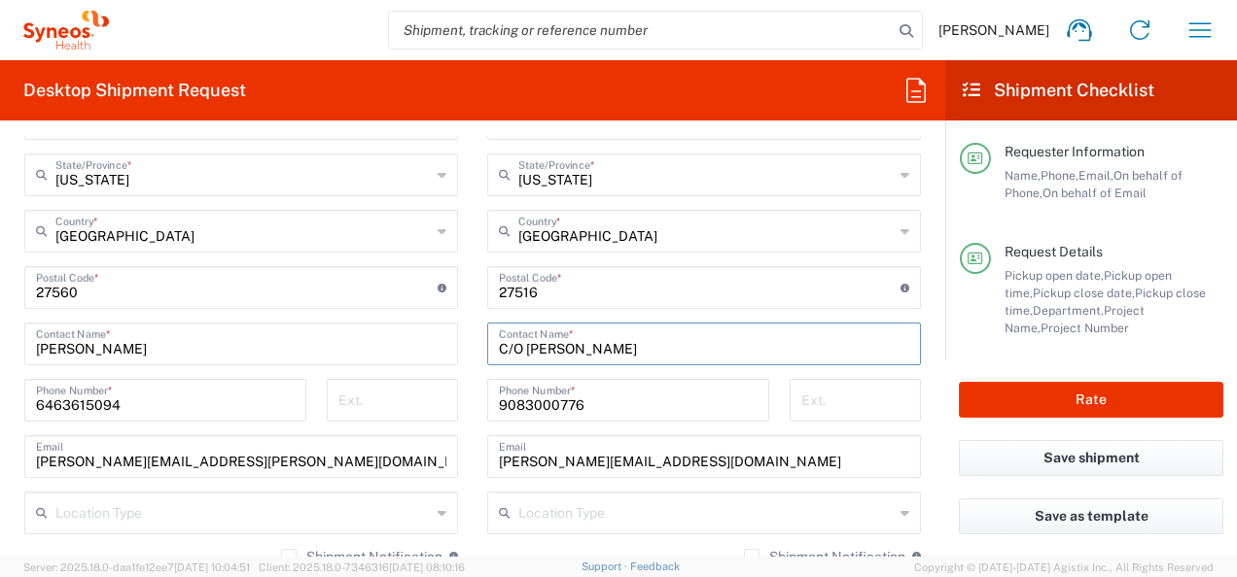
click at [523, 352] on input "C/O [PERSON_NAME]" at bounding box center [704, 343] width 410 height 34
drag, startPoint x: 522, startPoint y: 347, endPoint x: 673, endPoint y: 344, distance: 150.7
click at [673, 344] on input "C/O [PERSON_NAME]" at bounding box center [704, 343] width 410 height 34
paste input "Page [PERSON_NAME]"
click at [582, 465] on input "[PERSON_NAME][EMAIL_ADDRESS][DOMAIN_NAME]" at bounding box center [704, 455] width 410 height 34
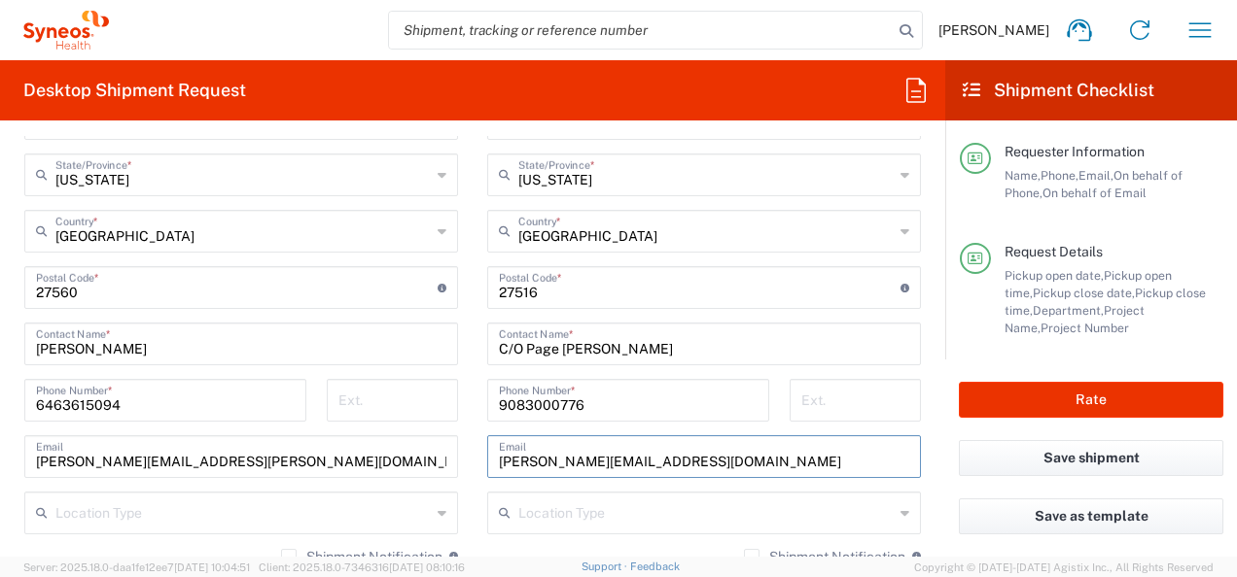
drag, startPoint x: 584, startPoint y: 461, endPoint x: 454, endPoint y: 461, distance: 130.3
click at [454, 461] on div "Ship From Location [PERSON_NAME] LLC-[GEOGRAPHIC_DATA] [GEOGRAPHIC_DATA] [GEOGR…" at bounding box center [473, 262] width 926 height 868
paste input "Page [PERSON_NAME]"
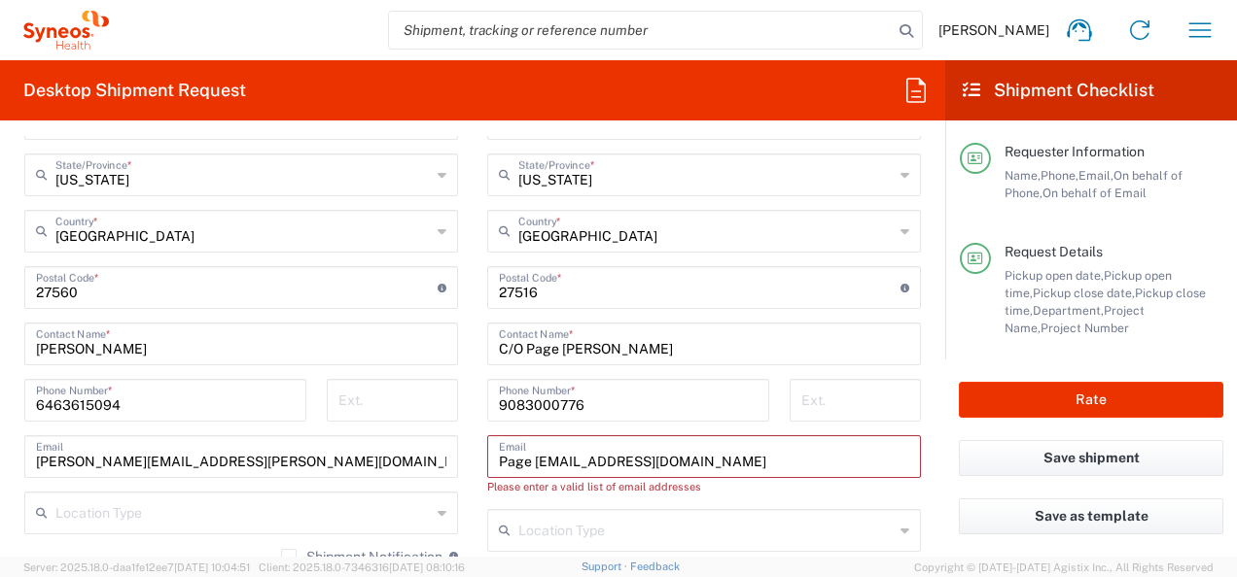
drag, startPoint x: 577, startPoint y: 464, endPoint x: 487, endPoint y: 451, distance: 90.3
click at [487, 451] on div "Page [EMAIL_ADDRESS][DOMAIN_NAME] Email" at bounding box center [704, 457] width 434 height 43
paste input "s"
click at [532, 462] on input "Page [PERSON_NAME][EMAIL_ADDRESS][DOMAIN_NAME]" at bounding box center [704, 455] width 410 height 34
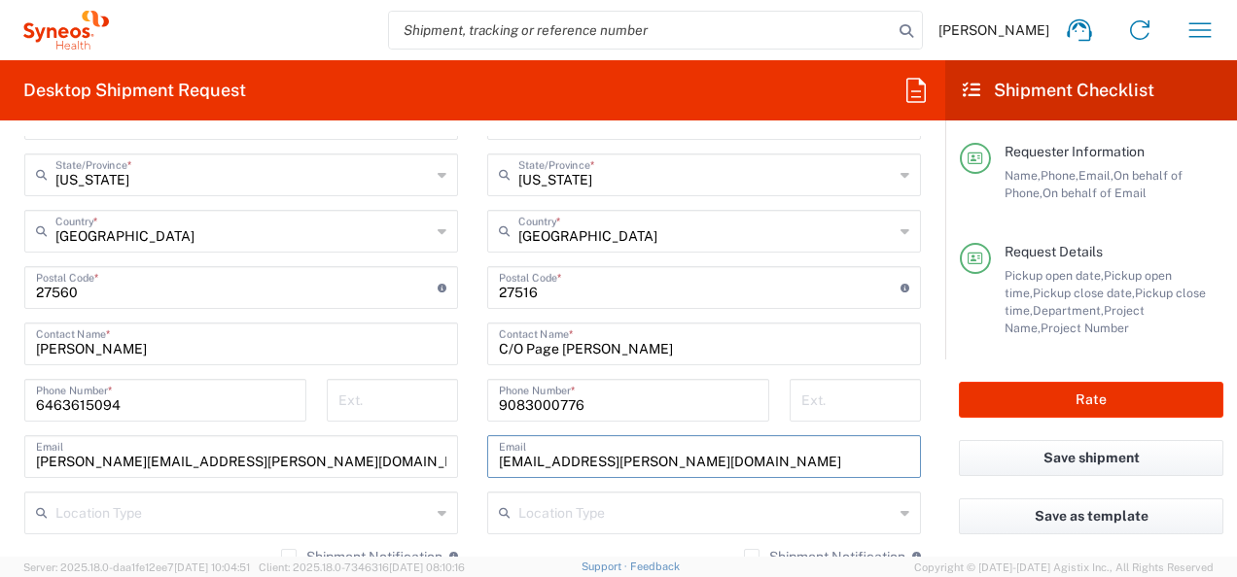
click at [501, 462] on input "[EMAIL_ADDRESS][PERSON_NAME][DOMAIN_NAME]" at bounding box center [704, 455] width 410 height 34
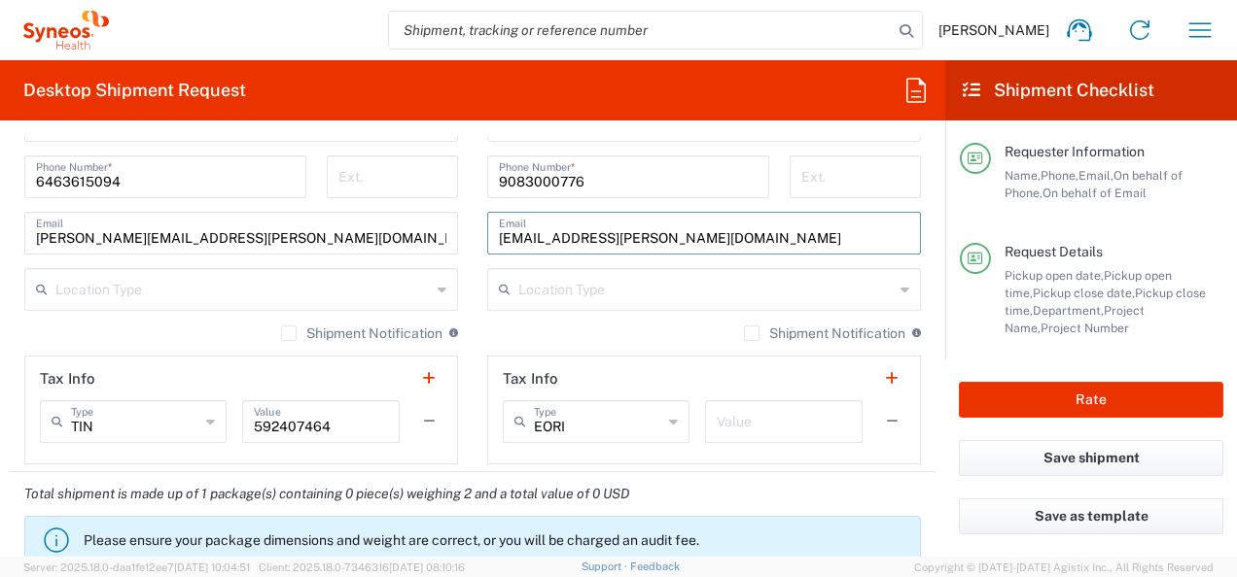
scroll to position [1458, 0]
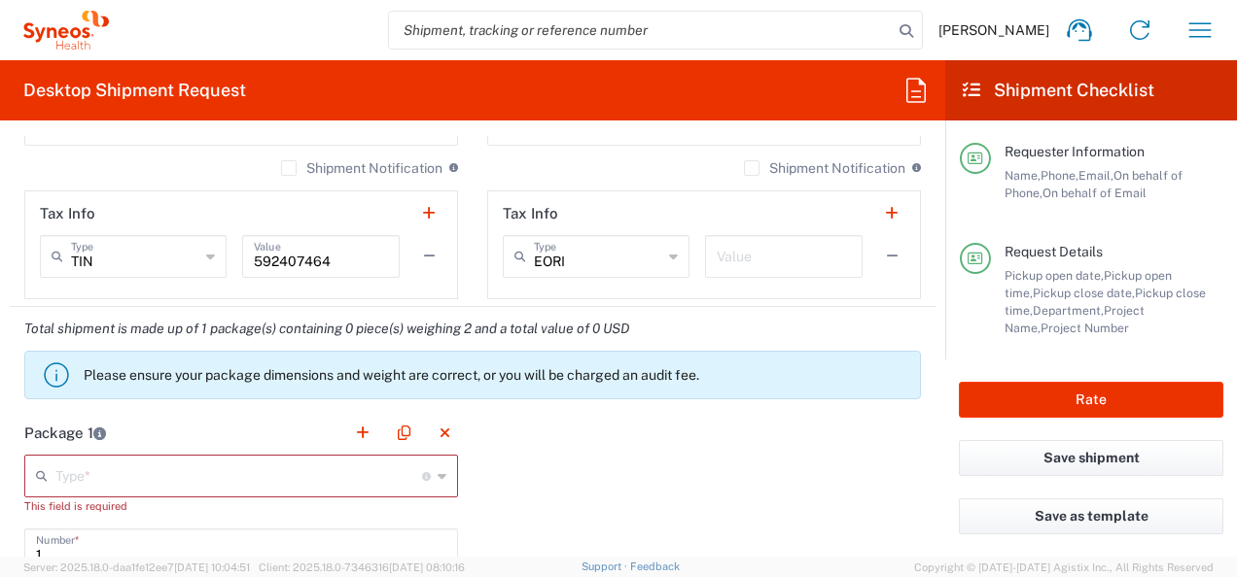
click at [437, 472] on icon at bounding box center [441, 476] width 9 height 31
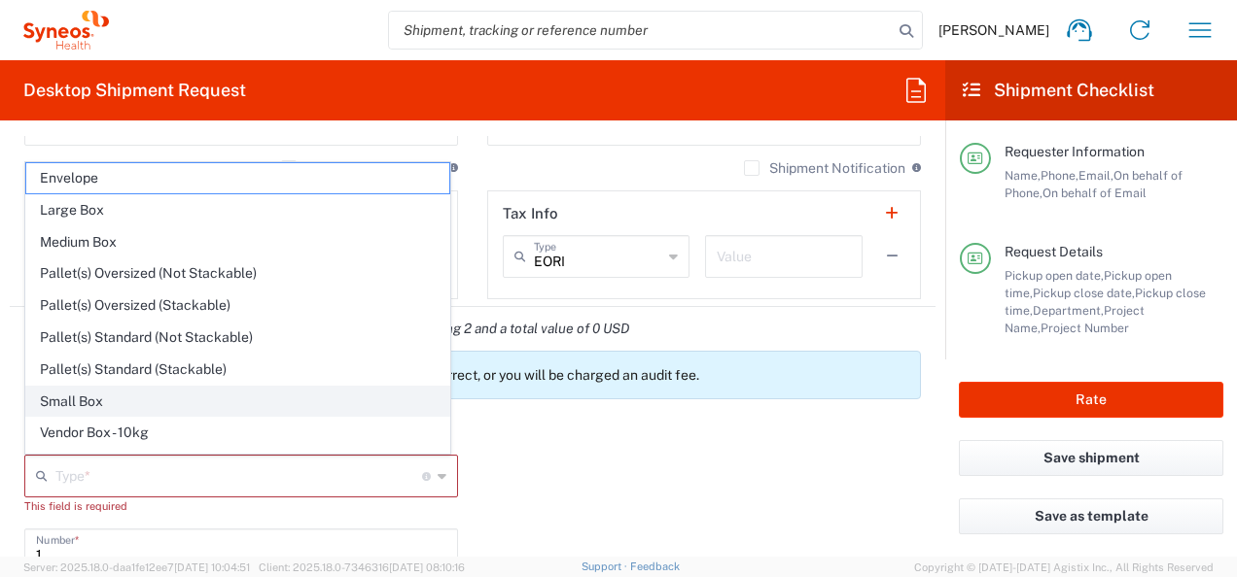
click at [75, 404] on span "Small Box" at bounding box center [237, 402] width 423 height 30
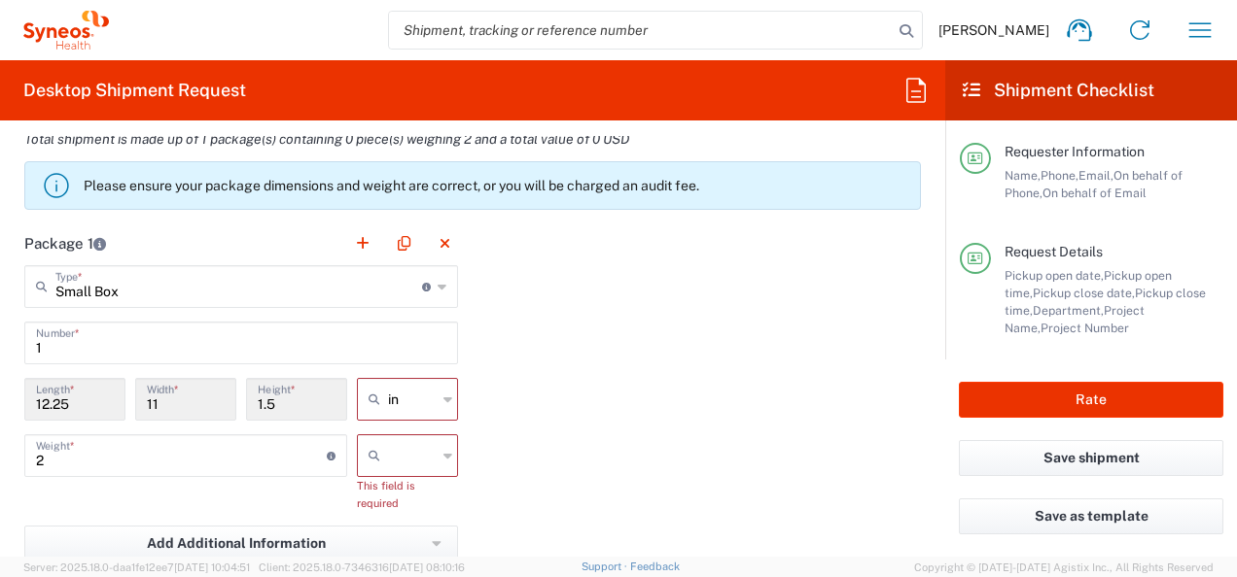
scroll to position [1653, 0]
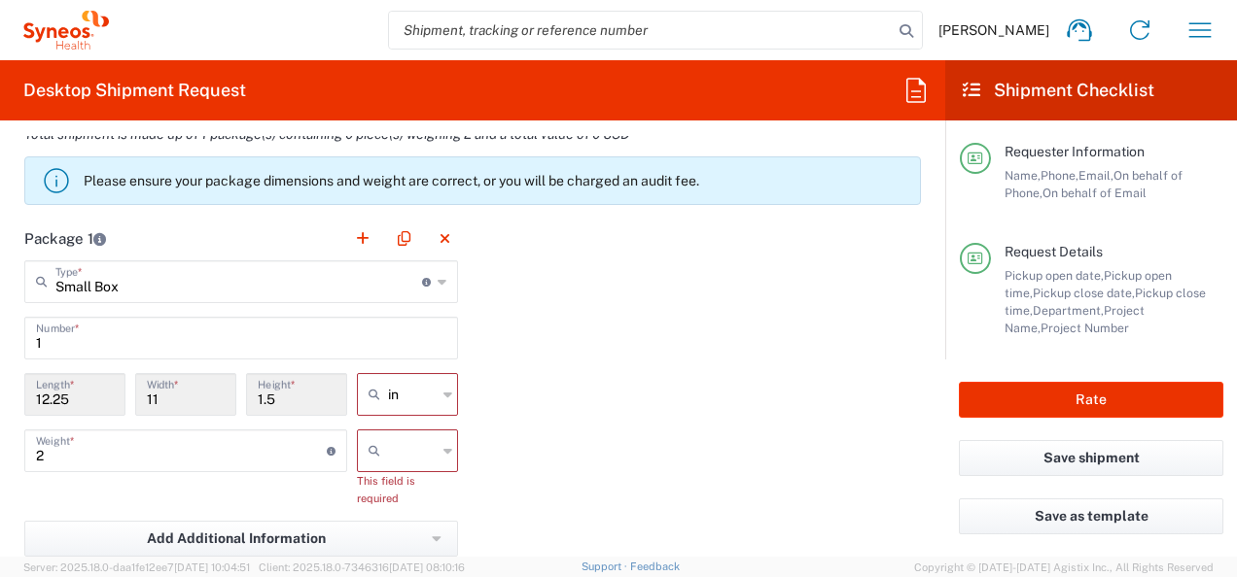
click at [443, 449] on icon at bounding box center [447, 451] width 9 height 31
click at [381, 525] on span "lbs" at bounding box center [400, 525] width 95 height 30
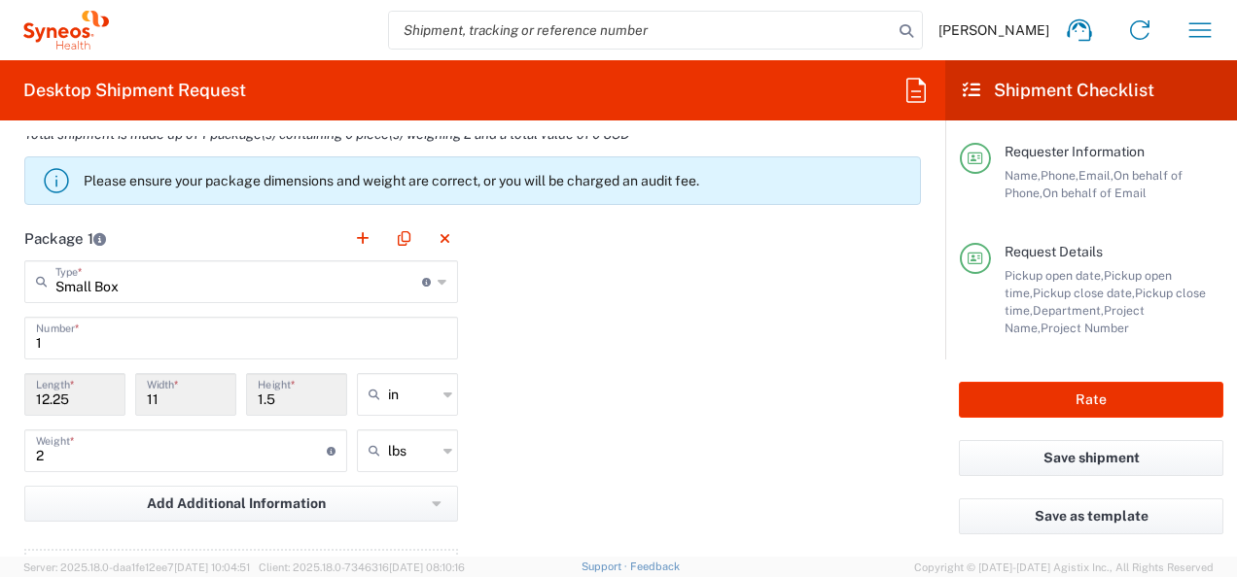
scroll to position [1944, 0]
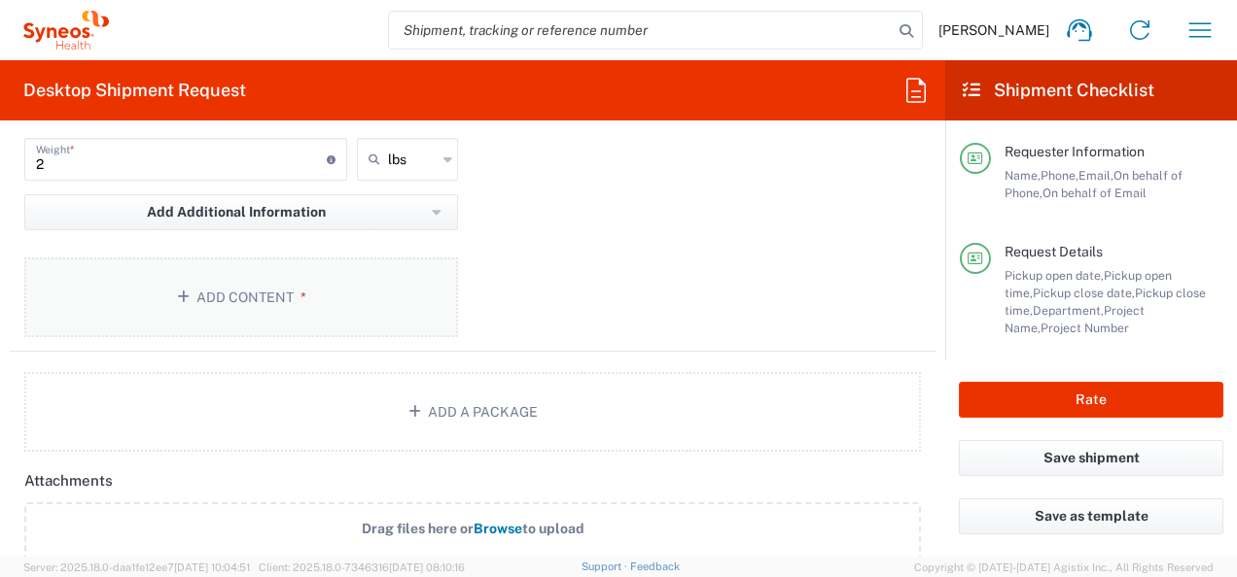
click at [315, 291] on button "Add Content *" at bounding box center [241, 298] width 434 height 80
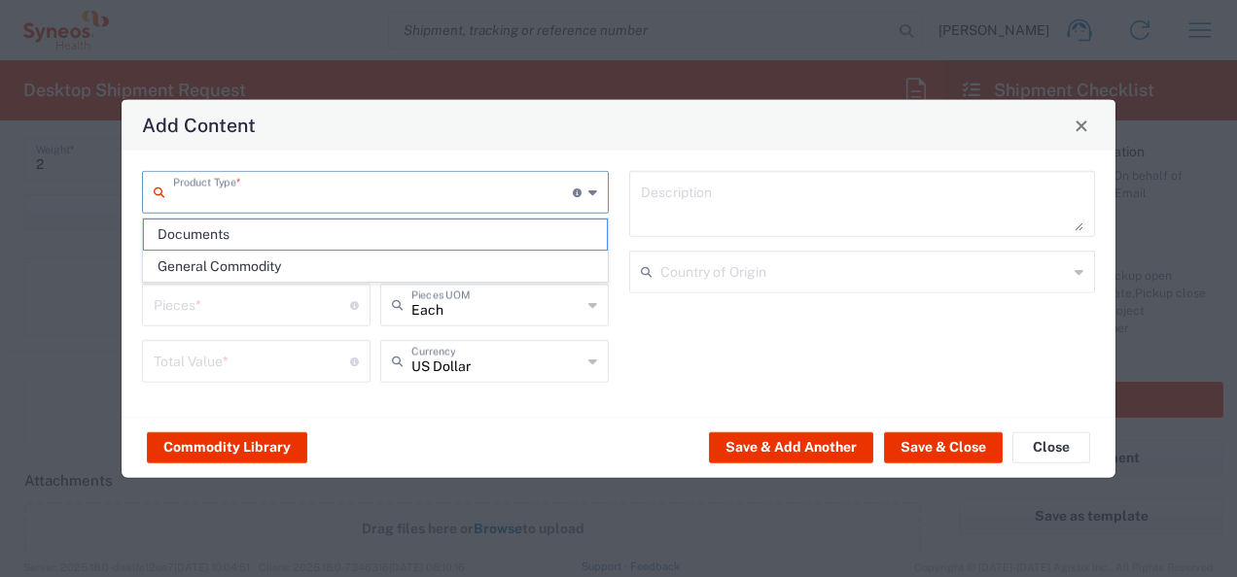
click at [275, 195] on input "text" at bounding box center [373, 191] width 400 height 34
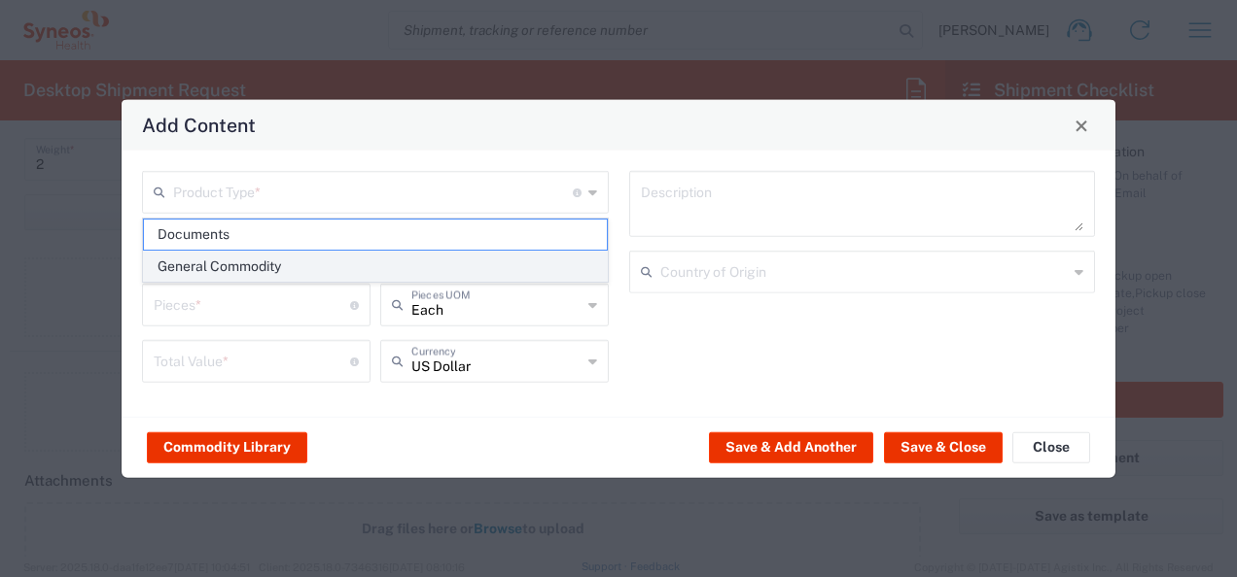
click at [244, 268] on span "General Commodity" at bounding box center [375, 267] width 463 height 30
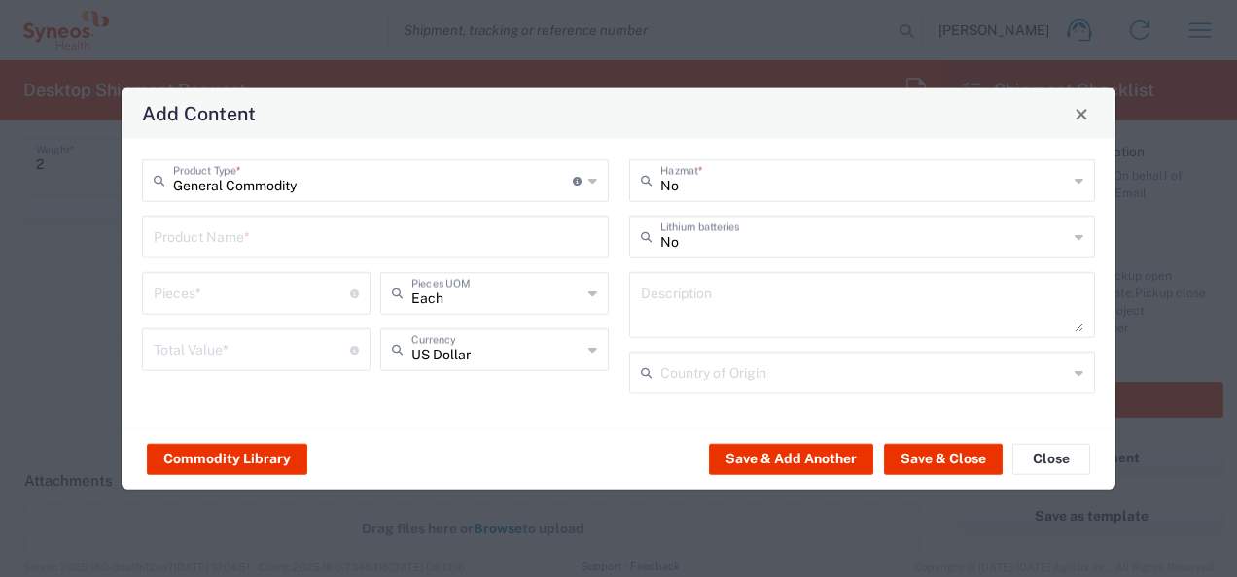
click at [249, 223] on input "text" at bounding box center [375, 236] width 443 height 34
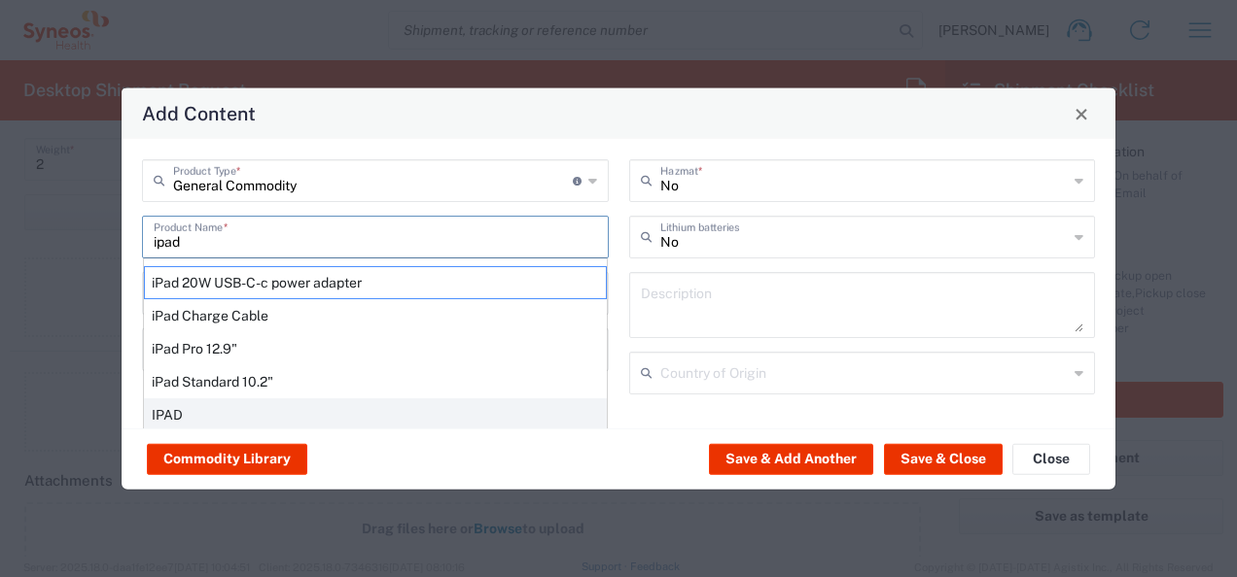
click at [191, 408] on div "IPAD" at bounding box center [375, 415] width 463 height 33
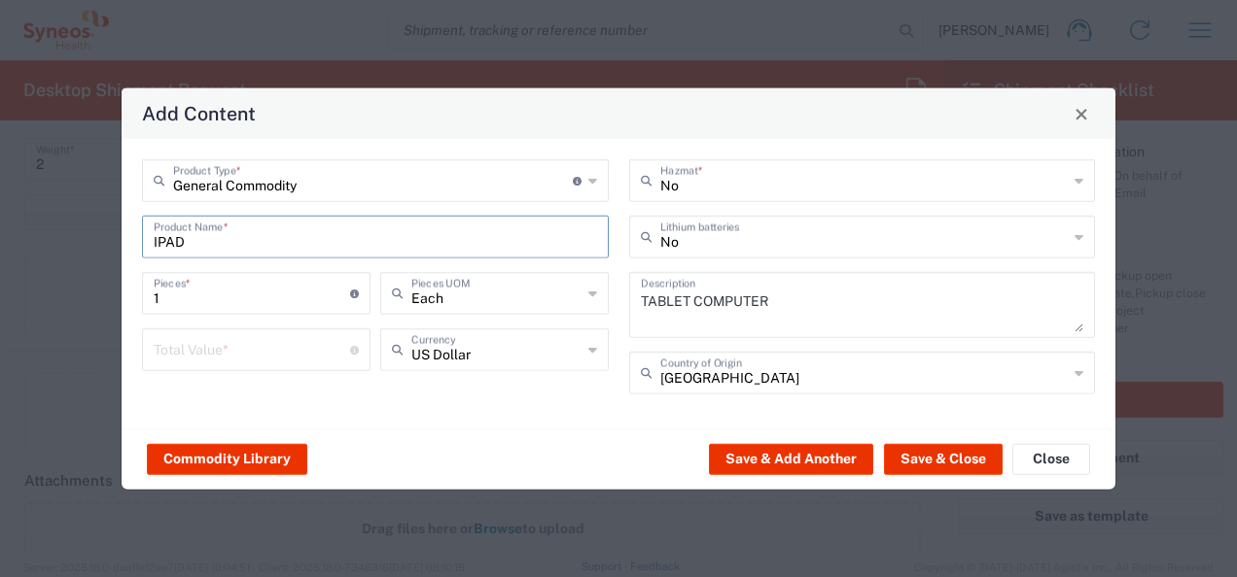
click at [211, 344] on input "number" at bounding box center [252, 349] width 196 height 34
click at [727, 381] on input "text" at bounding box center [864, 372] width 408 height 34
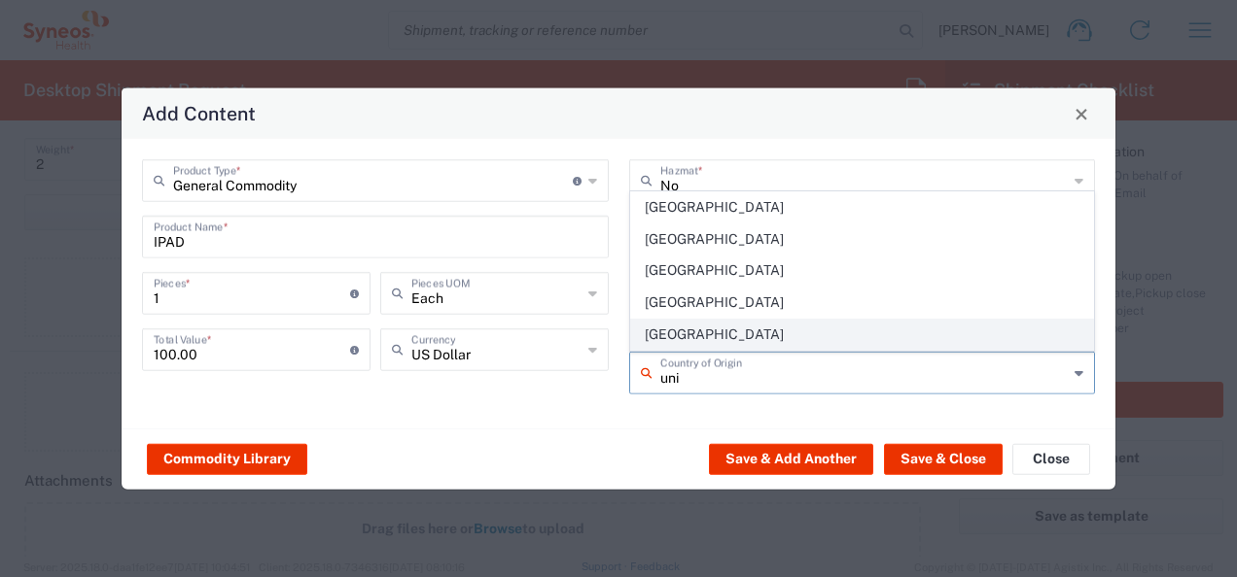
click at [729, 332] on span "[GEOGRAPHIC_DATA]" at bounding box center [862, 335] width 463 height 30
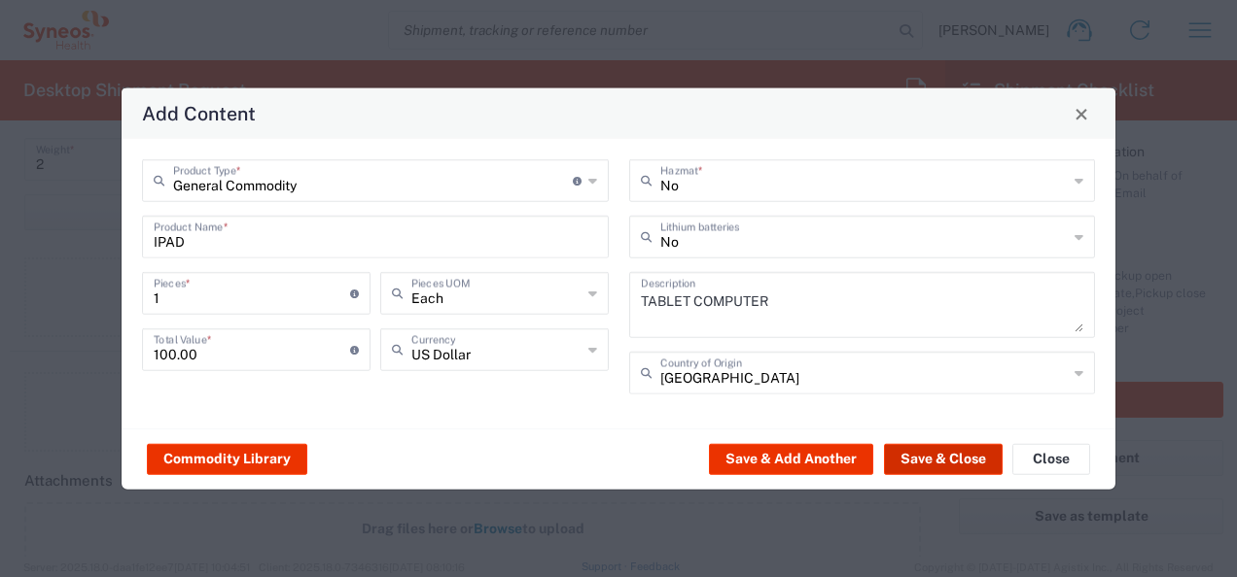
click at [930, 458] on button "Save & Close" at bounding box center [943, 458] width 119 height 31
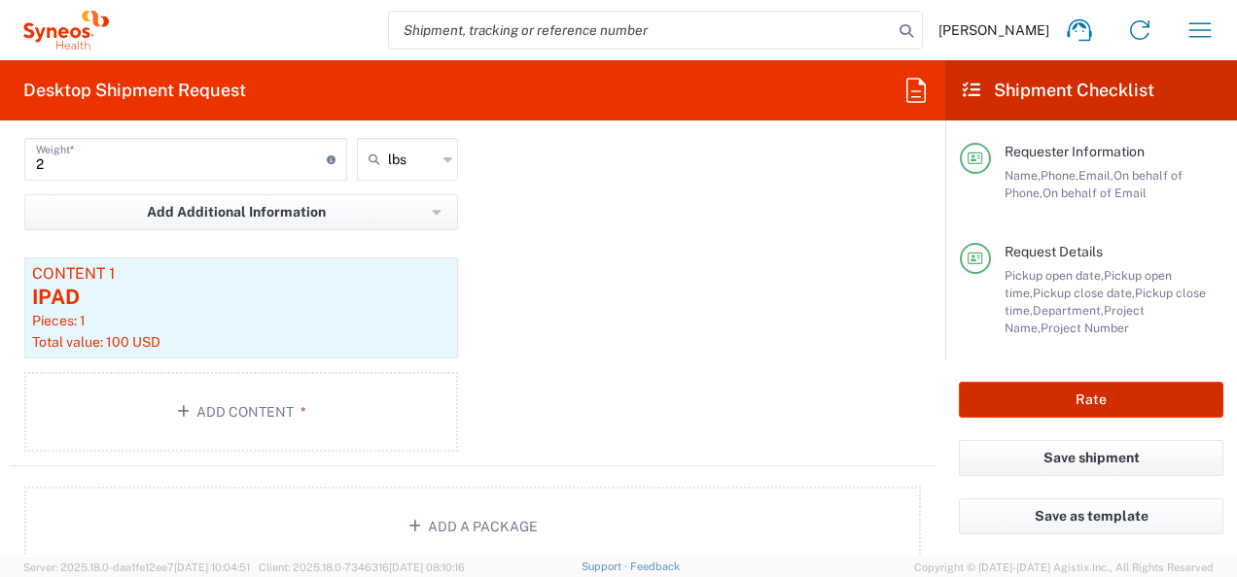
drag, startPoint x: 1043, startPoint y: 385, endPoint x: 935, endPoint y: 383, distance: 107.9
click at [1044, 385] on button "Rate" at bounding box center [1091, 400] width 264 height 36
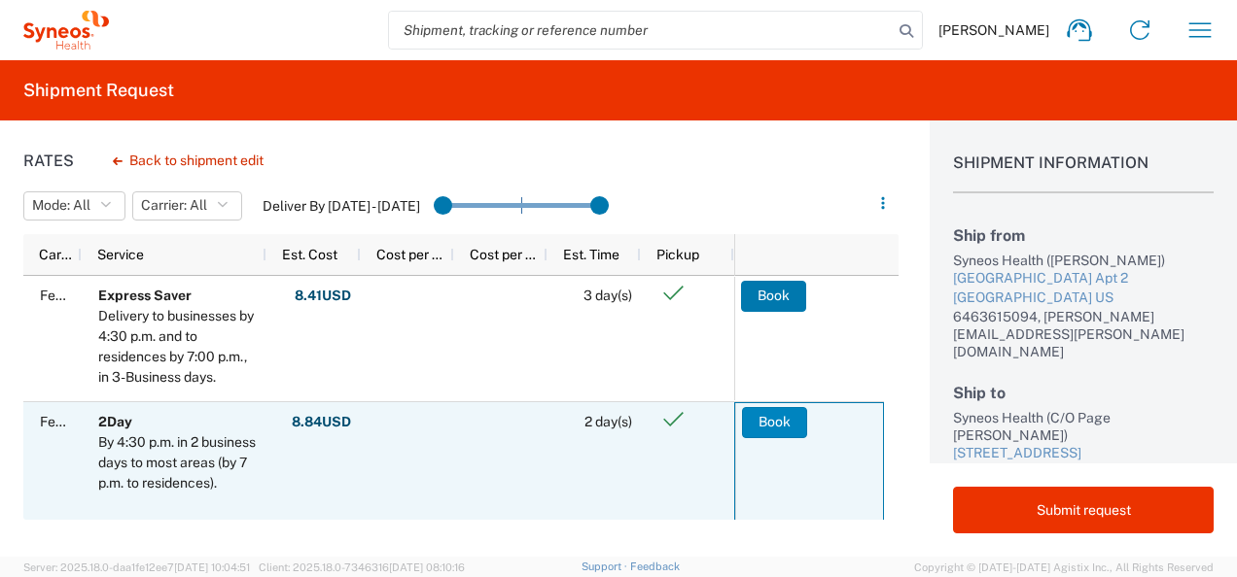
click at [781, 417] on button "Book" at bounding box center [774, 422] width 65 height 31
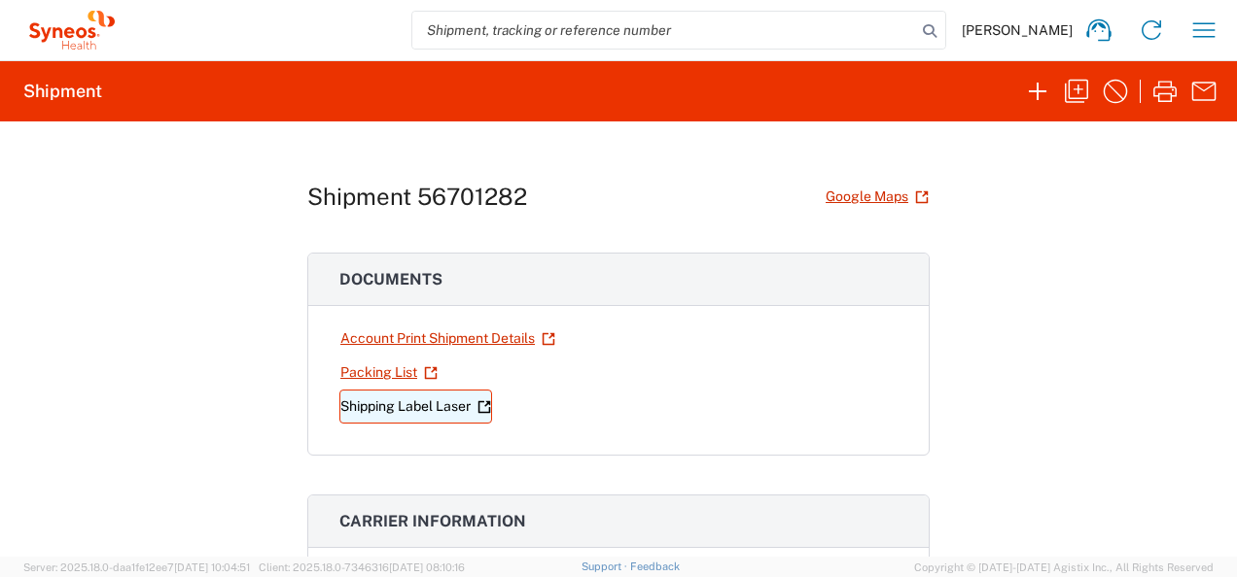
click at [396, 406] on link "Shipping Label Laser" at bounding box center [415, 407] width 153 height 34
click at [373, 402] on link "Shipping Label Laser" at bounding box center [415, 407] width 153 height 34
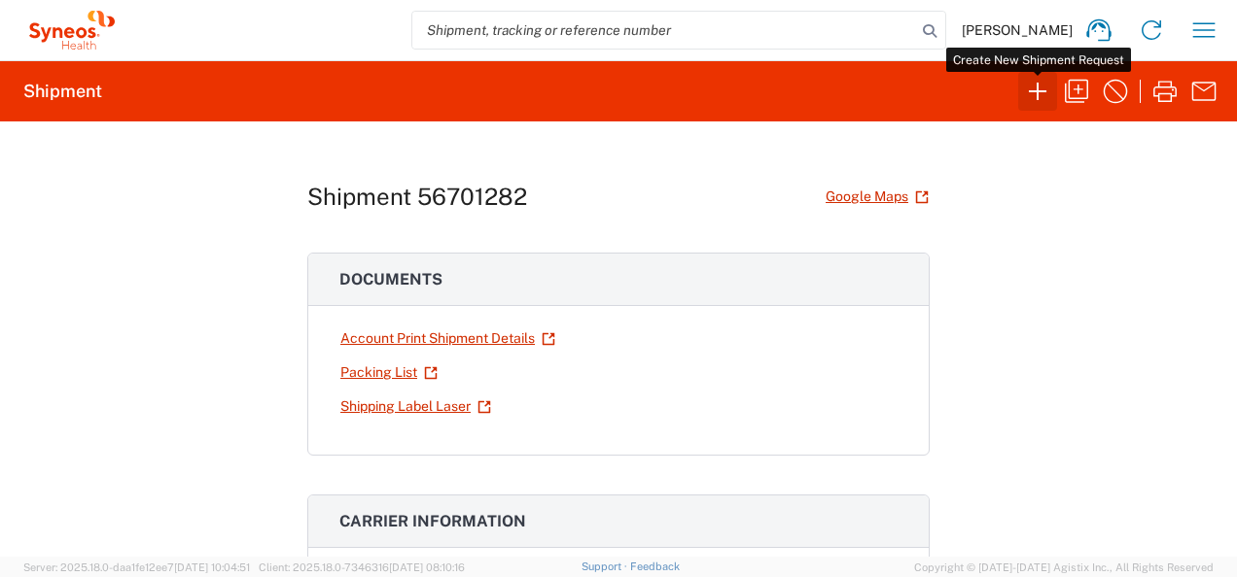
click at [1031, 85] on icon "button" at bounding box center [1037, 91] width 31 height 31
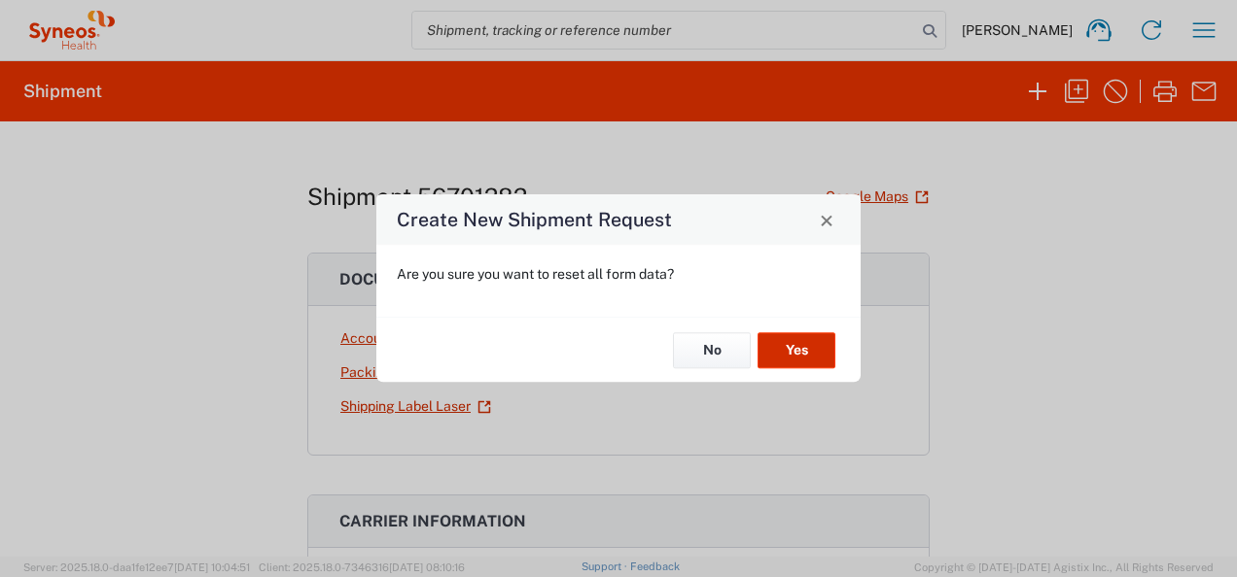
click at [802, 344] on button "Yes" at bounding box center [796, 350] width 78 height 36
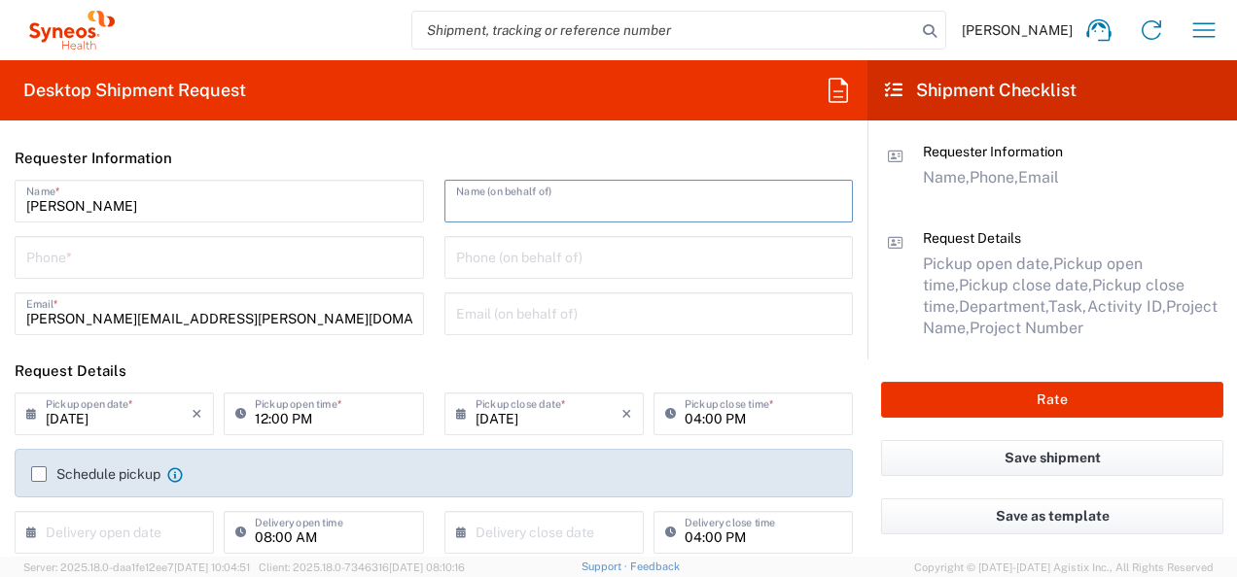
click at [561, 204] on input "text" at bounding box center [649, 200] width 386 height 34
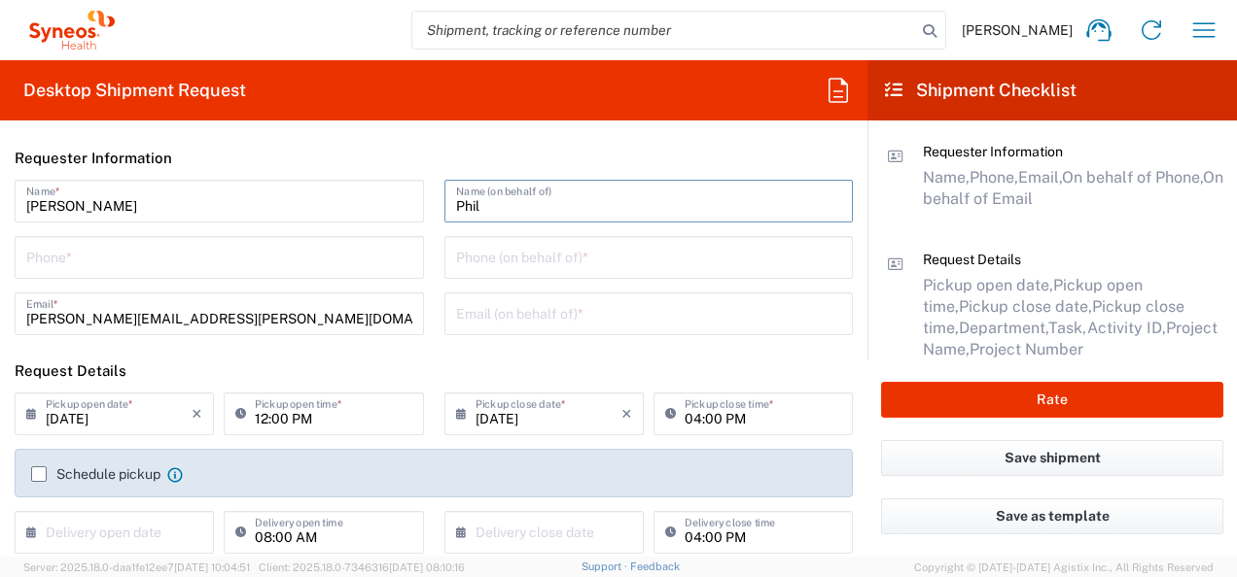
click at [559, 204] on input "Phil" at bounding box center [649, 200] width 386 height 34
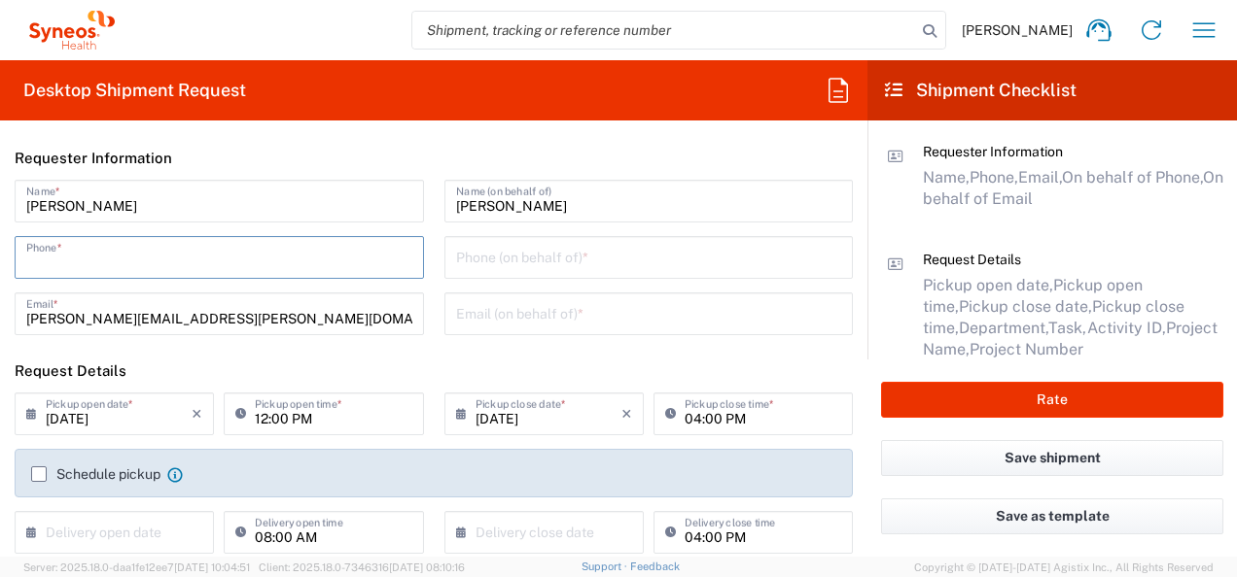
drag, startPoint x: 227, startPoint y: 270, endPoint x: 241, endPoint y: 263, distance: 15.2
click at [229, 270] on input "tel" at bounding box center [219, 256] width 386 height 34
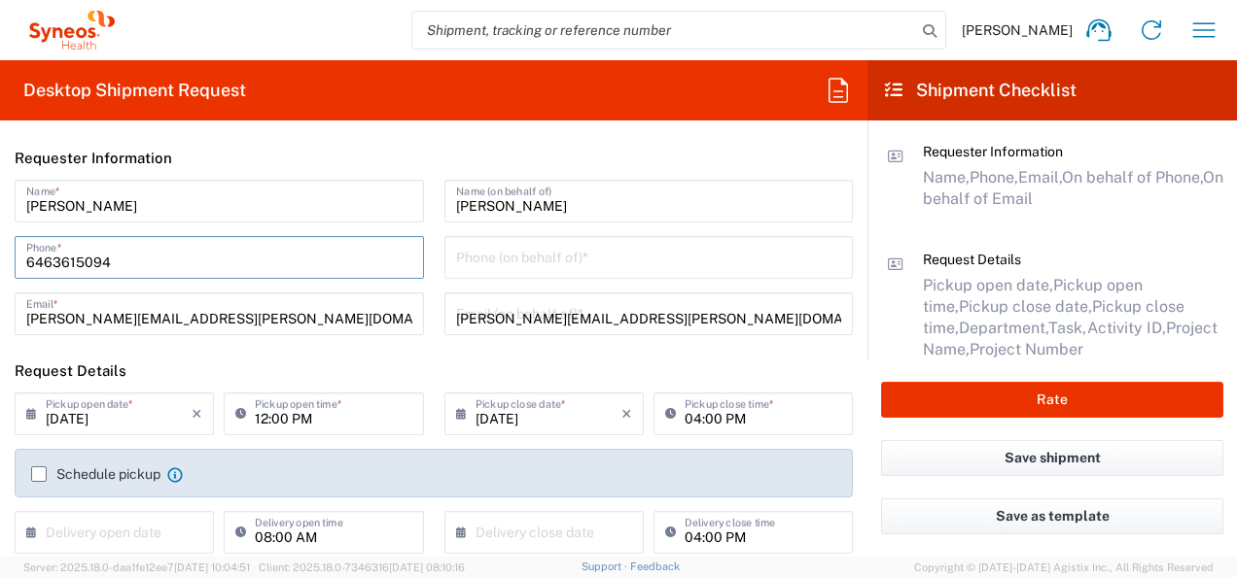
click at [511, 259] on input "tel" at bounding box center [649, 256] width 386 height 34
click at [719, 267] on input "tel" at bounding box center [649, 256] width 386 height 34
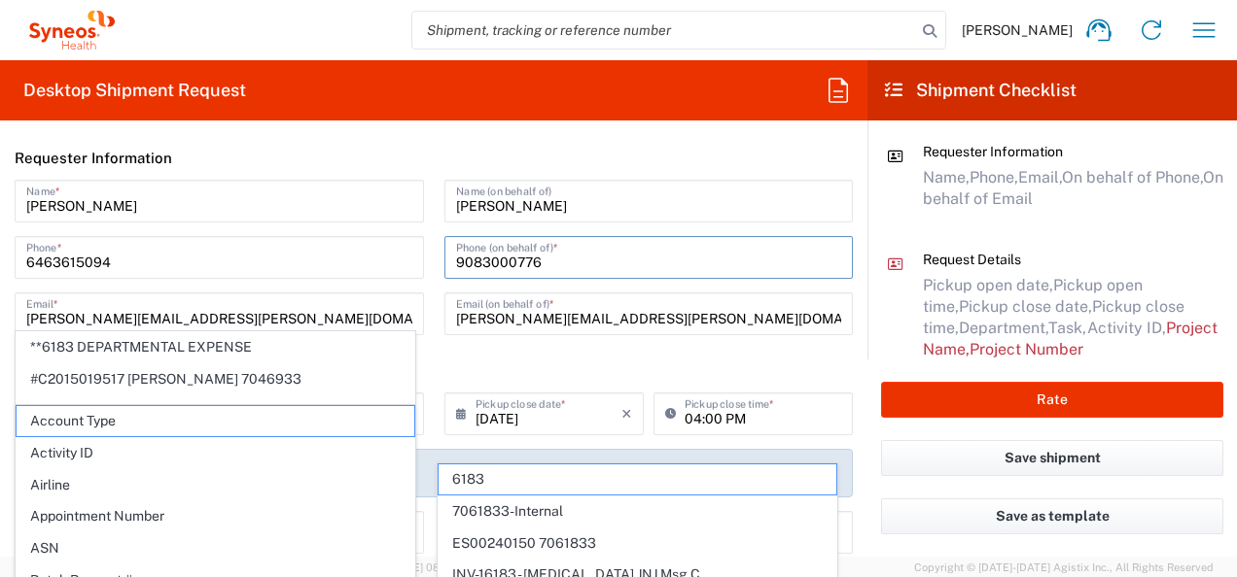
scroll to position [194, 0]
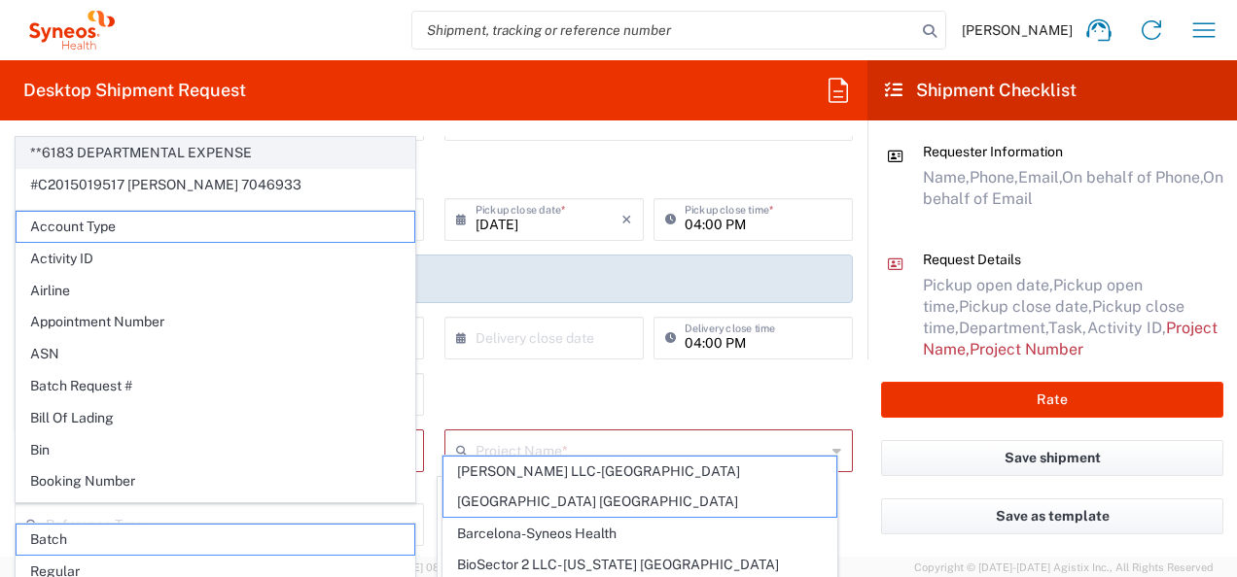
click at [192, 146] on span "**6183 DEPARTMENTAL EXPENSE" at bounding box center [216, 153] width 398 height 30
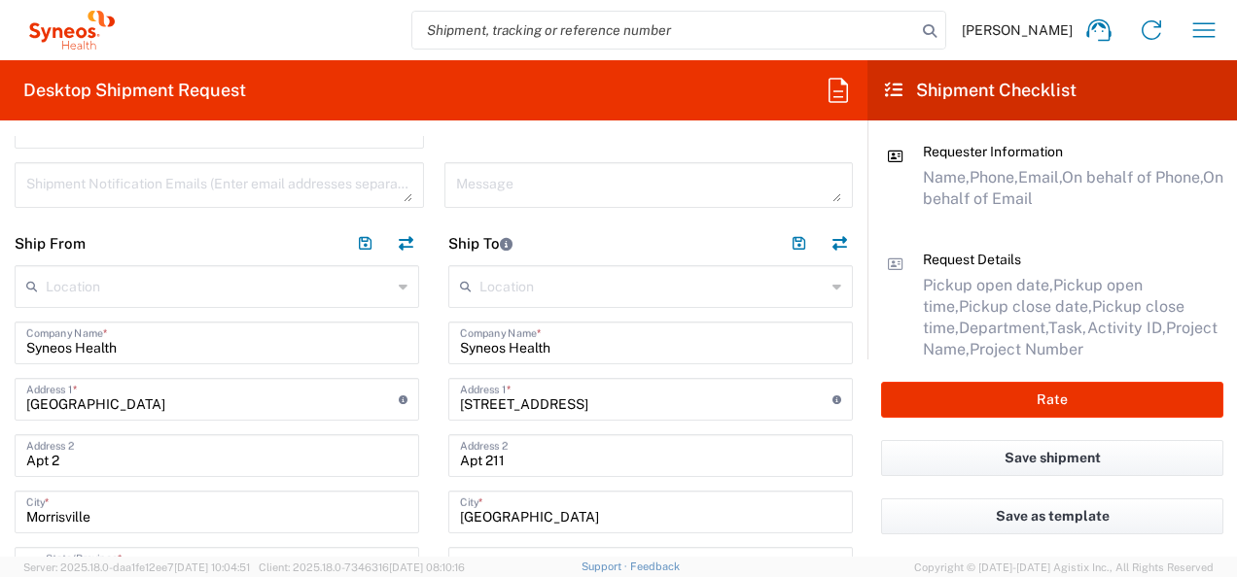
scroll to position [681, 0]
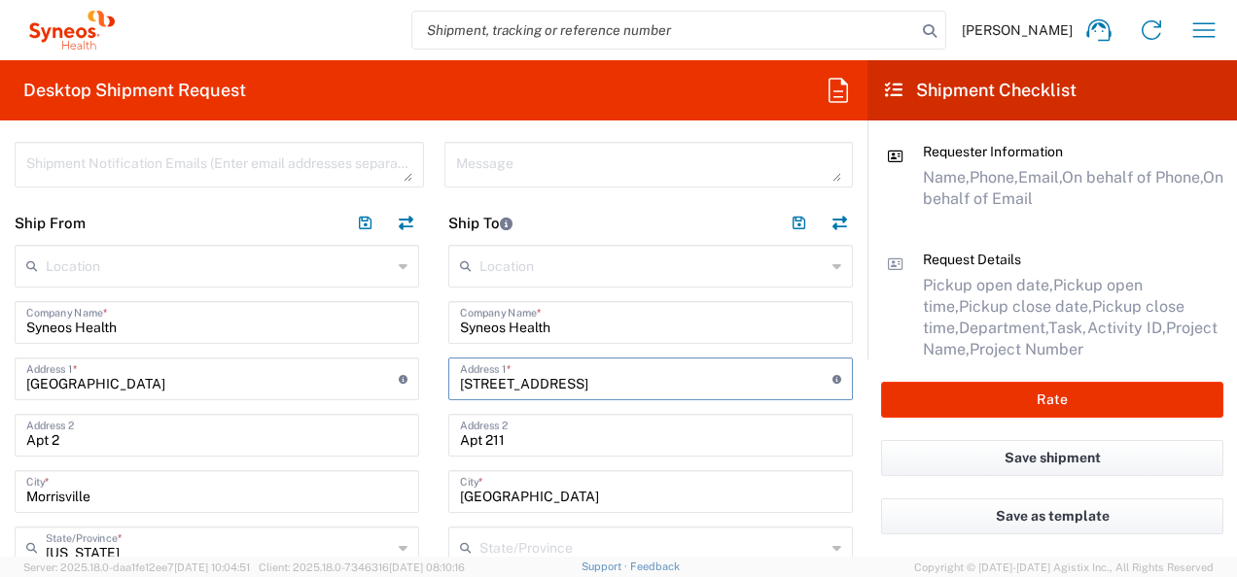
drag, startPoint x: 599, startPoint y: 387, endPoint x: 421, endPoint y: 376, distance: 178.2
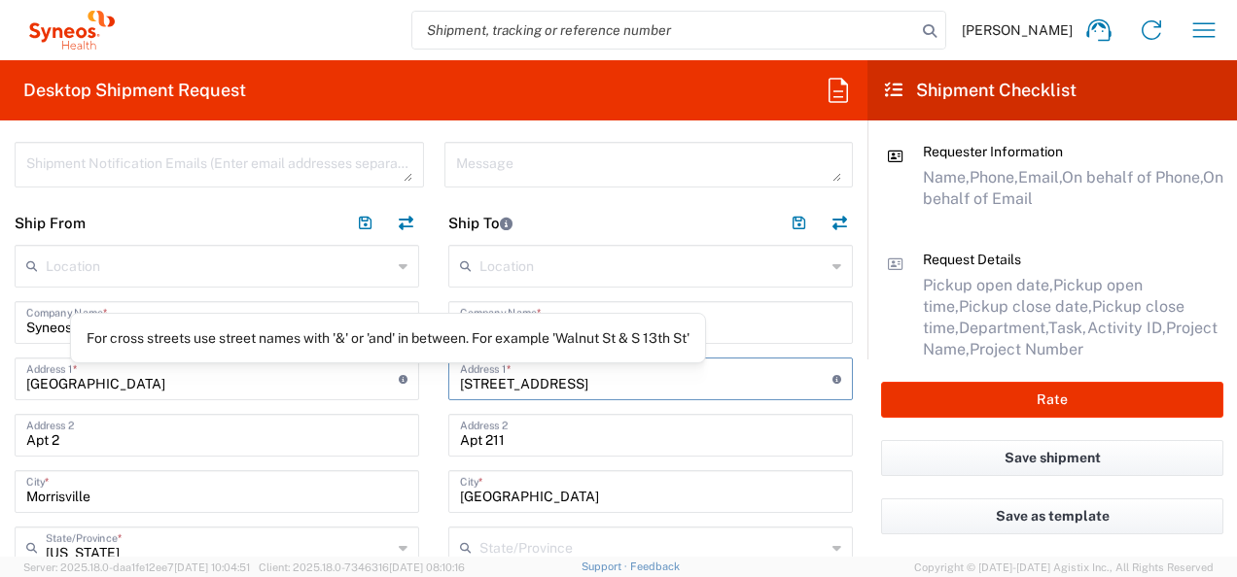
drag, startPoint x: 620, startPoint y: 370, endPoint x: 392, endPoint y: 382, distance: 228.8
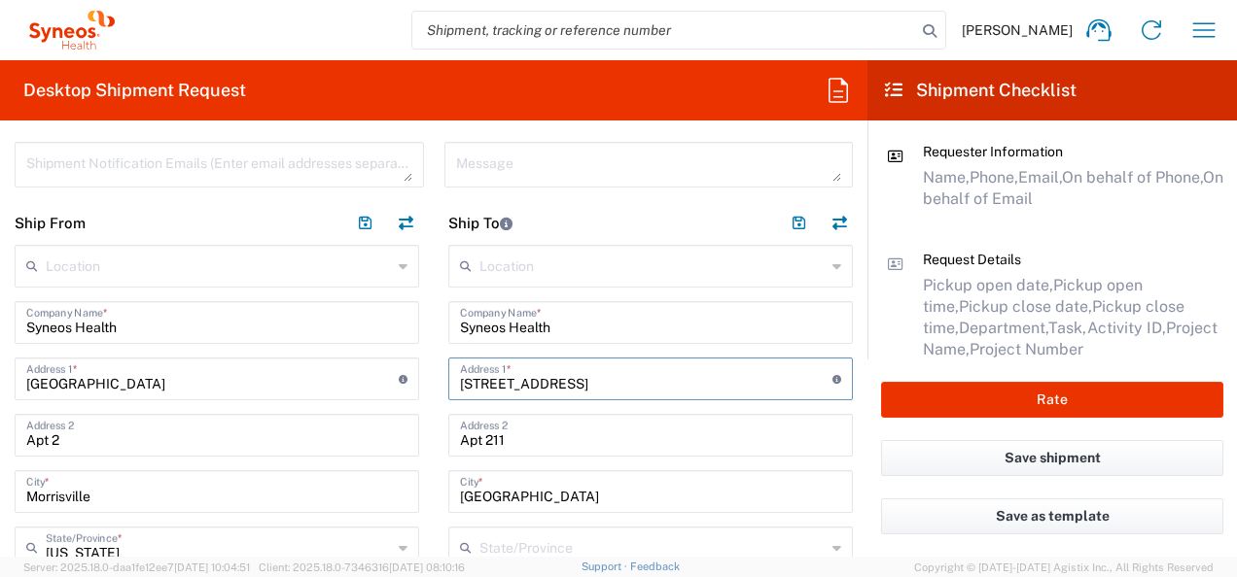
paste input "3 Court of [GEOGRAPHIC_DATA]"
drag, startPoint x: 526, startPoint y: 438, endPoint x: 298, endPoint y: 437, distance: 227.5
drag, startPoint x: 531, startPoint y: 494, endPoint x: 389, endPoint y: 493, distance: 141.9
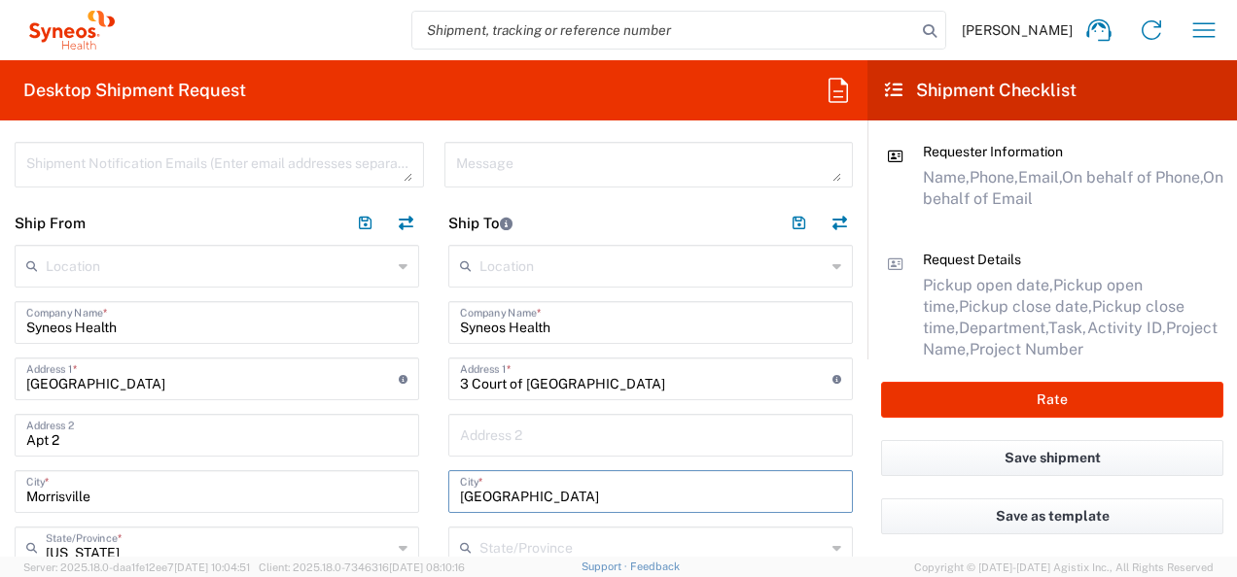
paste input "[GEOGRAPHIC_DATA]"
click at [460, 497] on input "[GEOGRAPHIC_DATA]" at bounding box center [650, 490] width 381 height 34
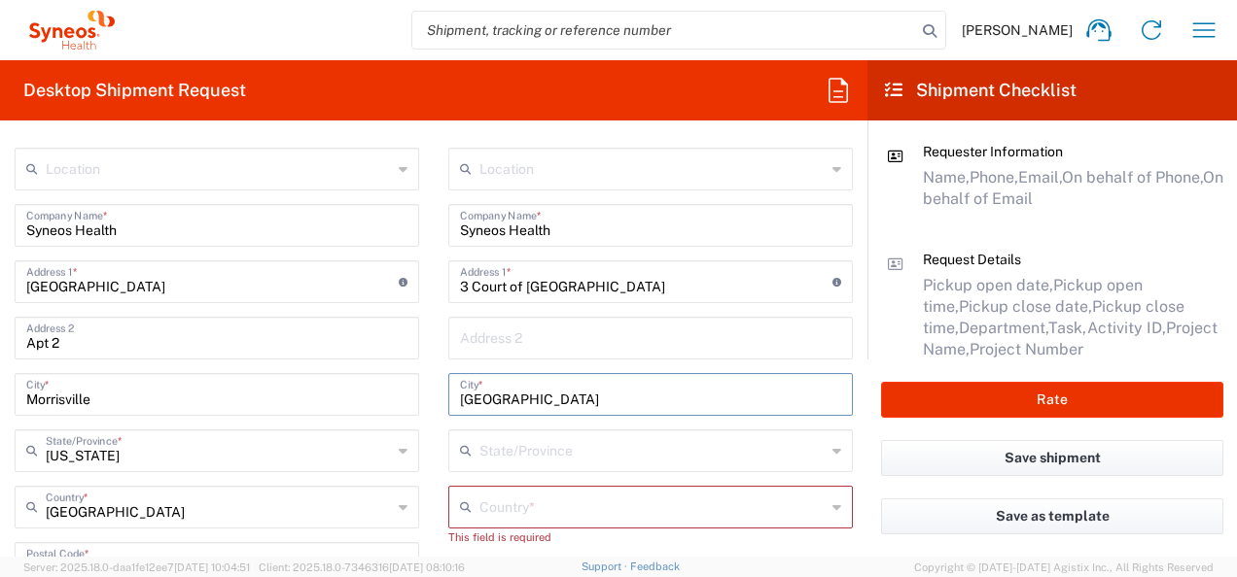
scroll to position [875, 0]
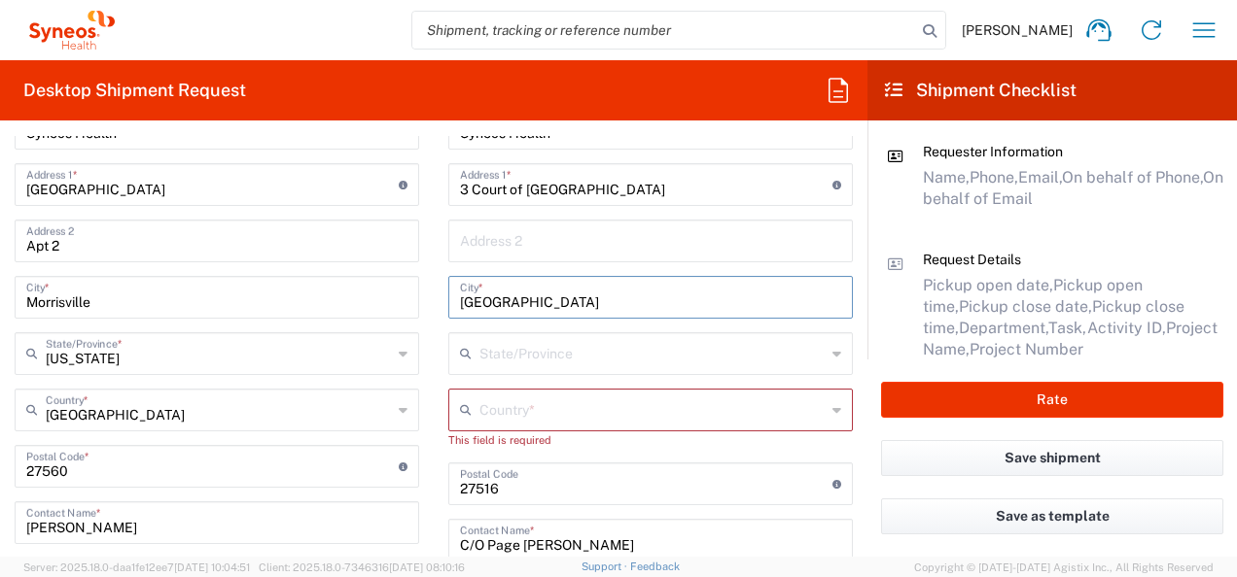
click at [500, 410] on input "text" at bounding box center [652, 409] width 346 height 34
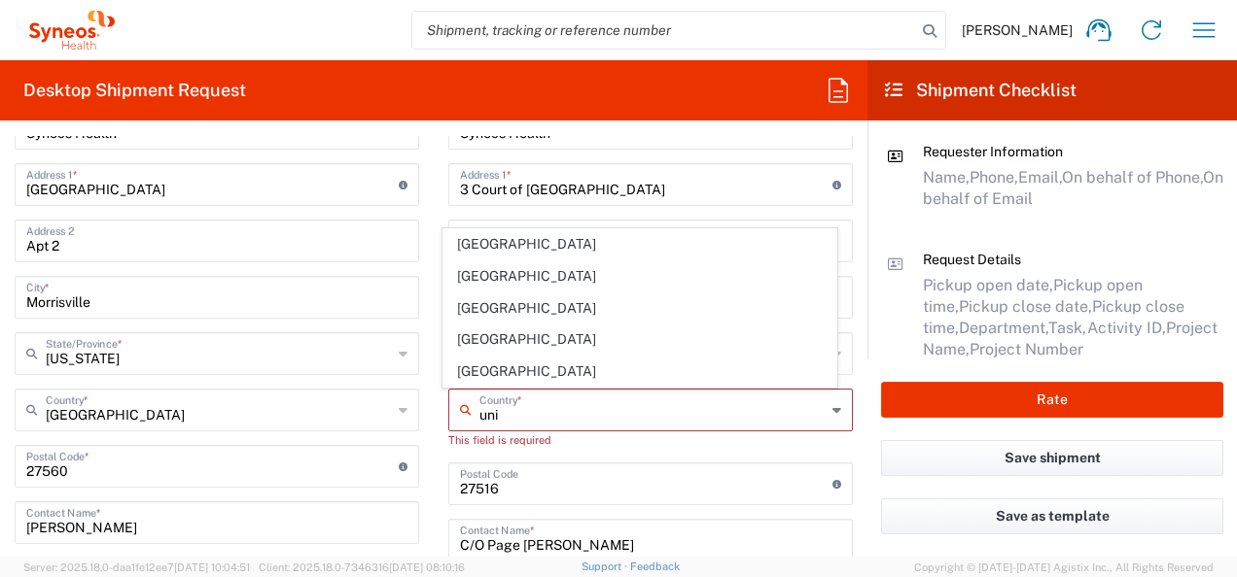
drag, startPoint x: 480, startPoint y: 369, endPoint x: 549, endPoint y: 370, distance: 69.0
click at [480, 368] on span "[GEOGRAPHIC_DATA]" at bounding box center [640, 372] width 394 height 30
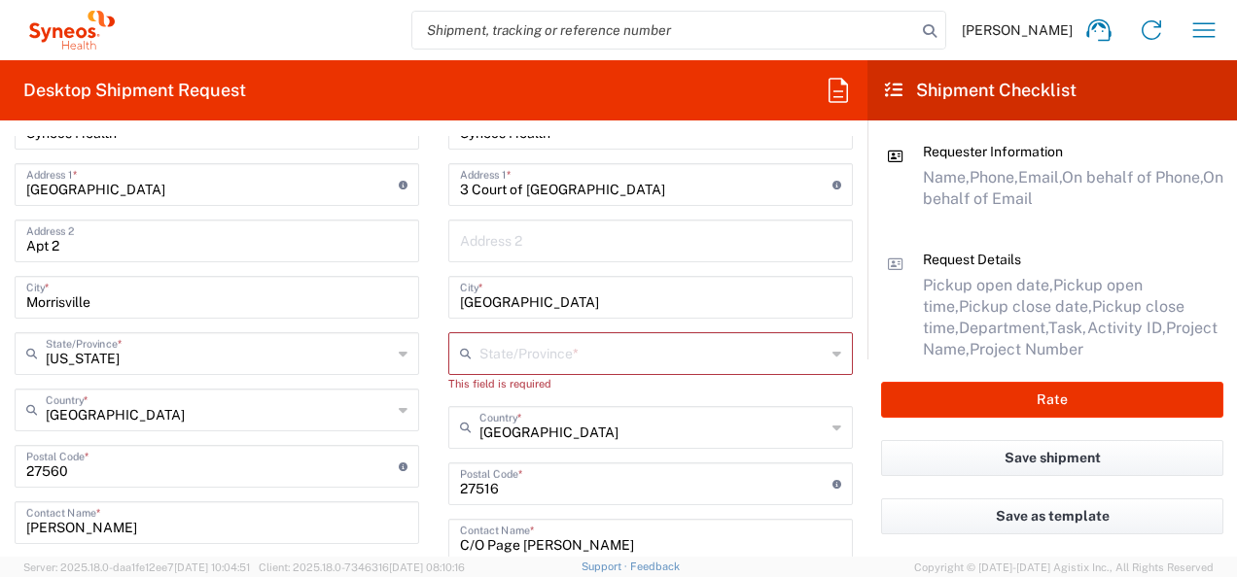
click at [489, 351] on input "text" at bounding box center [652, 352] width 346 height 34
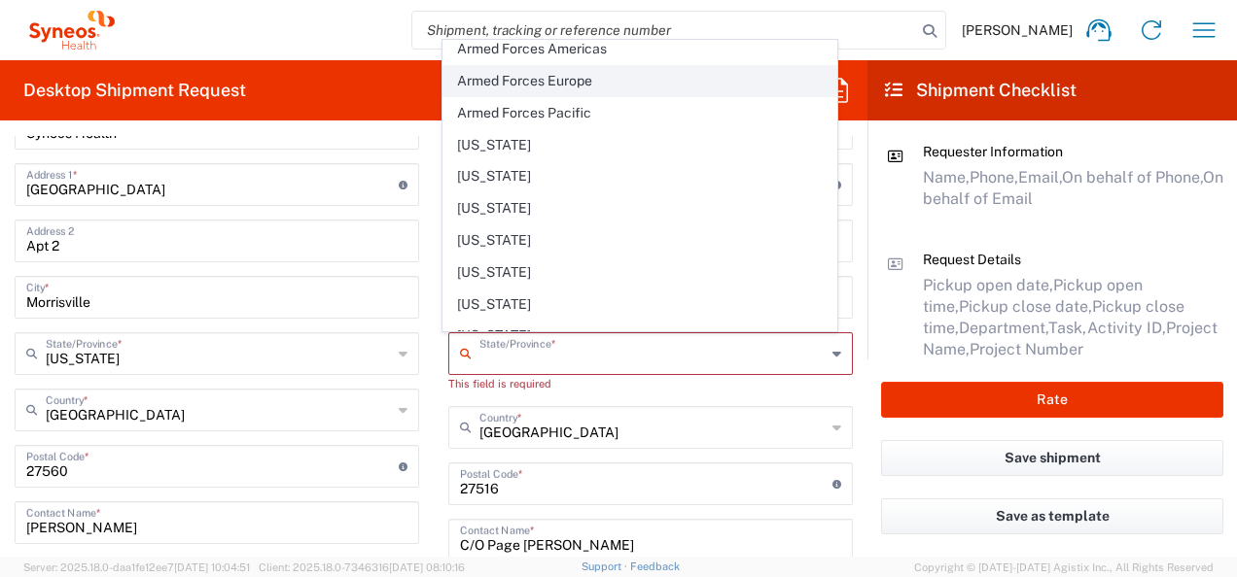
scroll to position [292, 0]
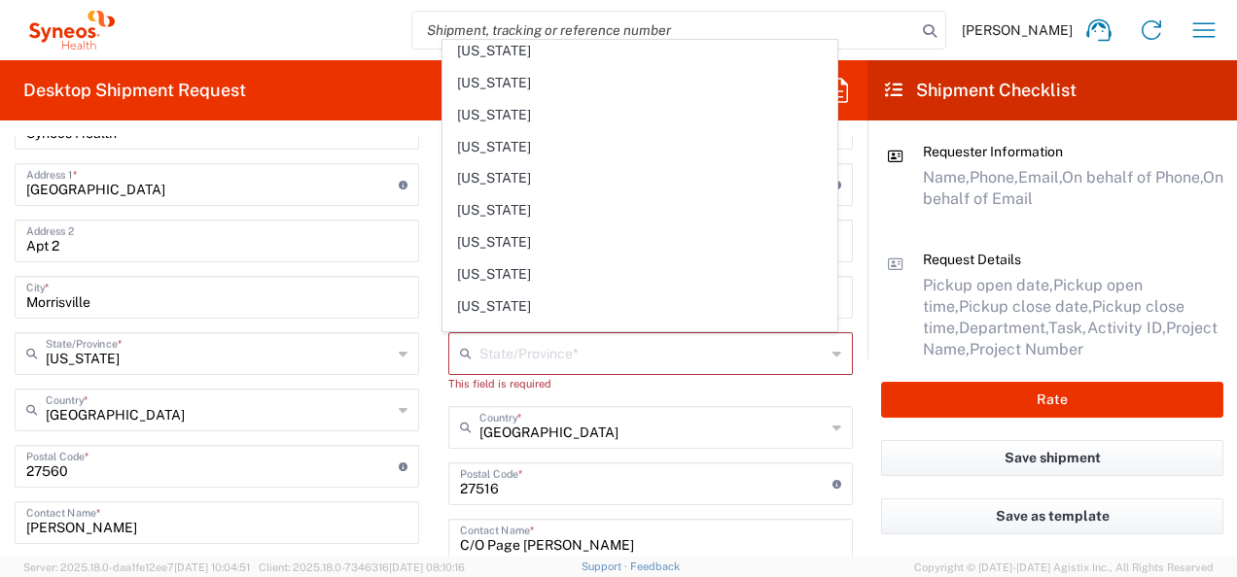
drag, startPoint x: 476, startPoint y: 272, endPoint x: 578, endPoint y: 329, distance: 116.6
click at [476, 272] on span "[US_STATE]" at bounding box center [640, 275] width 394 height 30
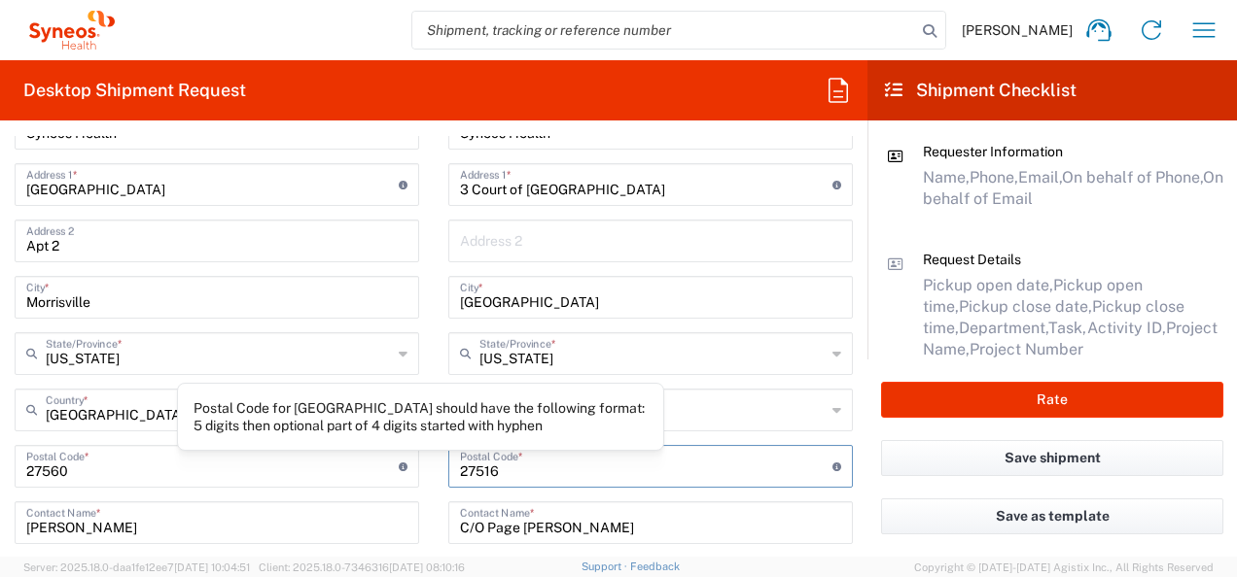
drag, startPoint x: 515, startPoint y: 469, endPoint x: 393, endPoint y: 469, distance: 122.5
click at [393, 469] on div "Ship From Location [PERSON_NAME] LLC-[GEOGRAPHIC_DATA] [GEOGRAPHIC_DATA] [GEOGR…" at bounding box center [433, 433] width 867 height 852
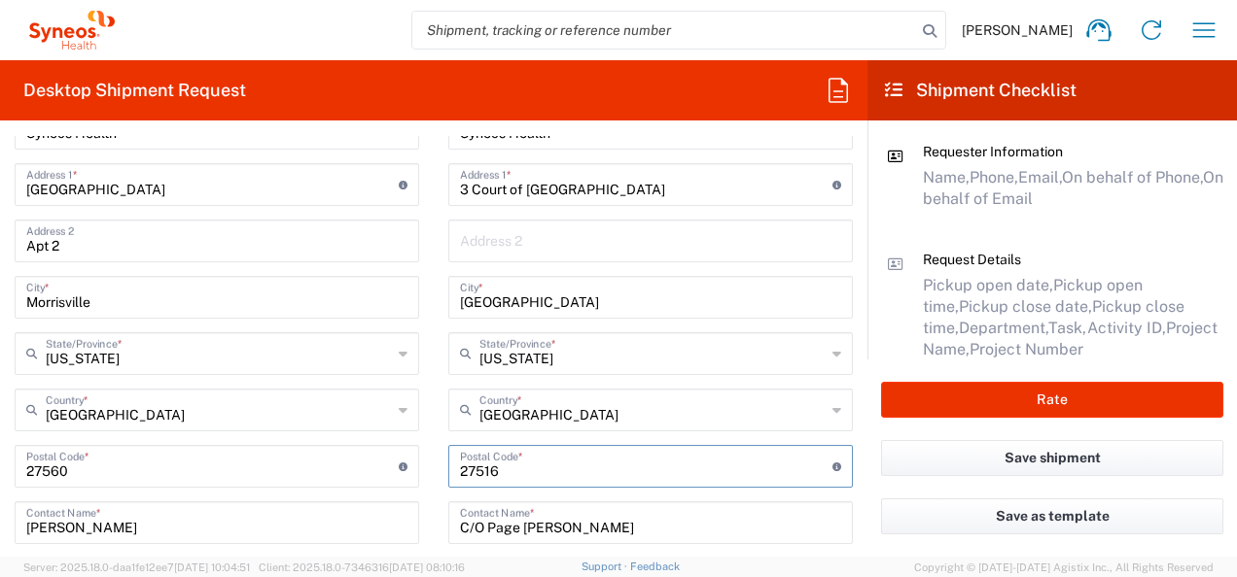
paste input "60069"
drag, startPoint x: 478, startPoint y: 529, endPoint x: 801, endPoint y: 503, distance: 323.8
click at [587, 521] on input "C/O Page [PERSON_NAME]" at bounding box center [650, 522] width 381 height 34
paste input "[PERSON_NAME]"
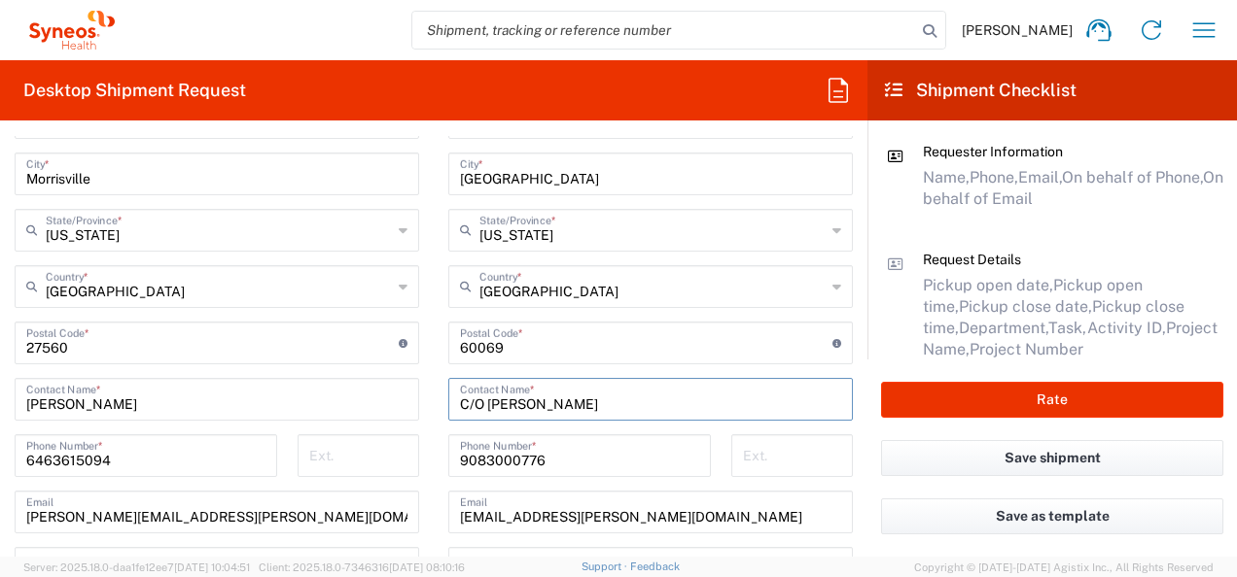
scroll to position [1069, 0]
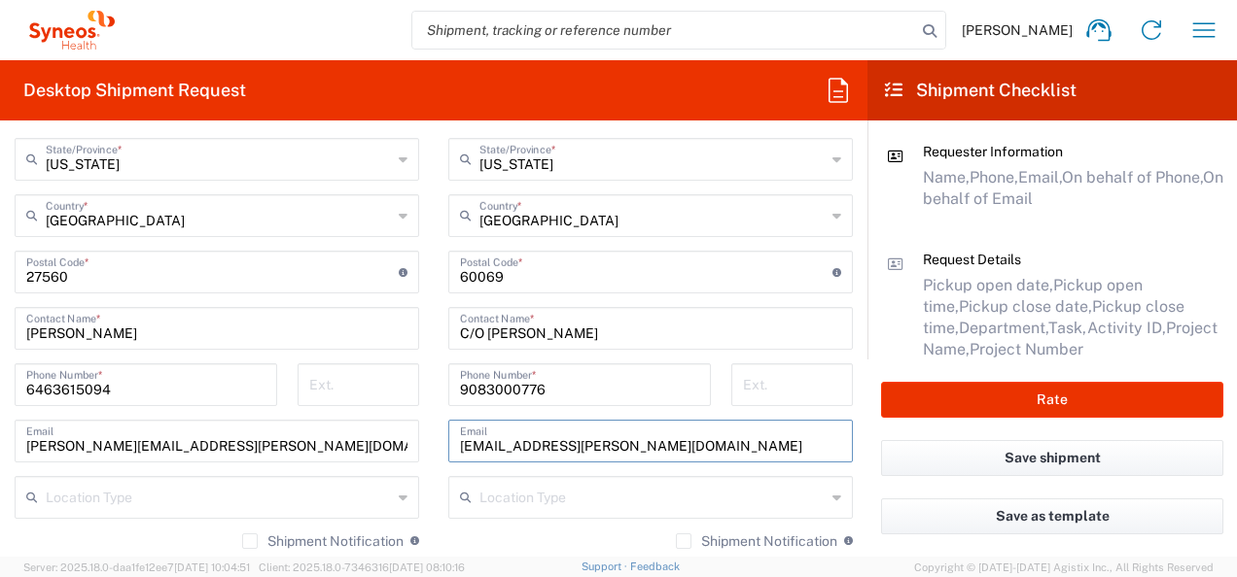
drag, startPoint x: 539, startPoint y: 453, endPoint x: 441, endPoint y: 443, distance: 97.7
click at [448, 443] on div "[EMAIL_ADDRESS][PERSON_NAME][DOMAIN_NAME] Email" at bounding box center [650, 441] width 404 height 43
drag, startPoint x: 441, startPoint y: 443, endPoint x: 462, endPoint y: 456, distance: 24.0
click at [448, 443] on div "[EMAIL_ADDRESS][PERSON_NAME][DOMAIN_NAME] Email" at bounding box center [650, 441] width 404 height 43
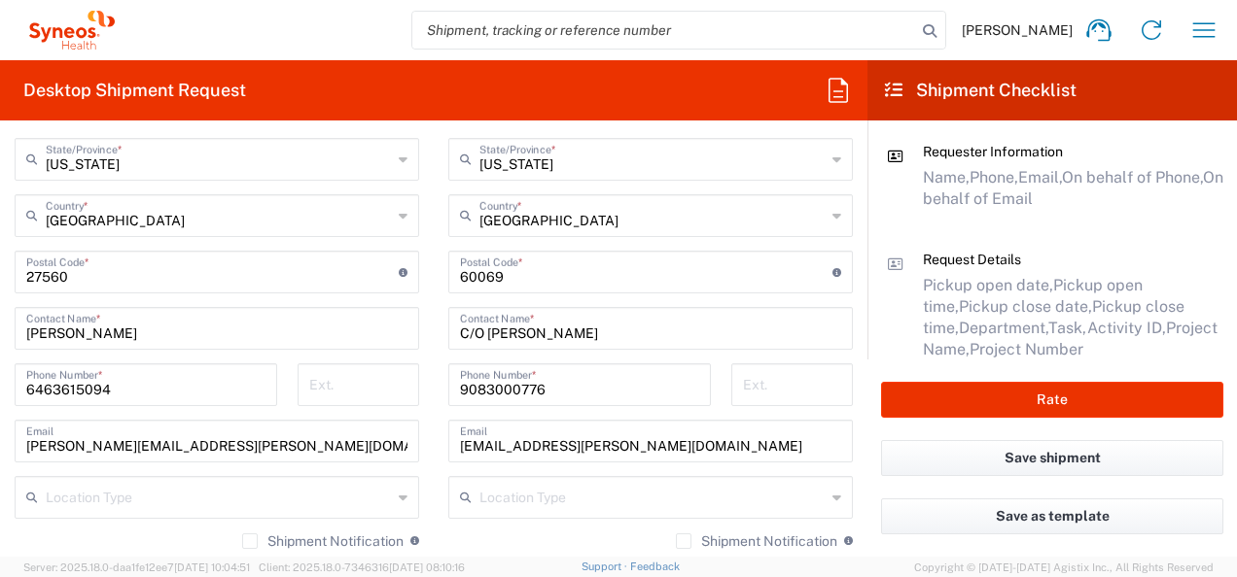
click at [448, 443] on div "[EMAIL_ADDRESS][PERSON_NAME][DOMAIN_NAME] Email" at bounding box center [650, 441] width 404 height 43
drag, startPoint x: 542, startPoint y: 445, endPoint x: 437, endPoint y: 441, distance: 104.1
click at [437, 441] on main "Location [PERSON_NAME] LLC-[GEOGRAPHIC_DATA] [GEOGRAPHIC_DATA] [GEOGRAPHIC_DATA…" at bounding box center [651, 260] width 434 height 808
paste input "[PERSON_NAME]"
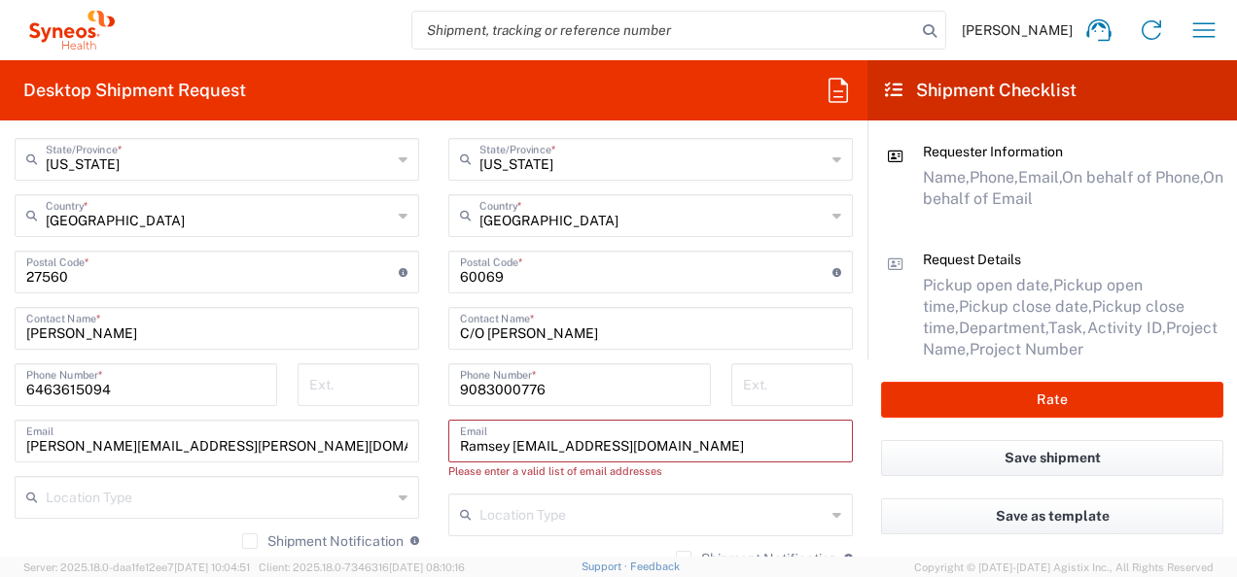
click at [512, 446] on input "Ramsey [EMAIL_ADDRESS][DOMAIN_NAME]" at bounding box center [650, 440] width 381 height 34
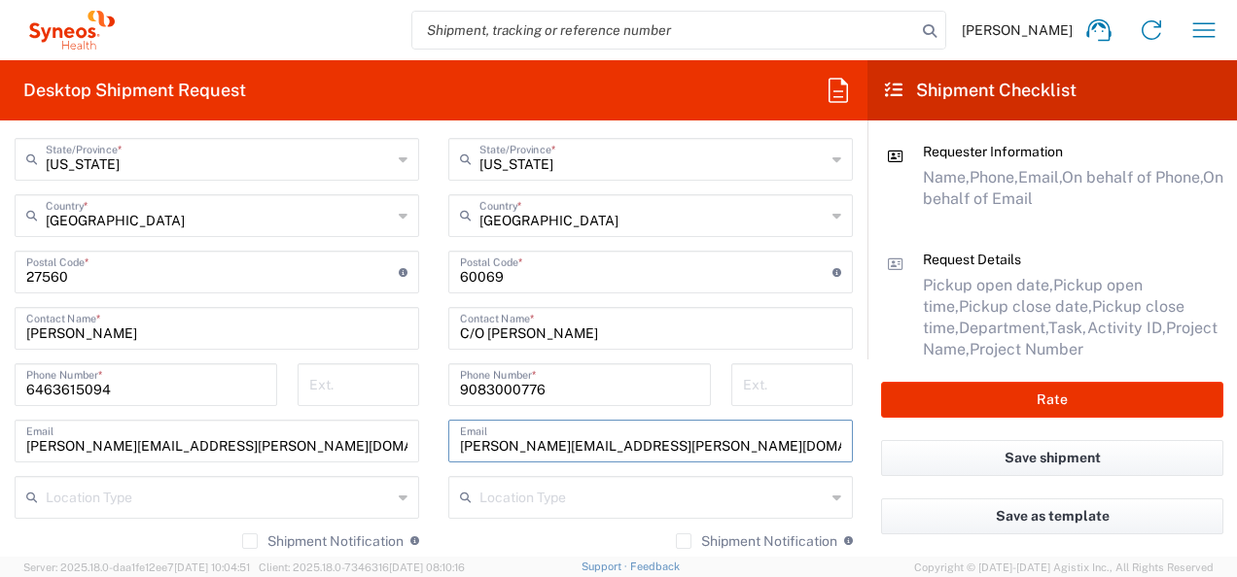
click at [465, 446] on input "[PERSON_NAME][EMAIL_ADDRESS][PERSON_NAME][DOMAIN_NAME]" at bounding box center [650, 440] width 381 height 34
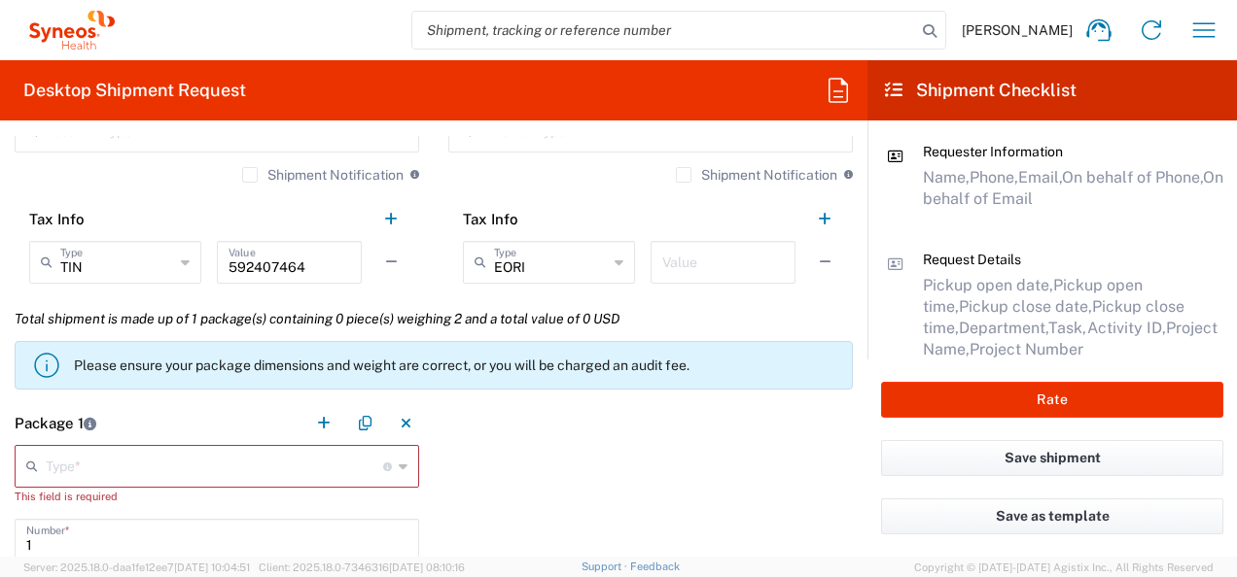
scroll to position [1458, 0]
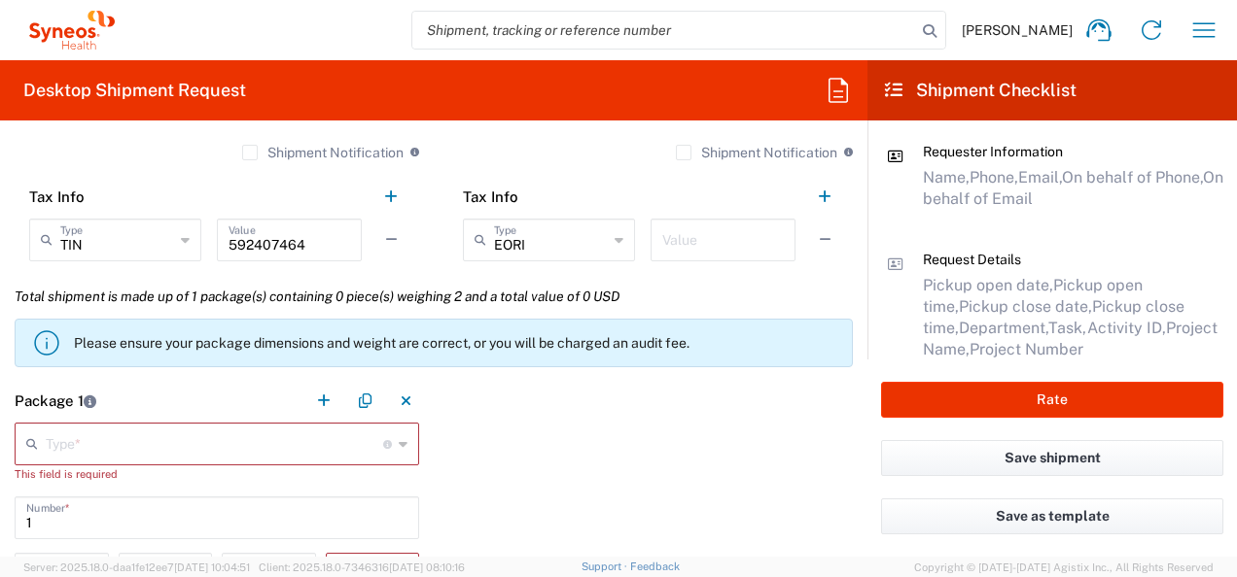
drag, startPoint x: 392, startPoint y: 444, endPoint x: 288, endPoint y: 437, distance: 104.2
click at [399, 444] on icon at bounding box center [403, 444] width 9 height 31
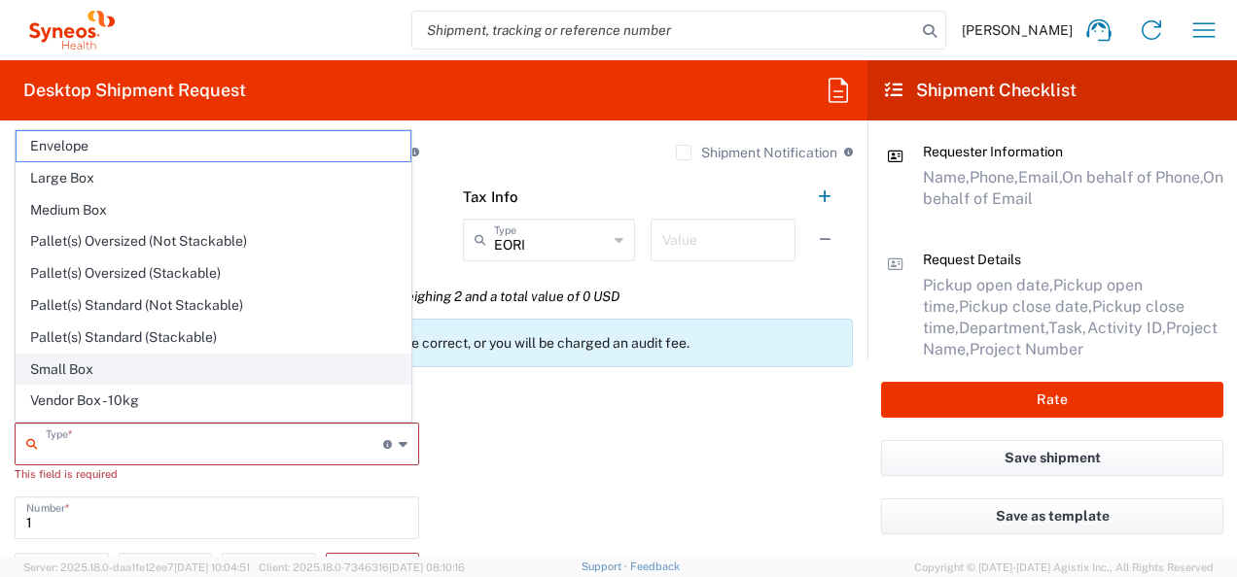
click at [80, 367] on span "Small Box" at bounding box center [214, 370] width 394 height 30
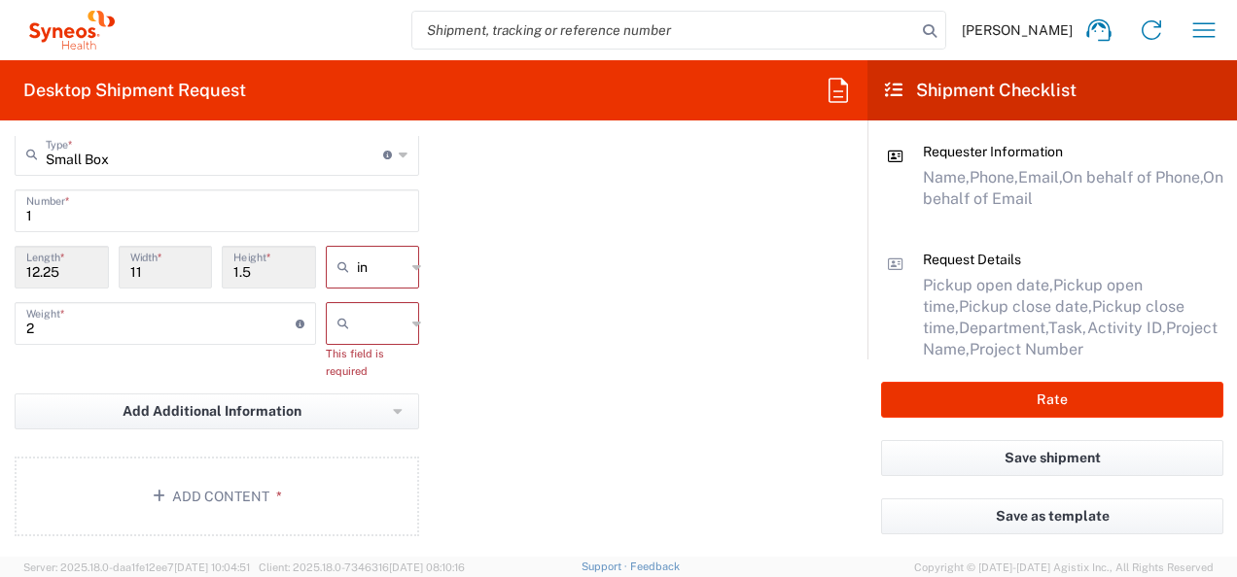
scroll to position [1750, 0]
click at [412, 322] on icon at bounding box center [416, 321] width 9 height 31
click at [375, 318] on input "text" at bounding box center [381, 321] width 49 height 31
click at [349, 403] on span "lbs" at bounding box center [366, 396] width 88 height 30
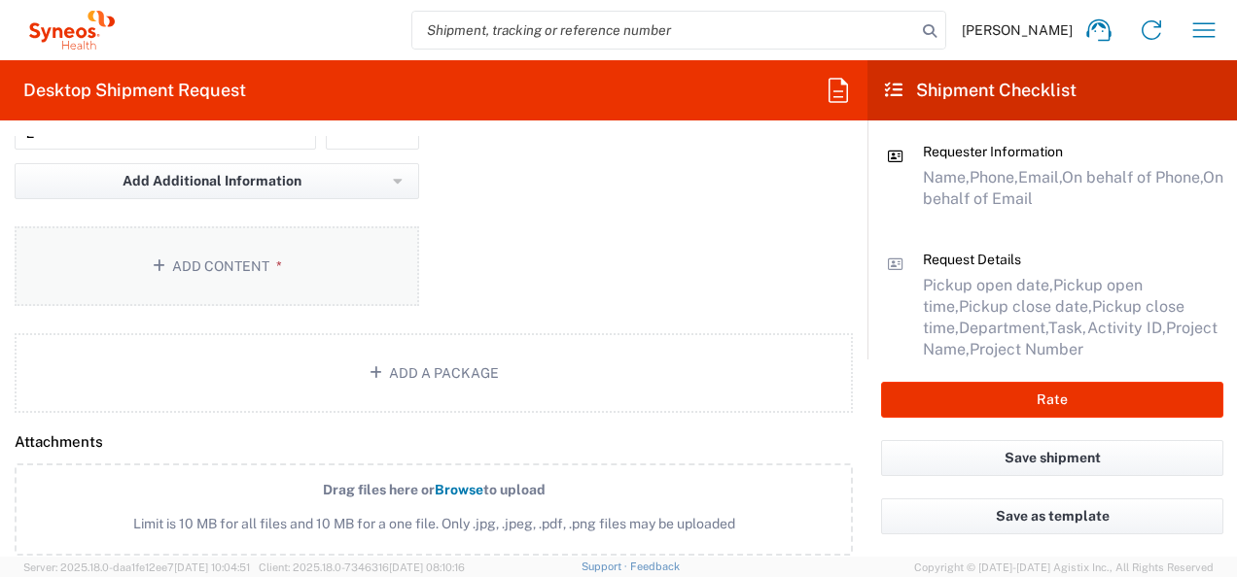
scroll to position [1944, 0]
click at [143, 253] on button "Add Content *" at bounding box center [217, 266] width 404 height 80
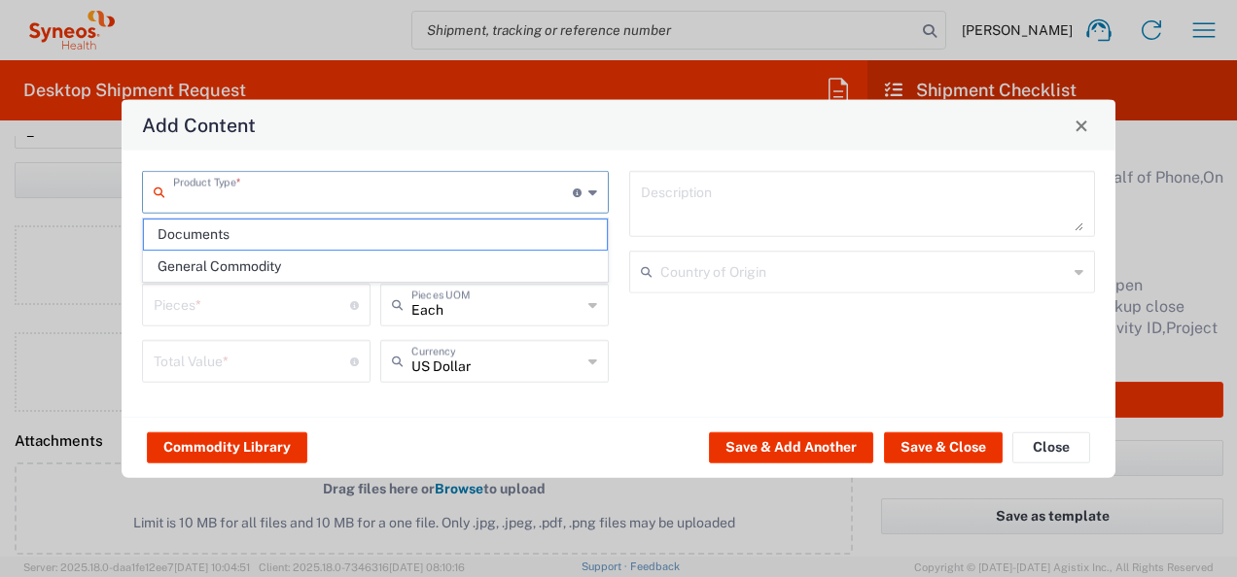
click at [223, 188] on input "text" at bounding box center [373, 191] width 400 height 34
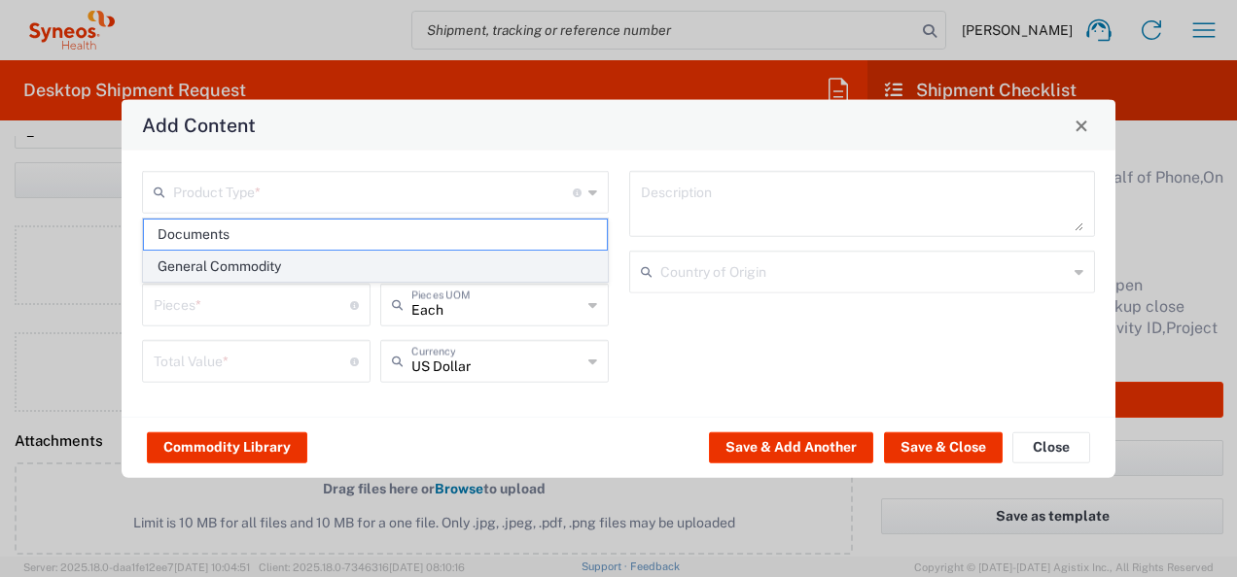
click at [212, 262] on span "General Commodity" at bounding box center [375, 267] width 463 height 30
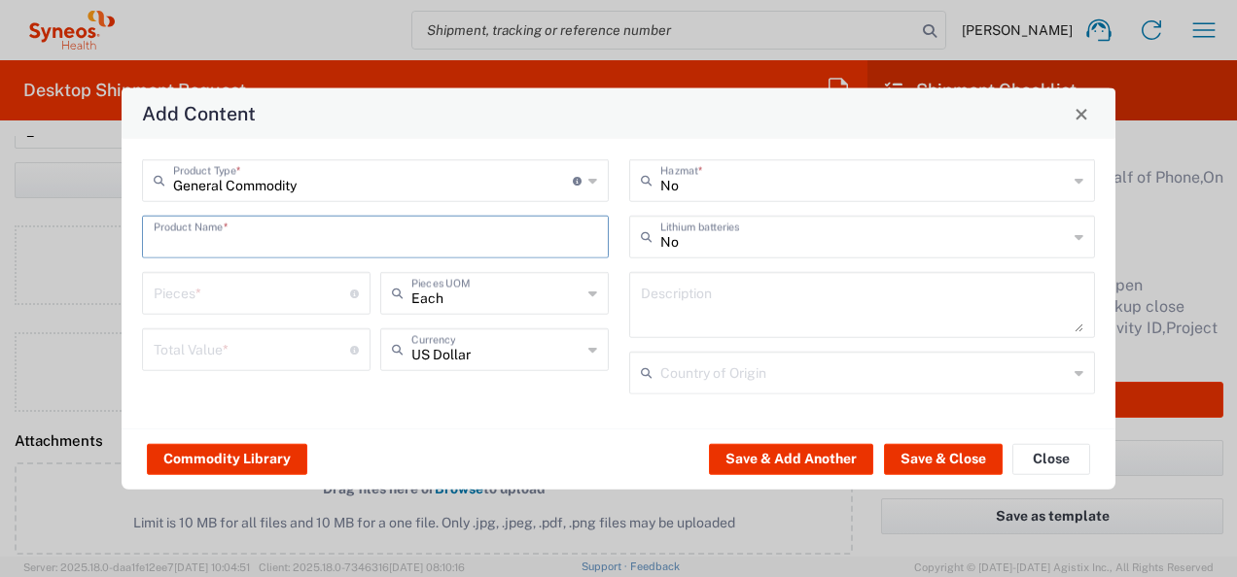
click at [259, 235] on input "text" at bounding box center [375, 236] width 443 height 34
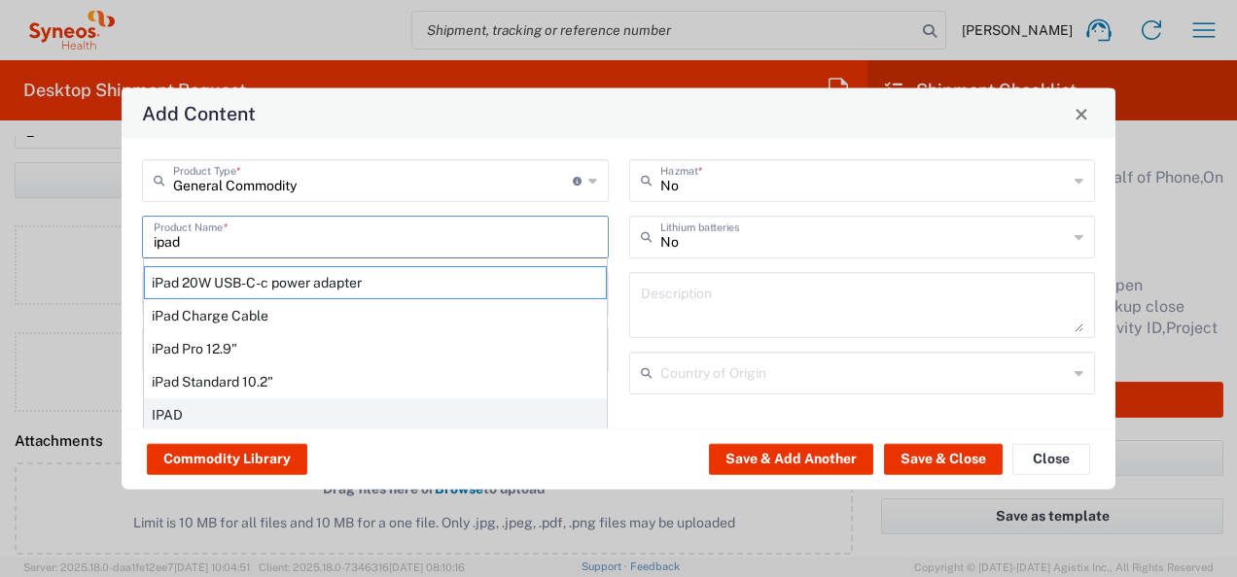
click at [192, 407] on div "IPAD" at bounding box center [375, 415] width 463 height 33
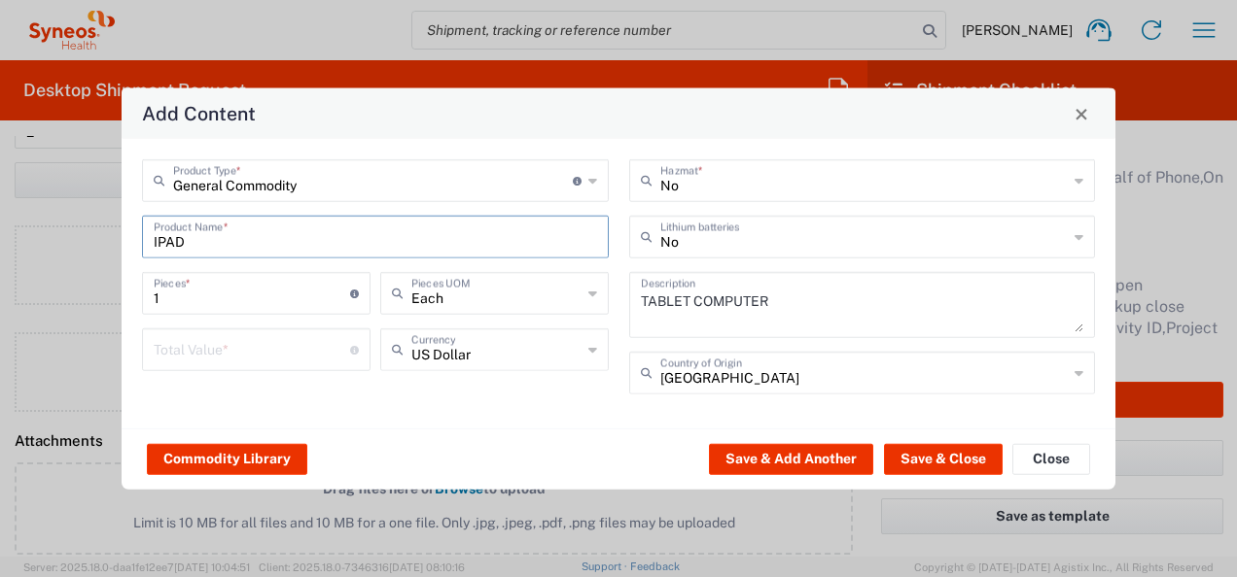
click at [269, 352] on input "number" at bounding box center [252, 349] width 196 height 34
click at [1075, 370] on icon at bounding box center [1078, 373] width 9 height 31
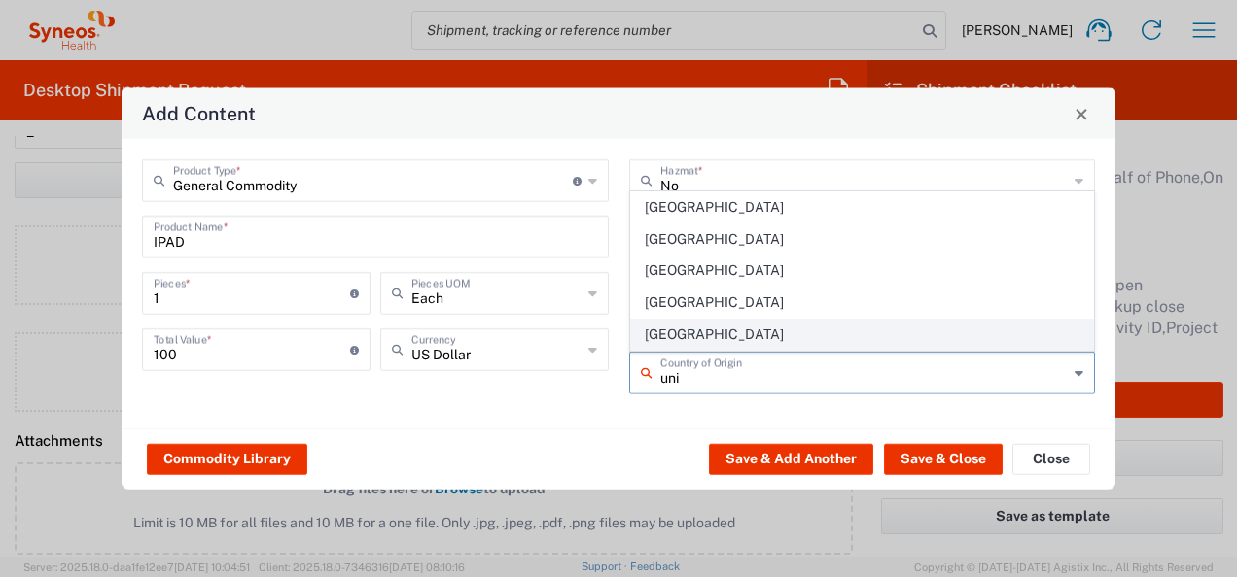
click at [792, 335] on span "[GEOGRAPHIC_DATA]" at bounding box center [862, 335] width 463 height 30
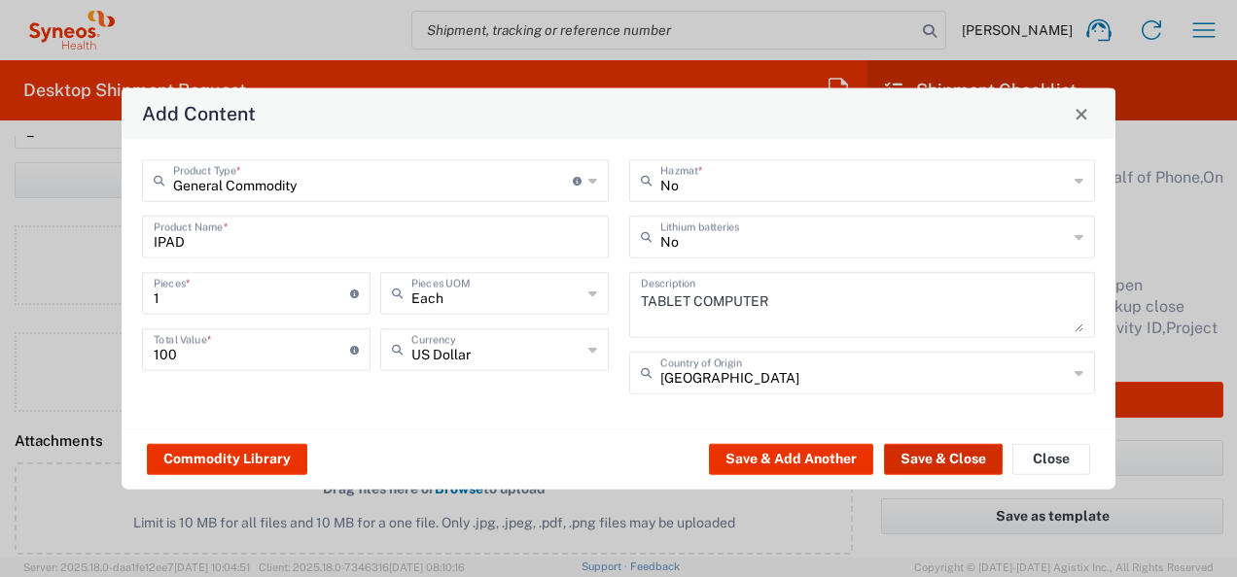
click at [944, 458] on button "Save & Close" at bounding box center [943, 458] width 119 height 31
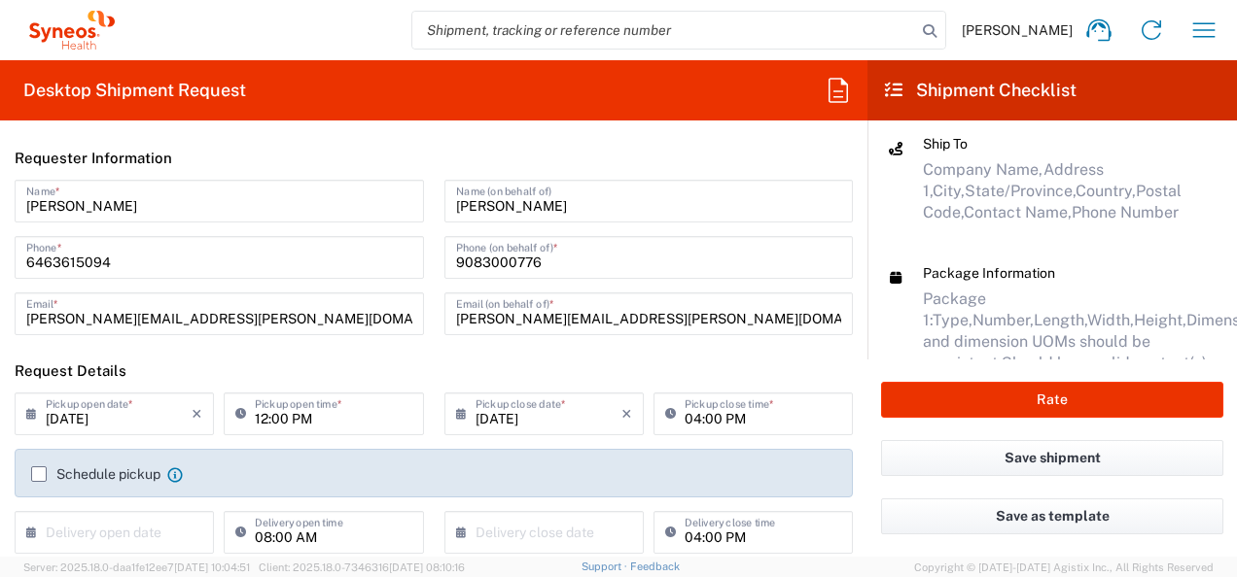
scroll to position [451, 0]
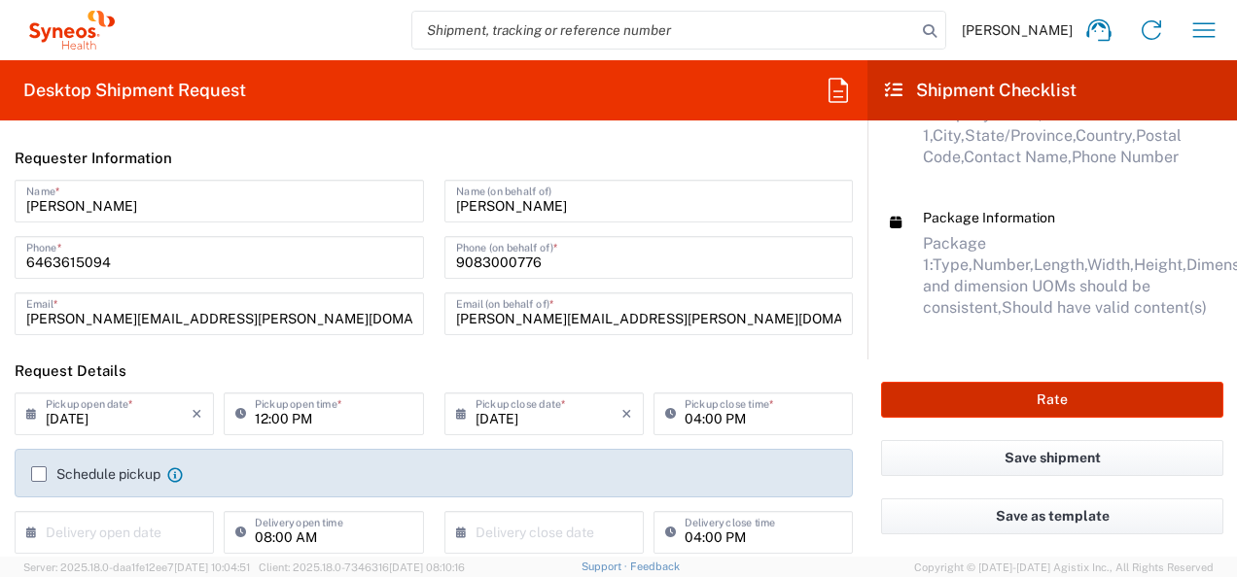
click at [1098, 392] on button "Rate" at bounding box center [1052, 400] width 342 height 36
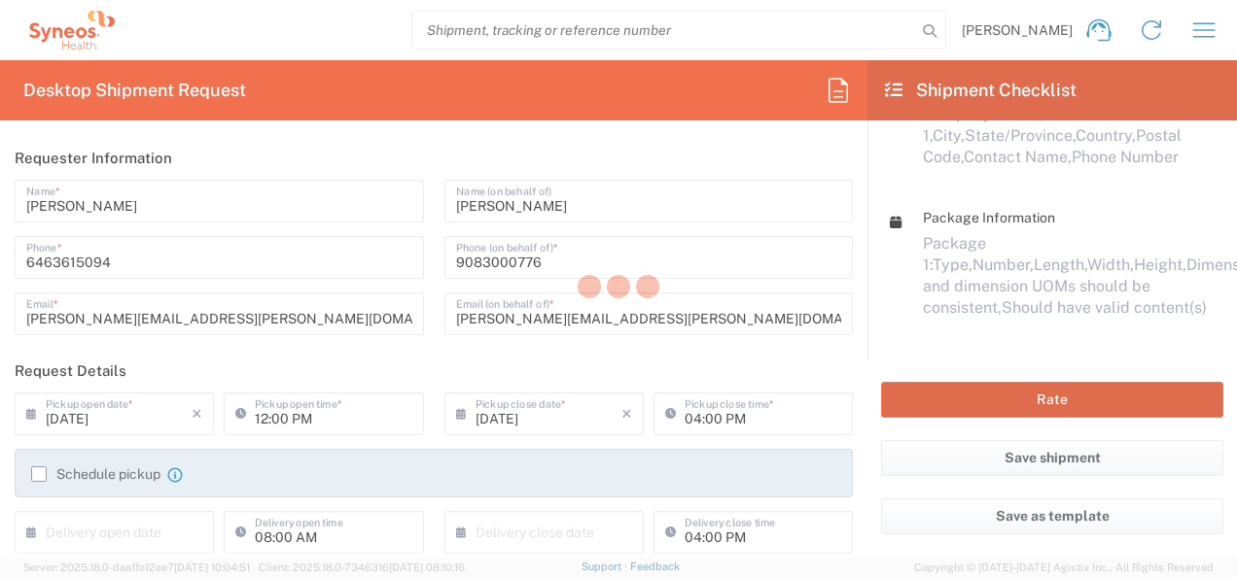
scroll to position [406, 0]
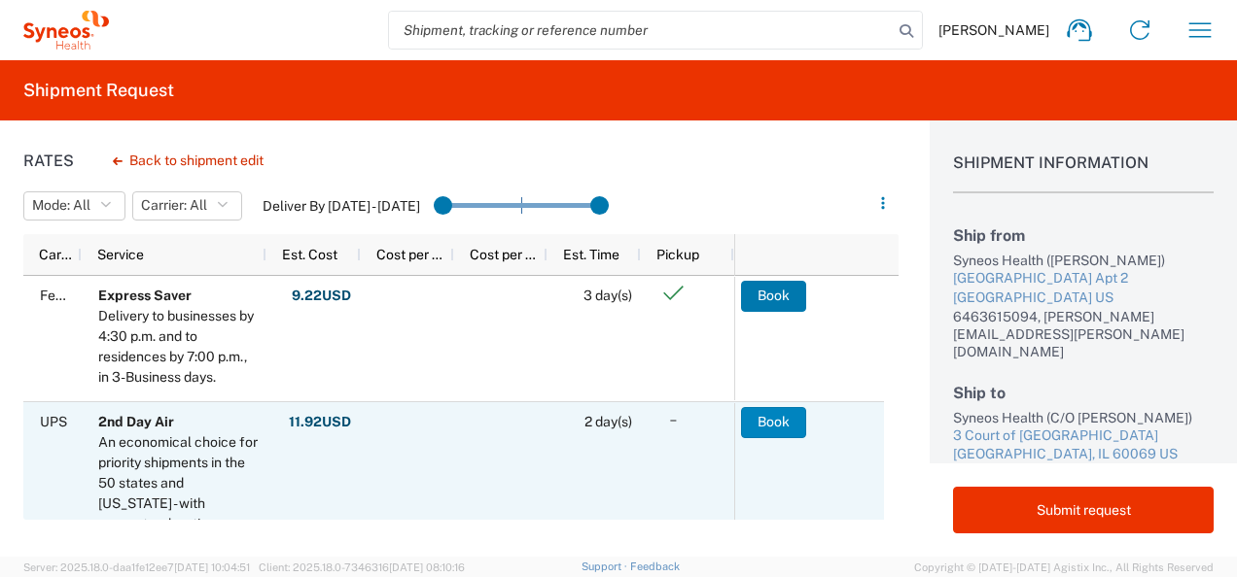
click at [777, 420] on button "Book" at bounding box center [773, 422] width 65 height 31
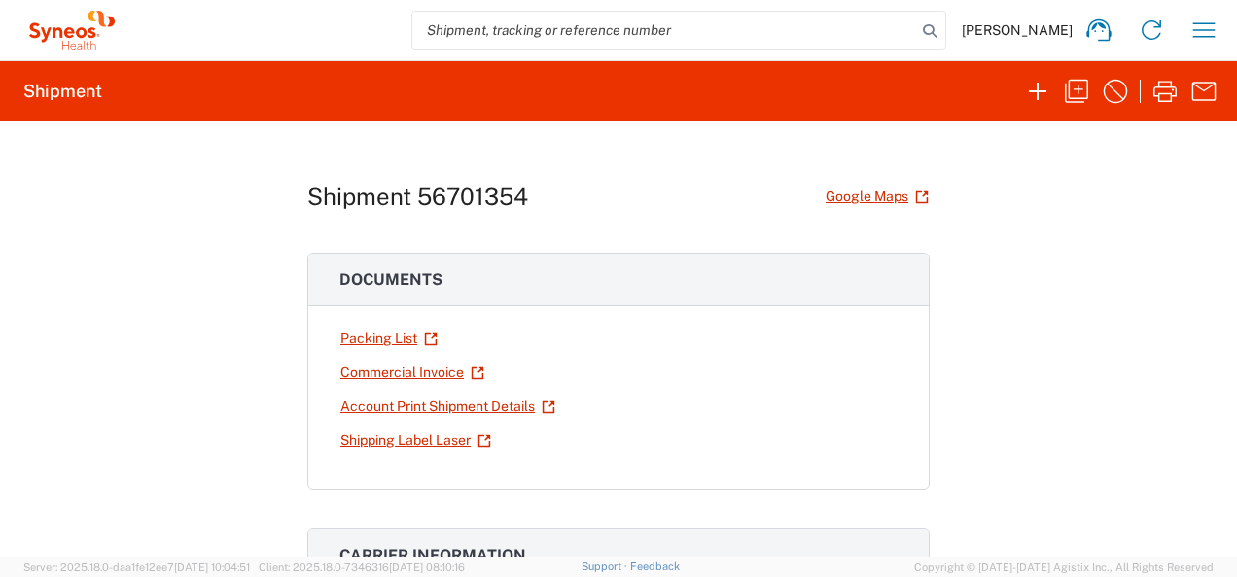
click at [405, 367] on link "Commercial Invoice" at bounding box center [412, 373] width 146 height 34
click at [384, 437] on link "Shipping Label Laser" at bounding box center [415, 441] width 153 height 34
click at [428, 440] on link "Shipping Label Laser" at bounding box center [415, 441] width 153 height 34
click at [399, 367] on link "Commercial Invoice" at bounding box center [412, 373] width 146 height 34
click at [1032, 94] on icon "button" at bounding box center [1037, 91] width 31 height 31
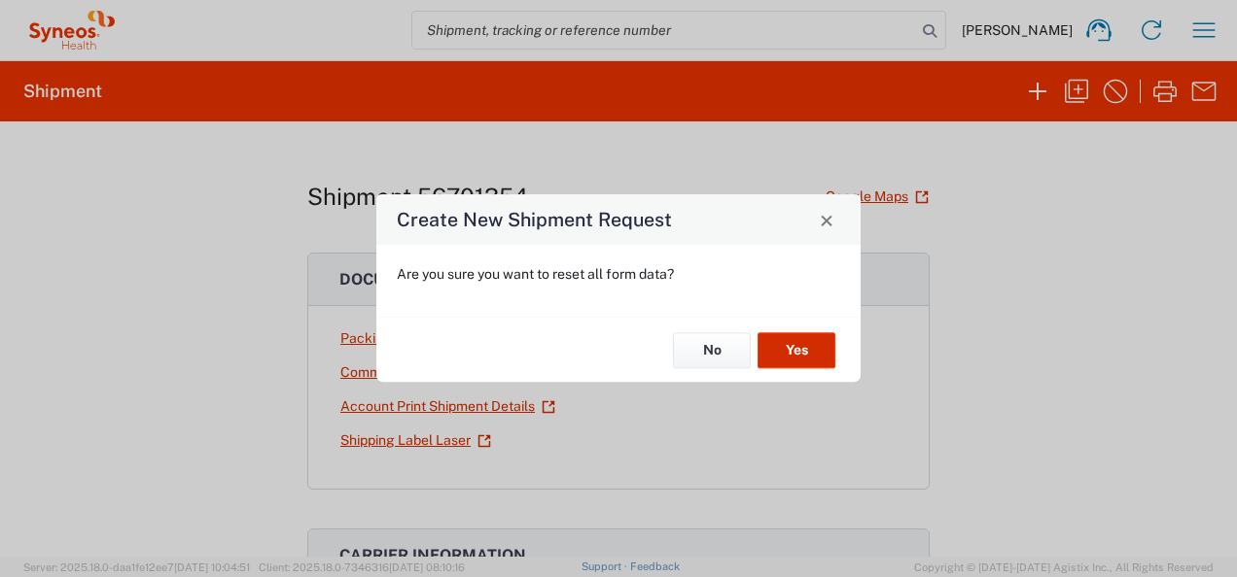
click at [784, 346] on button "Yes" at bounding box center [796, 350] width 78 height 36
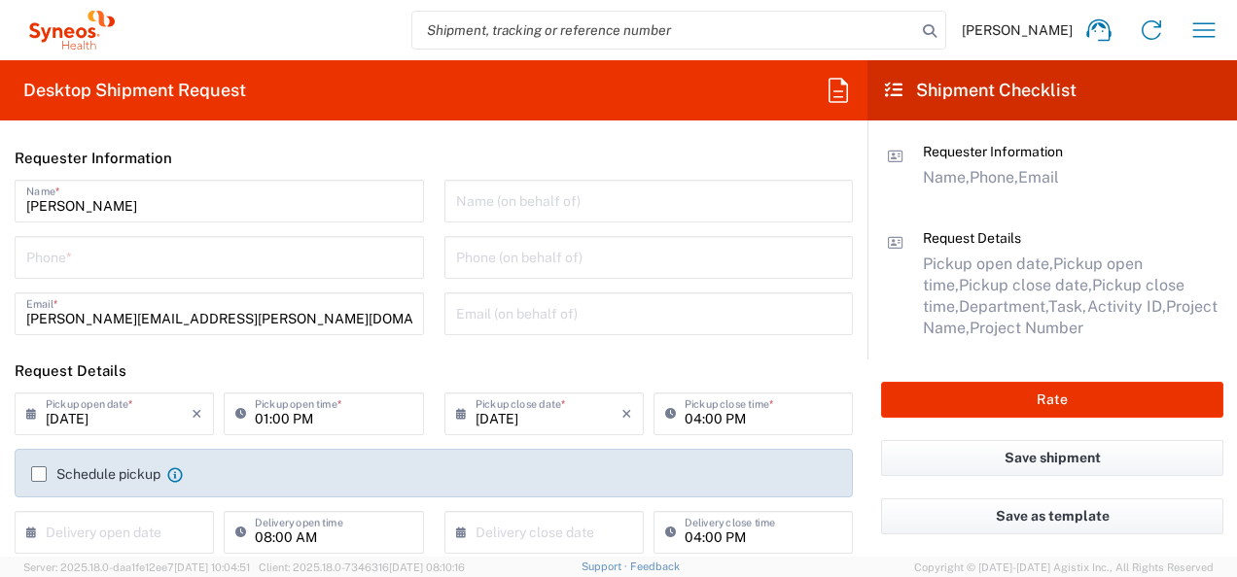
click at [477, 204] on input "text" at bounding box center [649, 200] width 386 height 34
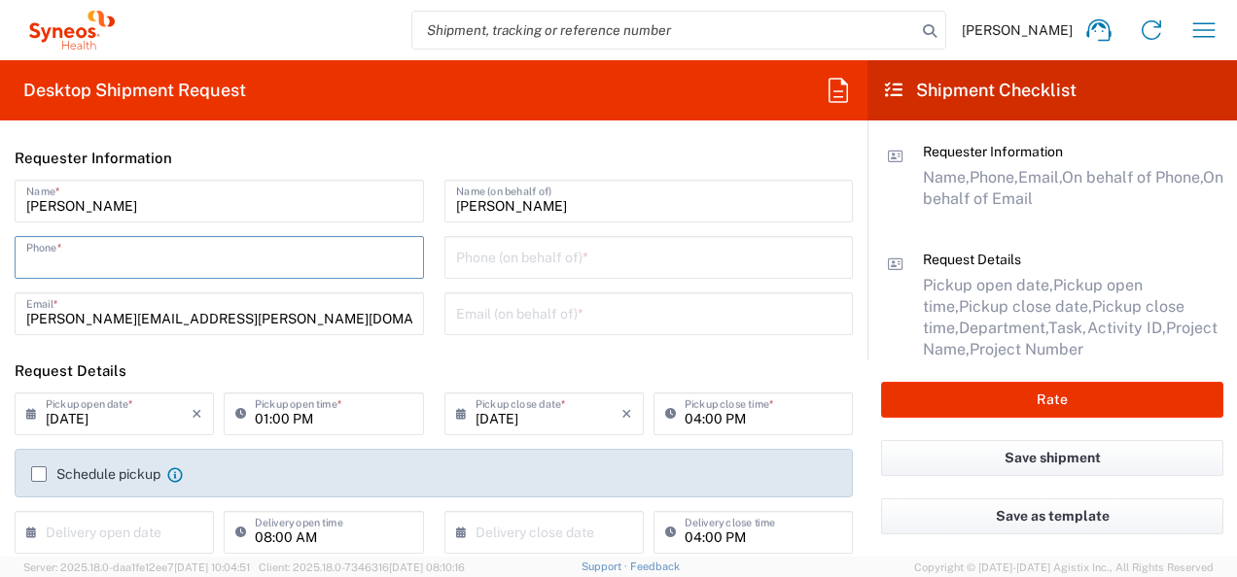
click at [254, 266] on input "tel" at bounding box center [219, 256] width 386 height 34
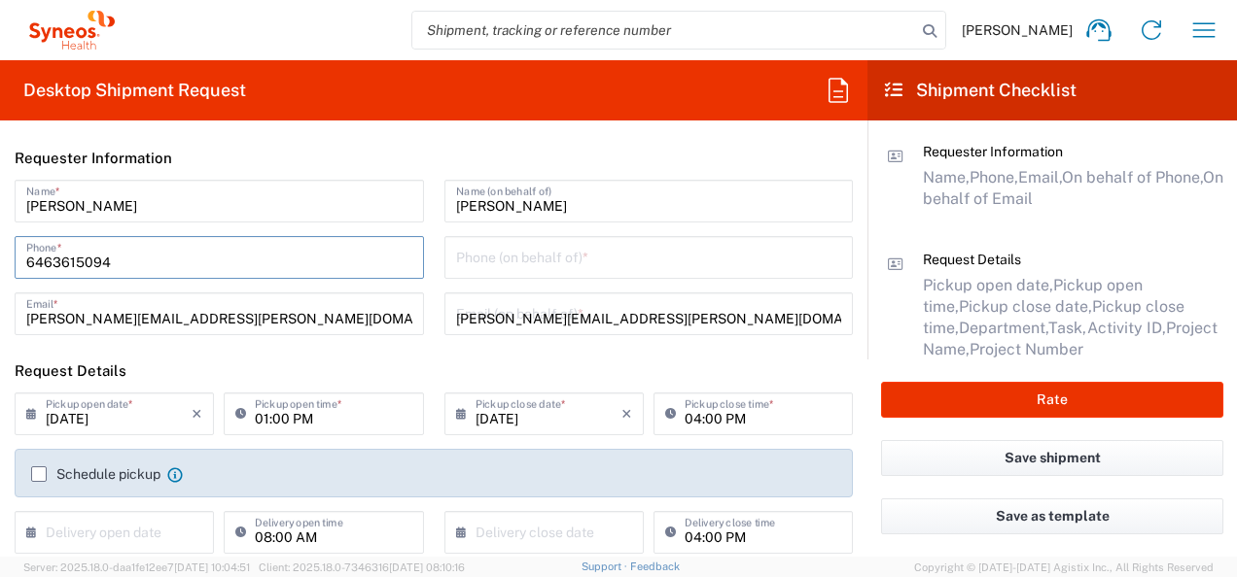
click at [555, 258] on input "tel" at bounding box center [649, 256] width 386 height 34
click at [513, 256] on input "tel" at bounding box center [649, 256] width 386 height 34
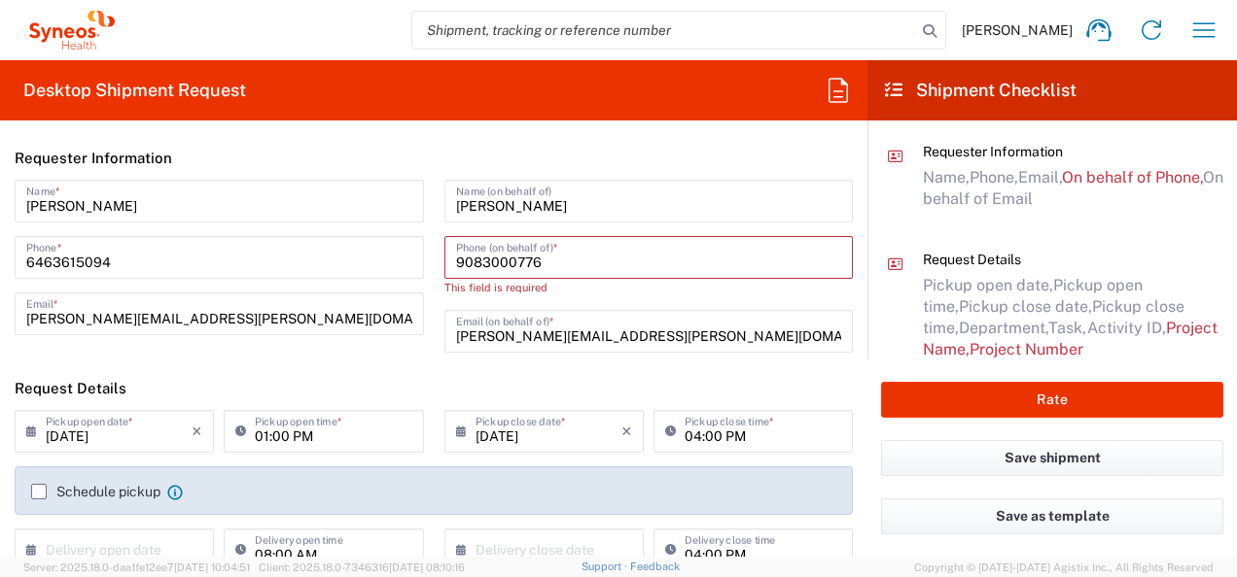
click at [302, 376] on header "Request Details" at bounding box center [433, 389] width 867 height 44
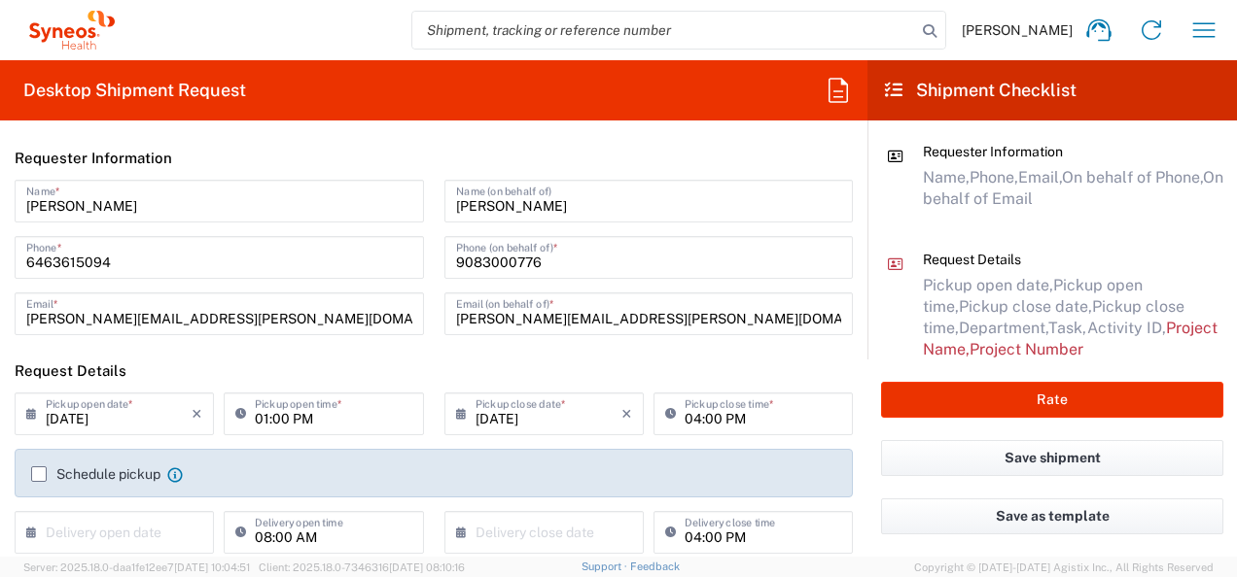
scroll to position [292, 0]
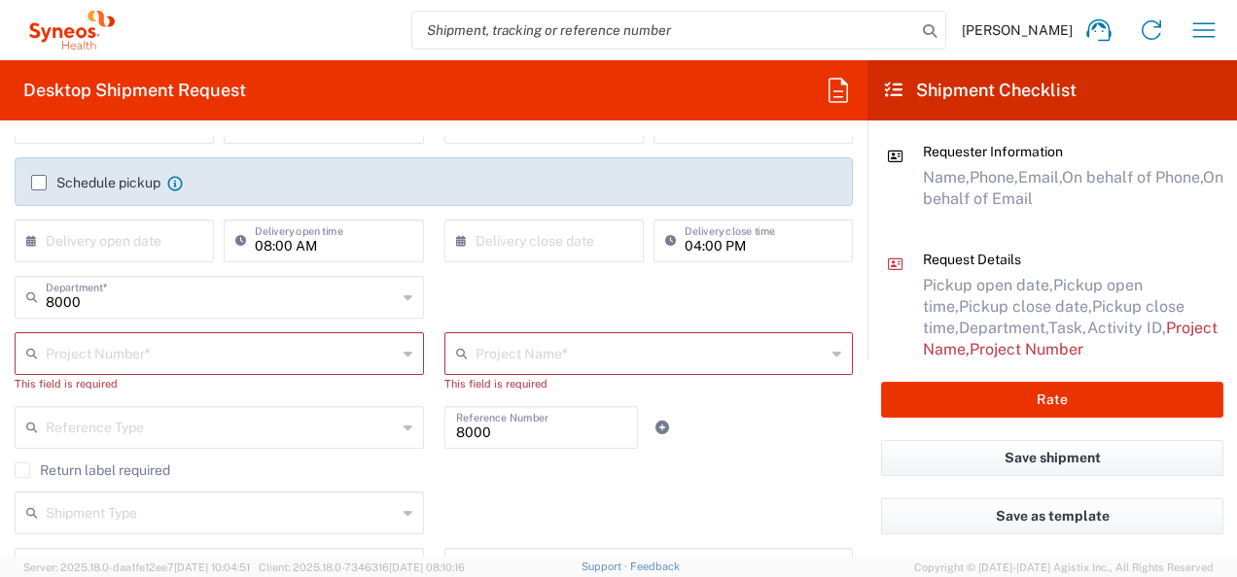
click at [403, 354] on icon at bounding box center [407, 353] width 9 height 31
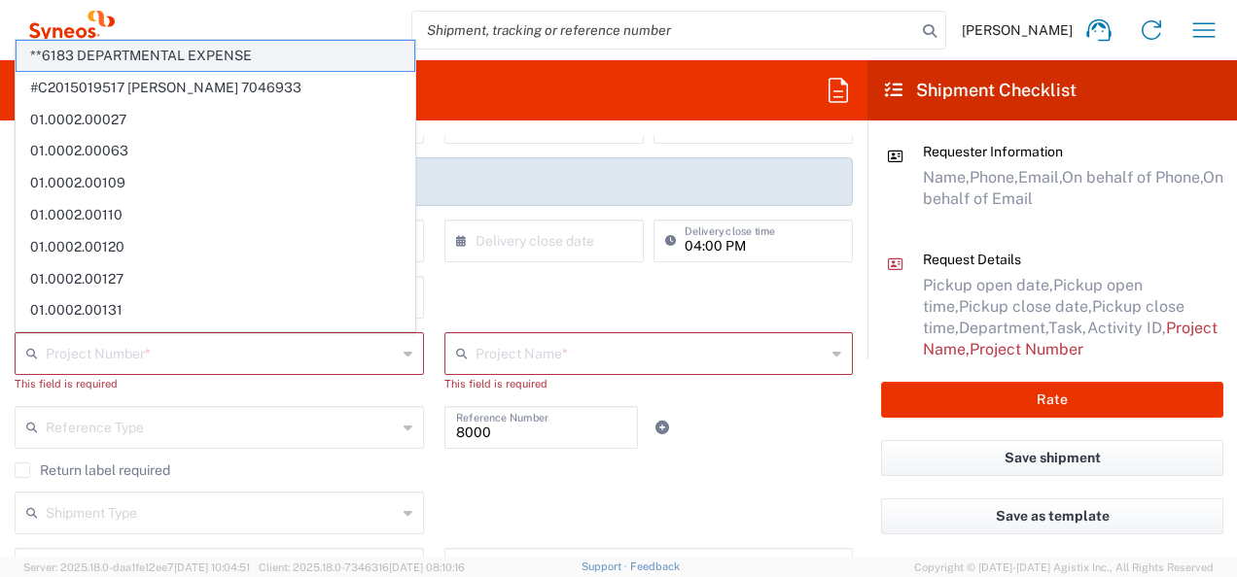
click at [134, 57] on span "**6183 DEPARTMENTAL EXPENSE" at bounding box center [216, 56] width 398 height 30
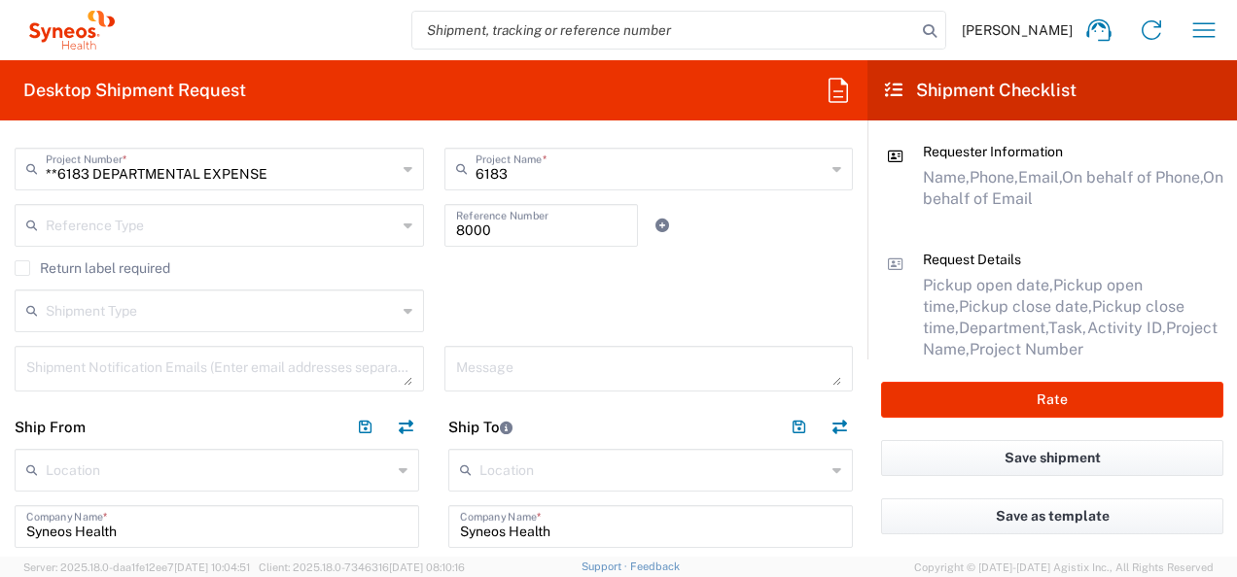
scroll to position [681, 0]
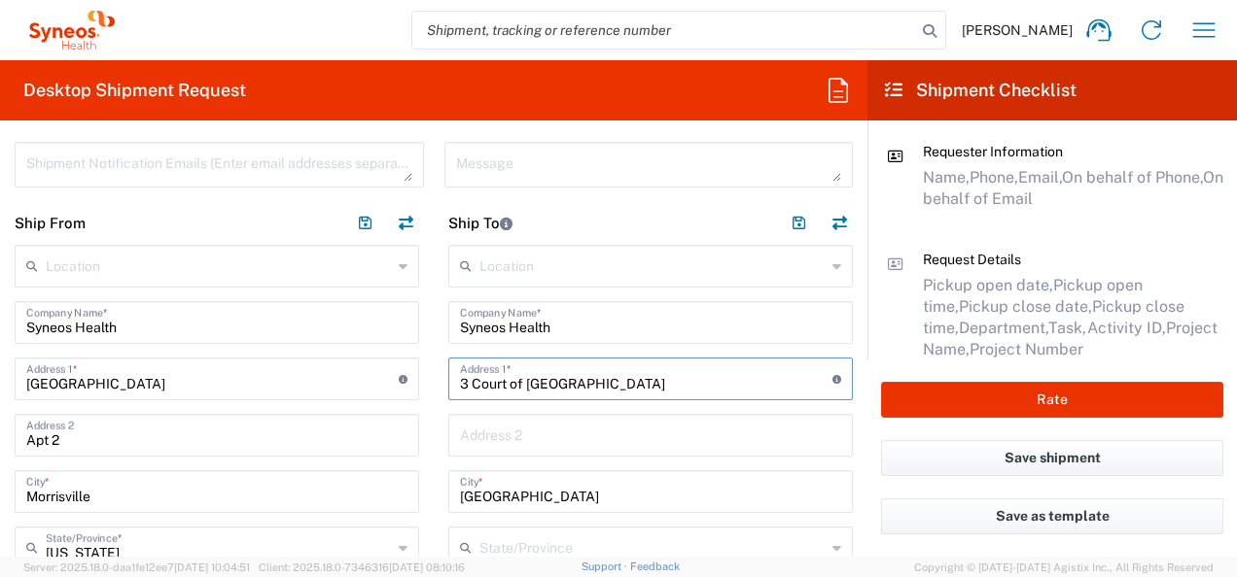
drag, startPoint x: 623, startPoint y: 381, endPoint x: 419, endPoint y: 377, distance: 204.2
drag, startPoint x: 642, startPoint y: 381, endPoint x: 354, endPoint y: 372, distance: 287.9
paste input "[STREET_ADDRESS]"
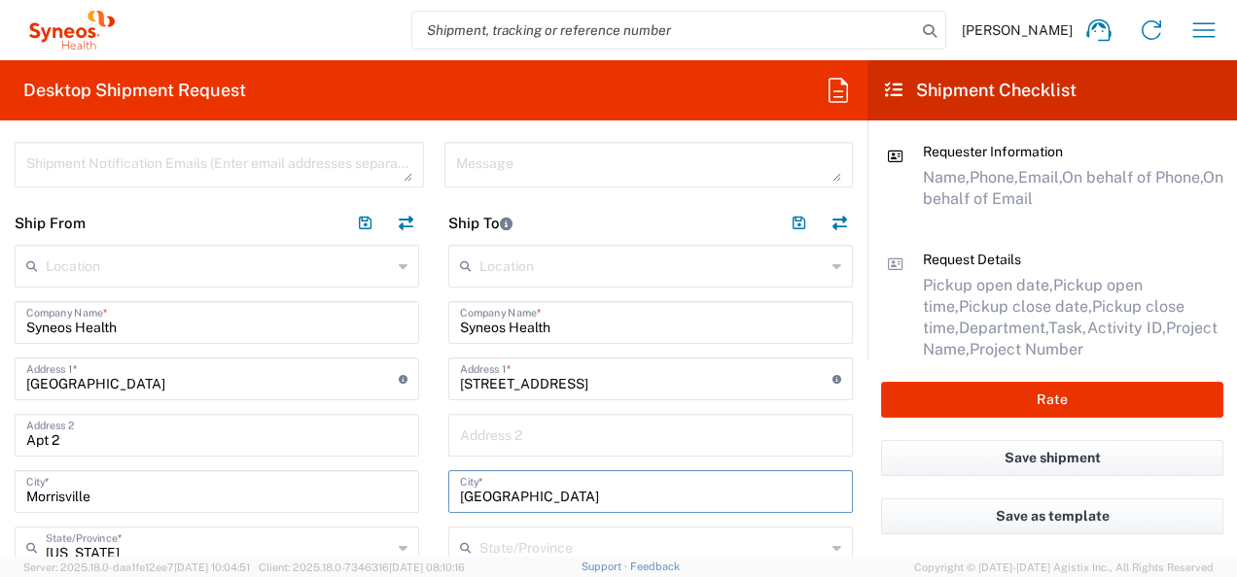
drag, startPoint x: 548, startPoint y: 498, endPoint x: 412, endPoint y: 502, distance: 136.2
paste input "[GEOGRAPHIC_DATA]"
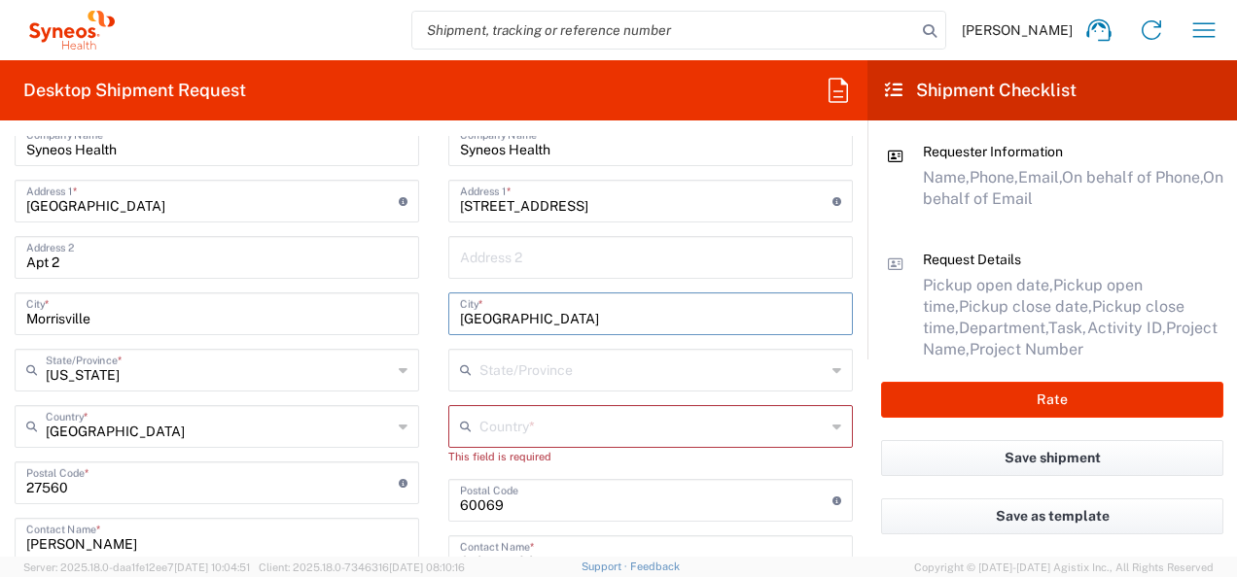
scroll to position [875, 0]
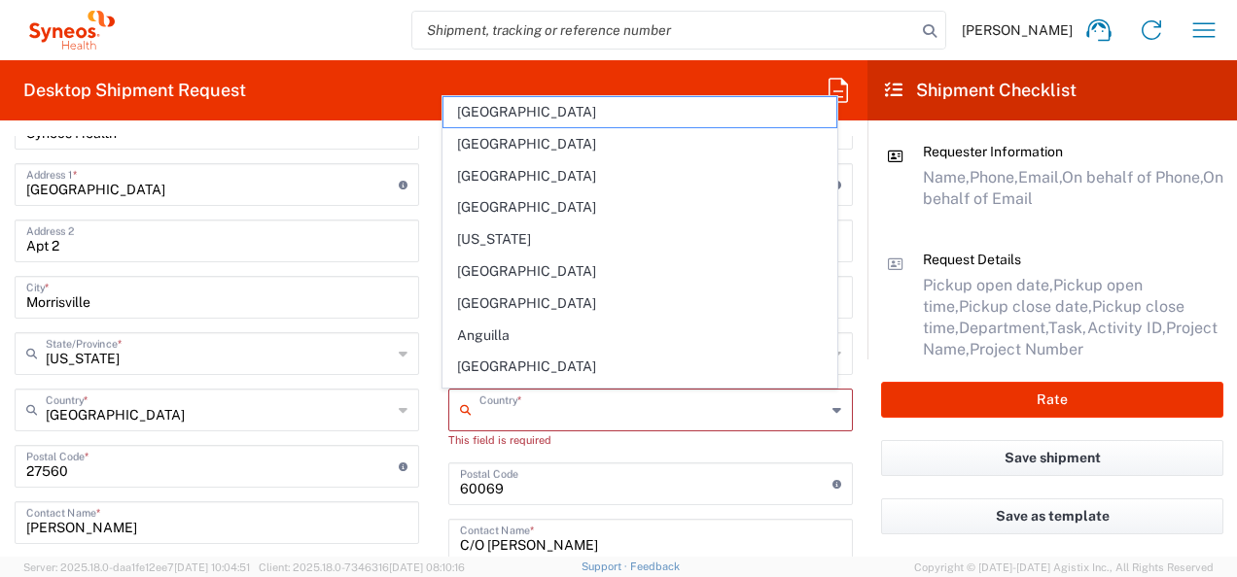
click at [499, 400] on input "text" at bounding box center [652, 409] width 346 height 34
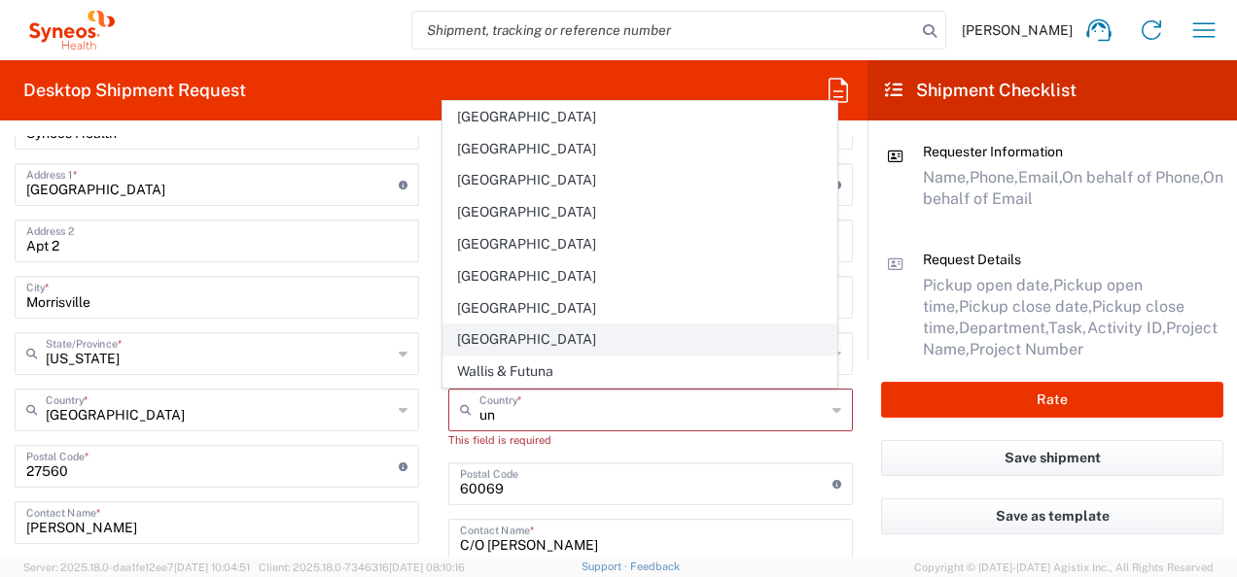
click at [477, 336] on span "[GEOGRAPHIC_DATA]" at bounding box center [640, 340] width 394 height 30
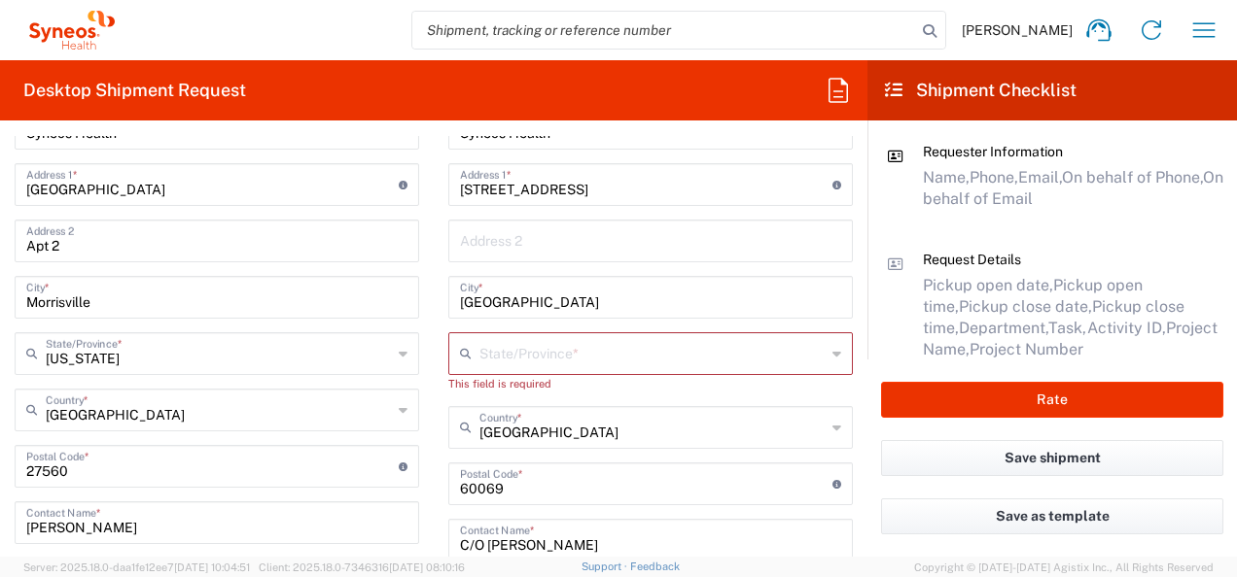
click at [499, 353] on input "text" at bounding box center [652, 352] width 346 height 34
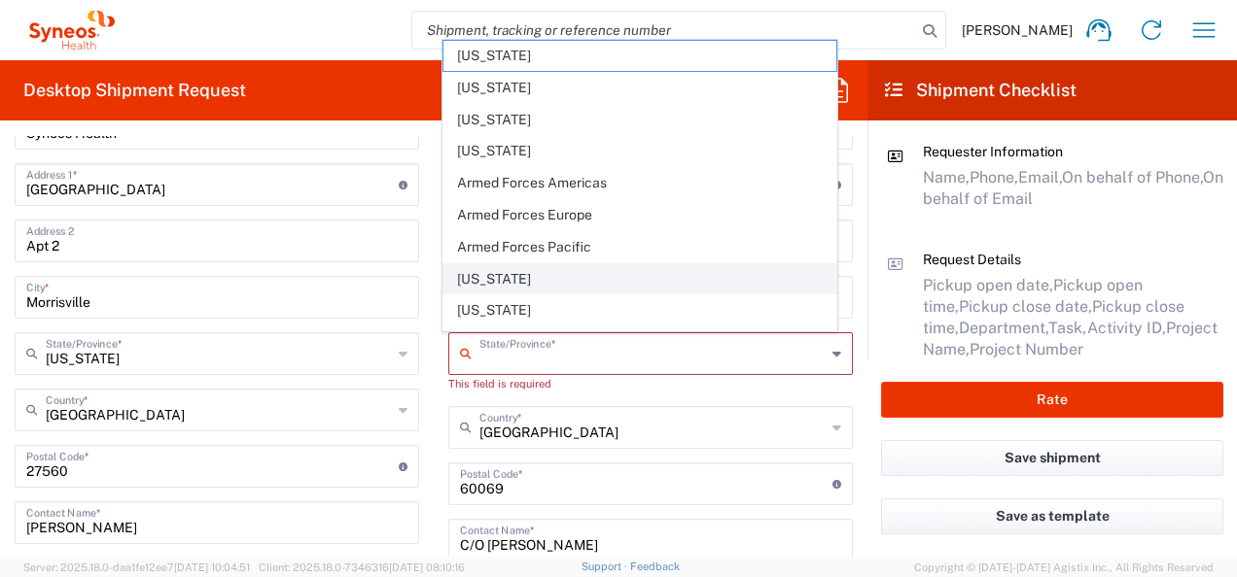
click at [482, 269] on span "[US_STATE]" at bounding box center [640, 279] width 394 height 30
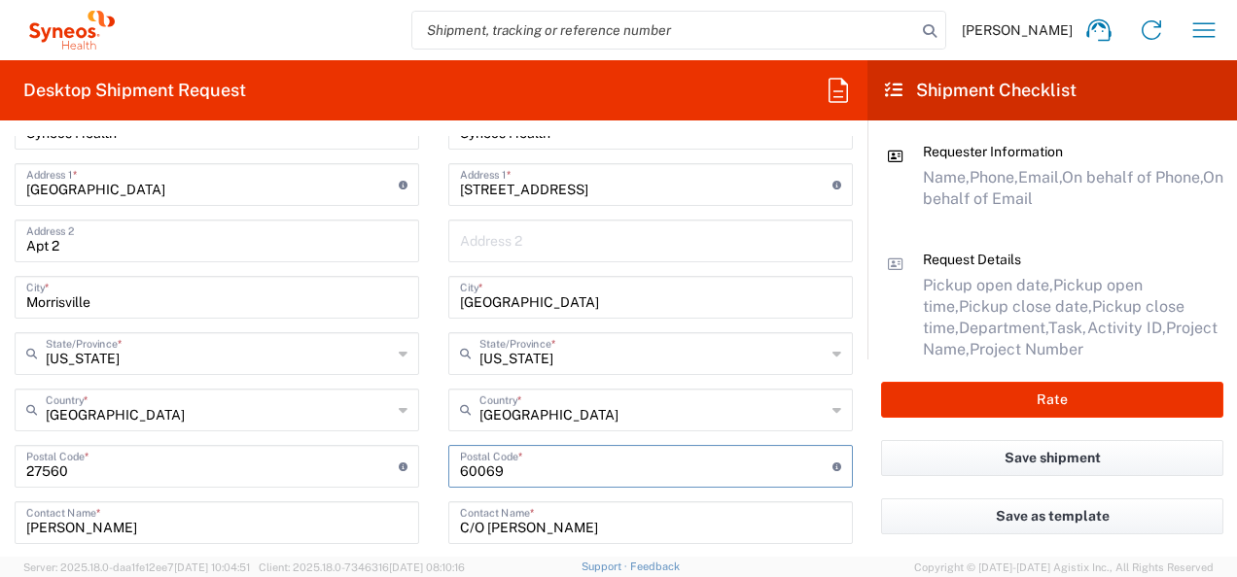
drag, startPoint x: 534, startPoint y: 472, endPoint x: 401, endPoint y: 472, distance: 133.2
click at [401, 472] on div "Ship From Location [PERSON_NAME] LLC-[GEOGRAPHIC_DATA] [GEOGRAPHIC_DATA] [GEOGR…" at bounding box center [433, 433] width 867 height 852
paste input "92648"
drag, startPoint x: 482, startPoint y: 530, endPoint x: 588, endPoint y: 529, distance: 106.0
click at [588, 529] on input "C/O [PERSON_NAME]" at bounding box center [650, 522] width 381 height 34
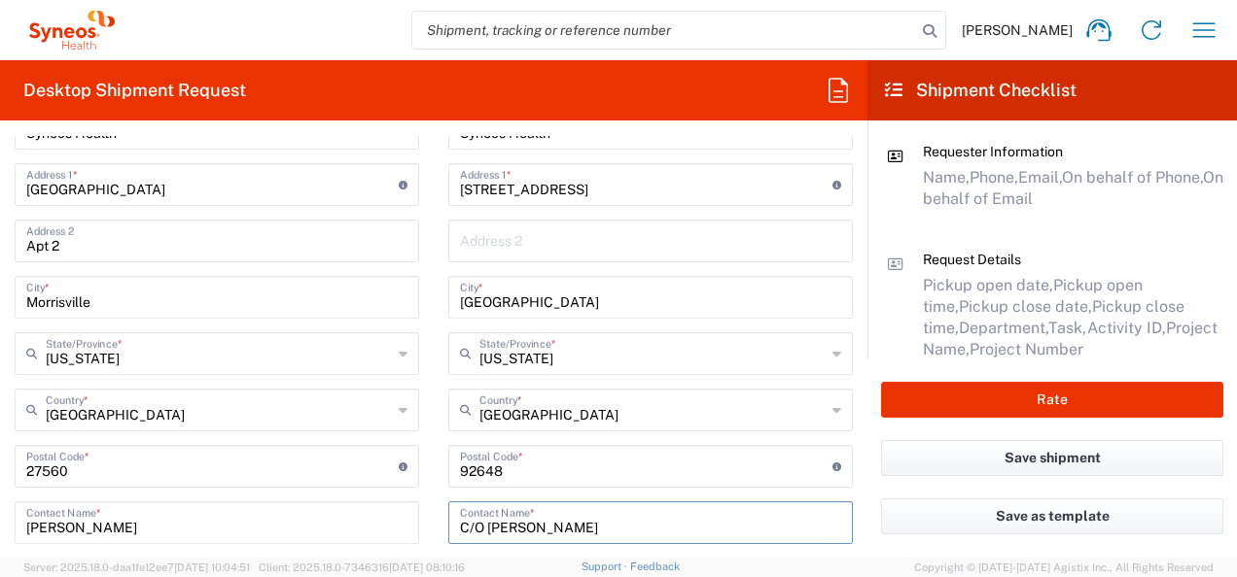
paste input "[PERSON_NAME]"
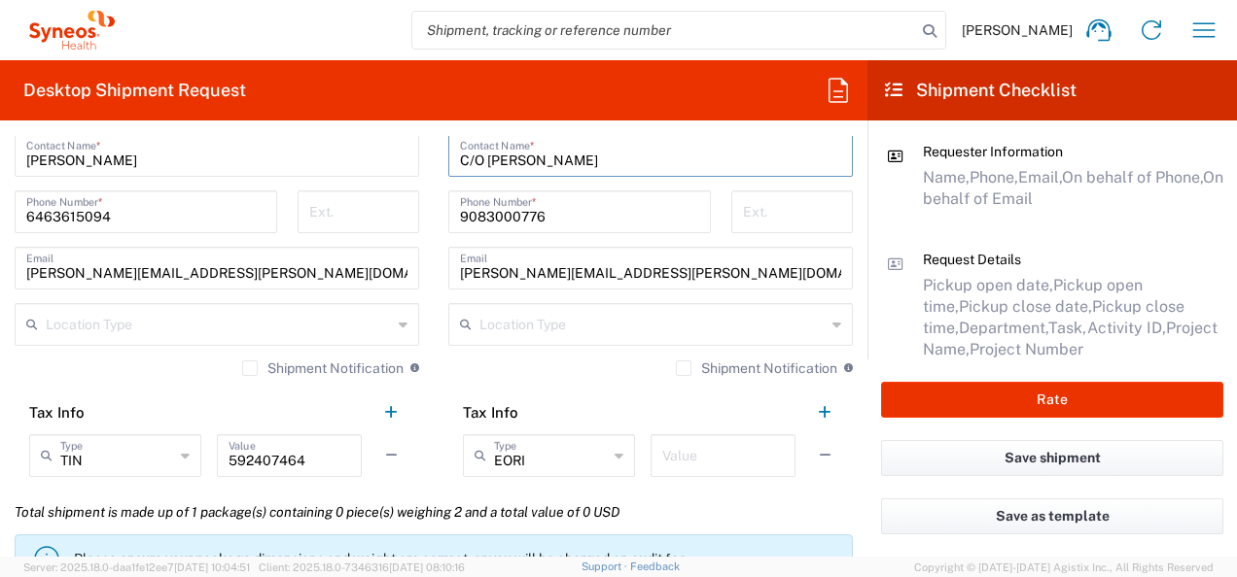
scroll to position [1264, 0]
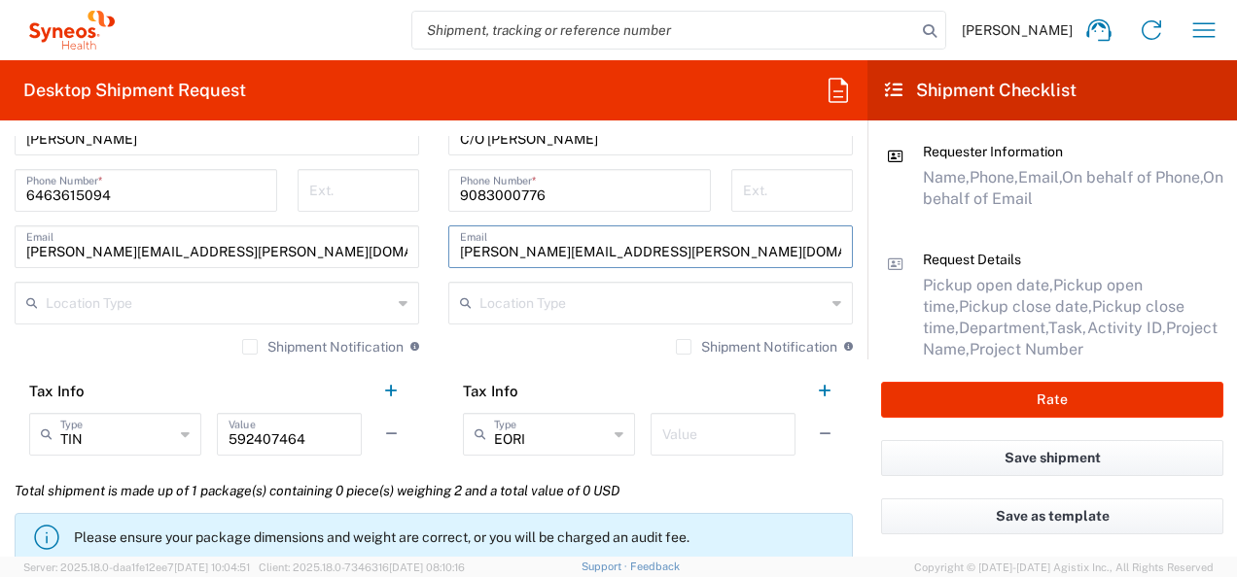
drag, startPoint x: 535, startPoint y: 254, endPoint x: 452, endPoint y: 263, distance: 83.2
click at [452, 263] on div "[PERSON_NAME][EMAIL_ADDRESS][PERSON_NAME][DOMAIN_NAME] Email" at bounding box center [650, 247] width 404 height 43
paste input "[PERSON_NAME]"
drag, startPoint x: 463, startPoint y: 246, endPoint x: 494, endPoint y: 220, distance: 40.7
click at [463, 244] on input "[PERSON_NAME][EMAIL_ADDRESS][PERSON_NAME][DOMAIN_NAME]" at bounding box center [650, 245] width 381 height 34
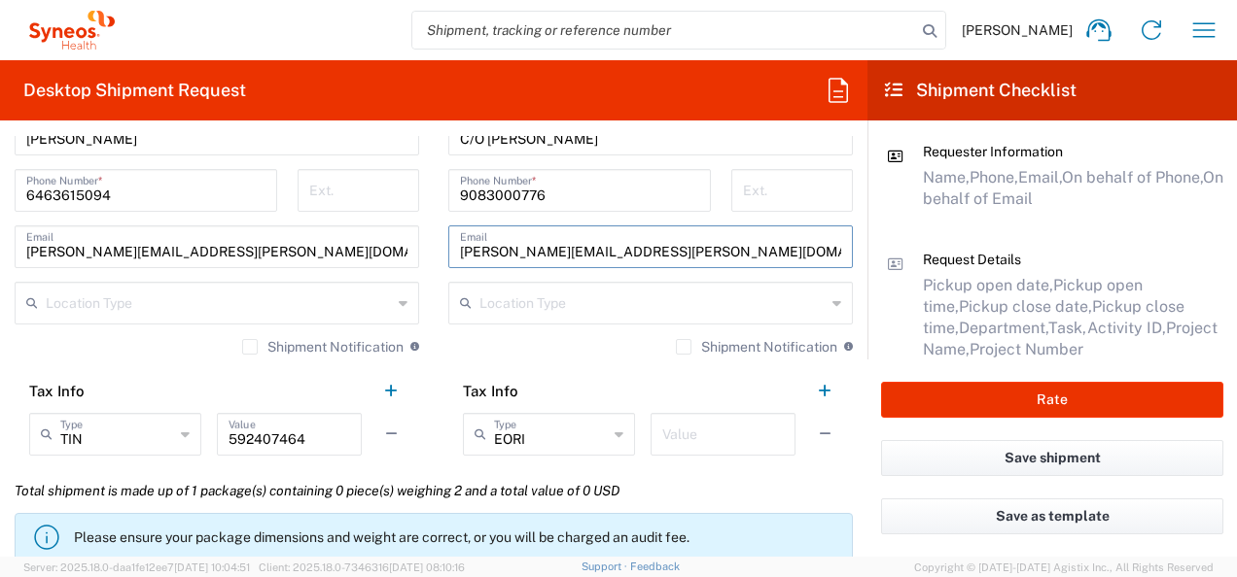
drag, startPoint x: 821, startPoint y: 306, endPoint x: 585, endPoint y: 343, distance: 238.2
click at [832, 306] on icon at bounding box center [836, 303] width 9 height 31
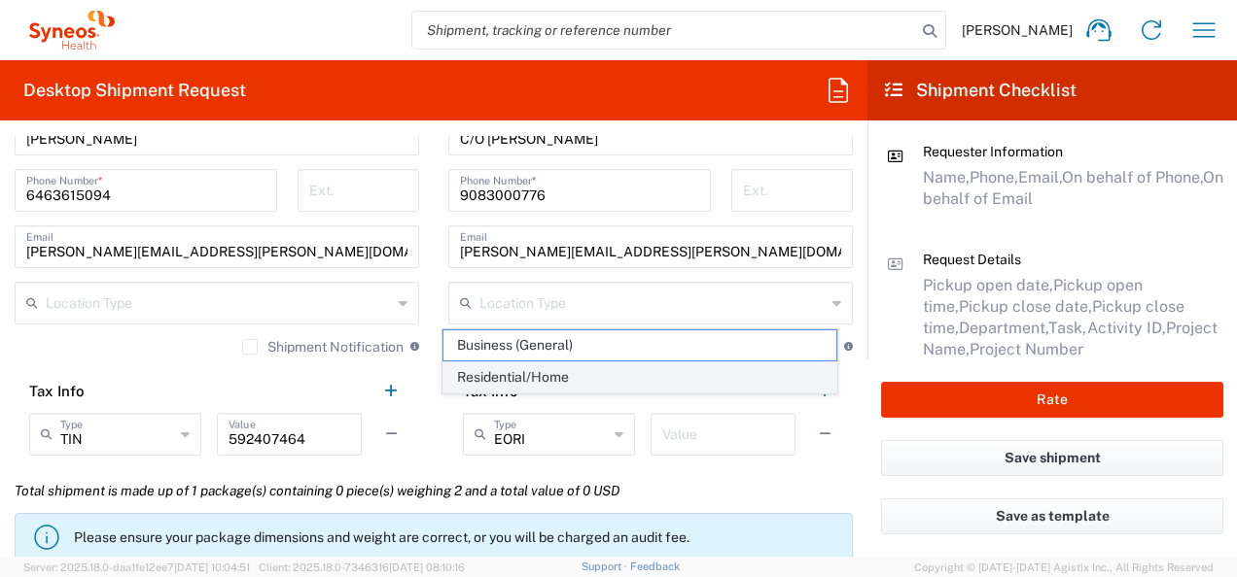
click at [587, 373] on span "Residential/Home" at bounding box center [640, 378] width 394 height 30
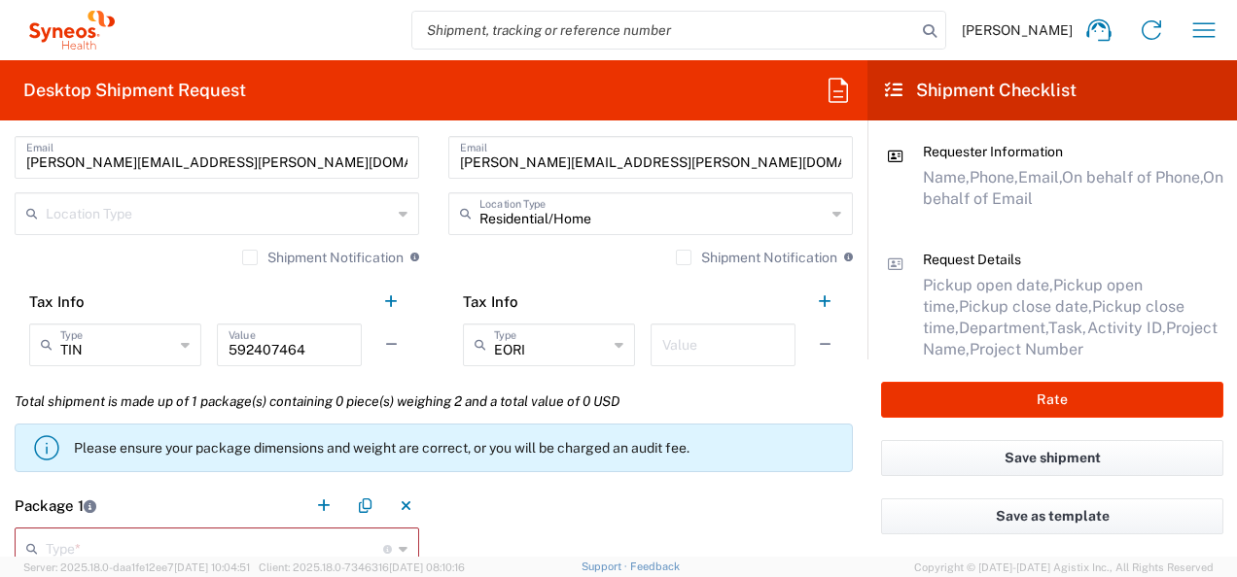
scroll to position [1458, 0]
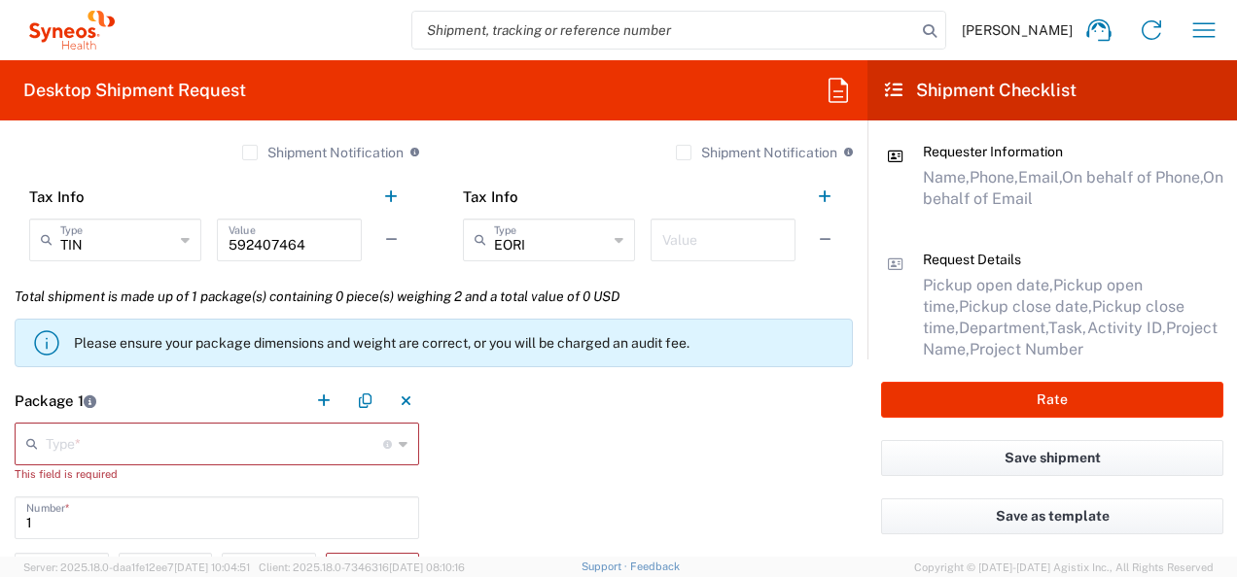
click at [389, 447] on div "Type * Material used to package goods" at bounding box center [217, 444] width 404 height 43
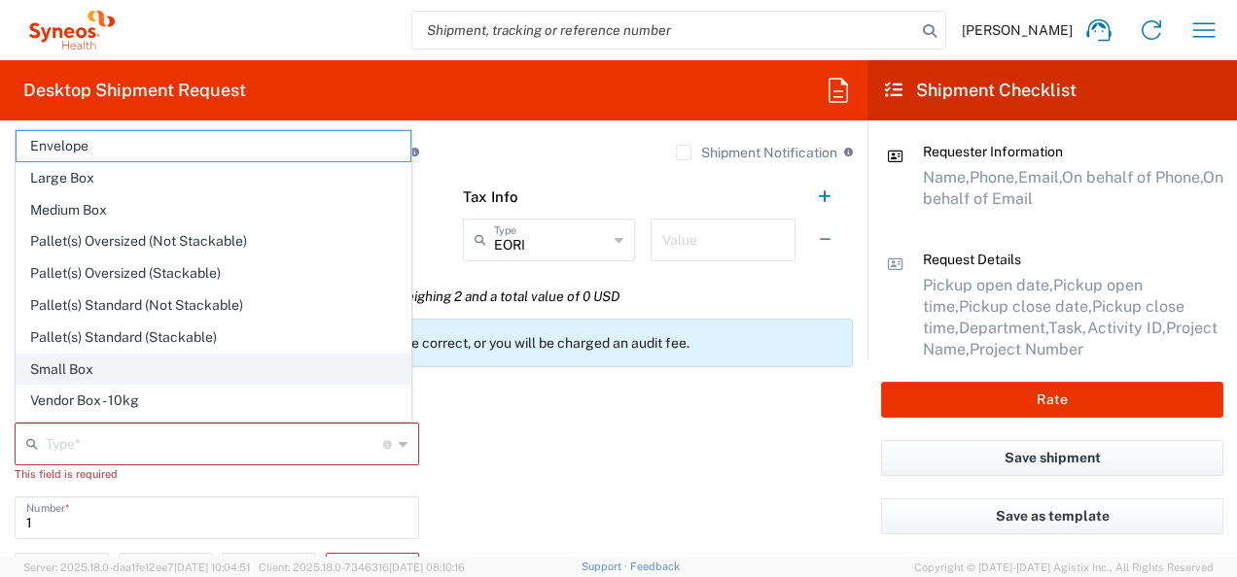
click at [84, 367] on span "Small Box" at bounding box center [214, 370] width 394 height 30
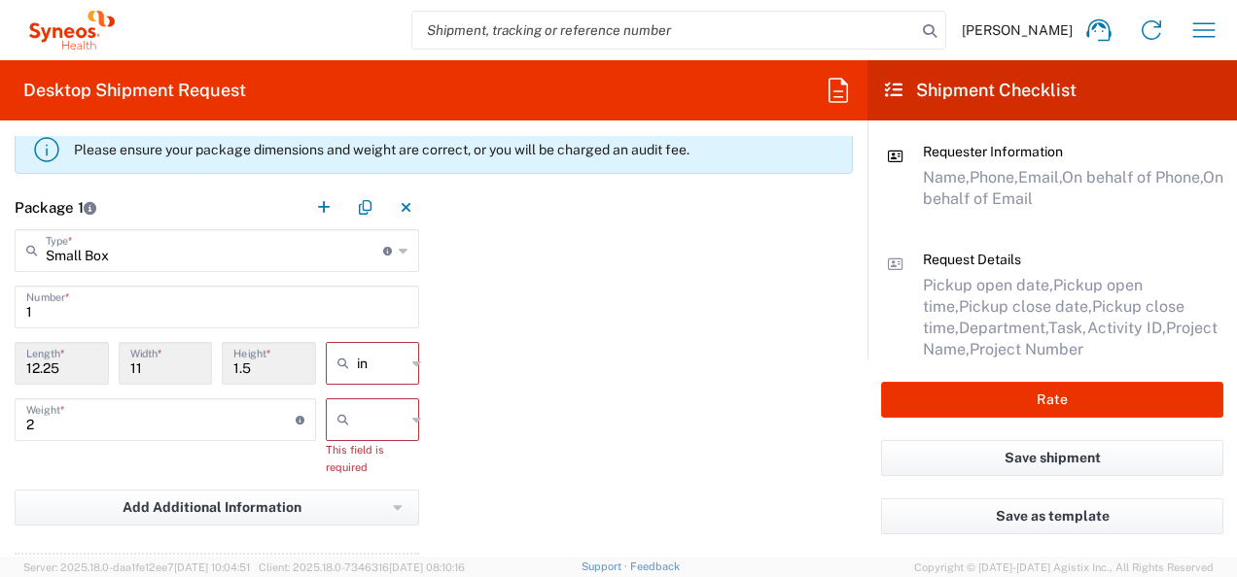
scroll to position [1653, 0]
click at [361, 421] on input "text" at bounding box center [381, 418] width 49 height 31
click at [361, 496] on span "lbs" at bounding box center [366, 493] width 88 height 30
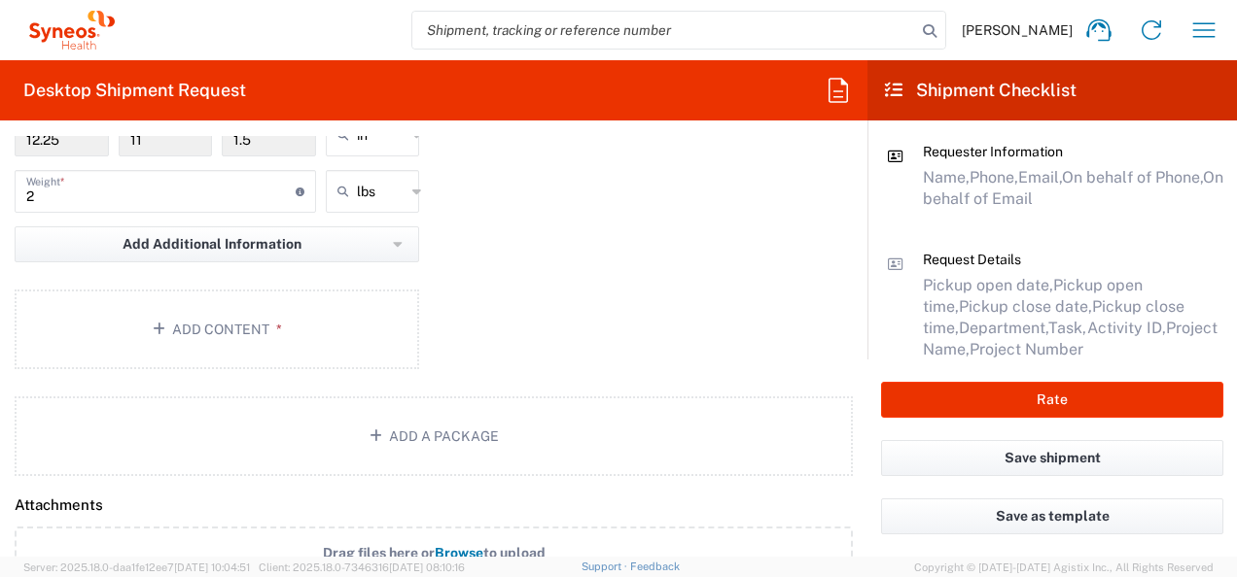
scroll to position [1944, 0]
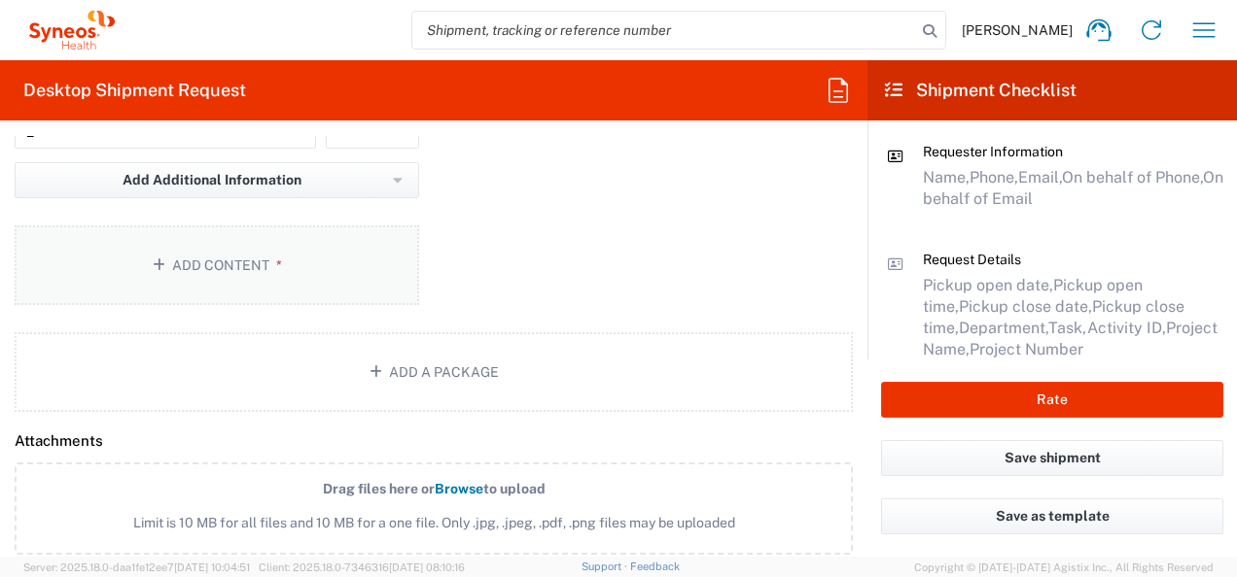
click at [232, 268] on button "Add Content *" at bounding box center [217, 266] width 404 height 80
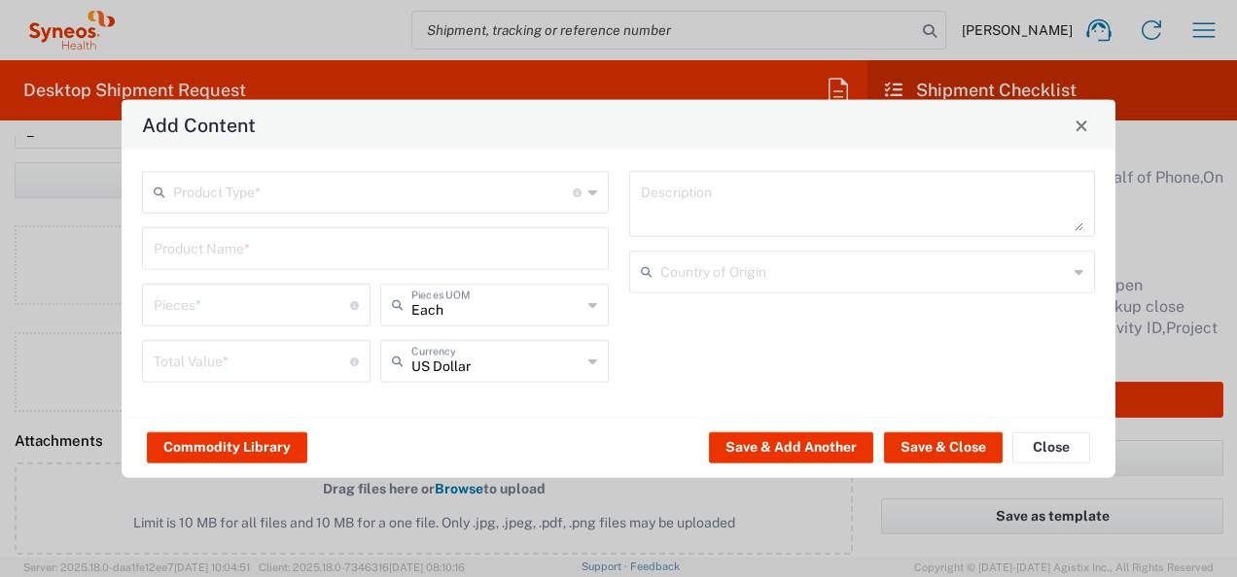
click at [203, 359] on input "number" at bounding box center [252, 360] width 196 height 34
click at [244, 194] on input "text" at bounding box center [373, 191] width 400 height 34
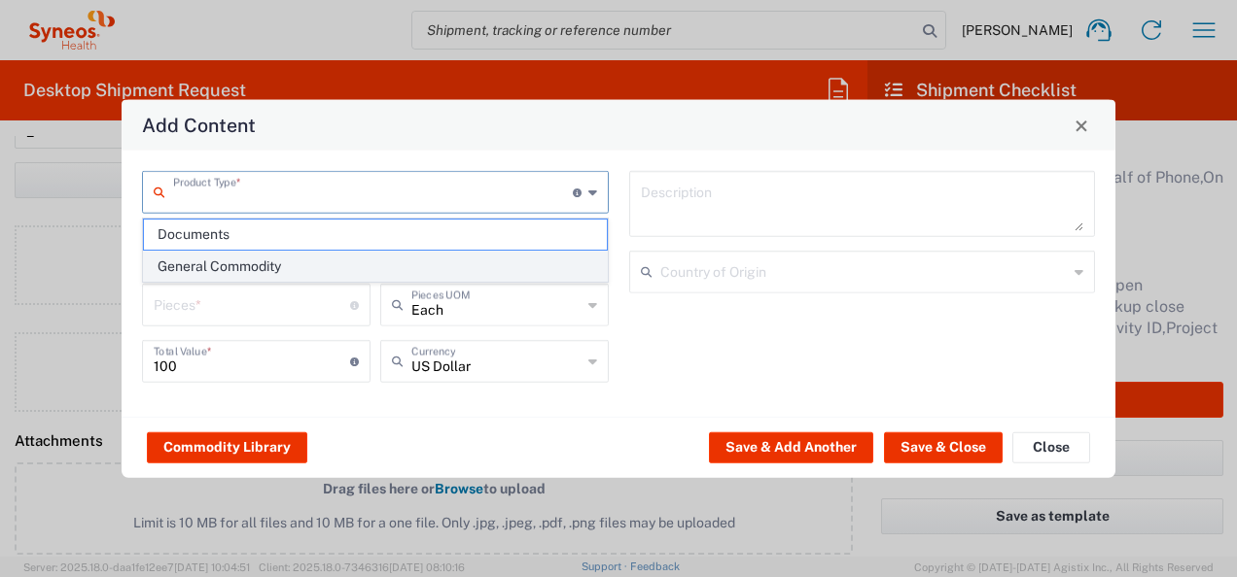
click at [239, 259] on span "General Commodity" at bounding box center [375, 267] width 463 height 30
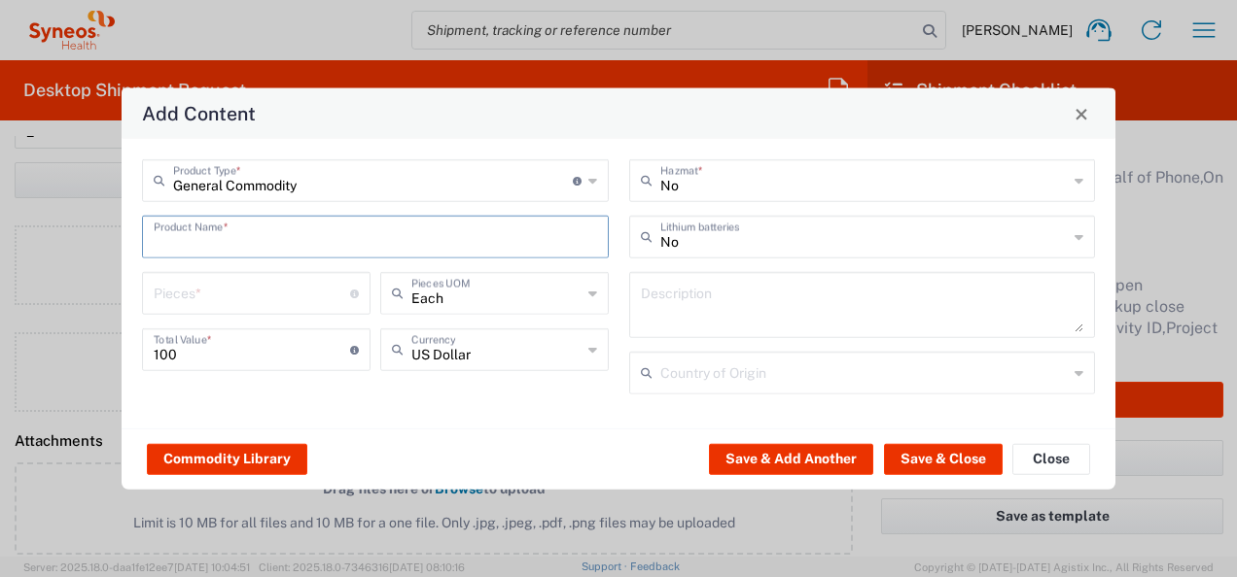
click at [198, 247] on input "text" at bounding box center [375, 236] width 443 height 34
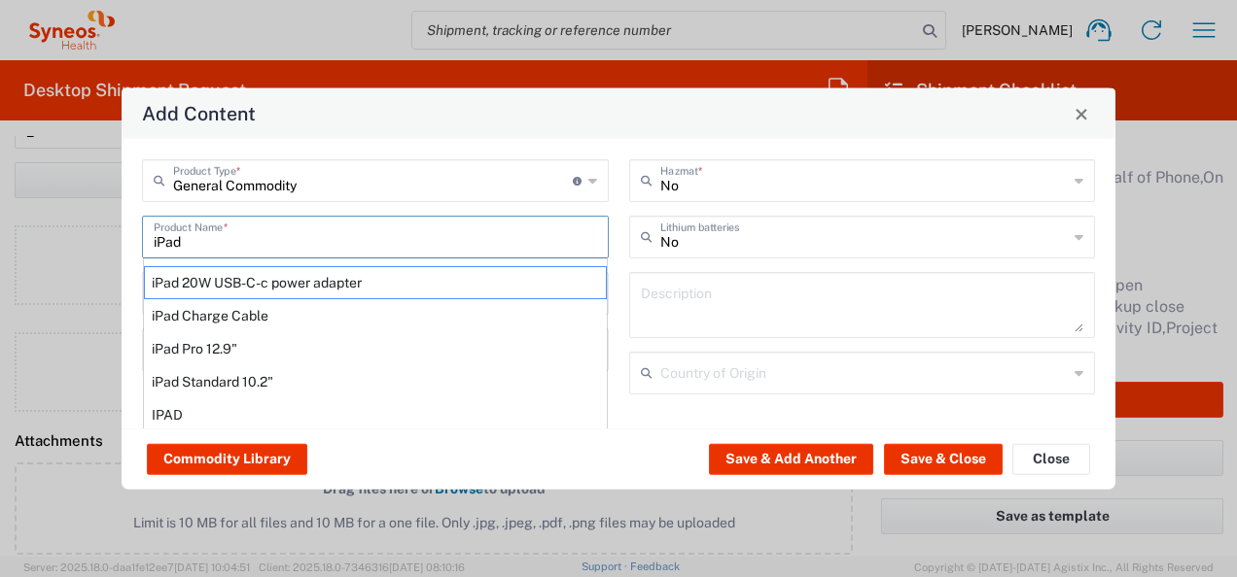
drag, startPoint x: 181, startPoint y: 407, endPoint x: 407, endPoint y: 341, distance: 236.0
click at [181, 408] on div "IPAD" at bounding box center [375, 415] width 463 height 33
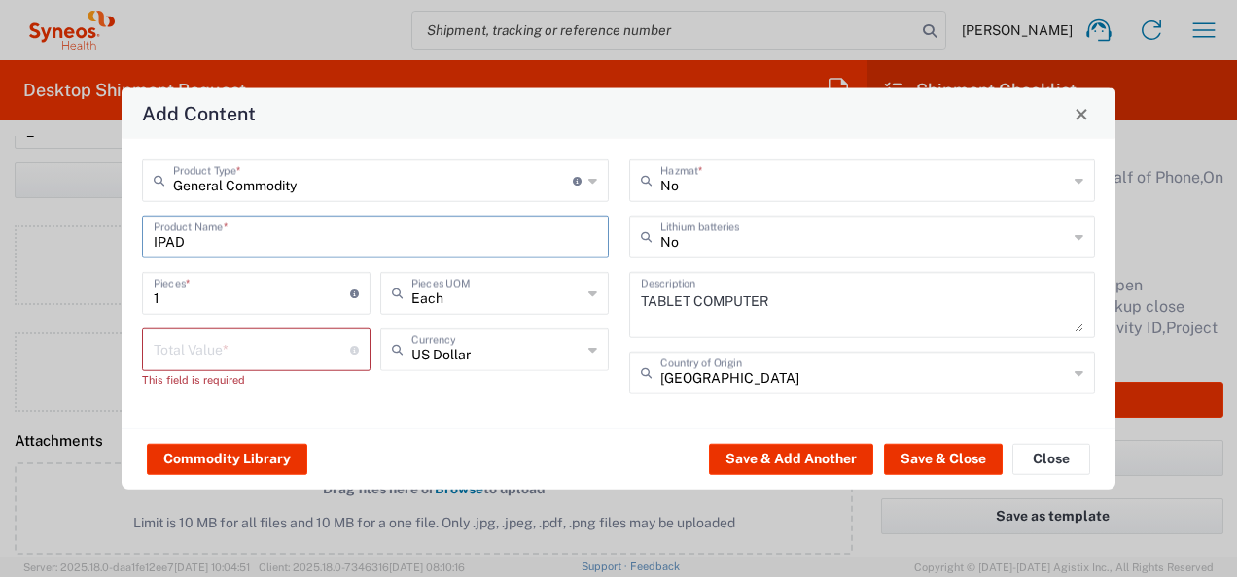
click at [318, 358] on input "number" at bounding box center [252, 349] width 196 height 34
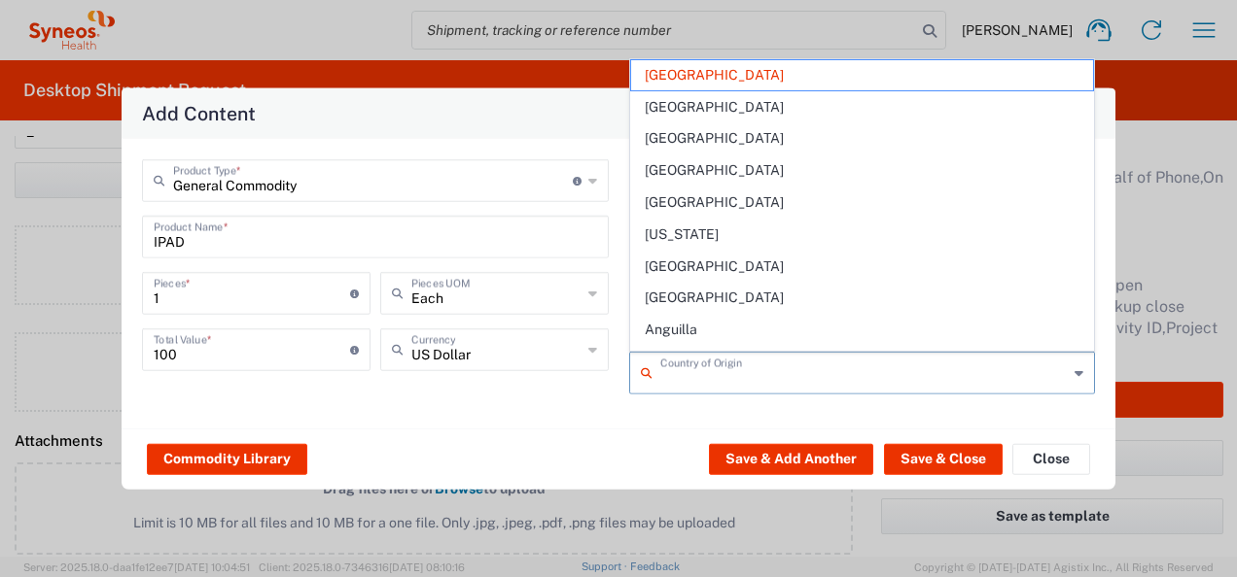
click at [808, 371] on input "text" at bounding box center [864, 372] width 408 height 34
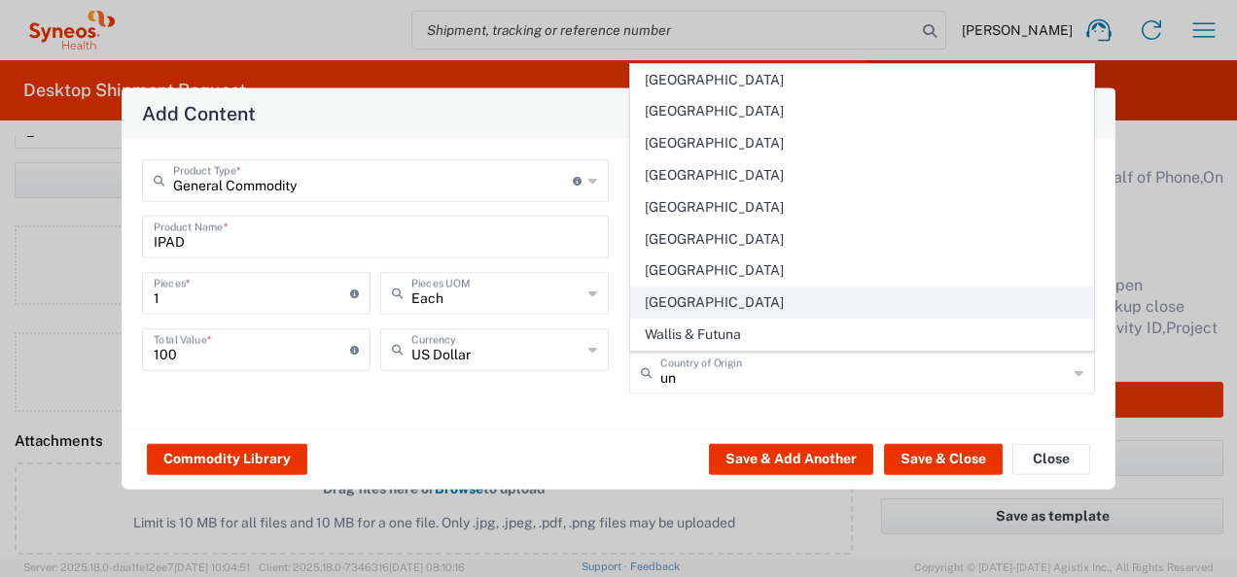
click at [730, 302] on span "[GEOGRAPHIC_DATA]" at bounding box center [862, 303] width 463 height 30
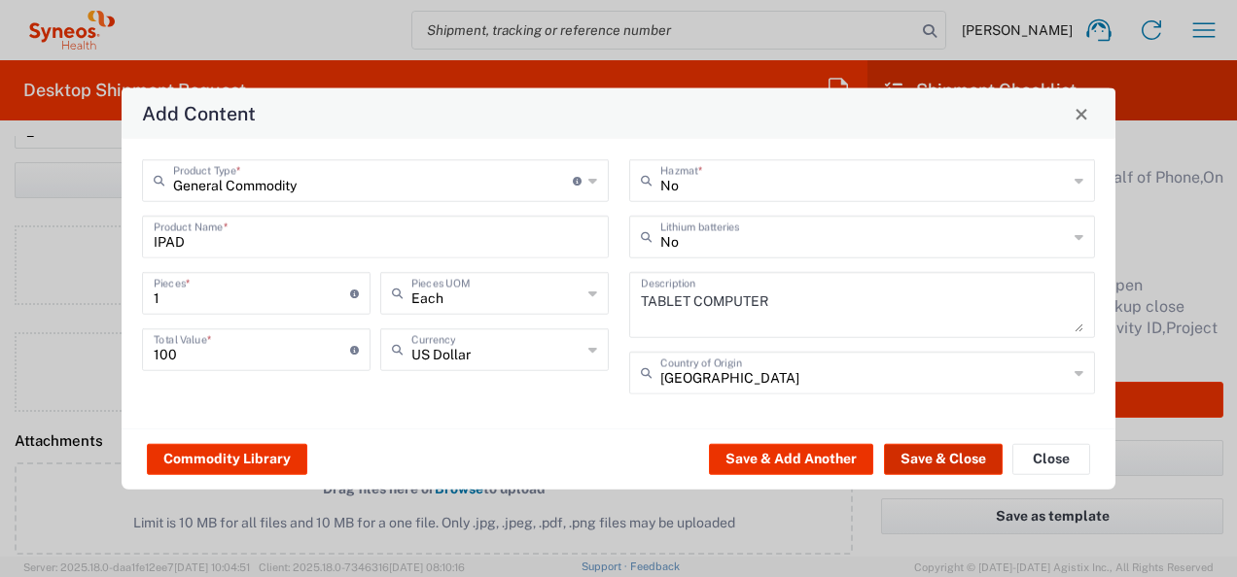
click at [957, 460] on button "Save & Close" at bounding box center [943, 458] width 119 height 31
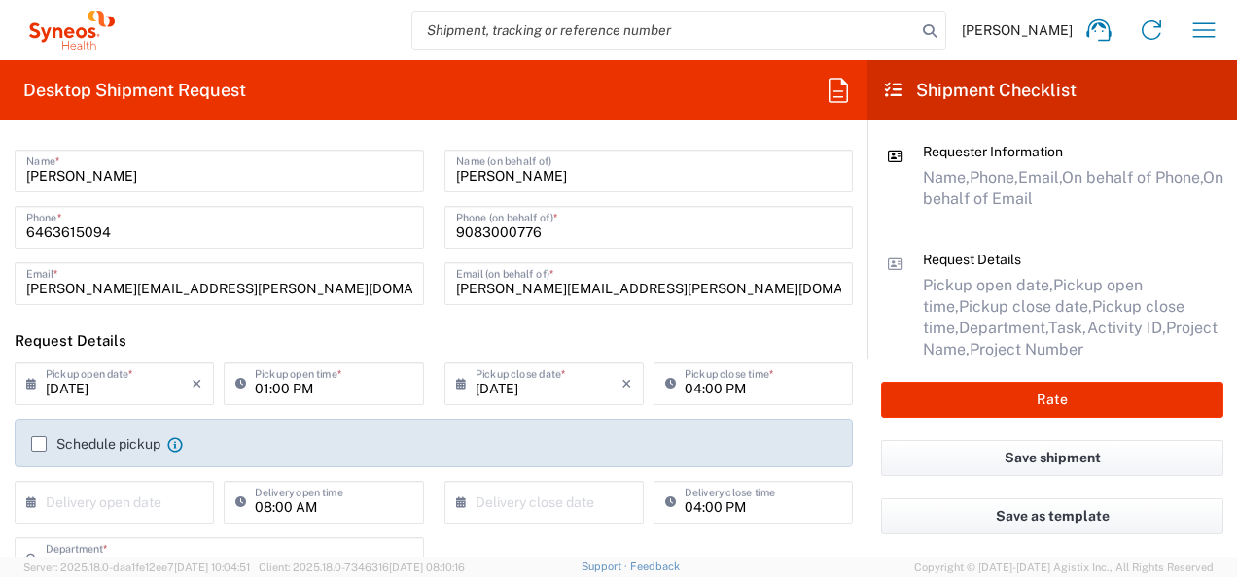
scroll to position [0, 0]
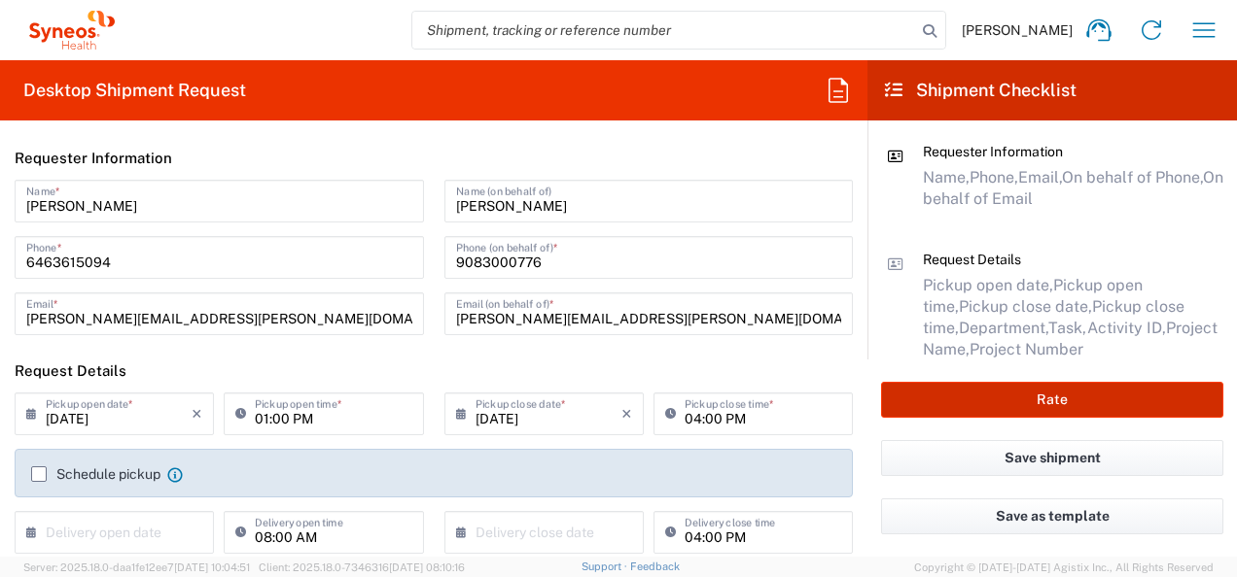
click at [1005, 390] on button "Rate" at bounding box center [1052, 400] width 342 height 36
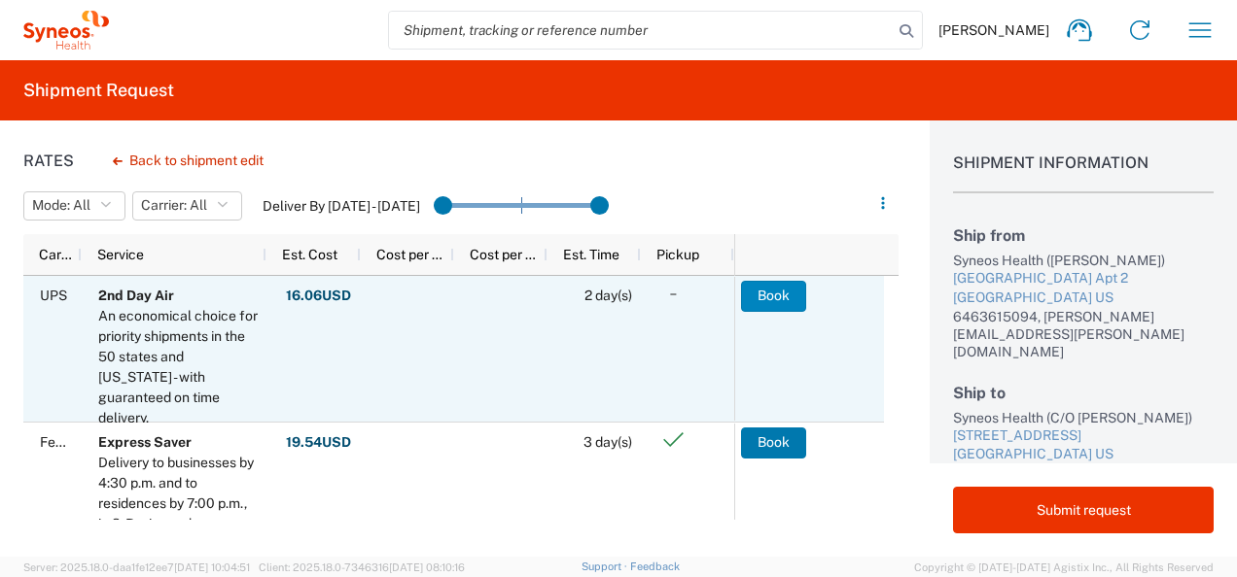
click at [760, 305] on button "Book" at bounding box center [773, 296] width 65 height 31
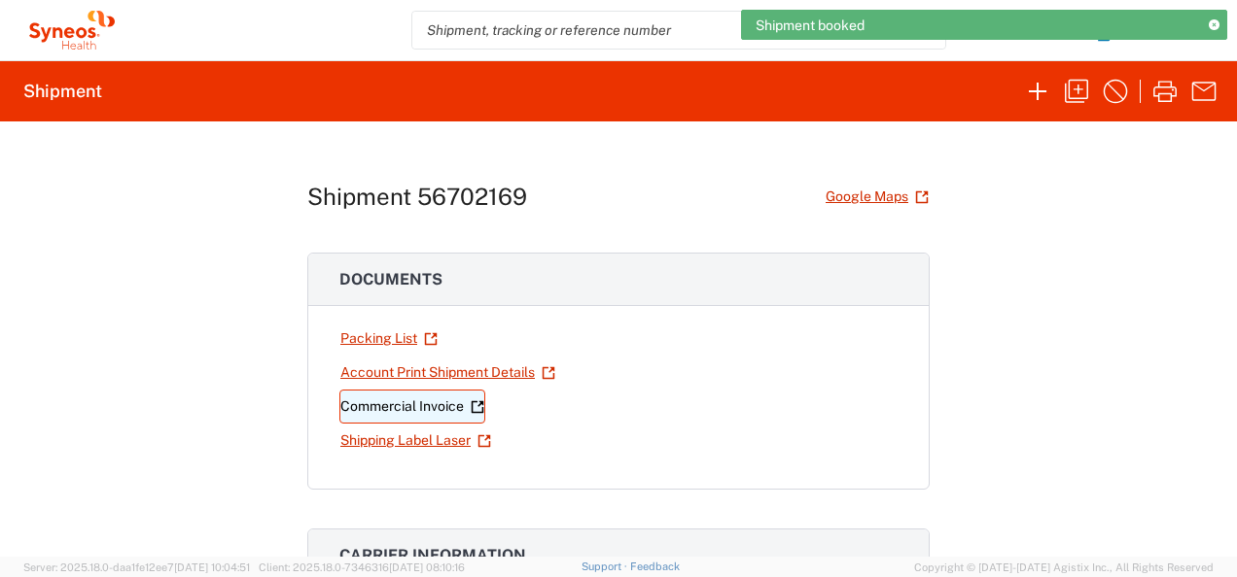
click at [412, 402] on link "Commercial Invoice" at bounding box center [412, 407] width 146 height 34
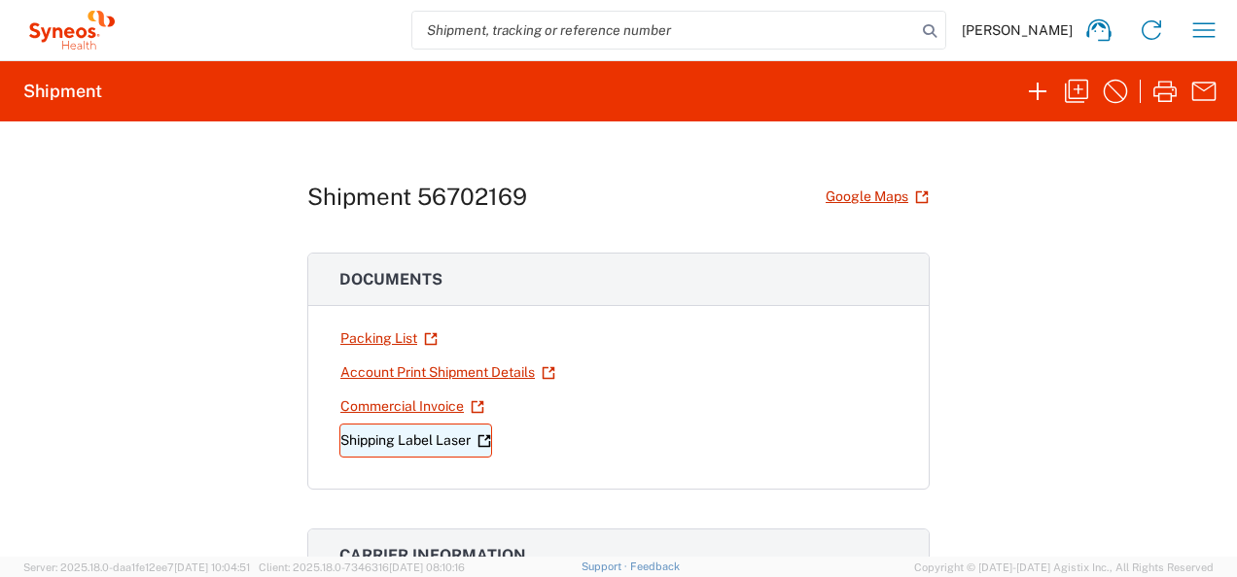
click at [390, 442] on link "Shipping Label Laser" at bounding box center [415, 441] width 153 height 34
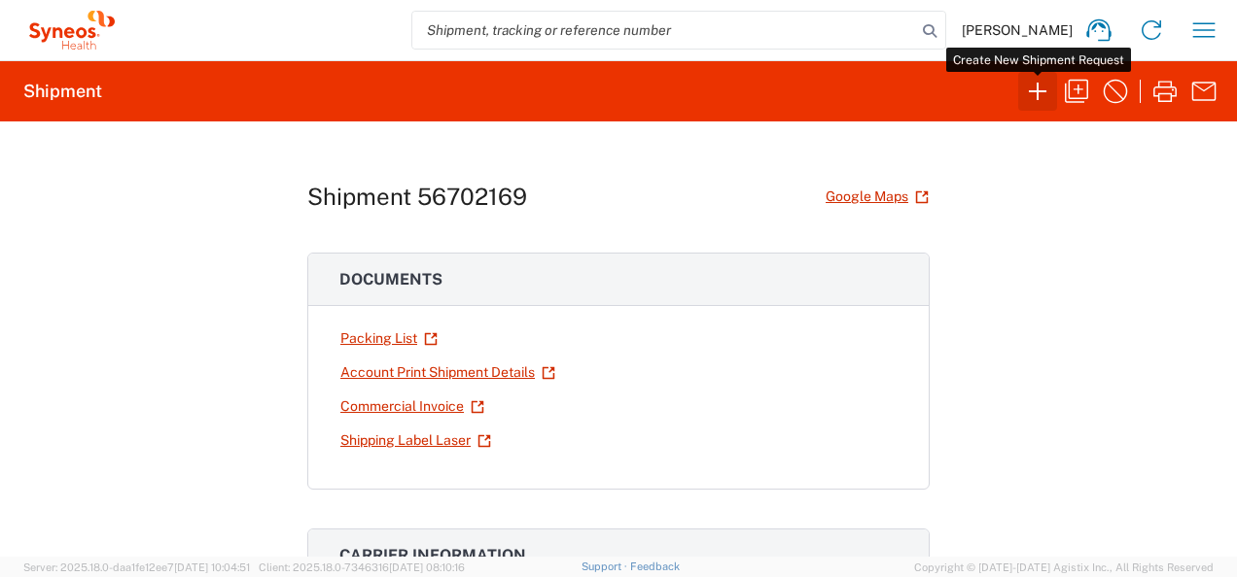
click at [1038, 94] on icon "button" at bounding box center [1037, 91] width 31 height 31
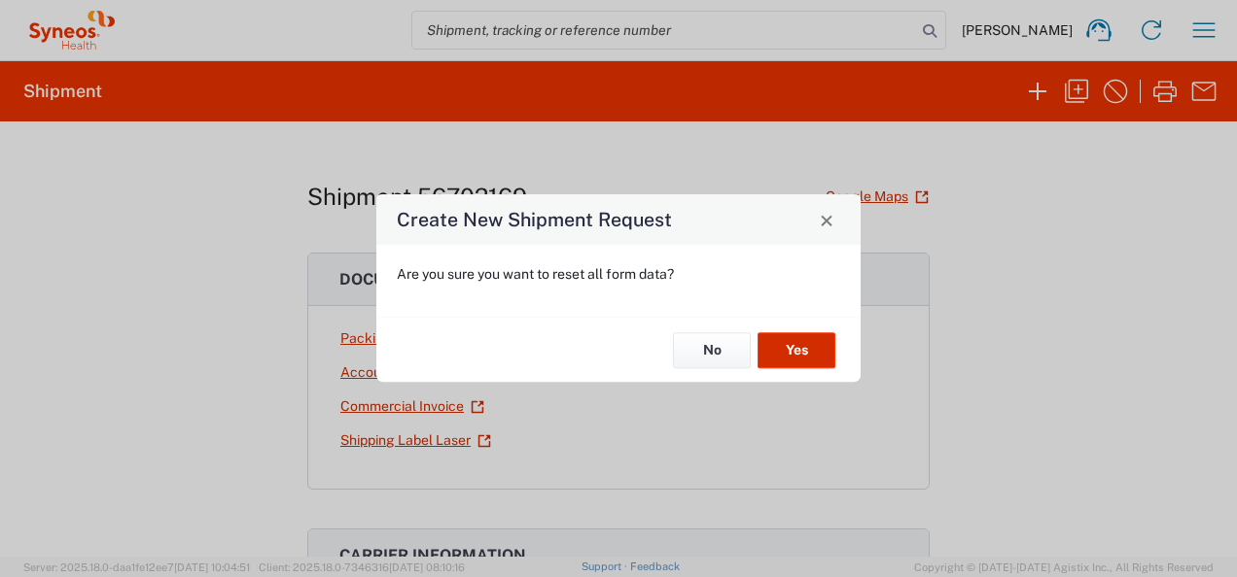
click at [806, 349] on button "Yes" at bounding box center [796, 350] width 78 height 36
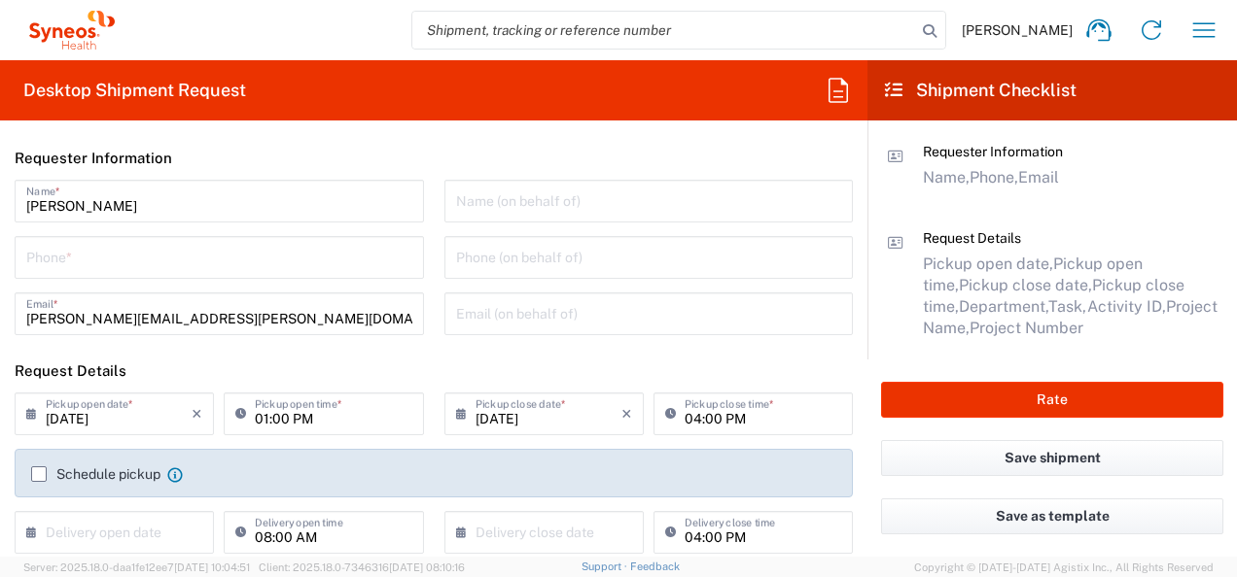
click at [513, 208] on input "text" at bounding box center [649, 200] width 386 height 34
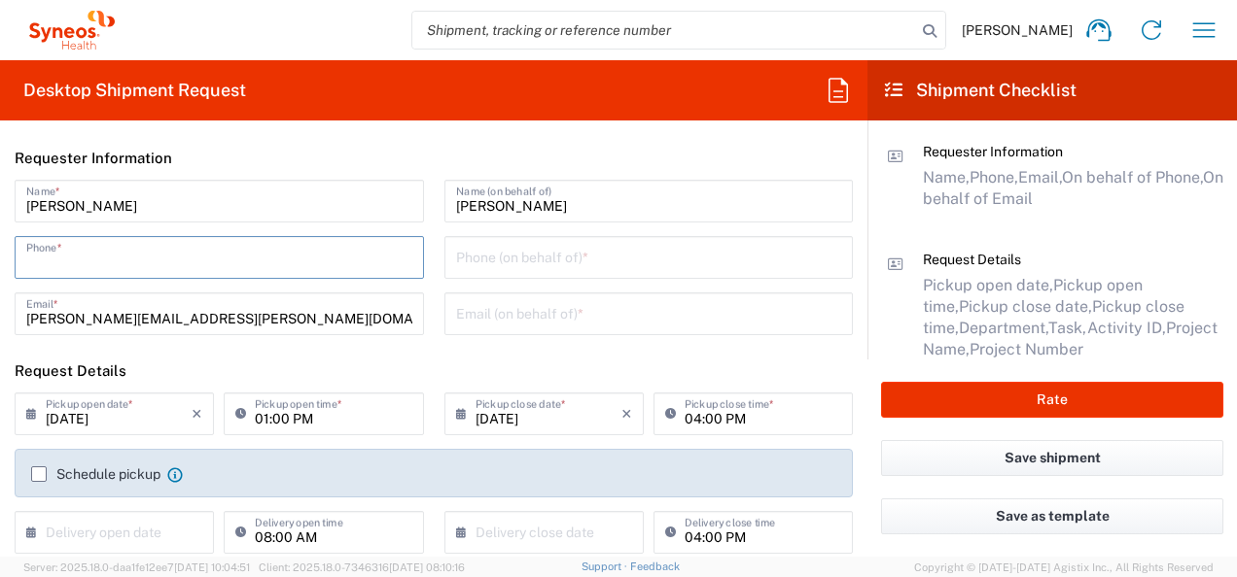
click at [295, 262] on input "tel" at bounding box center [219, 256] width 386 height 34
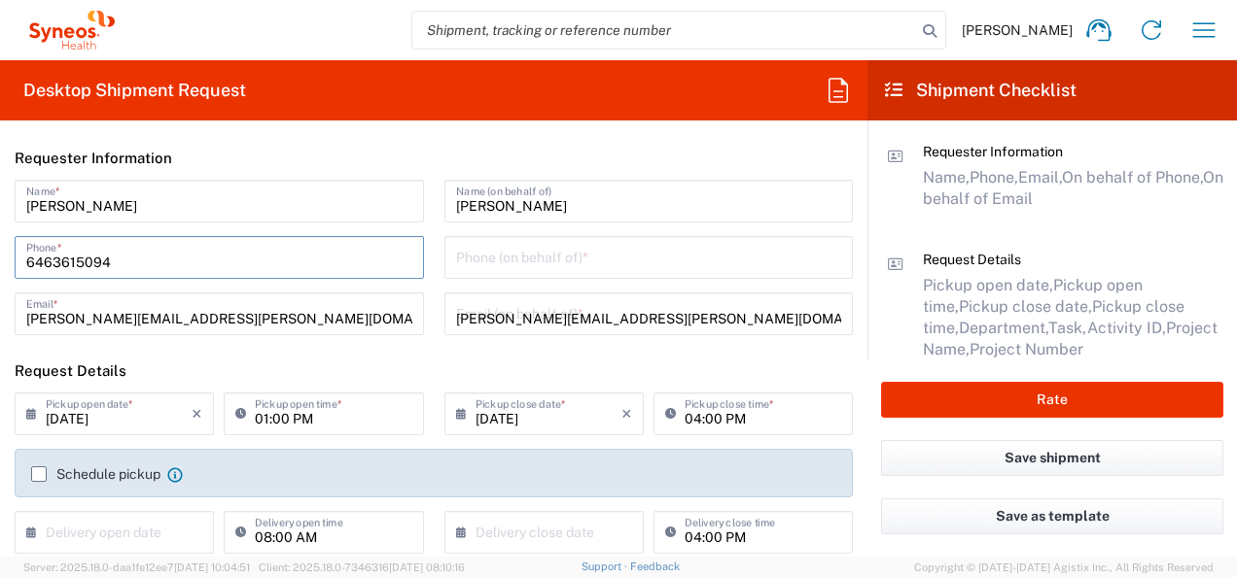
click at [490, 260] on input "tel" at bounding box center [649, 256] width 386 height 34
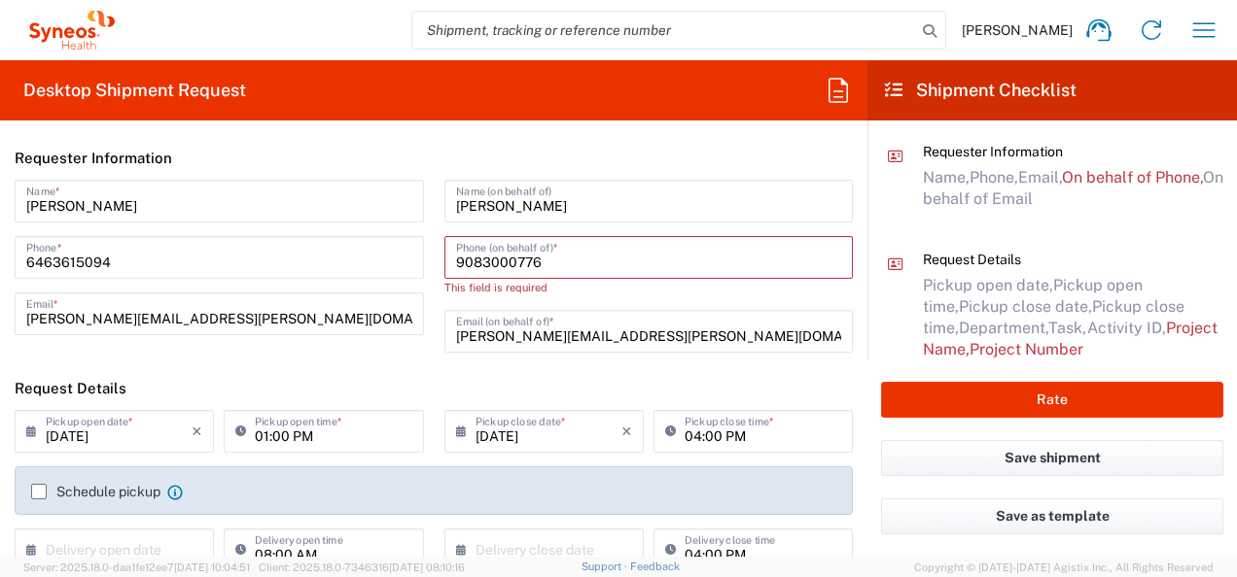
click at [230, 277] on div "[PHONE_NUMBER] Phone *" at bounding box center [219, 257] width 409 height 43
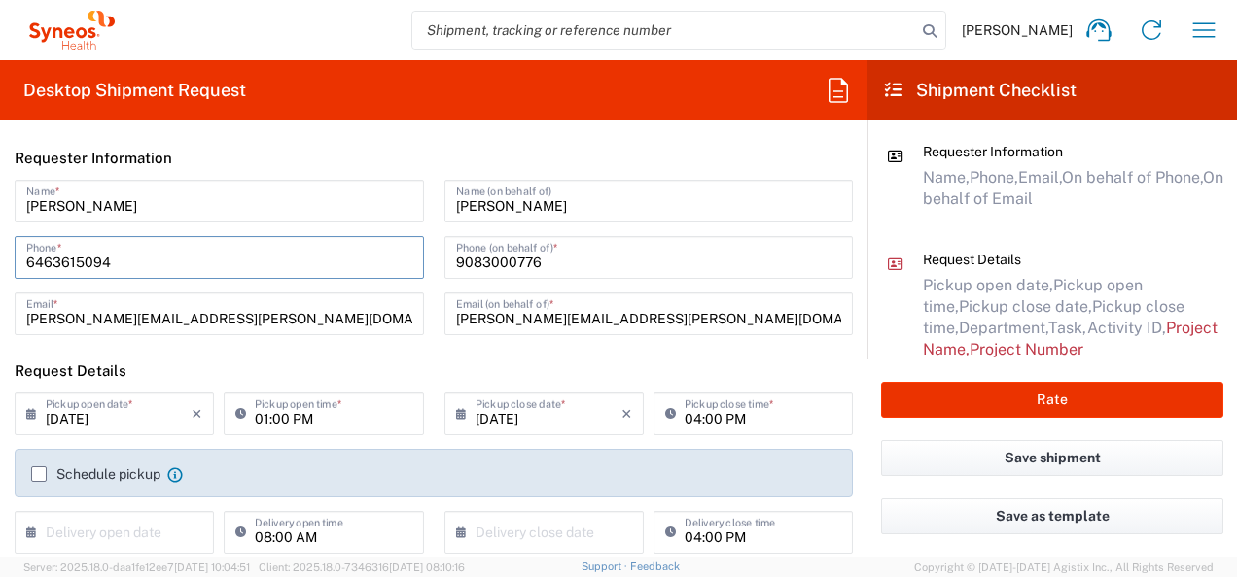
scroll to position [389, 0]
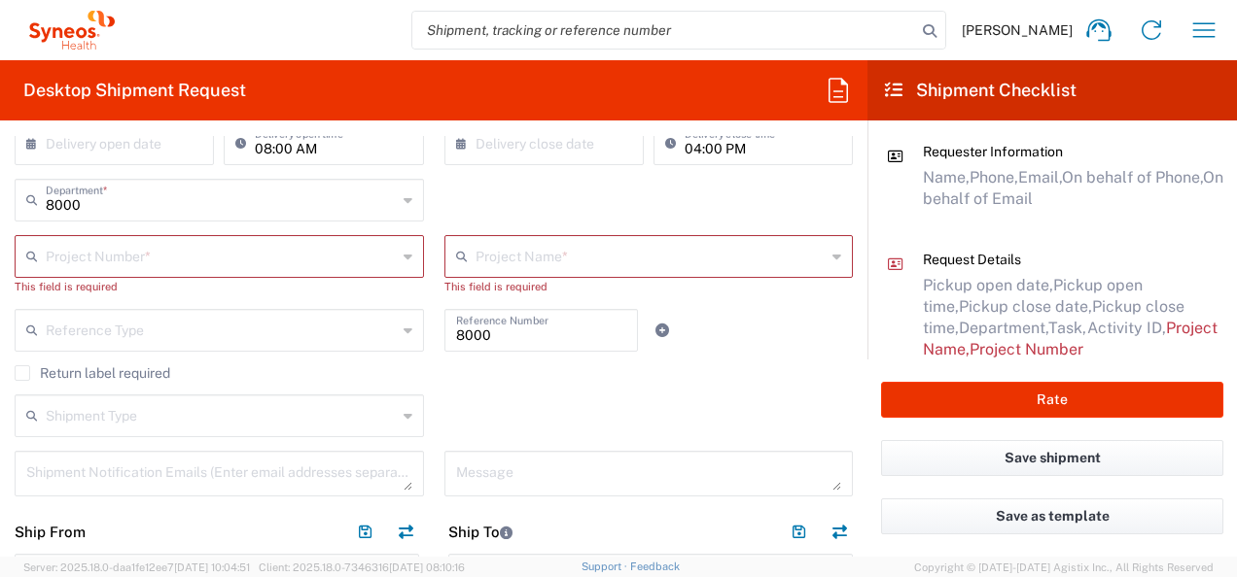
click at [403, 260] on icon at bounding box center [407, 256] width 9 height 31
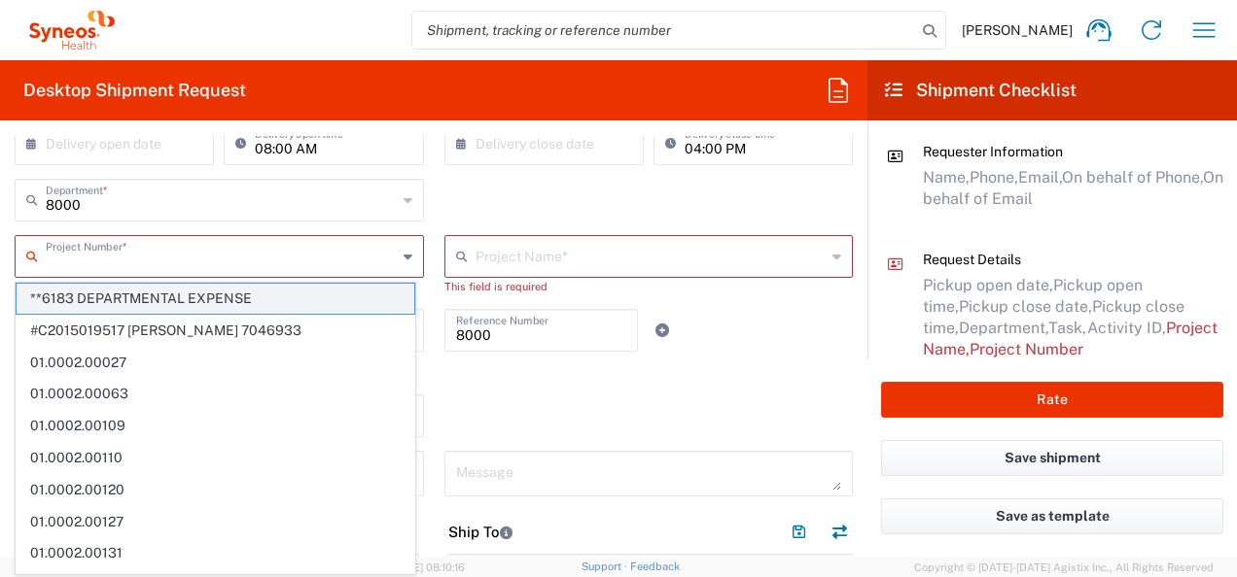
click at [123, 294] on span "**6183 DEPARTMENTAL EXPENSE" at bounding box center [216, 299] width 398 height 30
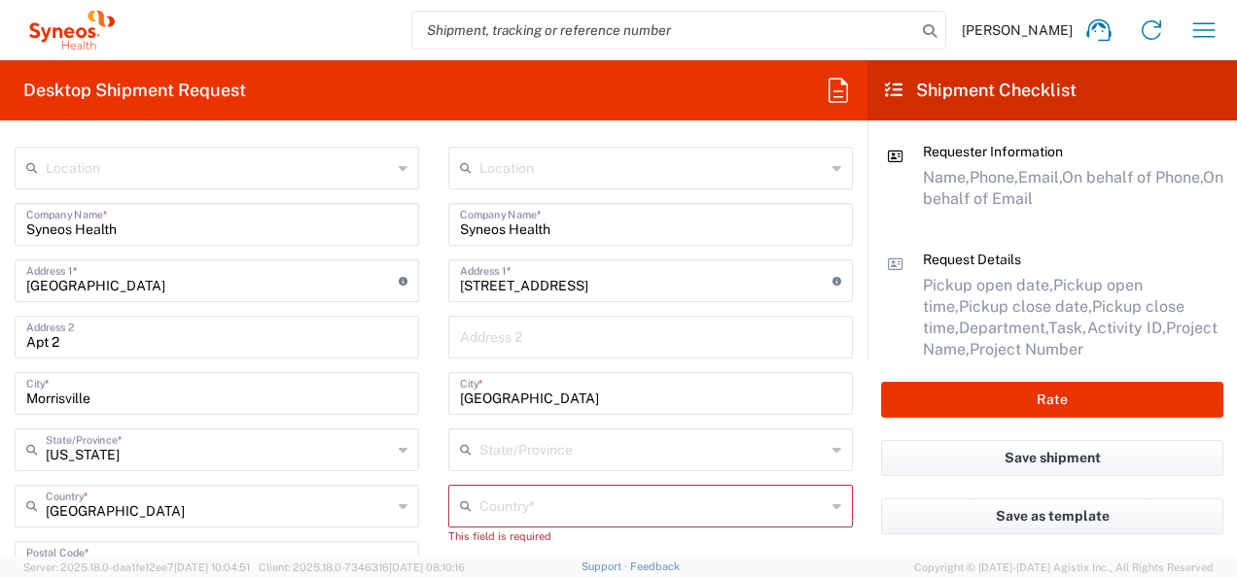
scroll to position [875, 0]
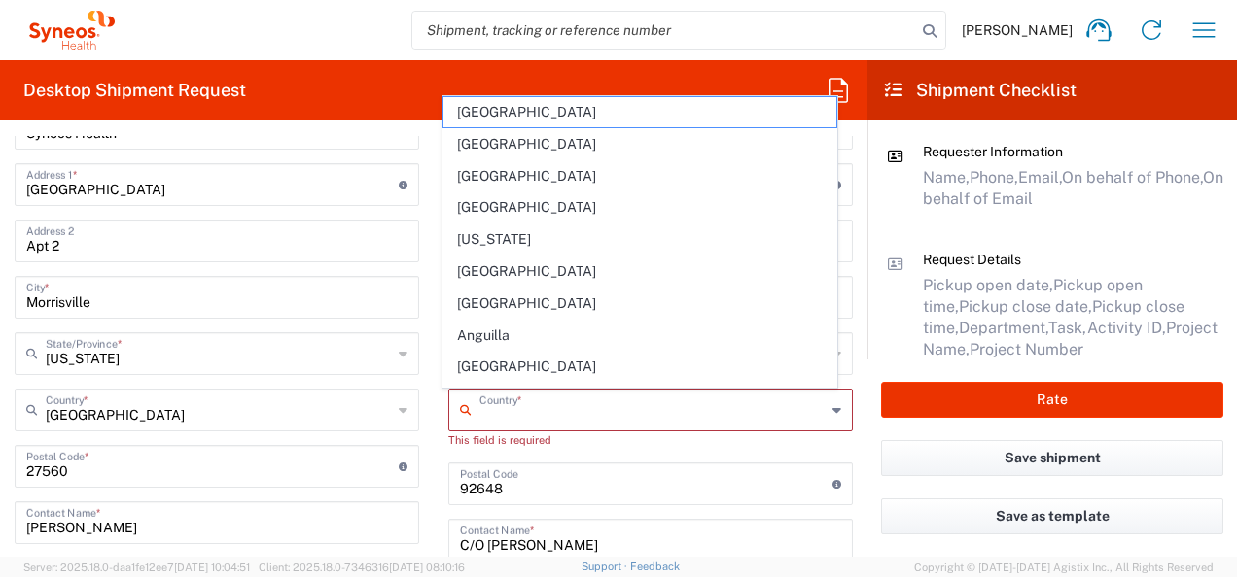
click at [546, 416] on input "text" at bounding box center [652, 409] width 346 height 34
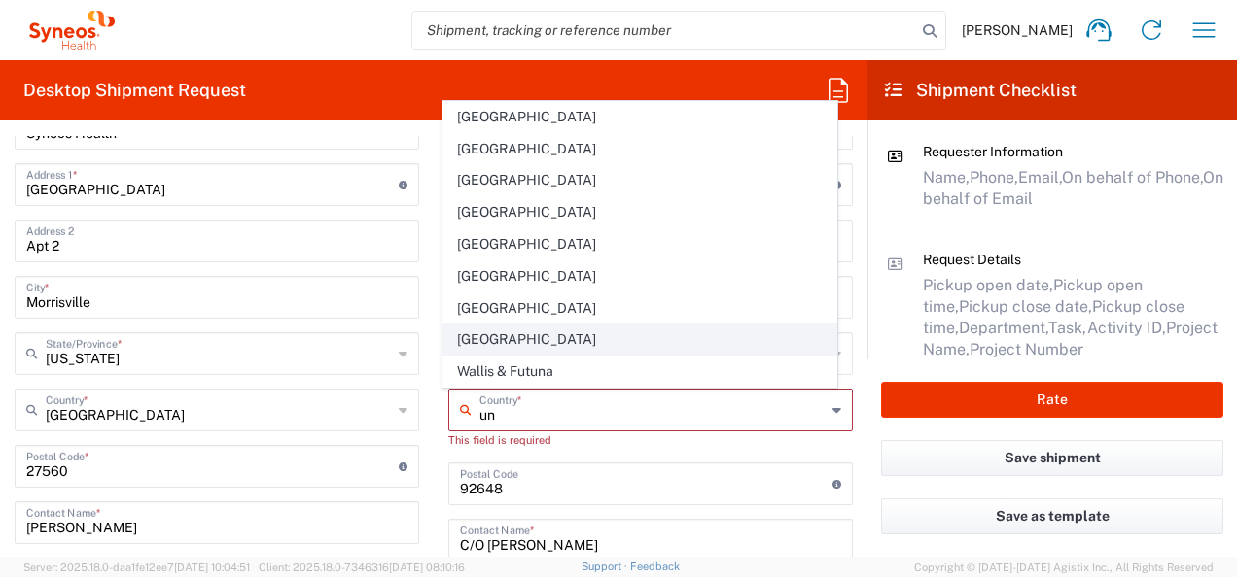
click at [496, 340] on span "[GEOGRAPHIC_DATA]" at bounding box center [640, 340] width 394 height 30
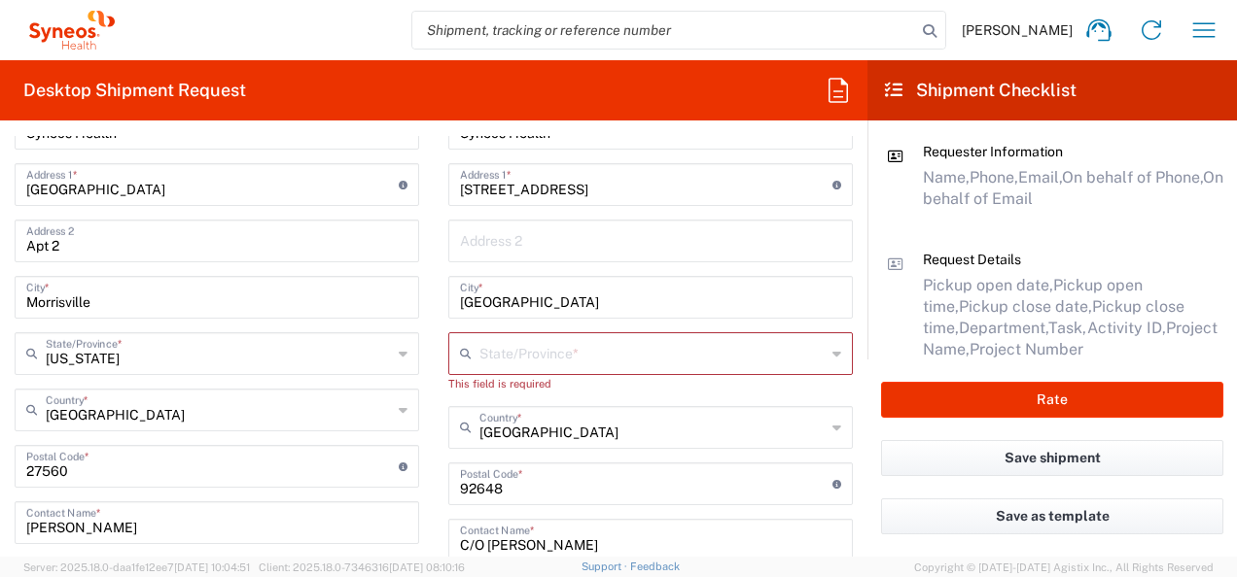
click at [507, 349] on input "text" at bounding box center [652, 352] width 346 height 34
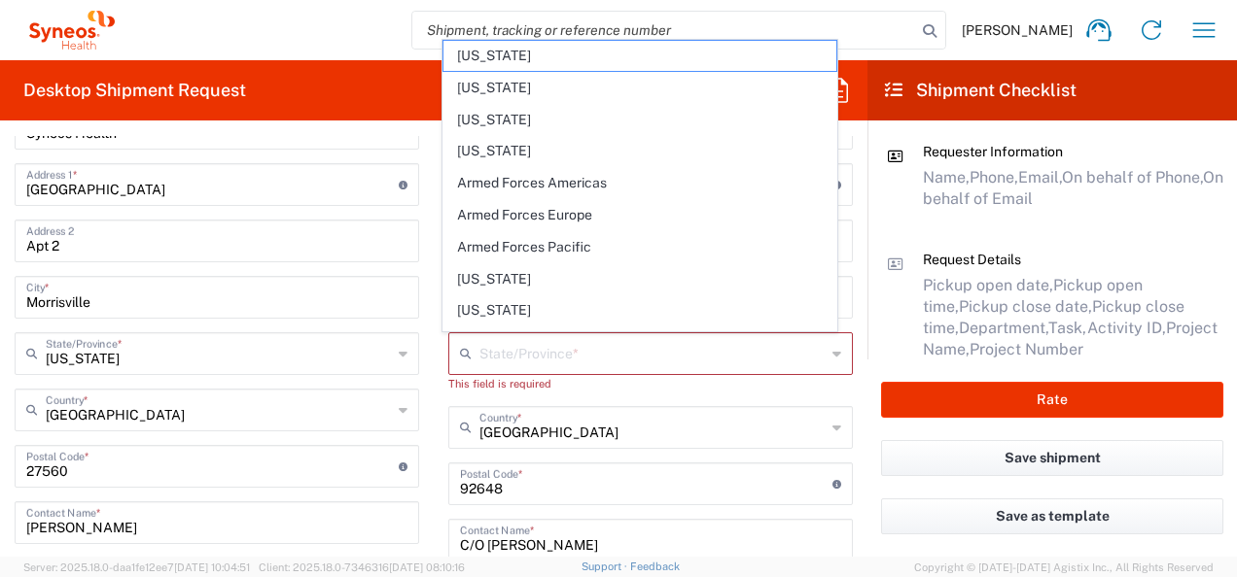
drag, startPoint x: 842, startPoint y: 242, endPoint x: 620, endPoint y: 385, distance: 263.7
click at [842, 242] on main "Location [PERSON_NAME] LLC-[GEOGRAPHIC_DATA] [GEOGRAPHIC_DATA] [GEOGRAPHIC_DATA…" at bounding box center [651, 463] width 434 height 825
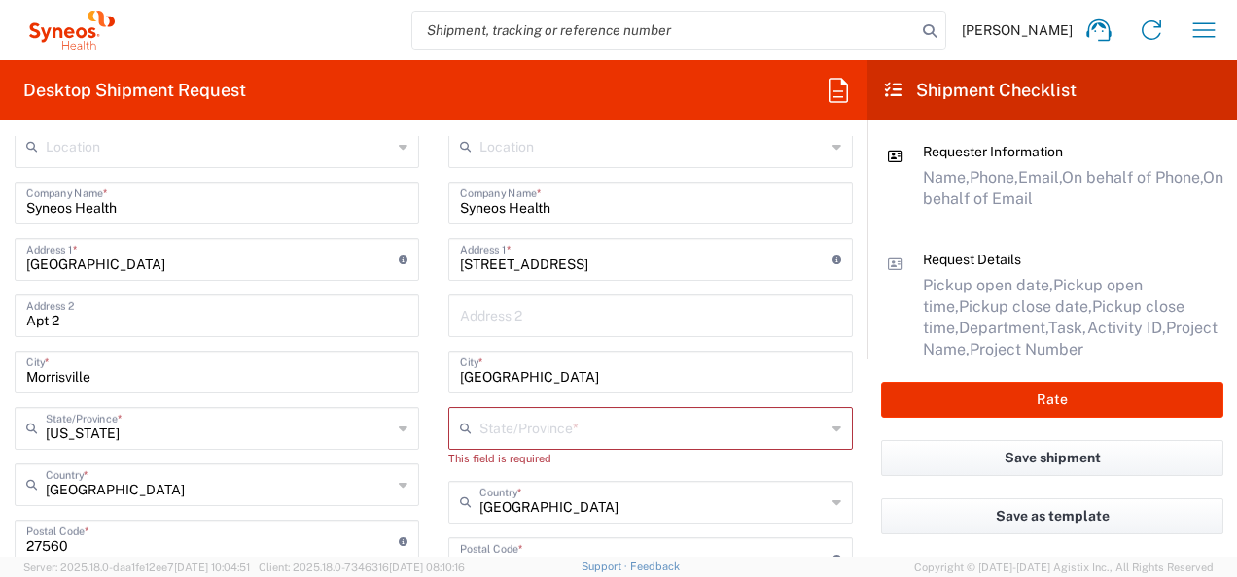
scroll to position [778, 0]
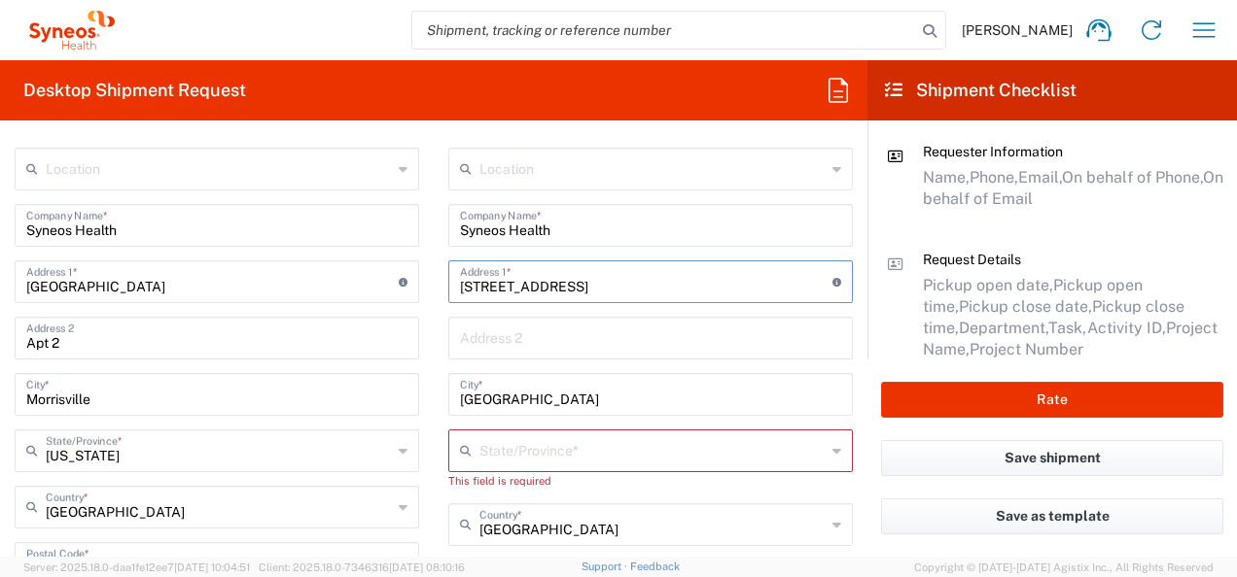
drag, startPoint x: 625, startPoint y: 282, endPoint x: 422, endPoint y: 278, distance: 203.2
click at [422, 278] on div "Ship From Location [PERSON_NAME] LLC-[GEOGRAPHIC_DATA] [GEOGRAPHIC_DATA] [GEOGR…" at bounding box center [433, 538] width 867 height 869
paste input "[STREET_ADDRESS][PERSON_NAME]"
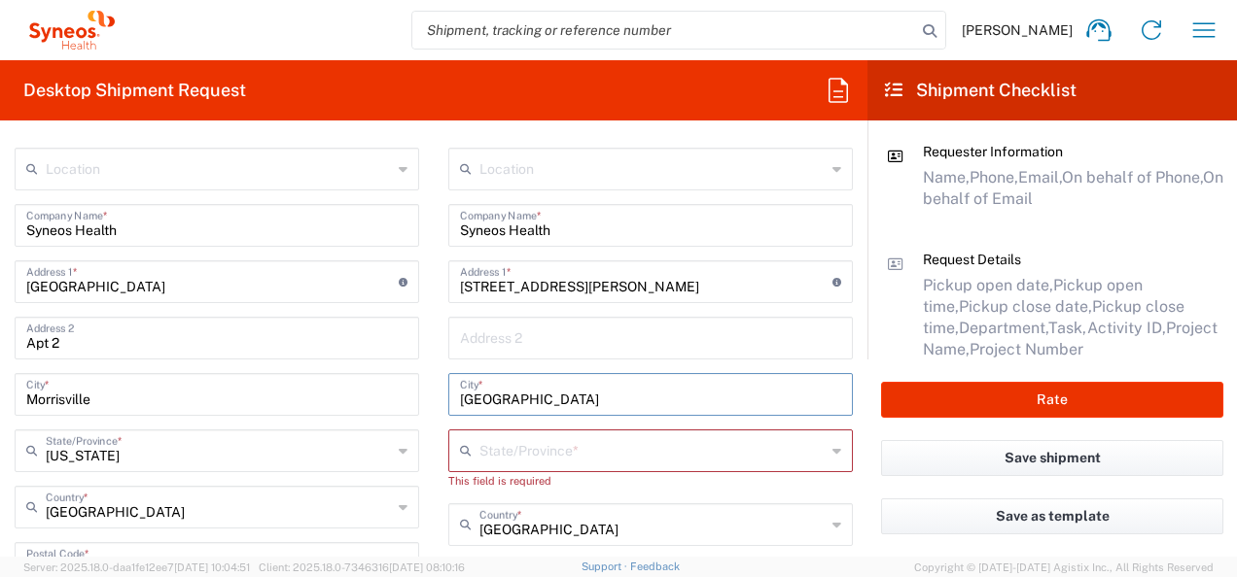
drag, startPoint x: 594, startPoint y: 394, endPoint x: 386, endPoint y: 400, distance: 208.1
click at [389, 398] on div "Ship From Location [PERSON_NAME] LLC-[GEOGRAPHIC_DATA] [GEOGRAPHIC_DATA] [GEOGR…" at bounding box center [433, 538] width 867 height 869
paste input "Apex"
click at [508, 452] on input "text" at bounding box center [652, 450] width 346 height 34
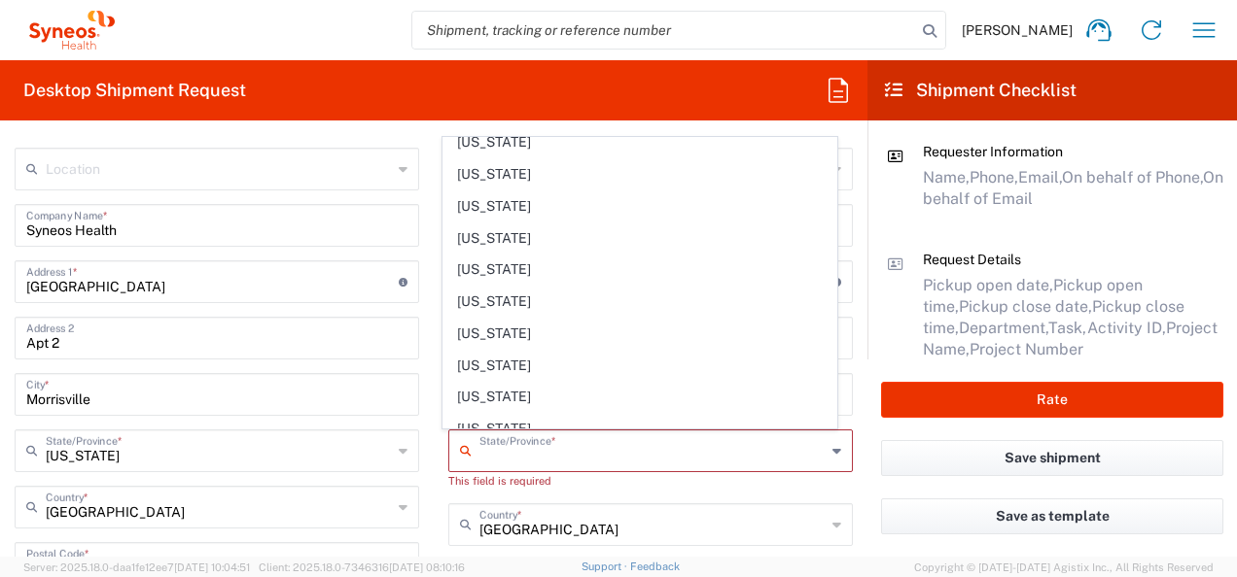
scroll to position [972, 0]
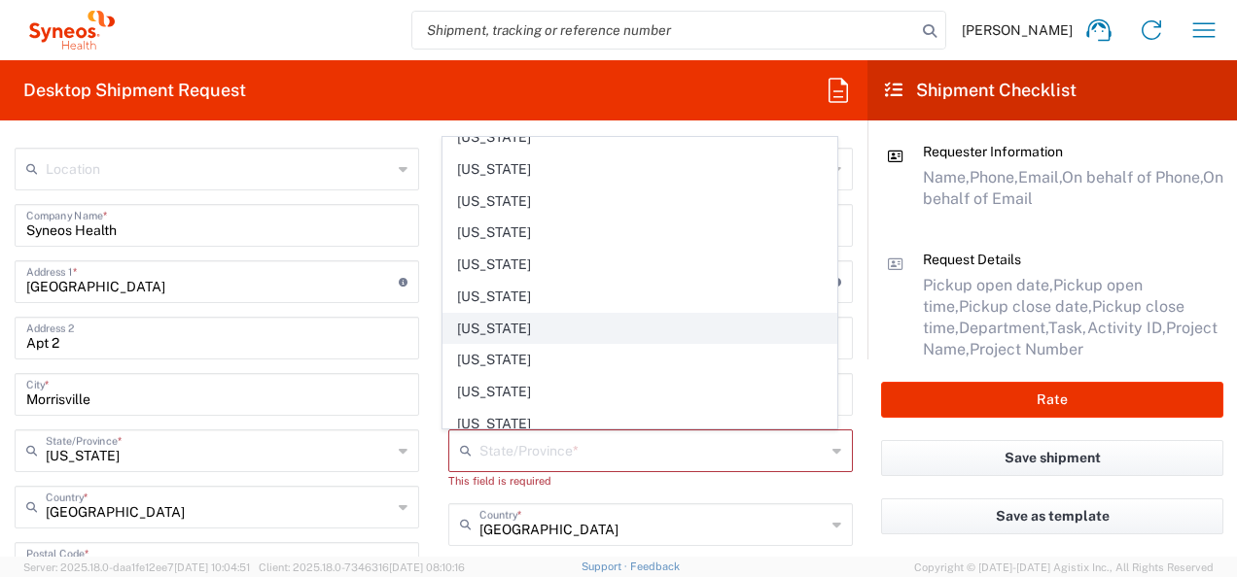
click at [491, 320] on span "[US_STATE]" at bounding box center [640, 329] width 394 height 30
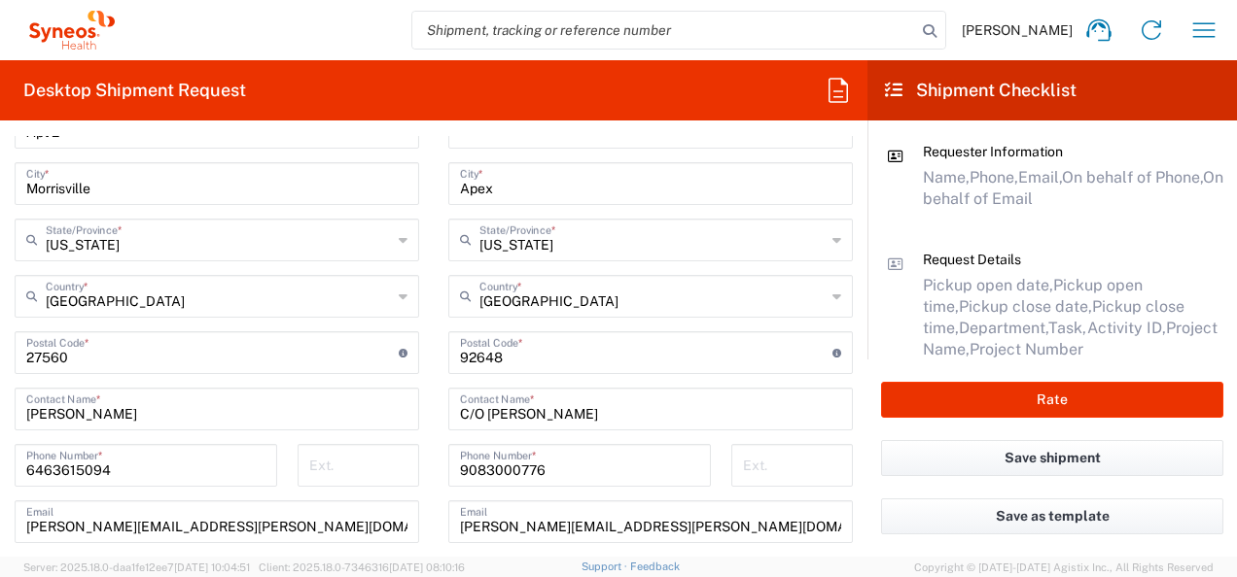
scroll to position [1069, 0]
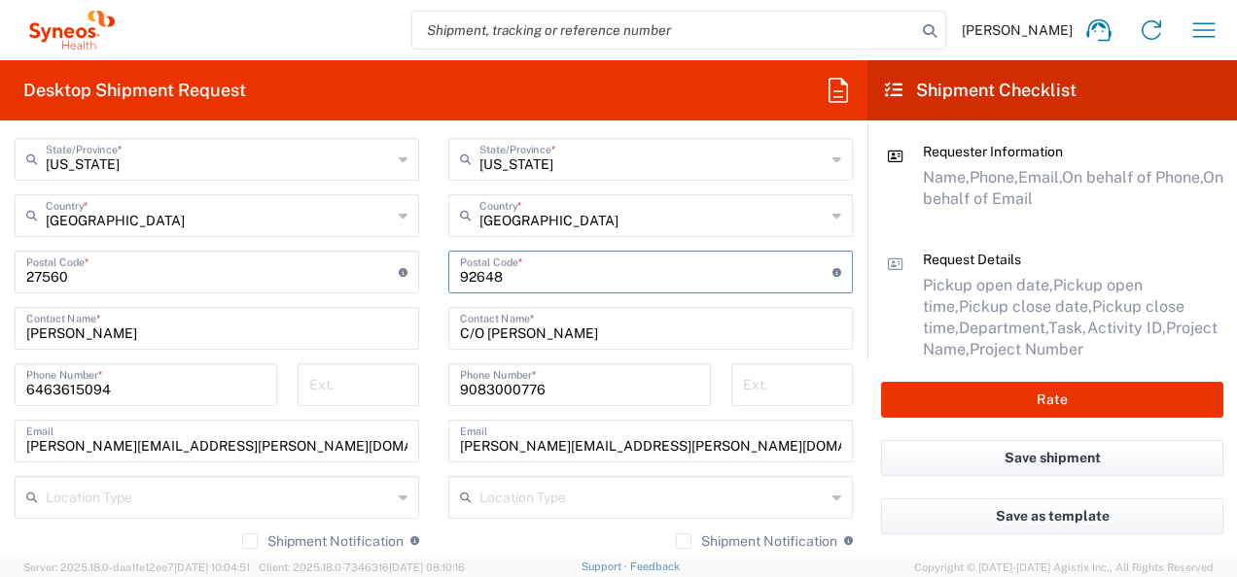
drag, startPoint x: 505, startPoint y: 276, endPoint x: 342, endPoint y: 275, distance: 162.4
click at [342, 275] on div "Ship From Location [PERSON_NAME] LLC-[GEOGRAPHIC_DATA] [GEOGRAPHIC_DATA] [GEOGR…" at bounding box center [433, 238] width 867 height 852
paste input "27523"
drag, startPoint x: 599, startPoint y: 333, endPoint x: 481, endPoint y: 328, distance: 117.8
click at [481, 328] on input "C/O [PERSON_NAME]" at bounding box center [650, 327] width 381 height 34
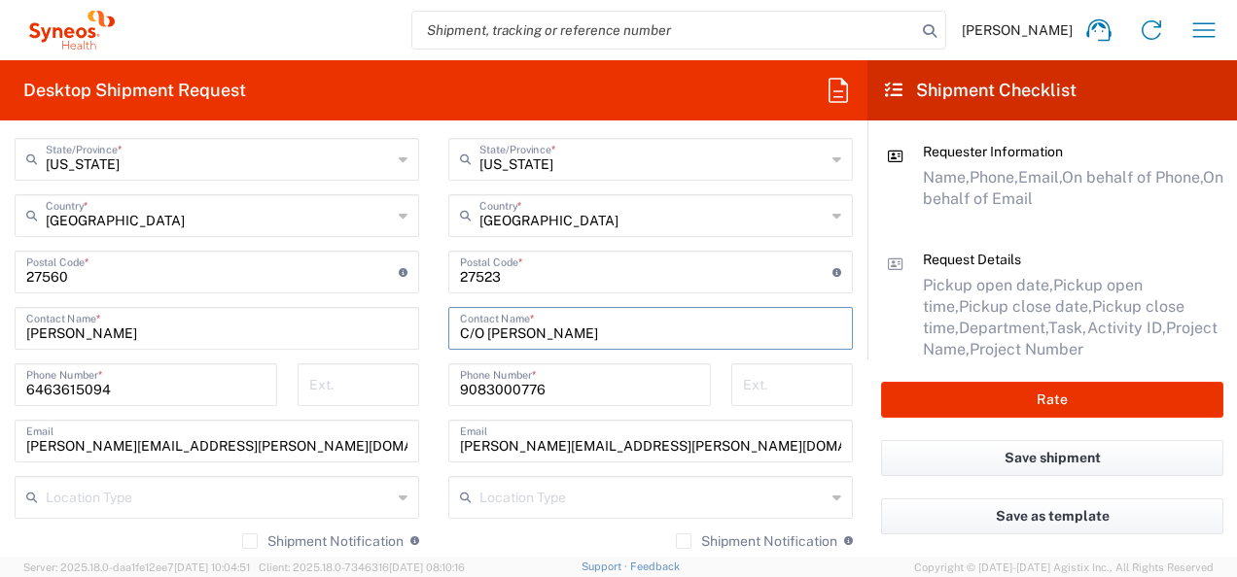
paste input "[PERSON_NAME]"
drag, startPoint x: 554, startPoint y: 447, endPoint x: 378, endPoint y: 450, distance: 176.0
click at [378, 450] on div "Ship From Location [PERSON_NAME] LLC-[GEOGRAPHIC_DATA] [GEOGRAPHIC_DATA] [GEOGR…" at bounding box center [433, 238] width 867 height 852
paste input "[PERSON_NAME]"
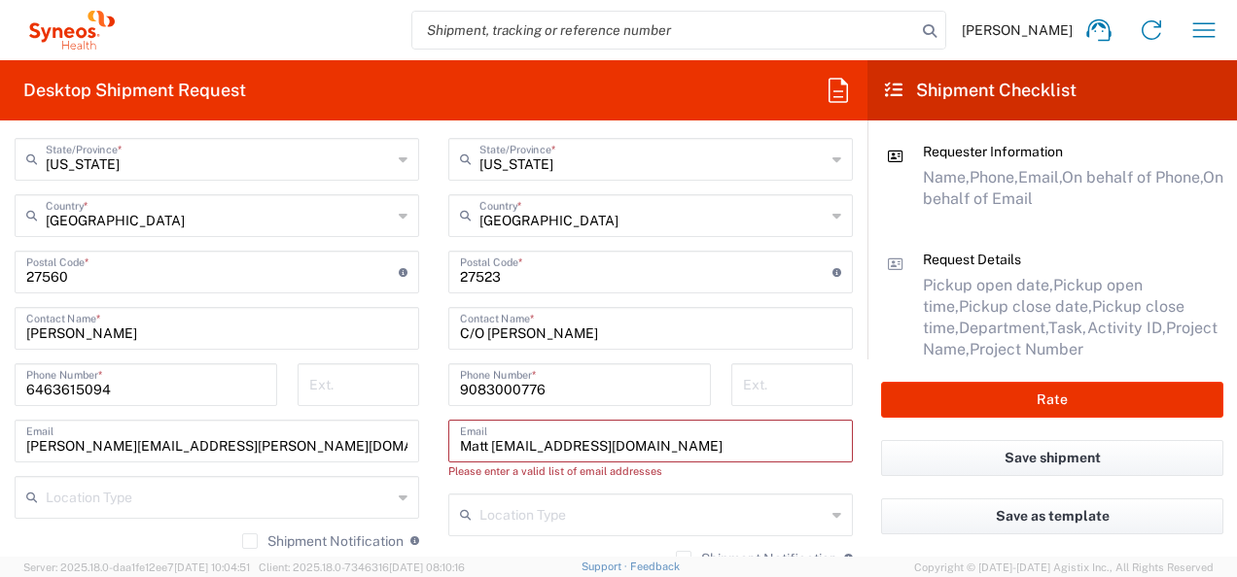
click at [488, 447] on input "Matt [EMAIL_ADDRESS][DOMAIN_NAME]" at bounding box center [650, 440] width 381 height 34
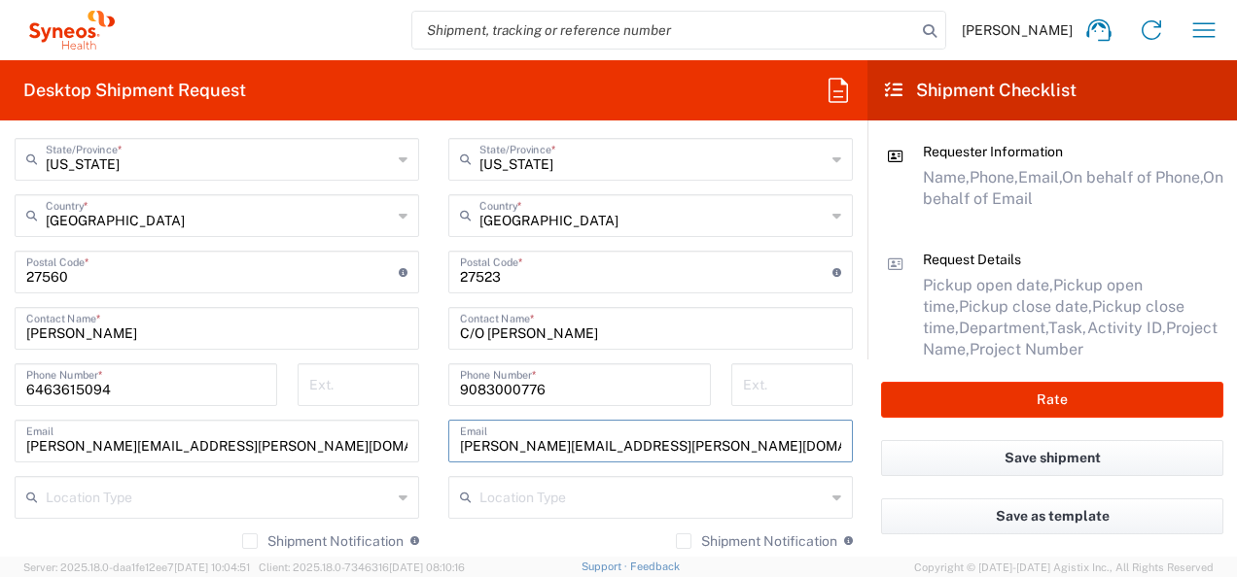
click at [449, 448] on div "[EMAIL_ADDRESS][PERSON_NAME][DOMAIN_NAME] Email" at bounding box center [650, 441] width 404 height 43
click at [460, 445] on input "[PERSON_NAME][EMAIL_ADDRESS][PERSON_NAME][DOMAIN_NAME]" at bounding box center [650, 440] width 381 height 34
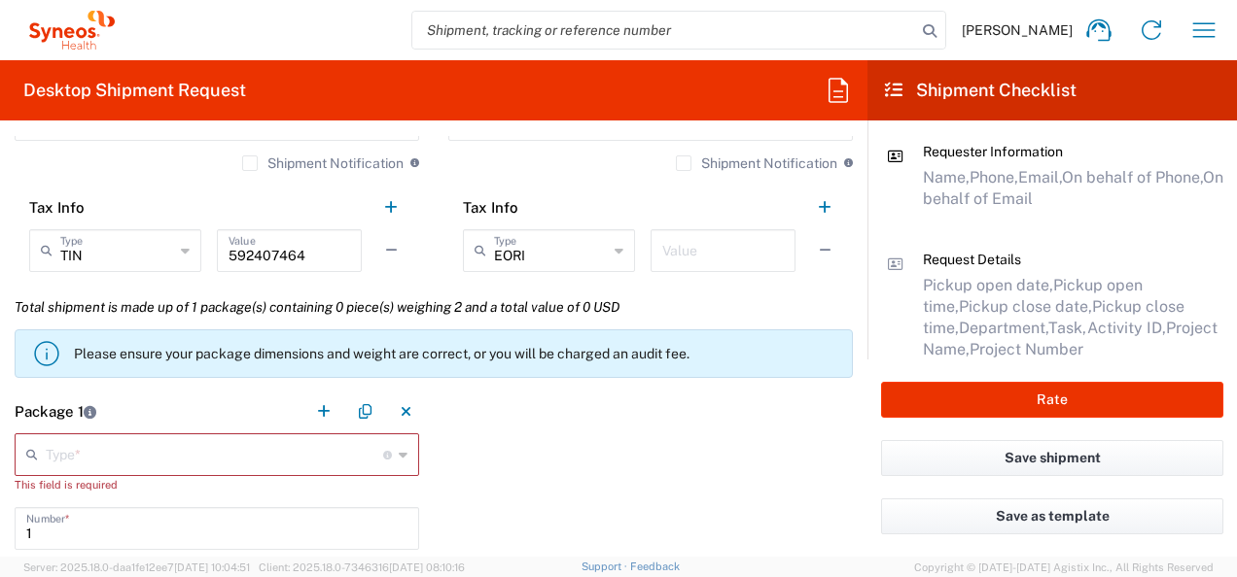
scroll to position [1458, 0]
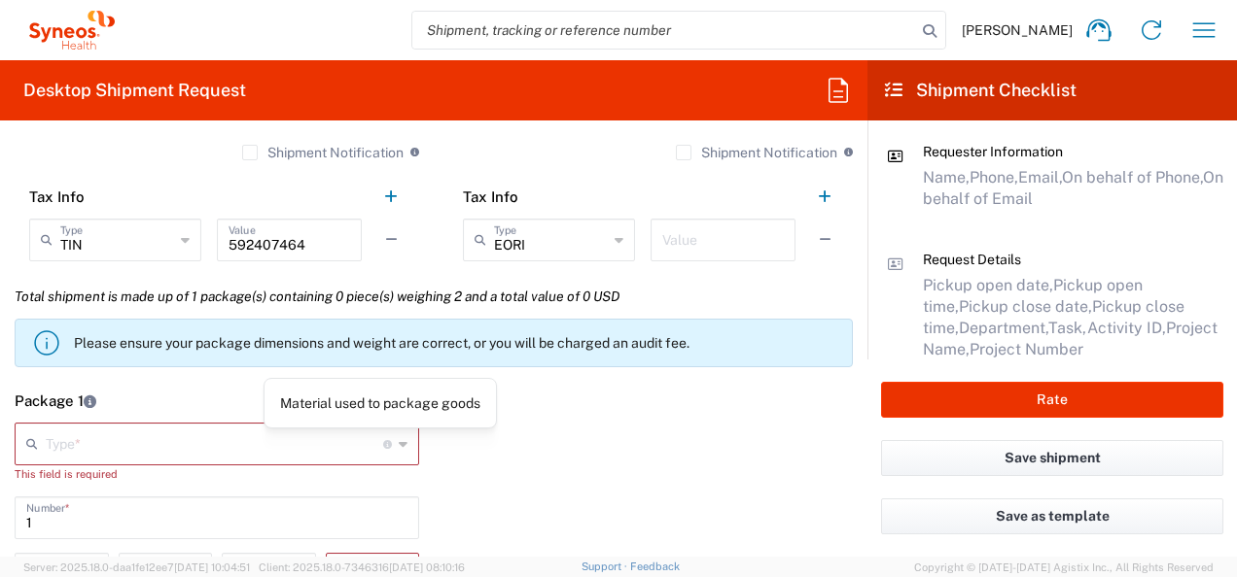
click at [399, 443] on icon at bounding box center [403, 444] width 9 height 31
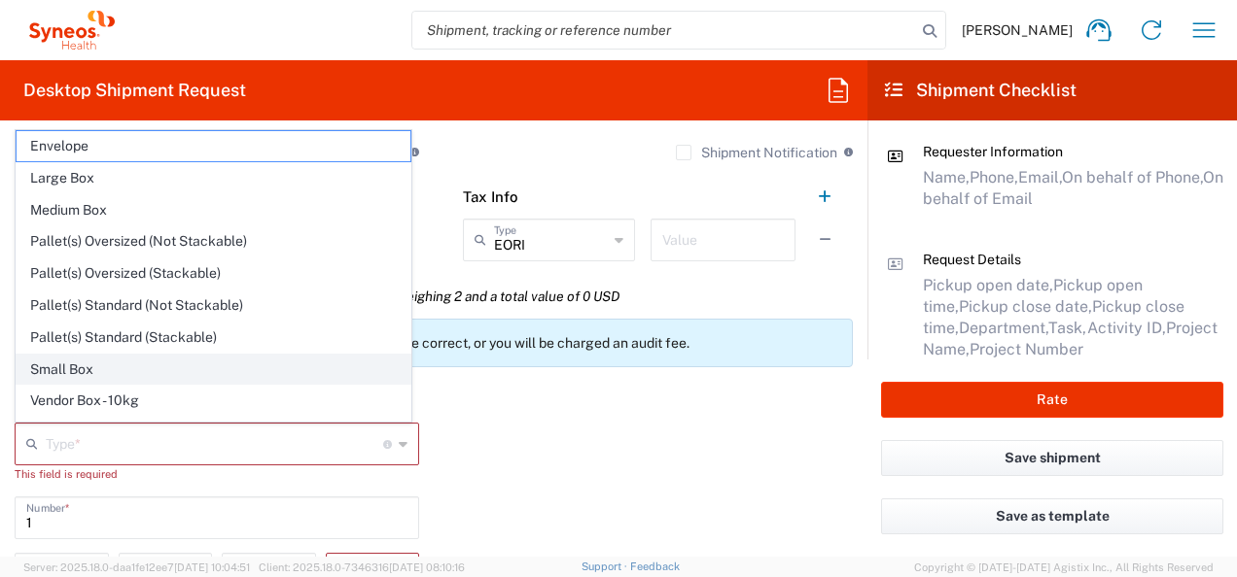
click at [86, 360] on span "Small Box" at bounding box center [214, 370] width 394 height 30
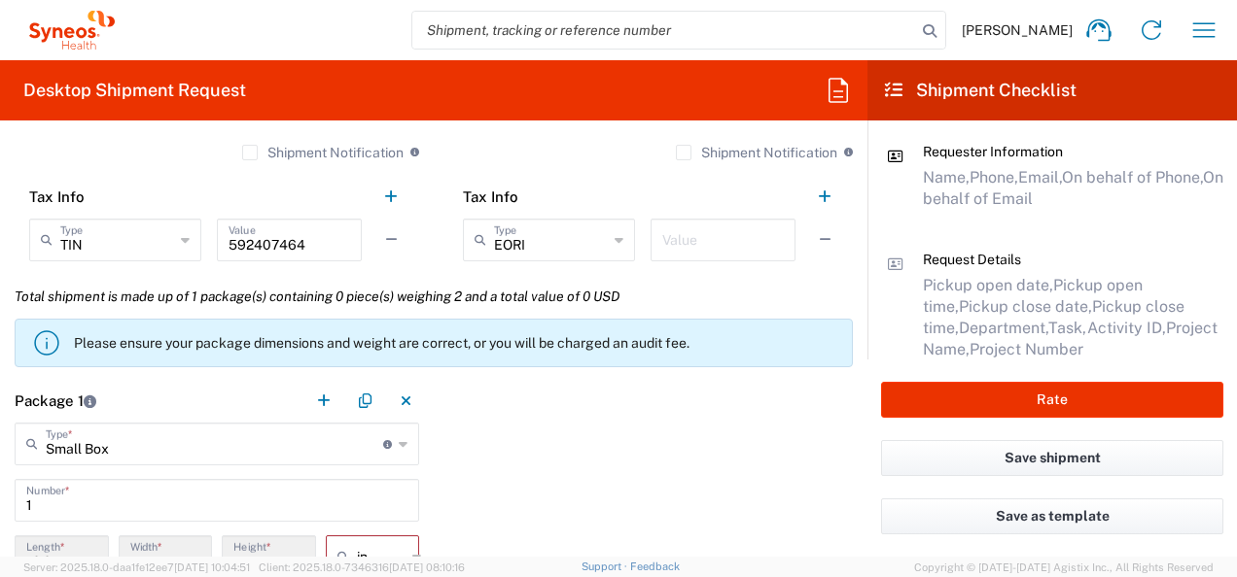
scroll to position [1750, 0]
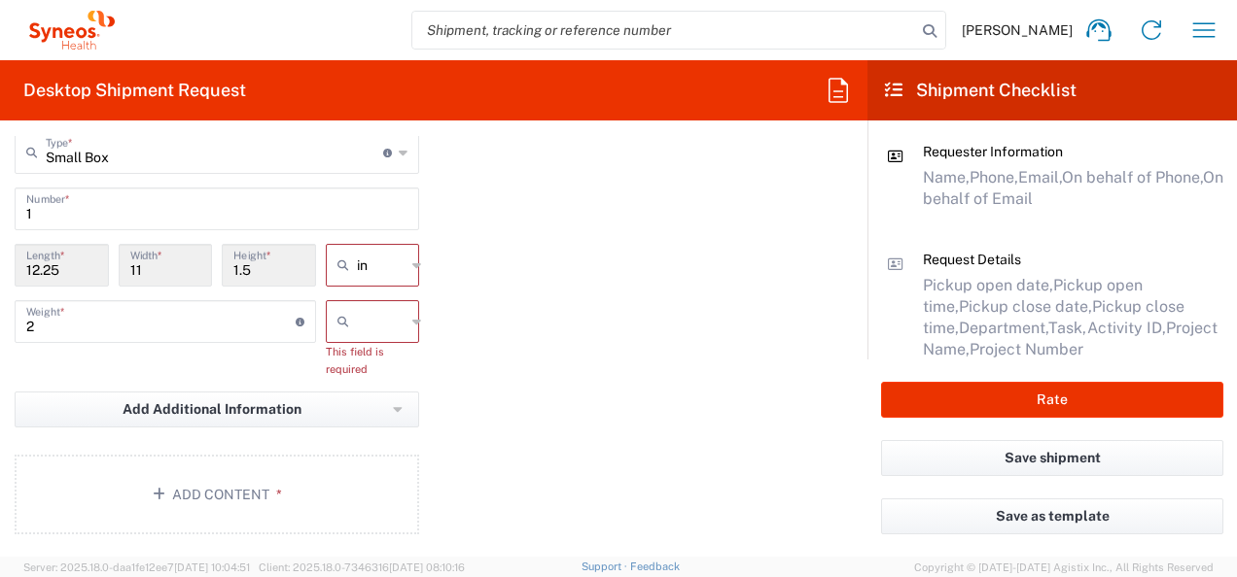
click at [372, 320] on input "text" at bounding box center [381, 321] width 49 height 31
click at [374, 392] on span "lbs" at bounding box center [366, 396] width 88 height 30
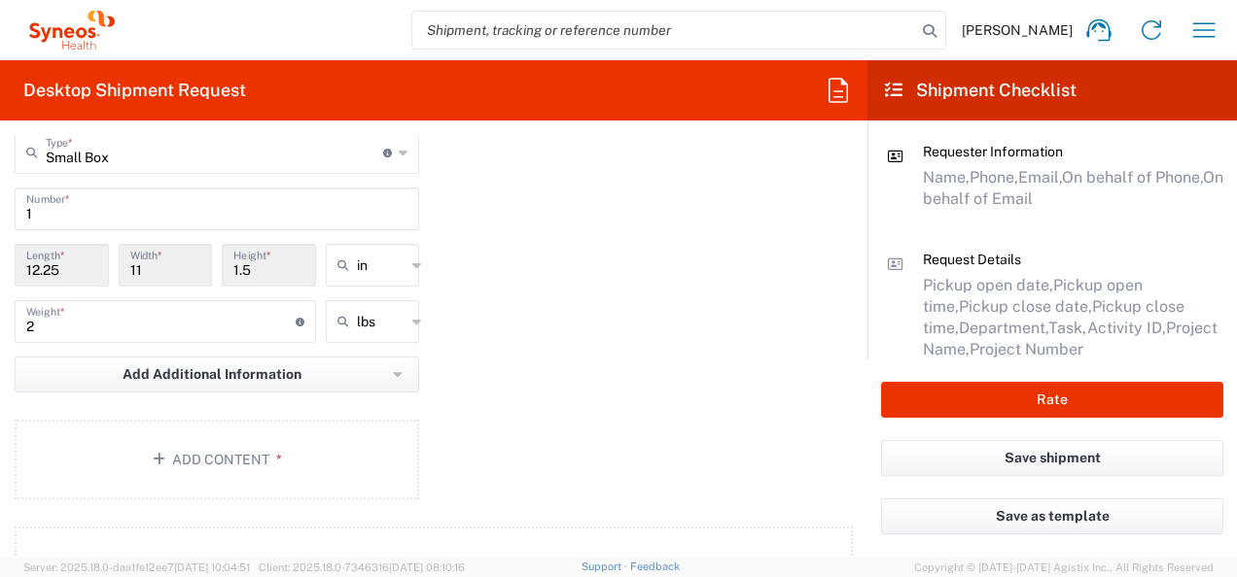
scroll to position [1944, 0]
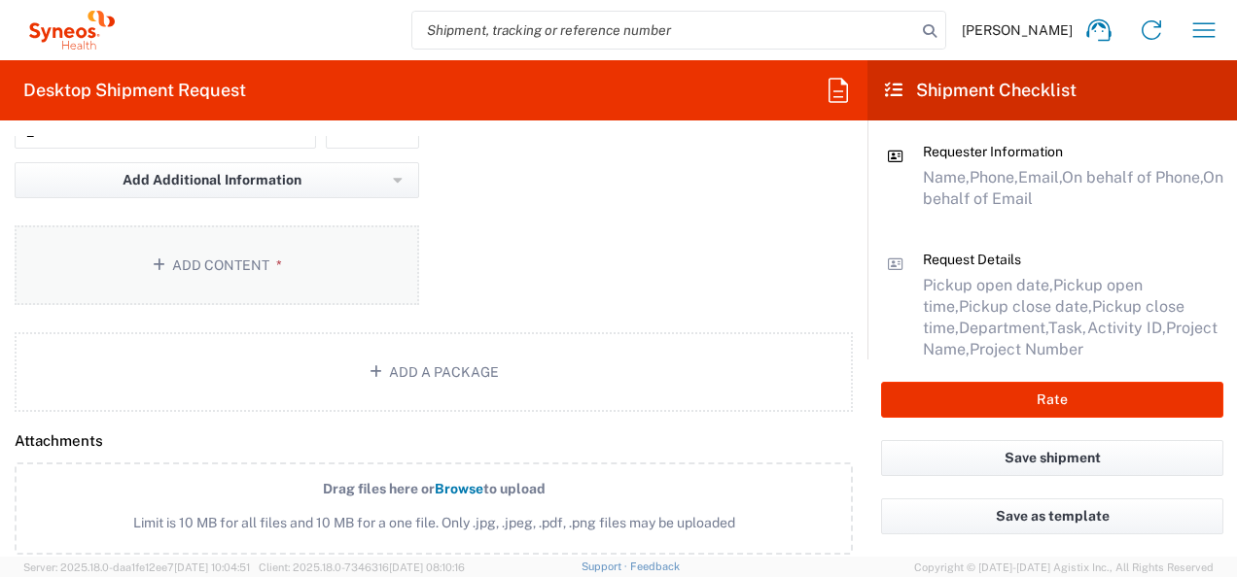
click at [232, 256] on button "Add Content *" at bounding box center [217, 266] width 404 height 80
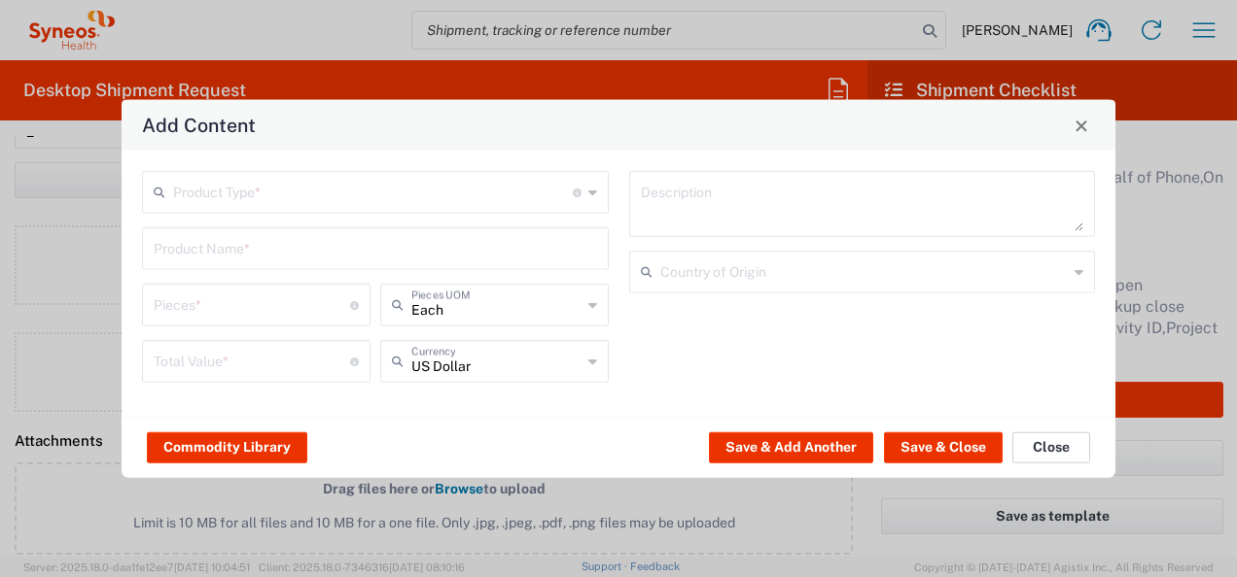
click at [1041, 446] on button "Close" at bounding box center [1051, 447] width 78 height 31
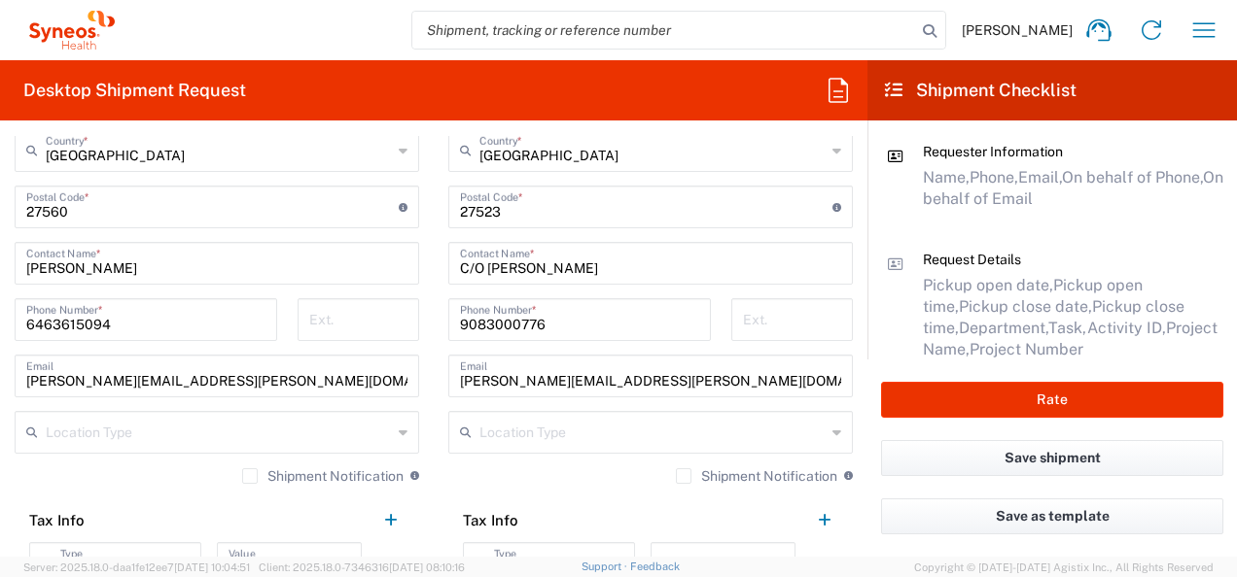
scroll to position [1069, 0]
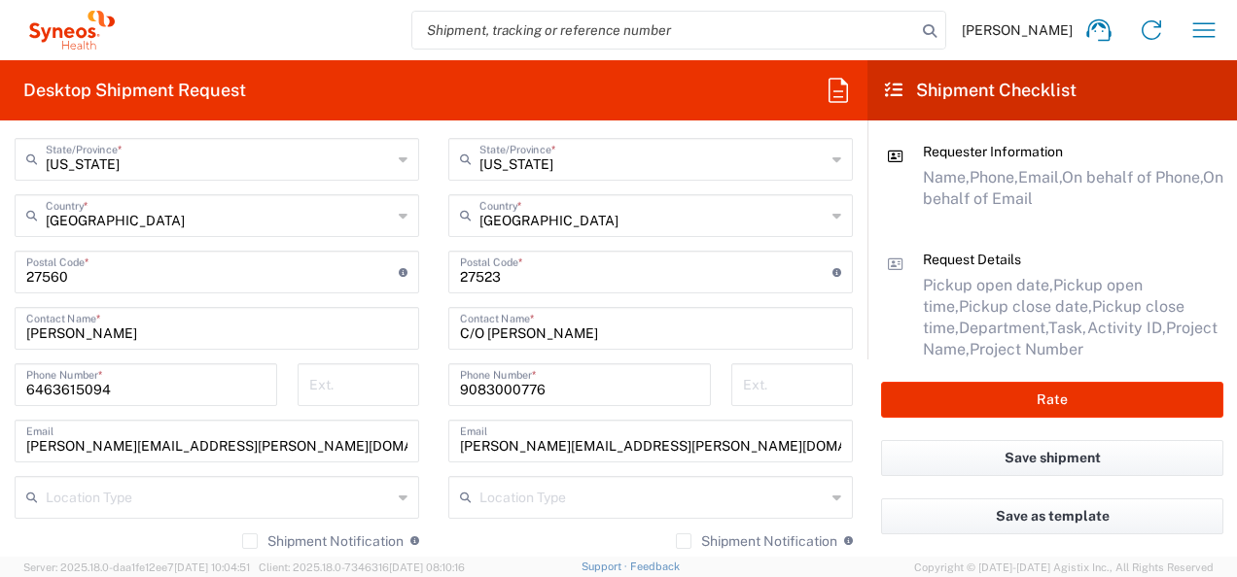
click at [832, 497] on icon at bounding box center [836, 497] width 9 height 31
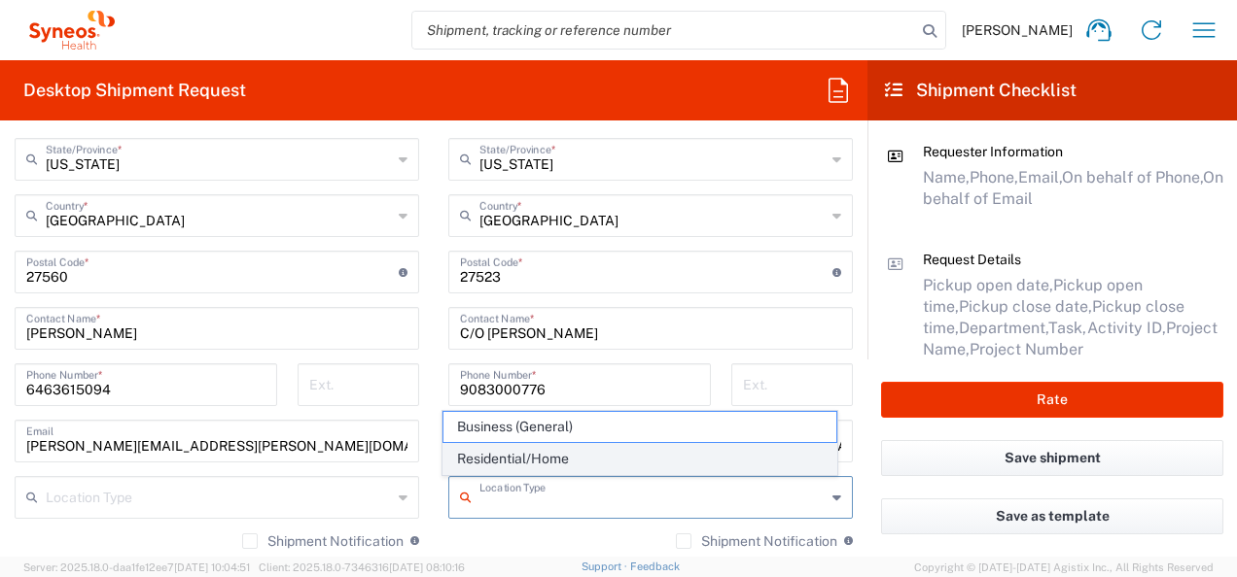
click at [485, 450] on span "Residential/Home" at bounding box center [640, 459] width 394 height 30
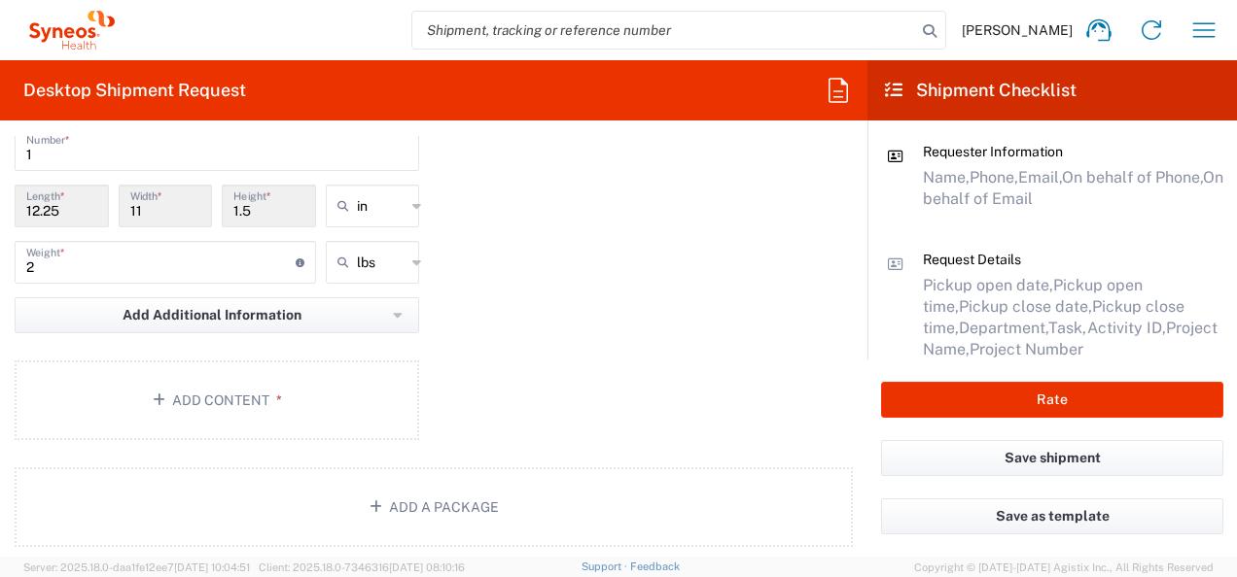
scroll to position [2042, 0]
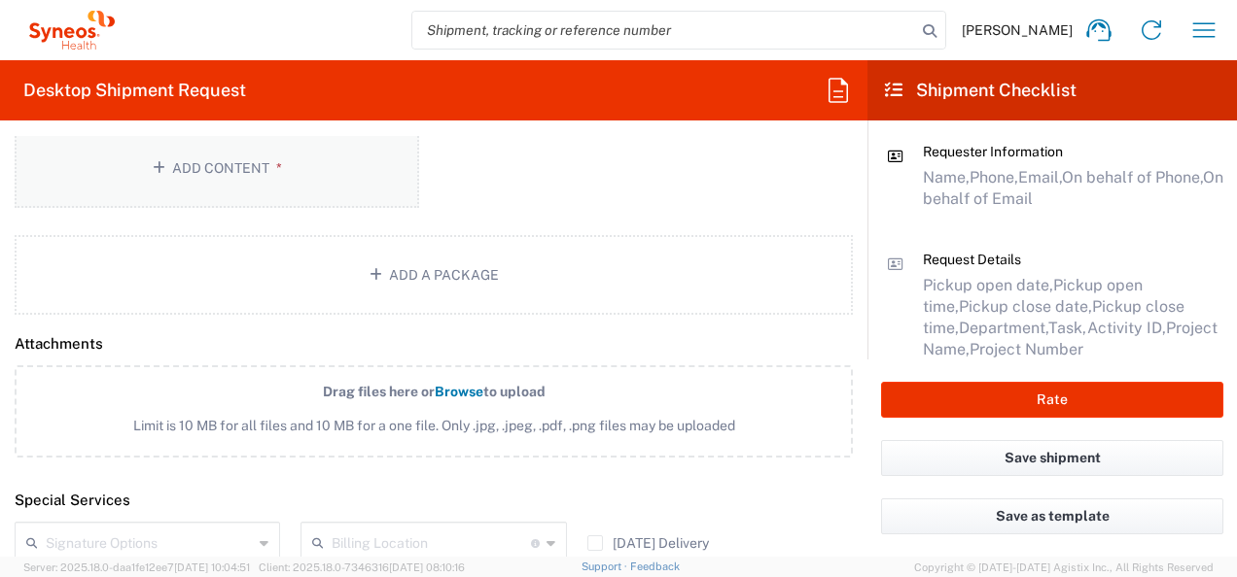
click at [316, 143] on button "Add Content *" at bounding box center [217, 168] width 404 height 80
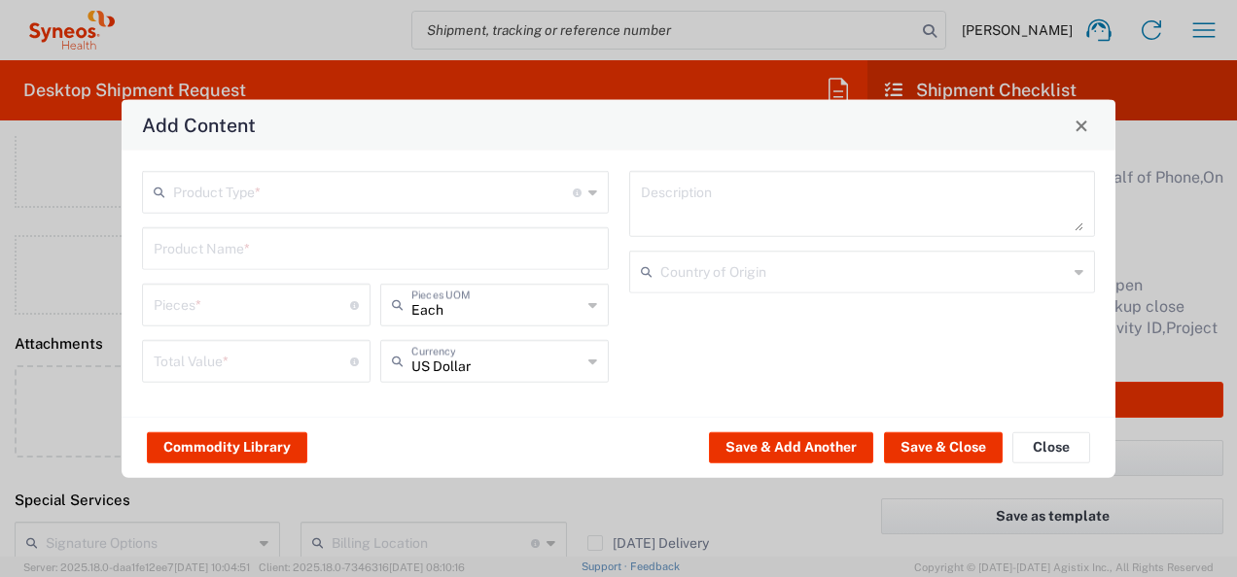
click at [244, 197] on input "text" at bounding box center [373, 191] width 400 height 34
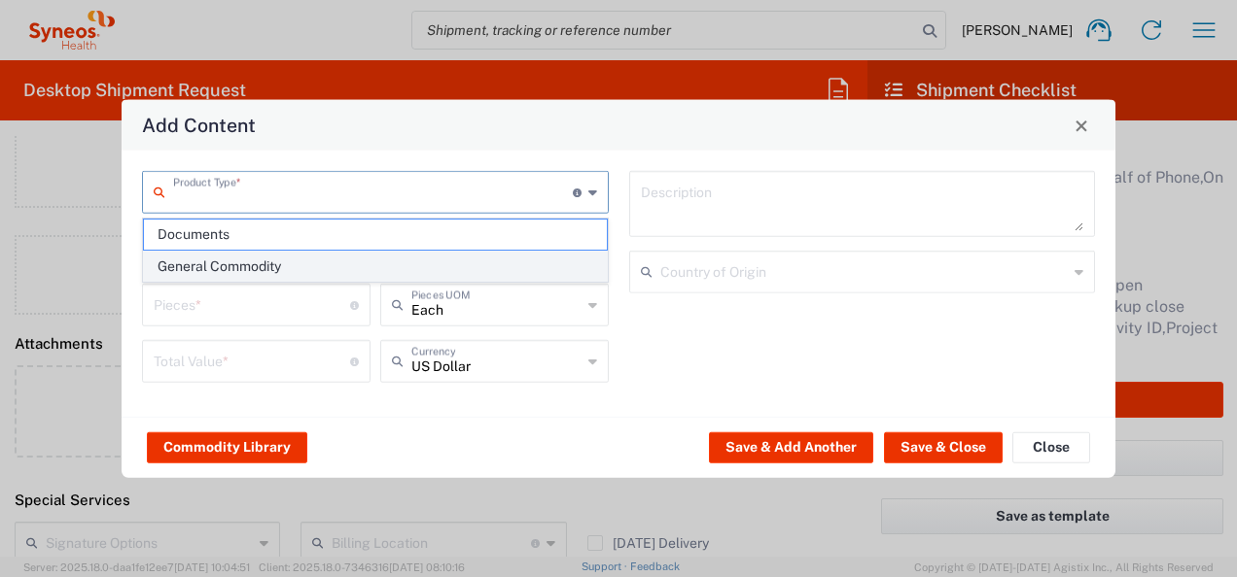
click at [219, 267] on span "General Commodity" at bounding box center [375, 267] width 463 height 30
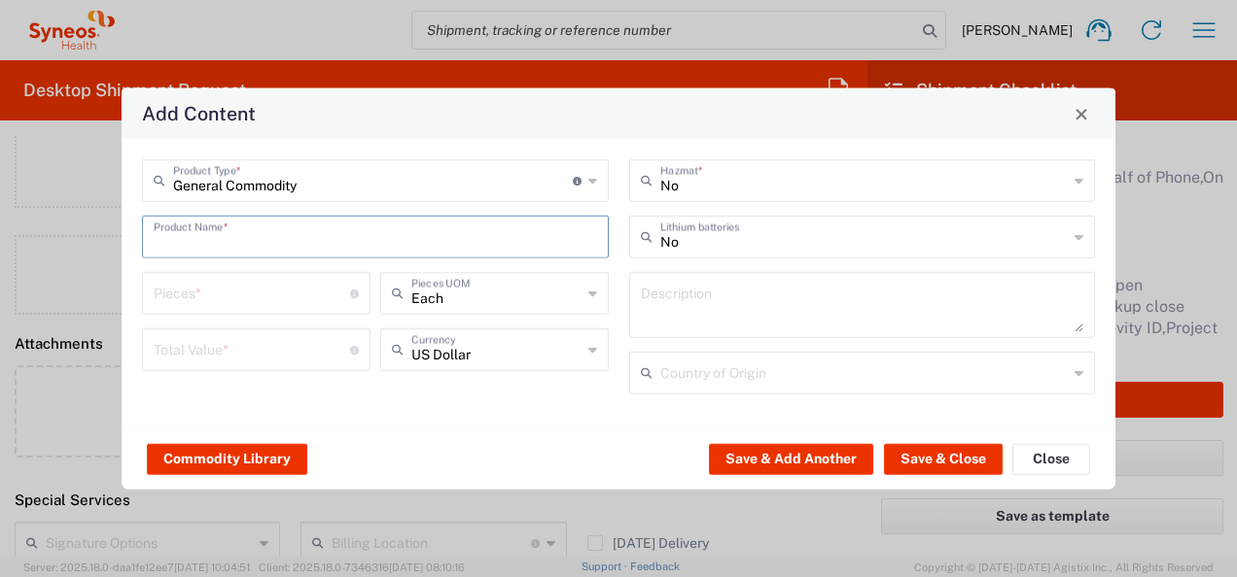
click at [204, 236] on input "text" at bounding box center [375, 236] width 443 height 34
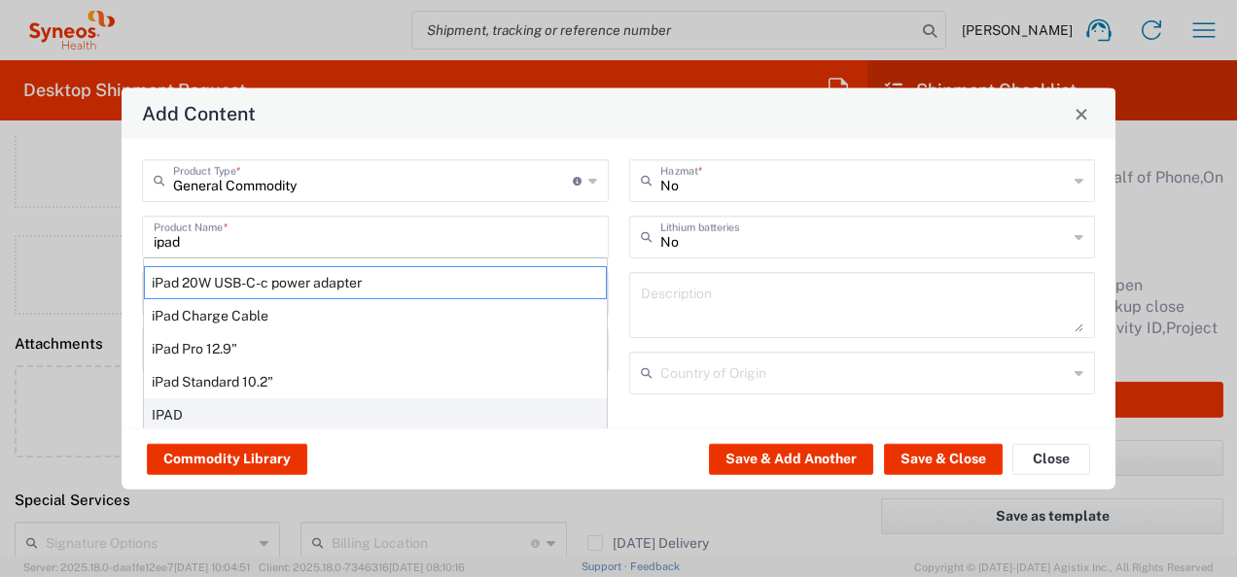
click at [178, 413] on div "IPAD" at bounding box center [375, 415] width 463 height 33
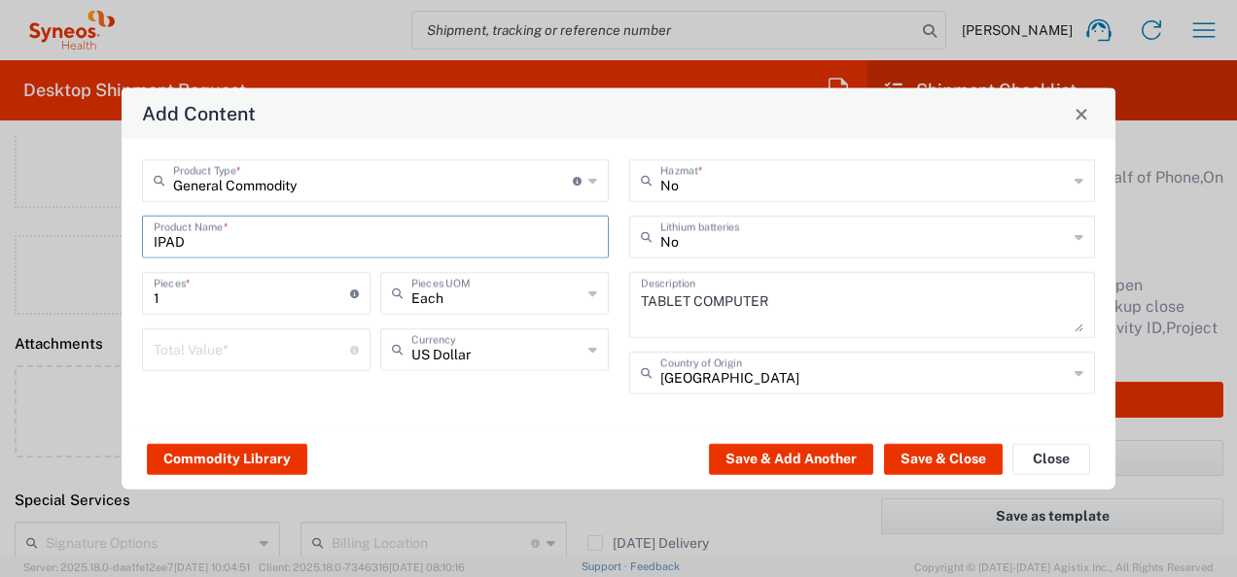
click at [276, 358] on input "number" at bounding box center [252, 349] width 196 height 34
click at [756, 373] on input "text" at bounding box center [864, 372] width 408 height 34
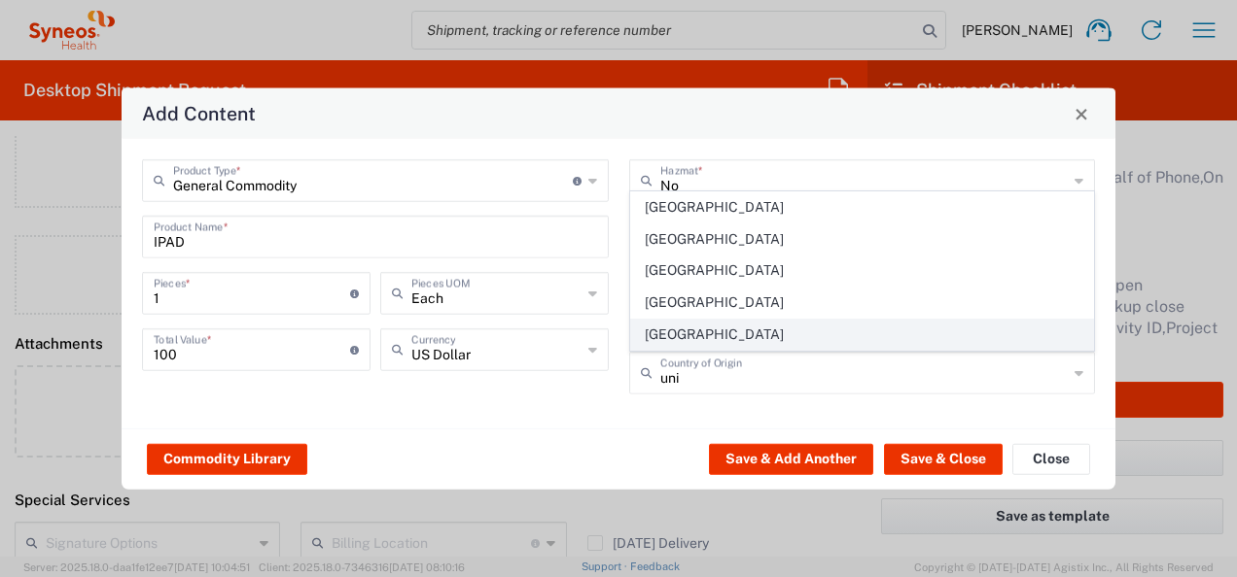
click at [739, 334] on span "[GEOGRAPHIC_DATA]" at bounding box center [862, 335] width 463 height 30
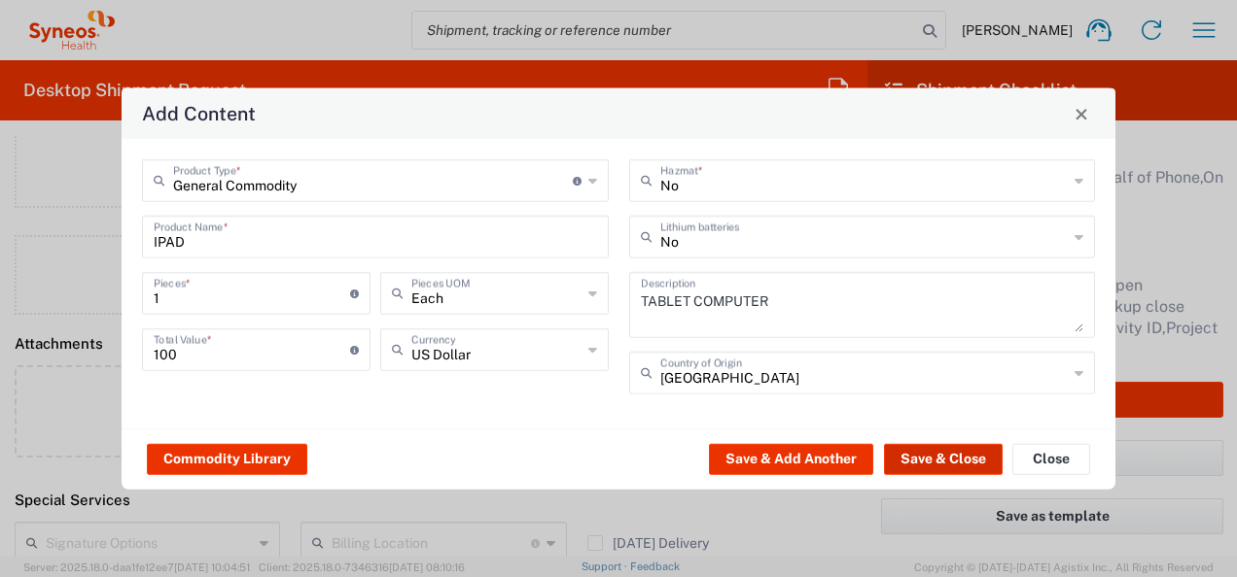
click at [940, 461] on button "Save & Close" at bounding box center [943, 458] width 119 height 31
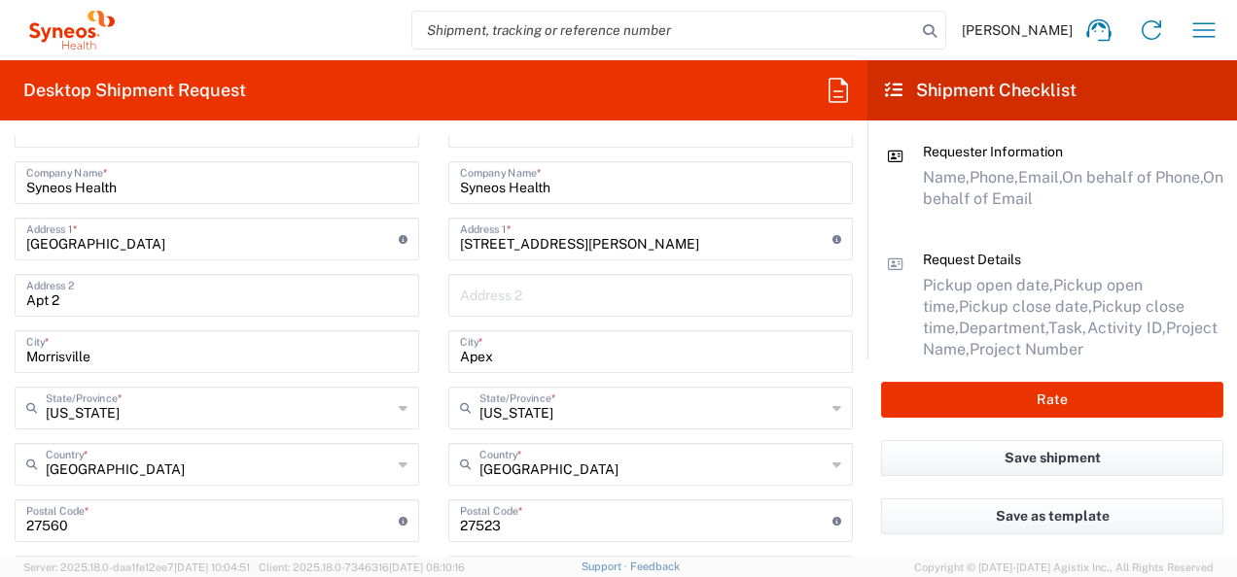
scroll to position [698, 0]
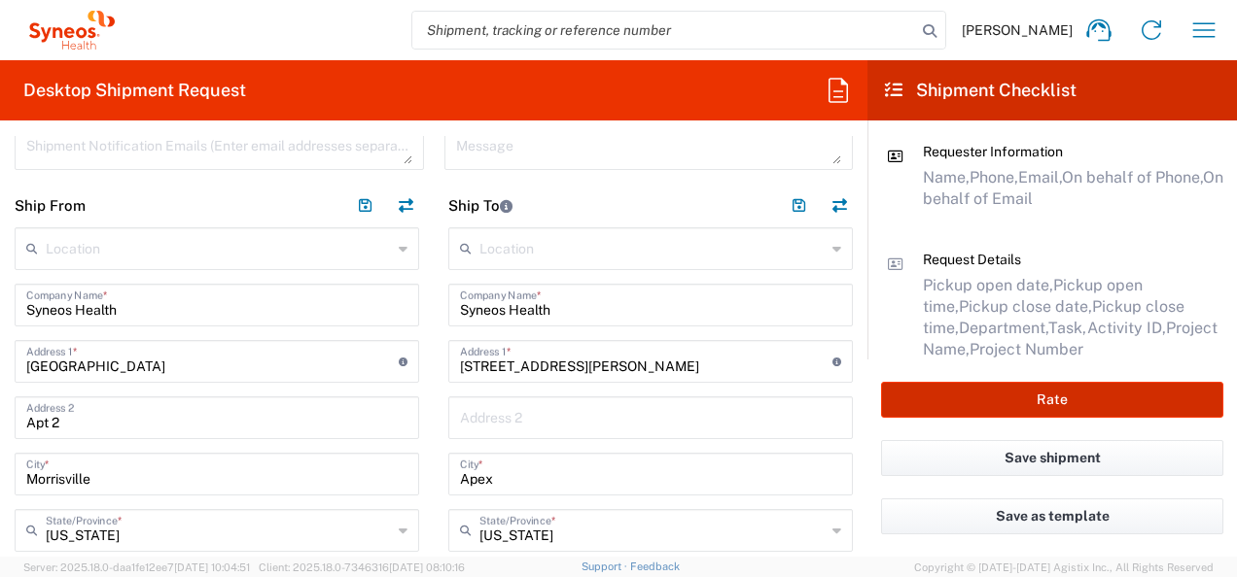
click at [1009, 396] on button "Rate" at bounding box center [1052, 400] width 342 height 36
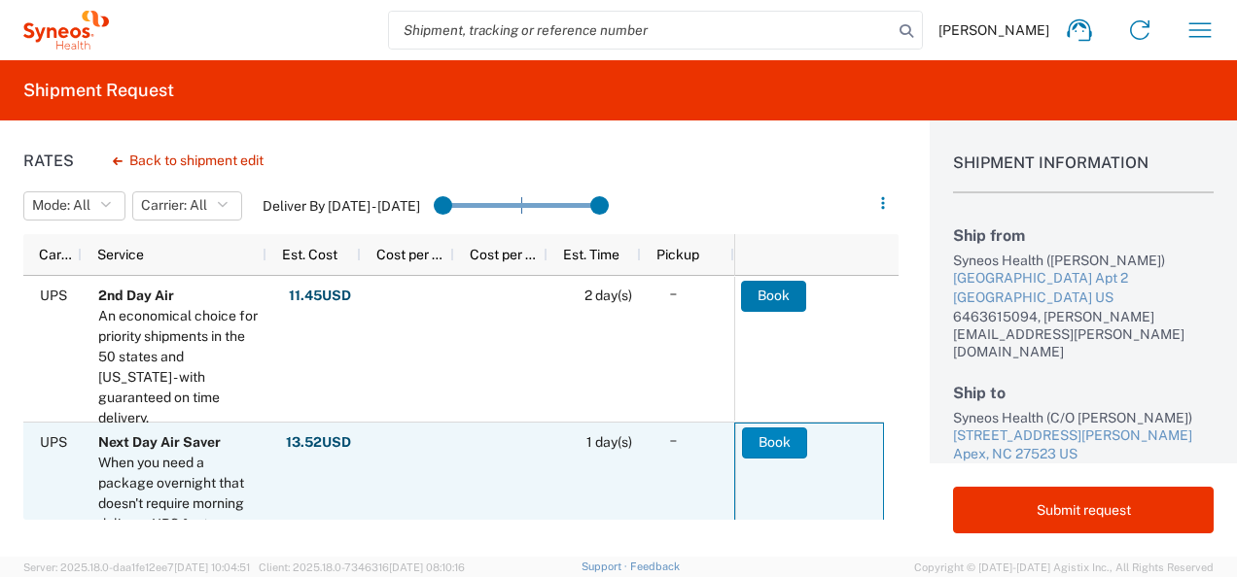
click at [785, 439] on button "Book" at bounding box center [774, 443] width 65 height 31
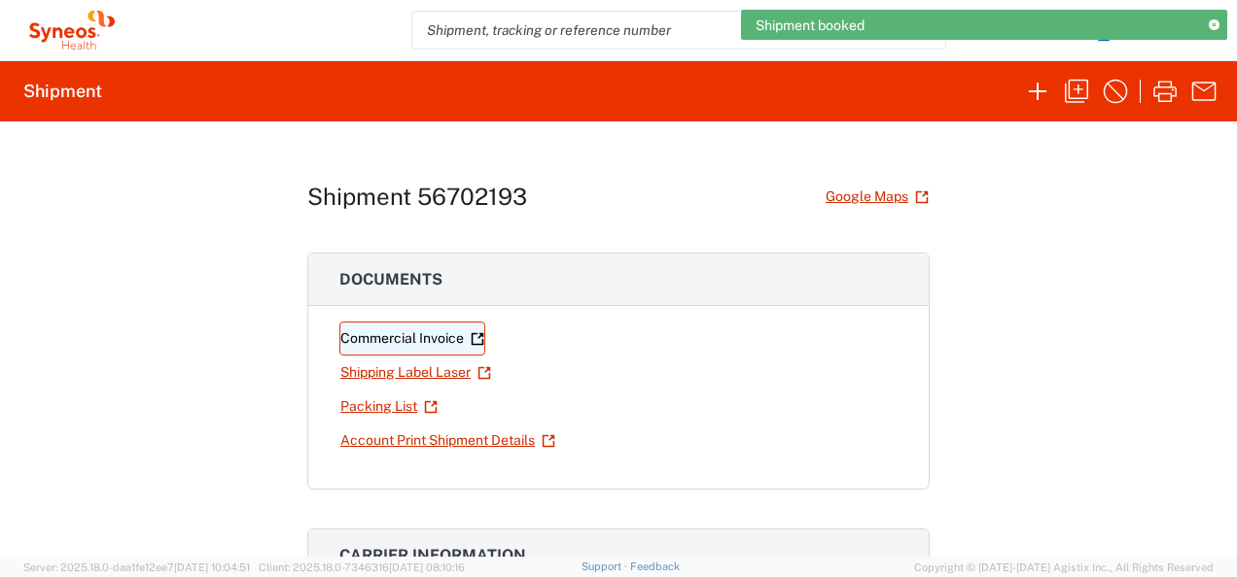
click at [430, 332] on link "Commercial Invoice" at bounding box center [412, 339] width 146 height 34
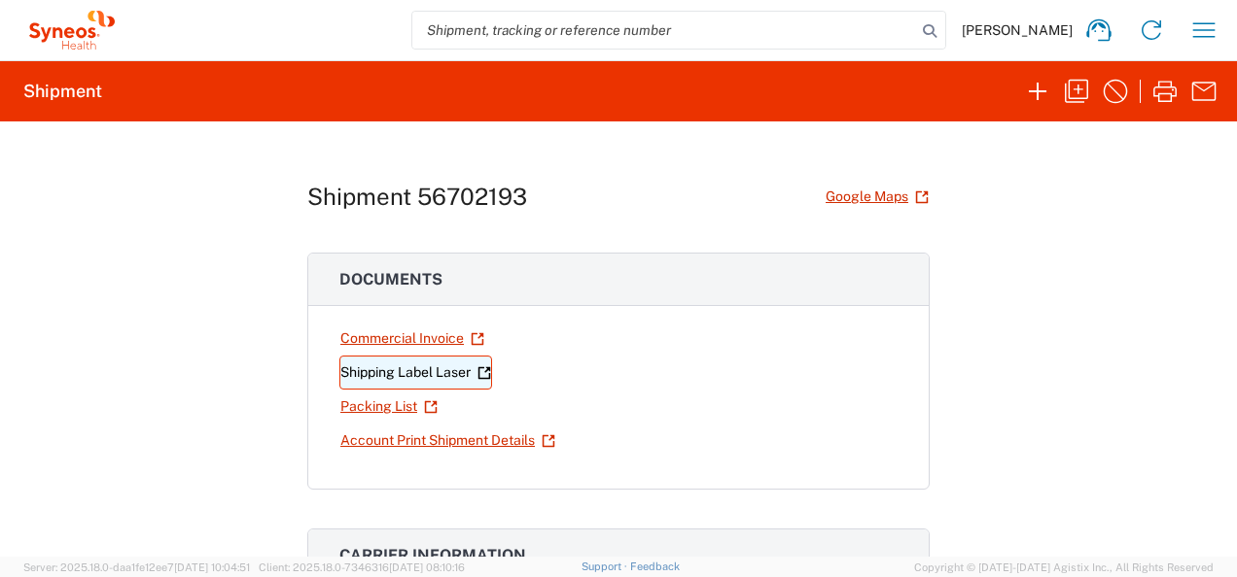
click at [386, 373] on link "Shipping Label Laser" at bounding box center [415, 373] width 153 height 34
